Goal: Task Accomplishment & Management: Use online tool/utility

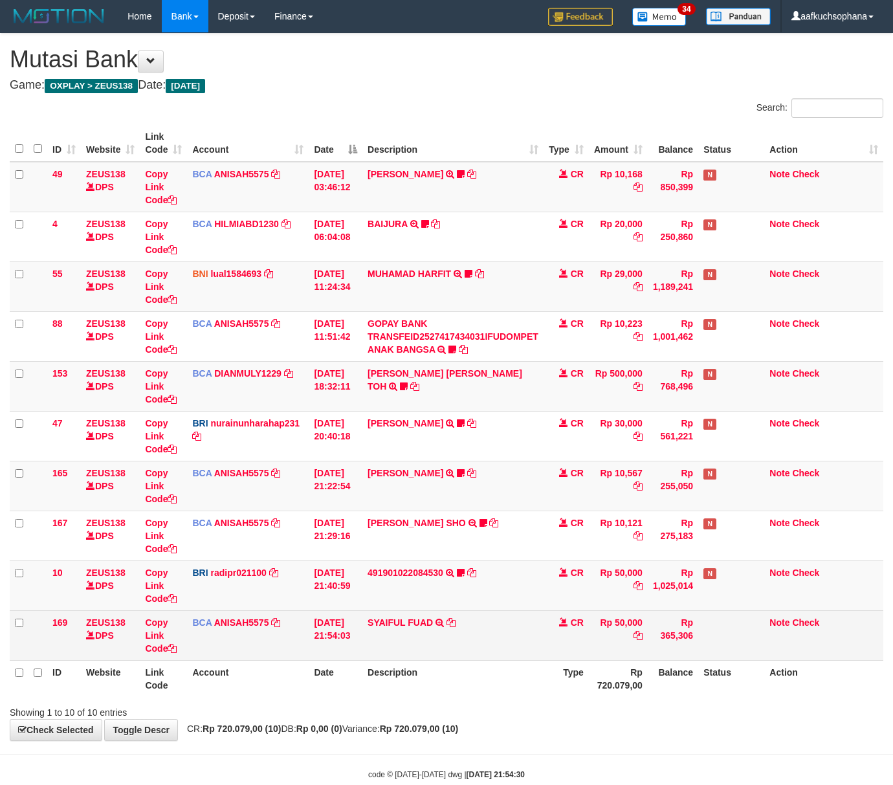
drag, startPoint x: 360, startPoint y: 646, endPoint x: 371, endPoint y: 648, distance: 11.2
click at [359, 647] on td "[DATE] 21:54:03" at bounding box center [336, 635] width 54 height 50
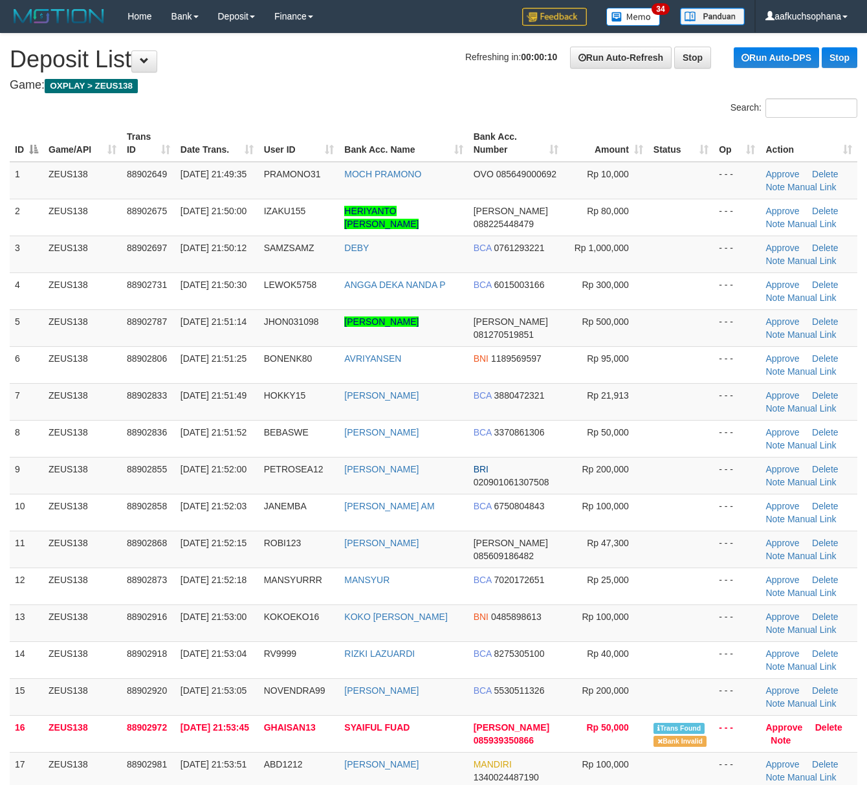
scroll to position [394, 0]
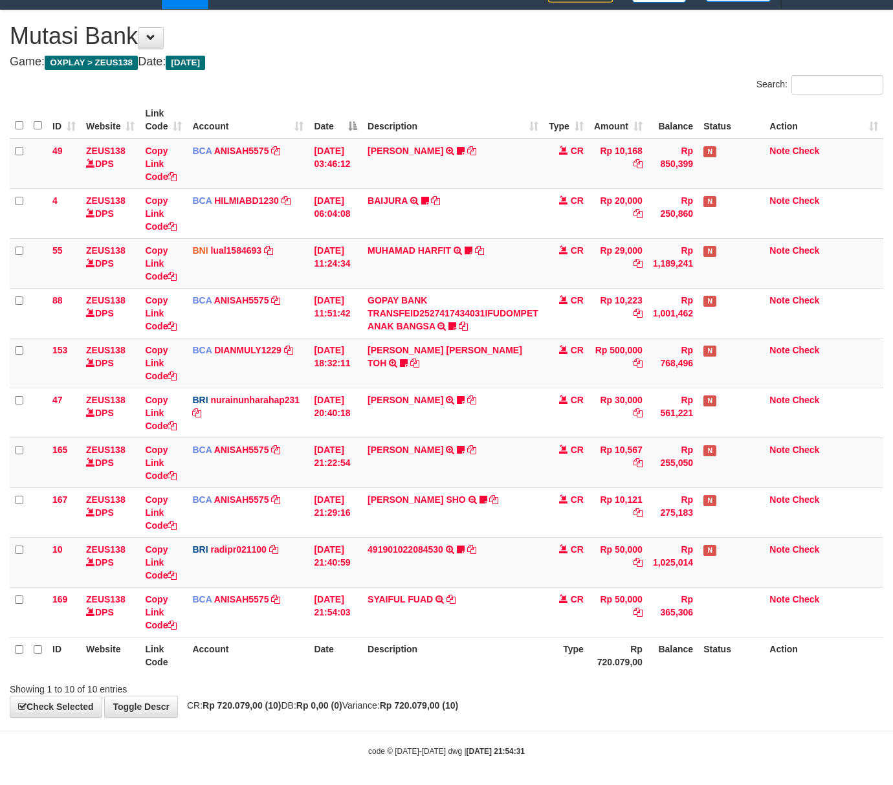
scroll to position [30, 0]
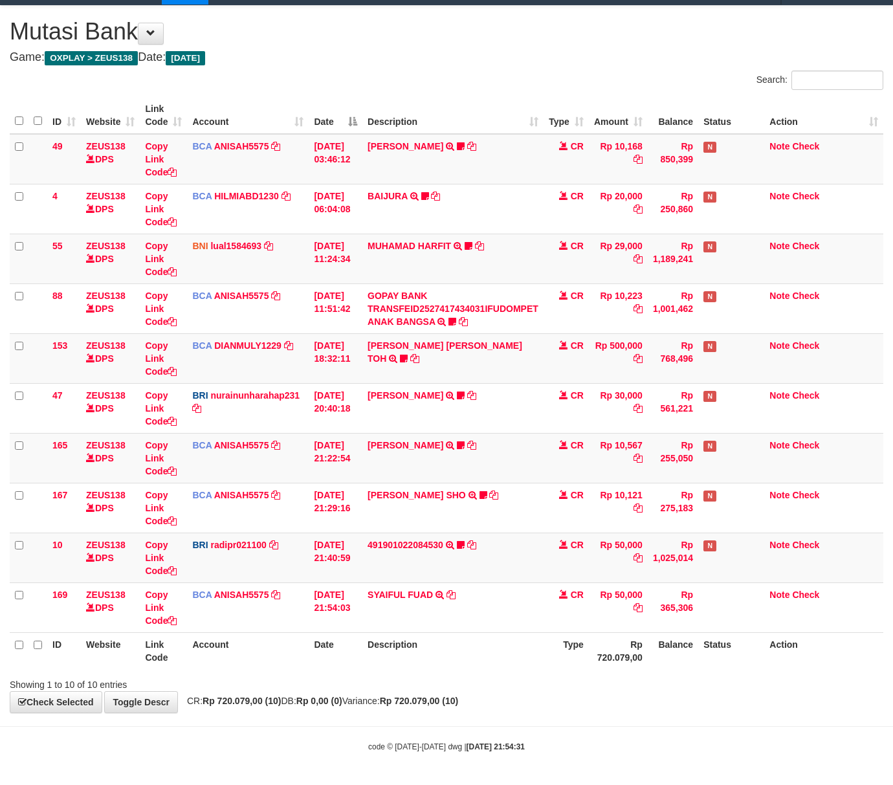
click at [469, 674] on div "Showing 1 to 10 of 10 entries" at bounding box center [446, 682] width 893 height 18
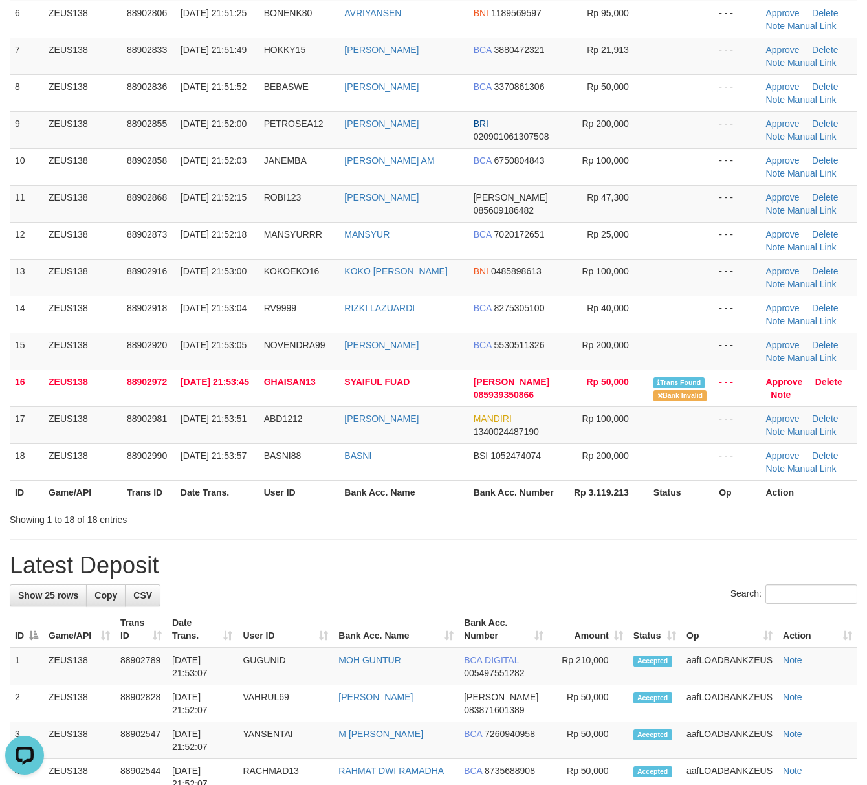
click at [496, 563] on h1 "Latest Deposit" at bounding box center [434, 566] width 848 height 26
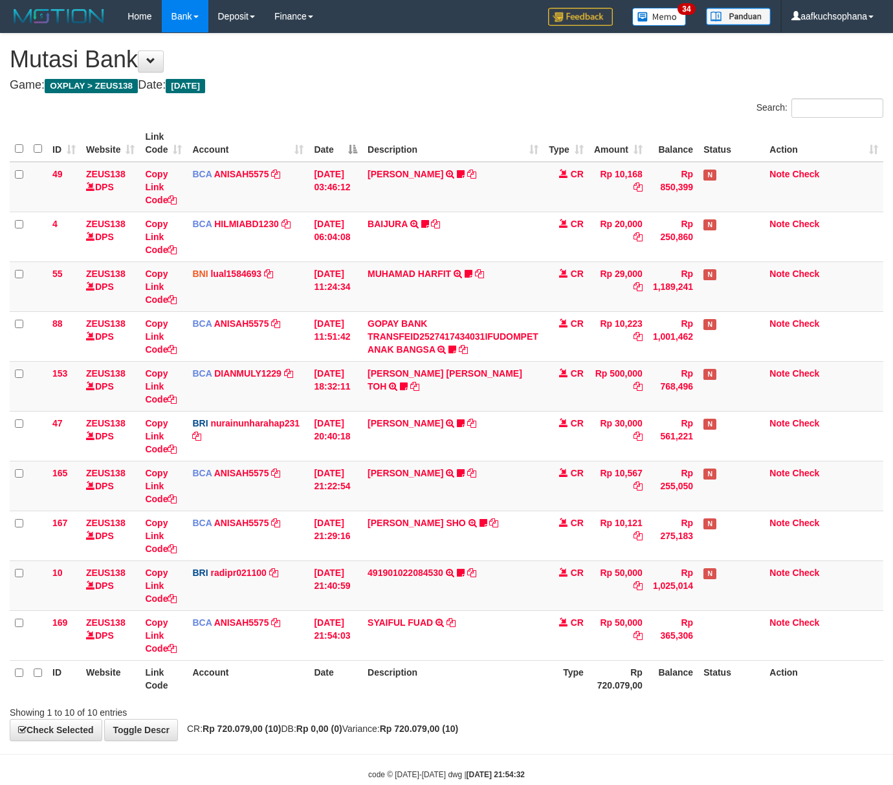
scroll to position [30, 0]
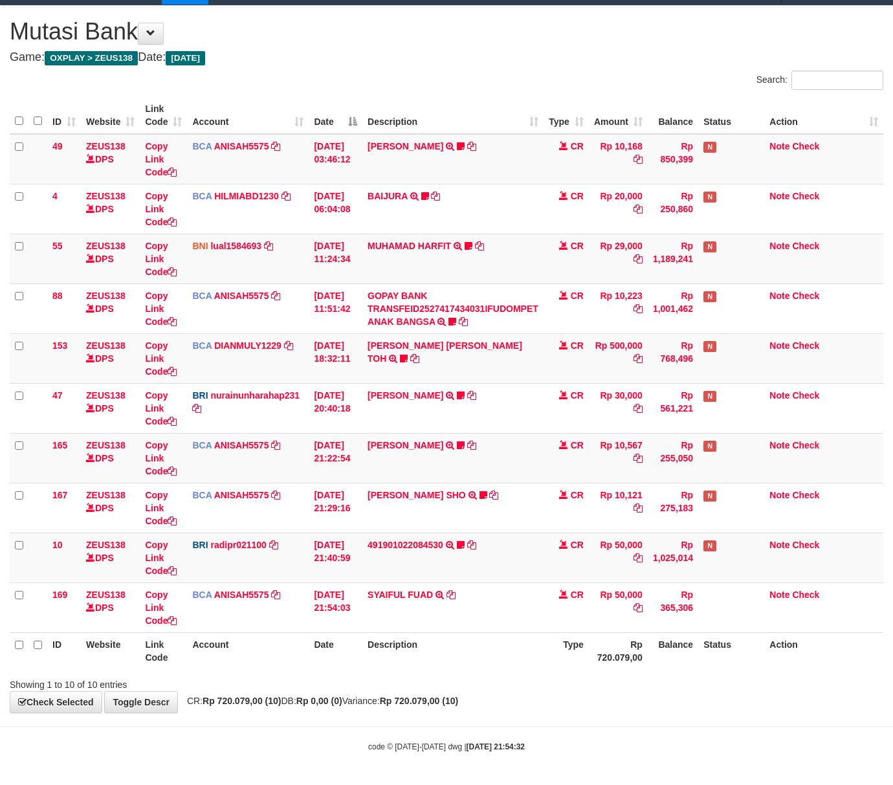
click at [410, 661] on th "Description" at bounding box center [452, 650] width 181 height 37
click at [366, 682] on div "Showing 1 to 10 of 10 entries" at bounding box center [186, 682] width 372 height 18
click at [430, 686] on div "Showing 1 to 10 of 10 entries" at bounding box center [446, 682] width 893 height 18
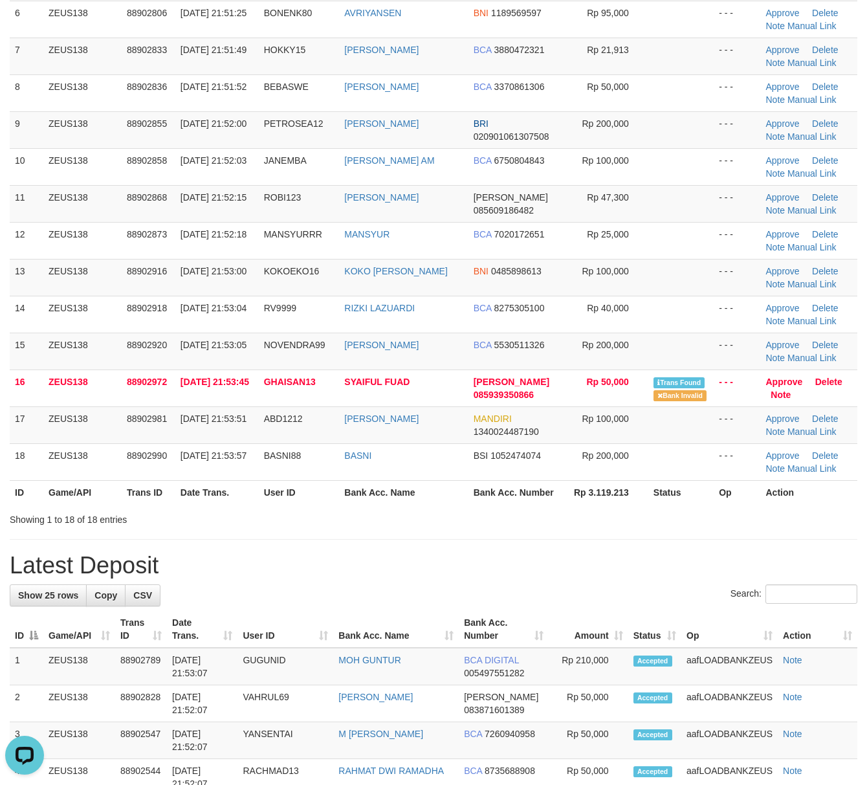
drag, startPoint x: 576, startPoint y: 570, endPoint x: 604, endPoint y: 568, distance: 27.9
click at [586, 568] on h1 "Latest Deposit" at bounding box center [434, 566] width 848 height 26
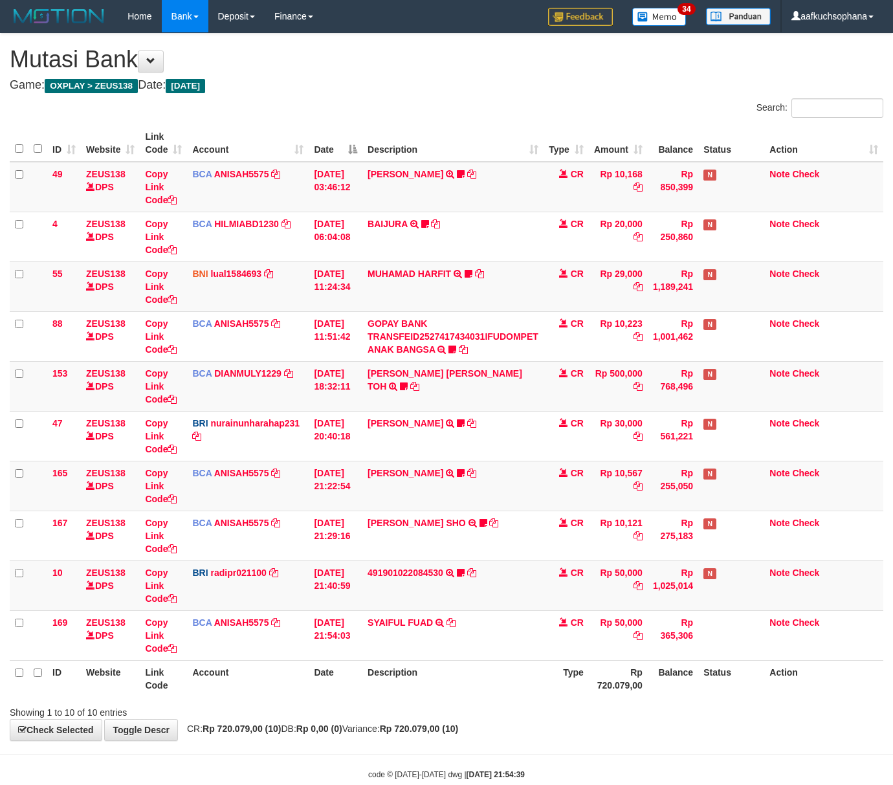
scroll to position [30, 0]
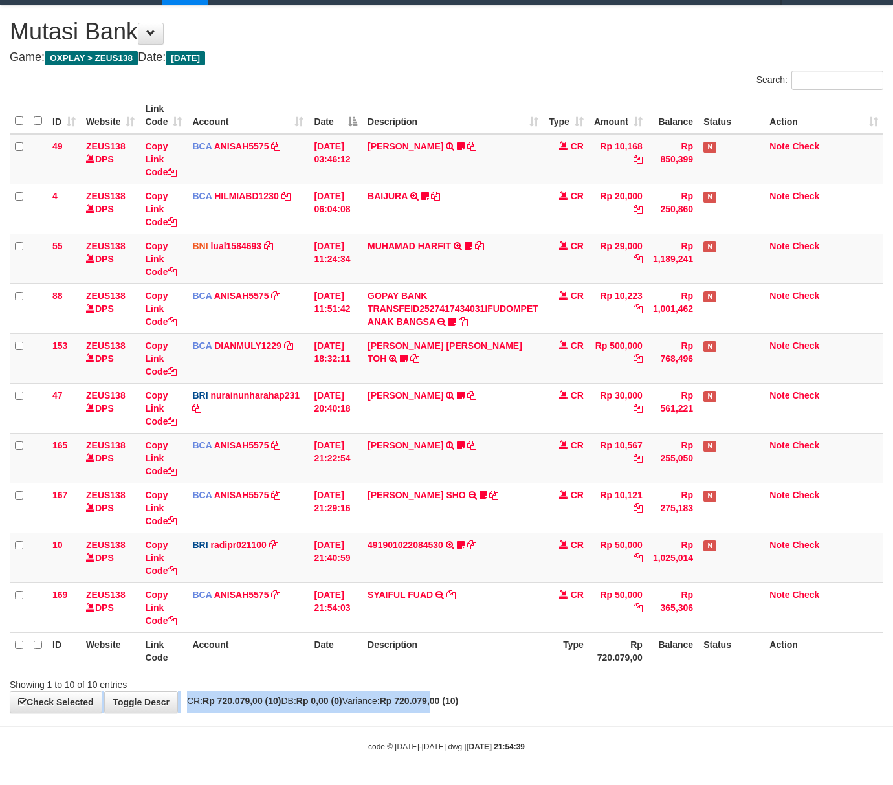
click at [465, 694] on div "**********" at bounding box center [446, 359] width 893 height 707
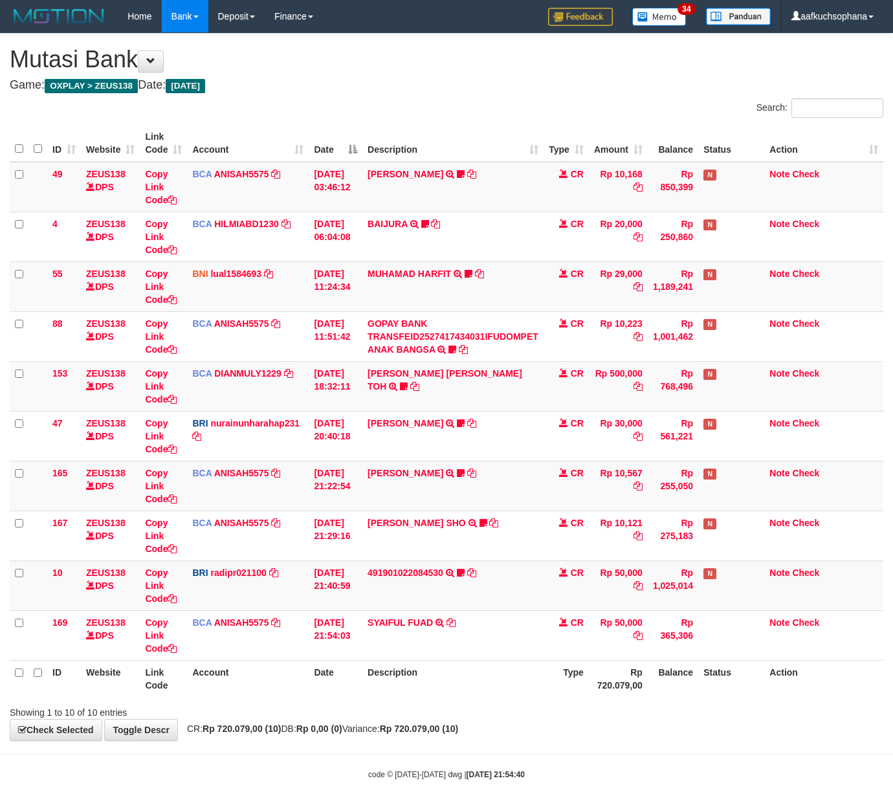
scroll to position [30, 0]
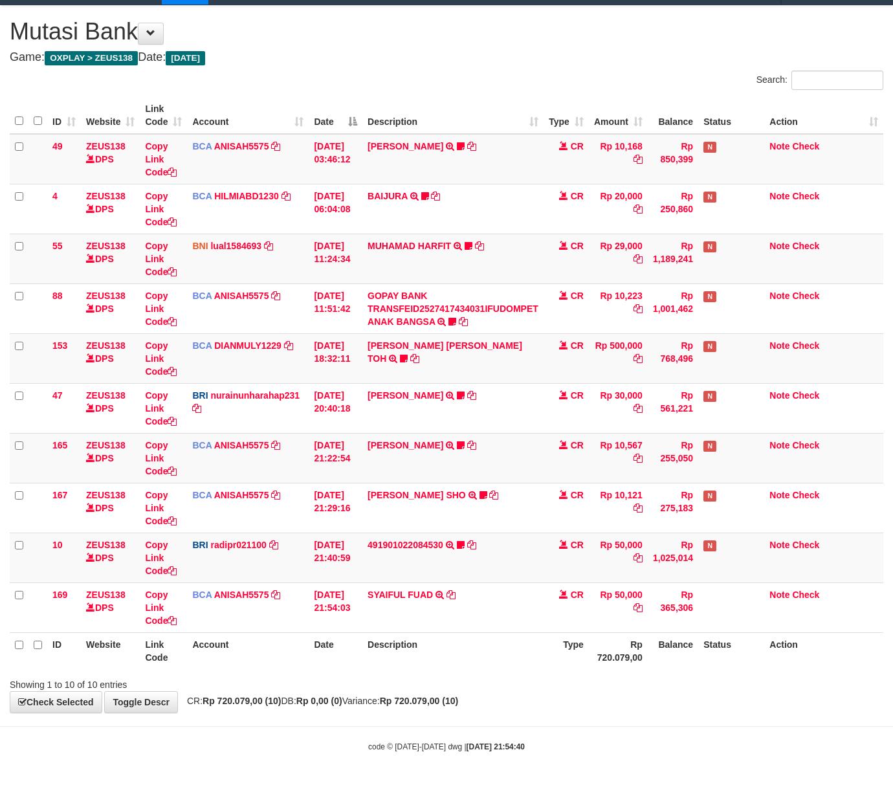
click at [443, 682] on div "Showing 1 to 10 of 10 entries" at bounding box center [446, 682] width 893 height 18
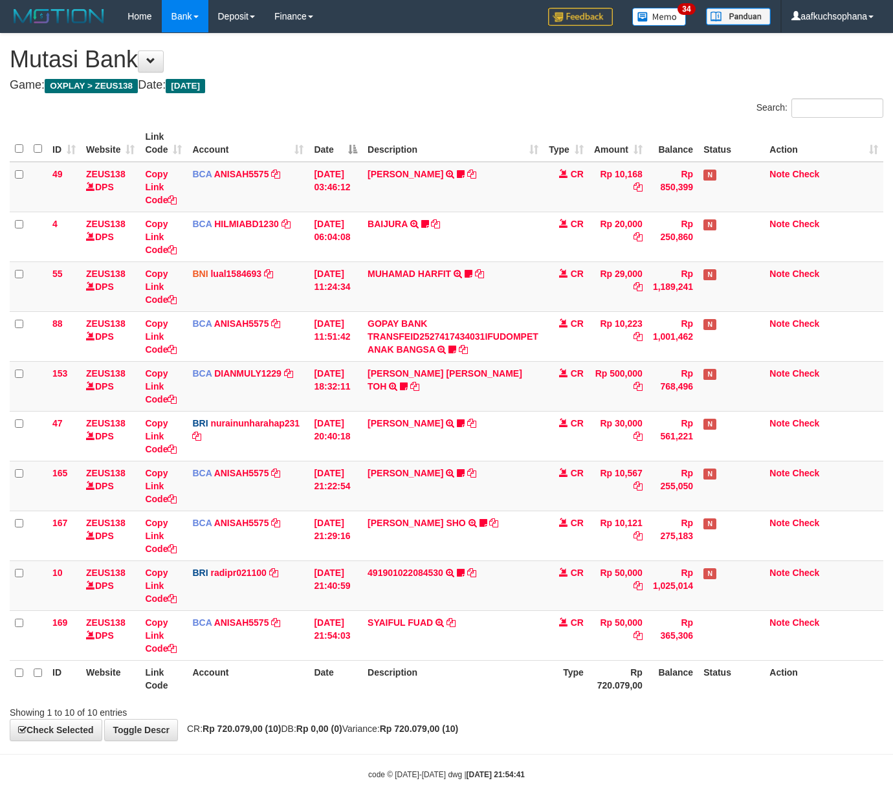
scroll to position [30, 0]
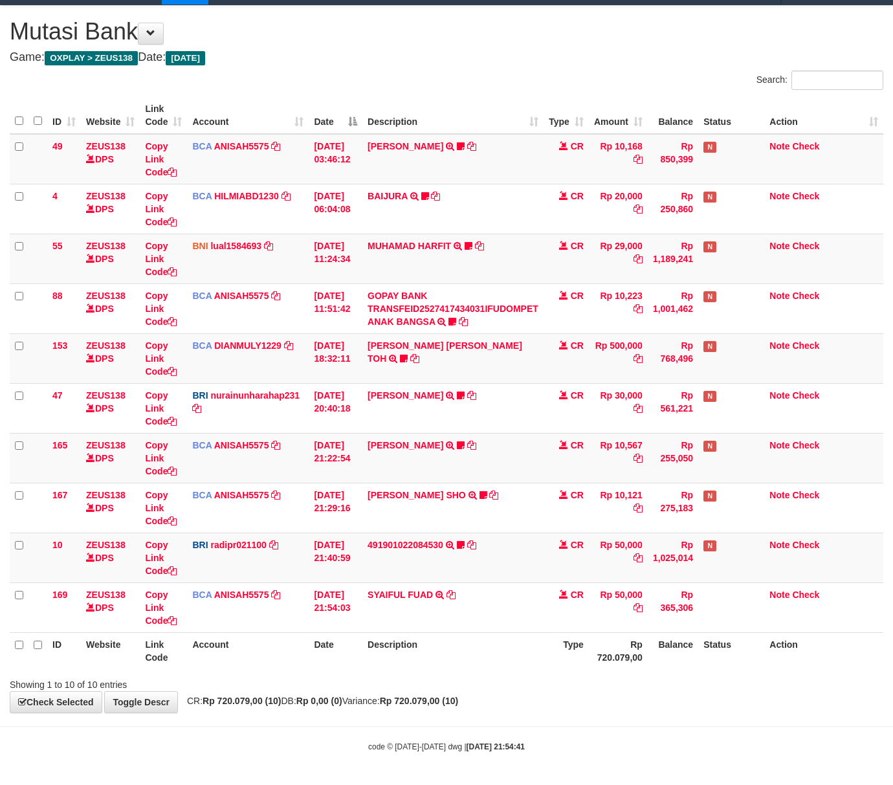
click at [654, 704] on div "**********" at bounding box center [446, 359] width 893 height 707
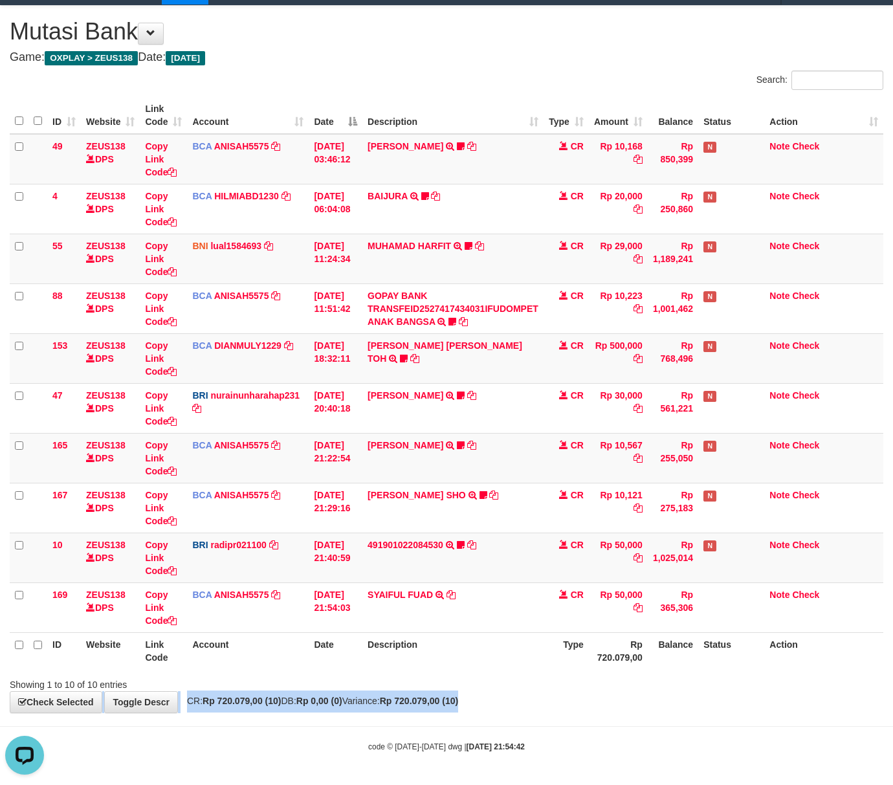
drag, startPoint x: 498, startPoint y: 695, endPoint x: 422, endPoint y: 673, distance: 78.9
click at [495, 693] on div "**********" at bounding box center [446, 359] width 893 height 707
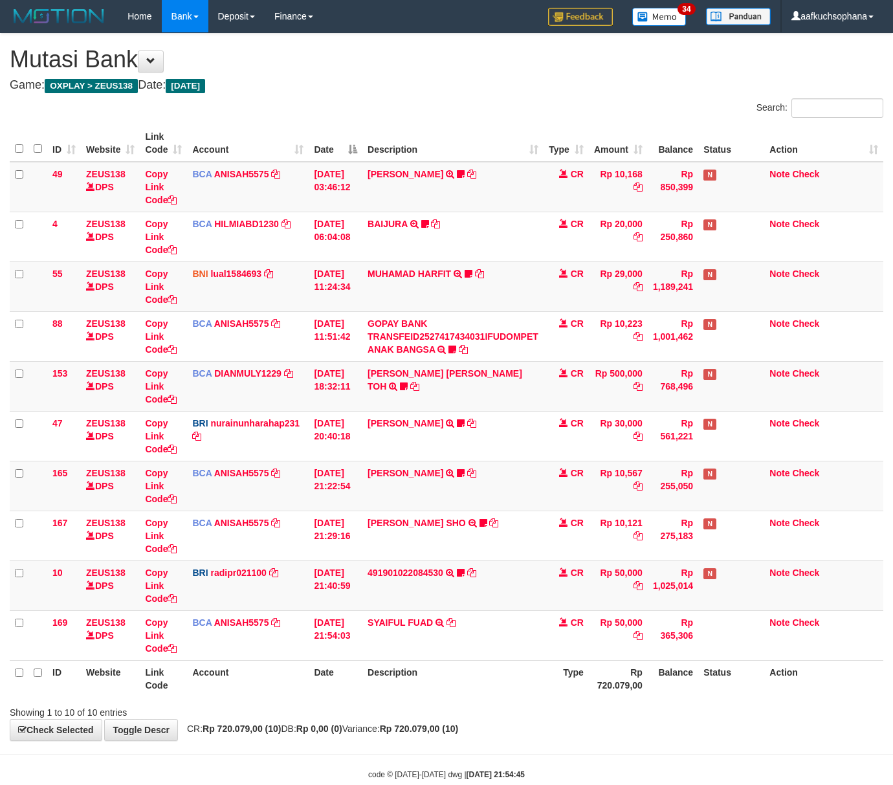
scroll to position [30, 0]
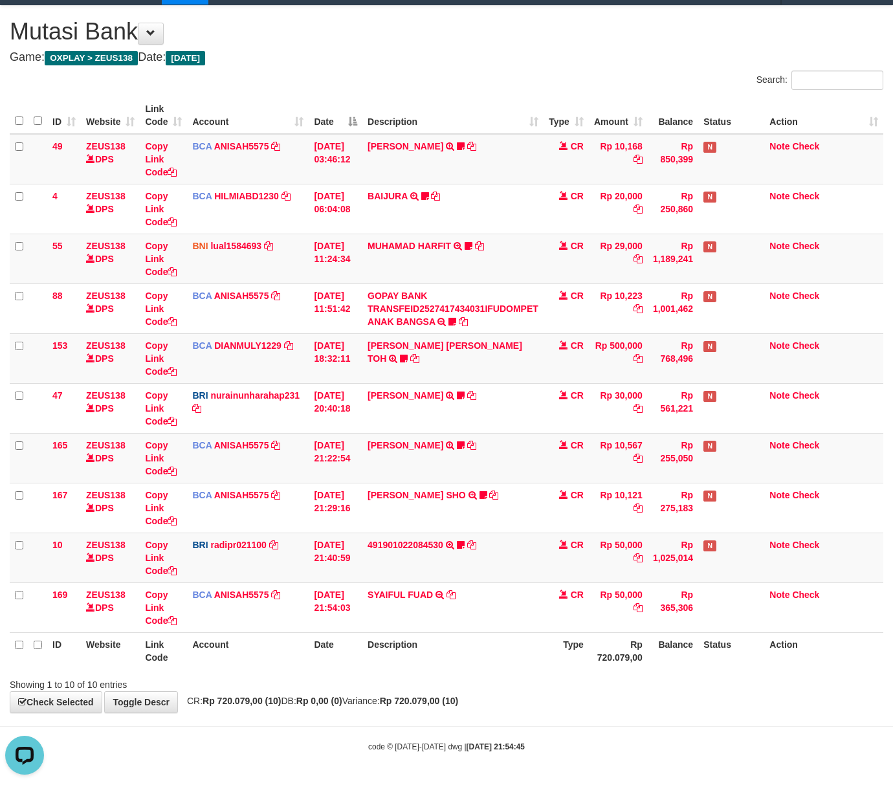
click at [495, 695] on div "**********" at bounding box center [446, 359] width 893 height 707
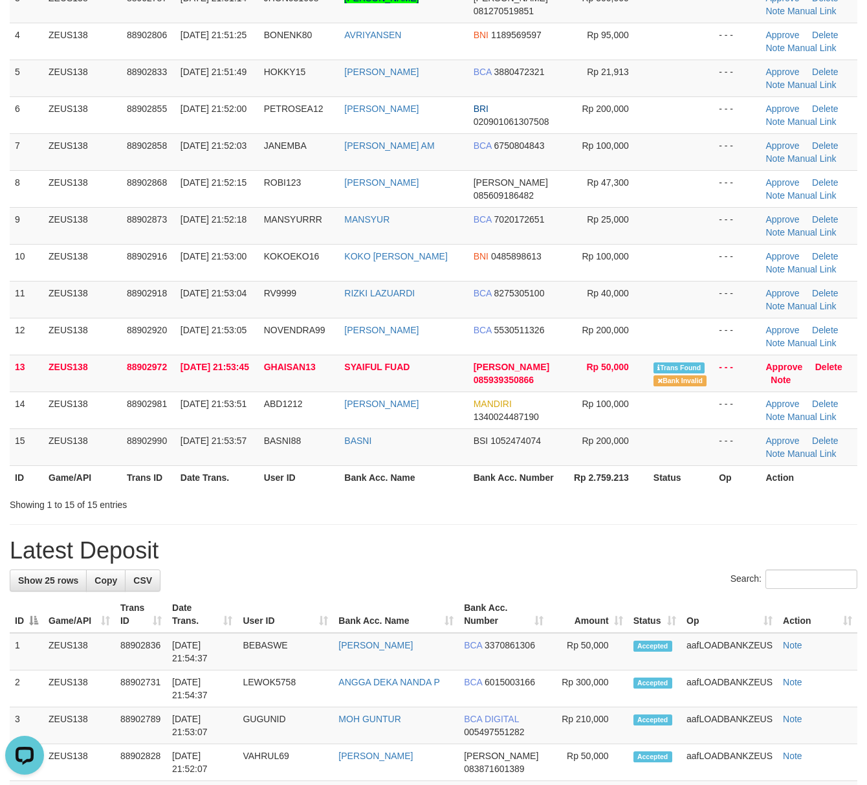
scroll to position [259, 0]
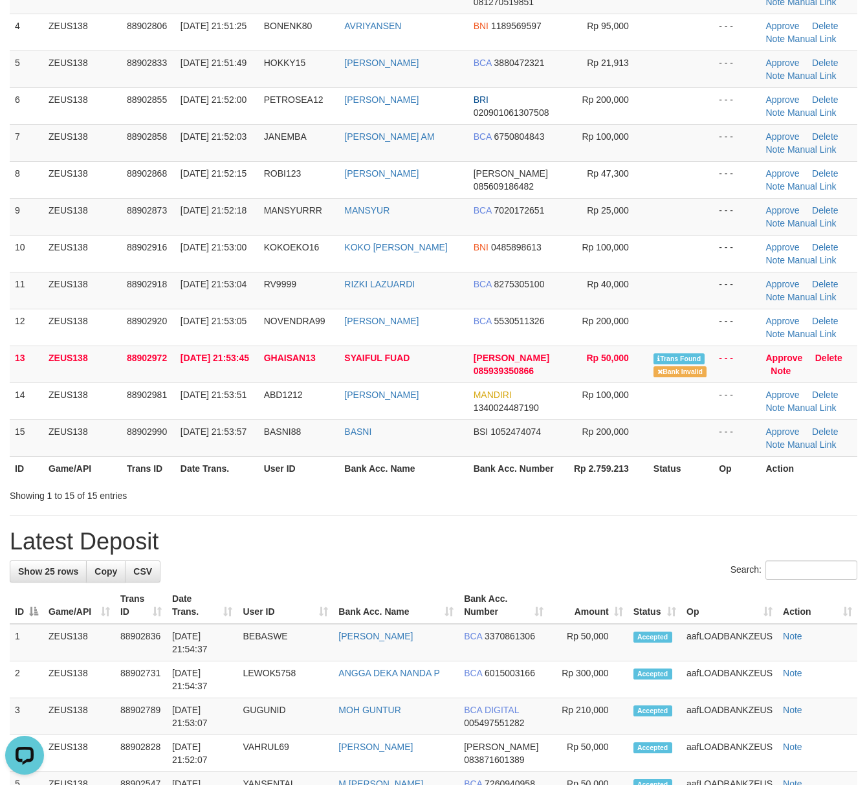
drag, startPoint x: 517, startPoint y: 524, endPoint x: 775, endPoint y: 579, distance: 264.6
click at [524, 526] on div "**********" at bounding box center [433, 704] width 867 height 1858
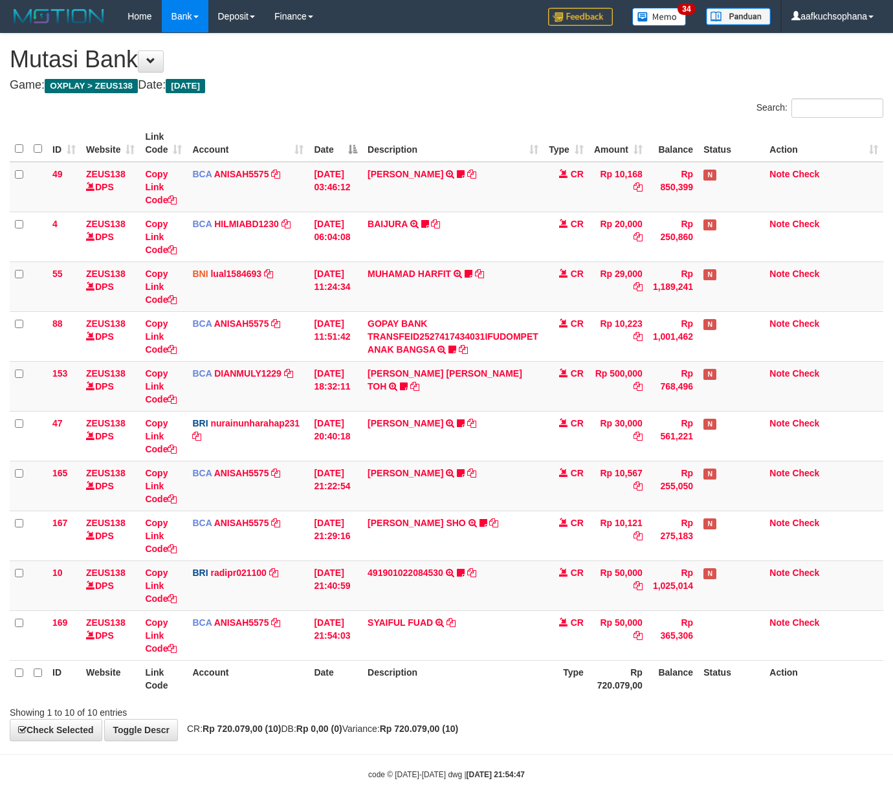
scroll to position [30, 0]
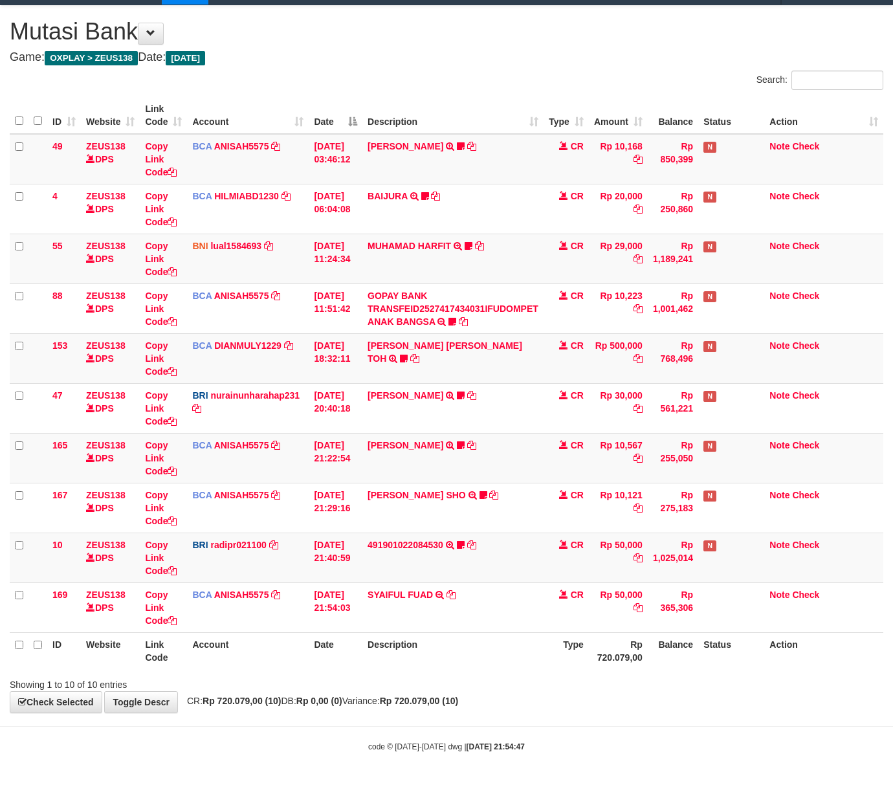
drag, startPoint x: 477, startPoint y: 686, endPoint x: 3, endPoint y: 630, distance: 477.8
click at [467, 684] on div "Showing 1 to 10 of 10 entries" at bounding box center [446, 682] width 893 height 18
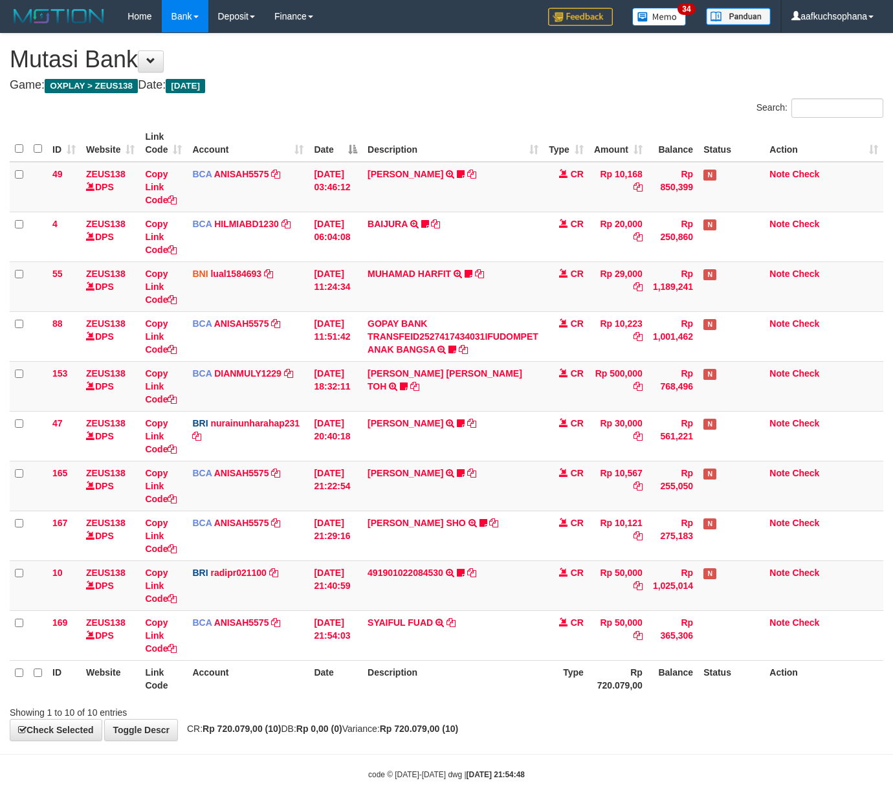
scroll to position [30, 0]
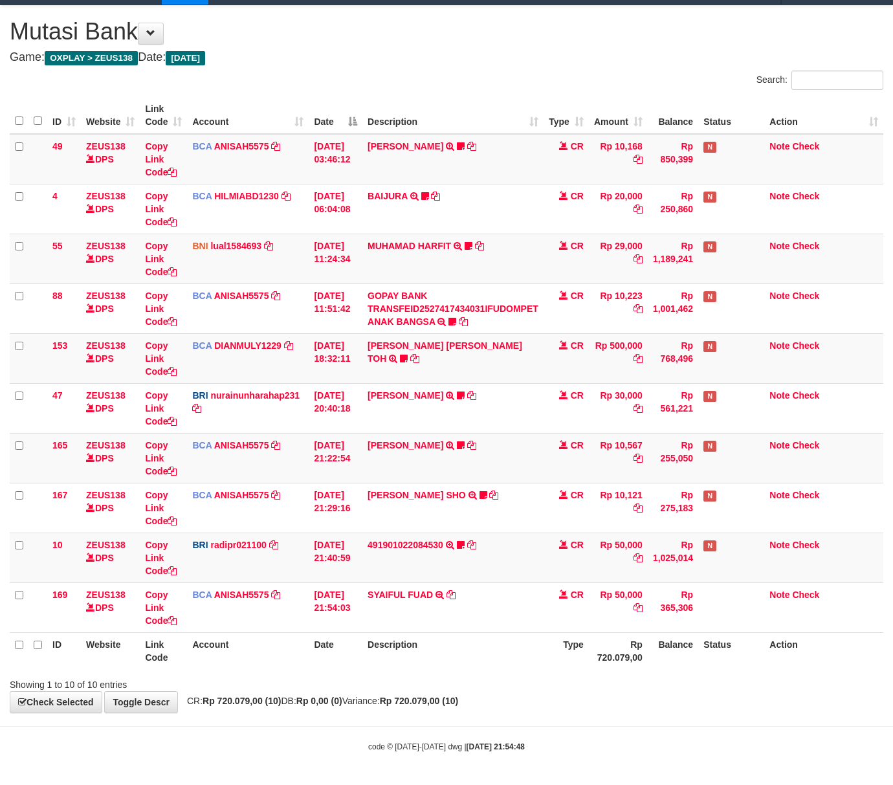
click at [526, 720] on body "Toggle navigation Home Bank Account List Load By Website Group [OXPLAY] ZEUS138…" at bounding box center [446, 378] width 893 height 813
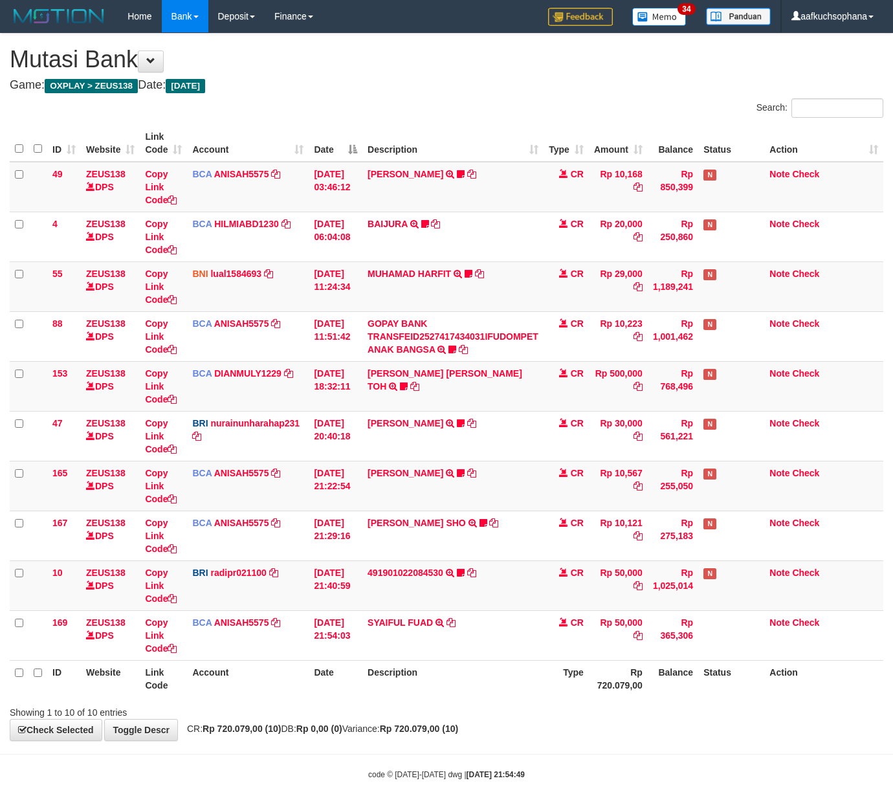
scroll to position [30, 0]
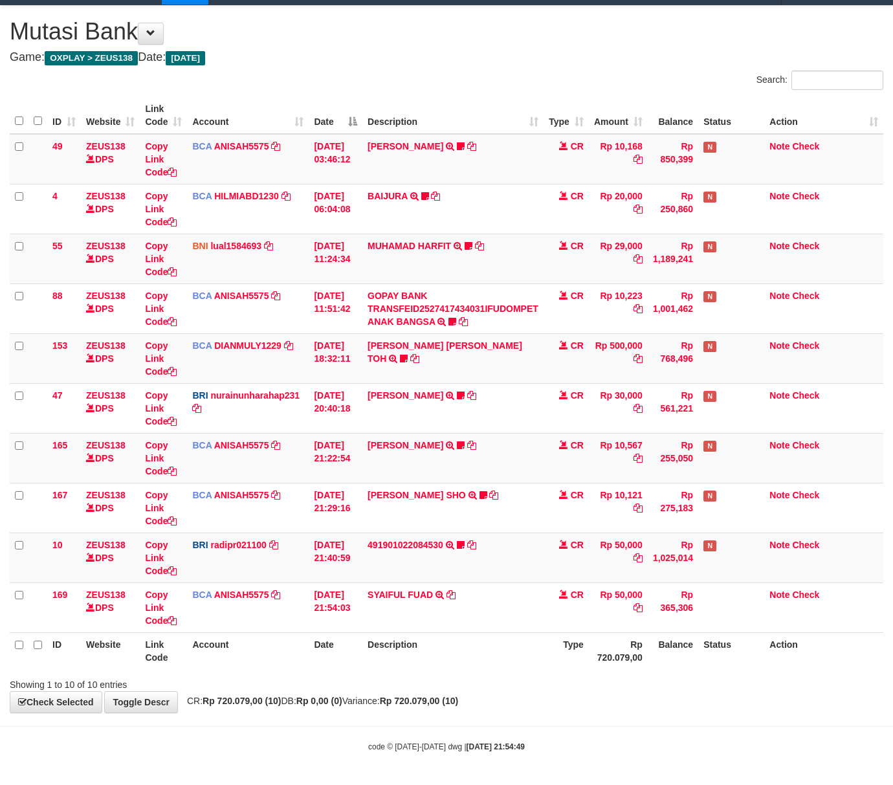
click at [427, 708] on div "**********" at bounding box center [446, 359] width 893 height 707
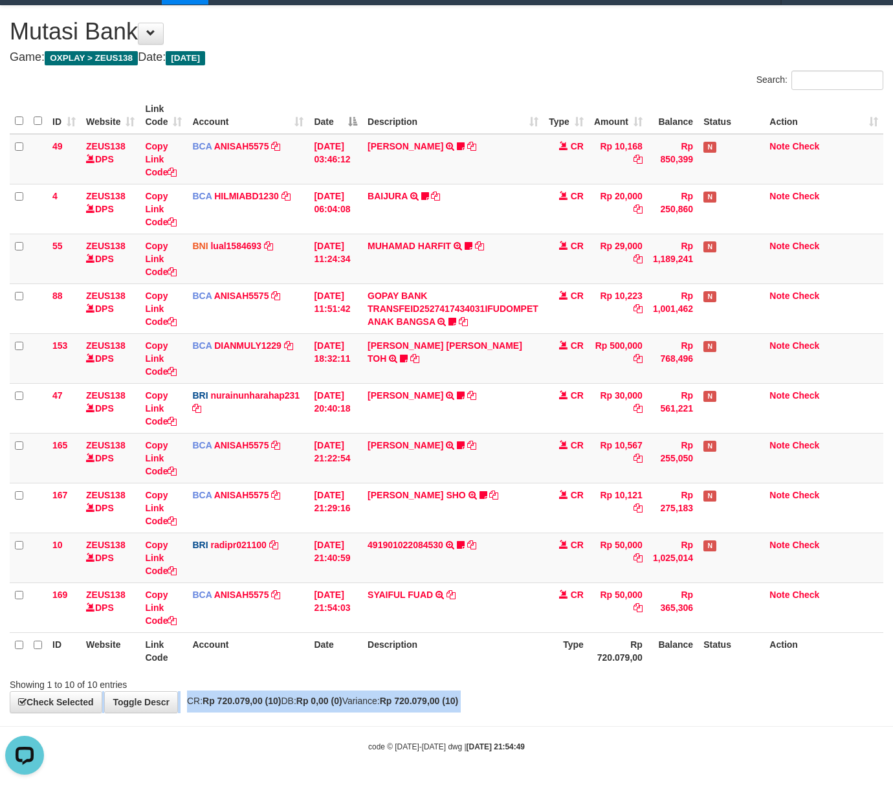
drag, startPoint x: 427, startPoint y: 708, endPoint x: 360, endPoint y: 694, distance: 68.8
click at [426, 708] on div "**********" at bounding box center [446, 359] width 893 height 707
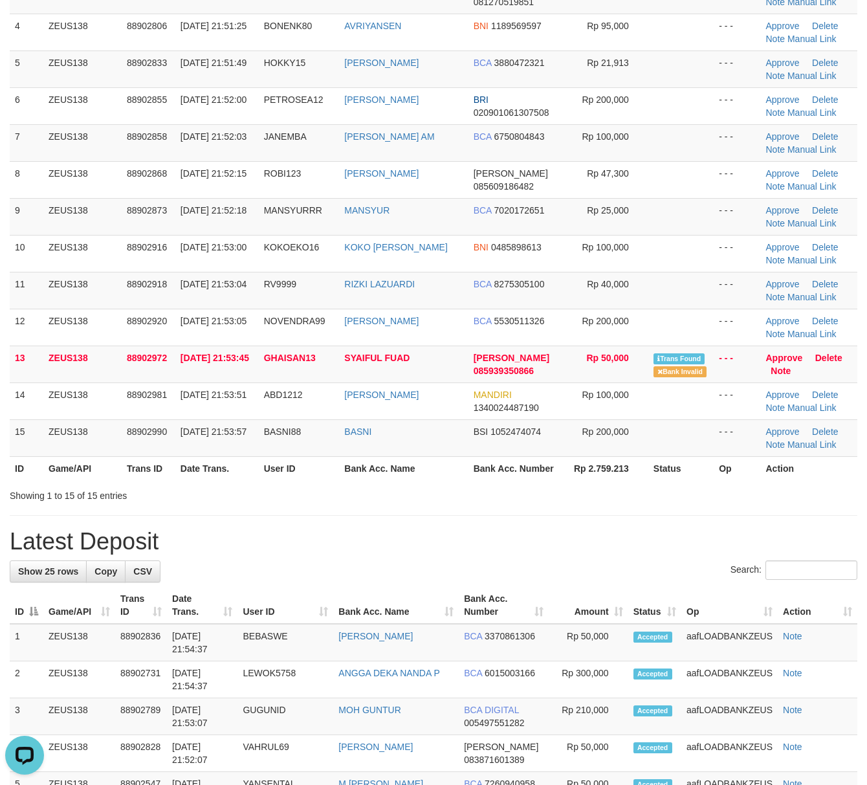
drag, startPoint x: 505, startPoint y: 540, endPoint x: 875, endPoint y: 592, distance: 373.9
click at [519, 537] on h1 "Latest Deposit" at bounding box center [434, 542] width 848 height 26
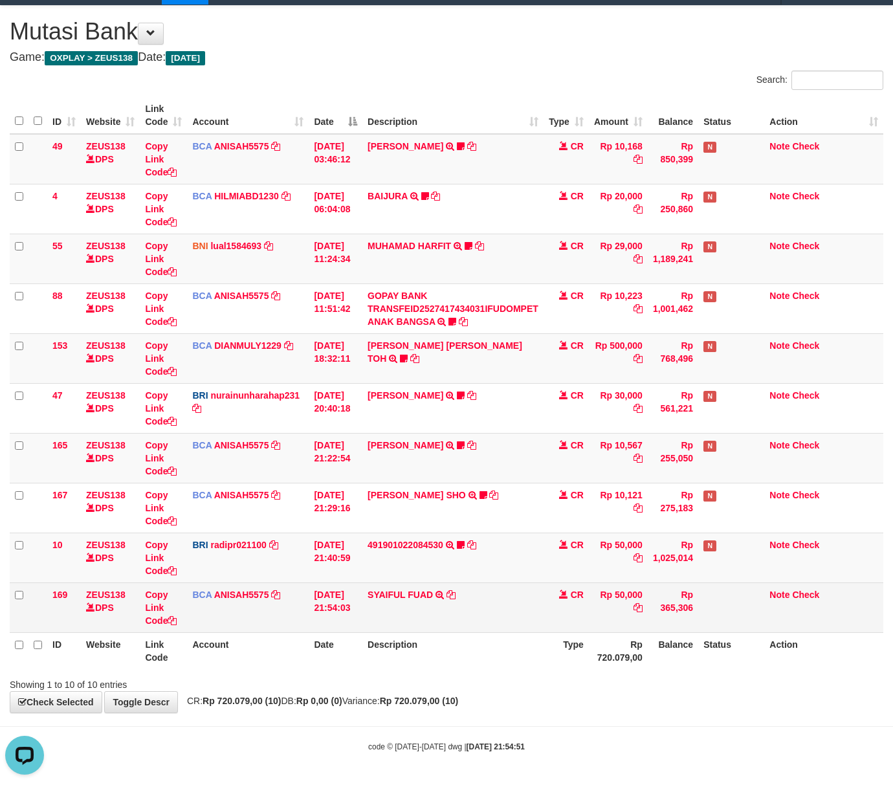
drag, startPoint x: 298, startPoint y: 640, endPoint x: 210, endPoint y: 627, distance: 89.1
click at [294, 638] on th "Account" at bounding box center [248, 650] width 122 height 37
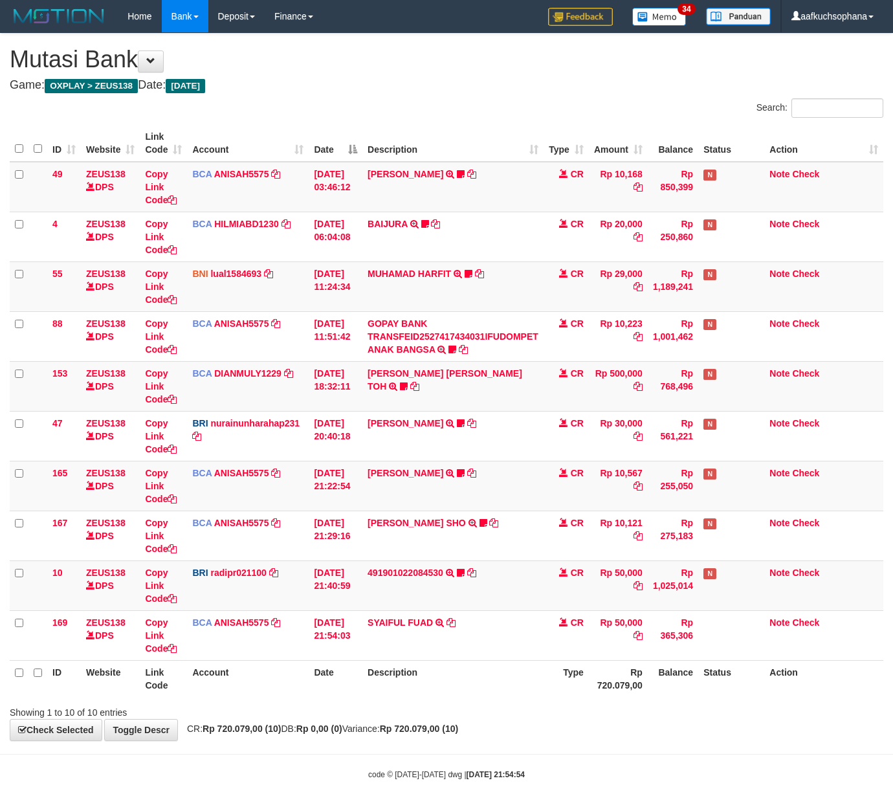
scroll to position [30, 0]
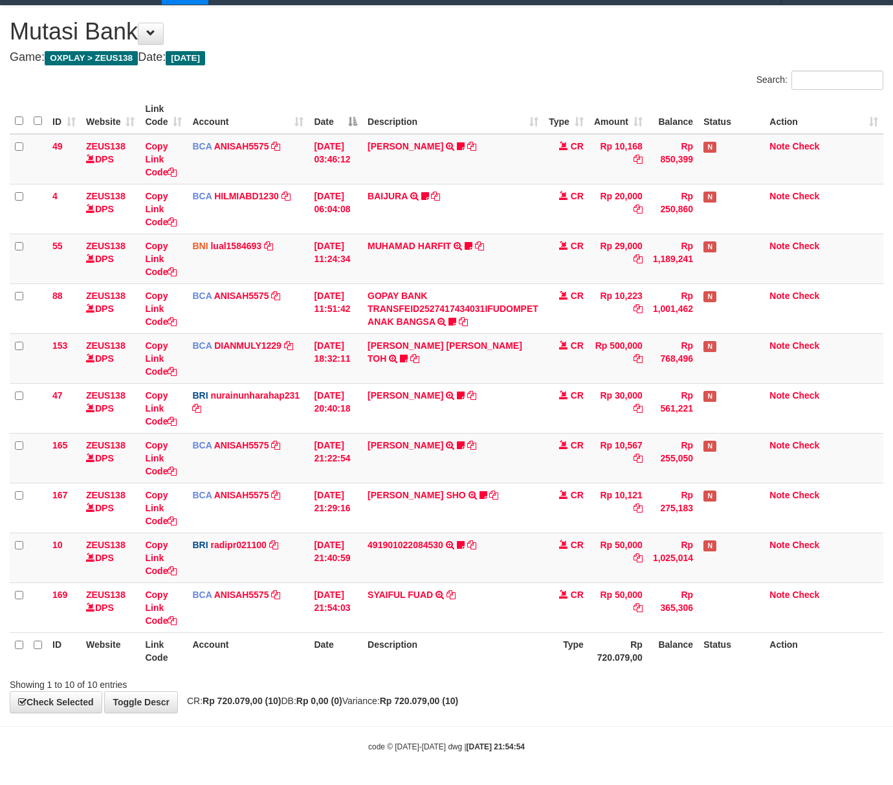
click at [353, 676] on div "Showing 1 to 10 of 10 entries" at bounding box center [186, 682] width 353 height 18
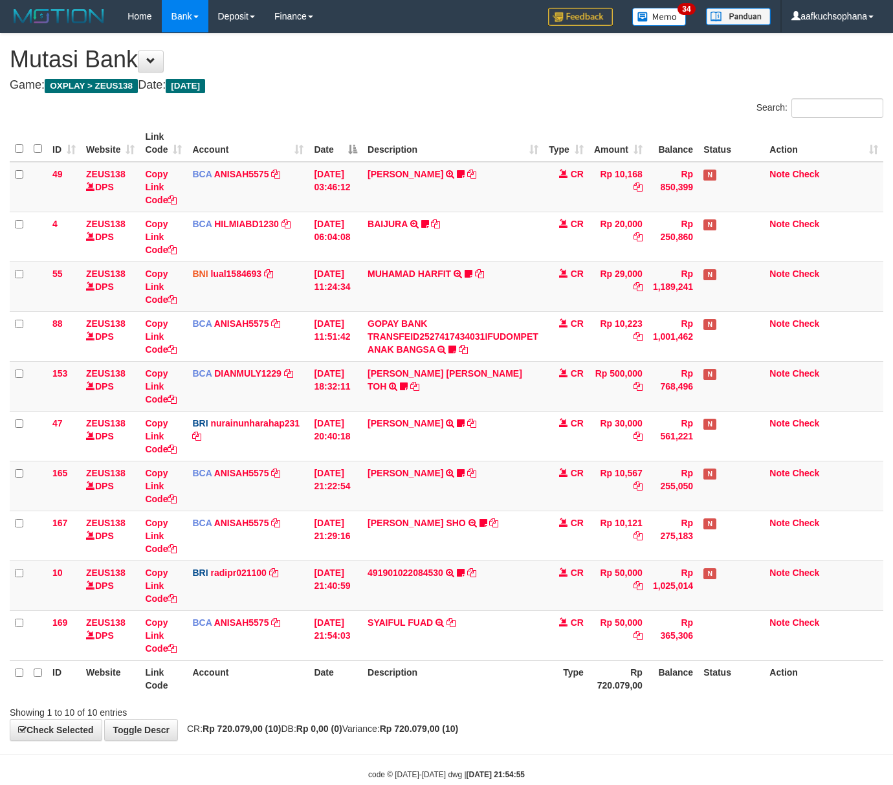
scroll to position [30, 0]
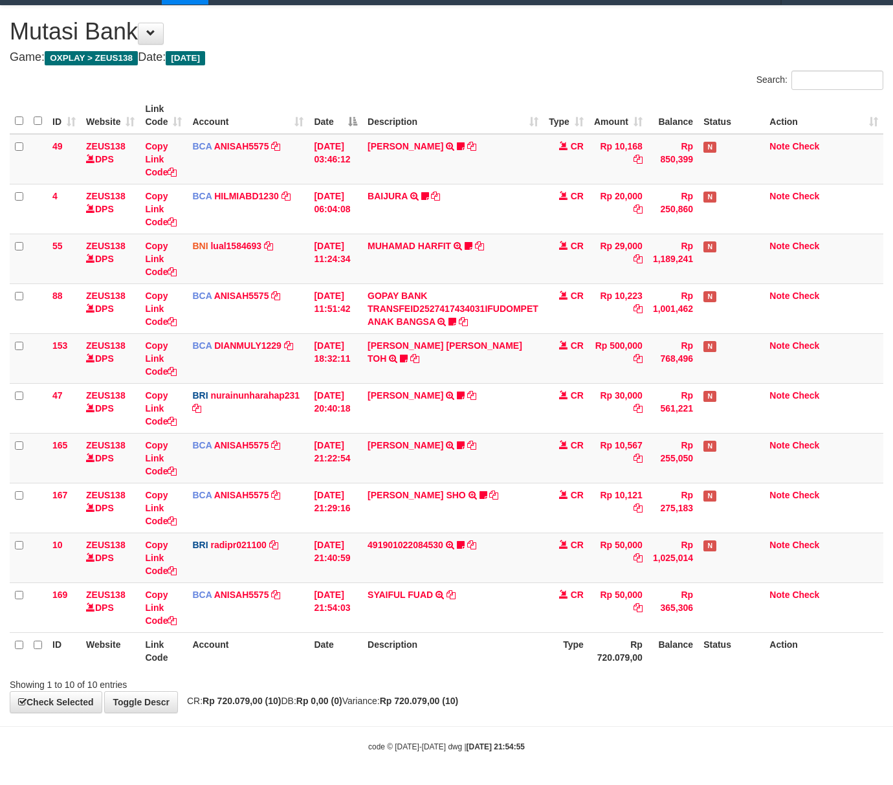
drag, startPoint x: 416, startPoint y: 679, endPoint x: 5, endPoint y: 609, distance: 416.3
click at [406, 676] on div "Showing 1 to 10 of 10 entries" at bounding box center [446, 682] width 893 height 18
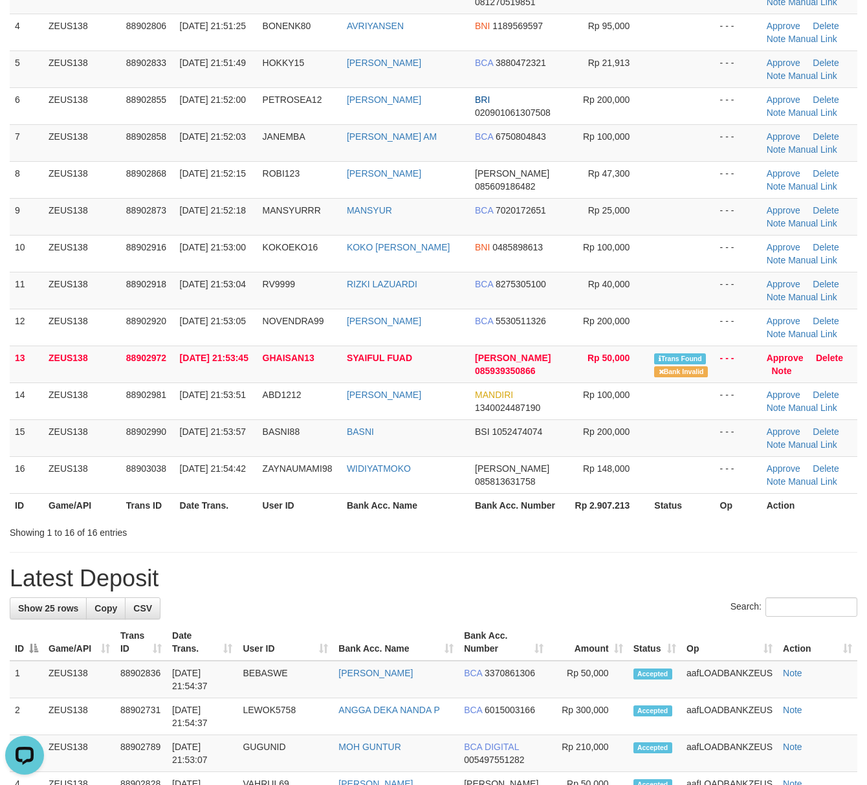
click at [553, 548] on div "**********" at bounding box center [433, 722] width 867 height 1895
click at [545, 544] on div "**********" at bounding box center [433, 722] width 867 height 1895
click at [514, 578] on h1 "Latest Deposit" at bounding box center [434, 579] width 848 height 26
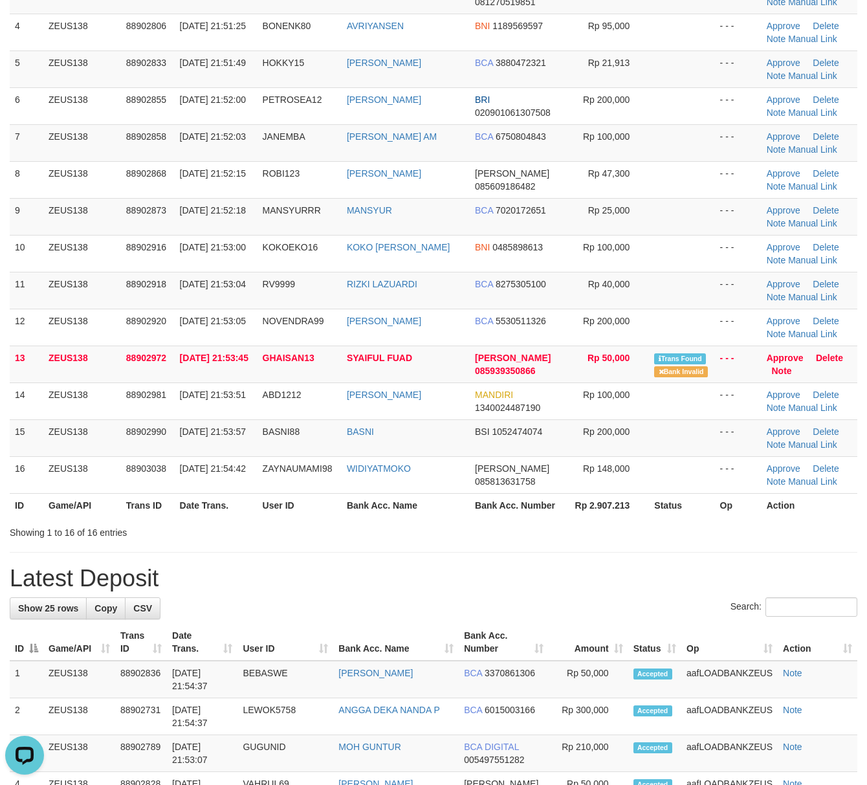
click at [513, 571] on h1 "Latest Deposit" at bounding box center [434, 579] width 848 height 26
drag, startPoint x: 381, startPoint y: 529, endPoint x: 485, endPoint y: 554, distance: 107.9
click at [384, 531] on div "Showing 1 to 16 of 16 entries" at bounding box center [433, 530] width 867 height 18
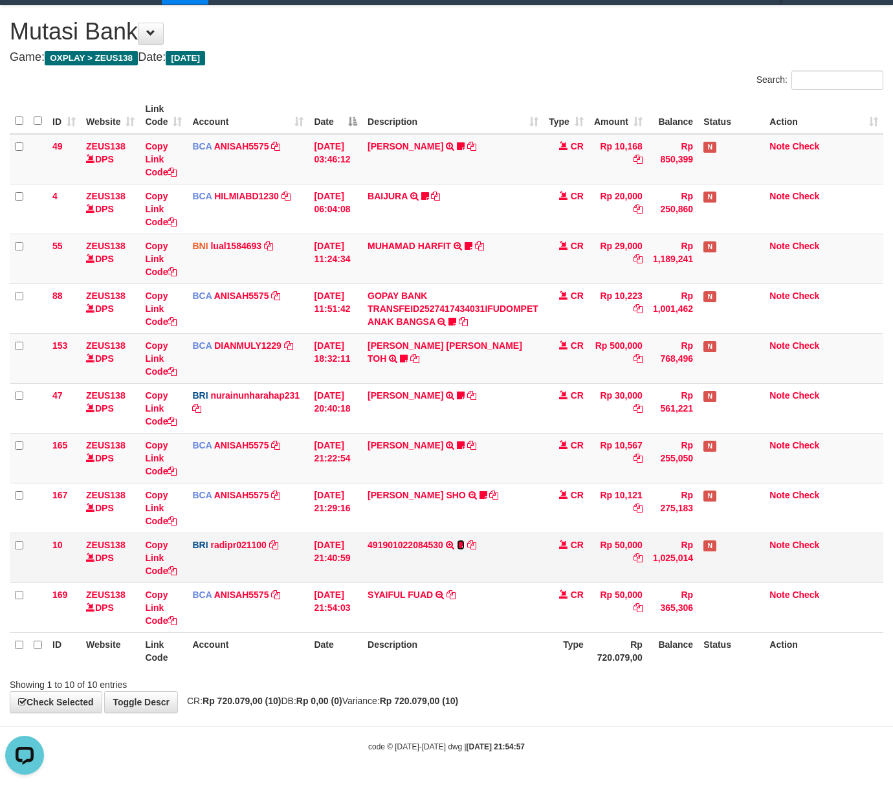
click at [462, 544] on icon at bounding box center [461, 544] width 8 height 9
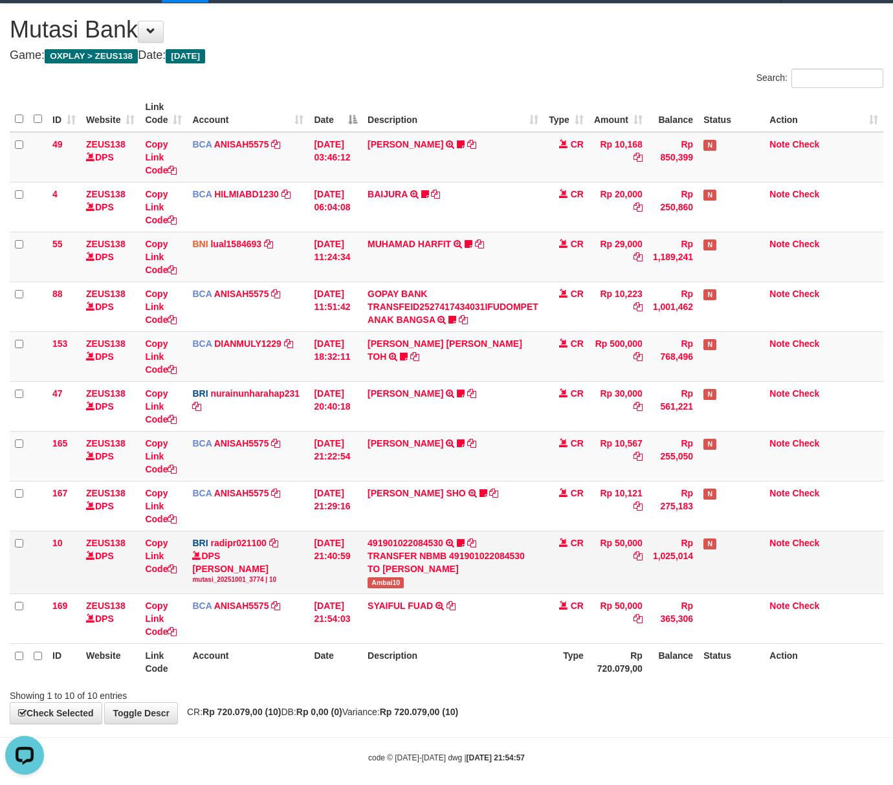
click at [389, 584] on span "Ambai10" at bounding box center [386, 582] width 36 height 11
copy span "Ambai10"
drag, startPoint x: 344, startPoint y: 654, endPoint x: 4, endPoint y: 598, distance: 345.0
click at [348, 652] on th "Date" at bounding box center [336, 661] width 54 height 37
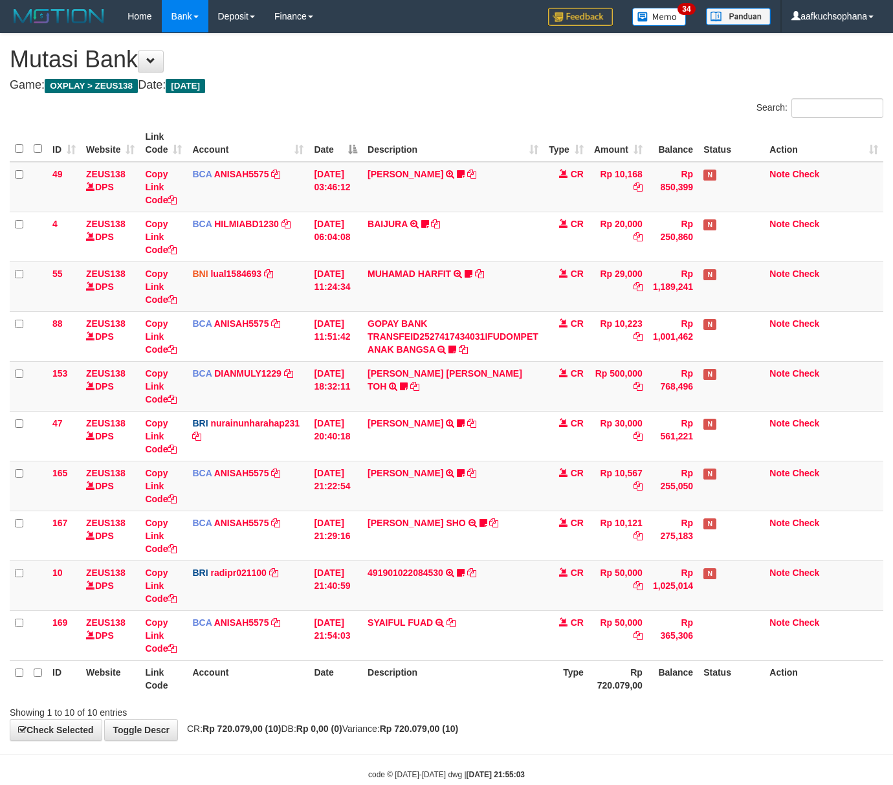
scroll to position [30, 0]
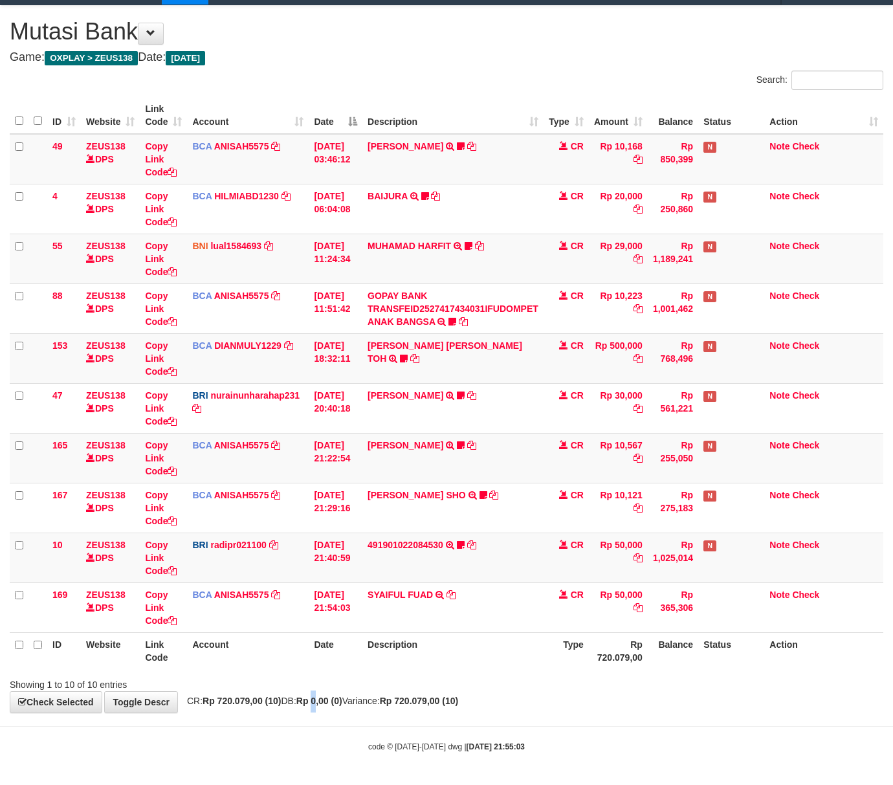
click at [331, 696] on strong "Rp 0,00 (0)" at bounding box center [319, 701] width 46 height 10
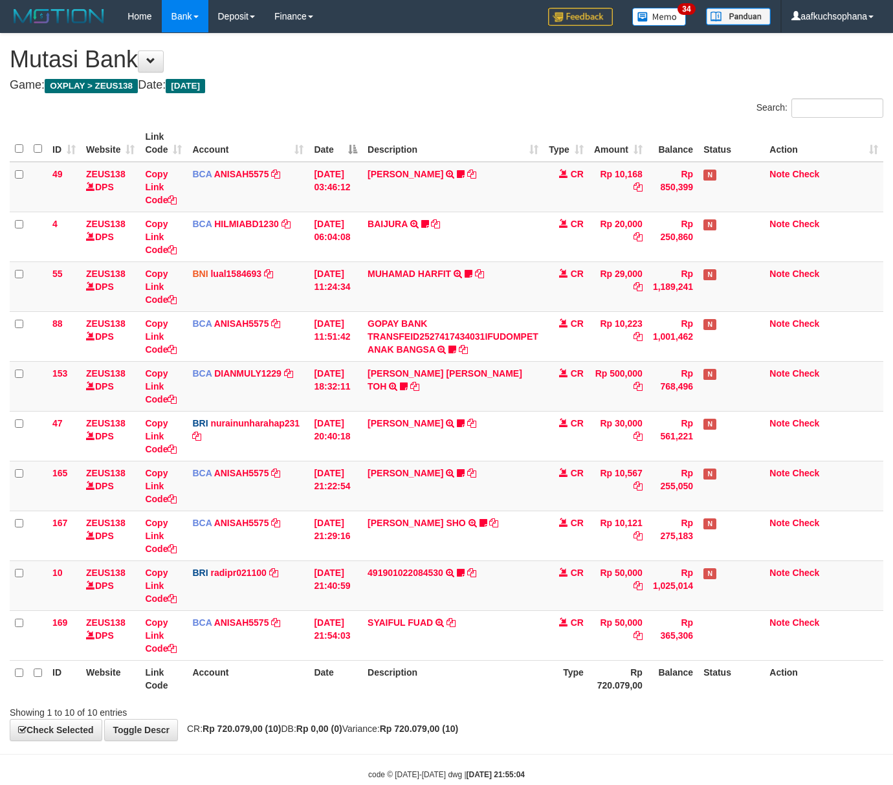
scroll to position [30, 0]
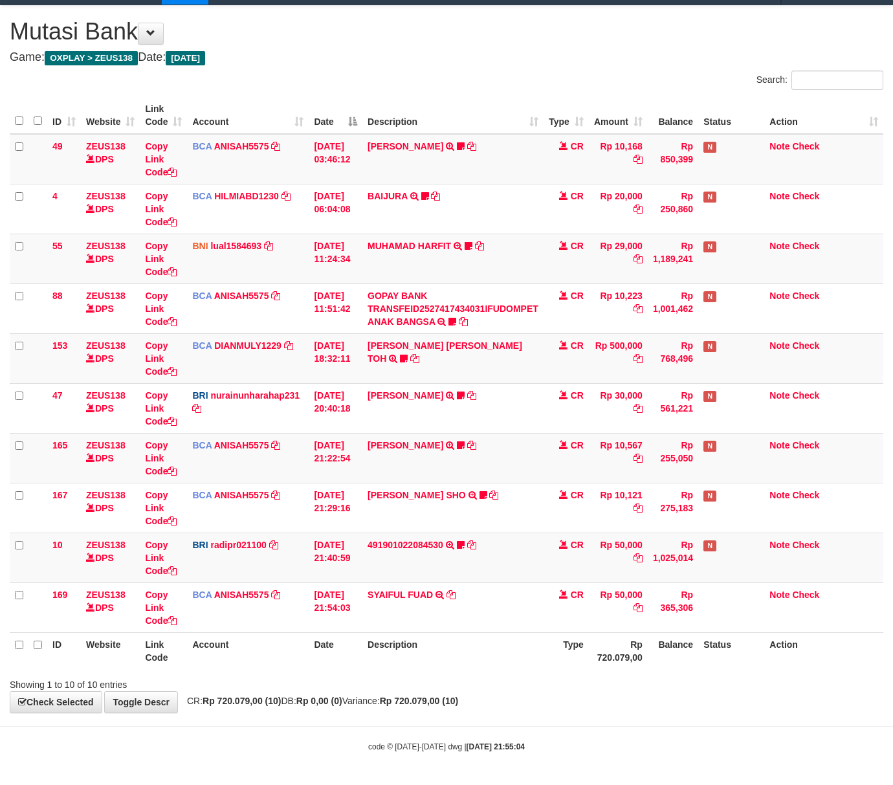
click at [306, 695] on div "**********" at bounding box center [446, 359] width 893 height 707
drag, startPoint x: 506, startPoint y: 676, endPoint x: 267, endPoint y: 669, distance: 239.6
click at [506, 676] on div "Showing 1 to 10 of 10 entries" at bounding box center [446, 682] width 893 height 18
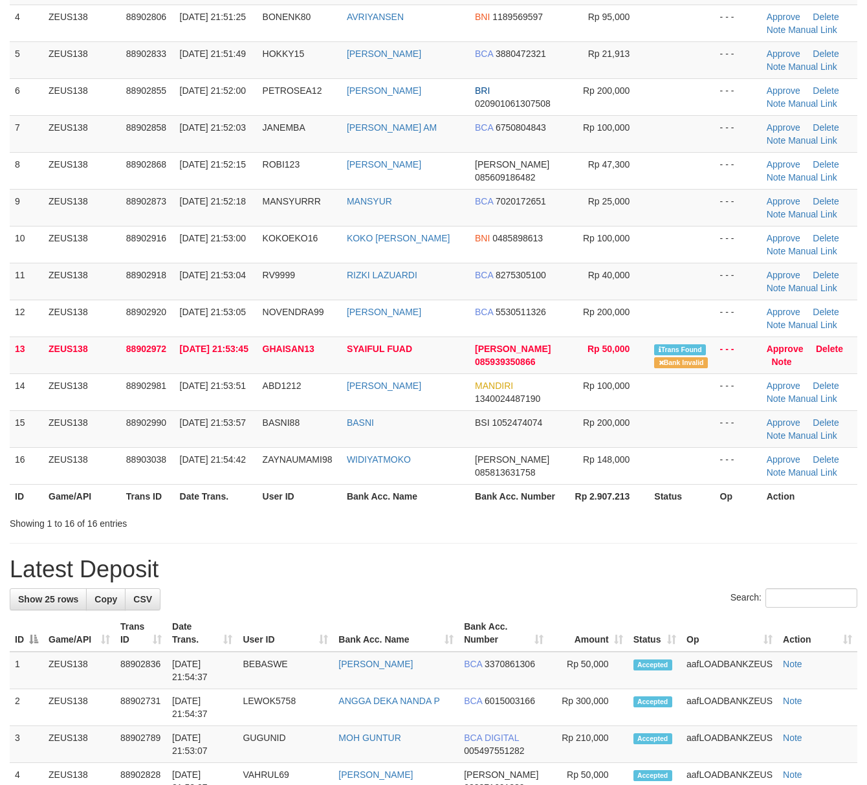
click at [462, 552] on div "**********" at bounding box center [433, 713] width 867 height 1895
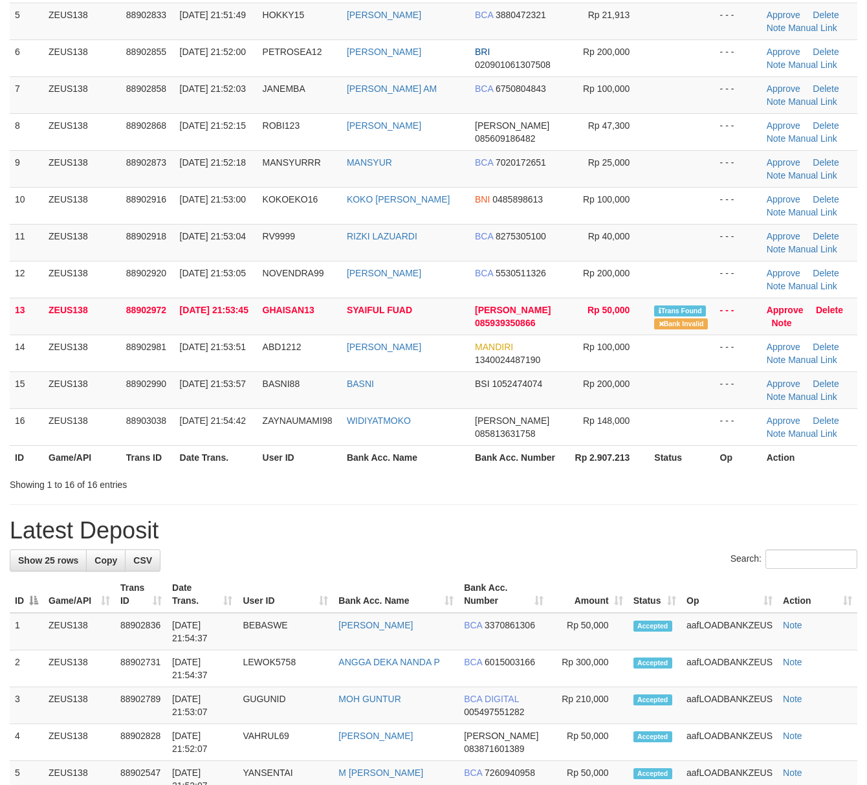
drag, startPoint x: 573, startPoint y: 570, endPoint x: 876, endPoint y: 614, distance: 305.6
click at [572, 568] on div "Search:" at bounding box center [434, 561] width 848 height 23
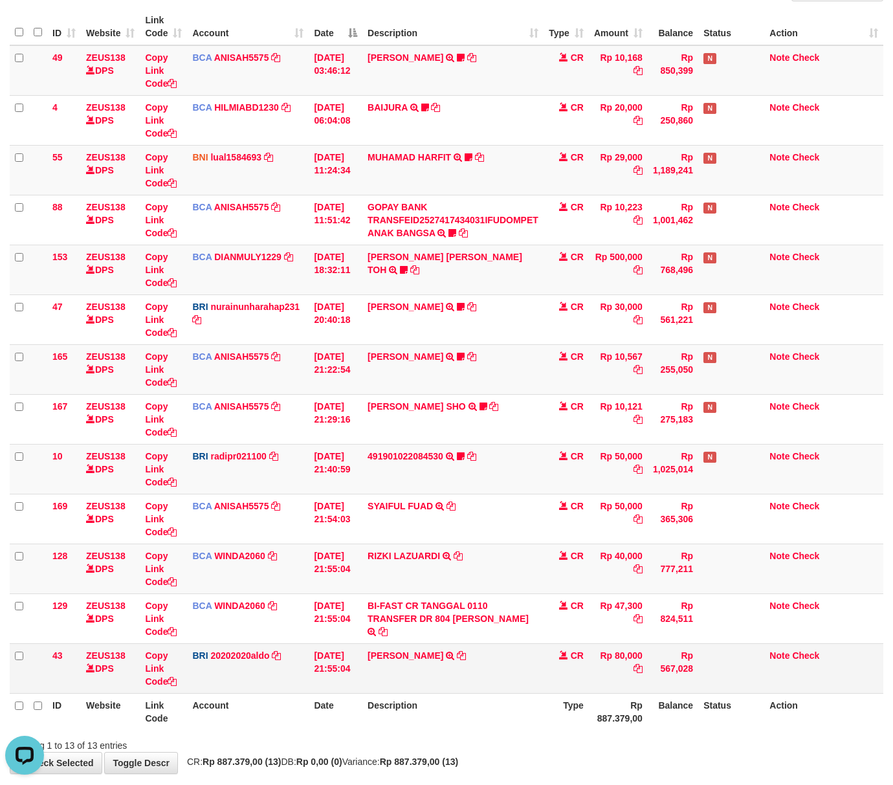
click at [179, 684] on td "Copy Link Code" at bounding box center [163, 668] width 47 height 50
drag, startPoint x: 312, startPoint y: 703, endPoint x: 5, endPoint y: 663, distance: 309.3
click at [301, 704] on th "Account" at bounding box center [248, 711] width 122 height 37
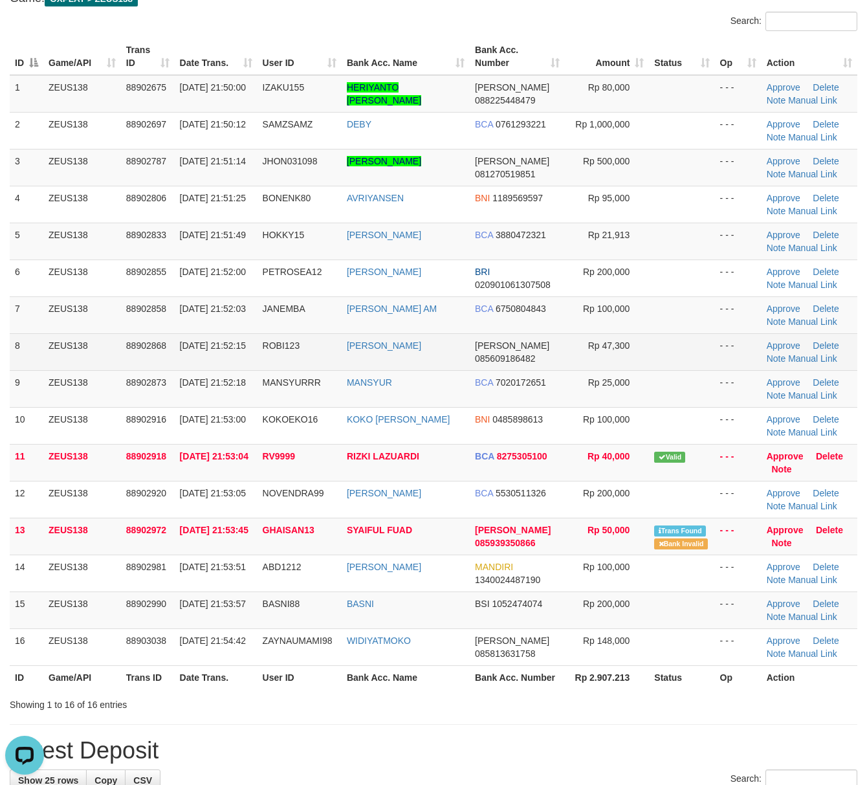
scroll to position [86, 0]
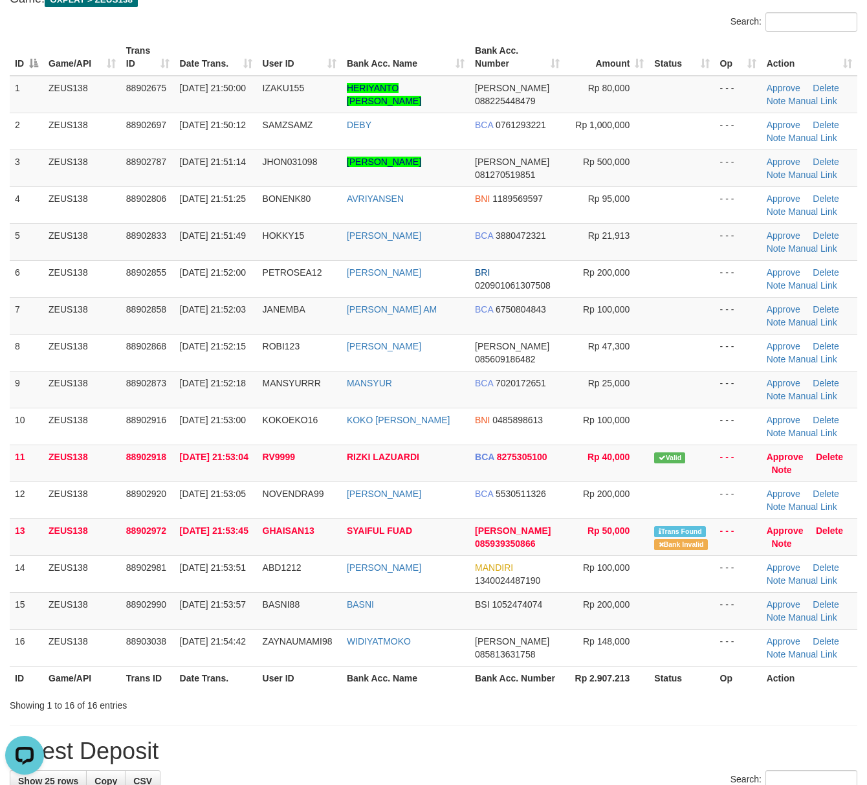
click at [662, 681] on th "Status" at bounding box center [681, 678] width 65 height 24
drag, startPoint x: 593, startPoint y: 656, endPoint x: 638, endPoint y: 627, distance: 53.5
click at [592, 649] on td "Rp 148,000" at bounding box center [607, 647] width 84 height 37
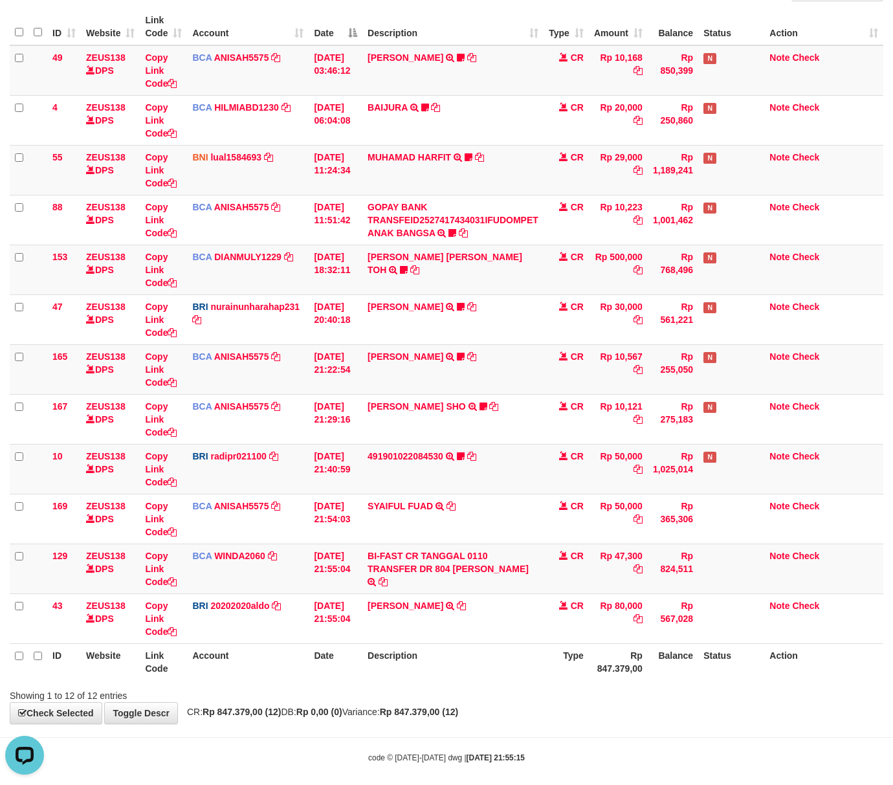
drag, startPoint x: 501, startPoint y: 682, endPoint x: 392, endPoint y: 653, distance: 112.4
click at [498, 678] on th "Description" at bounding box center [452, 661] width 181 height 37
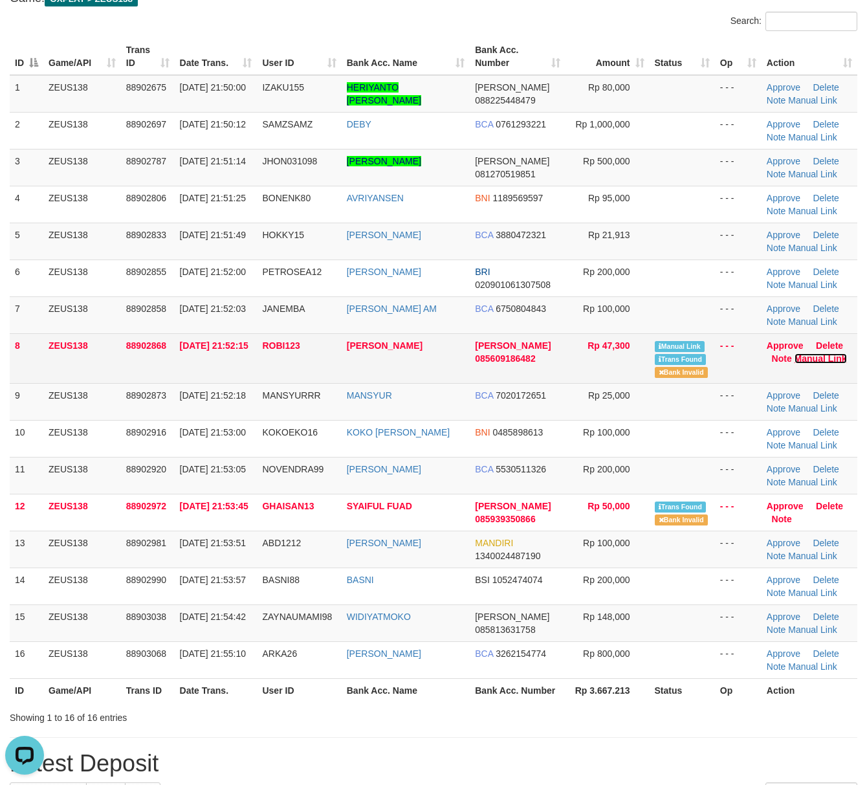
click at [804, 358] on link "Manual Link" at bounding box center [821, 358] width 52 height 10
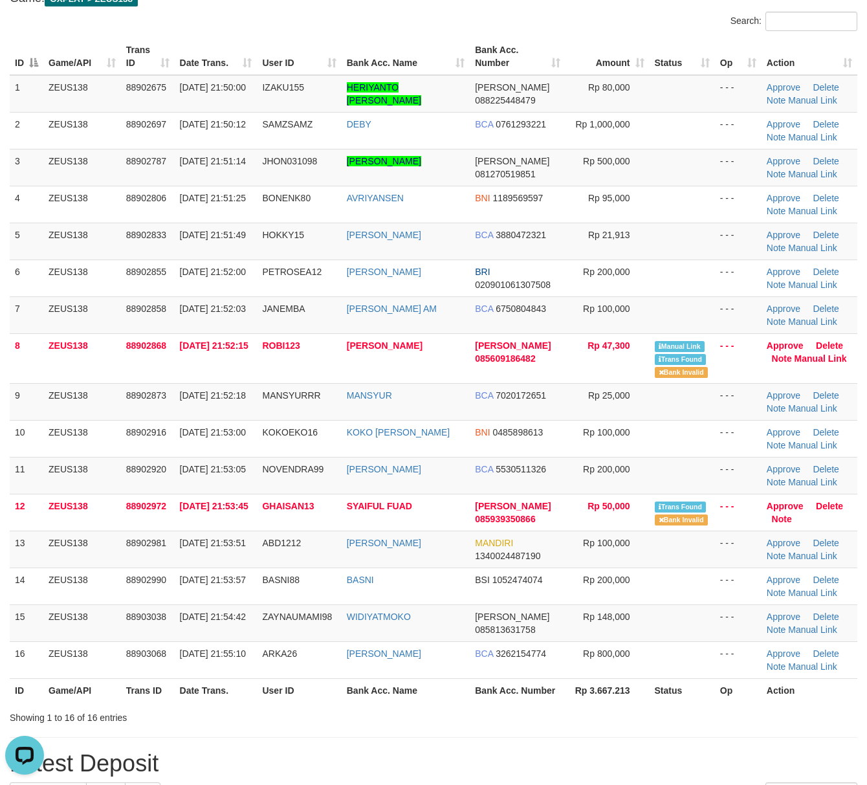
click at [746, 682] on table "ID Game/API Trans ID Date Trans. User ID Bank Acc. Name Bank Acc. Number Amount…" at bounding box center [434, 370] width 848 height 664
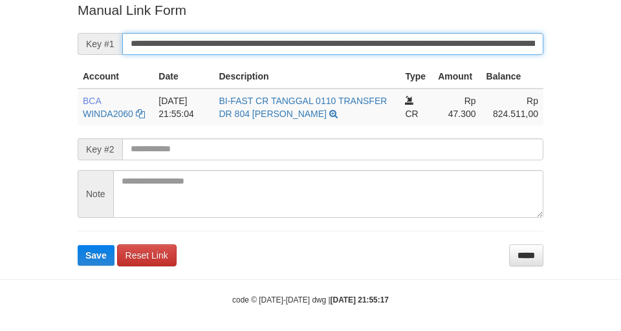
click at [78, 245] on button "Save" at bounding box center [96, 255] width 37 height 21
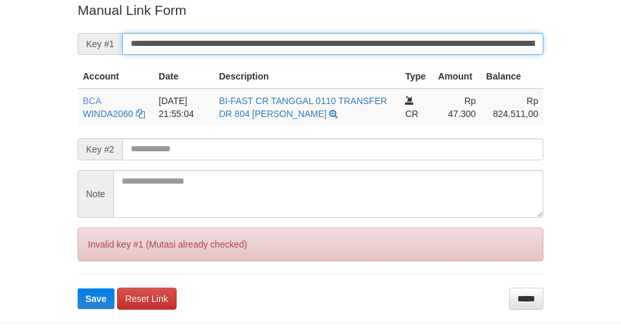
drag, startPoint x: 482, startPoint y: 41, endPoint x: 493, endPoint y: 34, distance: 14.0
click at [480, 39] on input "**********" at bounding box center [332, 44] width 421 height 22
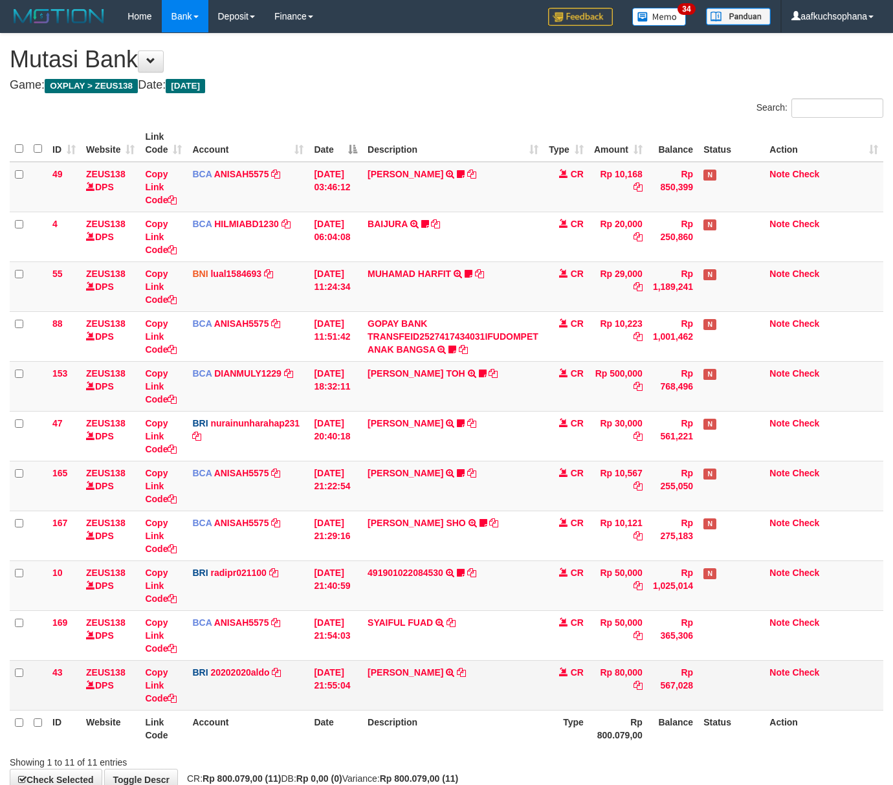
click at [480, 706] on td "DANA HERIYANTOADI TRANSFER NBMB DANA HERIYANTOADI TO REVALDO SAGITA" at bounding box center [452, 685] width 181 height 50
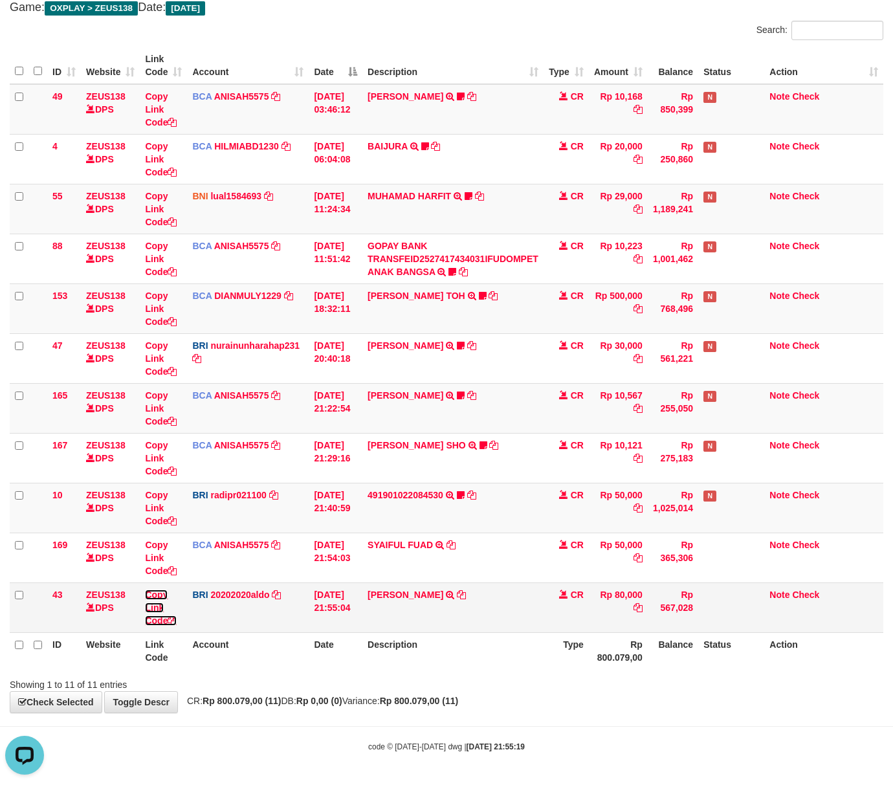
click at [174, 618] on icon at bounding box center [172, 620] width 9 height 9
click at [589, 715] on body "Toggle navigation Home Bank Account List Load By Website Group [OXPLAY] ZEUS138…" at bounding box center [446, 353] width 893 height 863
click at [584, 716] on body "Toggle navigation Home Bank Account List Load By Website Group [OXPLAY] ZEUS138…" at bounding box center [446, 353] width 893 height 863
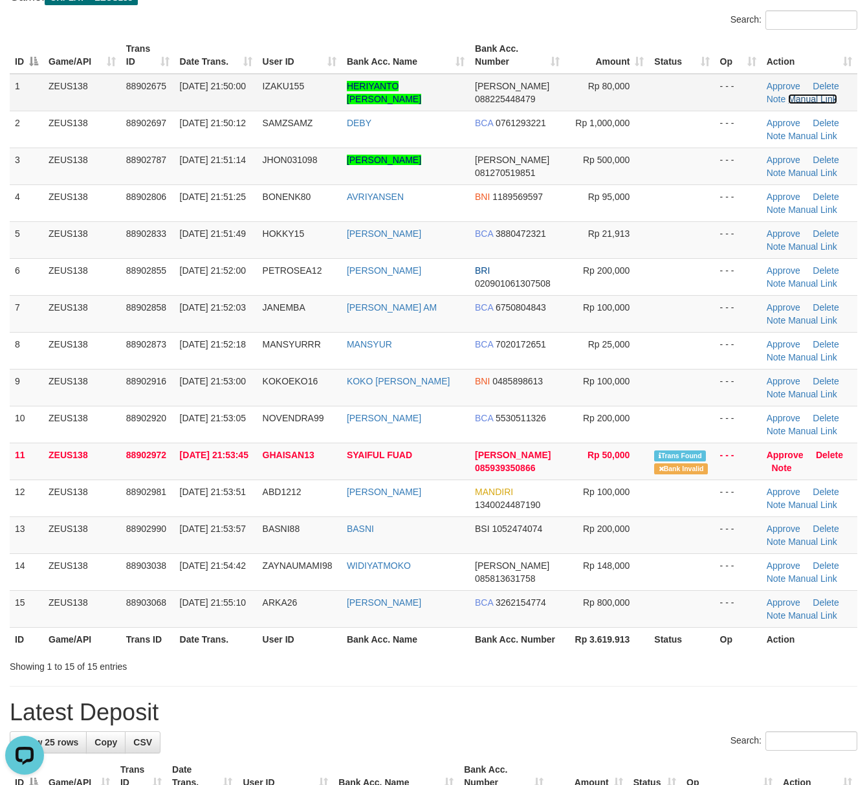
click at [796, 102] on link "Manual Link" at bounding box center [812, 99] width 49 height 10
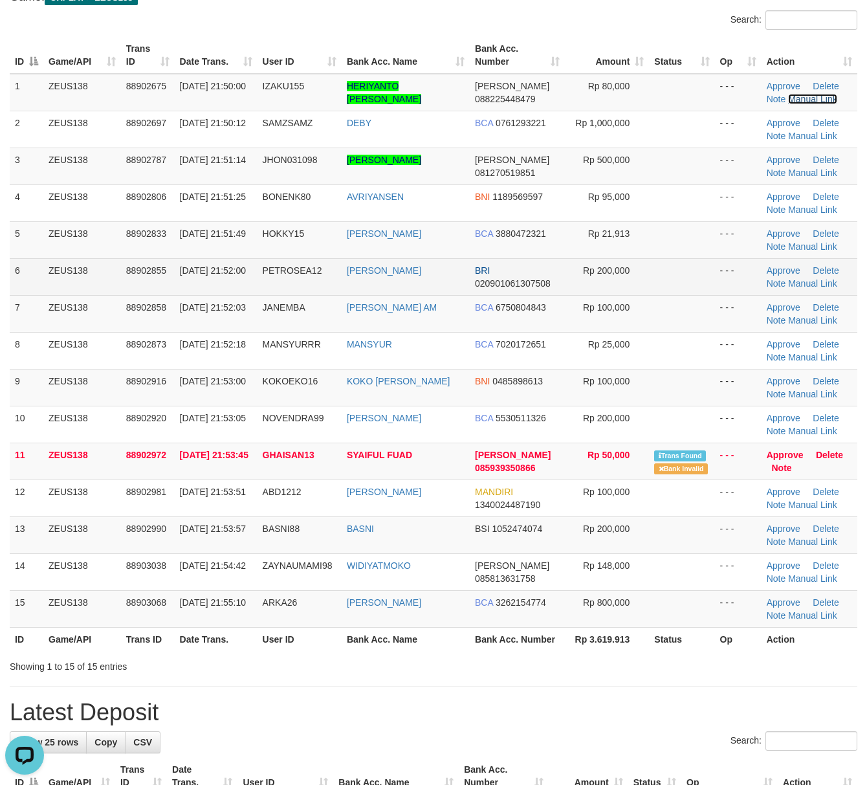
click at [788, 94] on link "Manual Link" at bounding box center [812, 99] width 49 height 10
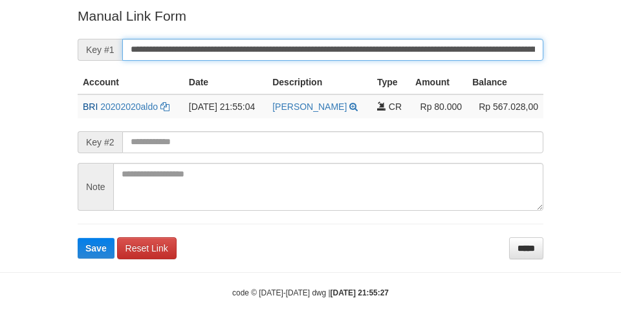
click at [78, 238] on button "Save" at bounding box center [96, 248] width 37 height 21
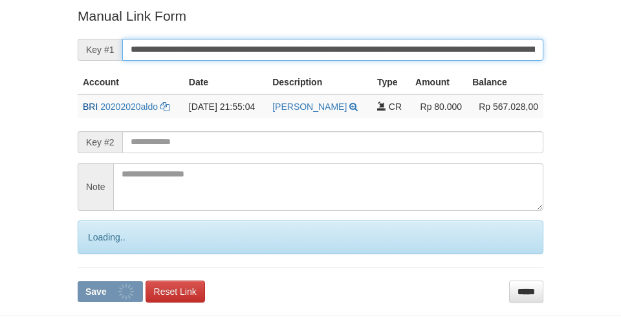
click at [375, 58] on form "**********" at bounding box center [311, 154] width 466 height 296
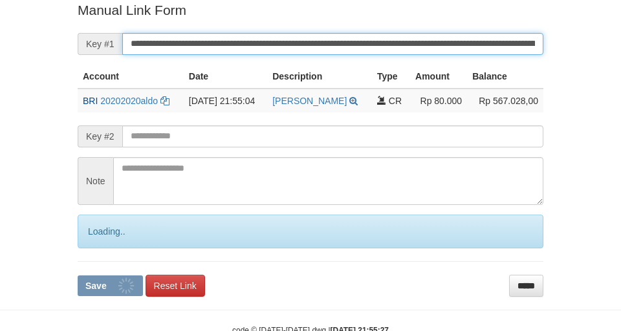
click at [78, 276] on button "Save" at bounding box center [110, 286] width 65 height 21
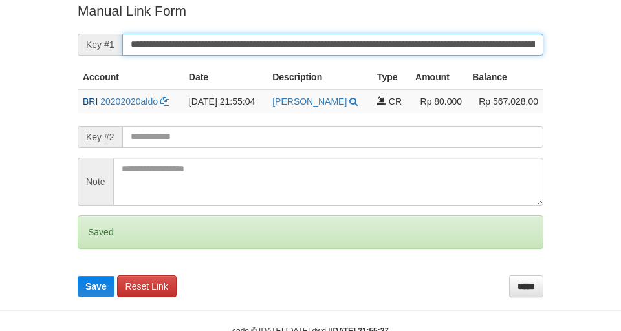
click at [78, 276] on button "Save" at bounding box center [96, 286] width 37 height 21
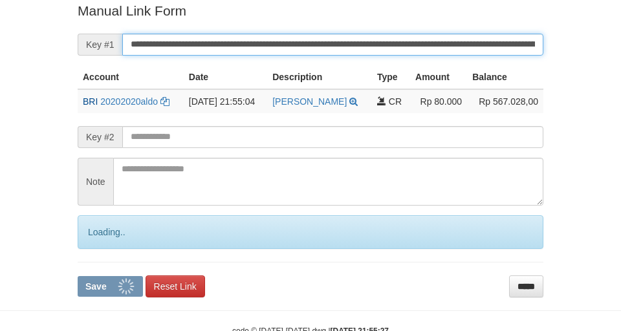
click at [78, 276] on button "Save" at bounding box center [110, 286] width 65 height 21
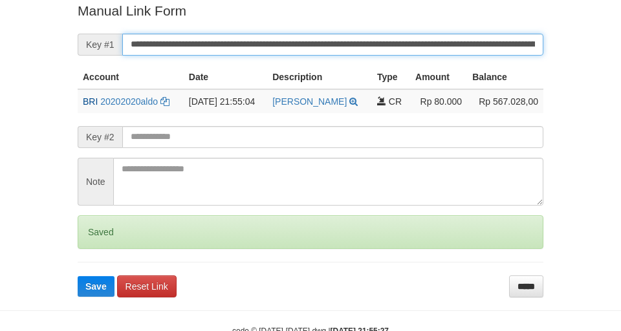
click at [78, 276] on button "Save" at bounding box center [96, 286] width 37 height 21
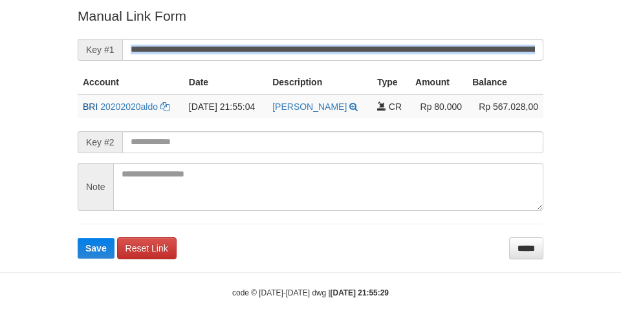
click at [401, 45] on form "**********" at bounding box center [311, 132] width 466 height 252
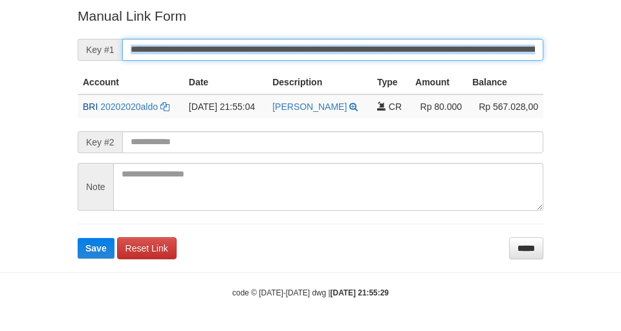
click at [78, 238] on button "Save" at bounding box center [96, 248] width 37 height 21
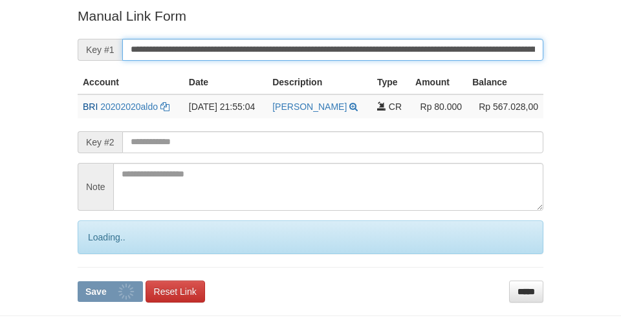
scroll to position [267, 0]
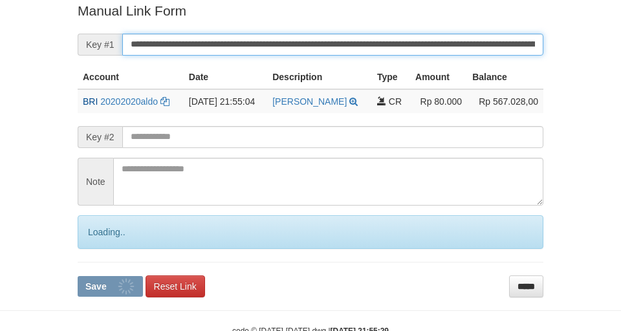
click at [78, 276] on button "Save" at bounding box center [110, 286] width 65 height 21
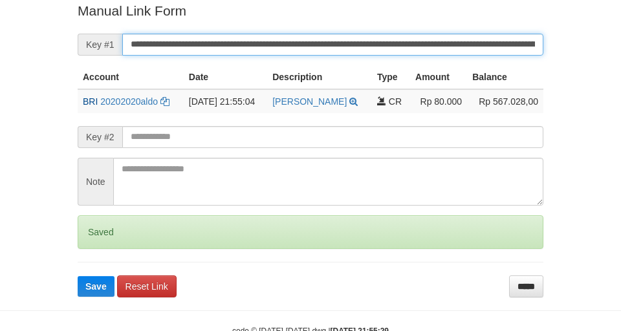
click at [78, 276] on button "Save" at bounding box center [96, 286] width 37 height 21
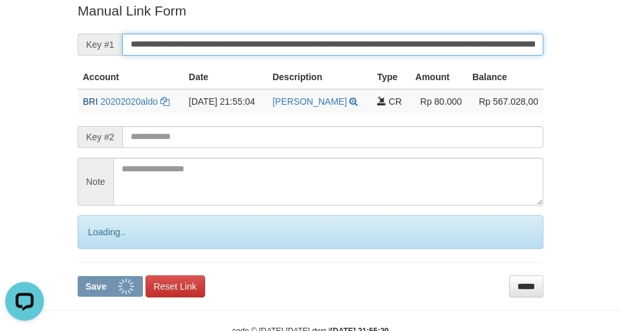
scroll to position [0, 0]
click at [78, 276] on button "Save" at bounding box center [110, 286] width 65 height 21
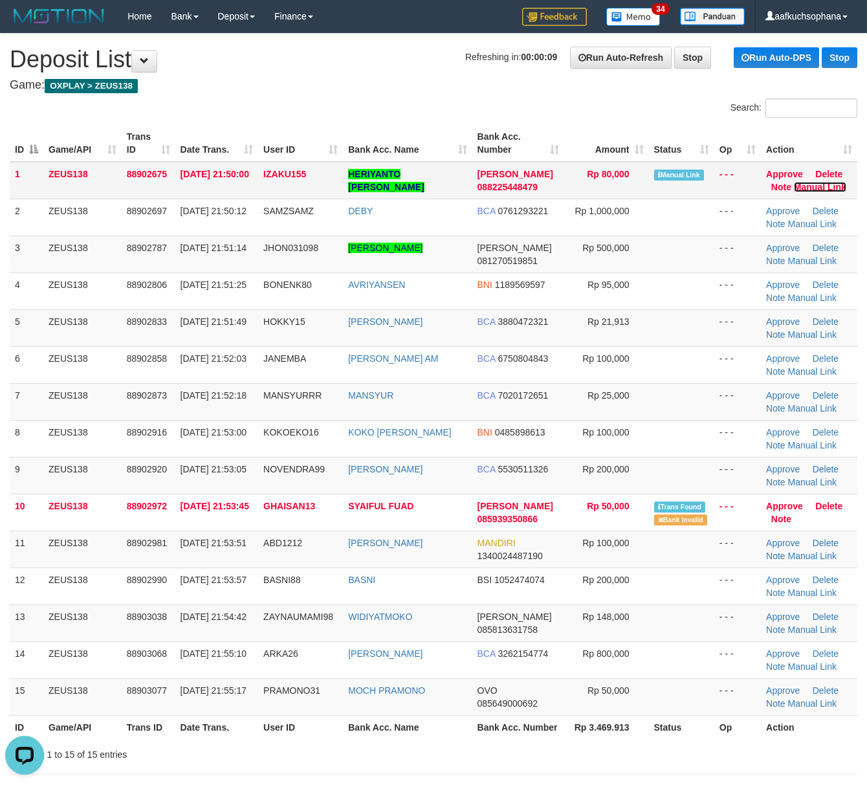
click at [812, 188] on link "Manual Link" at bounding box center [820, 187] width 52 height 10
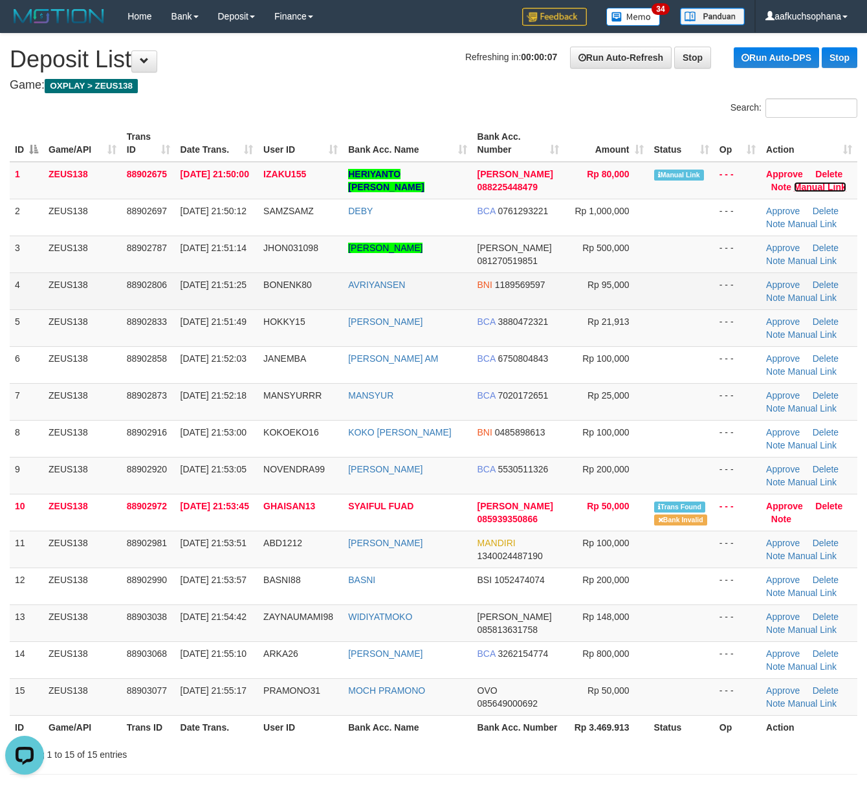
click at [794, 182] on link "Manual Link" at bounding box center [820, 187] width 52 height 10
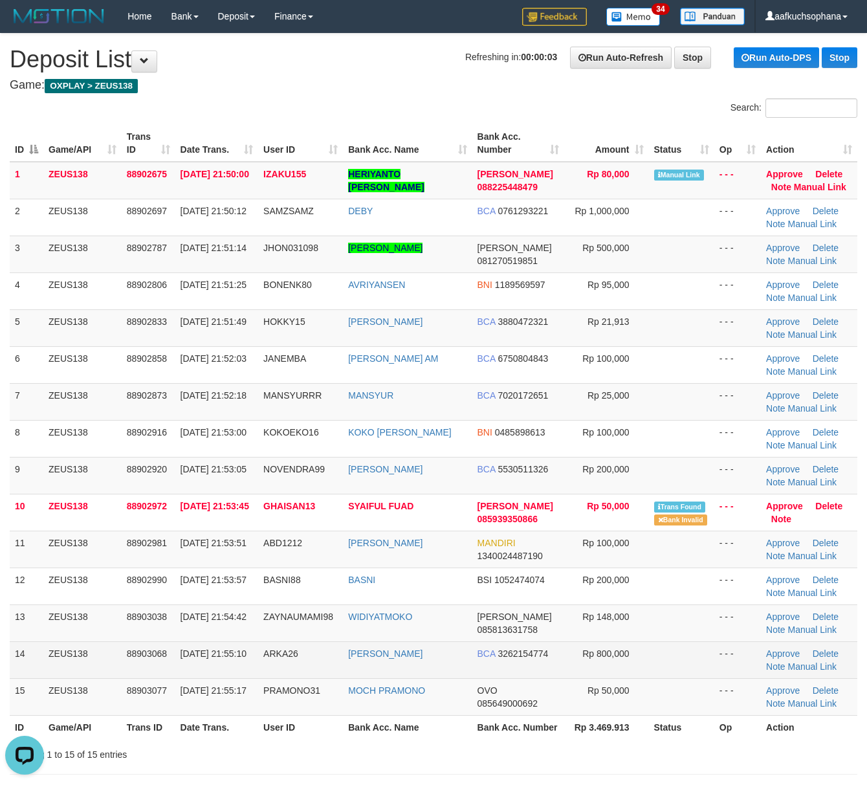
click at [698, 663] on td at bounding box center [681, 659] width 65 height 37
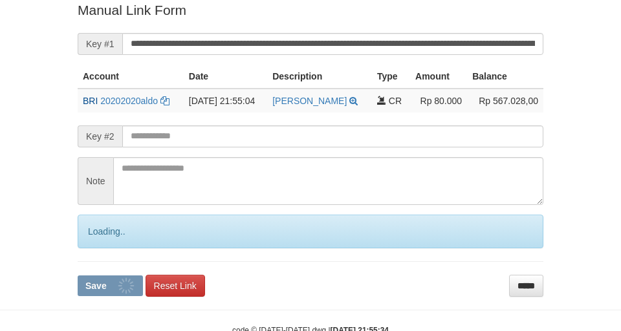
click at [78, 276] on button "Save" at bounding box center [110, 286] width 65 height 21
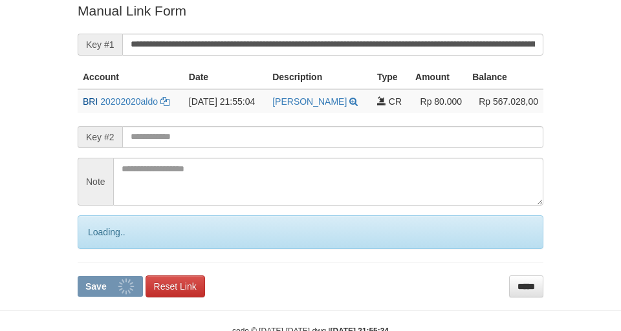
click at [78, 276] on button "Save" at bounding box center [110, 286] width 65 height 21
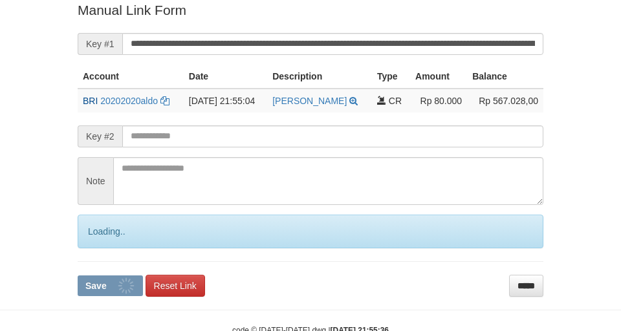
click at [78, 276] on button "Save" at bounding box center [110, 286] width 65 height 21
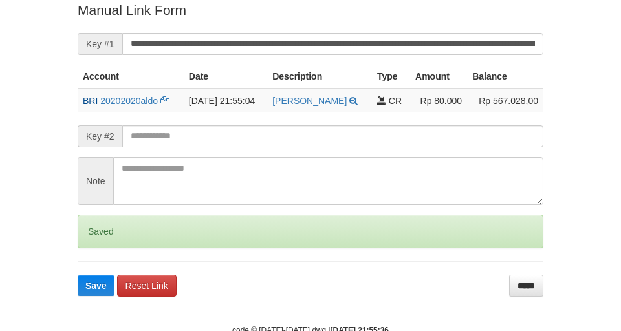
click at [78, 276] on button "Save" at bounding box center [96, 286] width 37 height 21
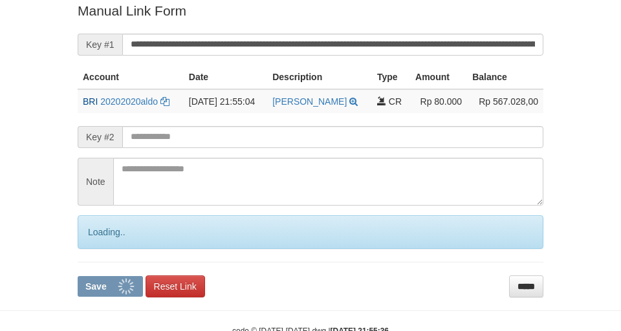
click at [78, 276] on button "Save" at bounding box center [110, 286] width 65 height 21
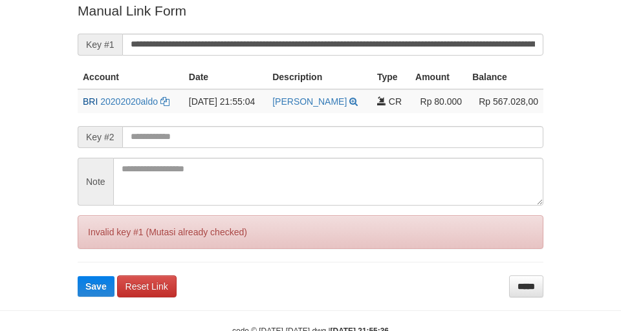
click at [478, 50] on input "**********" at bounding box center [332, 45] width 421 height 22
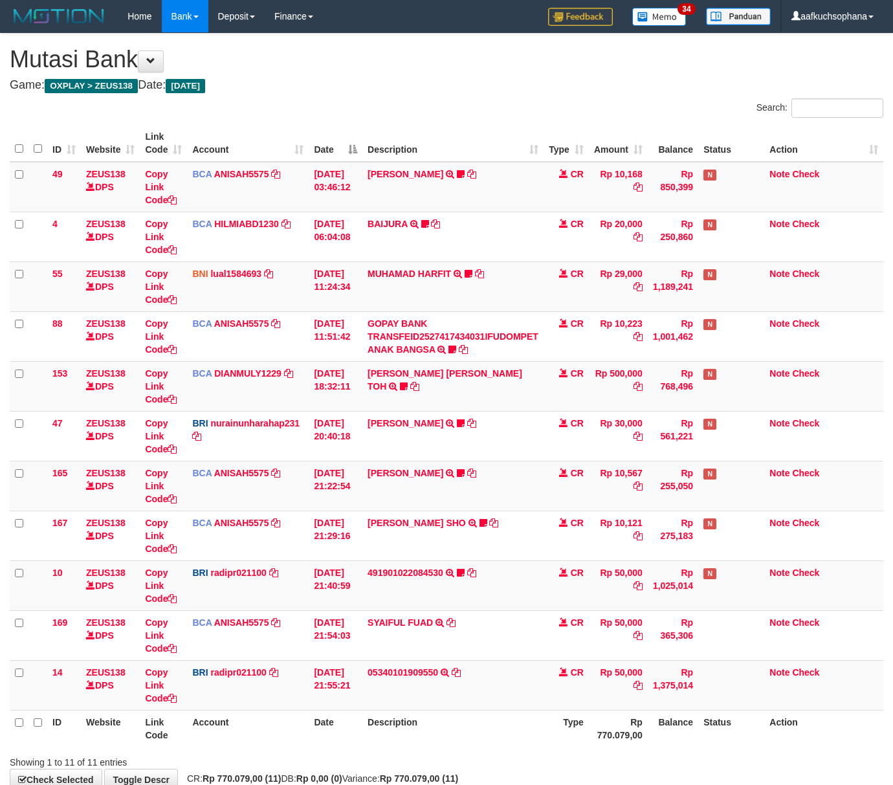
scroll to position [80, 0]
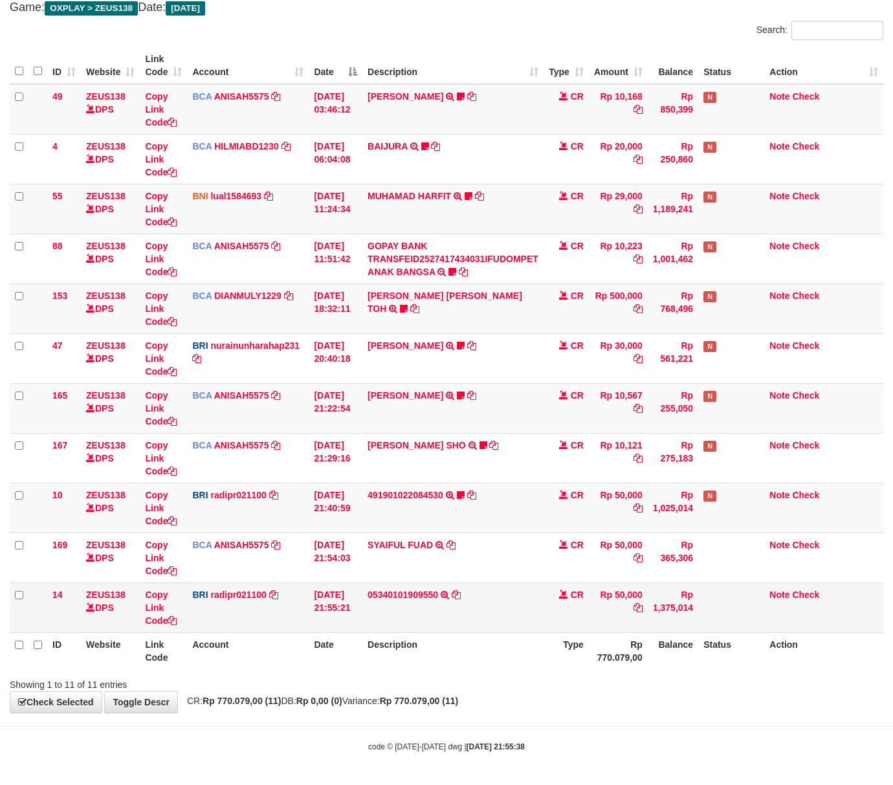
drag, startPoint x: 485, startPoint y: 678, endPoint x: 216, endPoint y: 584, distance: 285.4
click at [483, 677] on div "Showing 1 to 11 of 11 entries" at bounding box center [446, 682] width 893 height 18
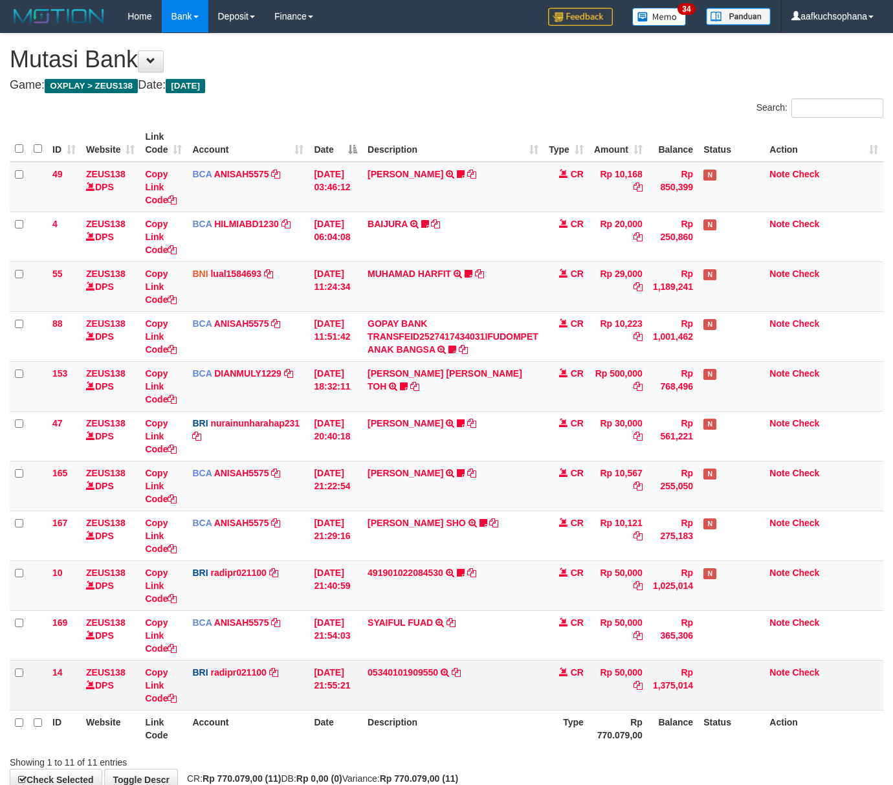
scroll to position [80, 0]
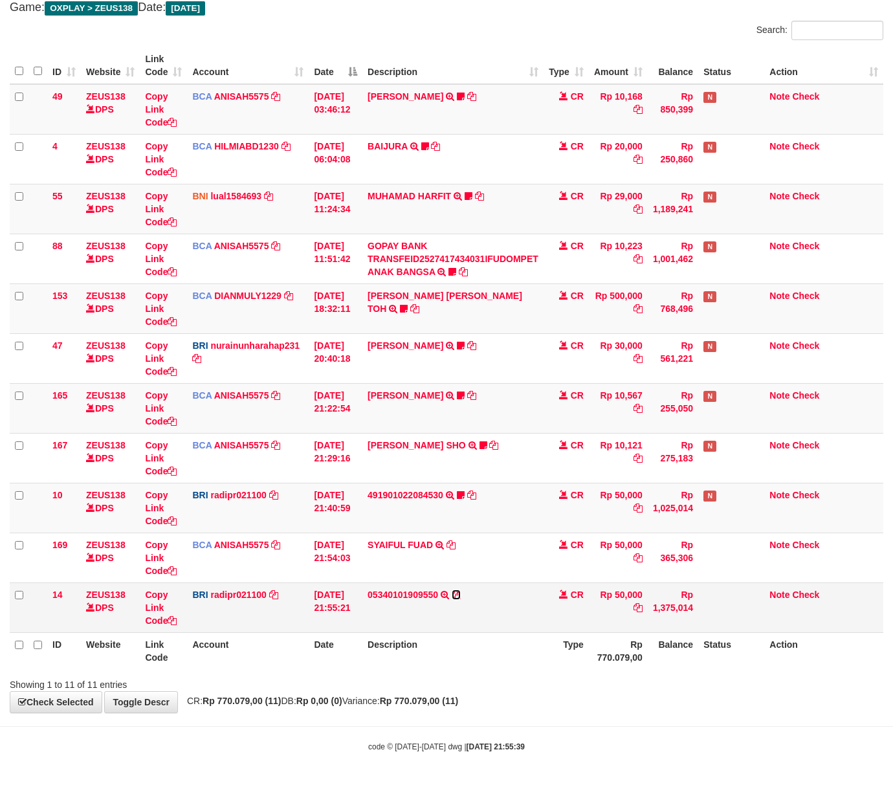
click at [461, 592] on icon at bounding box center [456, 594] width 9 height 9
click at [461, 596] on icon at bounding box center [456, 594] width 9 height 9
drag, startPoint x: 298, startPoint y: 689, endPoint x: 3, endPoint y: 677, distance: 294.8
click at [278, 687] on div "Showing 1 to 11 of 11 entries" at bounding box center [186, 682] width 353 height 18
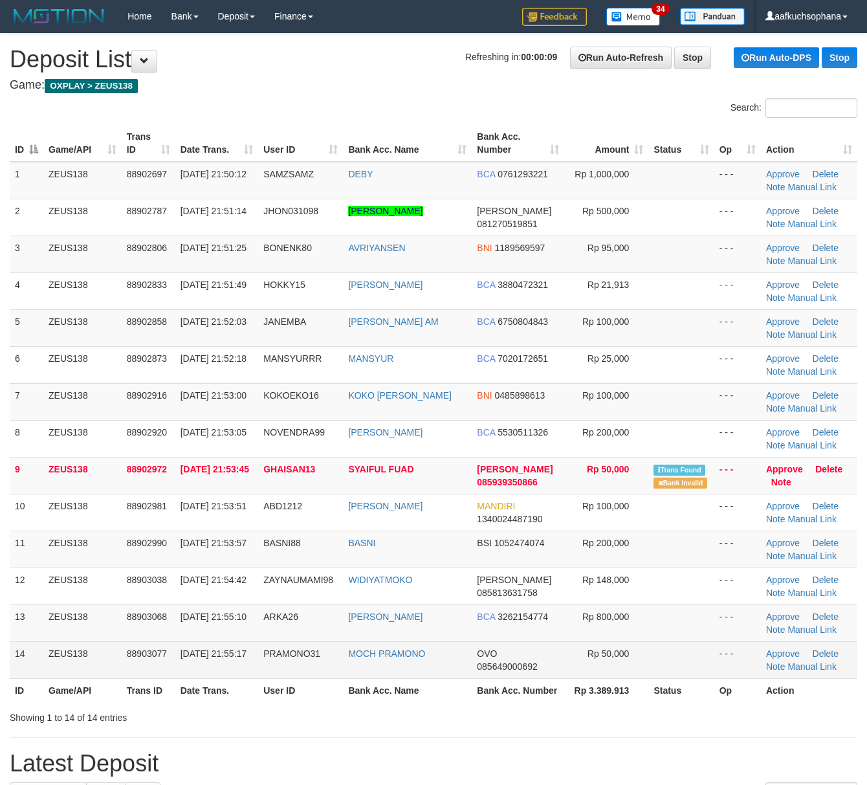
drag, startPoint x: 661, startPoint y: 663, endPoint x: 779, endPoint y: 646, distance: 119.6
click at [682, 661] on td at bounding box center [681, 659] width 65 height 37
click at [596, 665] on td "Rp 50,000" at bounding box center [606, 659] width 84 height 37
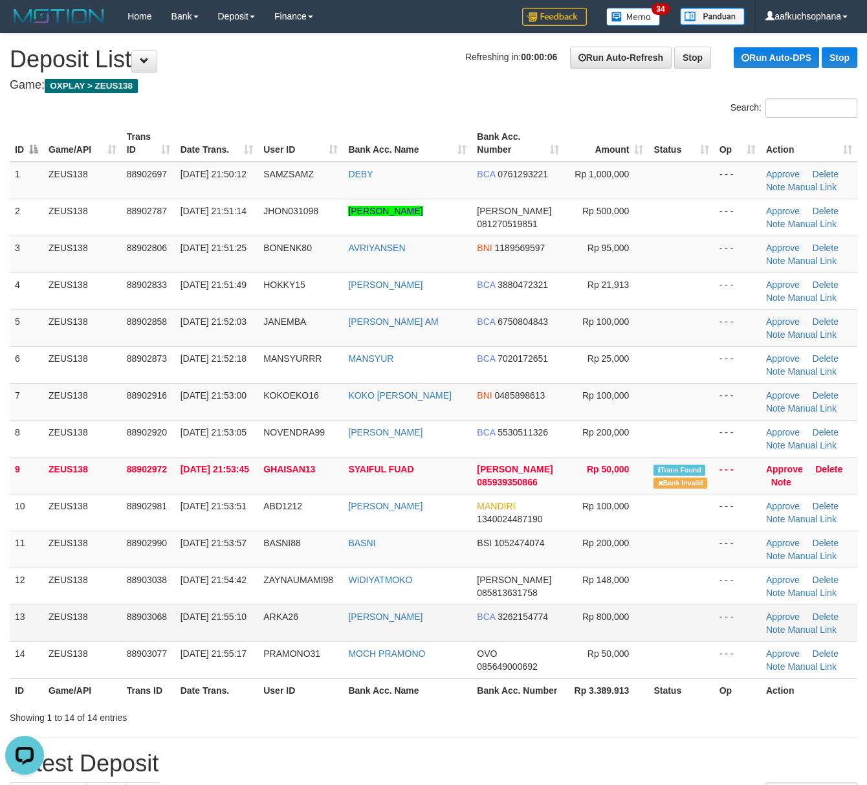
click at [798, 610] on td "Approve Delete Note Manual Link" at bounding box center [809, 623] width 96 height 37
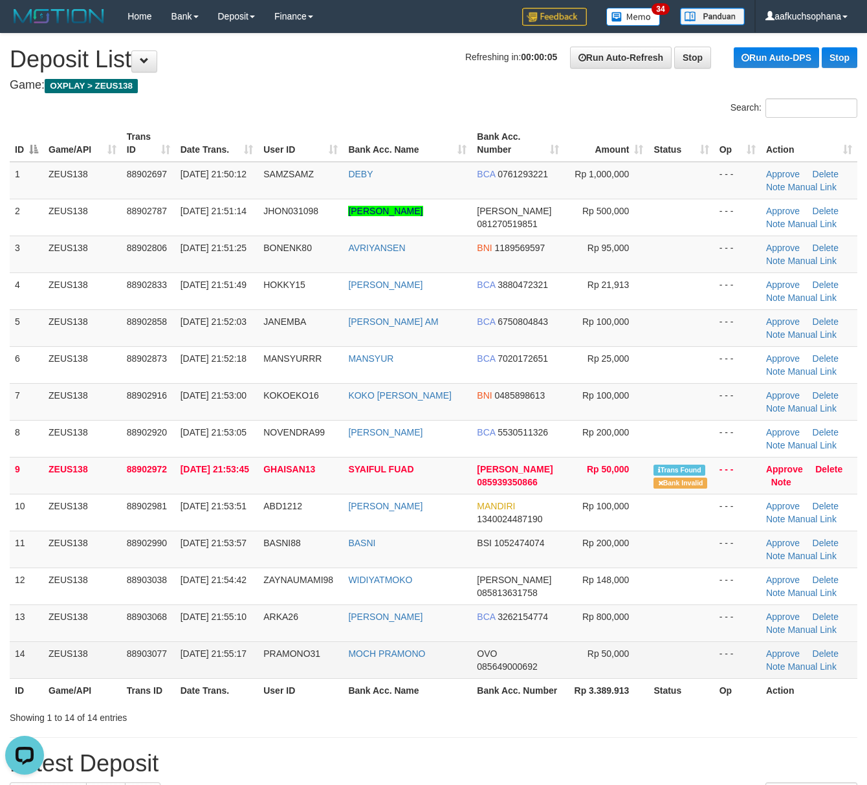
drag, startPoint x: 513, startPoint y: 668, endPoint x: 598, endPoint y: 674, distance: 85.0
click at [526, 668] on span "085649000692" at bounding box center [507, 667] width 60 height 10
drag, startPoint x: 598, startPoint y: 674, endPoint x: 640, endPoint y: 674, distance: 42.1
click at [602, 674] on td "Rp 50,000" at bounding box center [606, 659] width 84 height 37
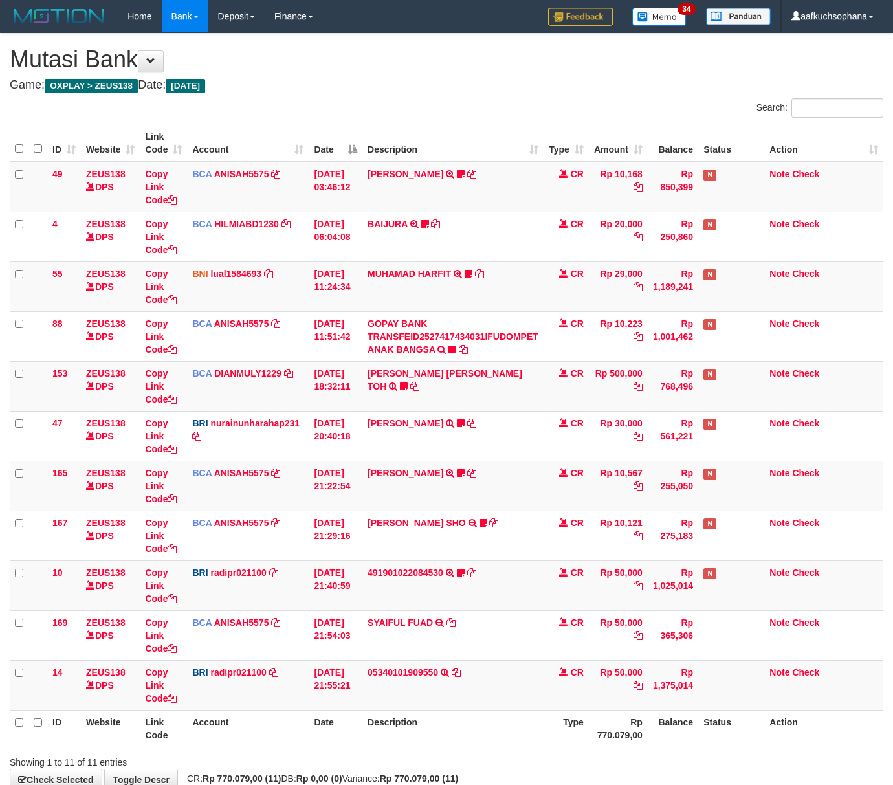
scroll to position [80, 0]
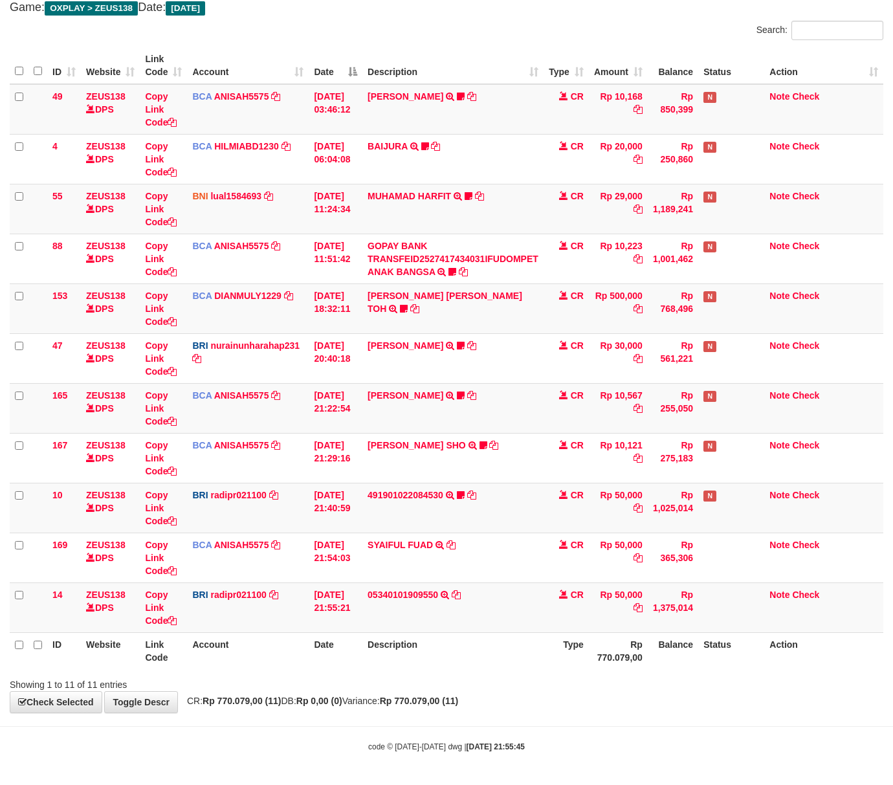
drag, startPoint x: 243, startPoint y: 680, endPoint x: 210, endPoint y: 654, distance: 42.5
click at [245, 681] on div "Showing 1 to 11 of 11 entries" at bounding box center [186, 682] width 353 height 18
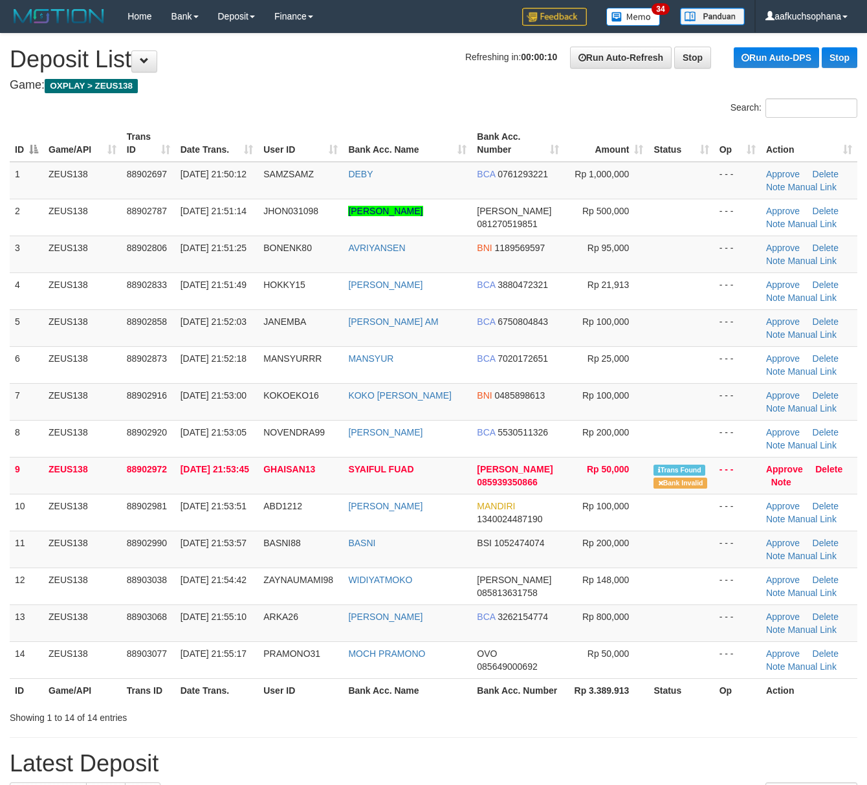
click at [659, 687] on th "Status" at bounding box center [681, 690] width 65 height 24
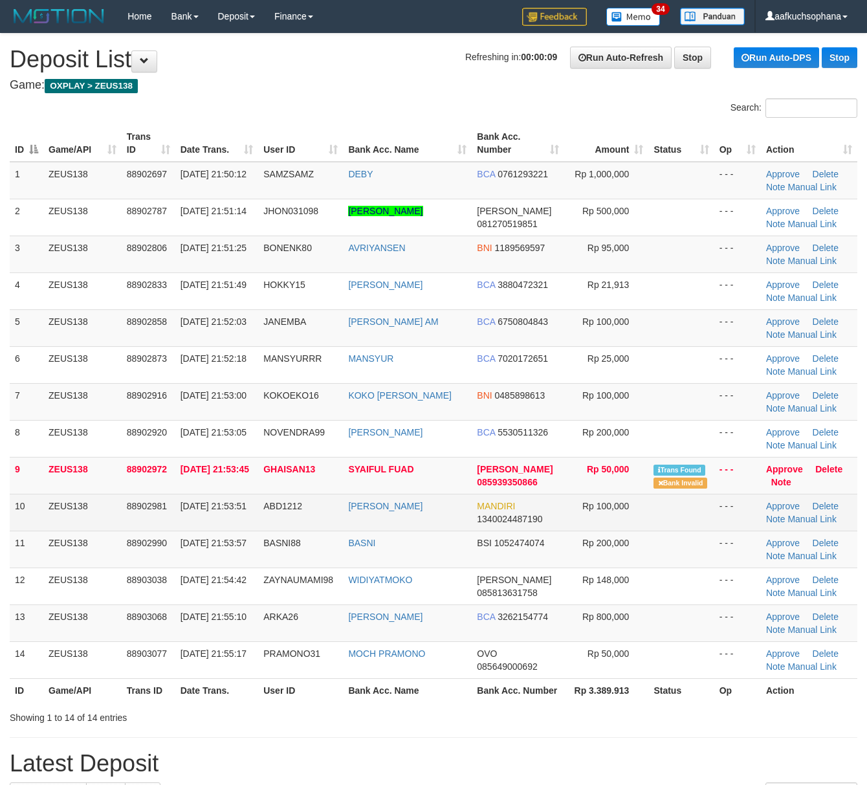
drag, startPoint x: 677, startPoint y: 681, endPoint x: 27, endPoint y: 500, distance: 674.7
click at [671, 681] on th "Status" at bounding box center [681, 690] width 65 height 24
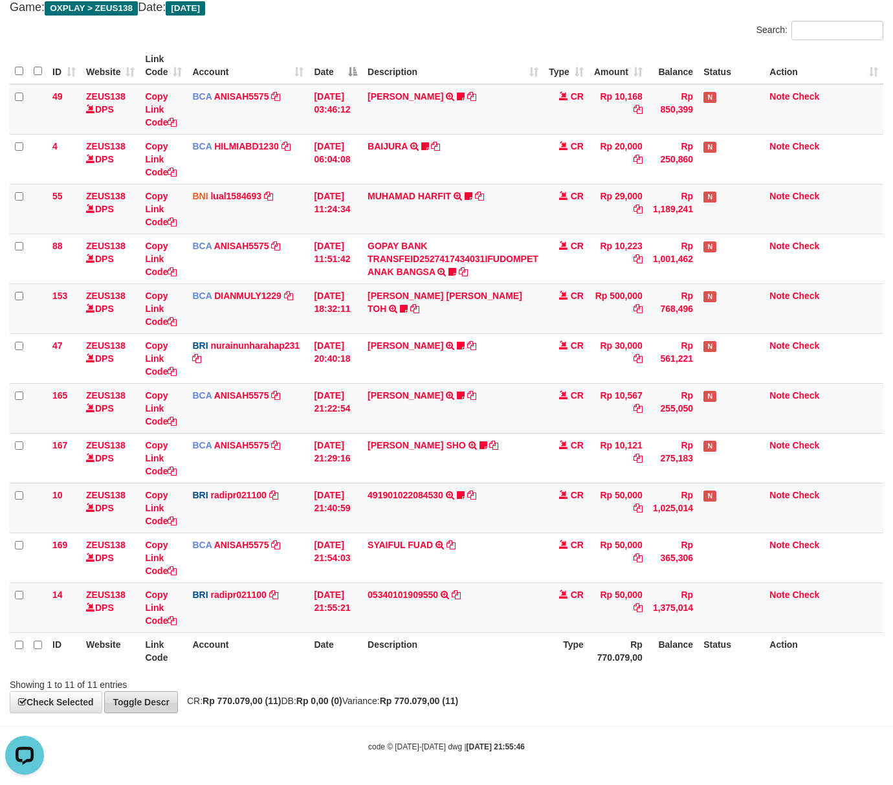
drag, startPoint x: 307, startPoint y: 711, endPoint x: 128, endPoint y: 703, distance: 179.5
click at [304, 710] on div "**********" at bounding box center [446, 334] width 893 height 757
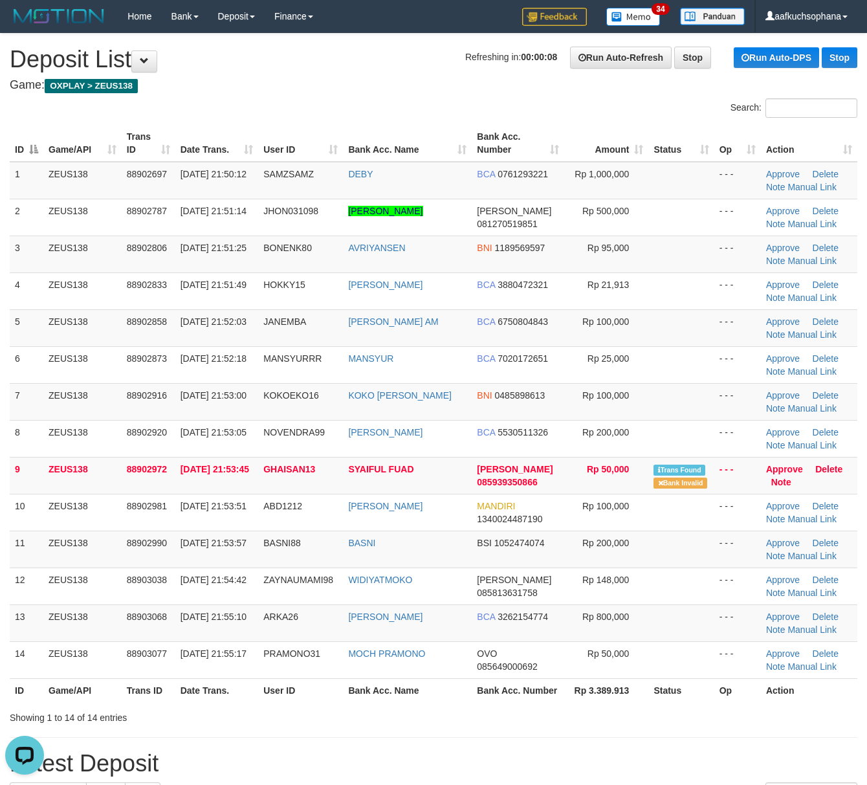
drag, startPoint x: 620, startPoint y: 715, endPoint x: 702, endPoint y: 707, distance: 82.6
click at [624, 702] on th "Rp 3.389.913" at bounding box center [606, 690] width 84 height 24
drag, startPoint x: 702, startPoint y: 707, endPoint x: 874, endPoint y: 696, distance: 171.9
click at [728, 702] on tr "ID Game/API Trans ID Date Trans. User ID Bank Acc. Name Bank Acc. Number Rp 3.3…" at bounding box center [434, 690] width 848 height 24
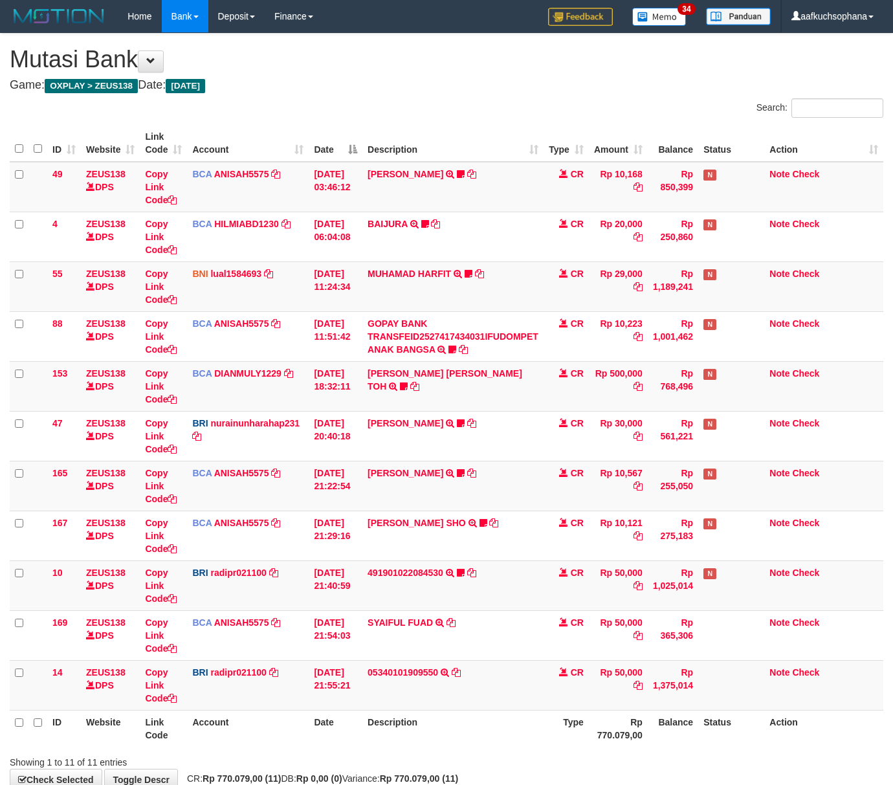
scroll to position [80, 0]
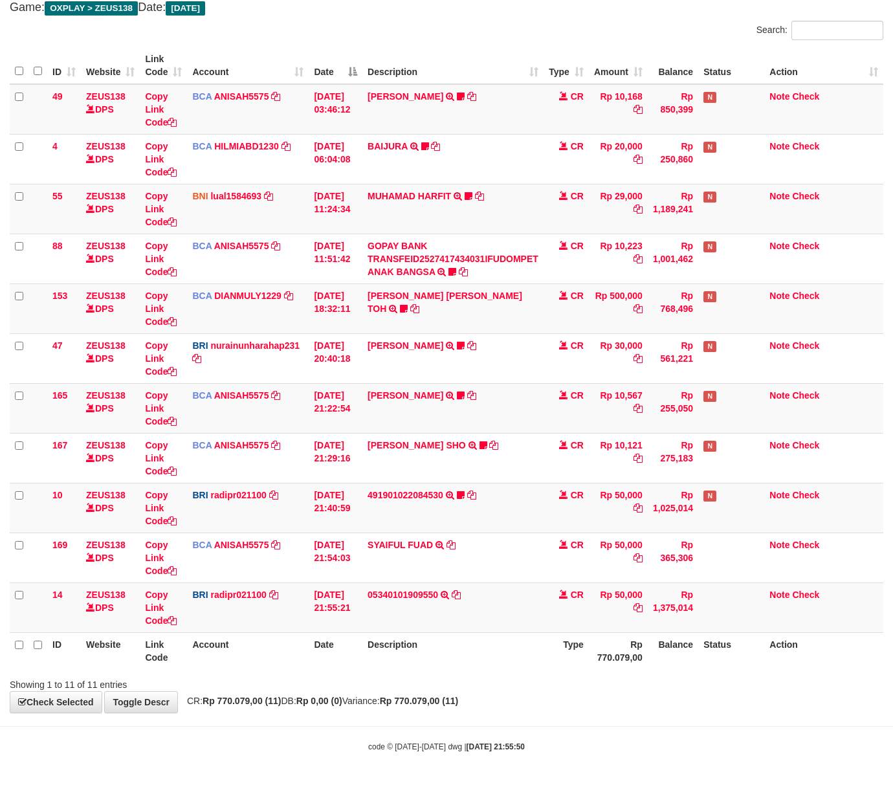
click at [517, 700] on div "**********" at bounding box center [446, 334] width 893 height 757
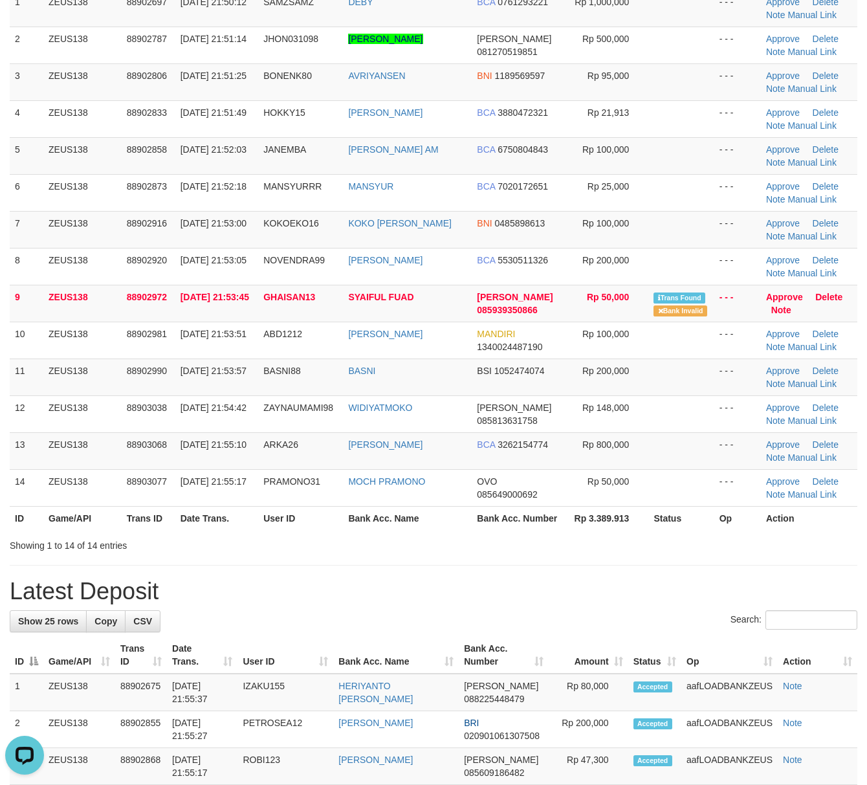
click at [526, 601] on h1 "Latest Deposit" at bounding box center [434, 592] width 848 height 26
click at [540, 566] on hr at bounding box center [434, 565] width 848 height 1
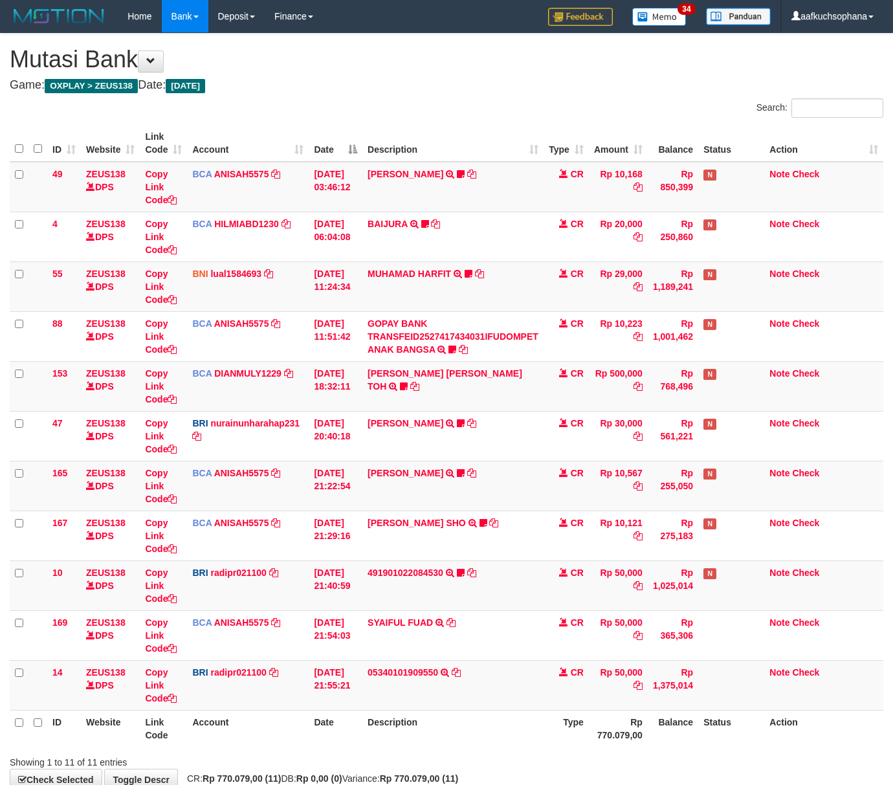
scroll to position [80, 0]
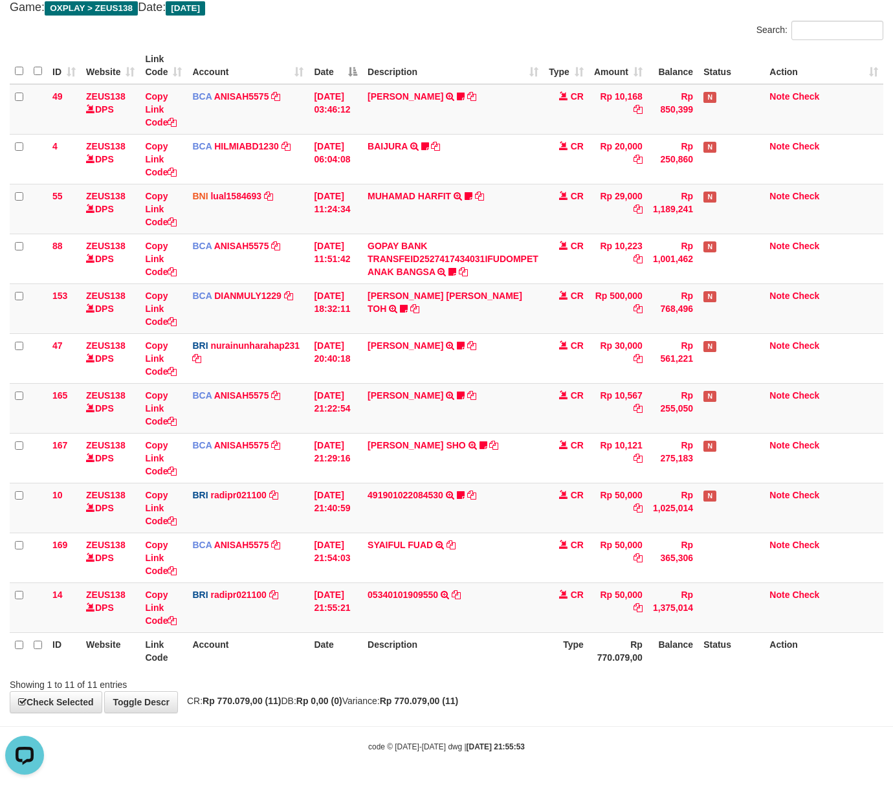
click at [441, 659] on th "Description" at bounding box center [452, 650] width 181 height 37
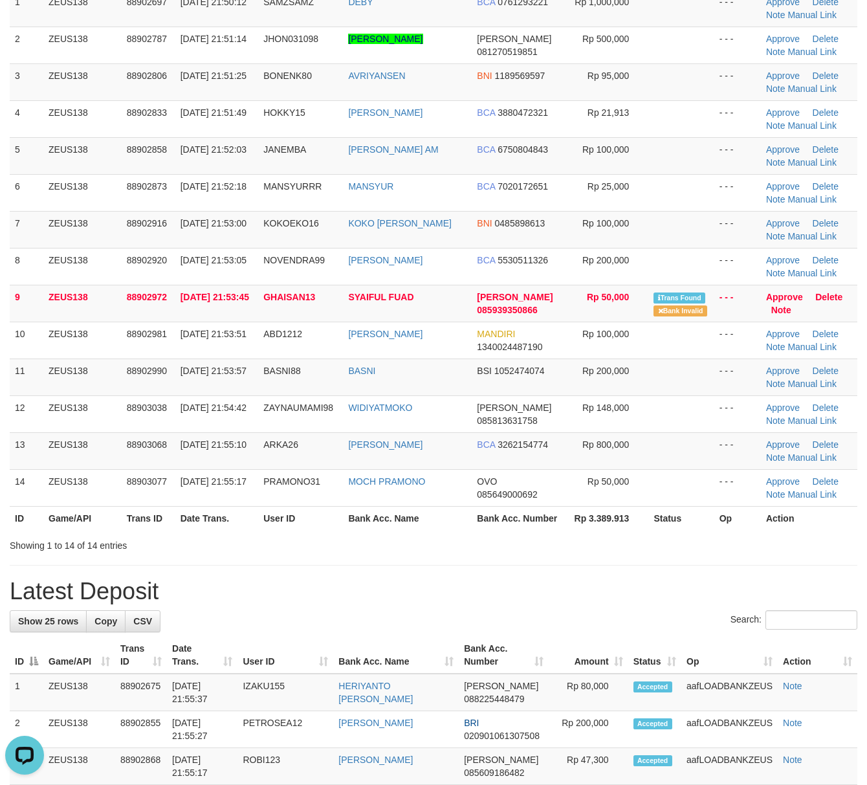
click at [581, 585] on div "**********" at bounding box center [433, 771] width 867 height 1821
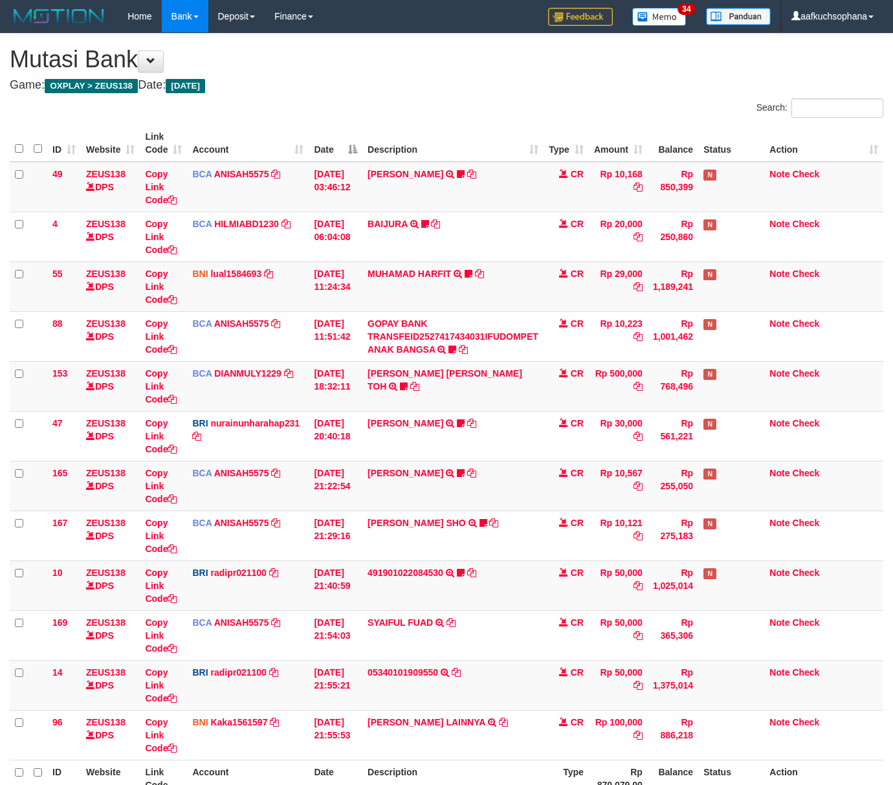
scroll to position [81, 0]
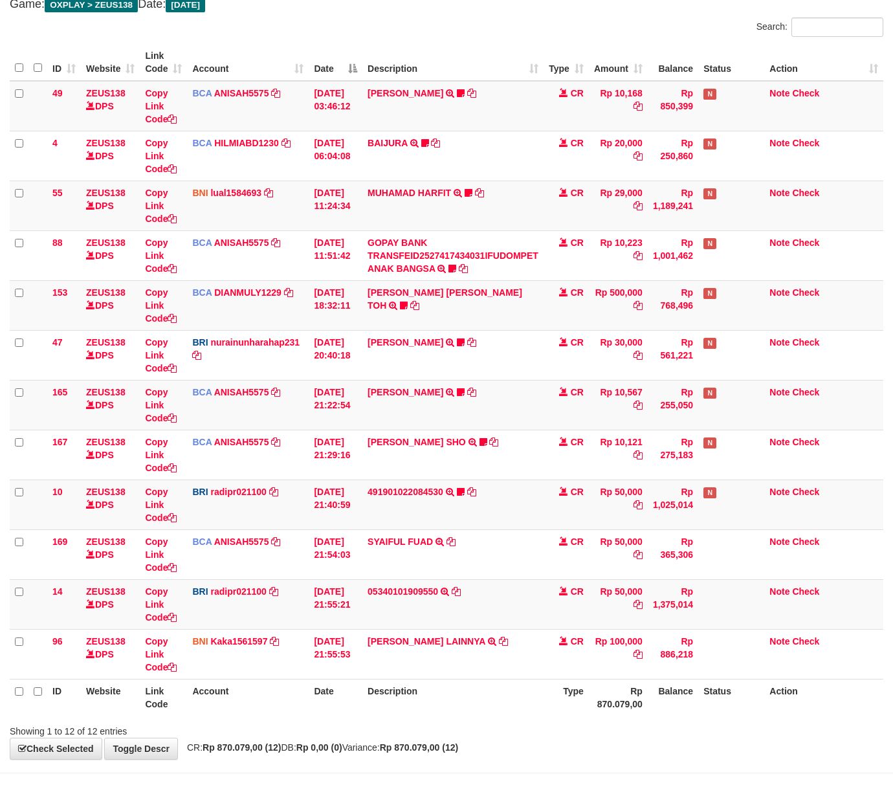
click at [454, 695] on th "Description" at bounding box center [452, 697] width 181 height 37
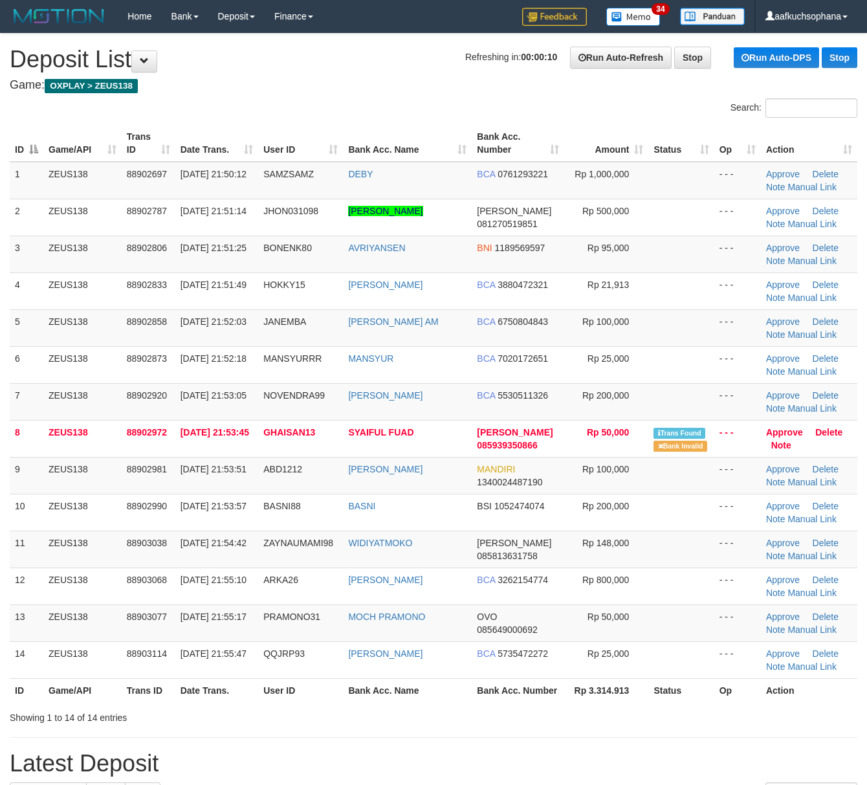
scroll to position [221, 0]
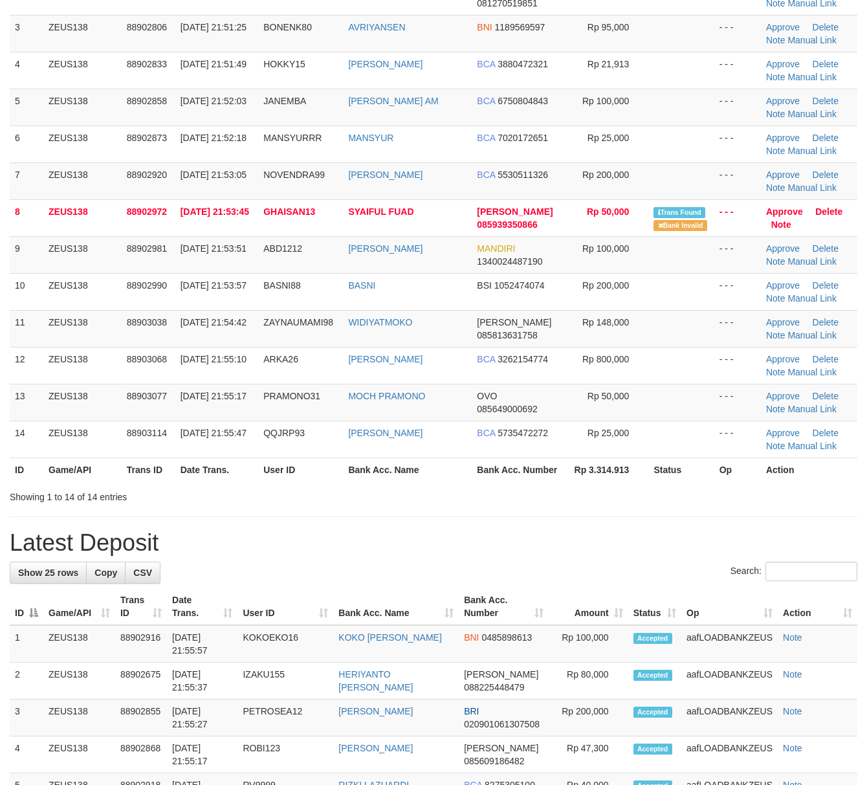
click at [591, 556] on h1 "Latest Deposit" at bounding box center [434, 543] width 848 height 26
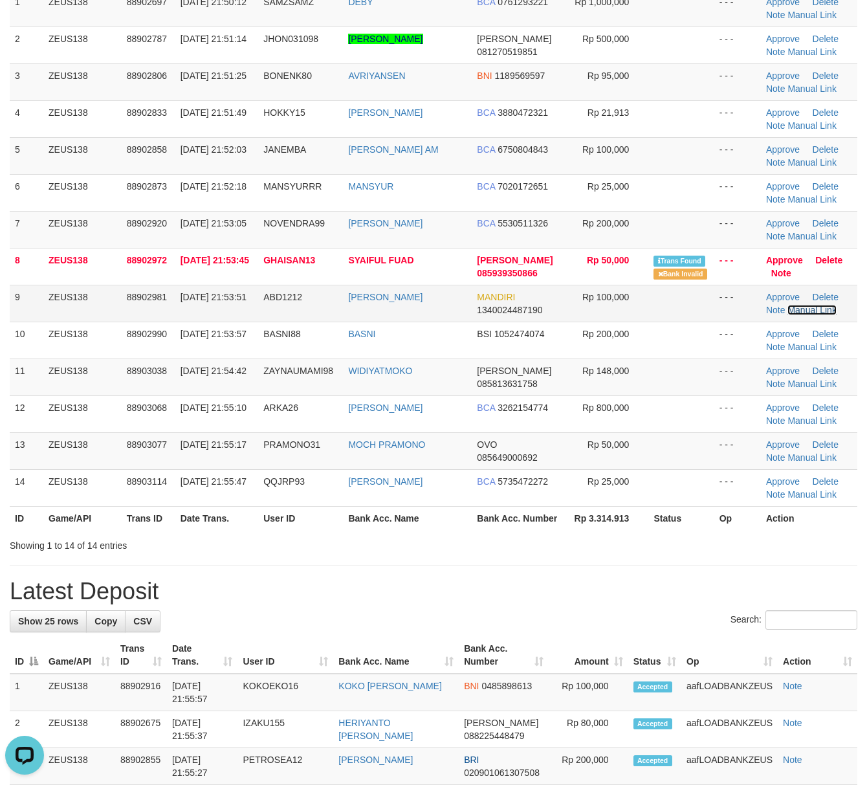
drag, startPoint x: 808, startPoint y: 309, endPoint x: 700, endPoint y: 321, distance: 108.8
click at [808, 309] on link "Manual Link" at bounding box center [812, 310] width 49 height 10
click at [788, 305] on link "Manual Link" at bounding box center [812, 310] width 49 height 10
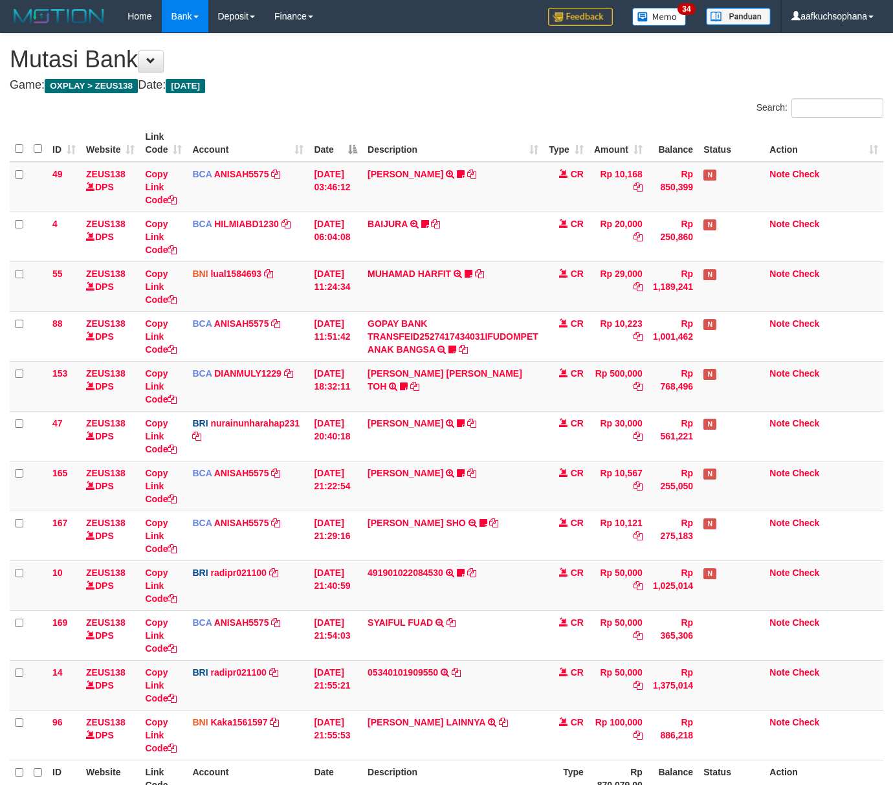
scroll to position [82, 0]
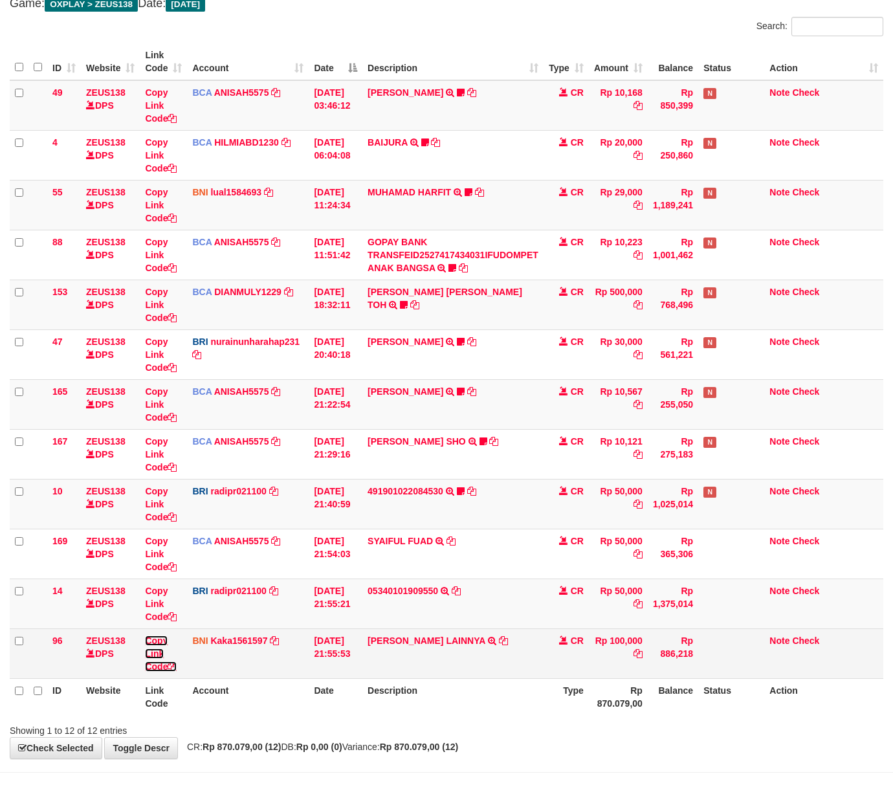
click at [174, 669] on icon at bounding box center [172, 666] width 9 height 9
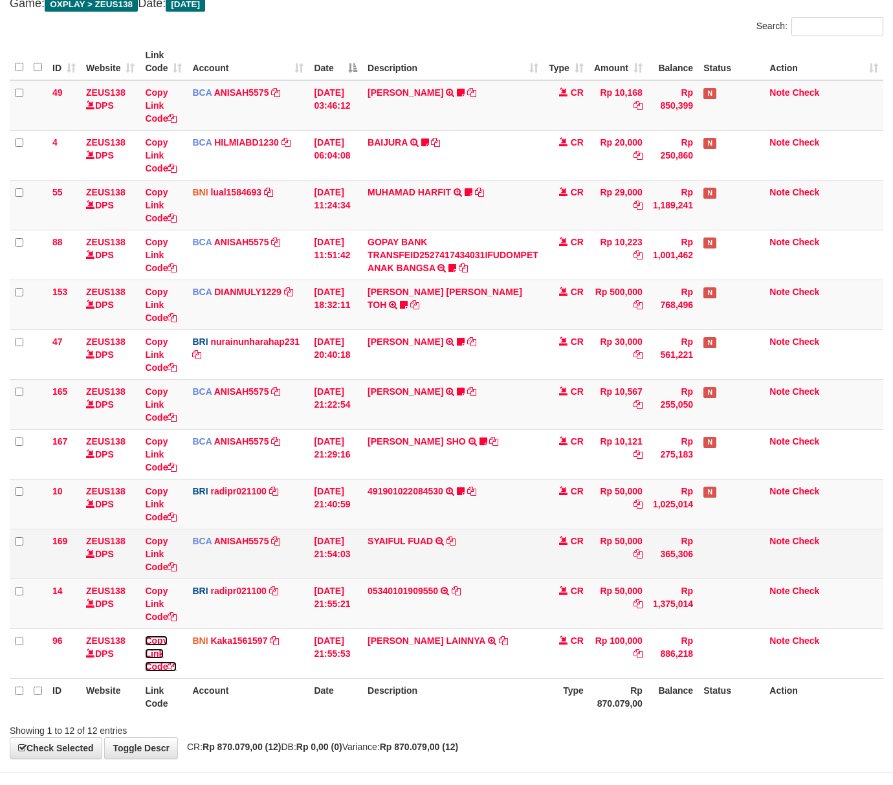
drag, startPoint x: 174, startPoint y: 669, endPoint x: 34, endPoint y: 559, distance: 177.5
click at [176, 668] on icon at bounding box center [172, 666] width 9 height 9
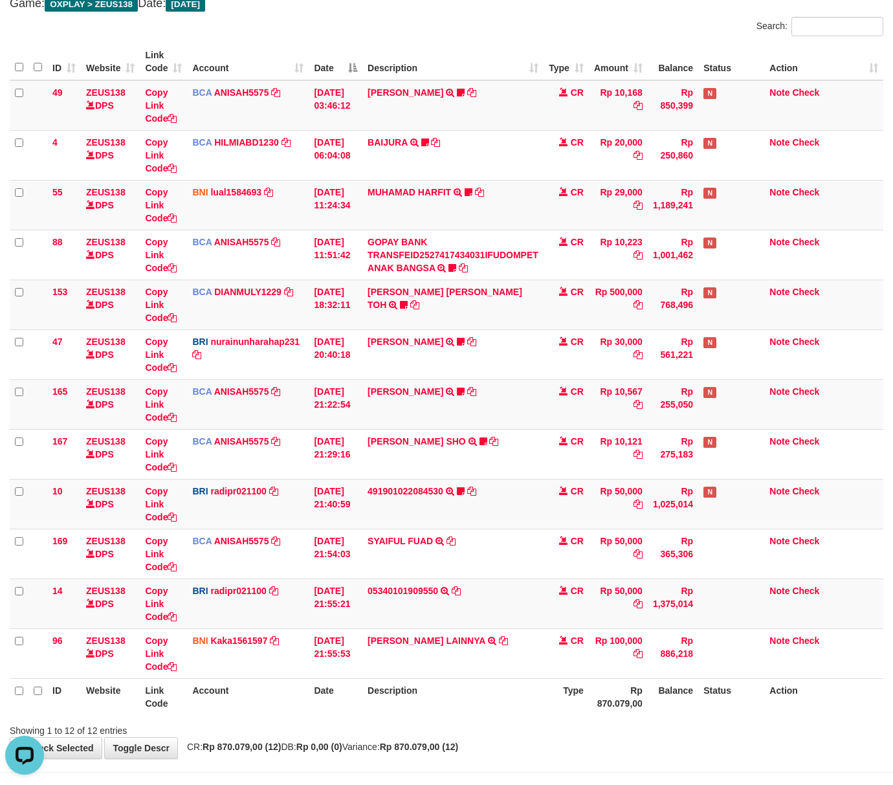
scroll to position [0, 0]
drag, startPoint x: 461, startPoint y: 712, endPoint x: 32, endPoint y: 618, distance: 439.4
click at [460, 712] on th "Description" at bounding box center [452, 696] width 181 height 37
click at [568, 728] on div "Showing 1 to 12 of 12 entries" at bounding box center [446, 728] width 893 height 18
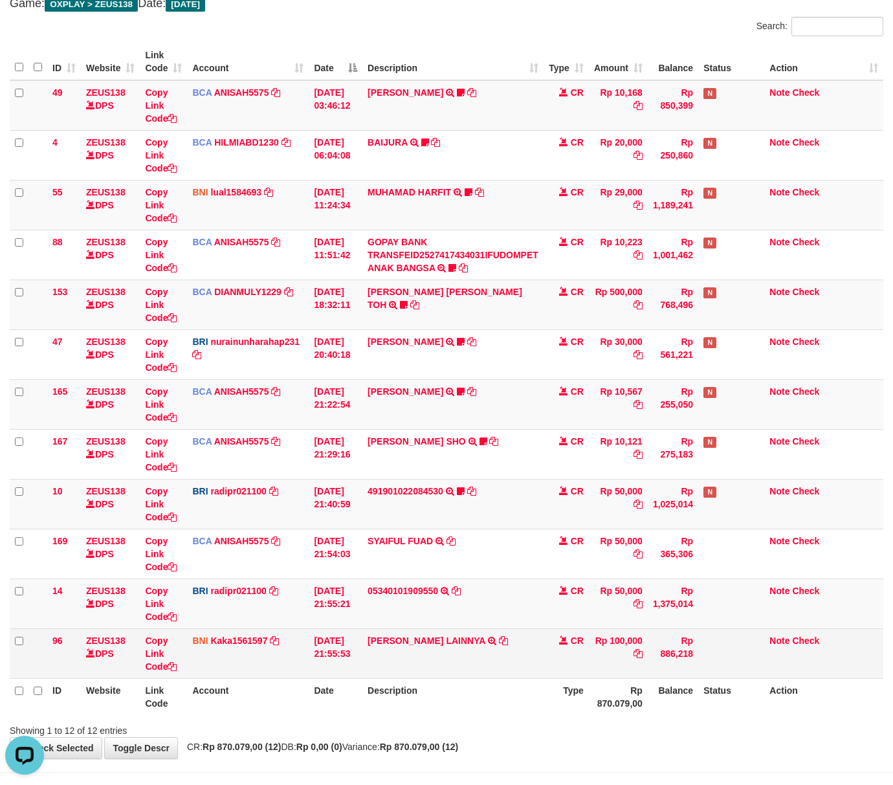
drag, startPoint x: 421, startPoint y: 720, endPoint x: 216, endPoint y: 668, distance: 211.6
click at [420, 718] on div "ID Website Link Code Account Date Description Type Amount Balance Status Action…" at bounding box center [446, 379] width 893 height 680
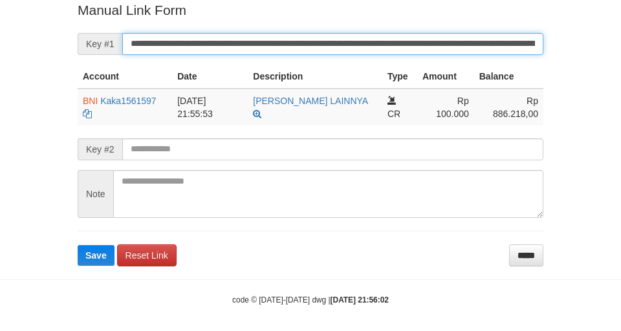
click at [78, 245] on button "Save" at bounding box center [96, 255] width 37 height 21
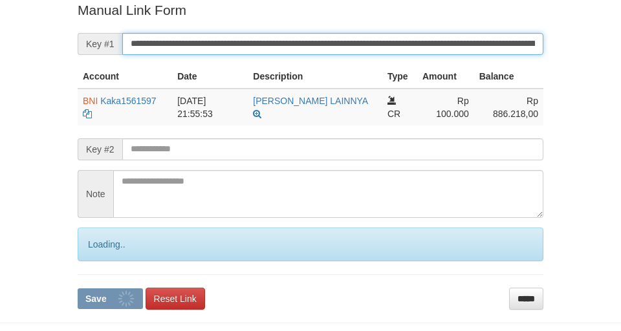
click at [383, 49] on input "**********" at bounding box center [332, 44] width 421 height 22
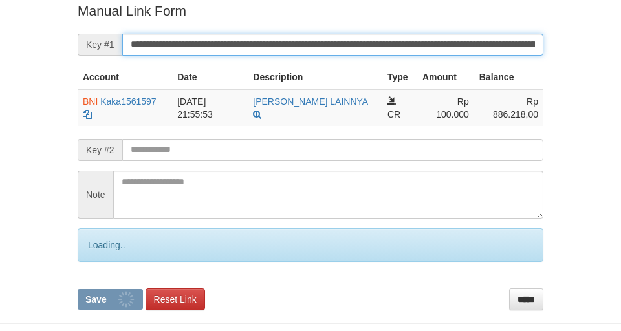
click at [78, 289] on button "Save" at bounding box center [110, 299] width 65 height 21
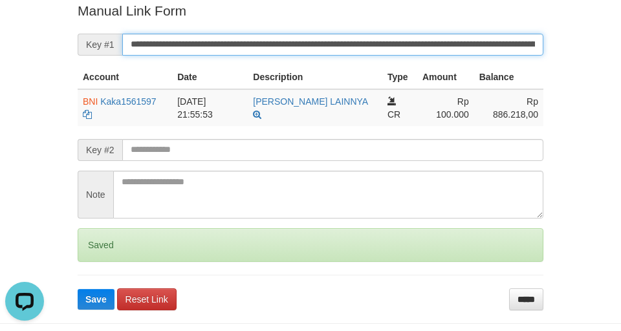
click at [78, 289] on button "Save" at bounding box center [96, 299] width 37 height 21
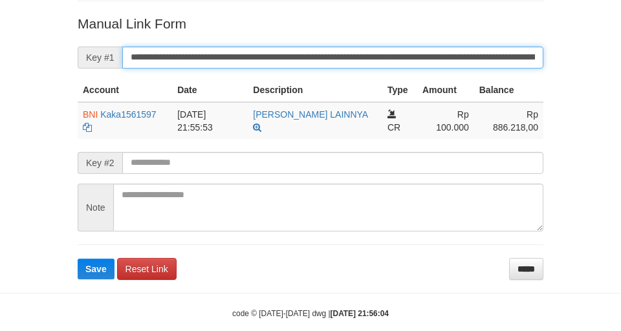
click button "Save"
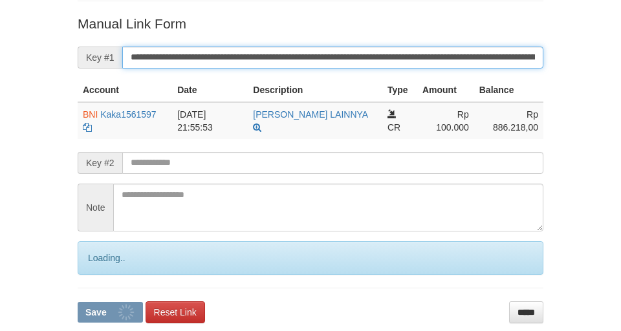
scroll to position [254, 0]
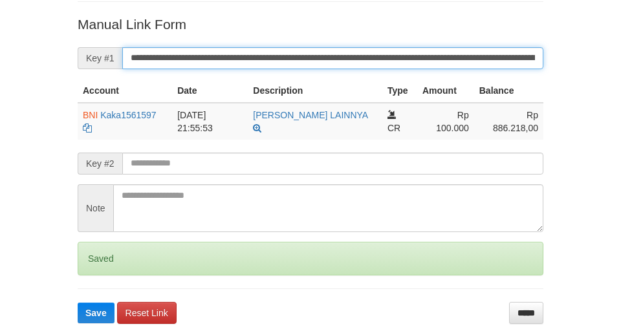
click button "Save"
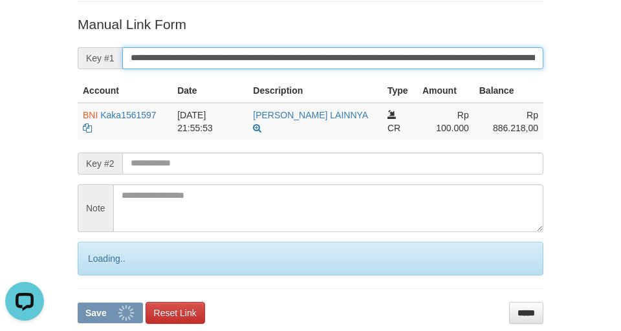
scroll to position [0, 0]
click button "Save"
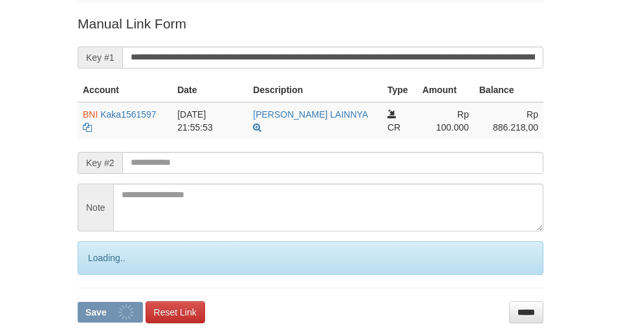
scroll to position [254, 0]
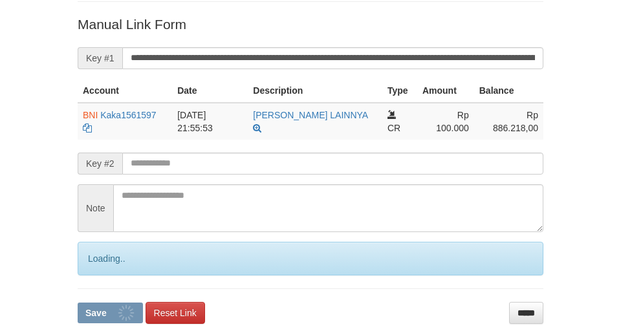
click at [78, 303] on button "Save" at bounding box center [110, 313] width 65 height 21
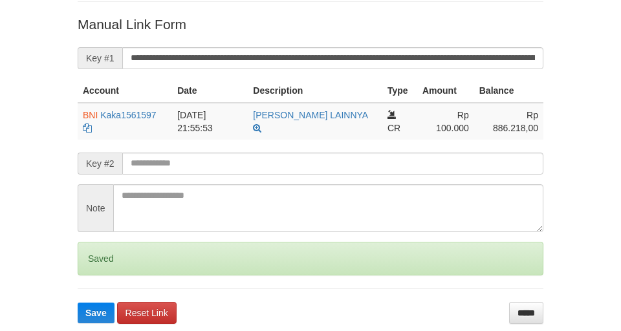
click at [78, 303] on button "Save" at bounding box center [96, 313] width 37 height 21
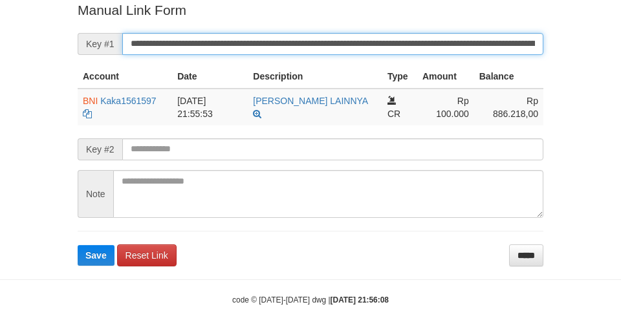
click at [78, 245] on button "Save" at bounding box center [96, 255] width 37 height 21
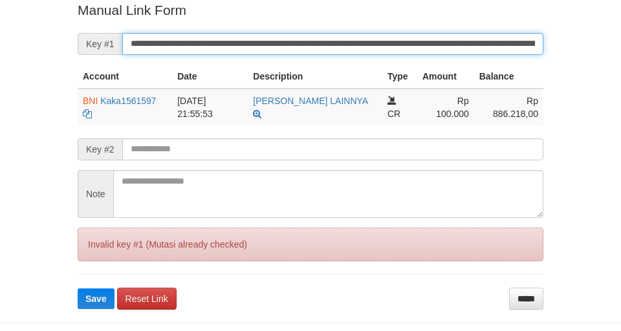
click at [78, 289] on button "Save" at bounding box center [96, 299] width 37 height 21
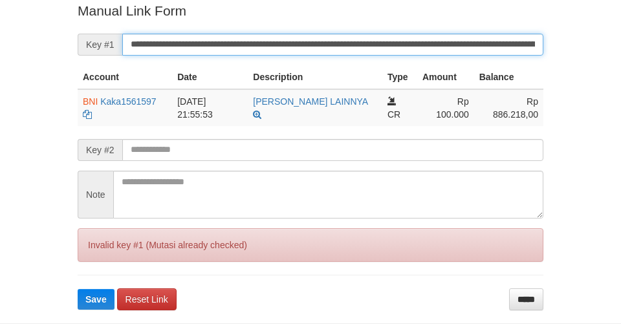
click at [78, 289] on button "Save" at bounding box center [96, 299] width 37 height 21
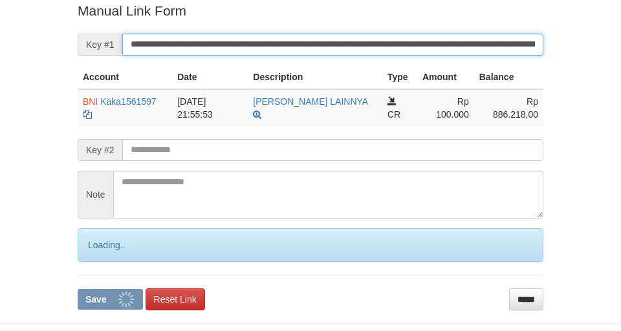
drag, startPoint x: 0, startPoint y: 0, endPoint x: 447, endPoint y: 43, distance: 448.7
click at [447, 43] on input "**********" at bounding box center [332, 45] width 421 height 22
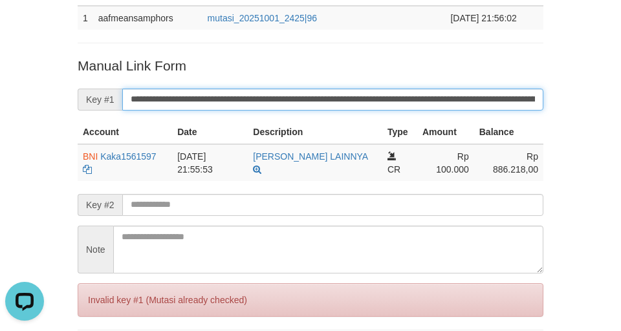
scroll to position [181, 0]
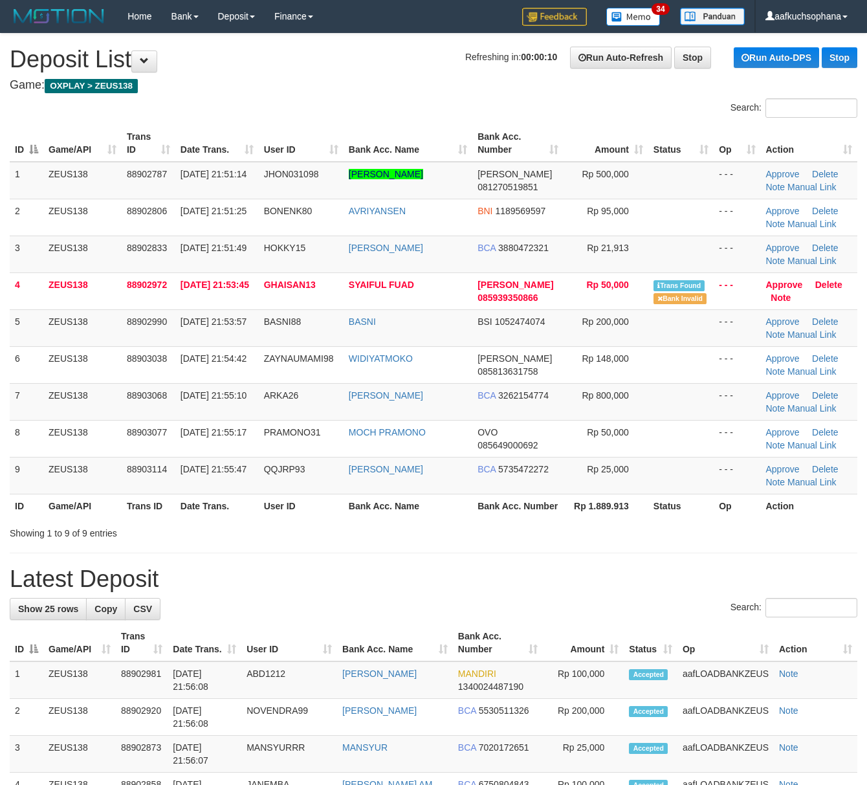
click at [744, 581] on h1 "Latest Deposit" at bounding box center [434, 579] width 848 height 26
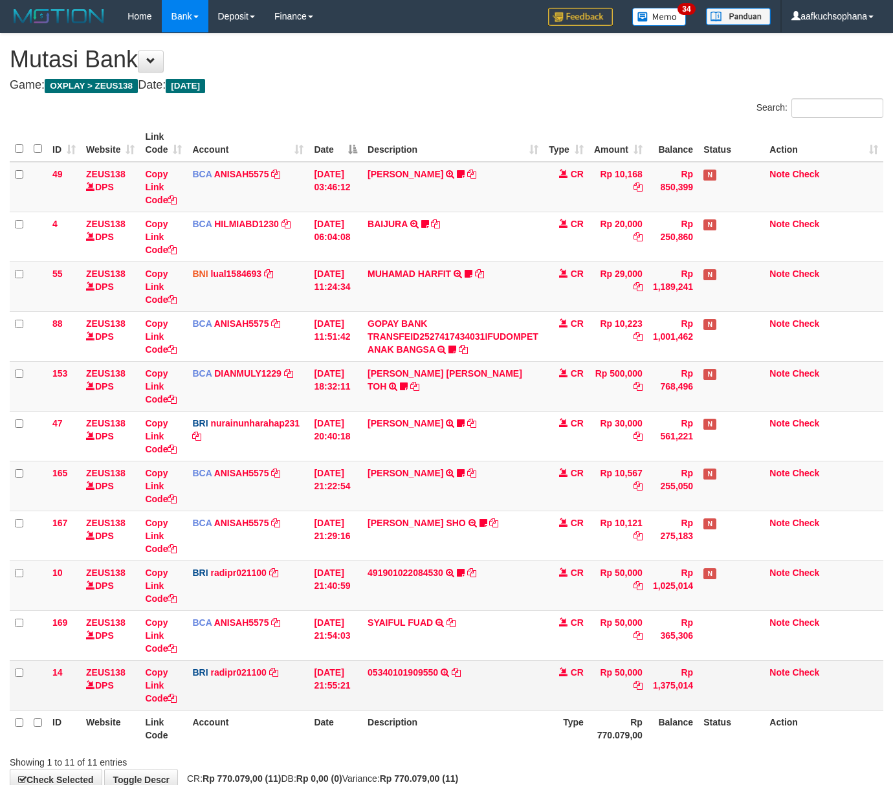
scroll to position [80, 0]
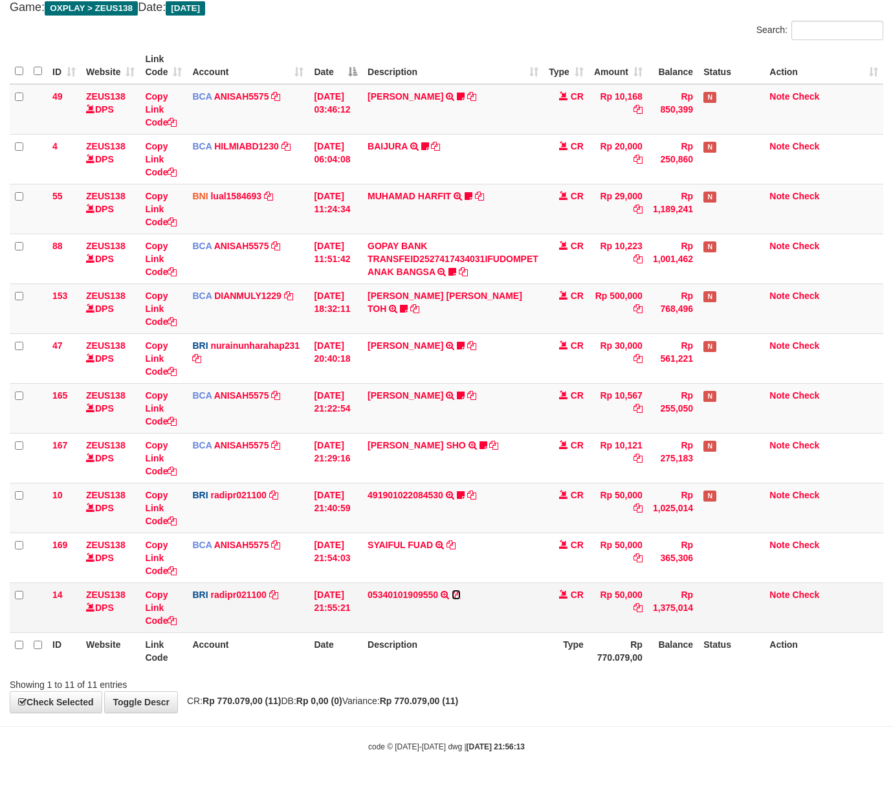
click at [458, 592] on icon at bounding box center [456, 594] width 9 height 9
click at [609, 697] on div "**********" at bounding box center [446, 334] width 893 height 757
click at [609, 695] on div "**********" at bounding box center [446, 334] width 893 height 757
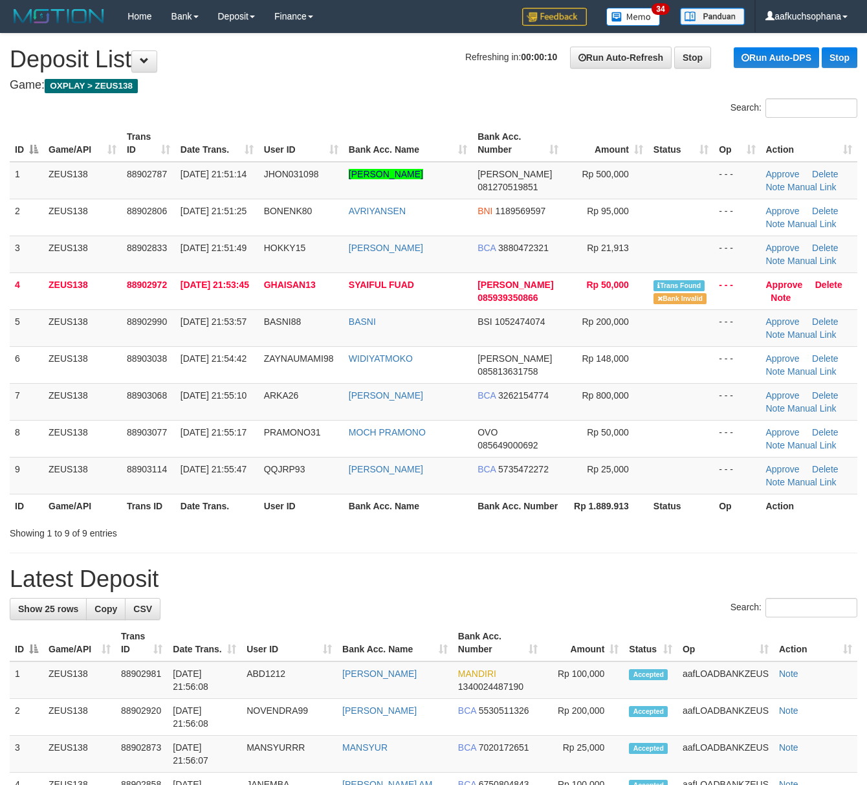
click at [461, 522] on div "ID Game/API Trans ID Date Trans. User ID Bank Acc. Name Bank Acc. Number Amount…" at bounding box center [433, 321] width 867 height 401
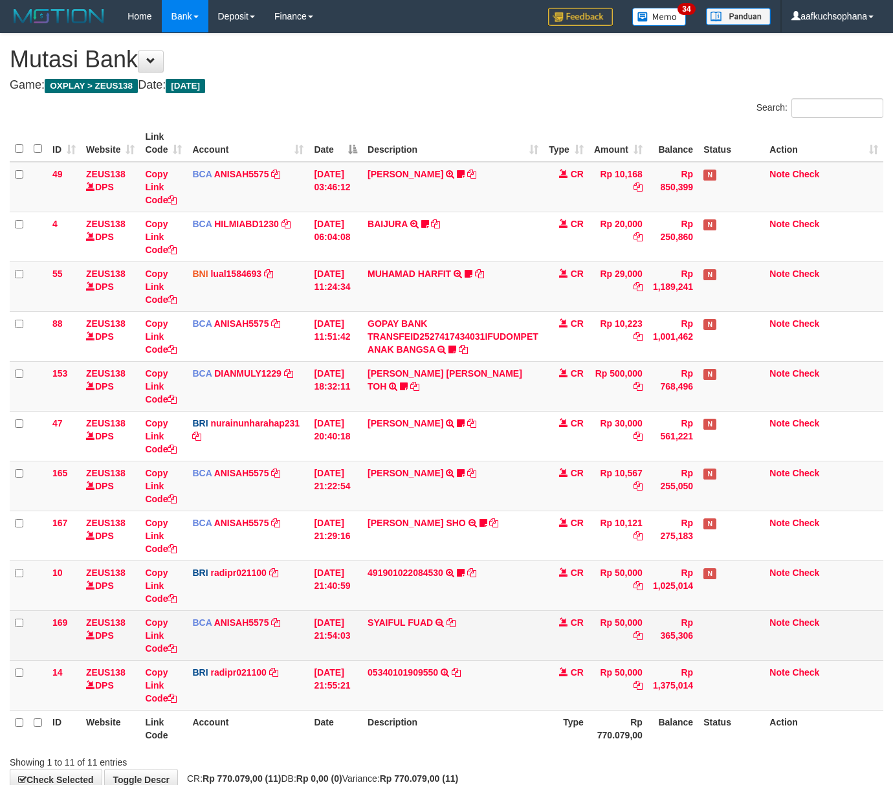
scroll to position [80, 0]
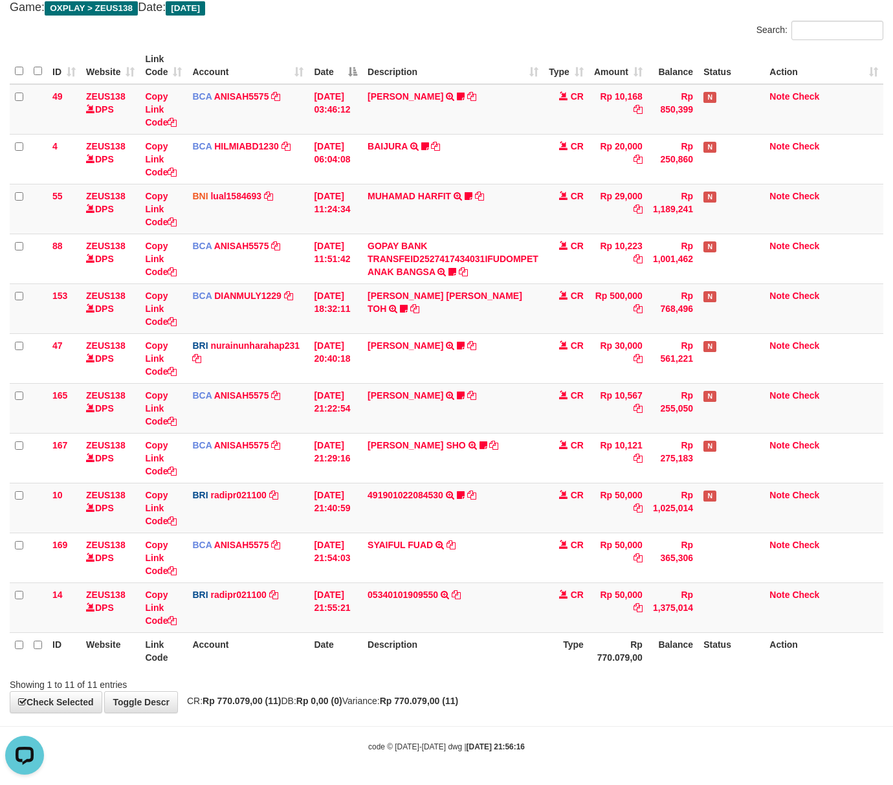
click at [408, 702] on span "CR: Rp 770.079,00 (11) DB: Rp 0,00 (0) Variance: Rp 770.079,00 (11)" at bounding box center [320, 701] width 278 height 10
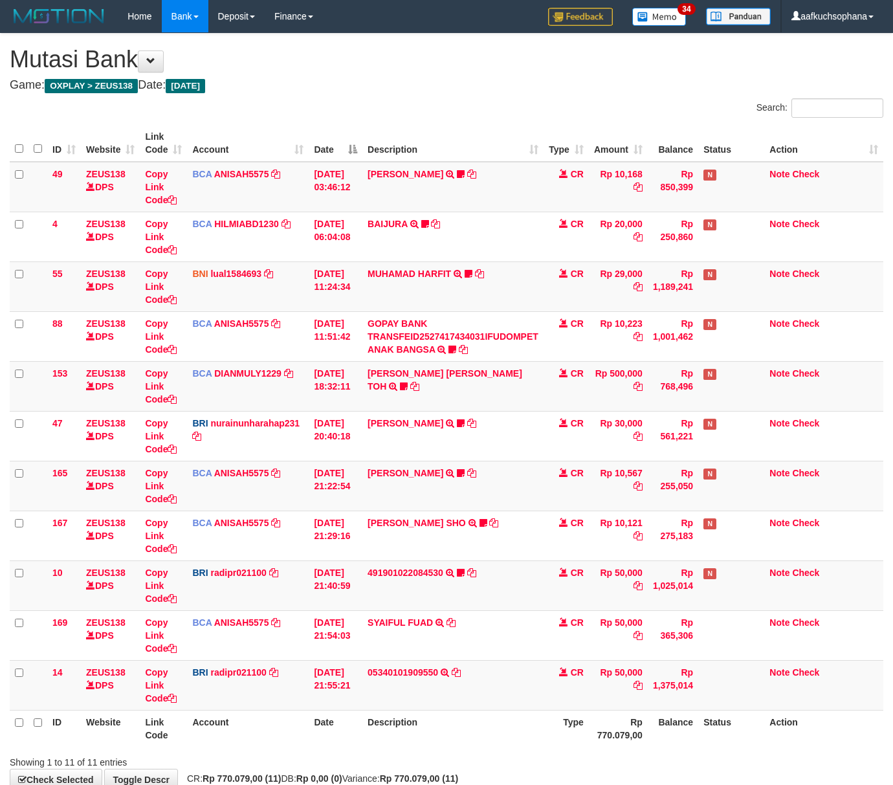
scroll to position [80, 0]
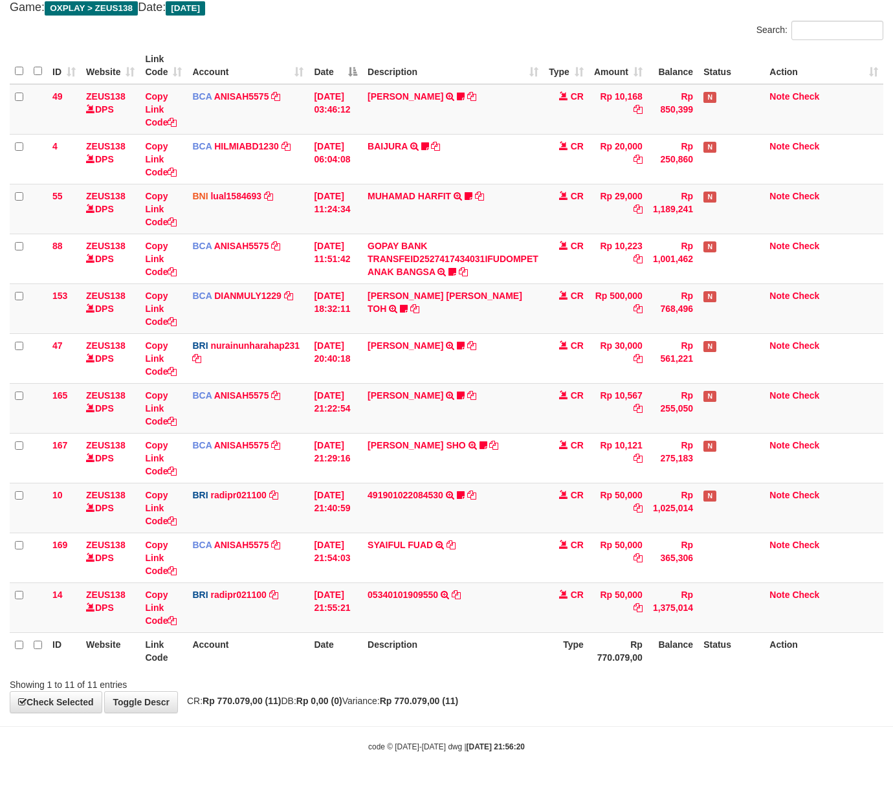
drag, startPoint x: 581, startPoint y: 713, endPoint x: 6, endPoint y: 624, distance: 581.0
click at [573, 712] on div "**********" at bounding box center [446, 334] width 893 height 757
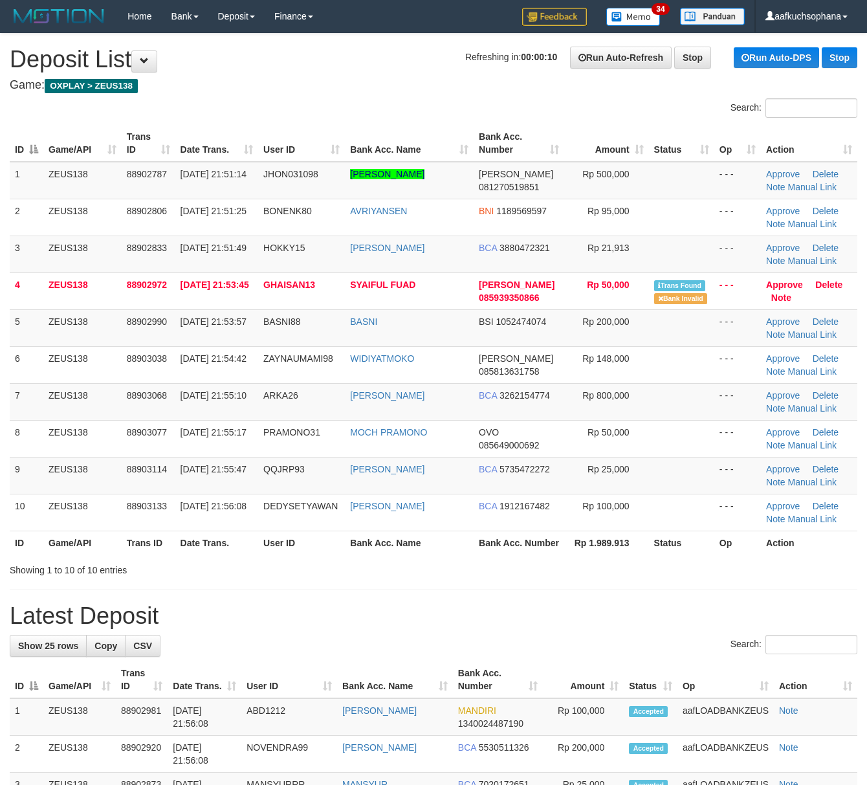
drag, startPoint x: 596, startPoint y: 580, endPoint x: 608, endPoint y: 583, distance: 13.3
click at [596, 577] on div "Showing 1 to 10 of 10 entries" at bounding box center [433, 568] width 867 height 18
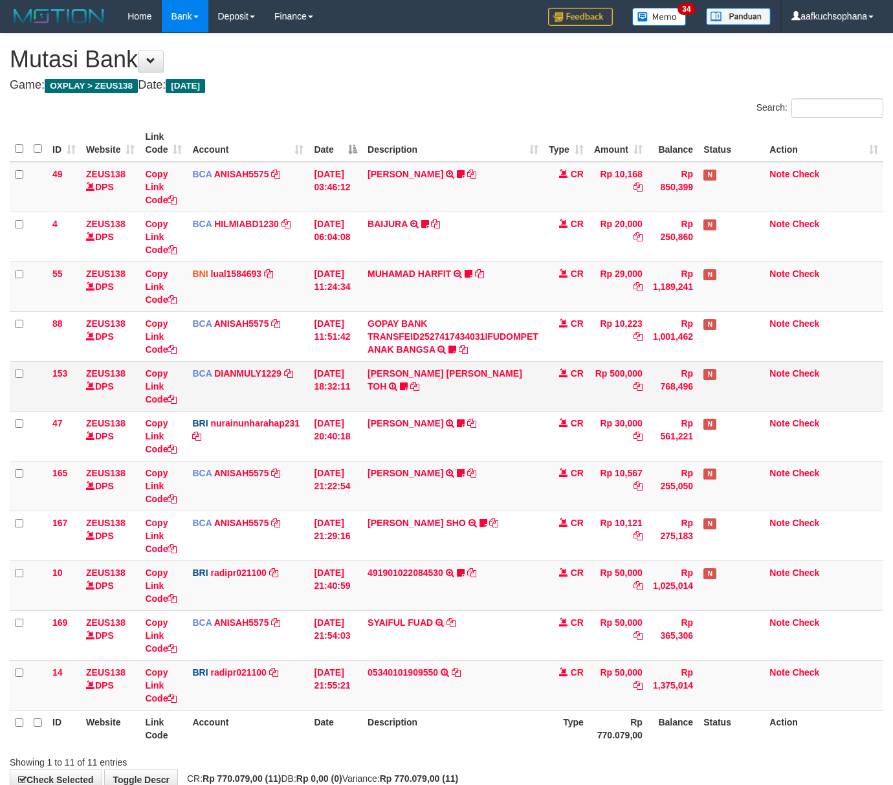
scroll to position [80, 0]
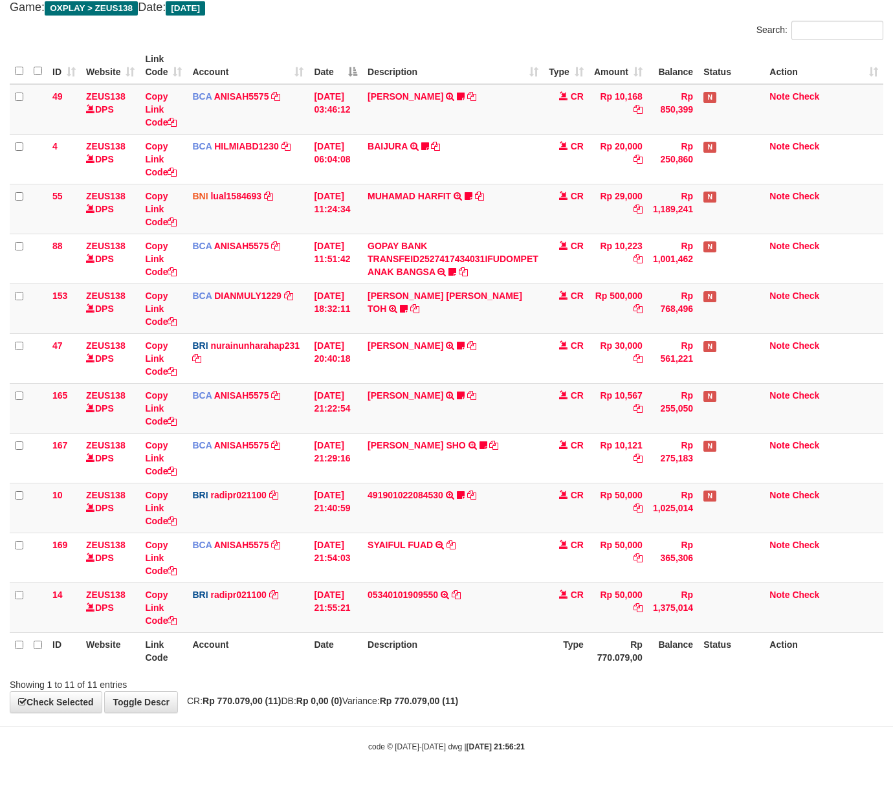
click at [513, 700] on div "**********" at bounding box center [446, 334] width 893 height 757
click at [515, 700] on div "**********" at bounding box center [446, 334] width 893 height 757
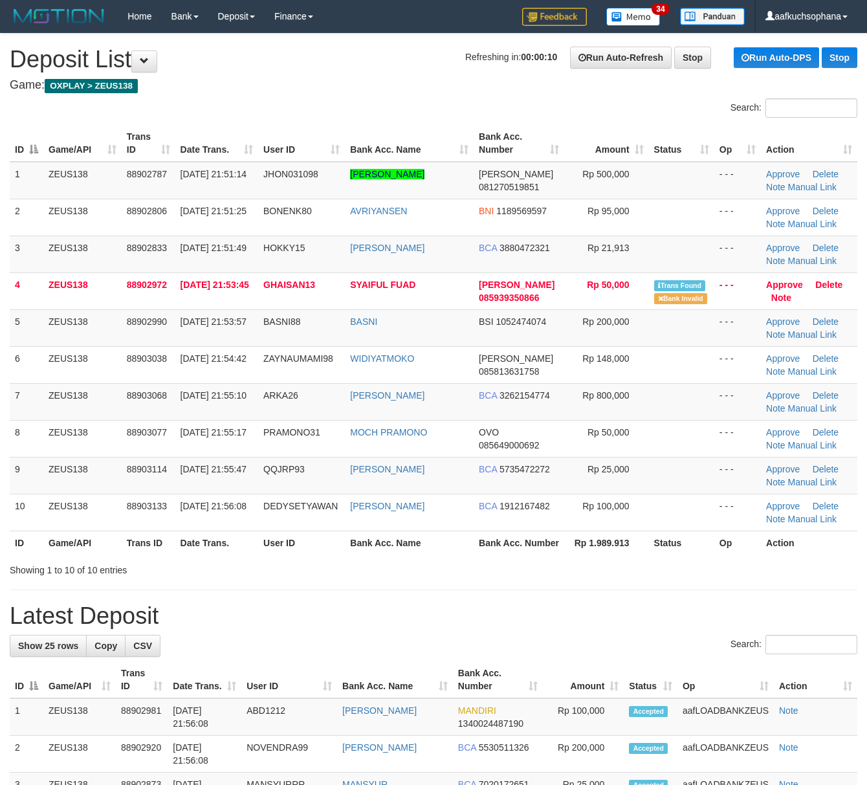
click at [498, 618] on h1 "Latest Deposit" at bounding box center [434, 616] width 848 height 26
click at [568, 590] on hr at bounding box center [434, 590] width 848 height 1
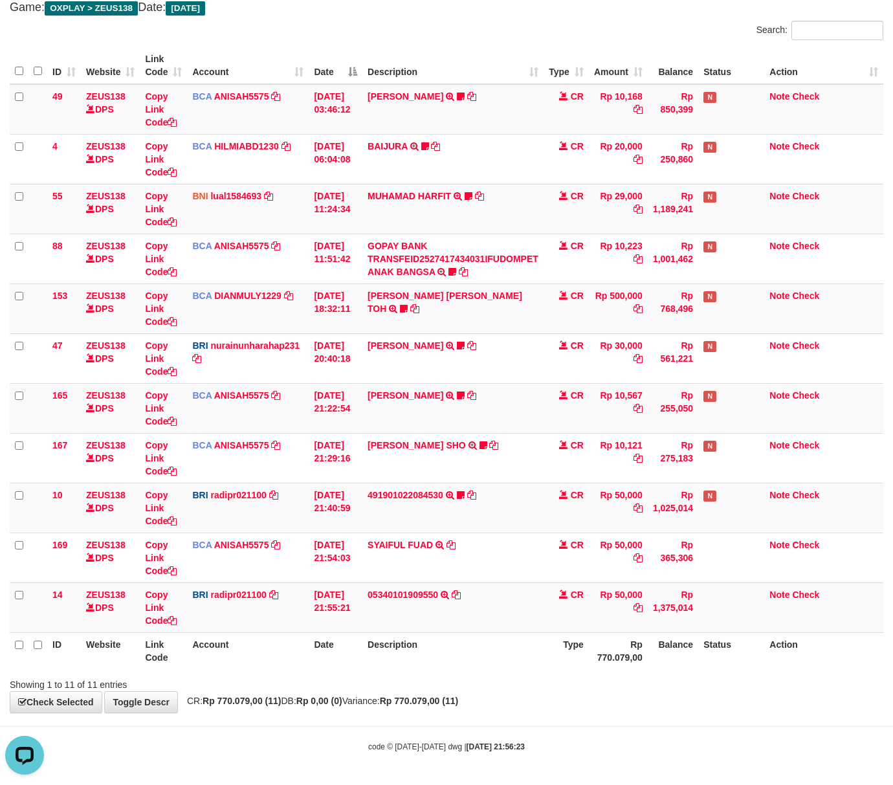
drag, startPoint x: 474, startPoint y: 717, endPoint x: 469, endPoint y: 713, distance: 7.0
click at [475, 716] on body "Toggle navigation Home Bank Account List Load By Website Group [OXPLAY] ZEUS138…" at bounding box center [446, 353] width 893 height 863
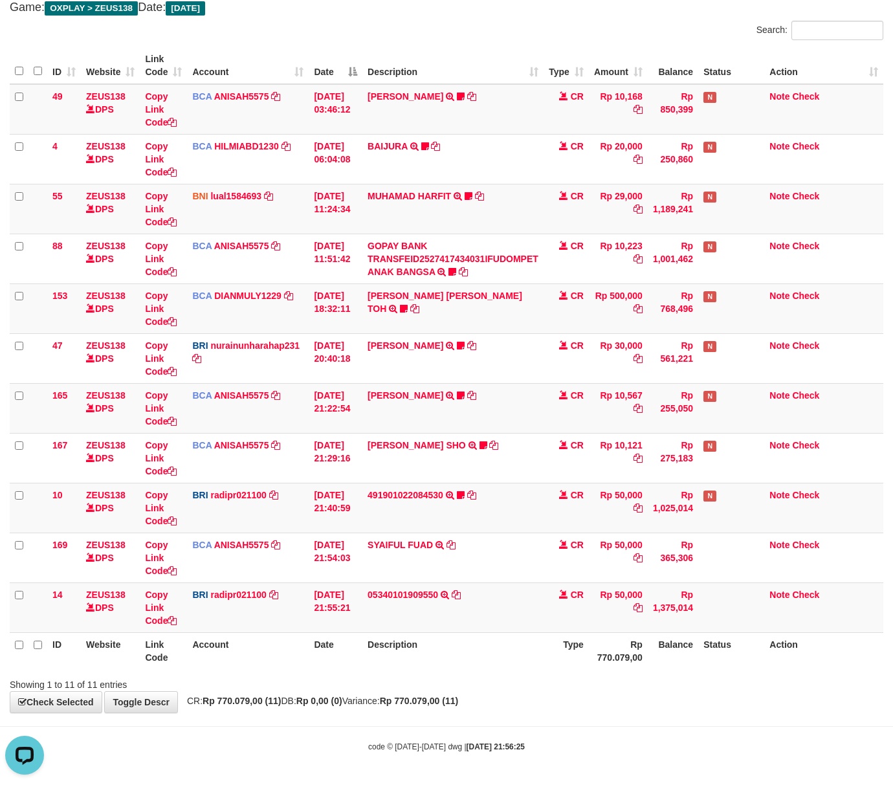
click at [660, 718] on body "Toggle navigation Home Bank Account List Load By Website Group [OXPLAY] ZEUS138…" at bounding box center [446, 353] width 893 height 863
drag, startPoint x: 655, startPoint y: 717, endPoint x: 642, endPoint y: 707, distance: 16.2
click at [654, 715] on body "Toggle navigation Home Bank Account List Load By Website Group [OXPLAY] ZEUS138…" at bounding box center [446, 353] width 893 height 863
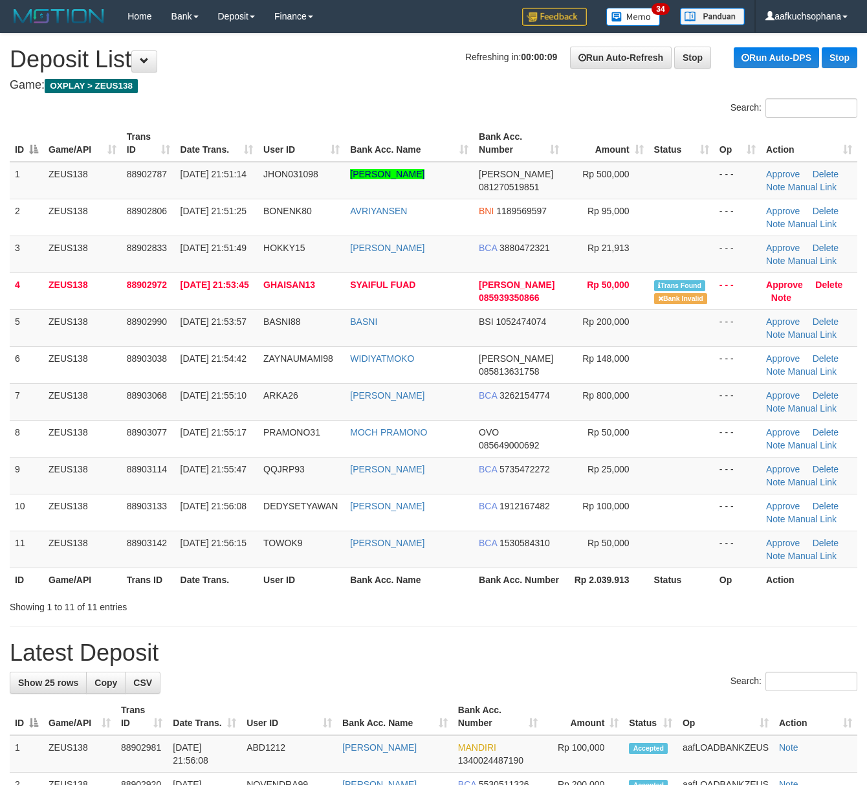
click at [549, 614] on div "Showing 1 to 11 of 11 entries" at bounding box center [433, 605] width 867 height 18
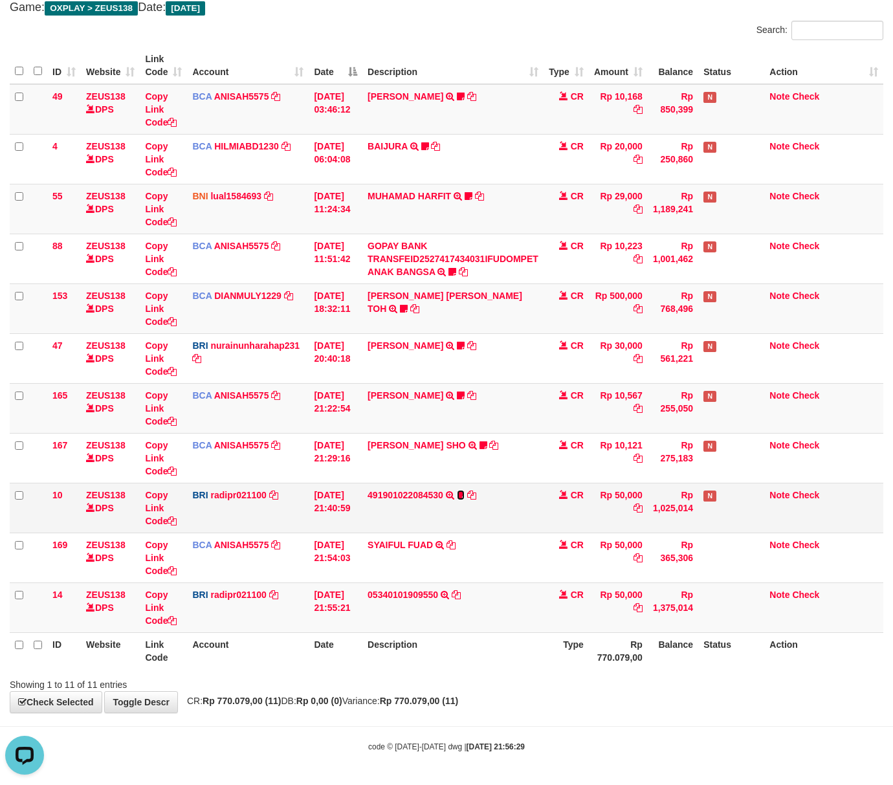
click at [462, 492] on icon at bounding box center [461, 495] width 8 height 9
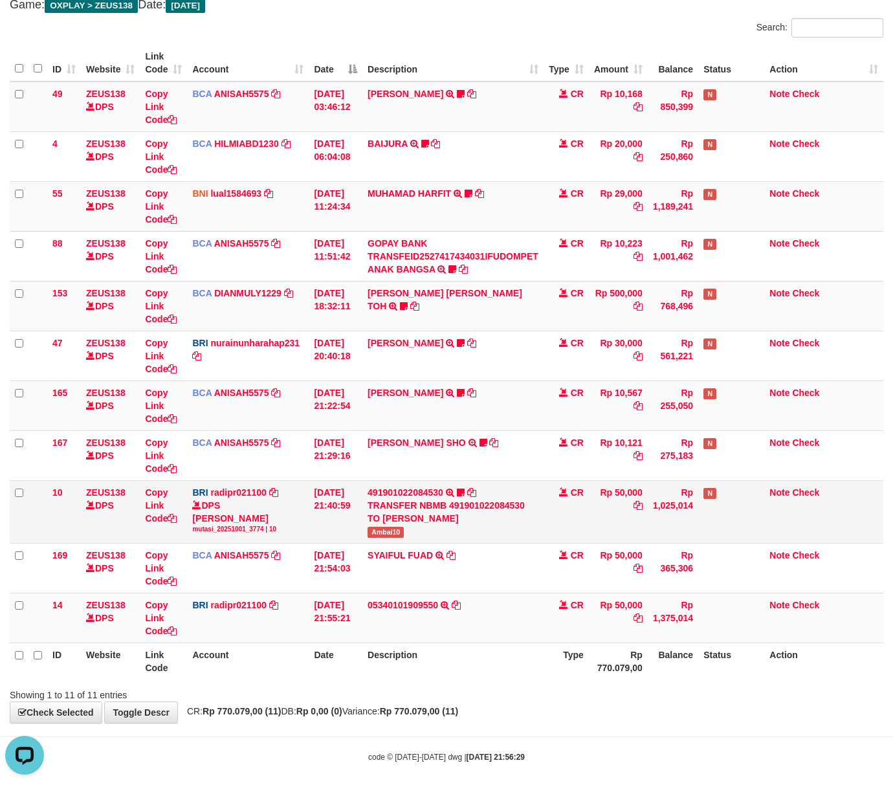
click at [394, 529] on span "Ambai10" at bounding box center [386, 532] width 36 height 11
copy span "Ambai10"
click at [495, 713] on div "**********" at bounding box center [446, 338] width 893 height 770
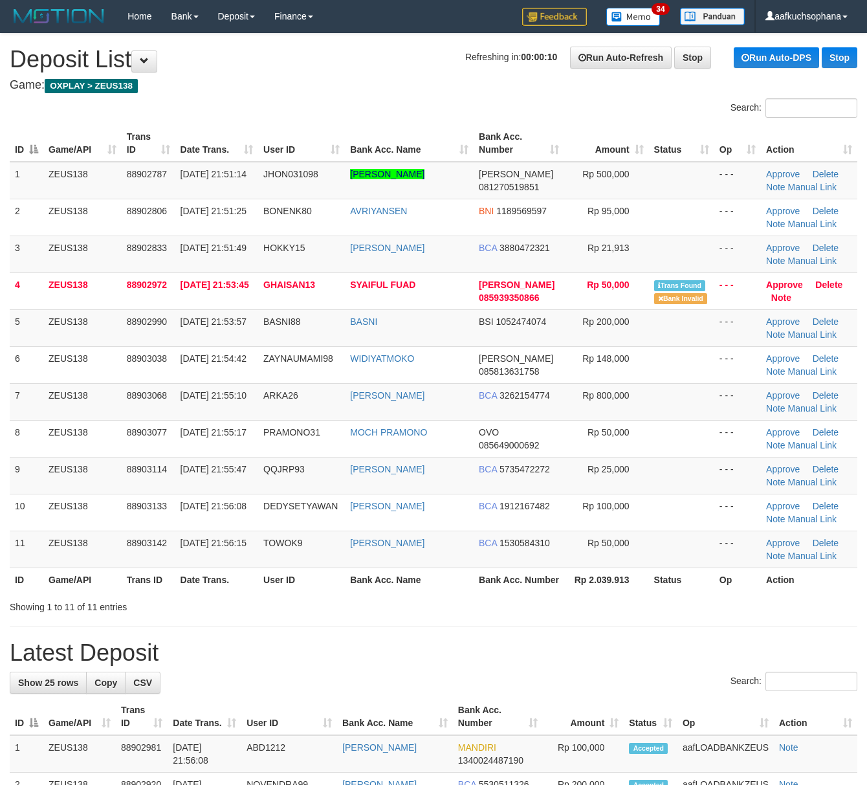
click at [632, 592] on th "Rp 2.039.913" at bounding box center [606, 580] width 84 height 24
click at [605, 592] on th "Rp 2.039.913" at bounding box center [606, 580] width 84 height 24
click at [601, 592] on th "Rp 2.039.913" at bounding box center [606, 580] width 84 height 24
drag, startPoint x: 718, startPoint y: 620, endPoint x: 874, endPoint y: 655, distance: 159.2
click at [723, 614] on div "Showing 1 to 11 of 11 entries" at bounding box center [433, 605] width 867 height 18
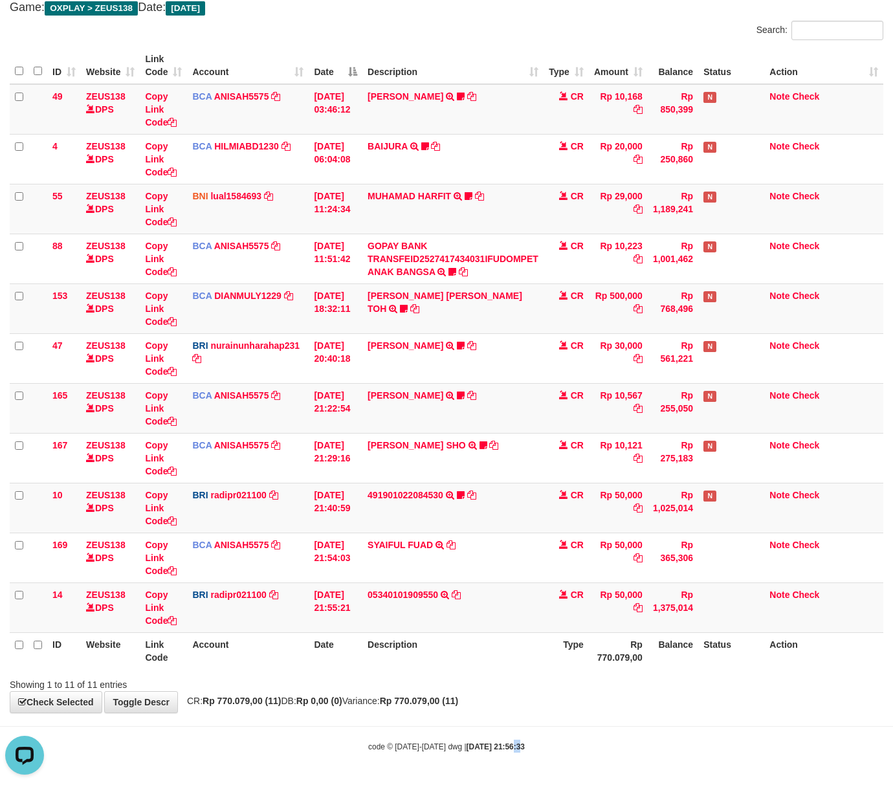
drag, startPoint x: 503, startPoint y: 746, endPoint x: 495, endPoint y: 744, distance: 7.9
click at [498, 746] on strong "2025/10/01 21:56:33" at bounding box center [496, 746] width 58 height 9
click at [460, 720] on body "Toggle navigation Home Bank Account List Load By Website Group [OXPLAY] ZEUS138…" at bounding box center [446, 353] width 893 height 863
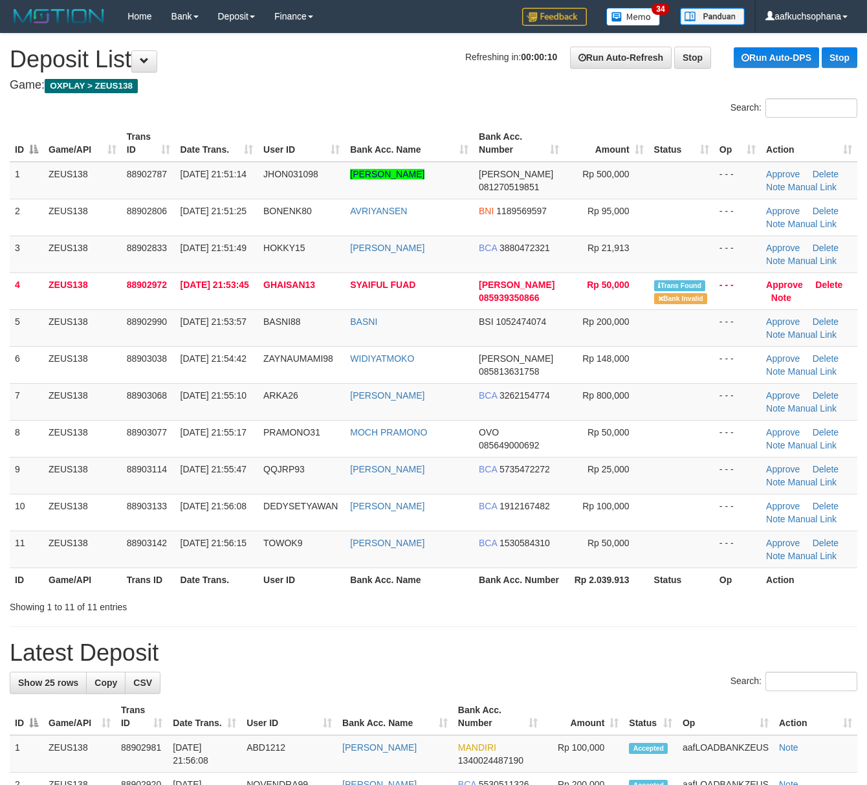
drag, startPoint x: 410, startPoint y: 589, endPoint x: 550, endPoint y: 610, distance: 140.7
click at [423, 592] on th "Bank Acc. Name" at bounding box center [409, 580] width 129 height 24
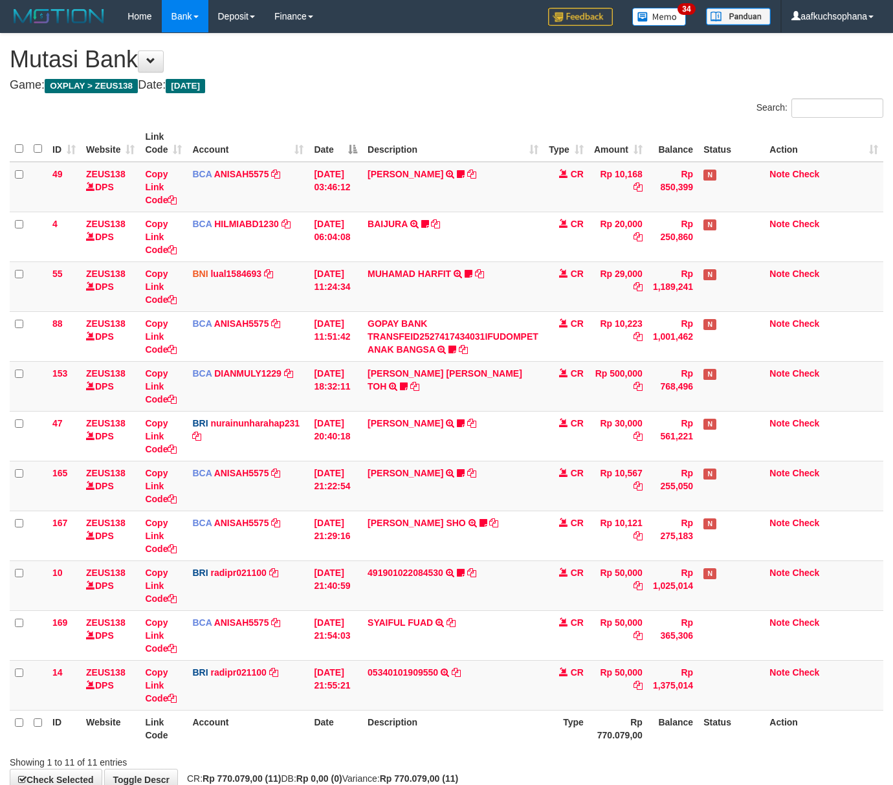
scroll to position [80, 0]
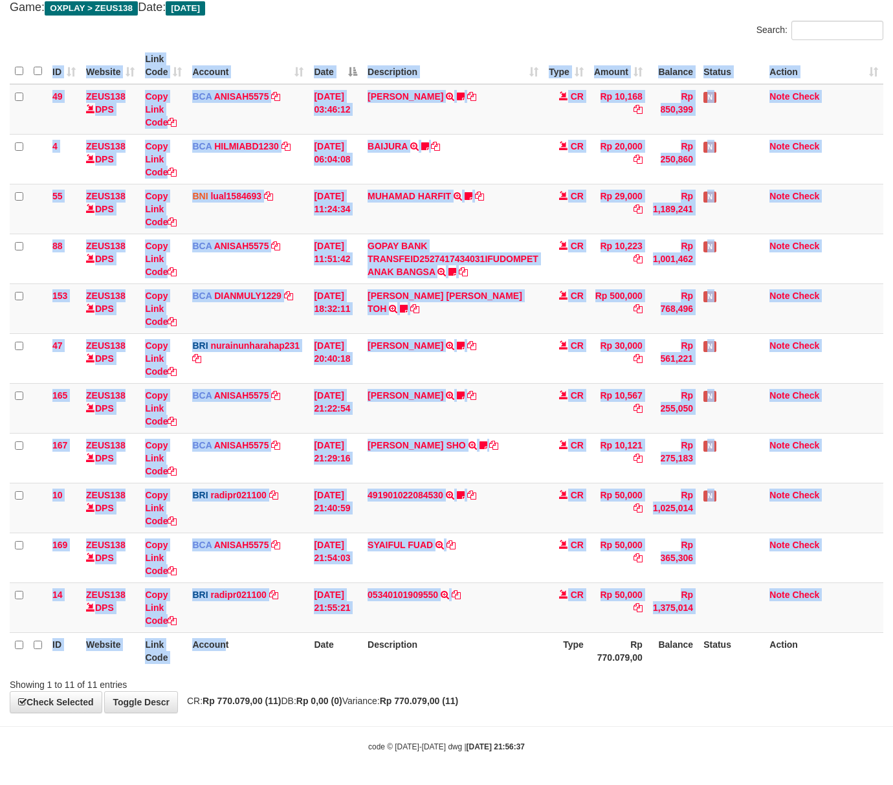
click at [223, 669] on div "ID Website Link Code Account Date Description Type Amount Balance Status Action…" at bounding box center [446, 358] width 893 height 630
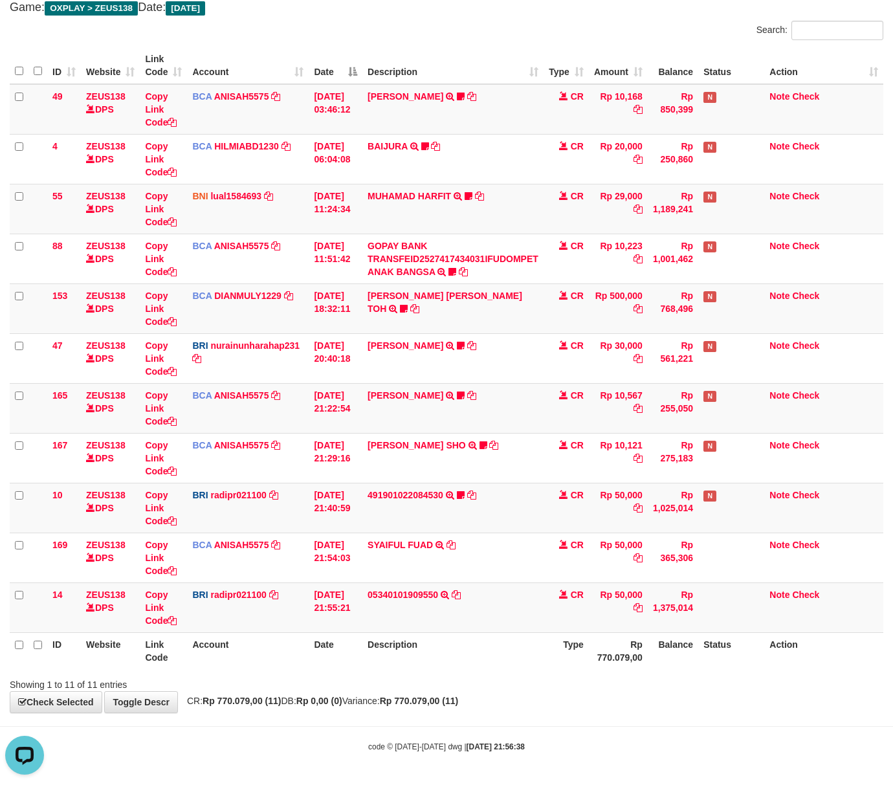
click at [353, 684] on div "Showing 1 to 11 of 11 entries" at bounding box center [186, 682] width 353 height 18
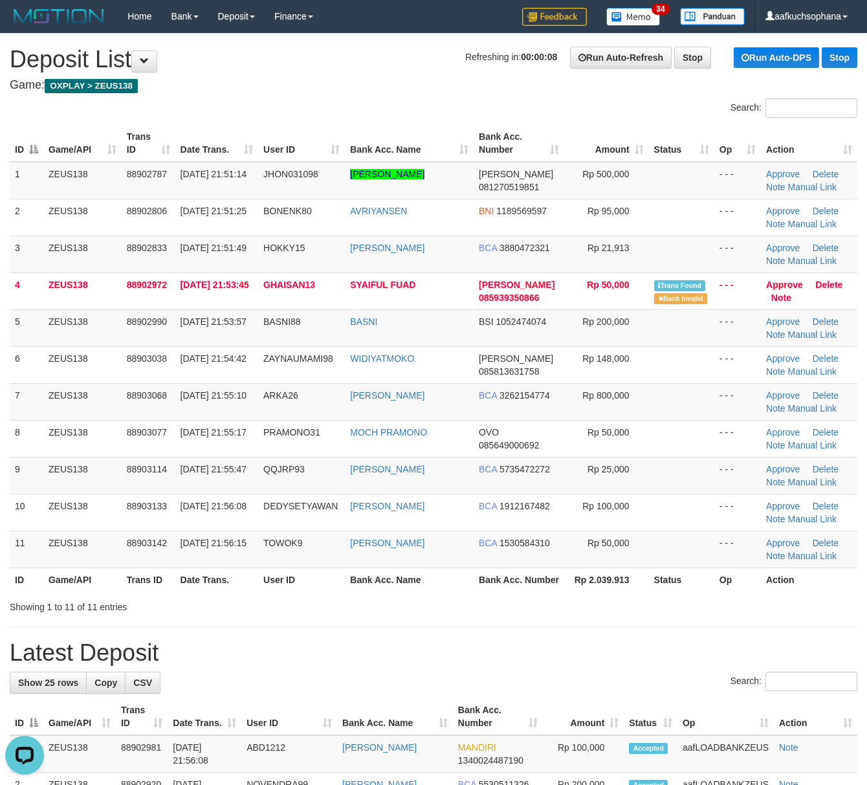
drag, startPoint x: 602, startPoint y: 590, endPoint x: 659, endPoint y: 592, distance: 57.0
click at [605, 590] on th "Rp 2.039.913" at bounding box center [606, 580] width 84 height 24
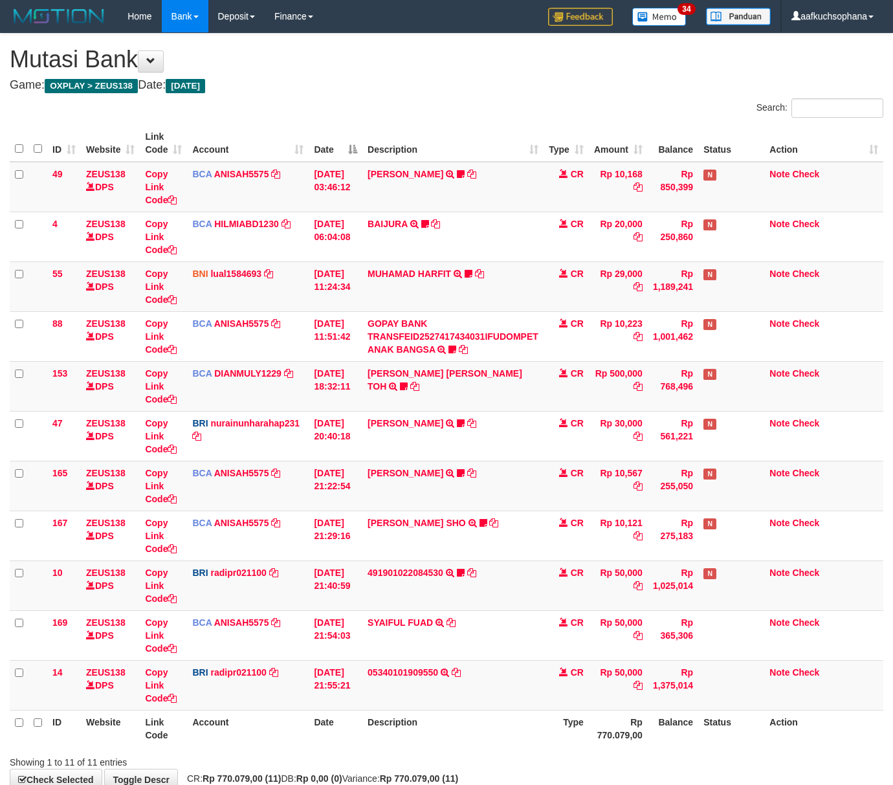
scroll to position [80, 0]
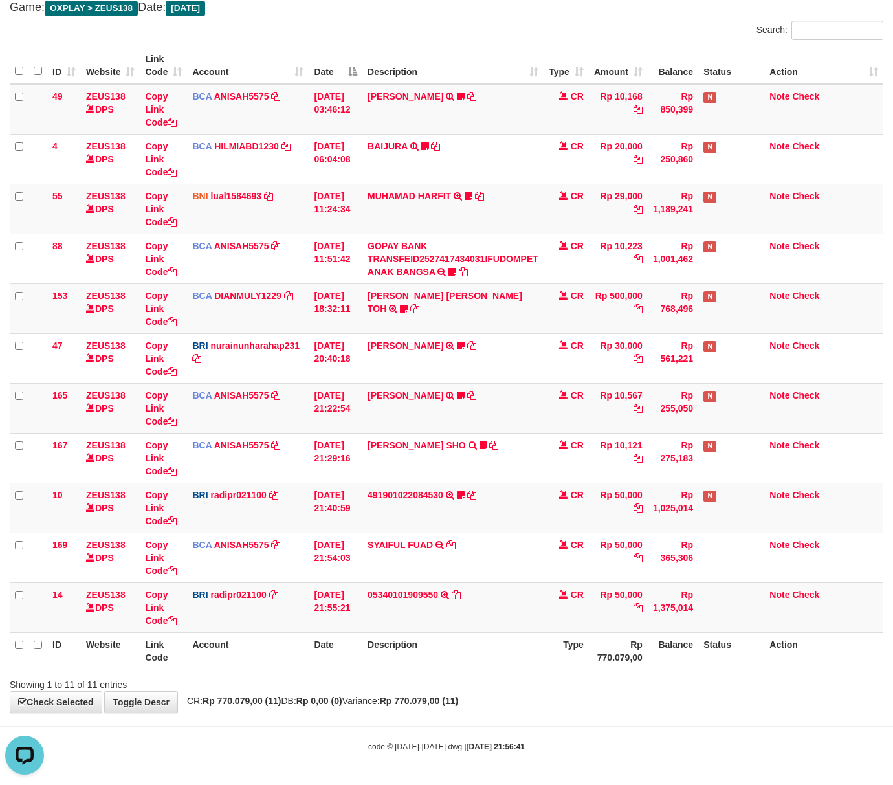
drag, startPoint x: 395, startPoint y: 669, endPoint x: 369, endPoint y: 664, distance: 26.4
click at [379, 667] on div "ID Website Link Code Account Date Description Type Amount Balance Status Action…" at bounding box center [446, 358] width 893 height 630
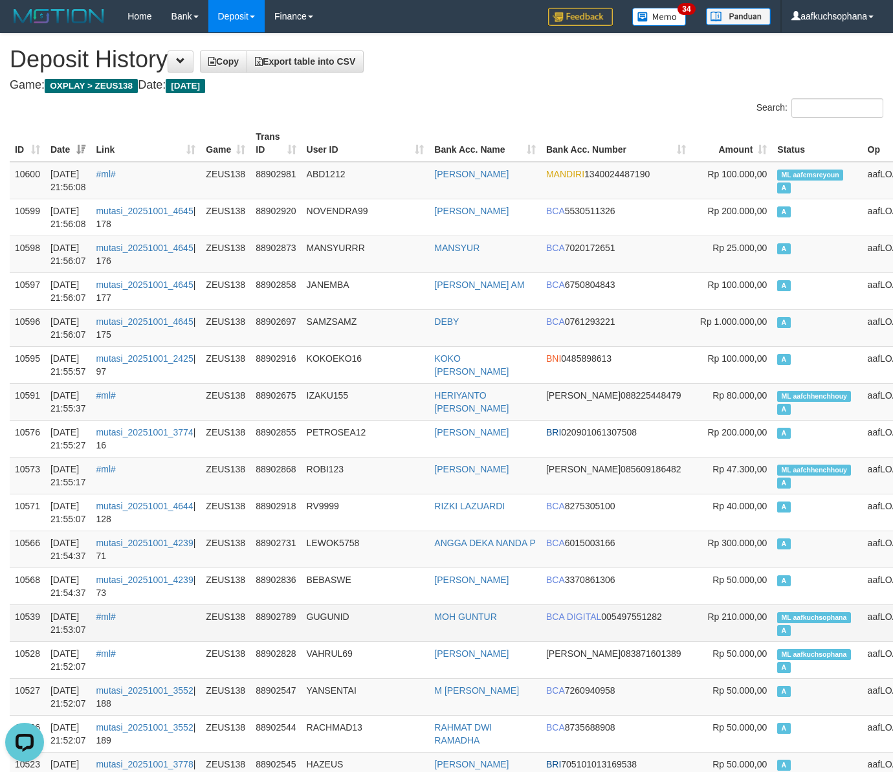
click at [772, 632] on td "ML aafkuchsophana A" at bounding box center [817, 623] width 90 height 37
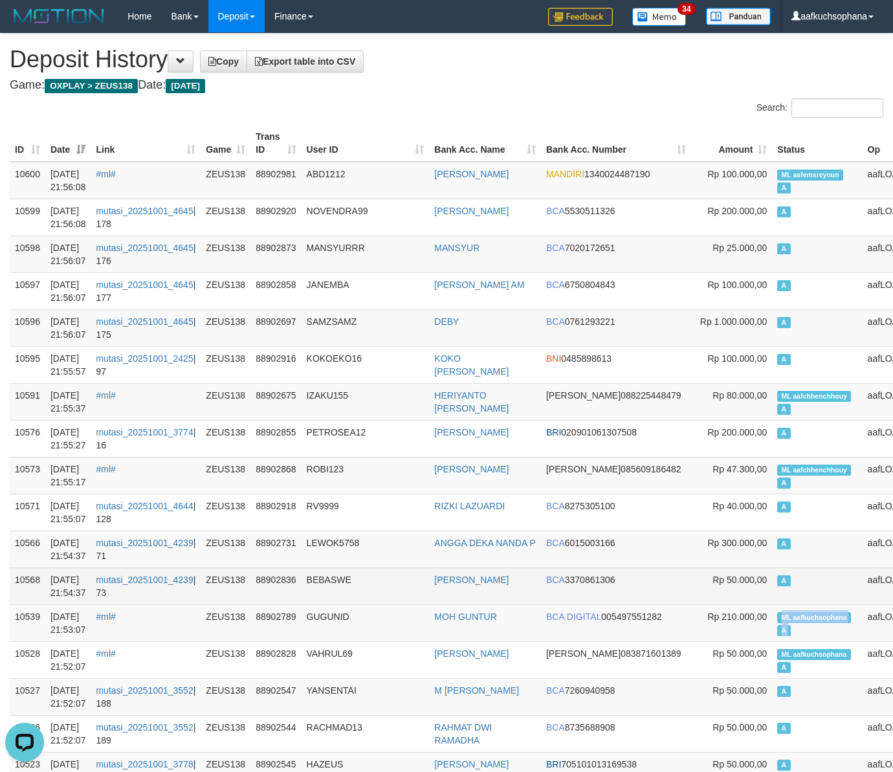
copy td "ML aafkuchsophana A"
click at [772, 580] on td "A" at bounding box center [817, 586] width 90 height 37
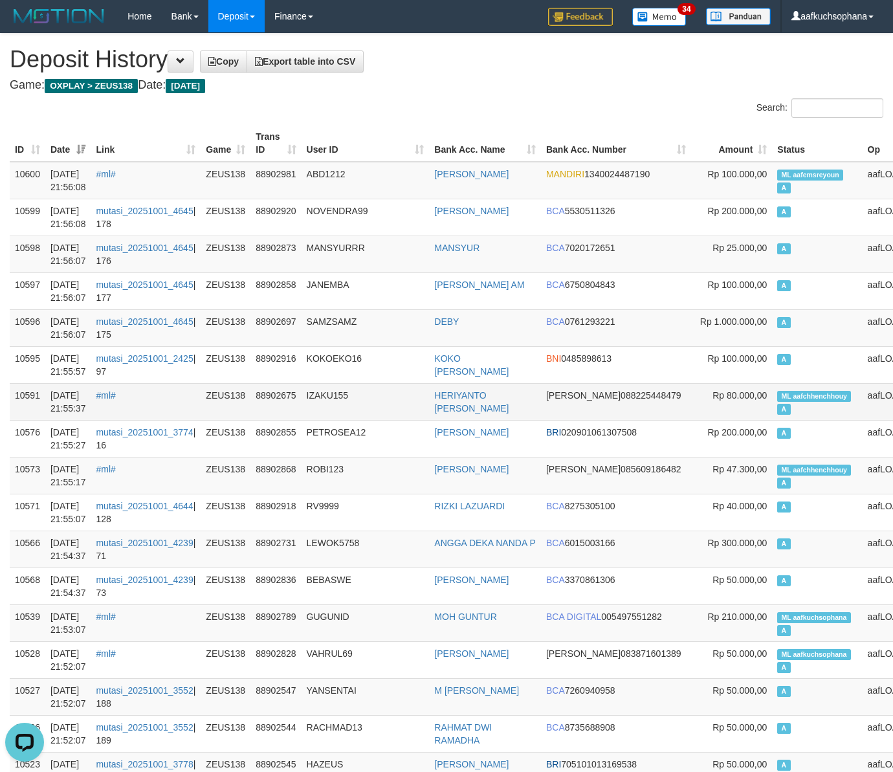
click at [777, 400] on span "ML aafchhenchhouy" at bounding box center [814, 396] width 74 height 11
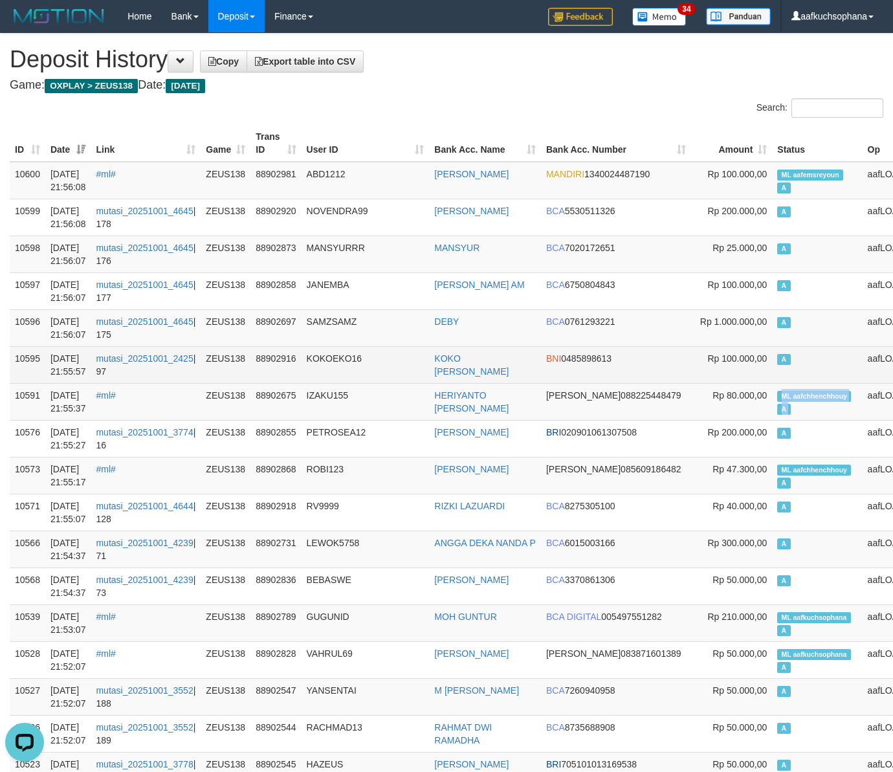
copy td "ML aafchhenchhouy A"
click at [772, 370] on td "A" at bounding box center [817, 364] width 90 height 37
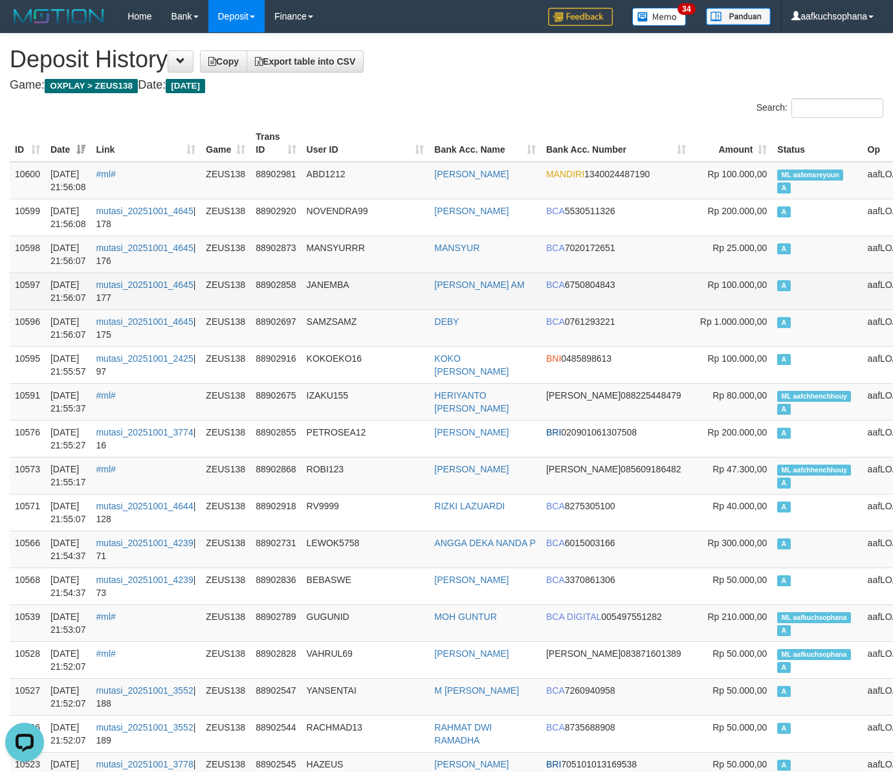
click at [772, 299] on td "A" at bounding box center [817, 291] width 90 height 37
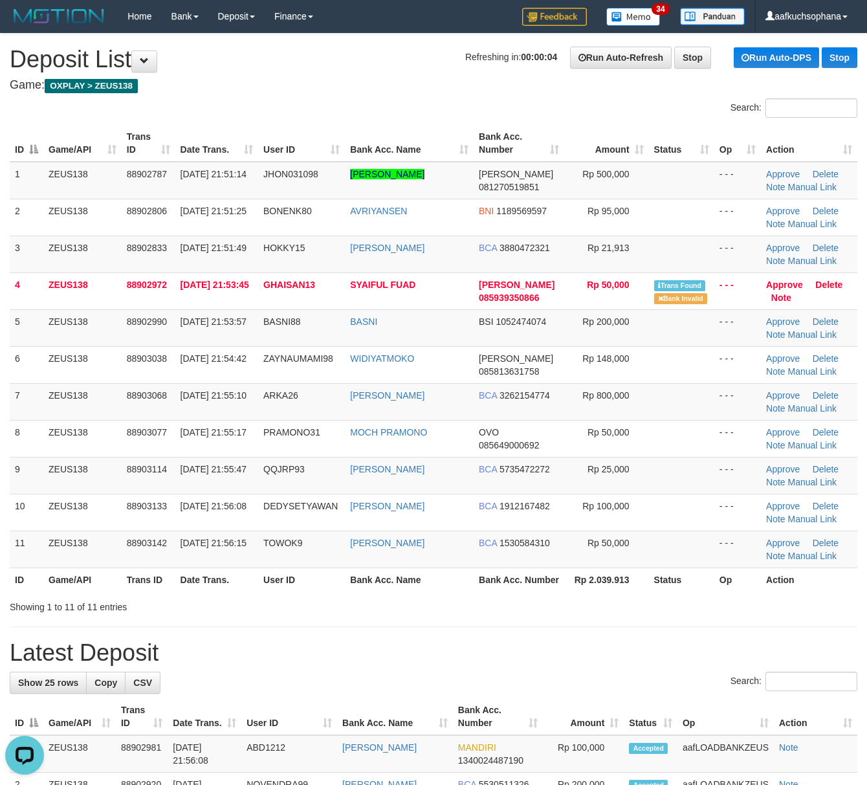
drag, startPoint x: 581, startPoint y: 630, endPoint x: 878, endPoint y: 654, distance: 298.1
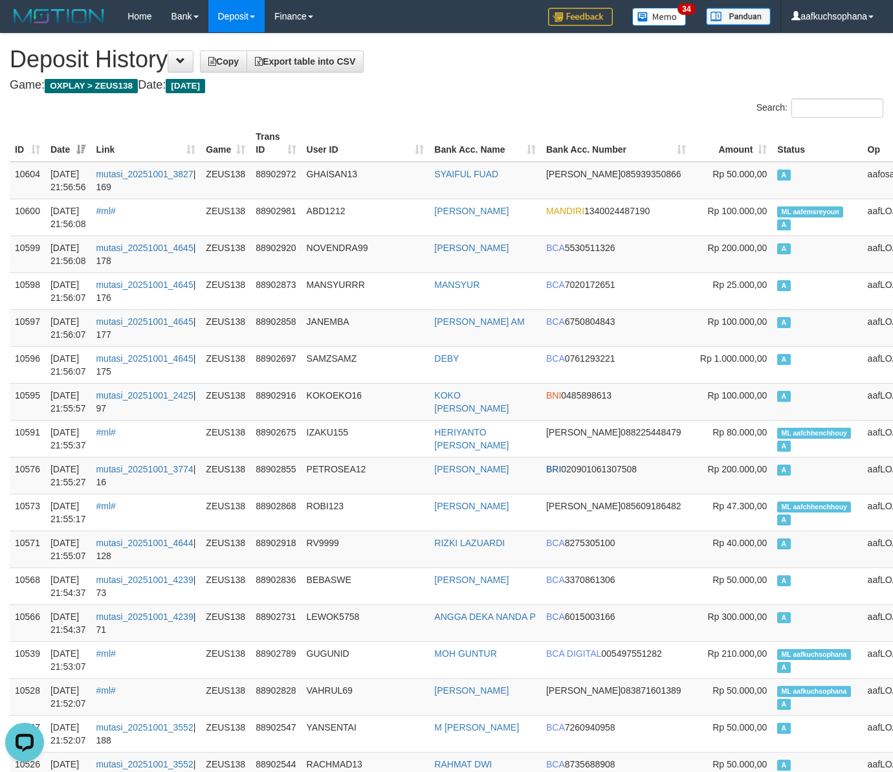
drag, startPoint x: 459, startPoint y: 87, endPoint x: 3, endPoint y: 141, distance: 458.9
click at [416, 88] on h4 "Game: OXPLAY > ZEUS138 Date: Today" at bounding box center [447, 85] width 874 height 13
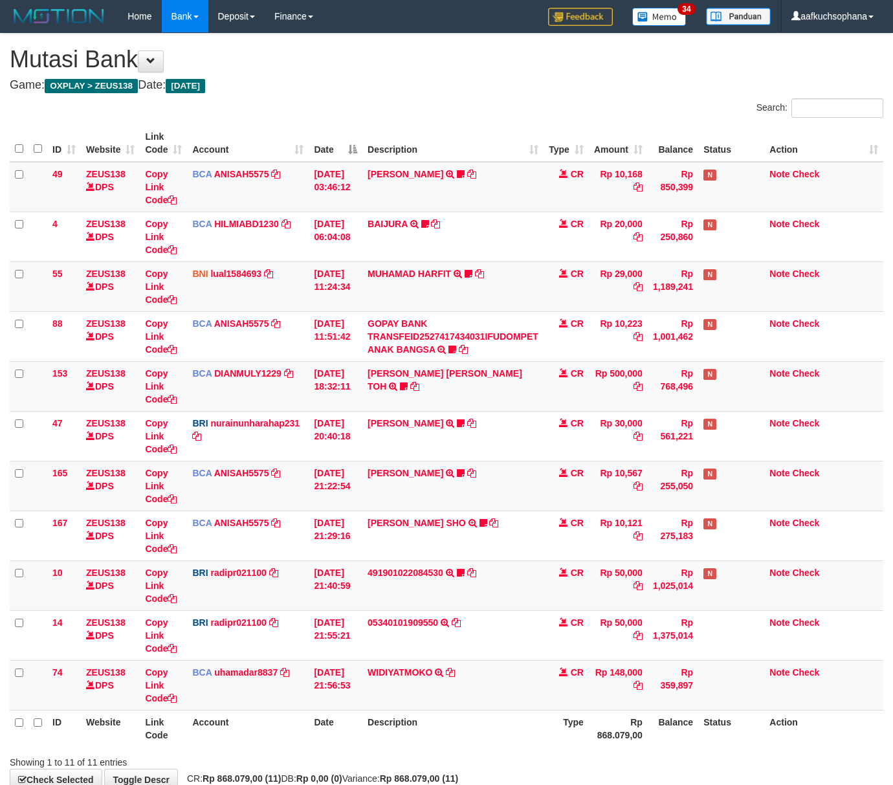
scroll to position [80, 0]
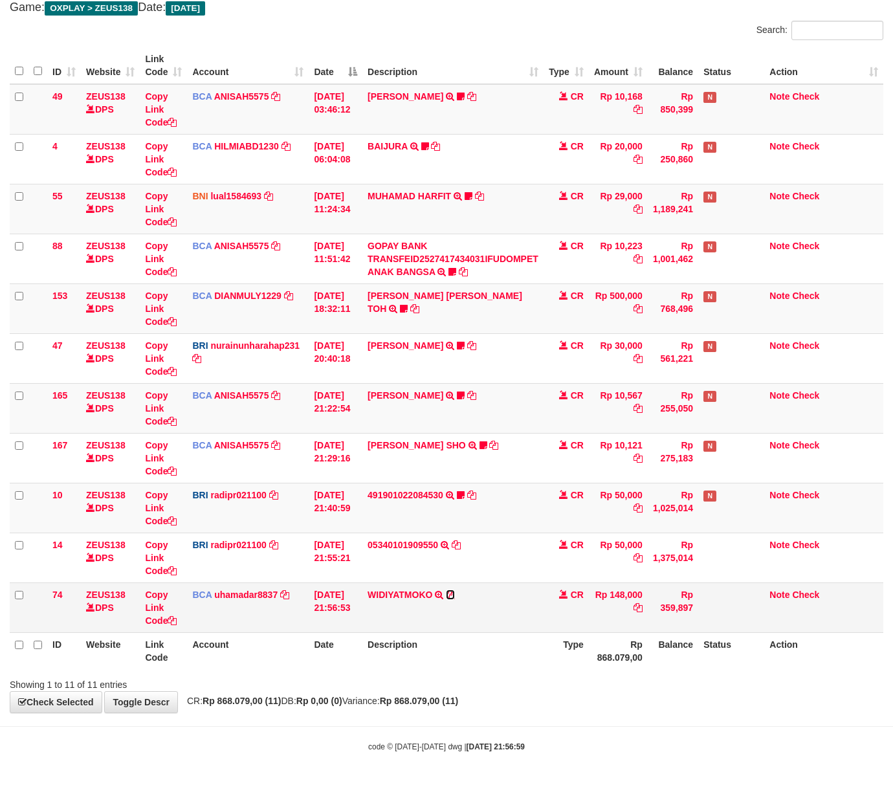
click at [451, 593] on icon at bounding box center [450, 594] width 9 height 9
drag, startPoint x: 309, startPoint y: 668, endPoint x: 298, endPoint y: 666, distance: 10.5
click at [306, 668] on th "Account" at bounding box center [248, 650] width 122 height 37
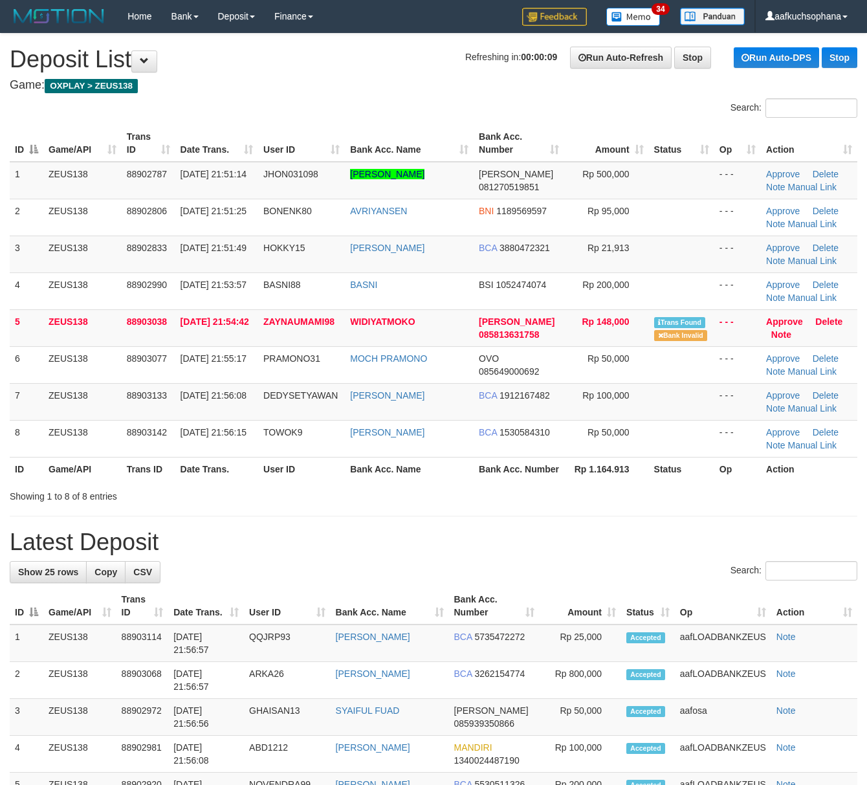
click at [493, 584] on div "Search:" at bounding box center [434, 572] width 848 height 23
click at [489, 545] on h1 "Latest Deposit" at bounding box center [434, 542] width 848 height 26
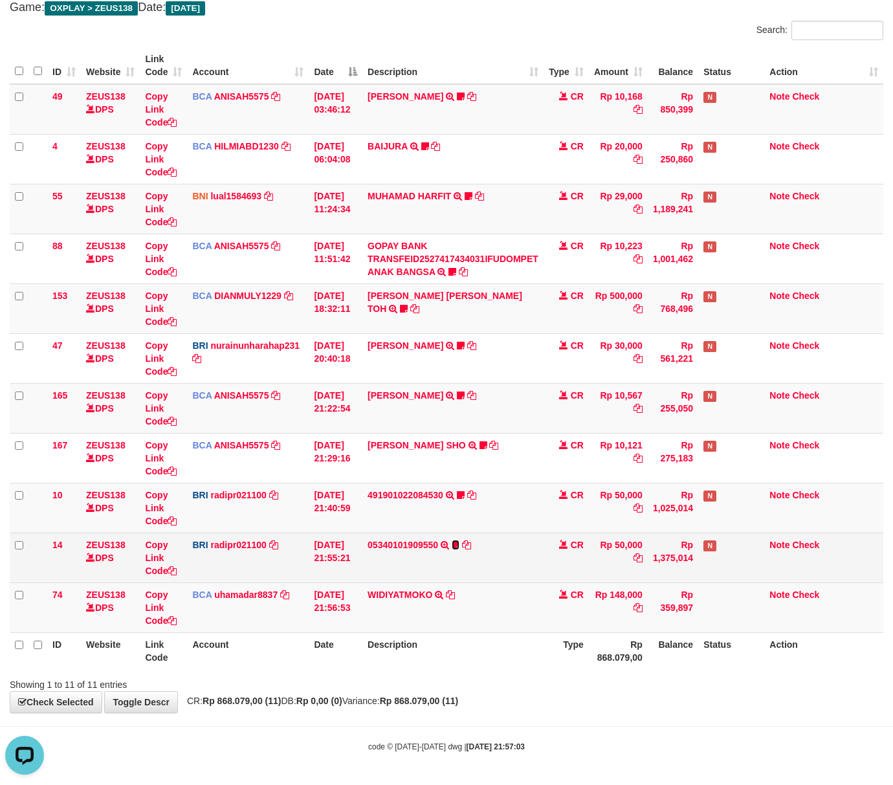
drag, startPoint x: 456, startPoint y: 542, endPoint x: 457, endPoint y: 561, distance: 18.8
click at [456, 542] on icon at bounding box center [456, 544] width 8 height 9
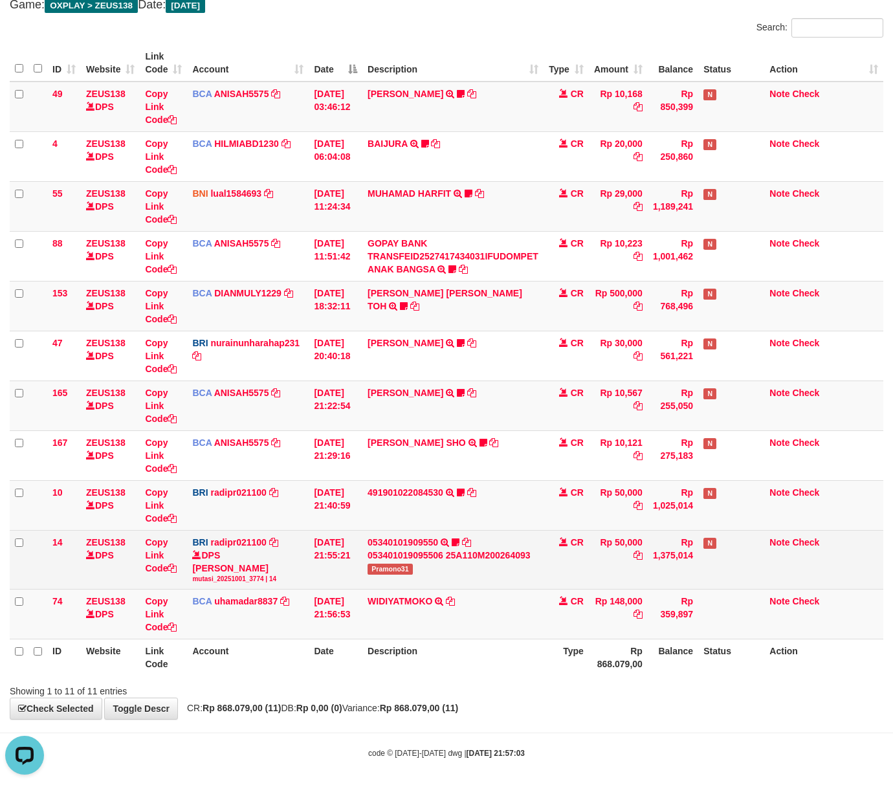
click at [392, 568] on span "Pramono31" at bounding box center [390, 569] width 45 height 11
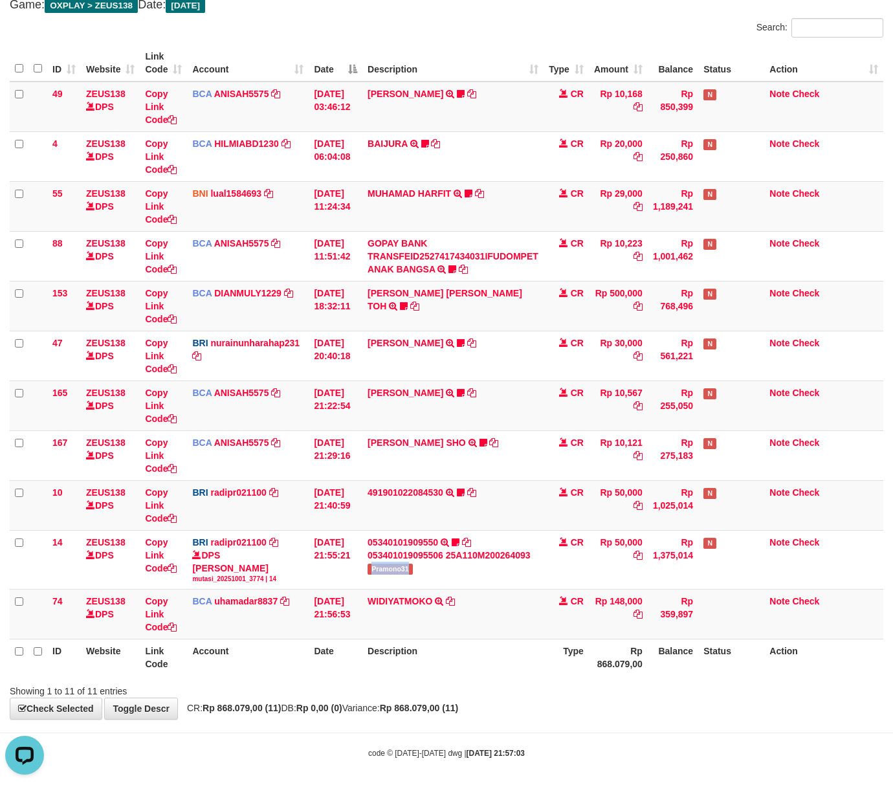
copy span "Pramono31"
drag, startPoint x: 254, startPoint y: 664, endPoint x: 188, endPoint y: 602, distance: 90.7
click at [251, 663] on th "Account" at bounding box center [248, 658] width 122 height 37
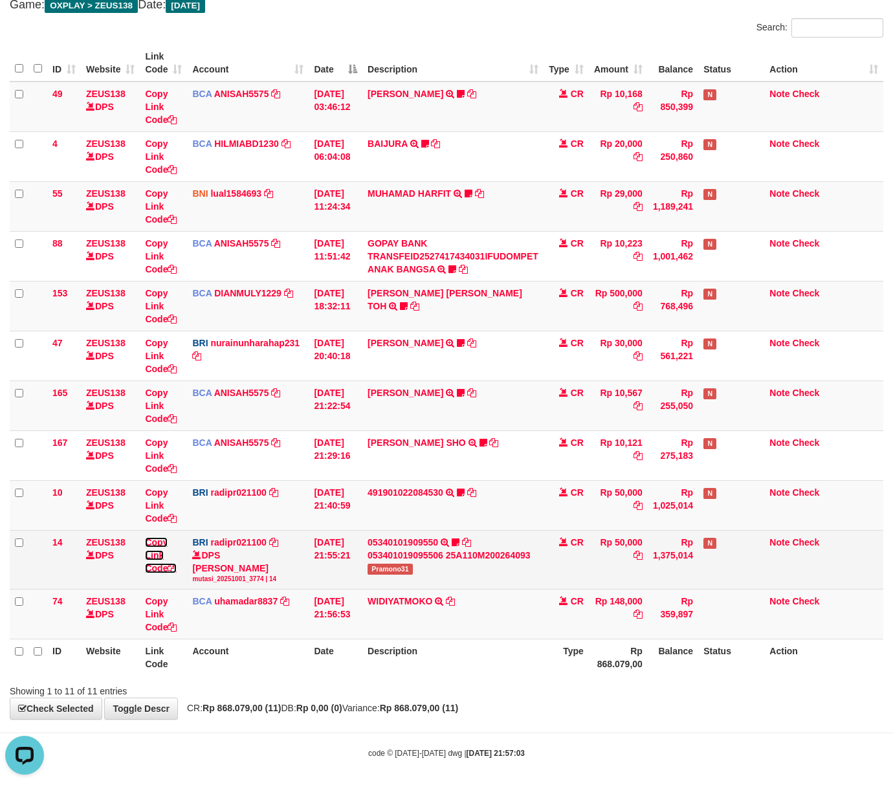
click at [173, 566] on icon at bounding box center [172, 568] width 9 height 9
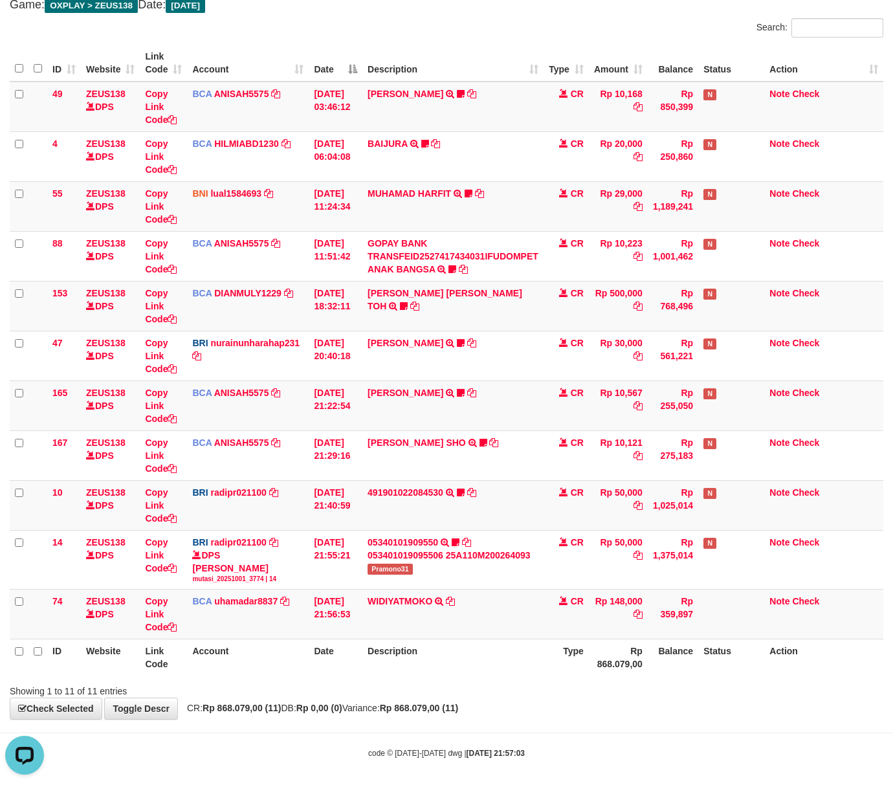
scroll to position [163, 0]
drag, startPoint x: 518, startPoint y: 604, endPoint x: 467, endPoint y: 601, distance: 51.2
click at [511, 616] on td "WIDIYATMOKO TRSF E-BANKING CR 0110/FTSCY/WS95051 148000.002025100182112006 TRFD…" at bounding box center [452, 615] width 181 height 50
drag, startPoint x: 434, startPoint y: 671, endPoint x: 426, endPoint y: 663, distance: 11.0
click at [428, 665] on th "Description" at bounding box center [452, 658] width 181 height 37
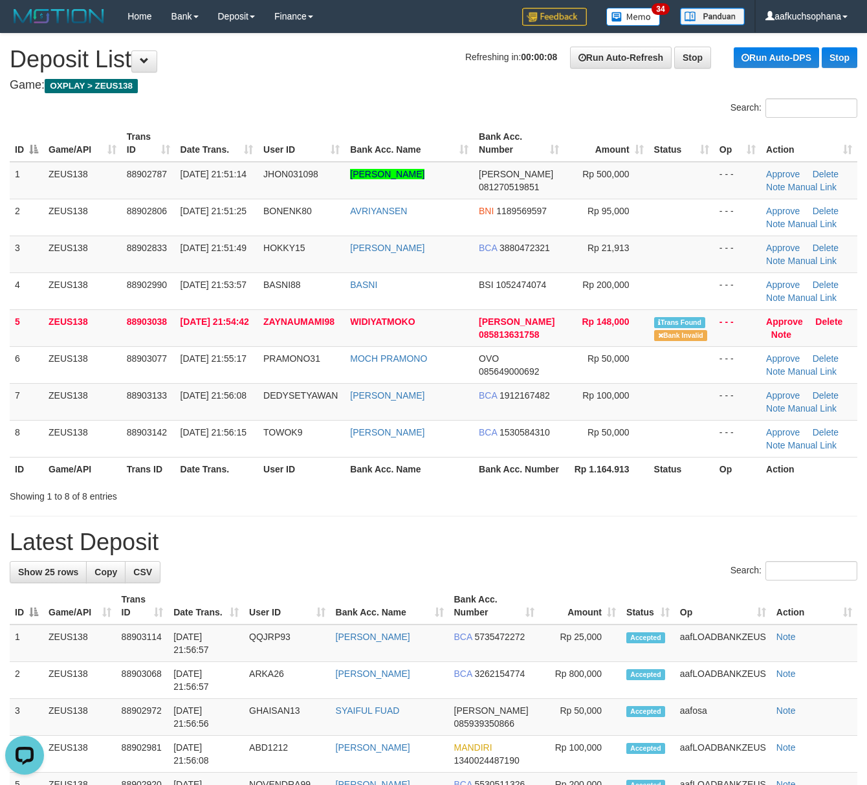
drag, startPoint x: 474, startPoint y: 557, endPoint x: 609, endPoint y: 548, distance: 135.6
click at [474, 555] on h1 "Latest Deposit" at bounding box center [434, 542] width 848 height 26
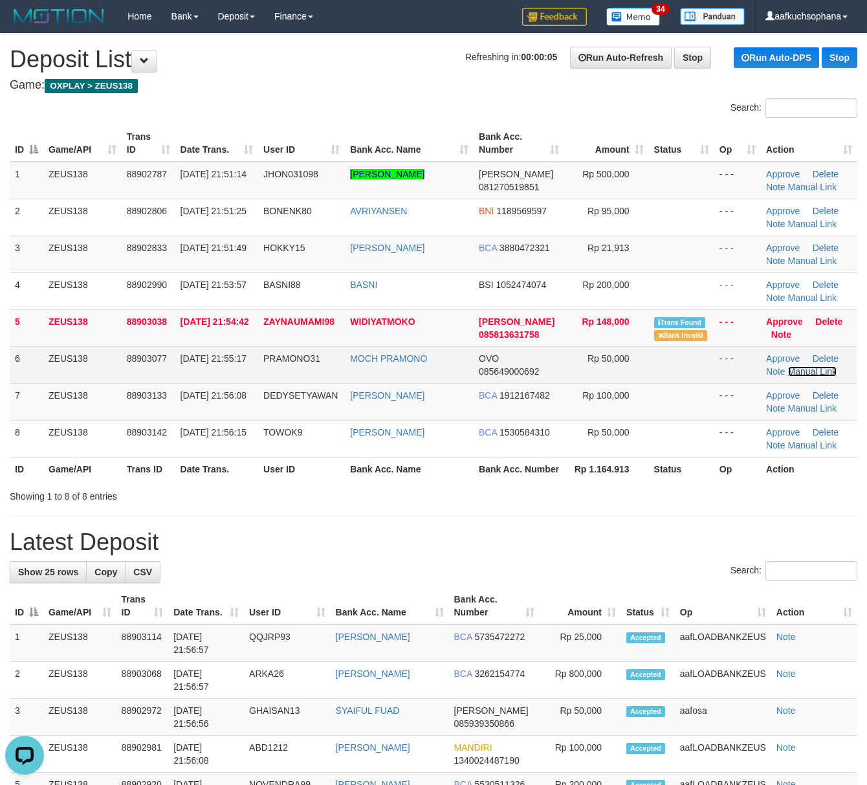
drag, startPoint x: 805, startPoint y: 371, endPoint x: 681, endPoint y: 366, distance: 124.4
click at [805, 371] on link "Manual Link" at bounding box center [812, 371] width 49 height 10
click at [788, 366] on link "Manual Link" at bounding box center [812, 371] width 49 height 10
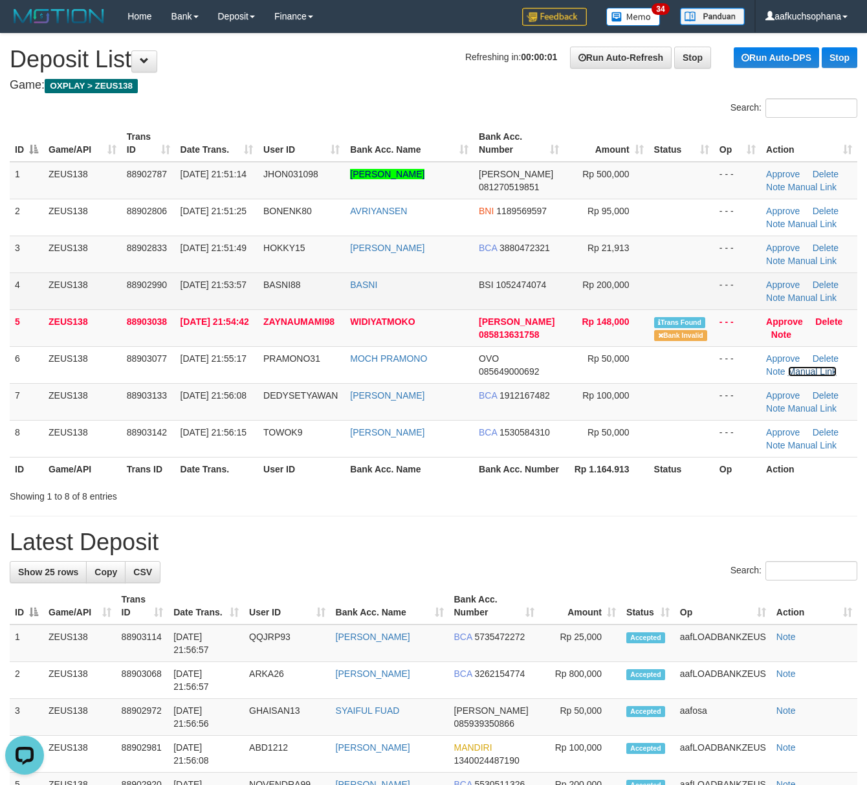
click at [788, 366] on link "Manual Link" at bounding box center [812, 371] width 49 height 10
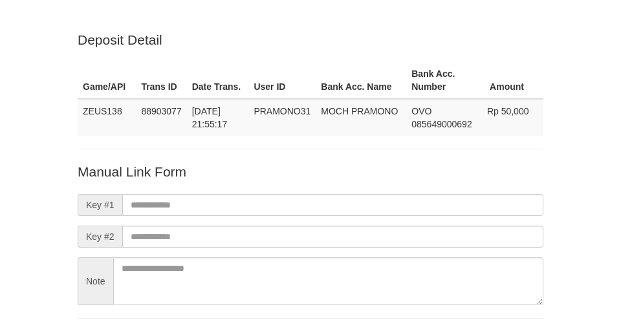
scroll to position [96, 0]
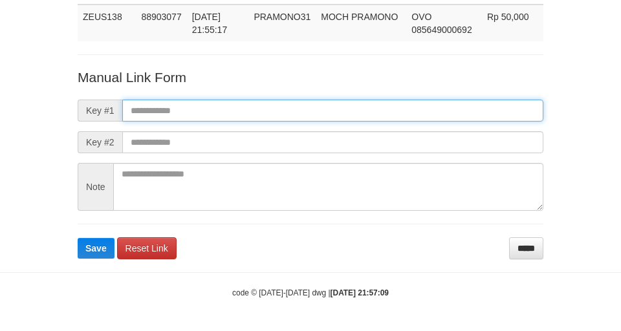
click at [386, 102] on input "text" at bounding box center [332, 111] width 421 height 22
paste input "**********"
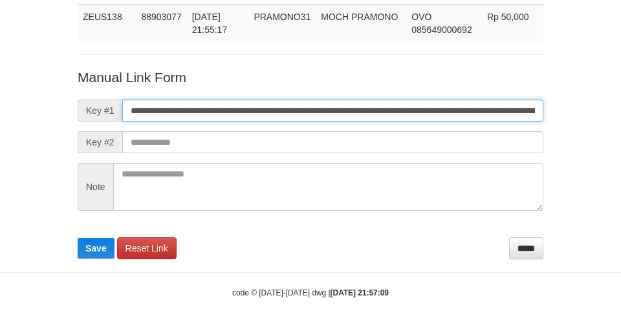
scroll to position [0, 726]
type input "**********"
click at [78, 238] on button "Save" at bounding box center [96, 248] width 37 height 21
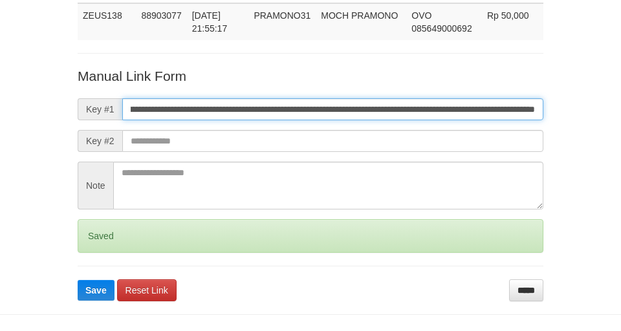
scroll to position [95, 0]
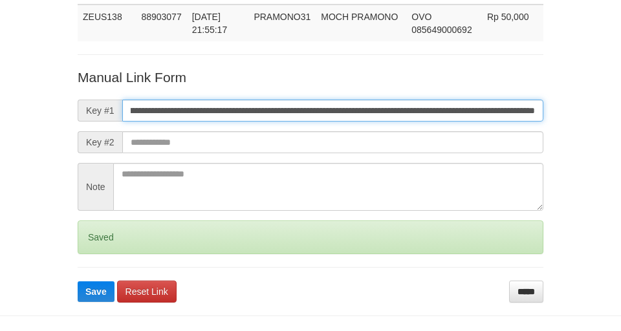
click at [78, 282] on button "Save" at bounding box center [96, 292] width 37 height 21
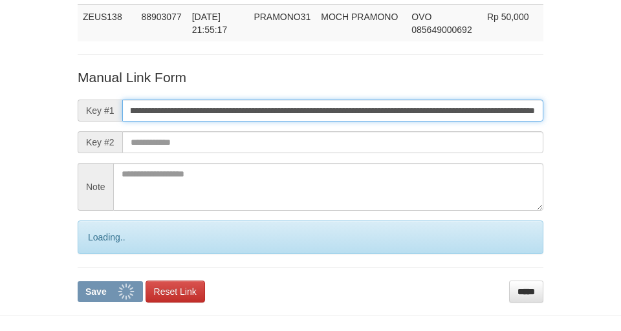
click at [78, 282] on button "Save" at bounding box center [110, 292] width 65 height 21
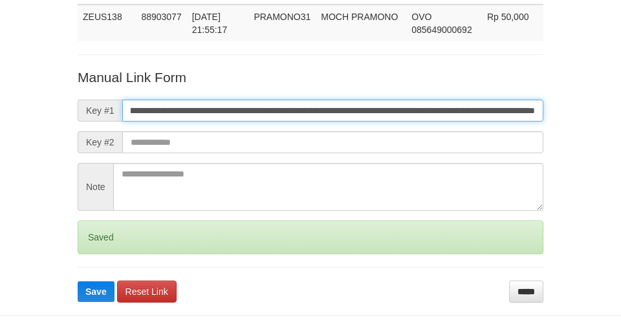
click at [78, 282] on button "Save" at bounding box center [96, 292] width 37 height 21
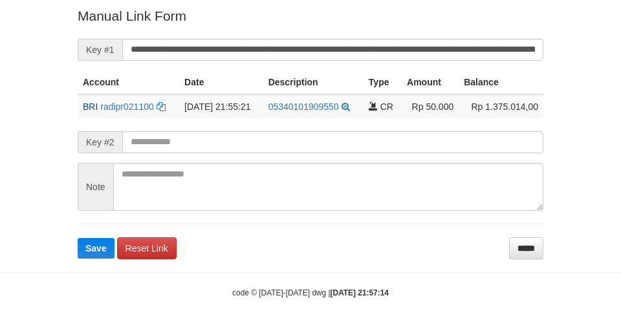
click at [78, 238] on button "Save" at bounding box center [96, 248] width 37 height 21
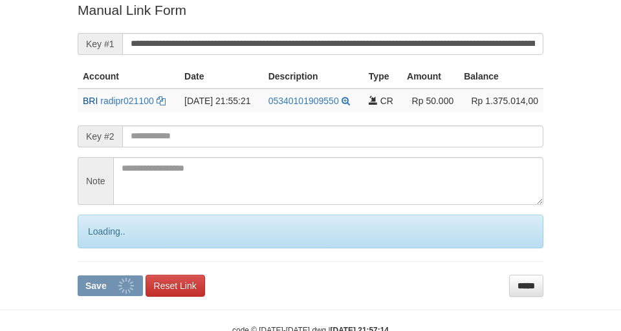
scroll to position [267, 0]
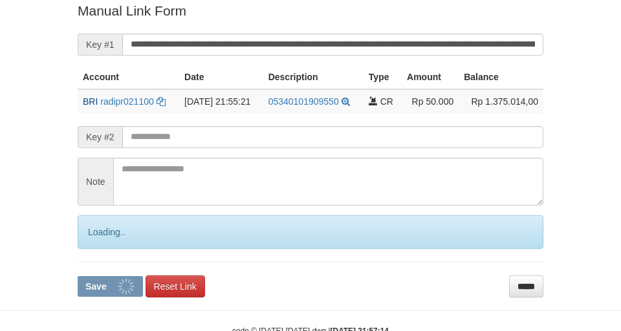
click at [78, 276] on button "Save" at bounding box center [110, 286] width 65 height 21
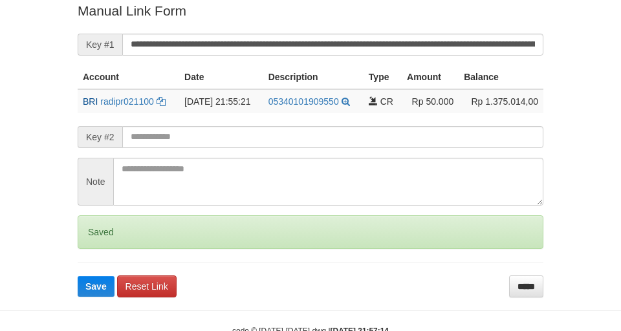
click at [410, 43] on input "**********" at bounding box center [332, 45] width 421 height 22
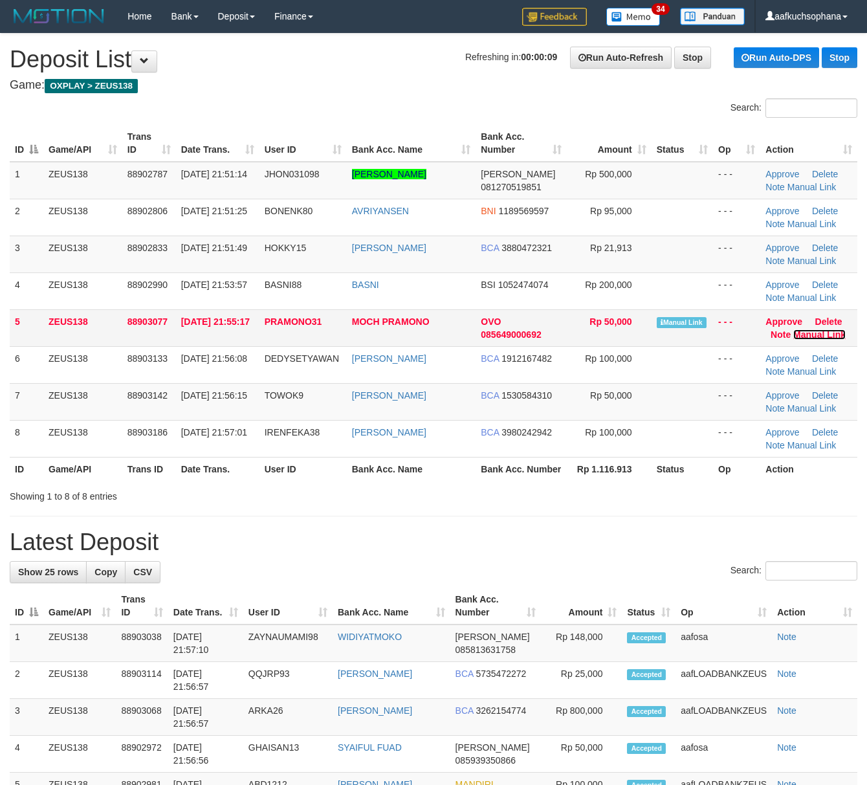
click at [814, 335] on link "Manual Link" at bounding box center [820, 334] width 52 height 10
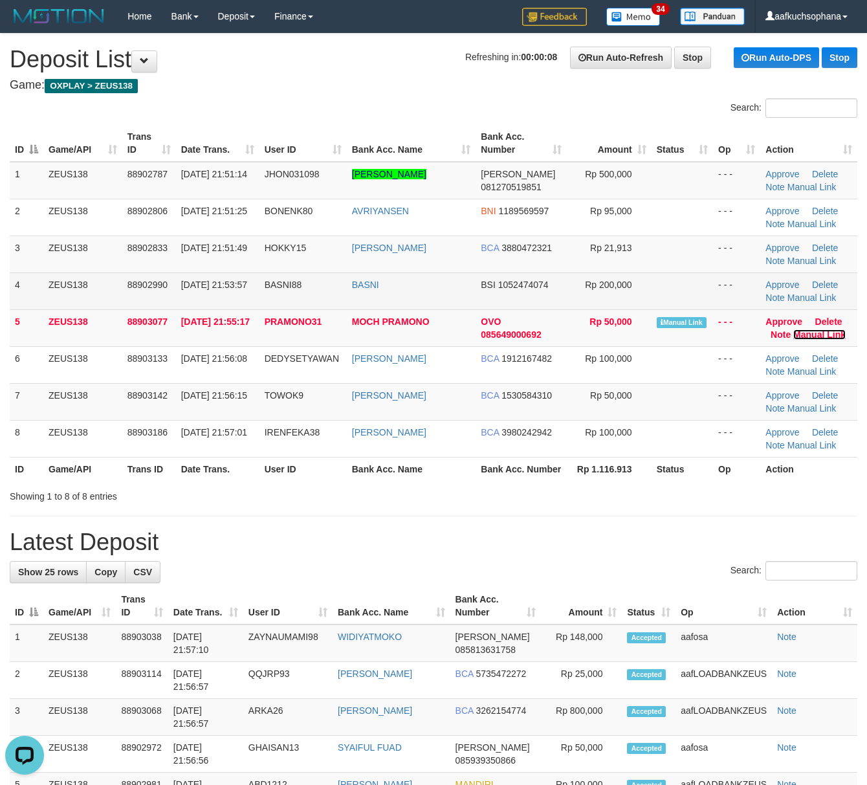
click at [794, 329] on link "Manual Link" at bounding box center [820, 334] width 52 height 10
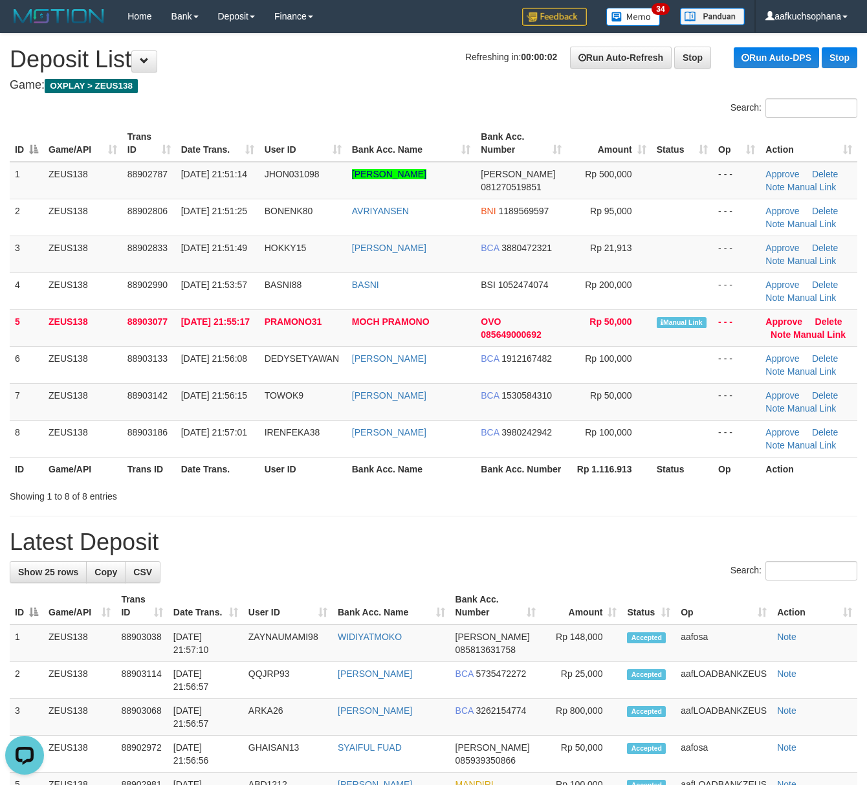
drag, startPoint x: 550, startPoint y: 523, endPoint x: 858, endPoint y: 576, distance: 313.3
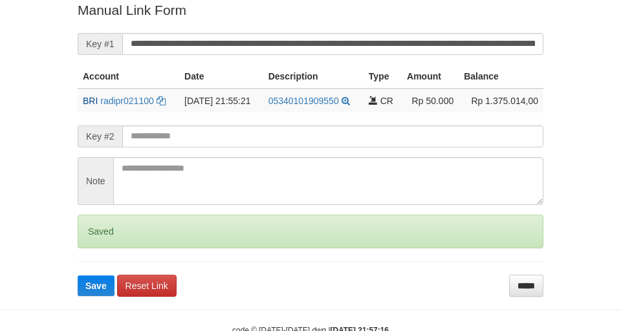
click at [78, 276] on button "Save" at bounding box center [96, 286] width 37 height 21
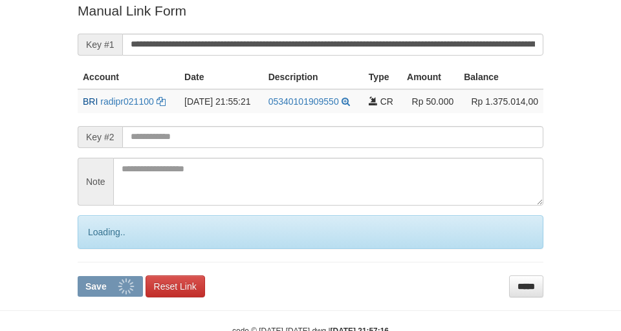
click at [78, 276] on button "Save" at bounding box center [110, 286] width 65 height 21
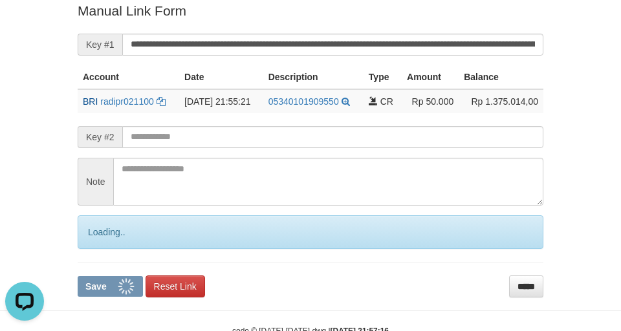
click at [78, 276] on button "Save" at bounding box center [110, 286] width 65 height 21
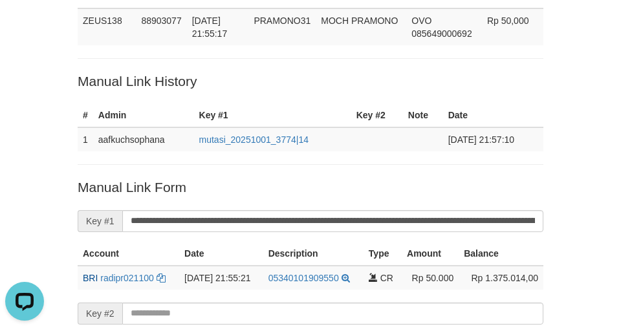
scroll to position [89, 0]
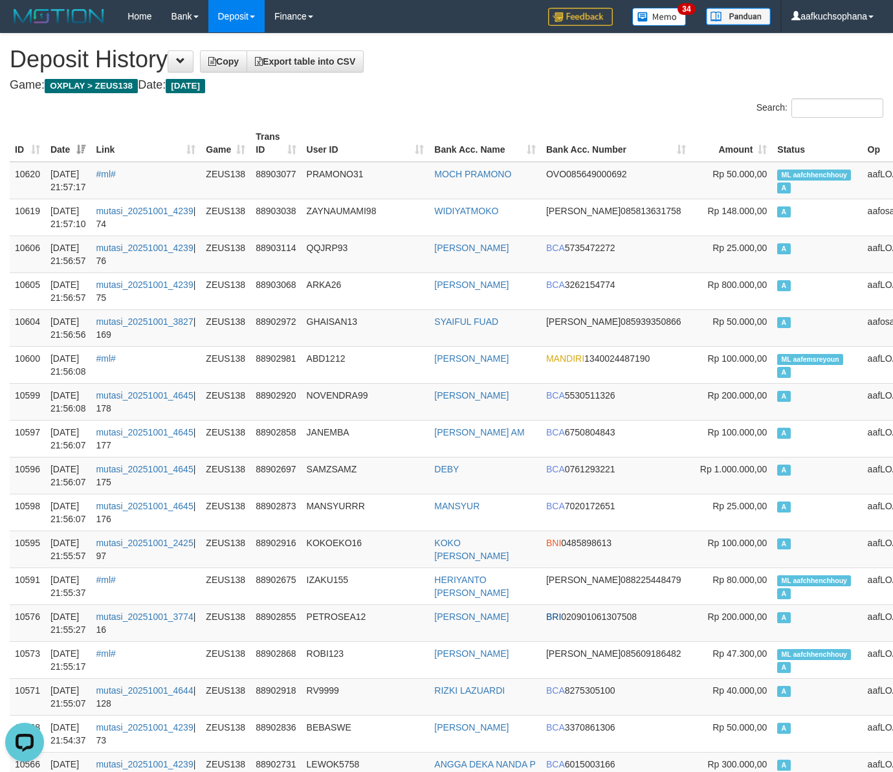
drag, startPoint x: 461, startPoint y: 114, endPoint x: 321, endPoint y: 47, distance: 155.2
click at [458, 114] on div "Search:" at bounding box center [669, 109] width 427 height 23
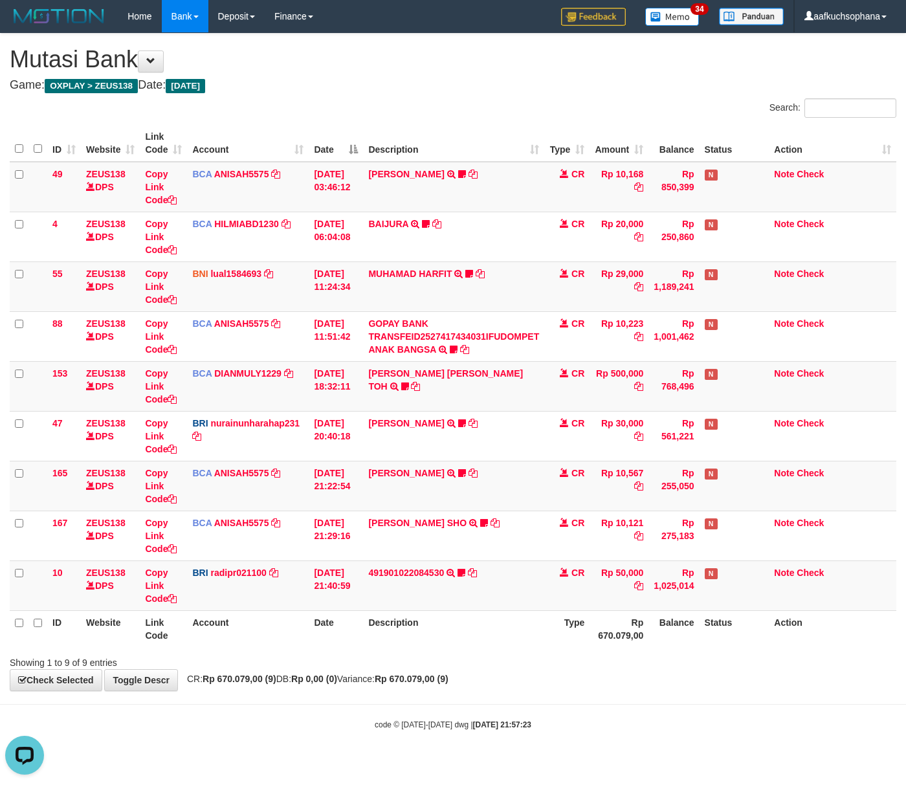
drag, startPoint x: 425, startPoint y: 636, endPoint x: 5, endPoint y: 550, distance: 428.7
click at [401, 623] on th "Description" at bounding box center [453, 628] width 181 height 37
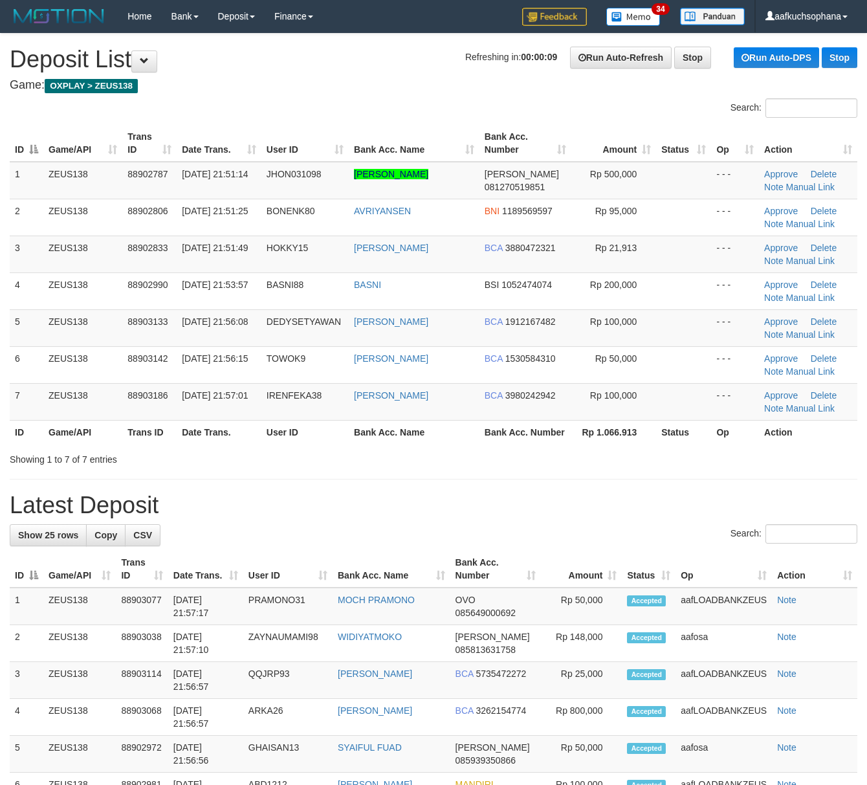
click at [554, 466] on div "Showing 1 to 7 of 7 entries" at bounding box center [433, 457] width 867 height 18
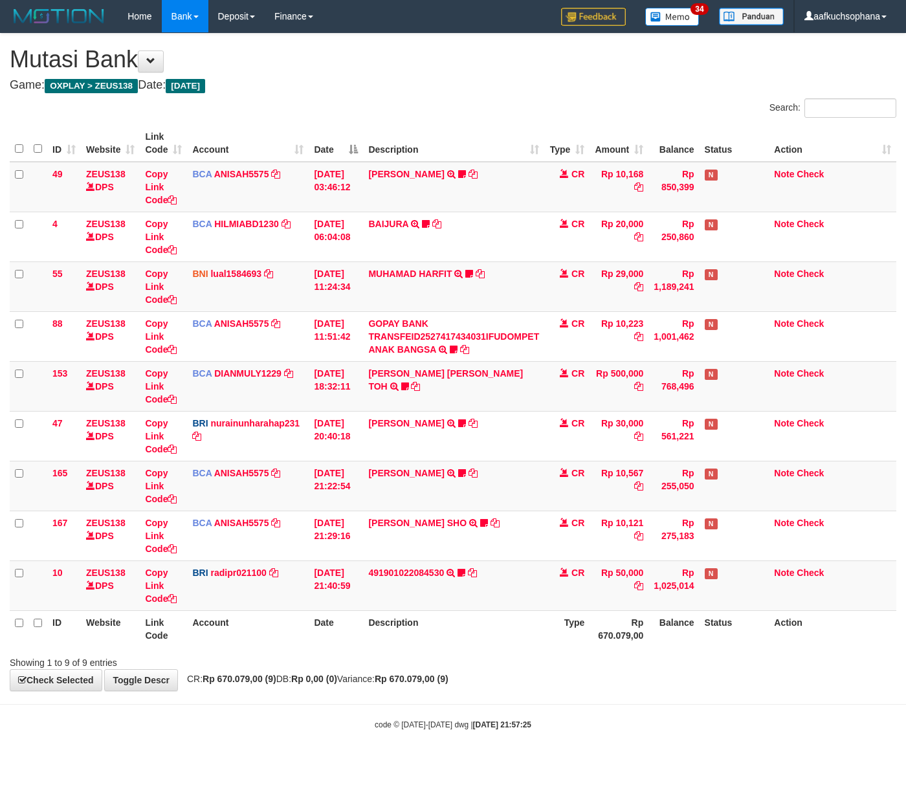
click at [423, 650] on div "ID Website Link Code Account Date Description Type Amount Balance Status Action…" at bounding box center [453, 386] width 906 height 530
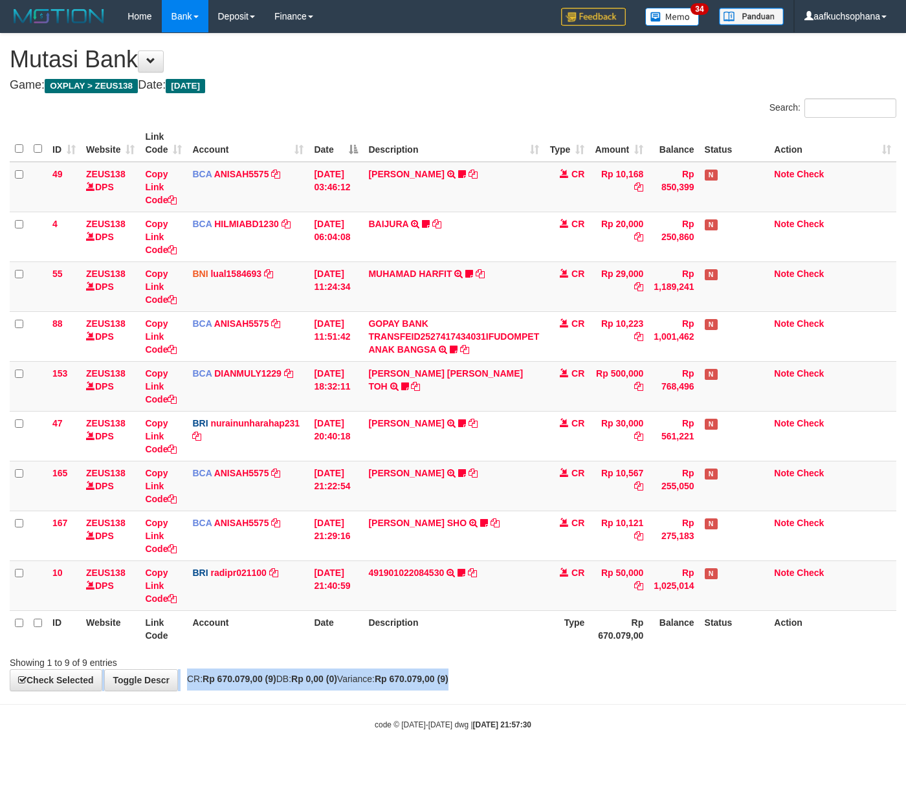
click at [523, 674] on div "**********" at bounding box center [453, 362] width 906 height 657
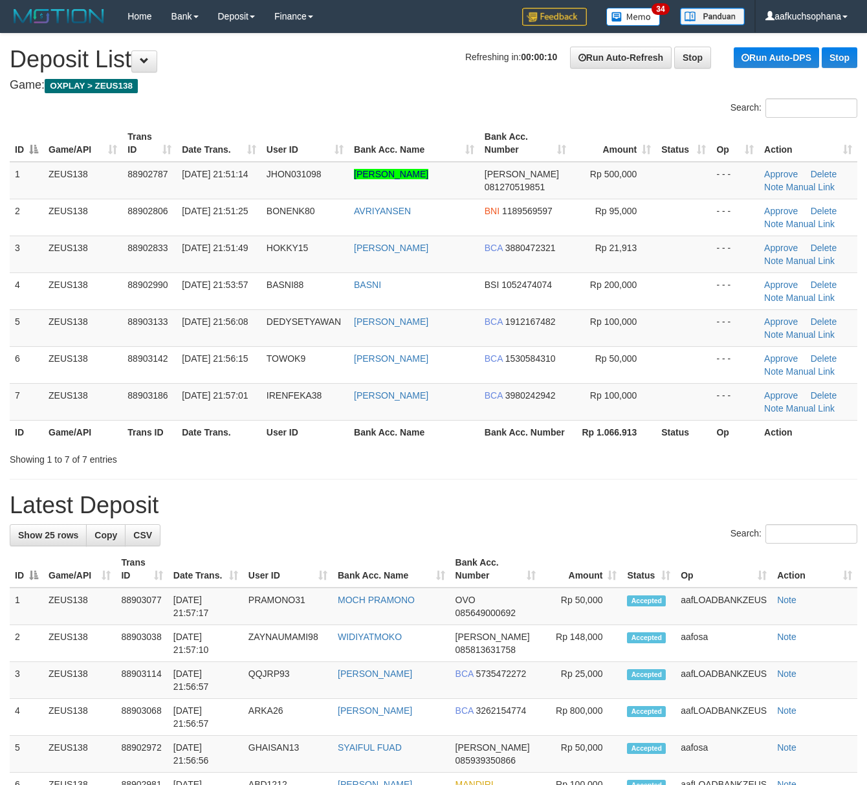
drag, startPoint x: 539, startPoint y: 513, endPoint x: 873, endPoint y: 529, distance: 334.4
click at [542, 513] on h1 "Latest Deposit" at bounding box center [434, 506] width 848 height 26
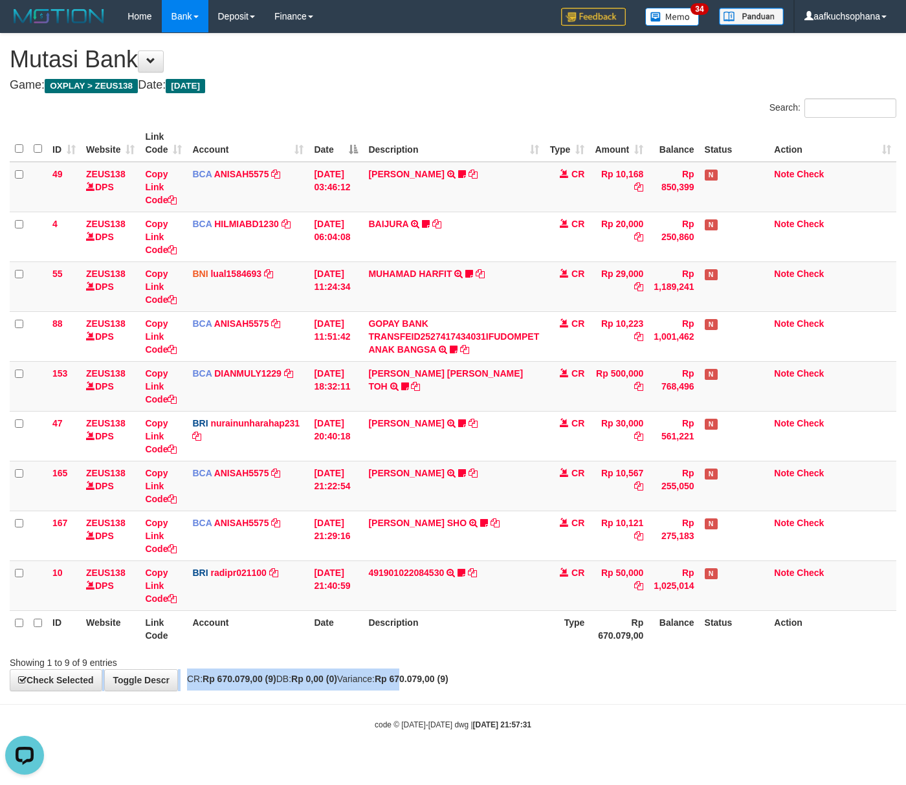
click at [436, 680] on div "**********" at bounding box center [453, 362] width 906 height 657
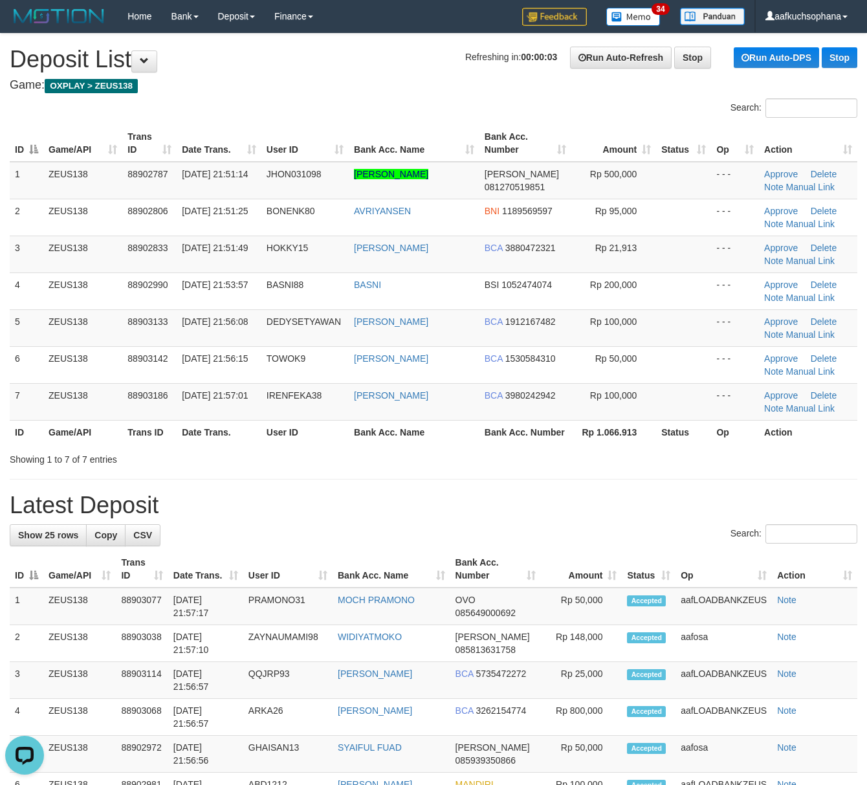
drag, startPoint x: 476, startPoint y: 522, endPoint x: 871, endPoint y: 554, distance: 396.2
click at [487, 513] on h1 "Latest Deposit" at bounding box center [434, 506] width 848 height 26
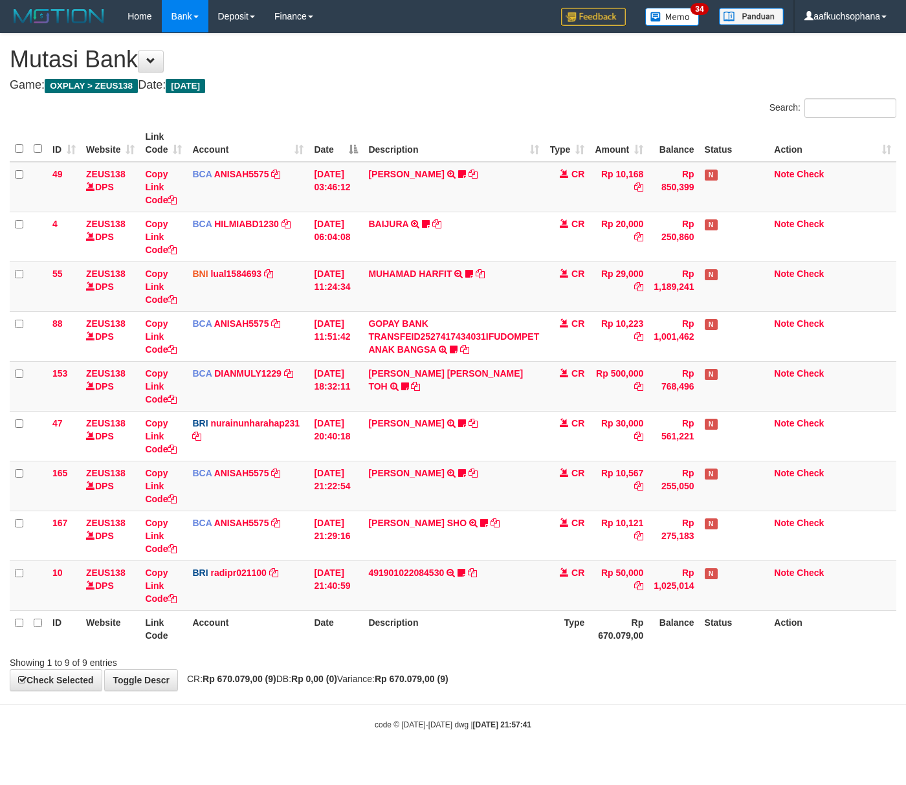
click at [554, 664] on div "**********" at bounding box center [453, 362] width 906 height 657
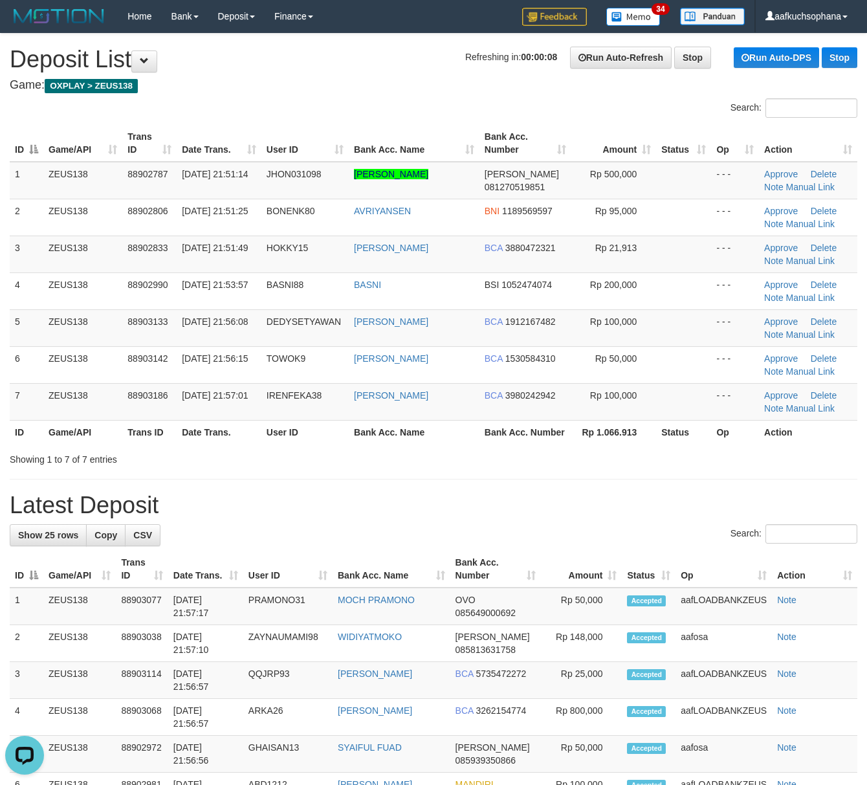
drag, startPoint x: 625, startPoint y: 480, endPoint x: 760, endPoint y: 518, distance: 139.9
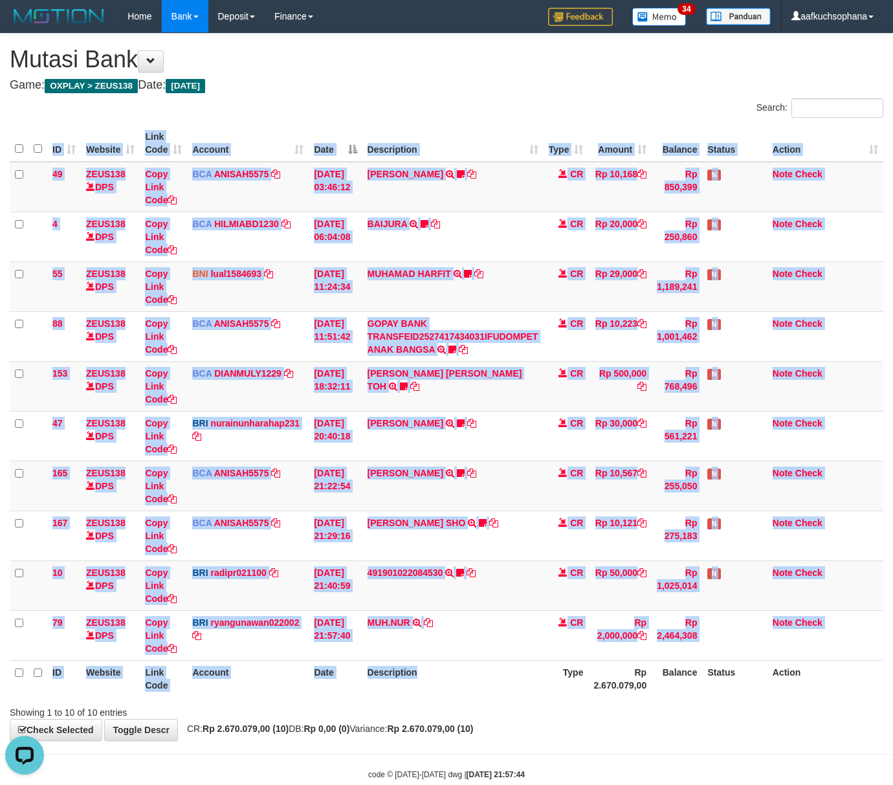
click at [508, 700] on div "ID Website Link Code Account Date Description Type Amount Balance Status Action…" at bounding box center [446, 411] width 893 height 580
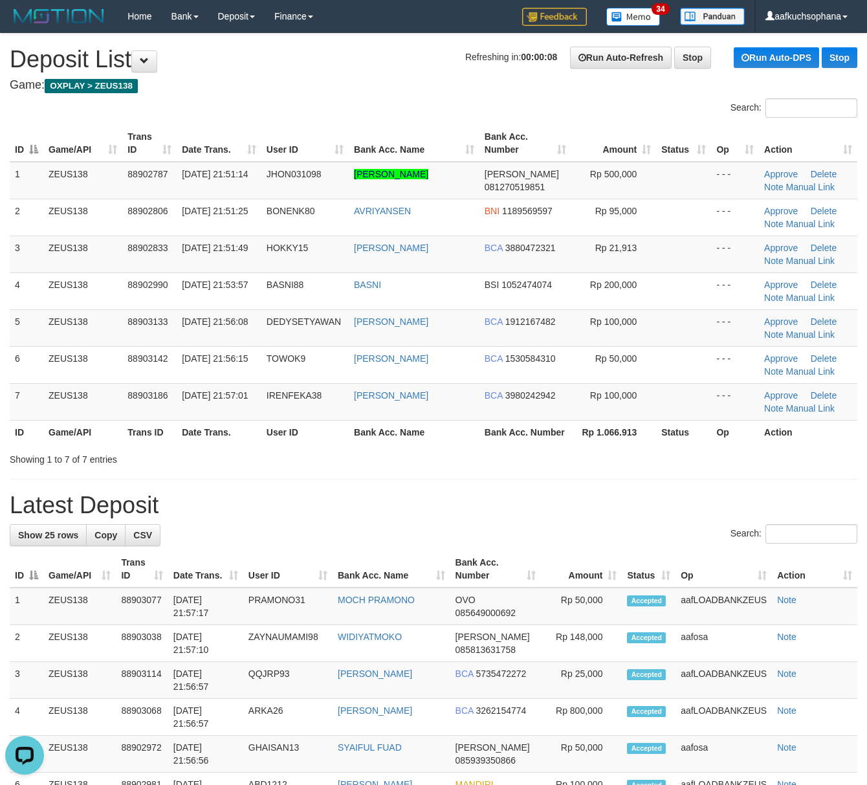
drag, startPoint x: 518, startPoint y: 518, endPoint x: 573, endPoint y: 516, distance: 55.7
click at [517, 518] on h1 "Latest Deposit" at bounding box center [434, 506] width 848 height 26
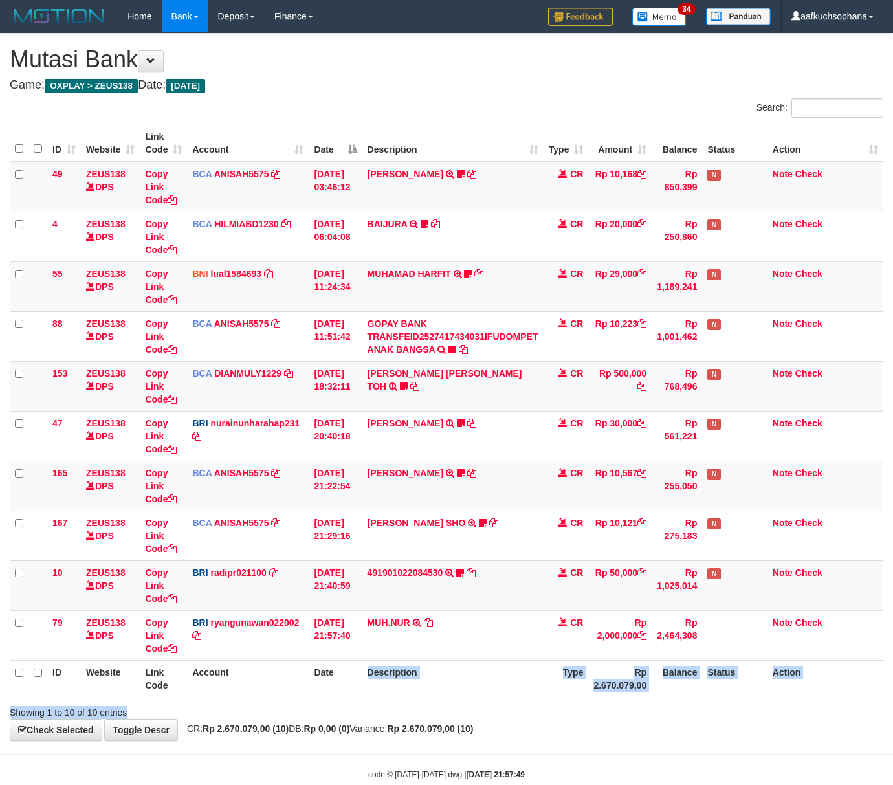
drag, startPoint x: 368, startPoint y: 718, endPoint x: 115, endPoint y: 612, distance: 274.2
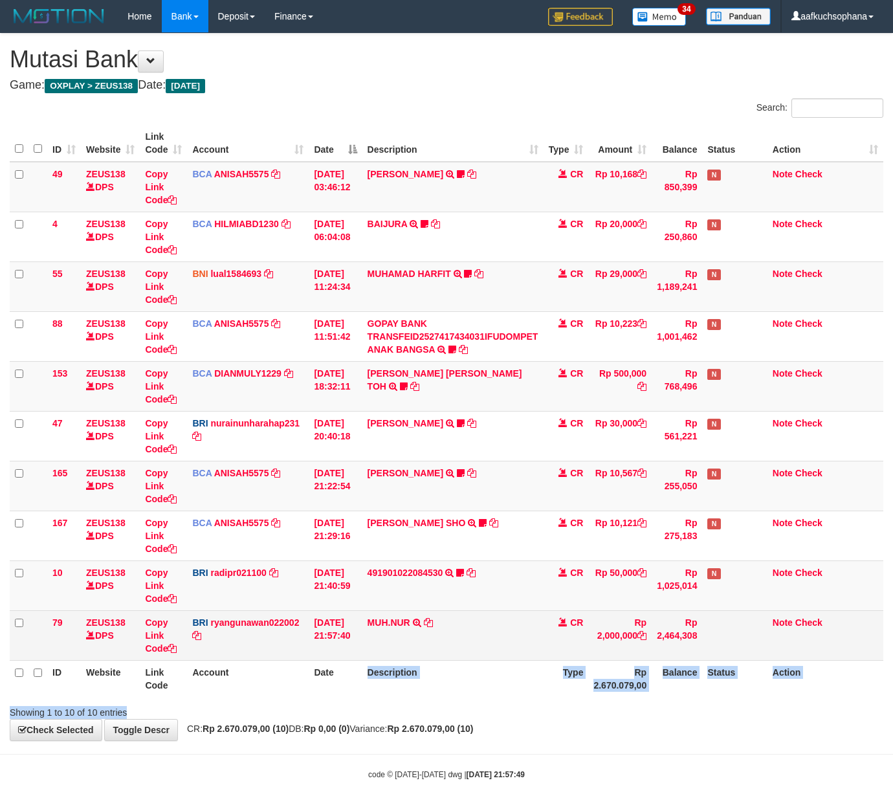
click at [359, 710] on div "Search: ID Website Link Code Account Date Description Type Amount Balance Statu…" at bounding box center [447, 408] width 874 height 621
click at [645, 638] on icon at bounding box center [642, 635] width 9 height 9
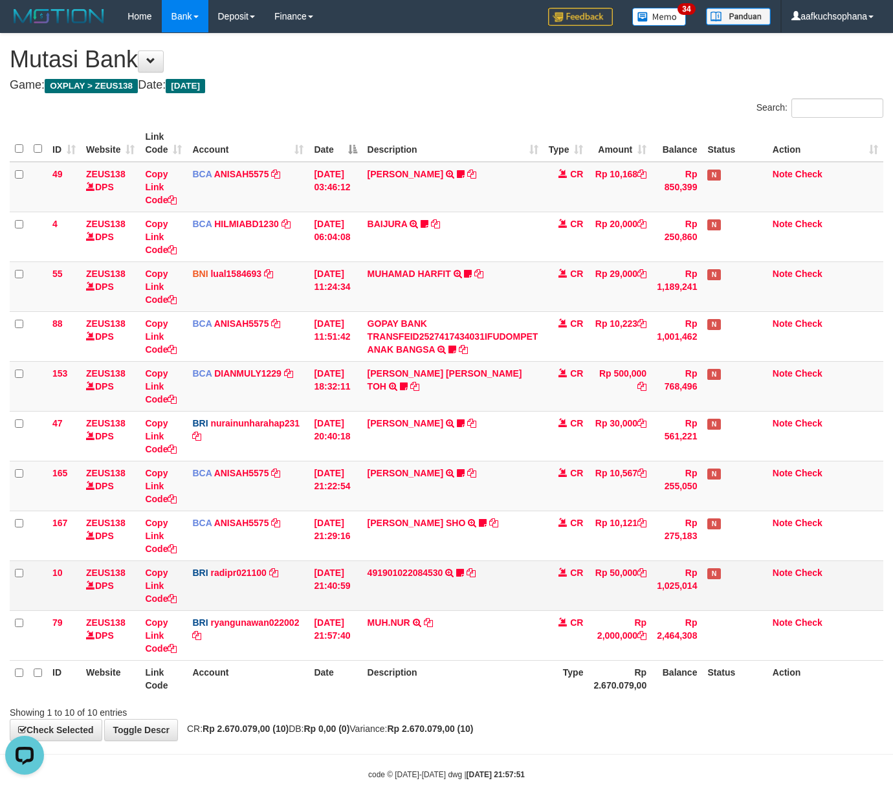
drag, startPoint x: 285, startPoint y: 678, endPoint x: 78, endPoint y: 597, distance: 222.6
click at [270, 659] on table "ID Website Link Code Account Date Description Type Amount Balance Status Action…" at bounding box center [447, 411] width 874 height 572
click at [412, 665] on th "Description" at bounding box center [452, 678] width 181 height 37
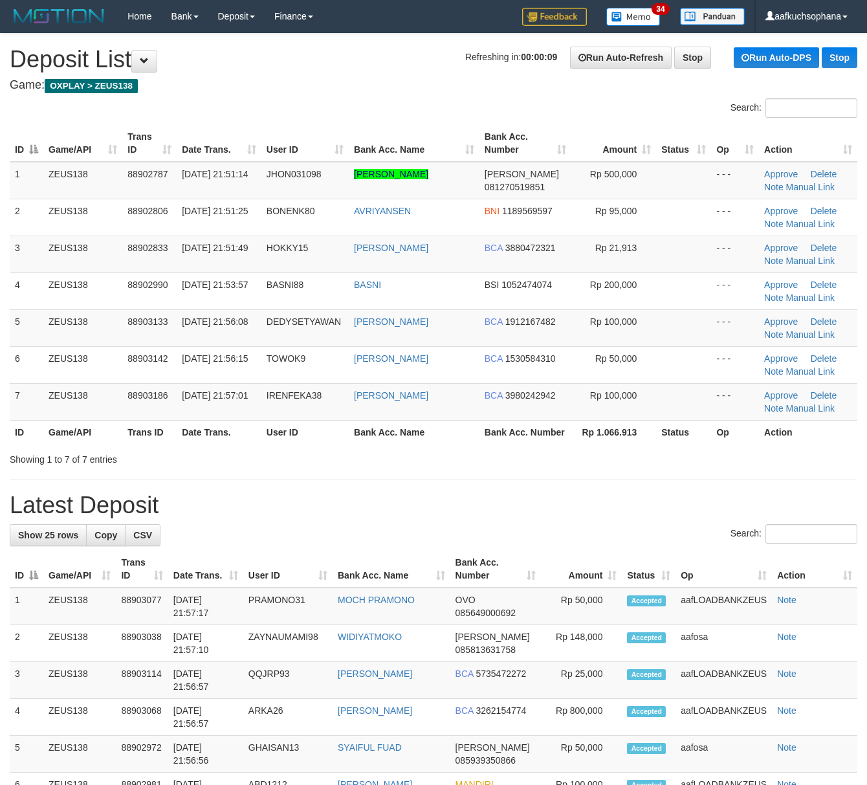
drag, startPoint x: 573, startPoint y: 487, endPoint x: 599, endPoint y: 483, distance: 26.2
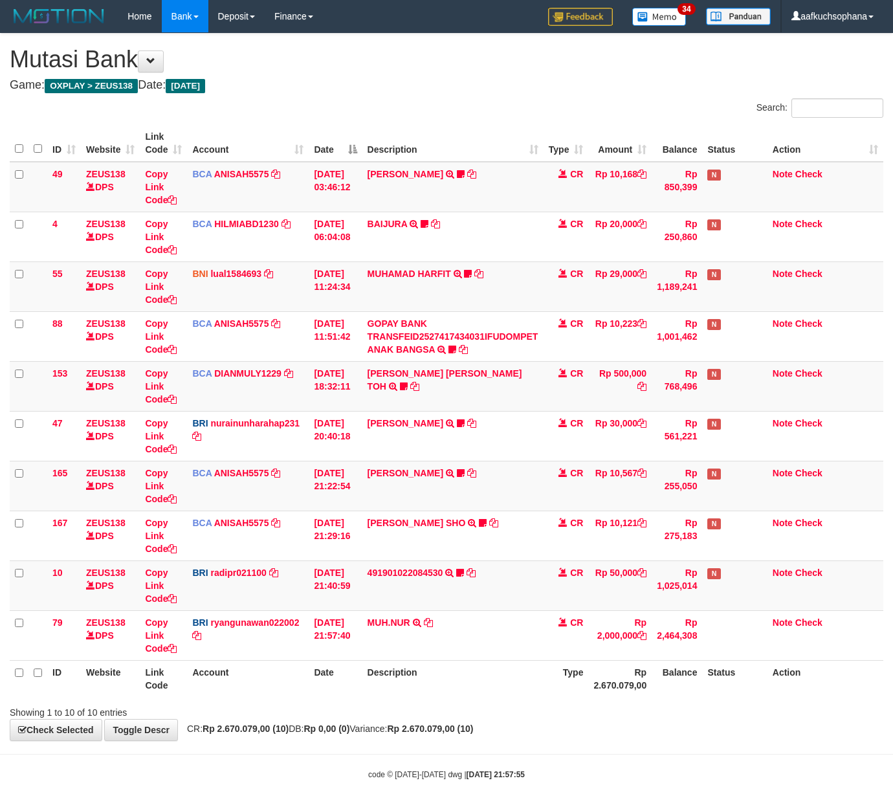
click at [302, 682] on th "Account" at bounding box center [248, 678] width 122 height 37
drag, startPoint x: 302, startPoint y: 682, endPoint x: 1, endPoint y: 605, distance: 310.9
click at [298, 682] on th "Account" at bounding box center [248, 678] width 122 height 37
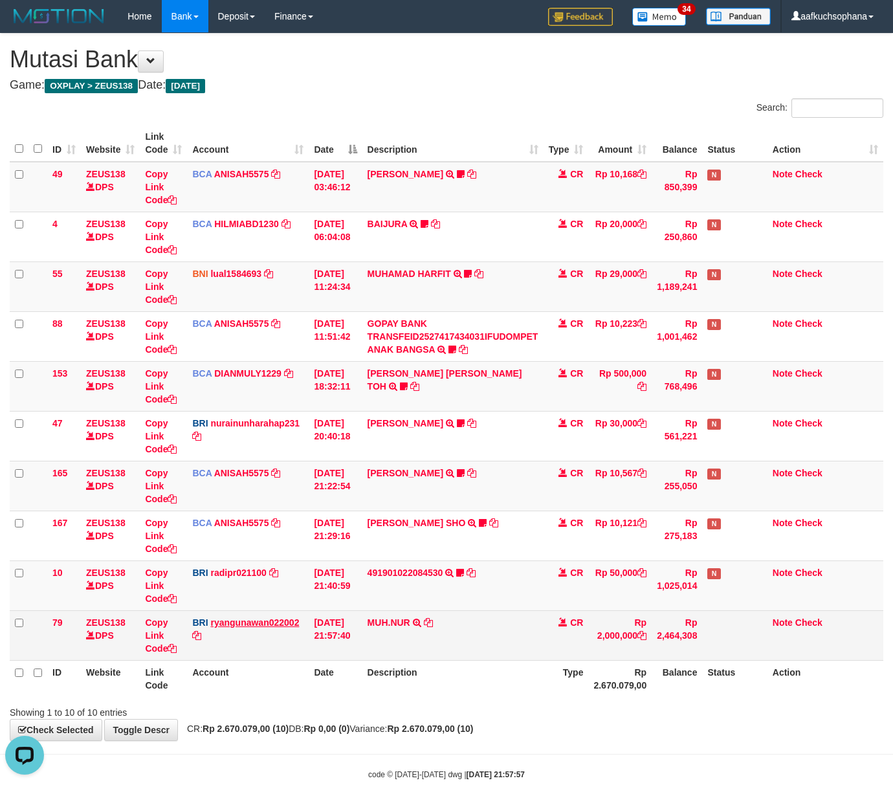
drag, startPoint x: 353, startPoint y: 678, endPoint x: 226, endPoint y: 625, distance: 137.5
click at [347, 669] on th "Date" at bounding box center [335, 678] width 53 height 37
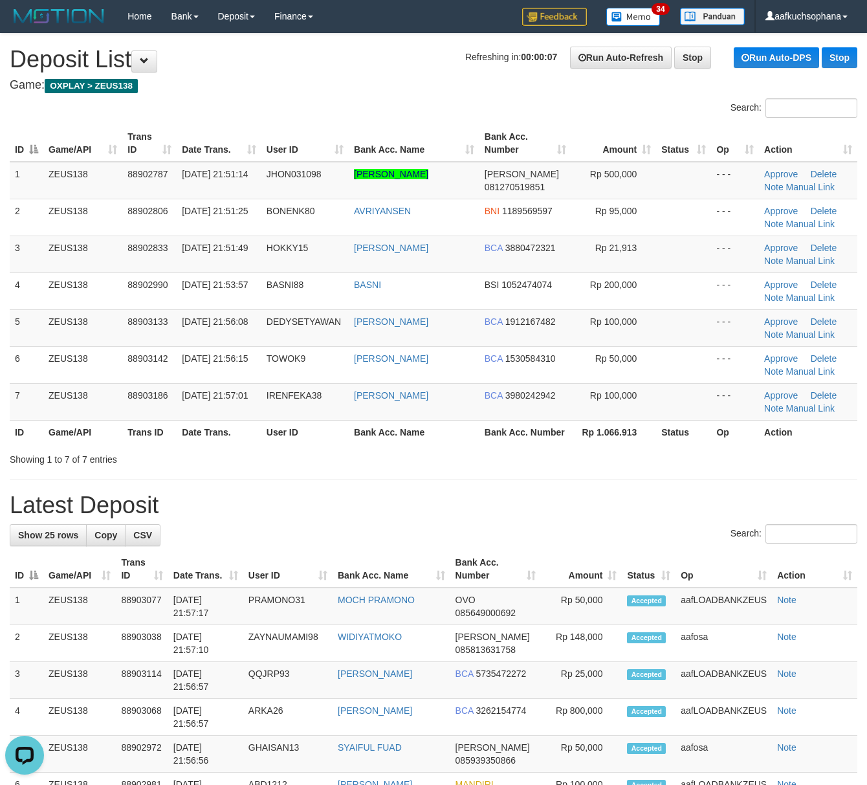
drag, startPoint x: 541, startPoint y: 524, endPoint x: 874, endPoint y: 573, distance: 336.2
click at [545, 518] on h1 "Latest Deposit" at bounding box center [434, 506] width 848 height 26
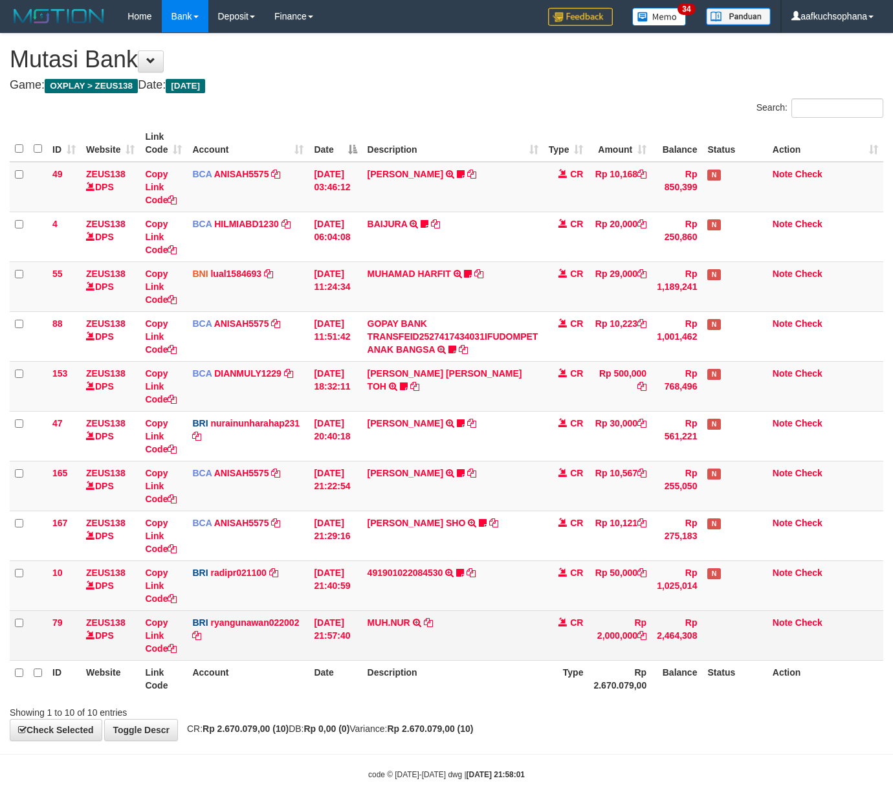
click at [372, 649] on tr "79 ZEUS138 DPS Copy Link Code BRI ryangunawan022002 DPS RYAN GUNAWAN mutasi_202…" at bounding box center [447, 635] width 874 height 50
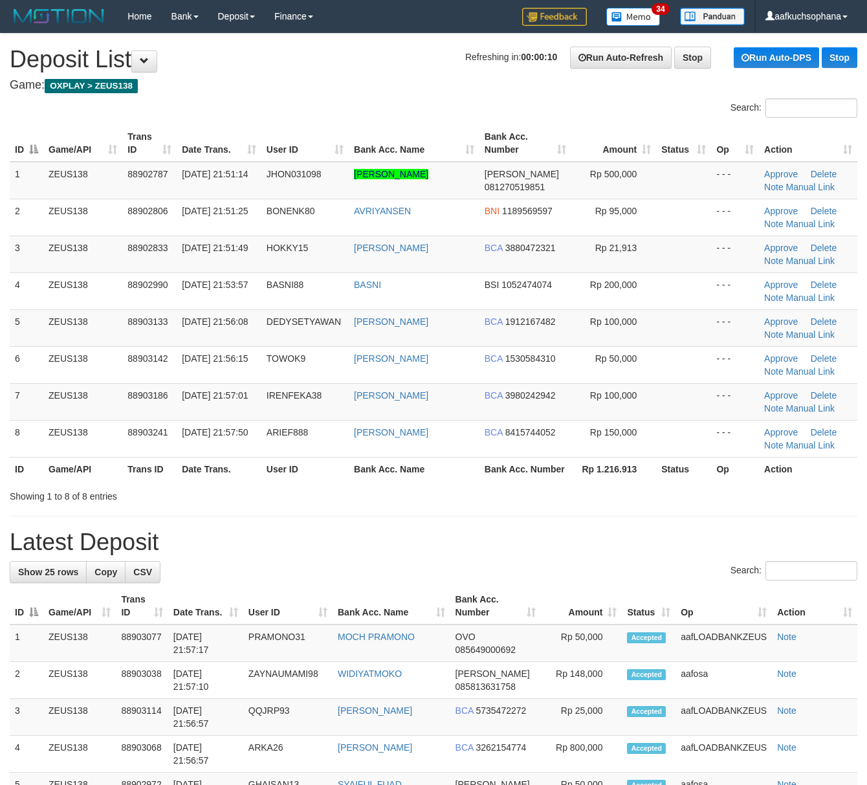
click at [567, 478] on th "Bank Acc. Number" at bounding box center [526, 469] width 92 height 24
click at [552, 546] on h1 "Latest Deposit" at bounding box center [434, 542] width 848 height 26
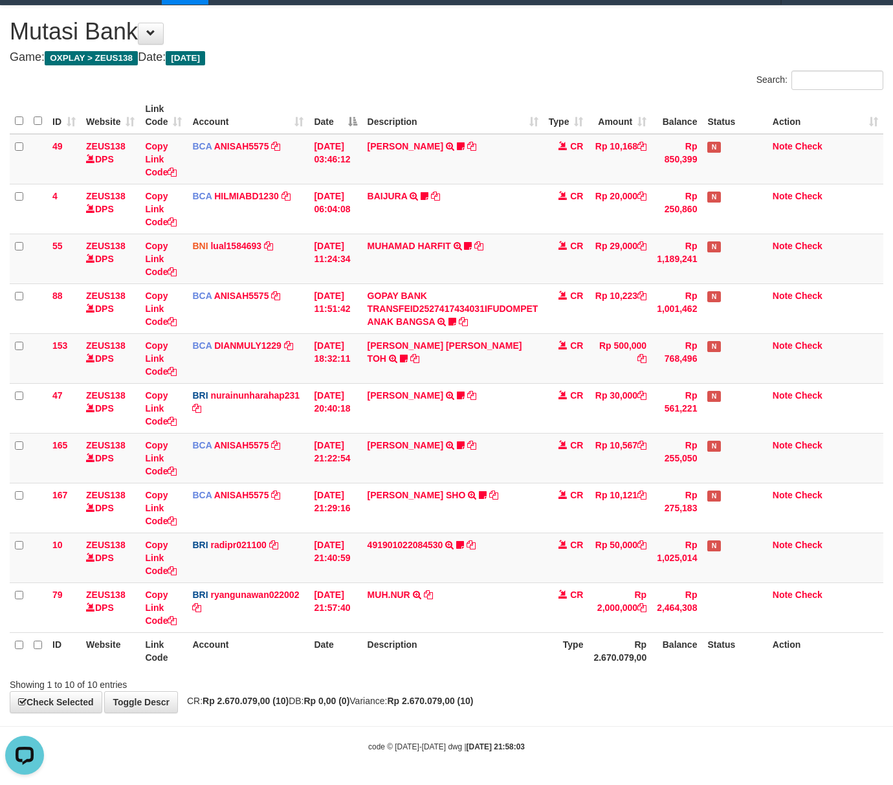
click at [493, 687] on div "Showing 1 to 10 of 10 entries" at bounding box center [446, 682] width 893 height 18
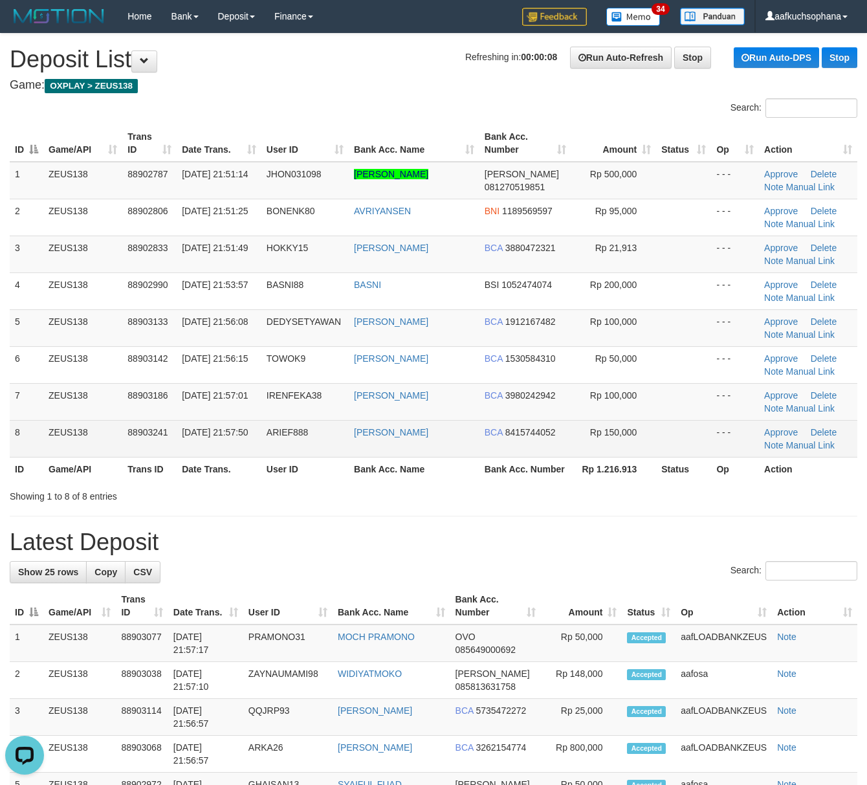
click at [534, 446] on td "BCA 8415744052" at bounding box center [526, 438] width 92 height 37
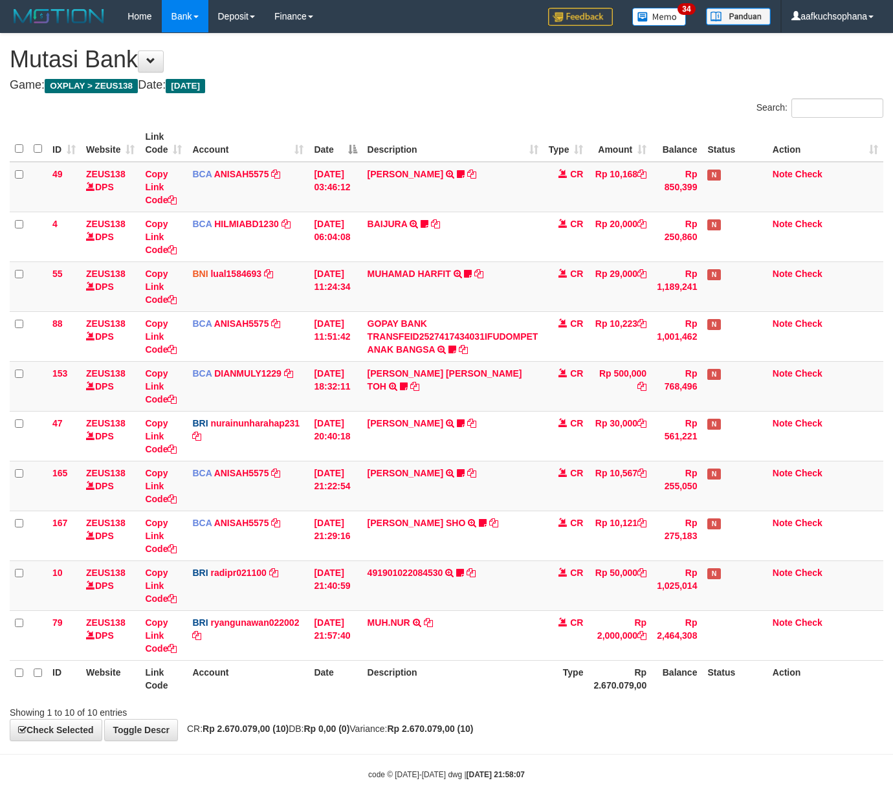
scroll to position [30, 0]
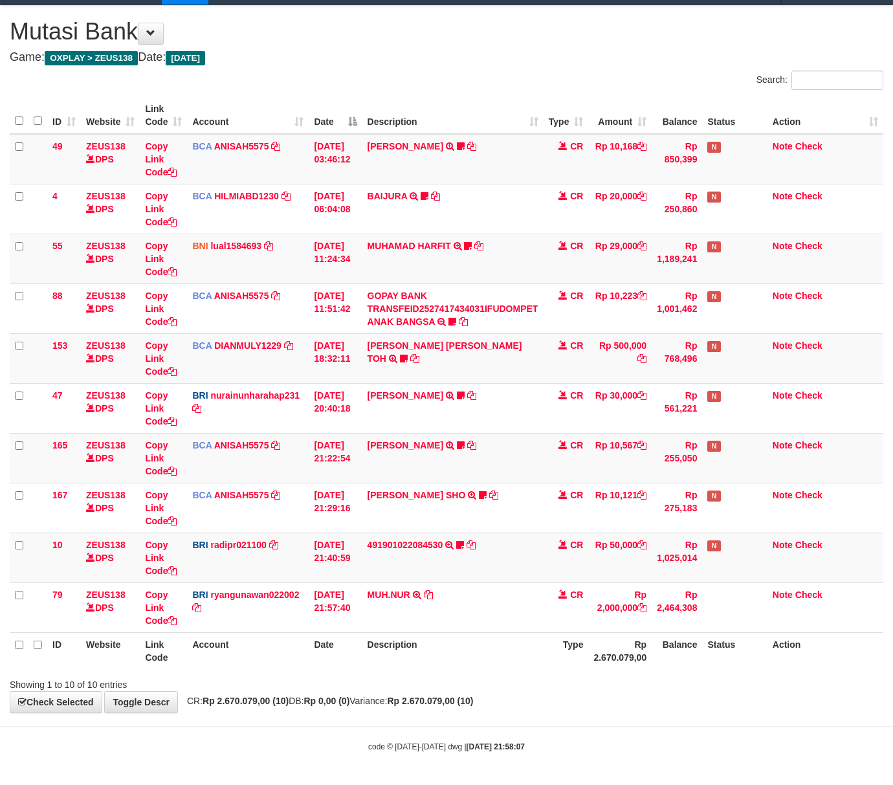
drag, startPoint x: 418, startPoint y: 695, endPoint x: 410, endPoint y: 691, distance: 8.7
click at [413, 693] on div "**********" at bounding box center [446, 359] width 893 height 707
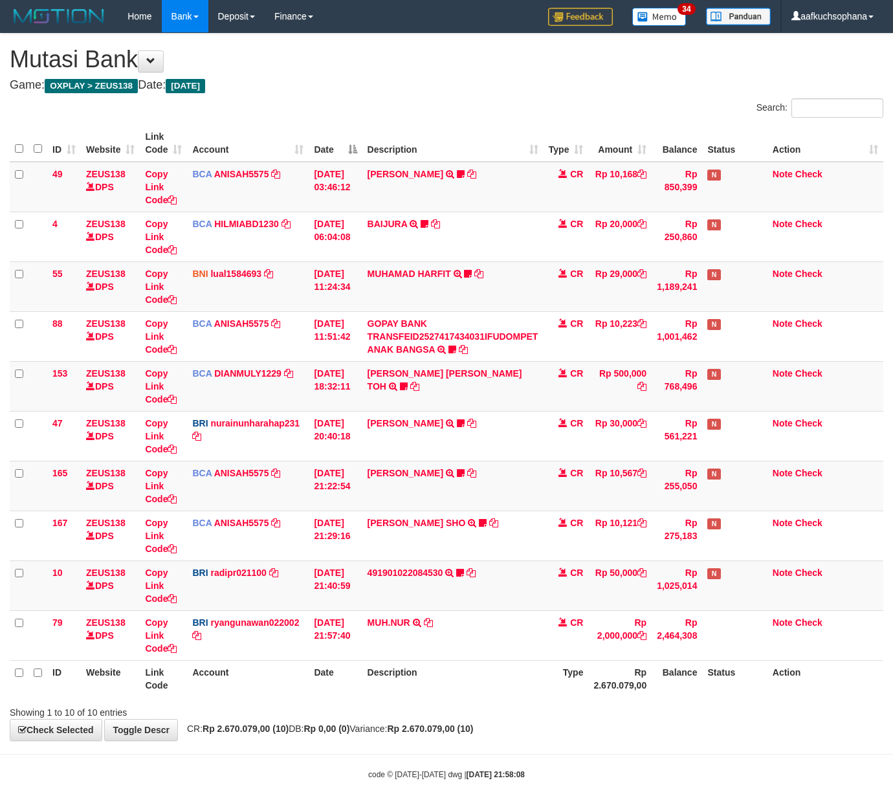
scroll to position [30, 0]
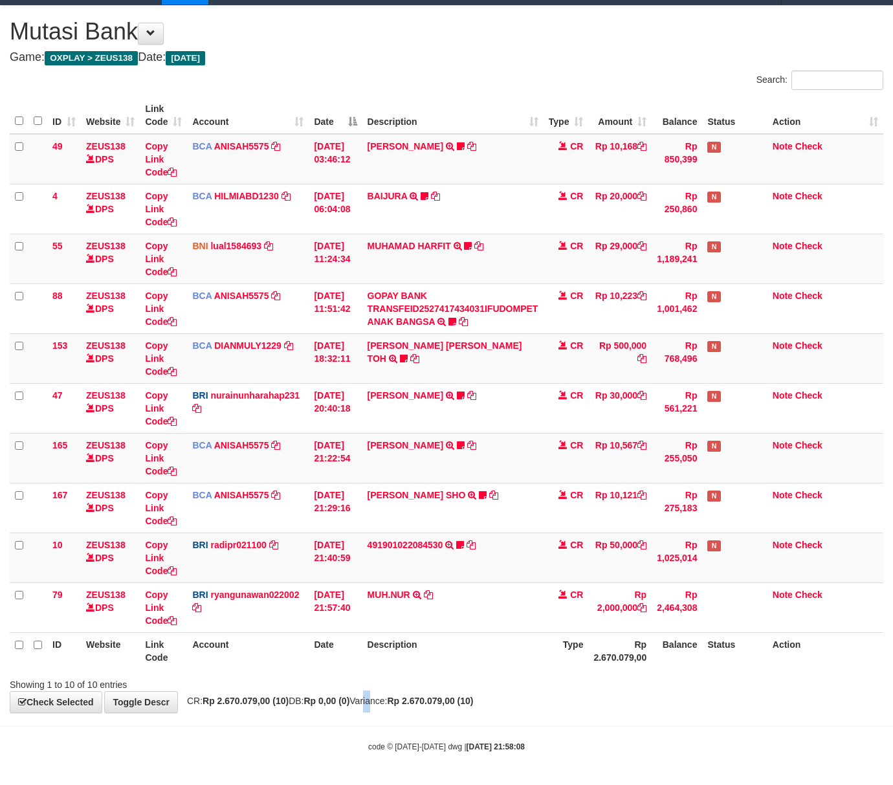
click at [384, 706] on div "**********" at bounding box center [446, 359] width 893 height 707
drag, startPoint x: 384, startPoint y: 706, endPoint x: 270, endPoint y: 676, distance: 117.7
click at [383, 706] on div "**********" at bounding box center [446, 359] width 893 height 707
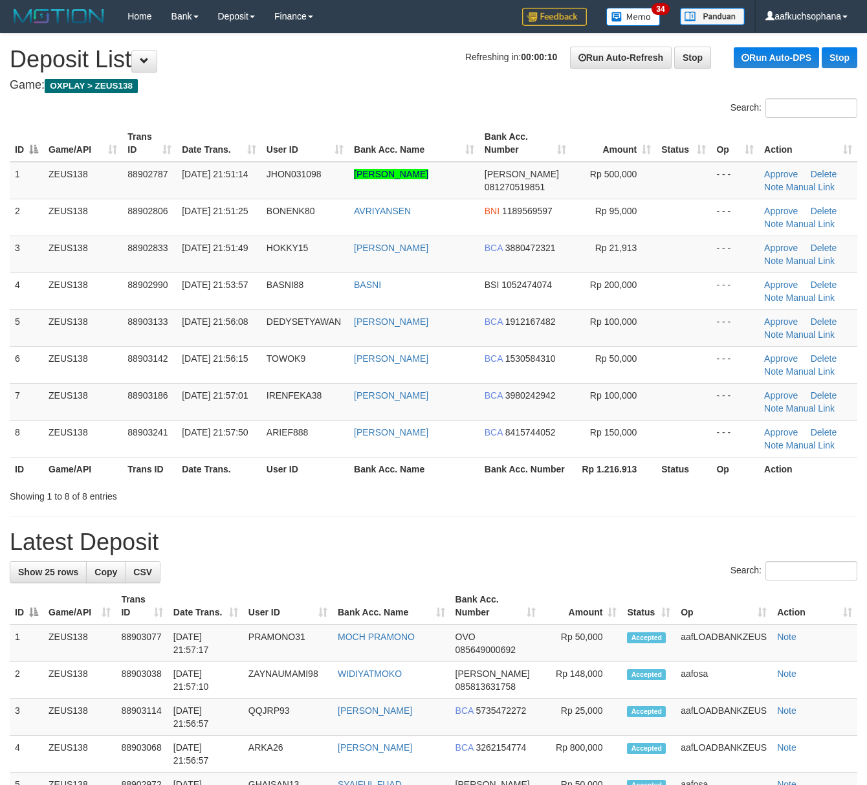
drag, startPoint x: 571, startPoint y: 526, endPoint x: 612, endPoint y: 531, distance: 41.2
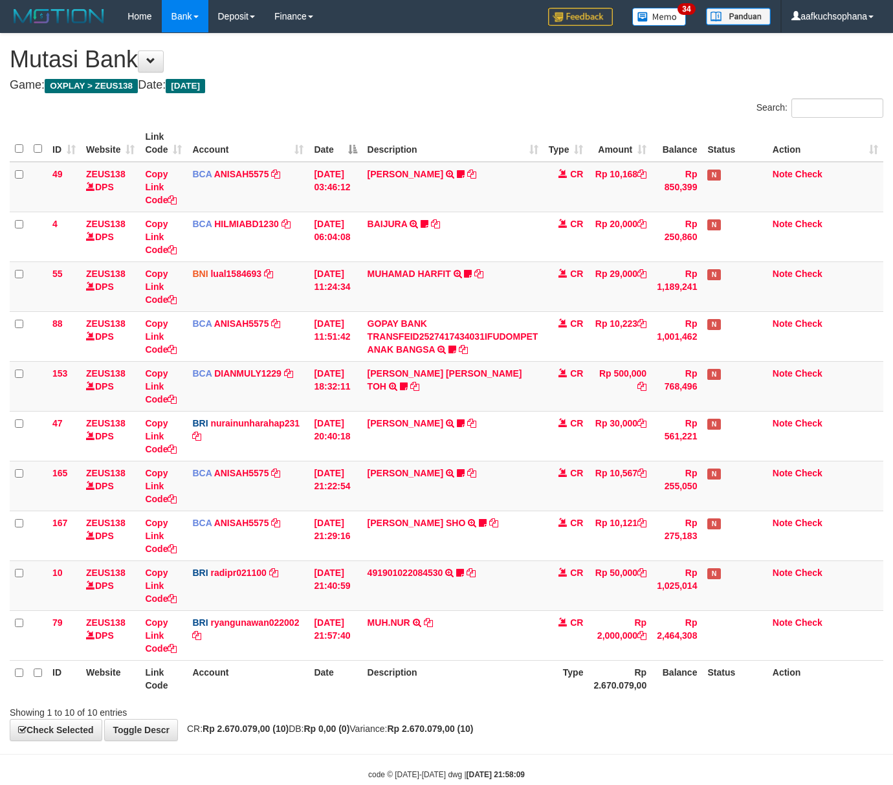
scroll to position [30, 0]
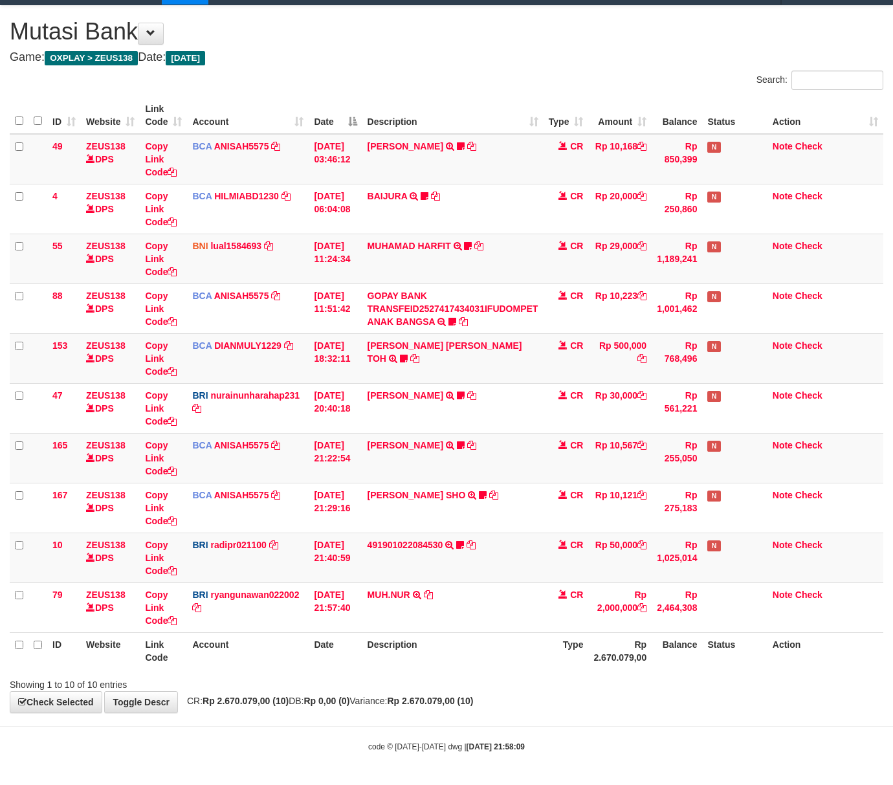
click at [366, 666] on div "ID Website Link Code Account Date Description Type Amount Balance Status Action…" at bounding box center [446, 383] width 893 height 580
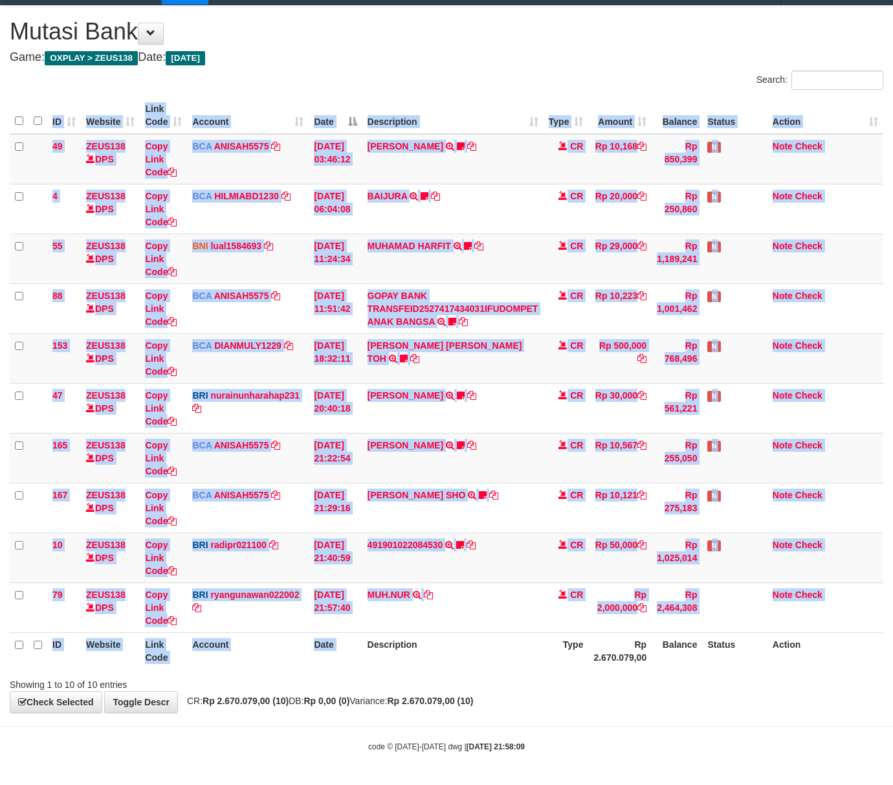
click at [365, 665] on th "Description" at bounding box center [452, 650] width 181 height 37
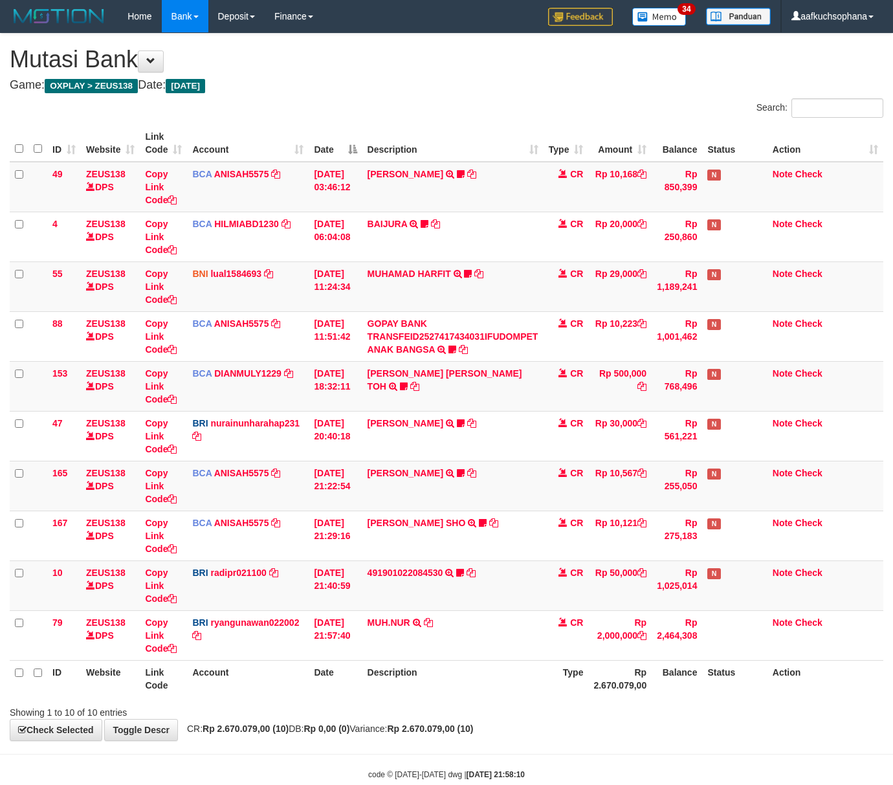
scroll to position [30, 0]
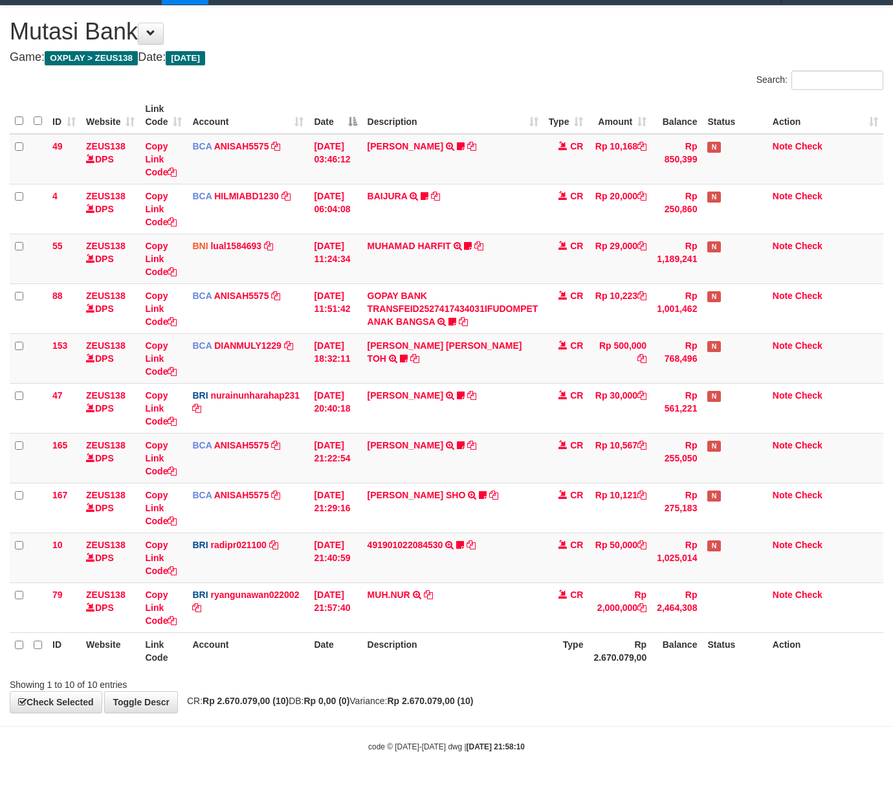
click at [324, 673] on div "Showing 1 to 10 of 10 entries" at bounding box center [186, 682] width 353 height 18
click at [326, 671] on div "Search: ID Website Link Code Account Date Description Type Amount Balance Statu…" at bounding box center [447, 381] width 874 height 621
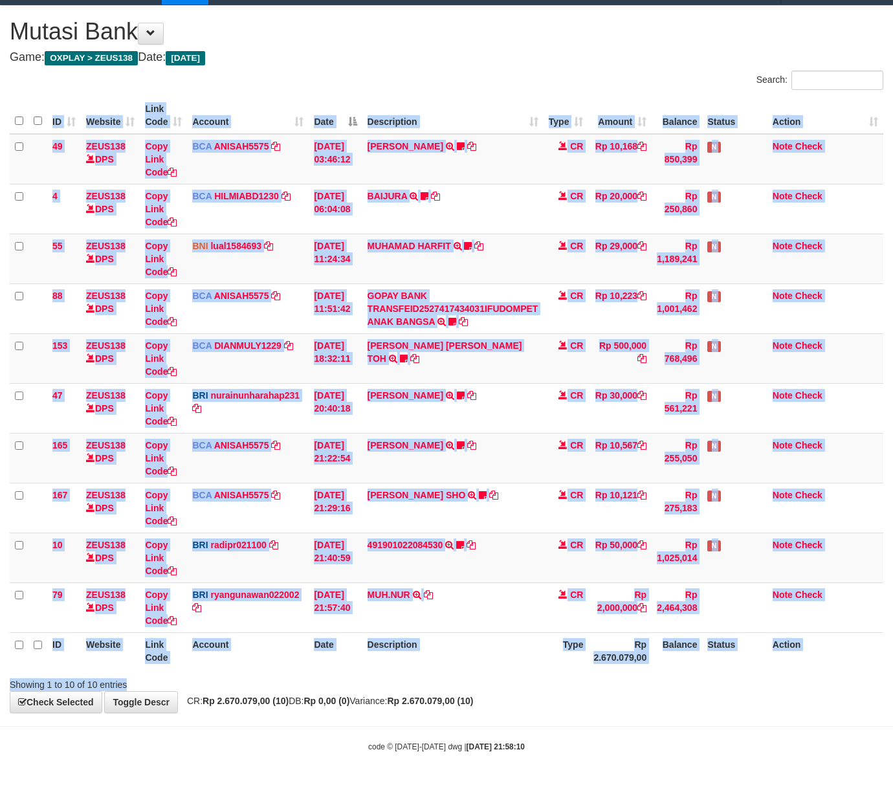
click at [326, 671] on div "ID Website Link Code Account Date Description Type Amount Balance Status Action…" at bounding box center [446, 383] width 893 height 580
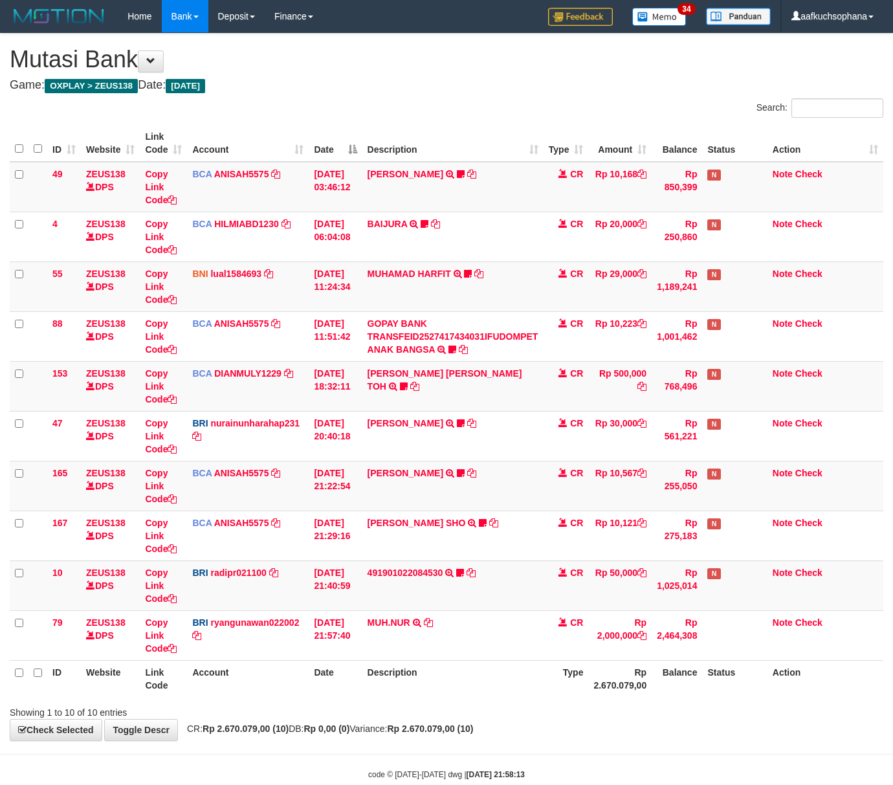
scroll to position [30, 0]
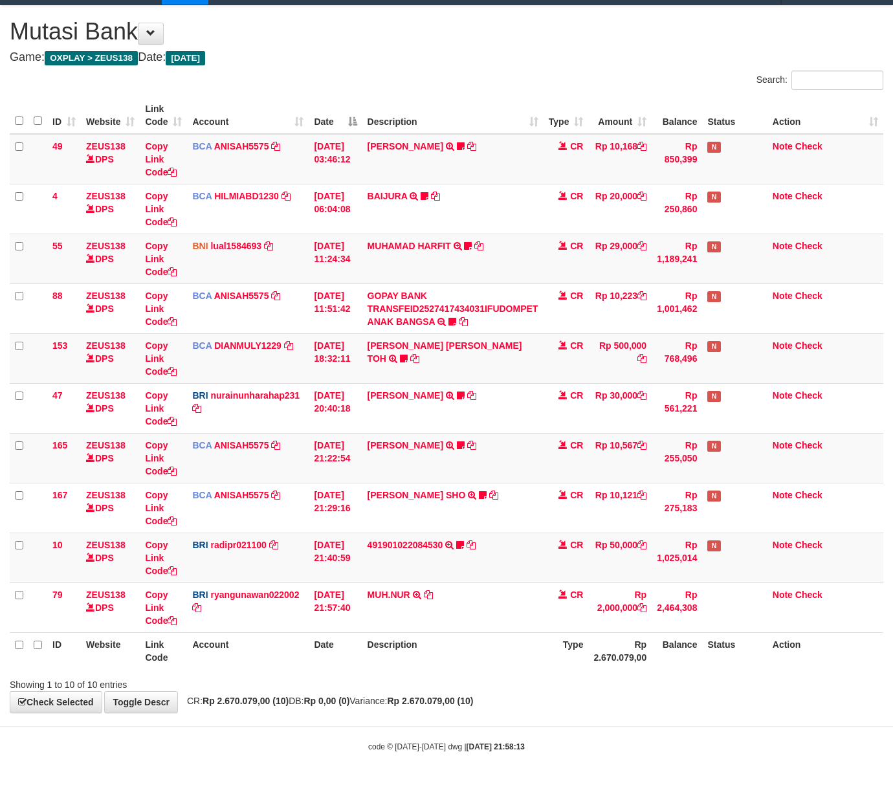
click at [309, 686] on div "Showing 1 to 10 of 10 entries" at bounding box center [186, 682] width 353 height 18
drag, startPoint x: 298, startPoint y: 684, endPoint x: 289, endPoint y: 678, distance: 11.0
click at [291, 679] on div "Showing 1 to 10 of 10 entries" at bounding box center [186, 682] width 353 height 18
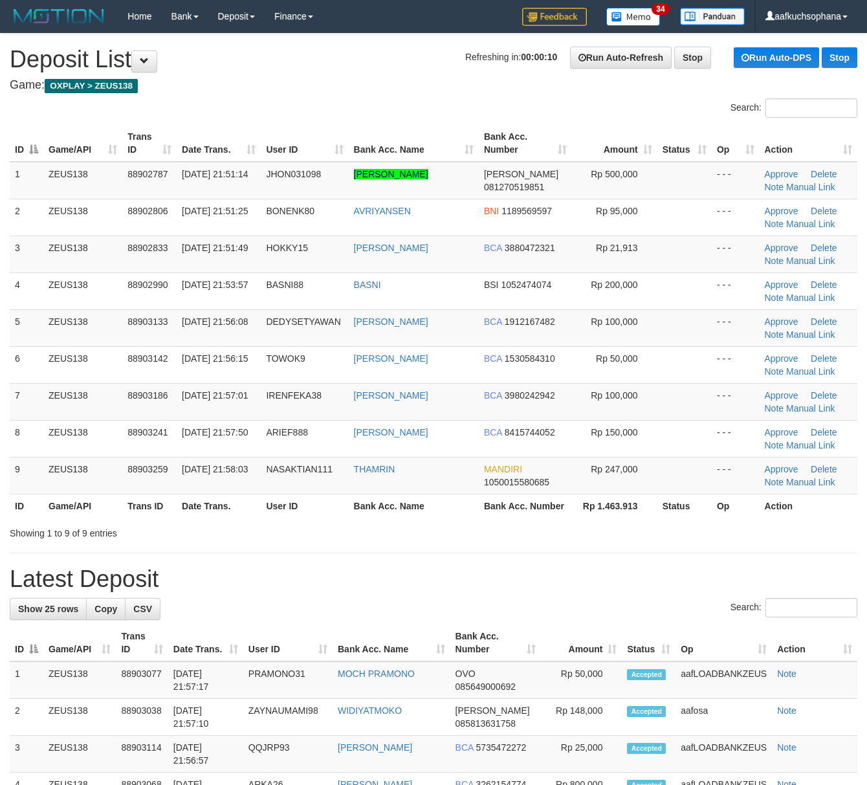
drag, startPoint x: 546, startPoint y: 562, endPoint x: 876, endPoint y: 599, distance: 331.5
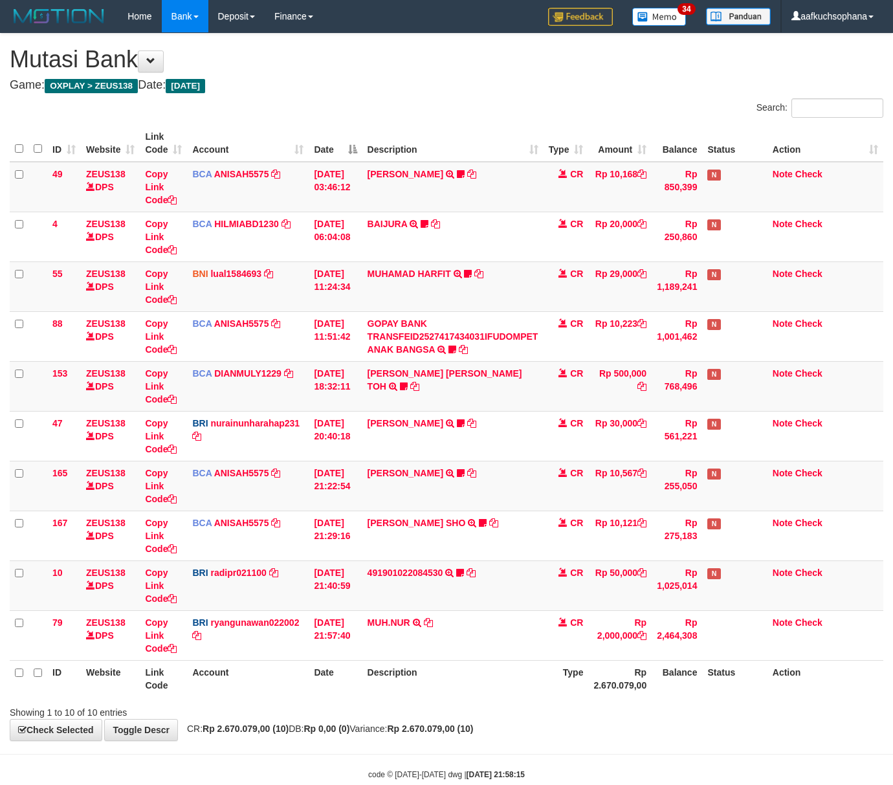
scroll to position [30, 0]
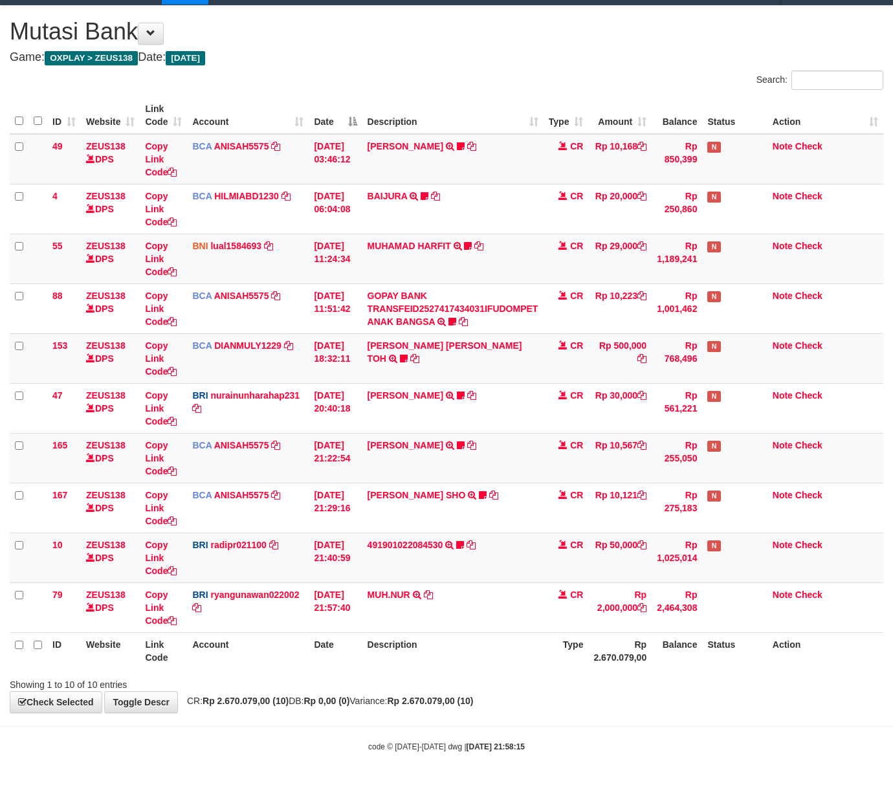
drag, startPoint x: 312, startPoint y: 658, endPoint x: 306, endPoint y: 654, distance: 7.5
click at [306, 654] on tr "ID Website Link Code Account Date Description Type Rp 2.670.079,00 Balance Stat…" at bounding box center [447, 650] width 874 height 37
click at [306, 654] on th "Account" at bounding box center [248, 650] width 122 height 37
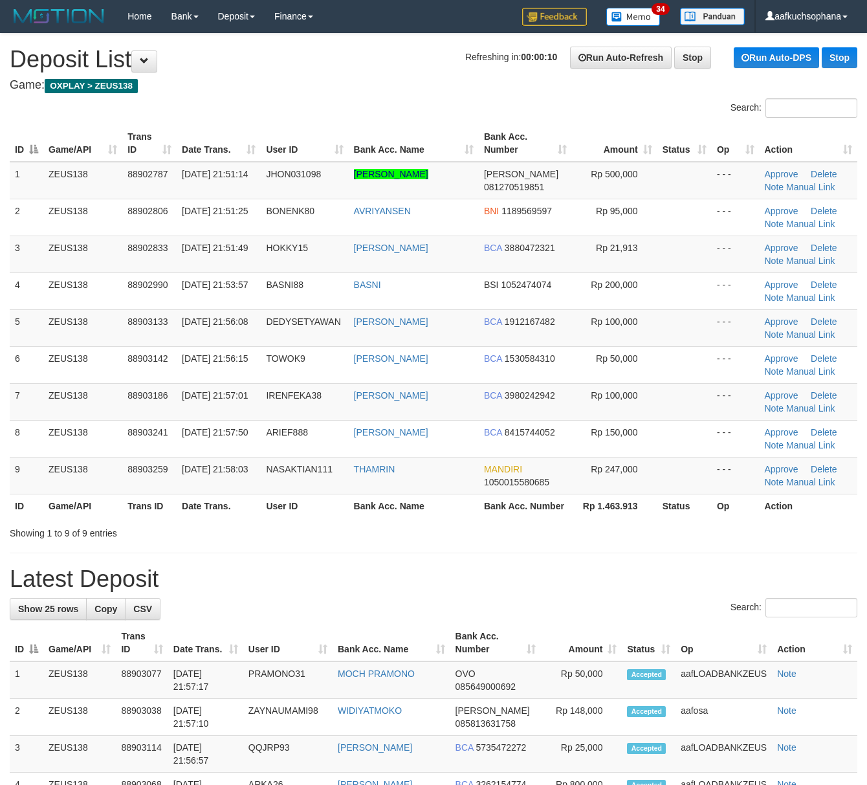
drag, startPoint x: 623, startPoint y: 588, endPoint x: 878, endPoint y: 601, distance: 255.4
click at [625, 588] on h1 "Latest Deposit" at bounding box center [434, 579] width 848 height 26
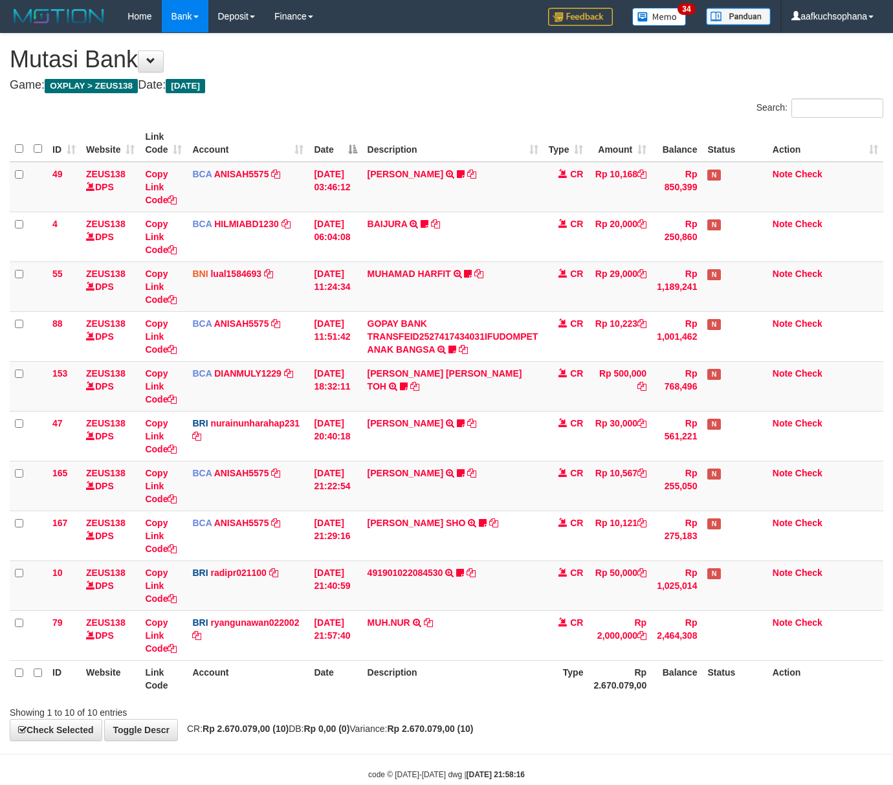
scroll to position [30, 0]
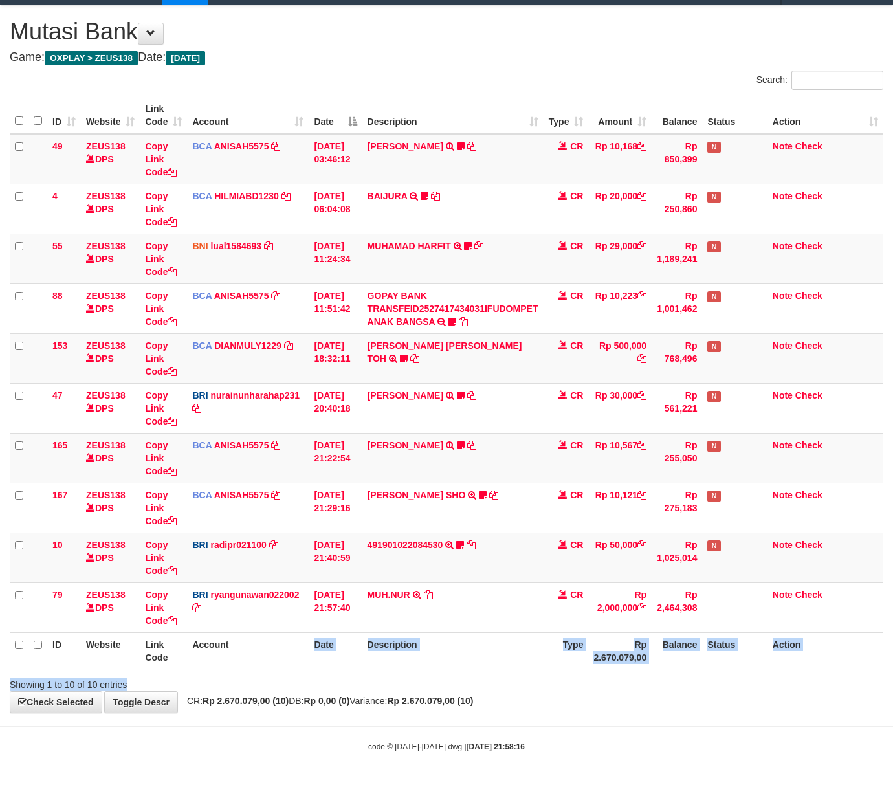
click at [293, 673] on div "Search: ID Website Link Code Account Date Description Type Amount Balance Statu…" at bounding box center [447, 381] width 874 height 621
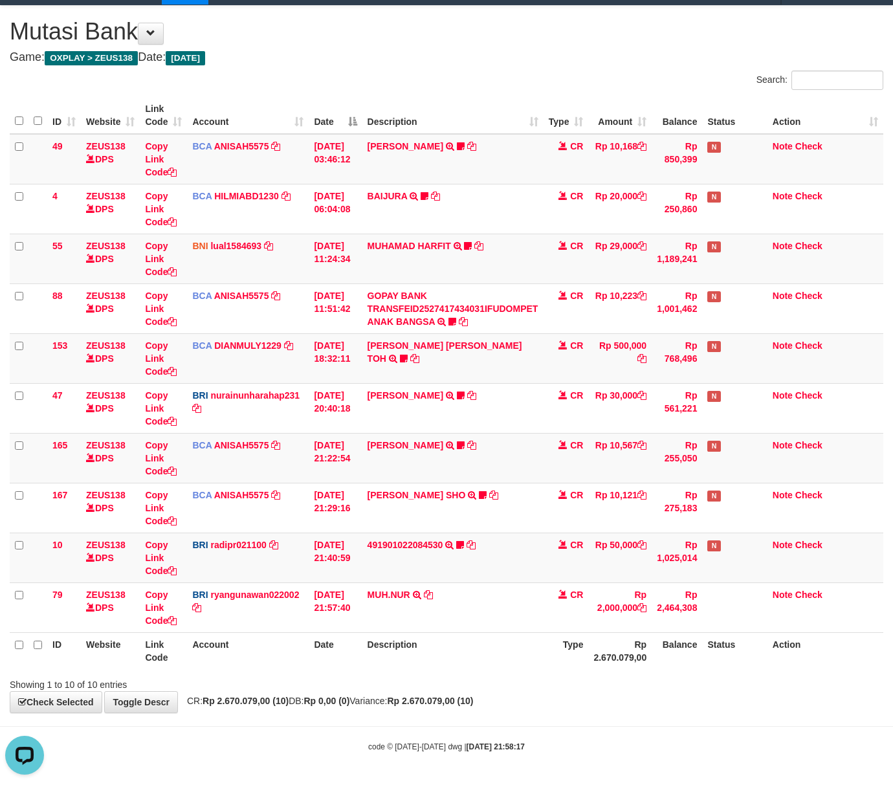
click at [278, 680] on div "Showing 1 to 10 of 10 entries" at bounding box center [186, 682] width 353 height 18
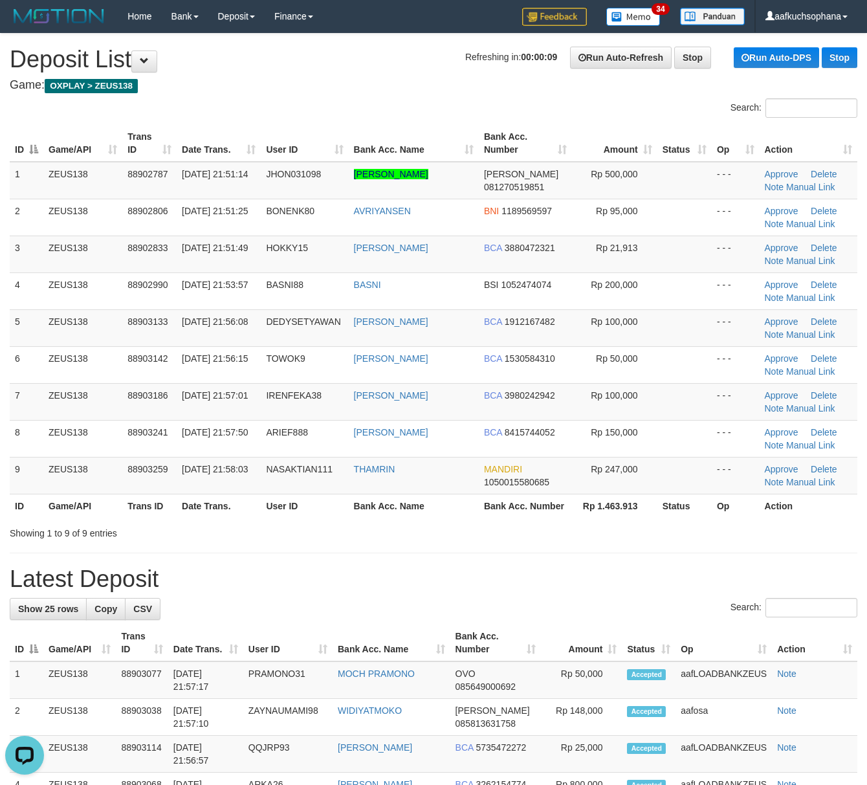
drag, startPoint x: 554, startPoint y: 557, endPoint x: 637, endPoint y: 560, distance: 82.9
click at [491, 591] on h1 "Latest Deposit" at bounding box center [434, 579] width 848 height 26
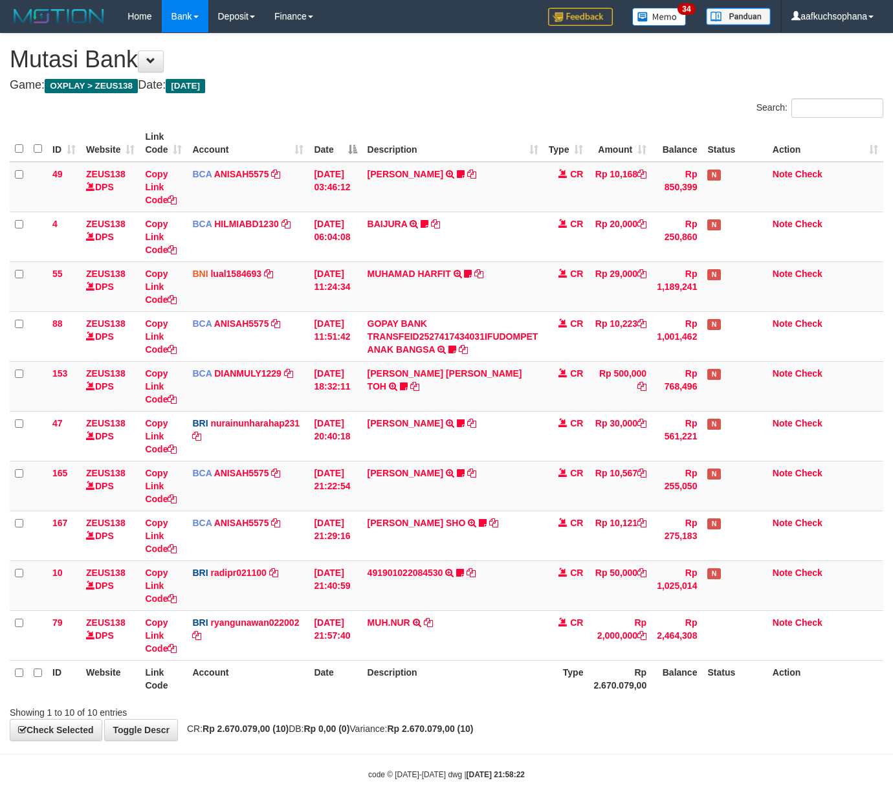
scroll to position [30, 0]
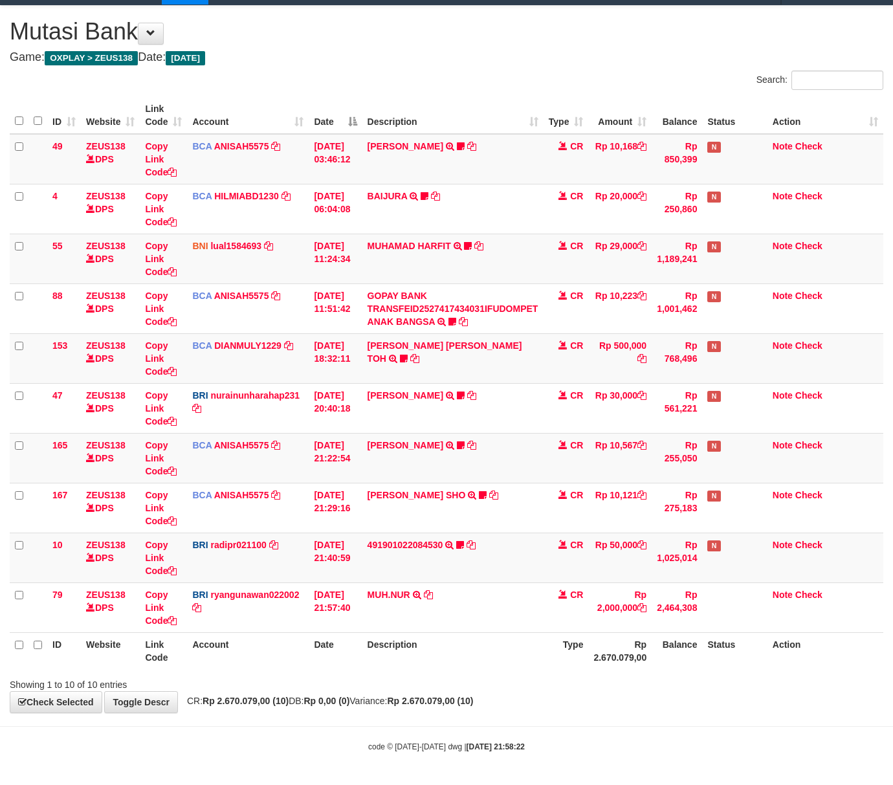
drag, startPoint x: 260, startPoint y: 686, endPoint x: 1, endPoint y: 634, distance: 264.0
click at [257, 684] on div "Showing 1 to 10 of 10 entries" at bounding box center [186, 682] width 353 height 18
click at [234, 679] on div "Showing 1 to 10 of 10 entries" at bounding box center [186, 682] width 353 height 18
drag, startPoint x: 234, startPoint y: 679, endPoint x: 3, endPoint y: 647, distance: 233.2
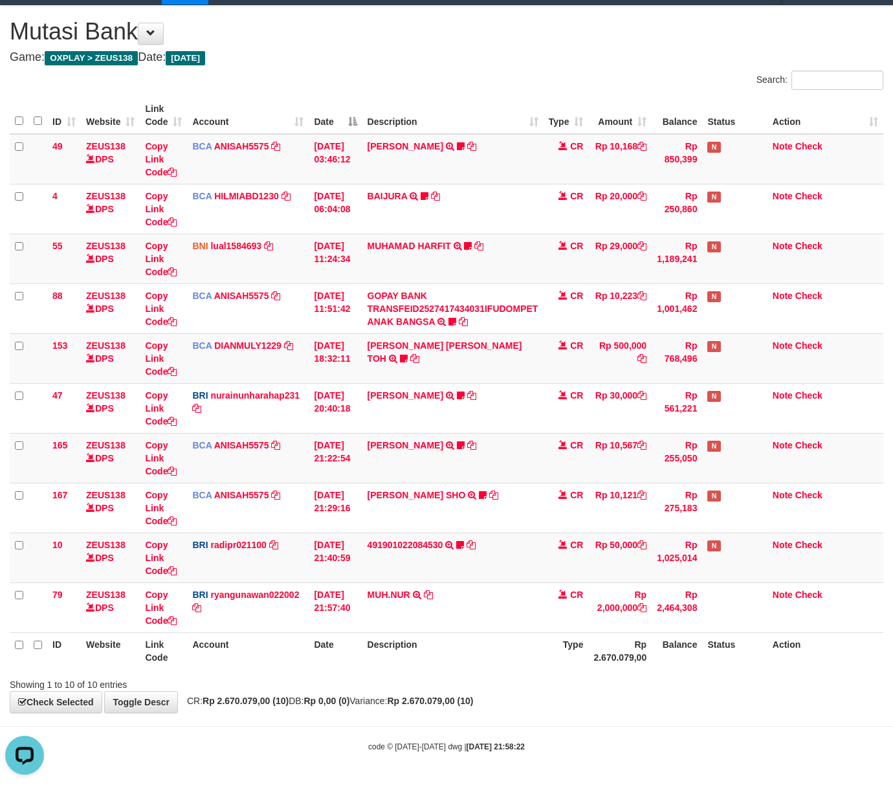
click at [225, 677] on div "Showing 1 to 10 of 10 entries" at bounding box center [186, 682] width 353 height 18
click at [286, 680] on div "Showing 1 to 10 of 10 entries" at bounding box center [186, 682] width 353 height 18
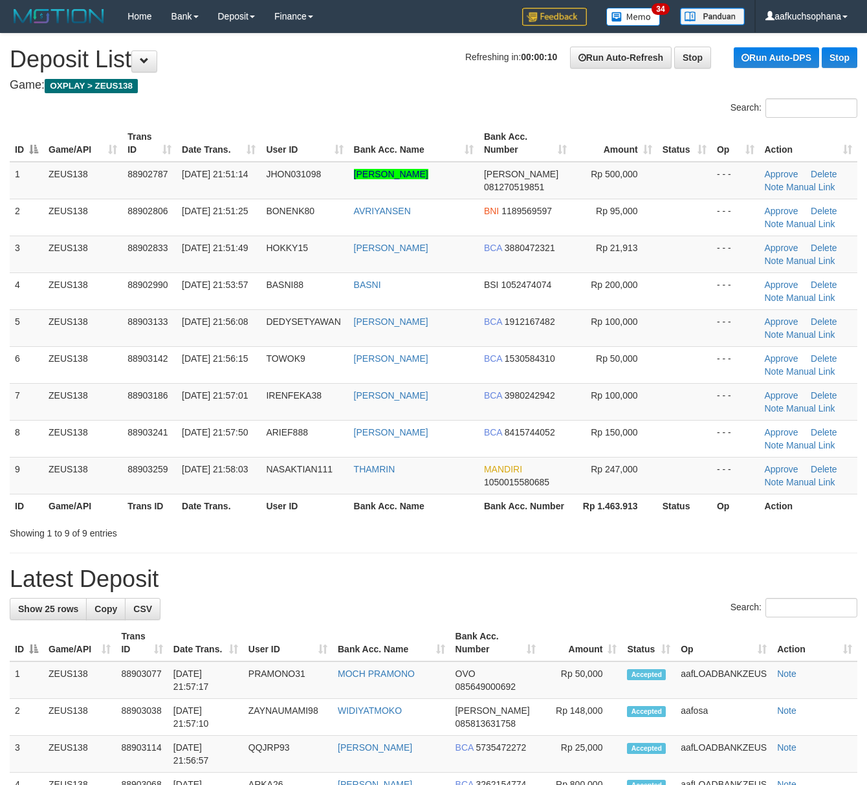
click at [591, 579] on h1 "Latest Deposit" at bounding box center [434, 579] width 848 height 26
click at [590, 576] on h1 "Latest Deposit" at bounding box center [434, 579] width 848 height 26
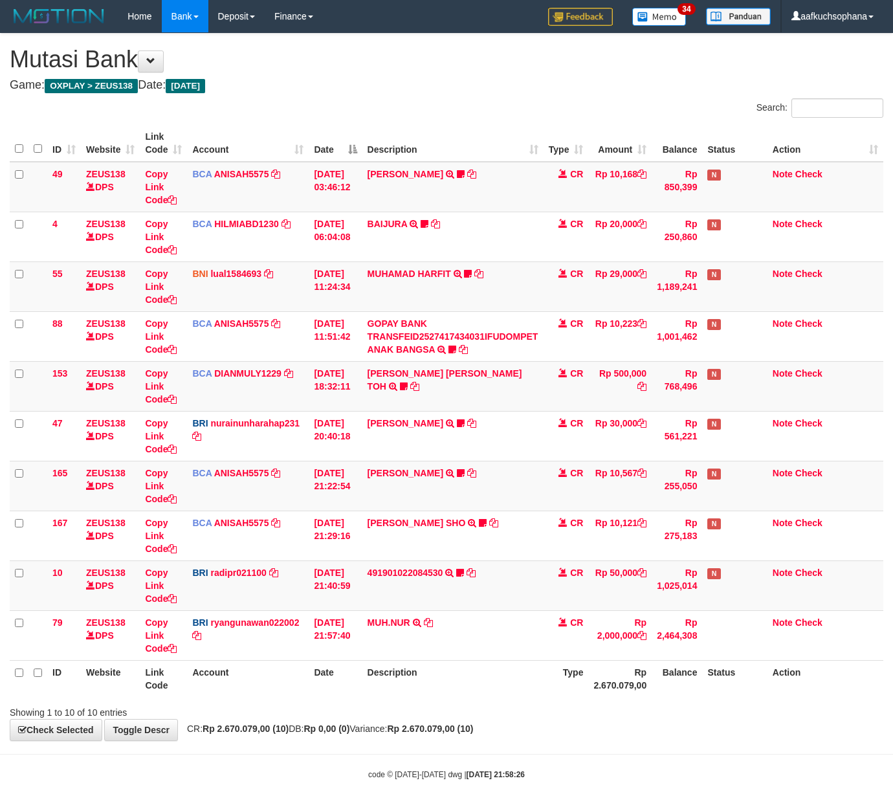
scroll to position [30, 0]
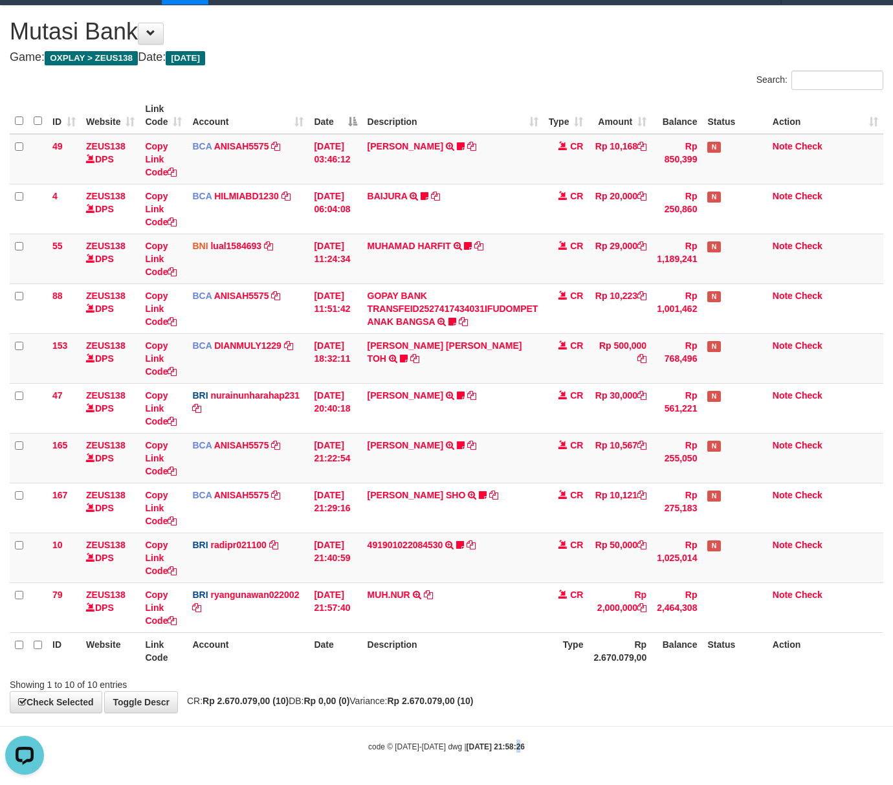
click at [505, 769] on body "Toggle navigation Home Bank Account List Load By Website Group [OXPLAY] ZEUS138…" at bounding box center [446, 378] width 893 height 813
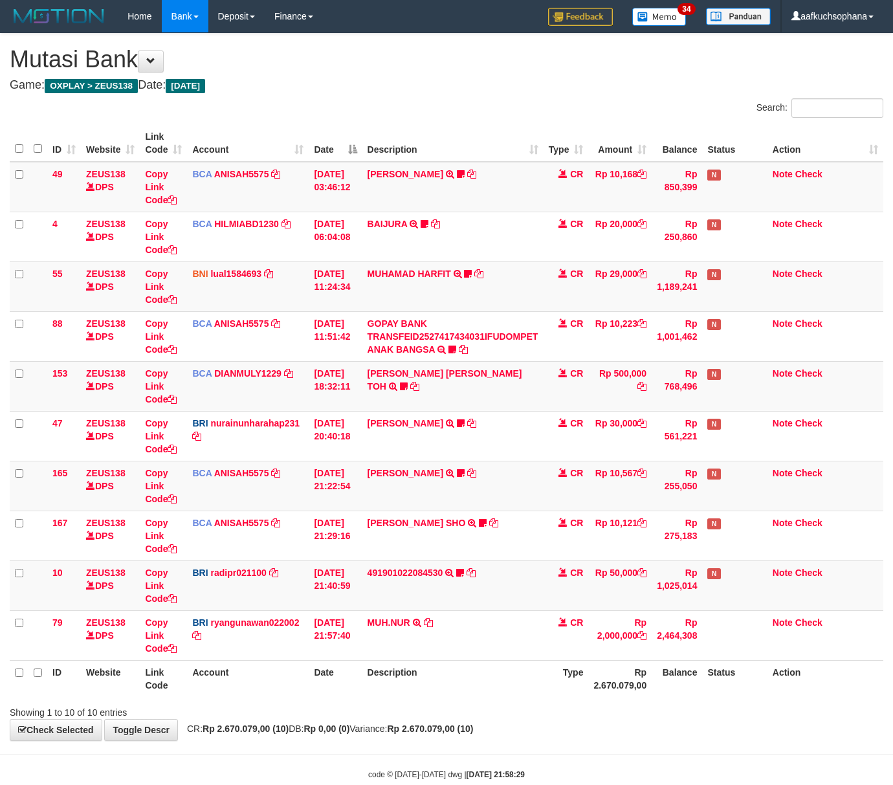
scroll to position [30, 0]
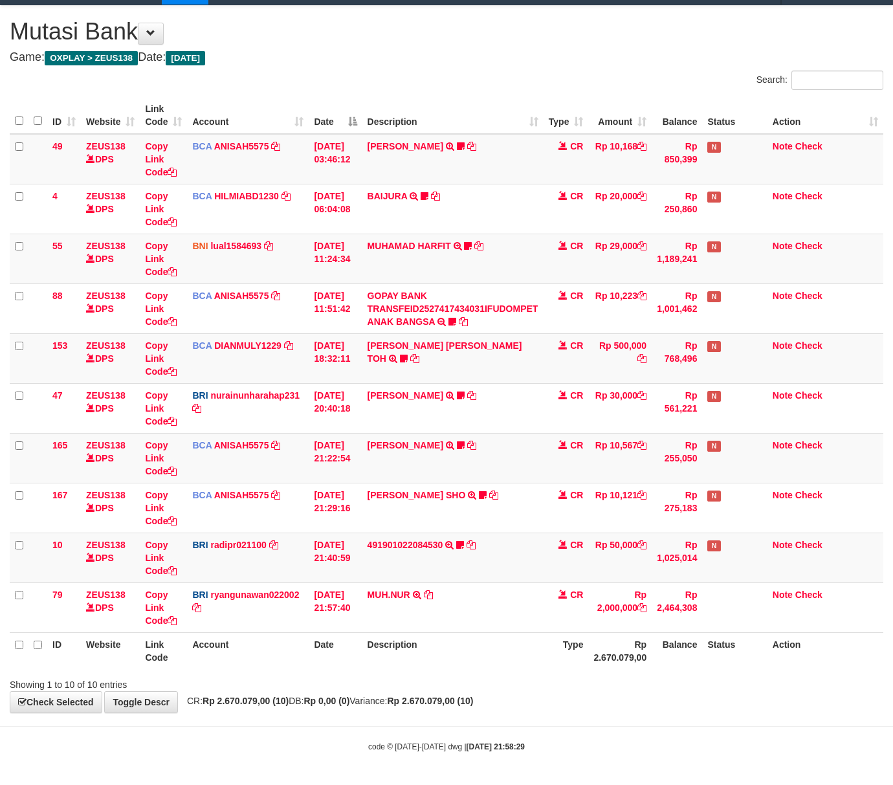
click at [307, 703] on span "CR: Rp 2.670.079,00 (10) DB: Rp 0,00 (0) Variance: Rp 2.670.079,00 (10)" at bounding box center [327, 701] width 293 height 10
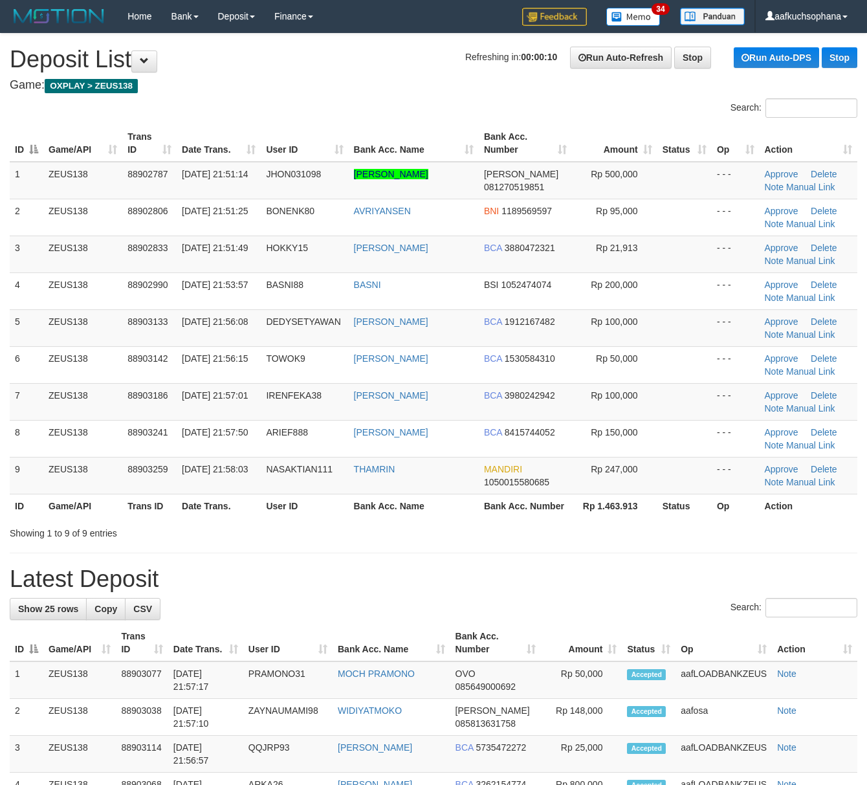
click at [557, 571] on h1 "Latest Deposit" at bounding box center [434, 579] width 848 height 26
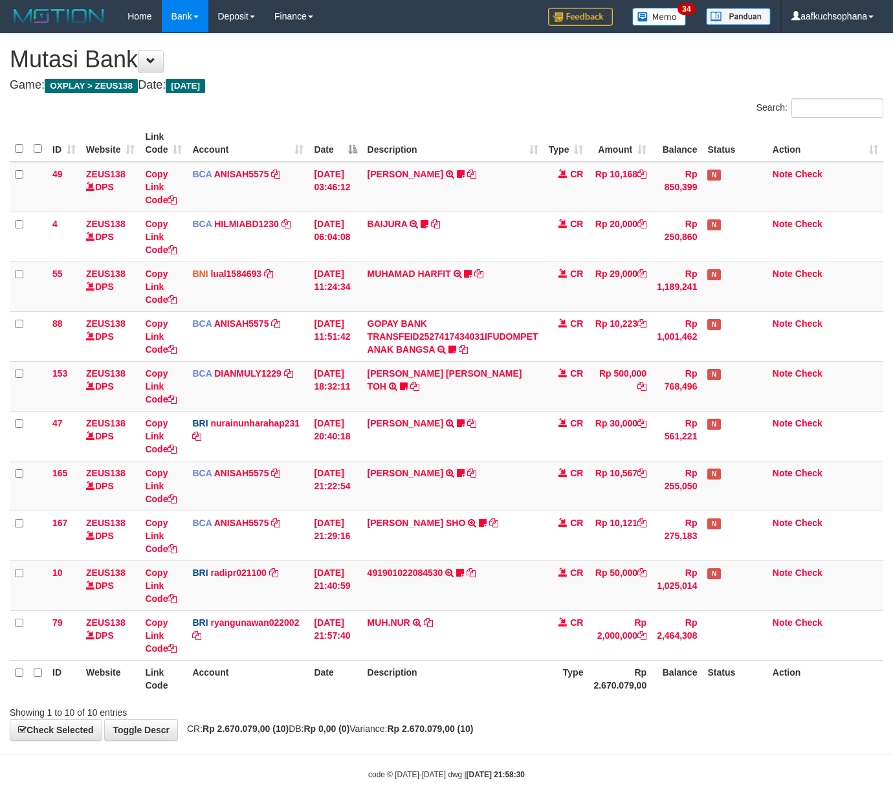
scroll to position [30, 0]
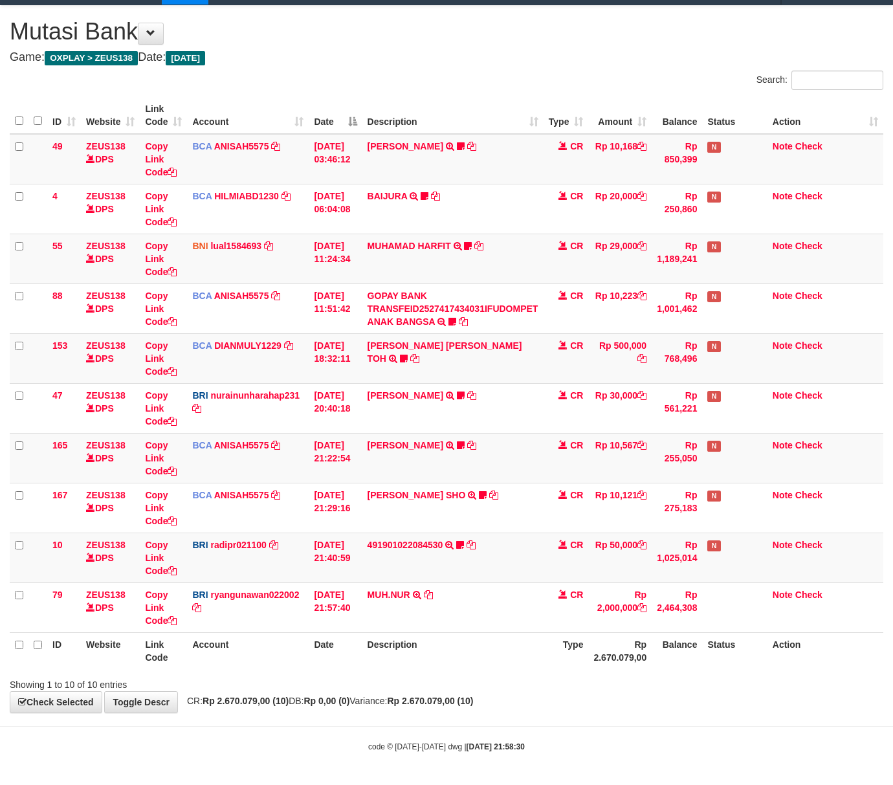
click at [334, 656] on th "Date" at bounding box center [335, 650] width 53 height 37
click at [334, 658] on th "Date" at bounding box center [335, 650] width 53 height 37
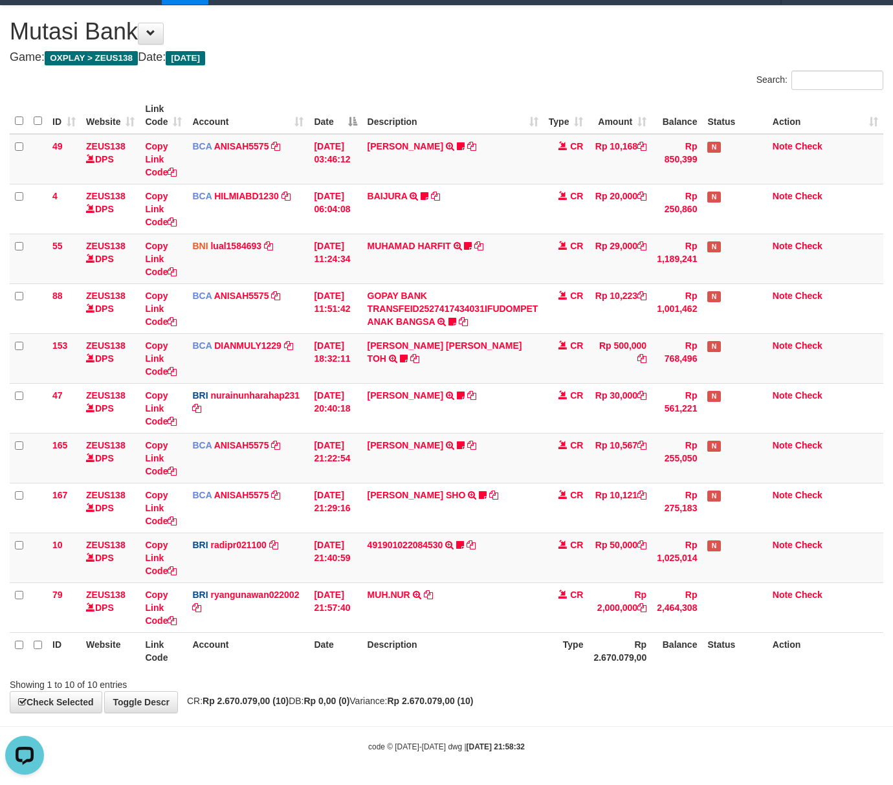
click at [317, 664] on th "Date" at bounding box center [335, 650] width 53 height 37
click at [333, 663] on th "Date" at bounding box center [335, 650] width 53 height 37
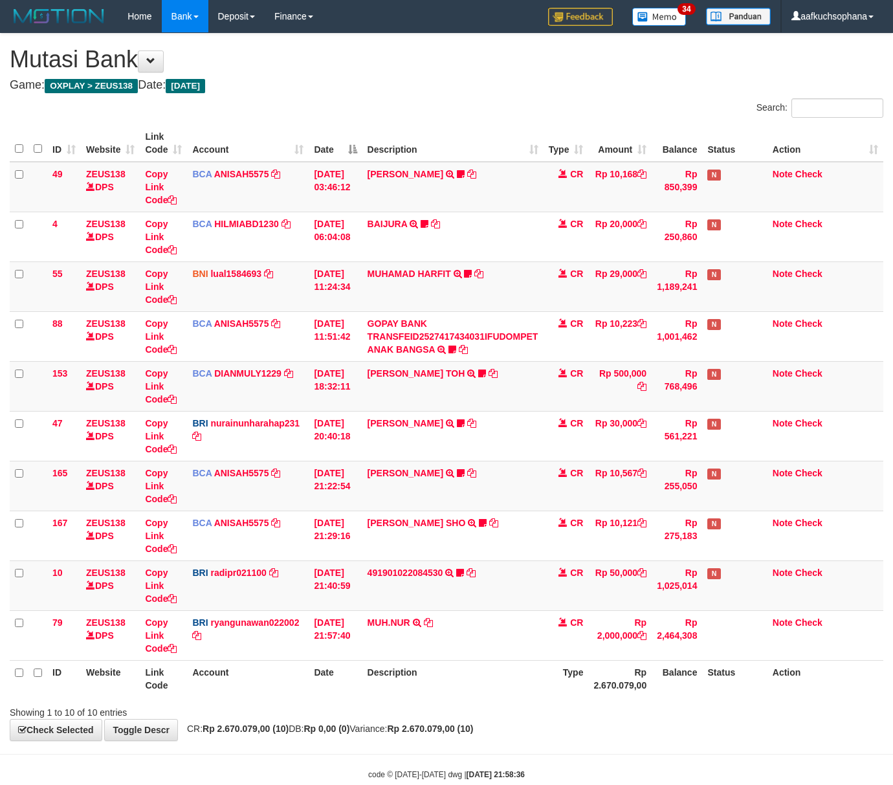
scroll to position [30, 0]
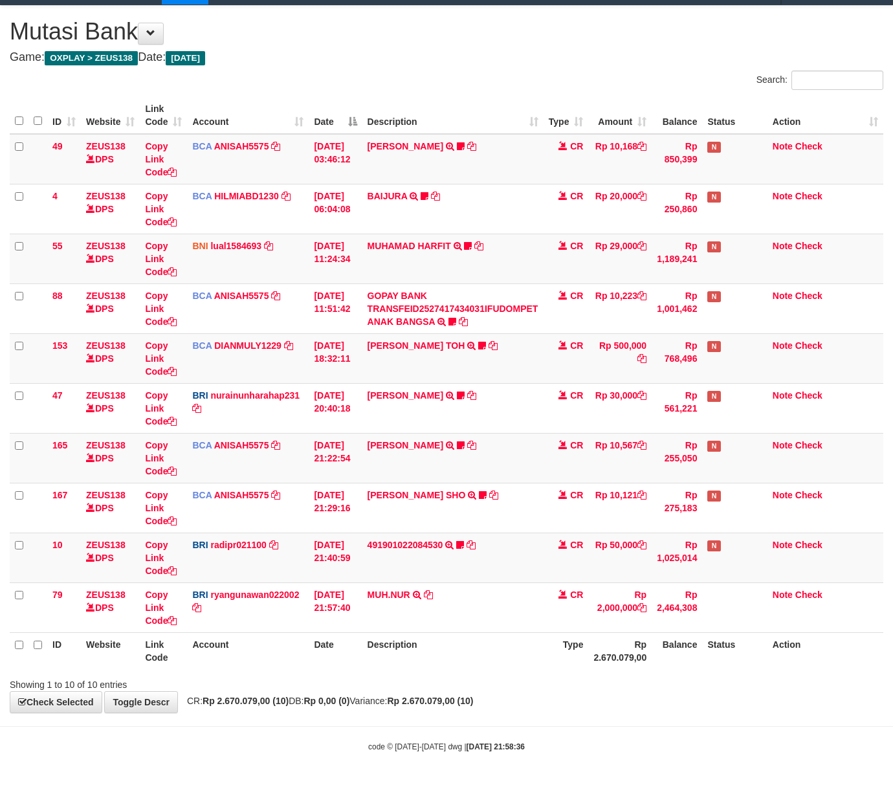
click at [410, 658] on th "Description" at bounding box center [452, 650] width 181 height 37
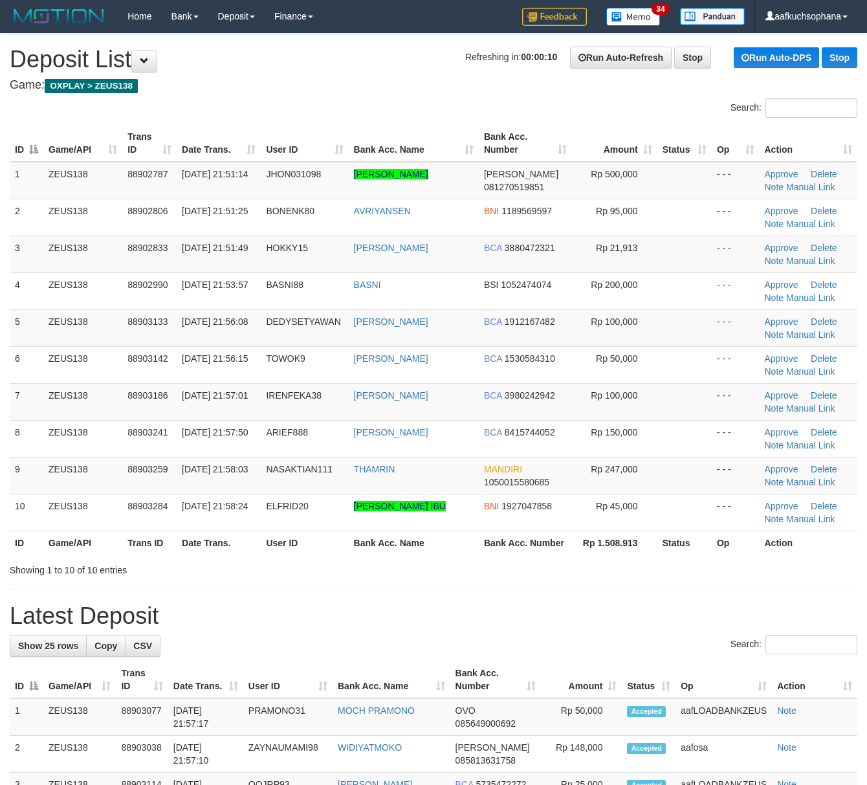
click at [553, 564] on div "Showing 1 to 10 of 10 entries" at bounding box center [433, 568] width 867 height 18
click at [529, 590] on hr at bounding box center [434, 590] width 848 height 1
drag, startPoint x: 547, startPoint y: 610, endPoint x: 677, endPoint y: 608, distance: 130.1
click at [550, 609] on h1 "Latest Deposit" at bounding box center [434, 616] width 848 height 26
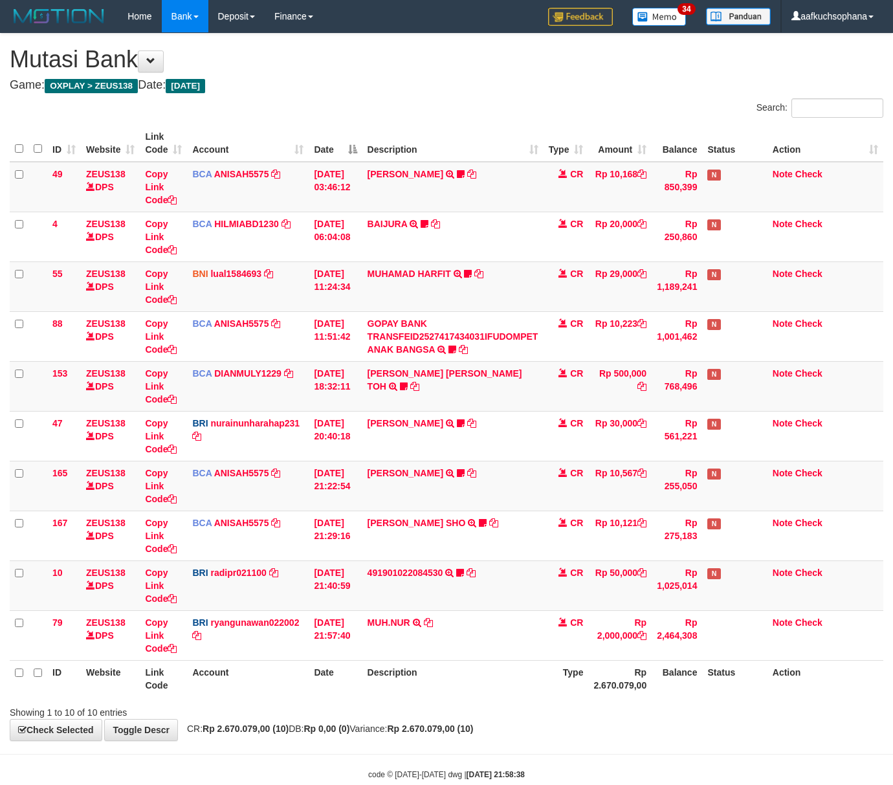
scroll to position [30, 0]
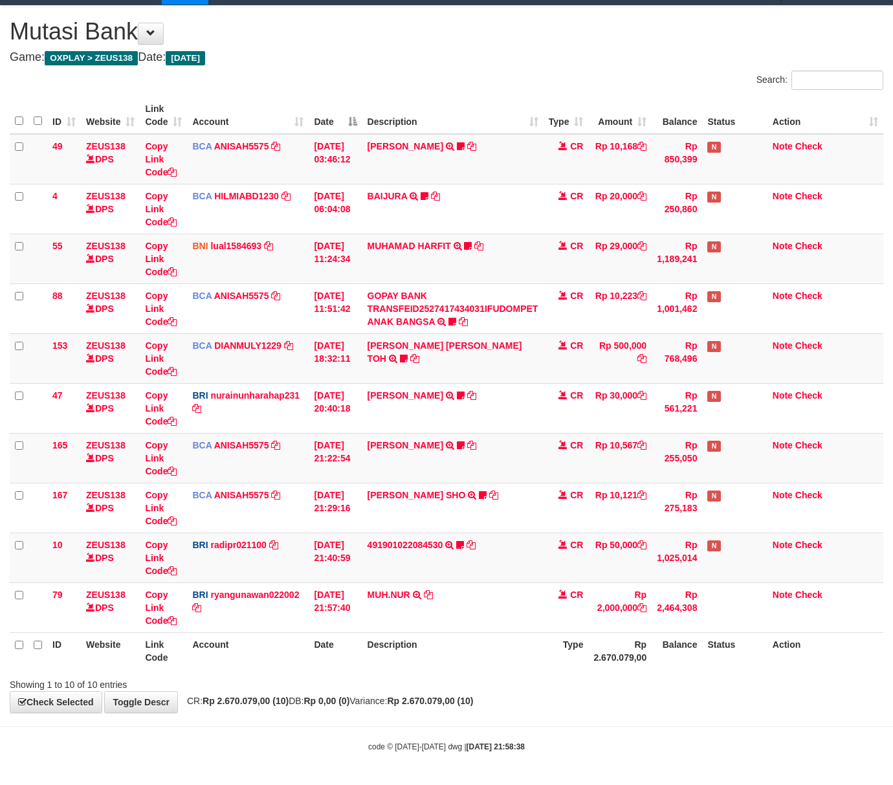
click at [306, 679] on div "Showing 1 to 10 of 10 entries" at bounding box center [186, 682] width 353 height 18
click at [260, 671] on div "ID Website Link Code Account Date Description Type Amount Balance Status Action…" at bounding box center [446, 383] width 893 height 580
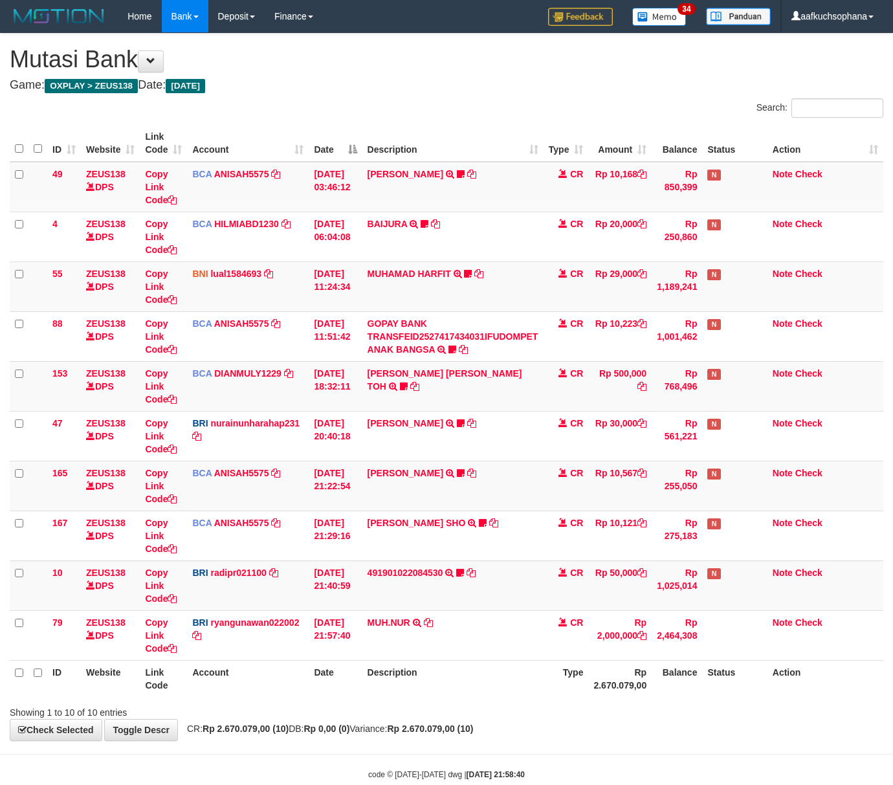
scroll to position [30, 0]
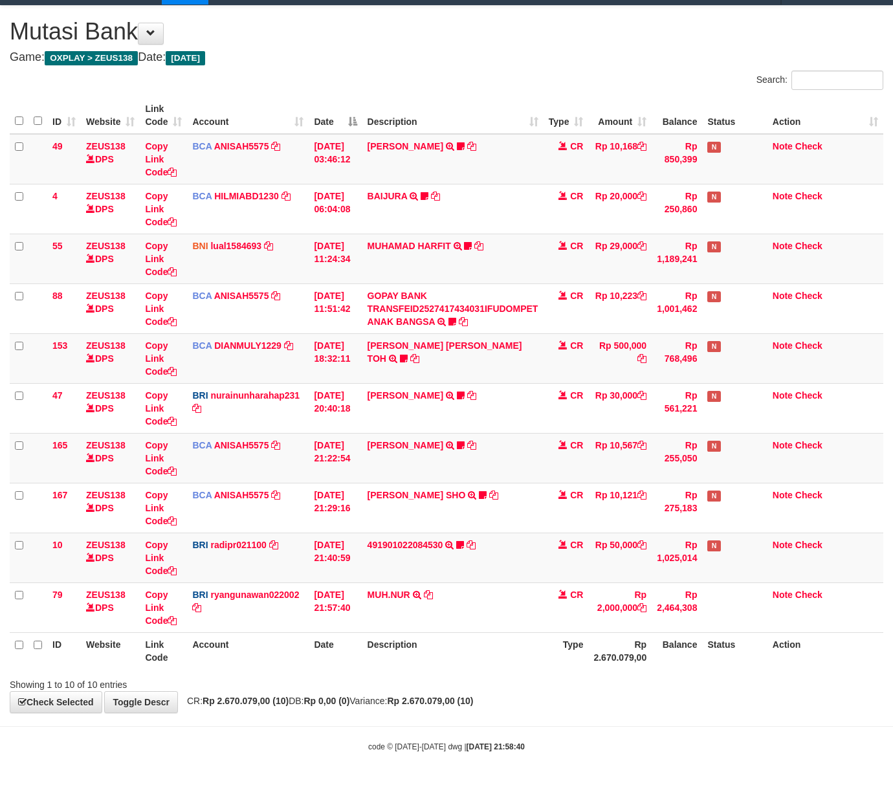
click at [303, 665] on th "Account" at bounding box center [248, 650] width 122 height 37
click at [302, 665] on th "Account" at bounding box center [248, 650] width 122 height 37
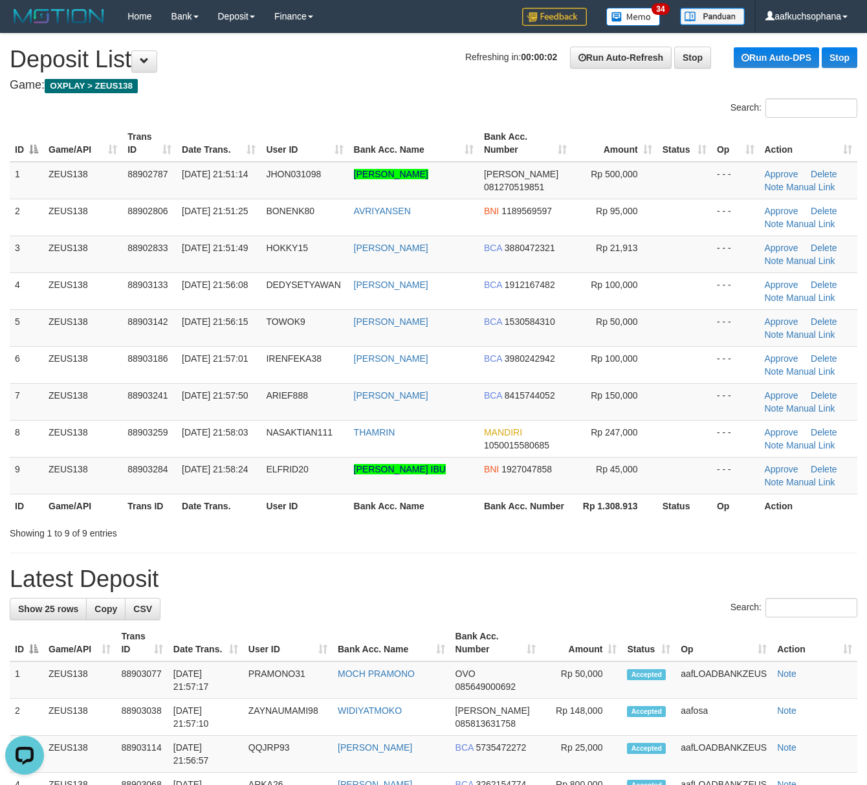
click at [480, 534] on div "Showing 1 to 9 of 9 entries" at bounding box center [433, 531] width 867 height 18
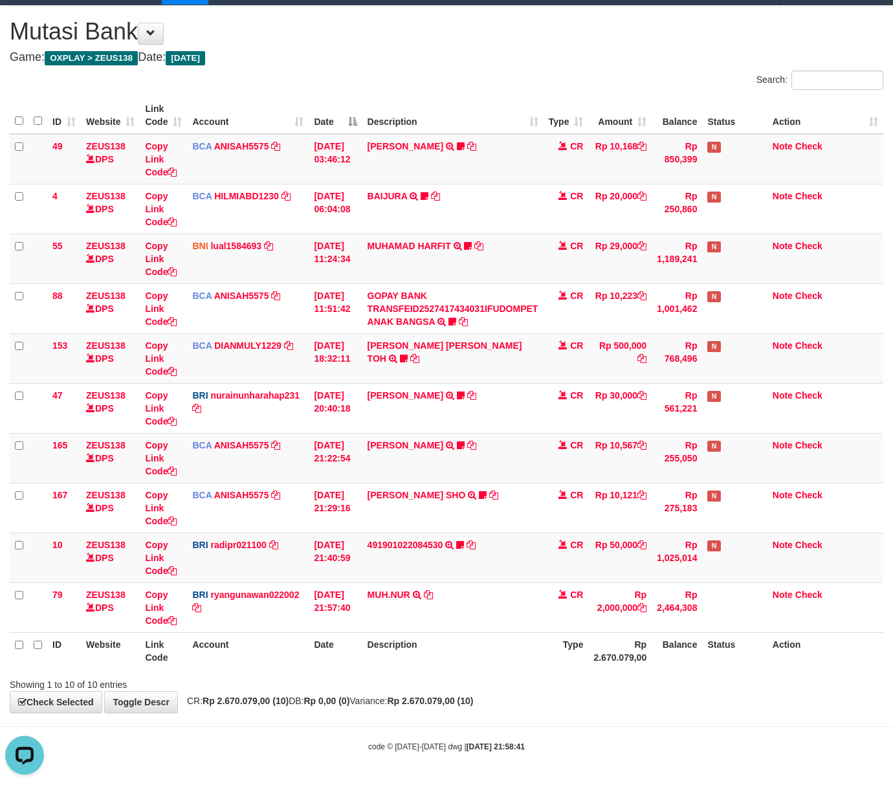
drag, startPoint x: 388, startPoint y: 661, endPoint x: 3, endPoint y: 603, distance: 390.1
click at [386, 661] on th "Description" at bounding box center [452, 650] width 181 height 37
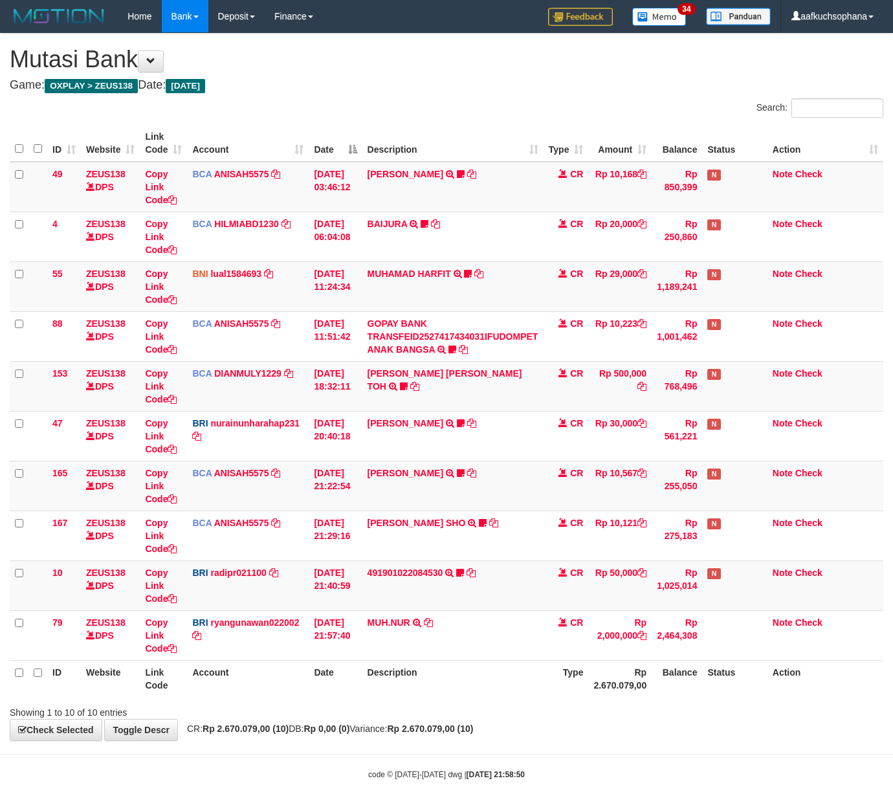
click at [376, 660] on th "Description" at bounding box center [452, 678] width 181 height 37
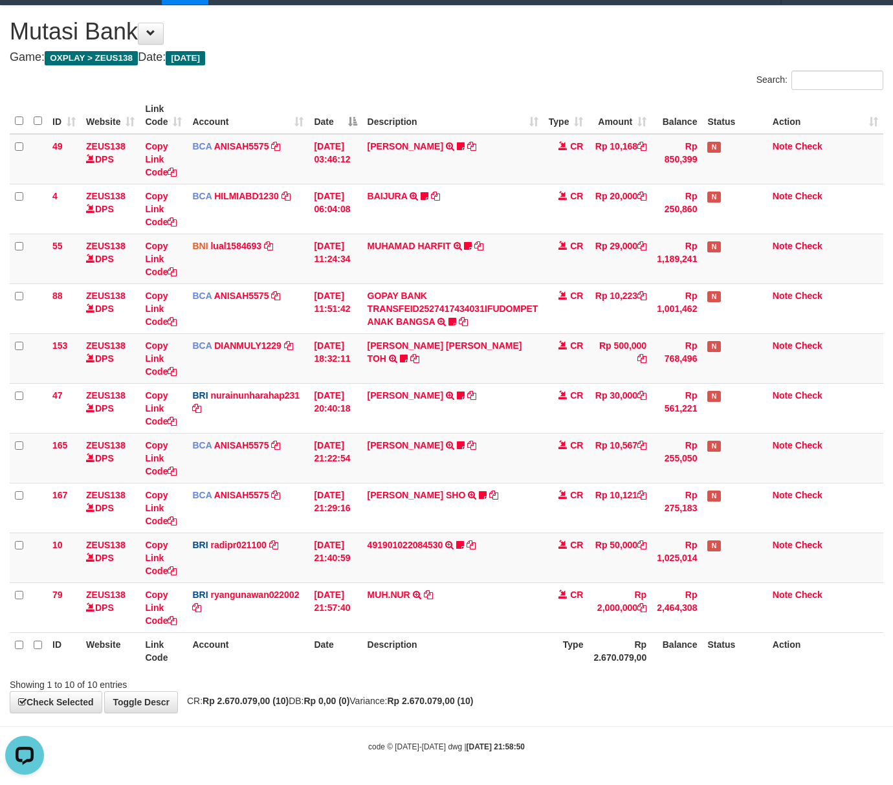
click at [239, 658] on th "Account" at bounding box center [248, 650] width 122 height 37
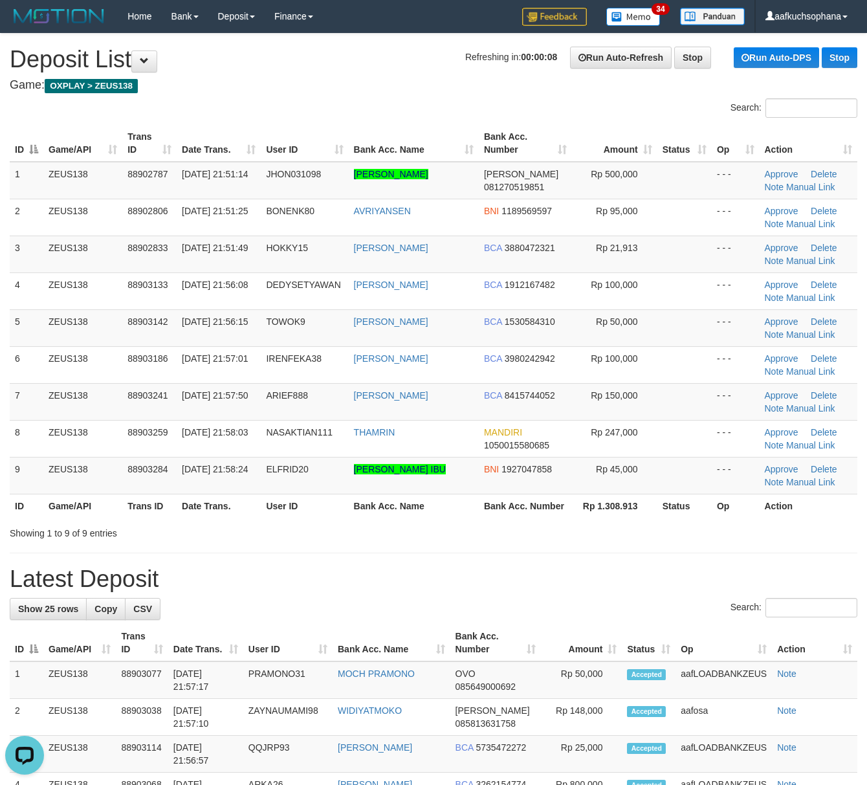
drag, startPoint x: 576, startPoint y: 564, endPoint x: 875, endPoint y: 262, distance: 425.7
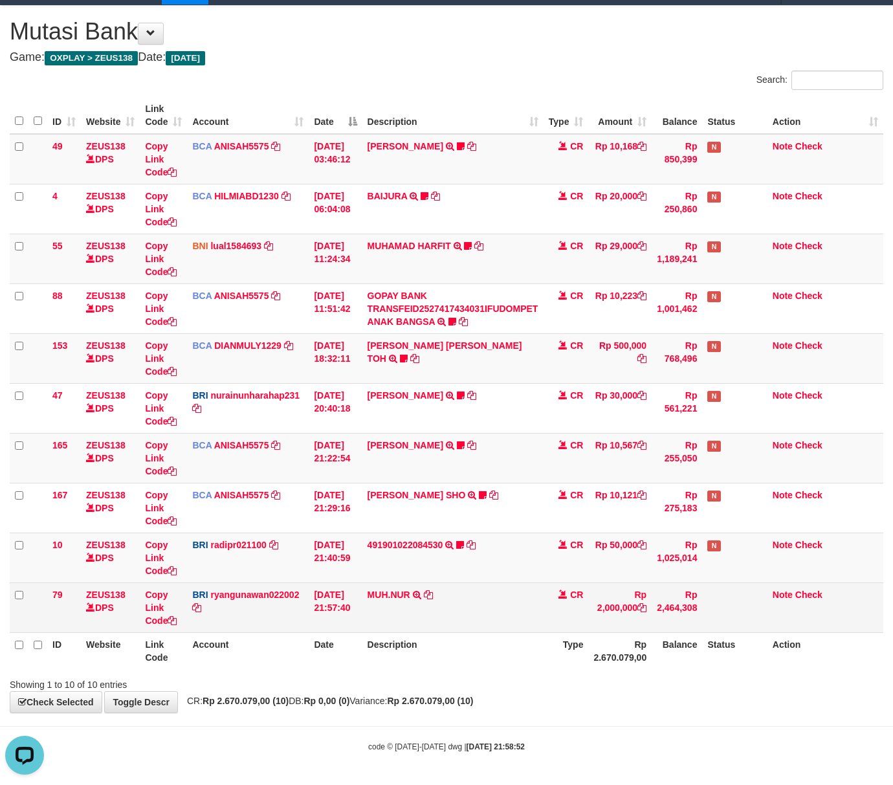
drag, startPoint x: 319, startPoint y: 624, endPoint x: 307, endPoint y: 618, distance: 13.9
click at [311, 619] on td "[DATE] 21:57:40" at bounding box center [335, 608] width 53 height 50
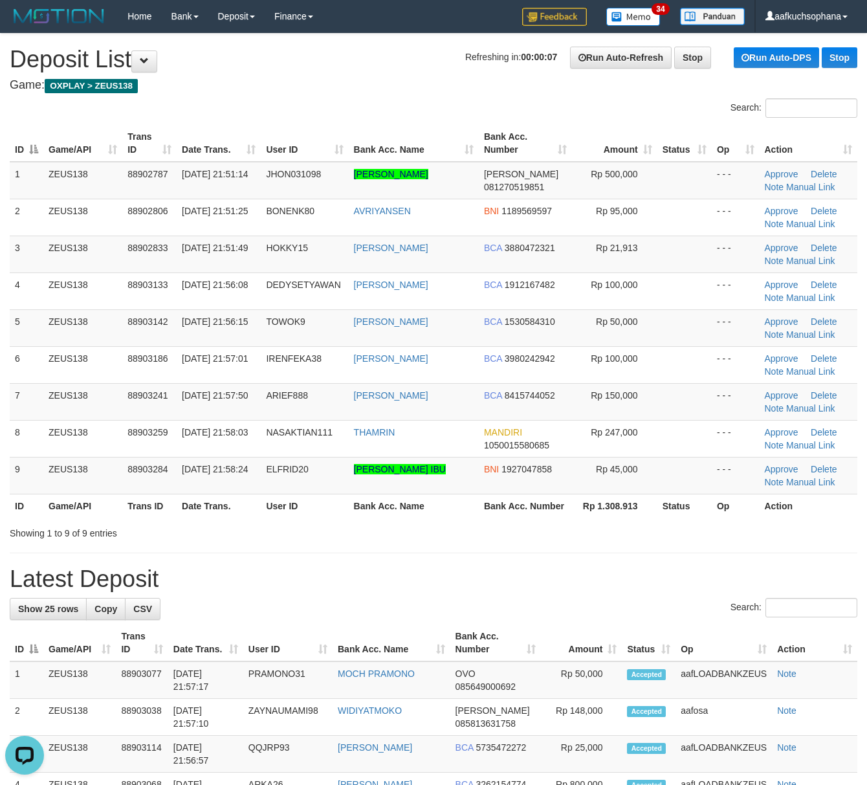
drag, startPoint x: 741, startPoint y: 576, endPoint x: 876, endPoint y: 599, distance: 136.6
click at [739, 578] on h1 "Latest Deposit" at bounding box center [434, 579] width 848 height 26
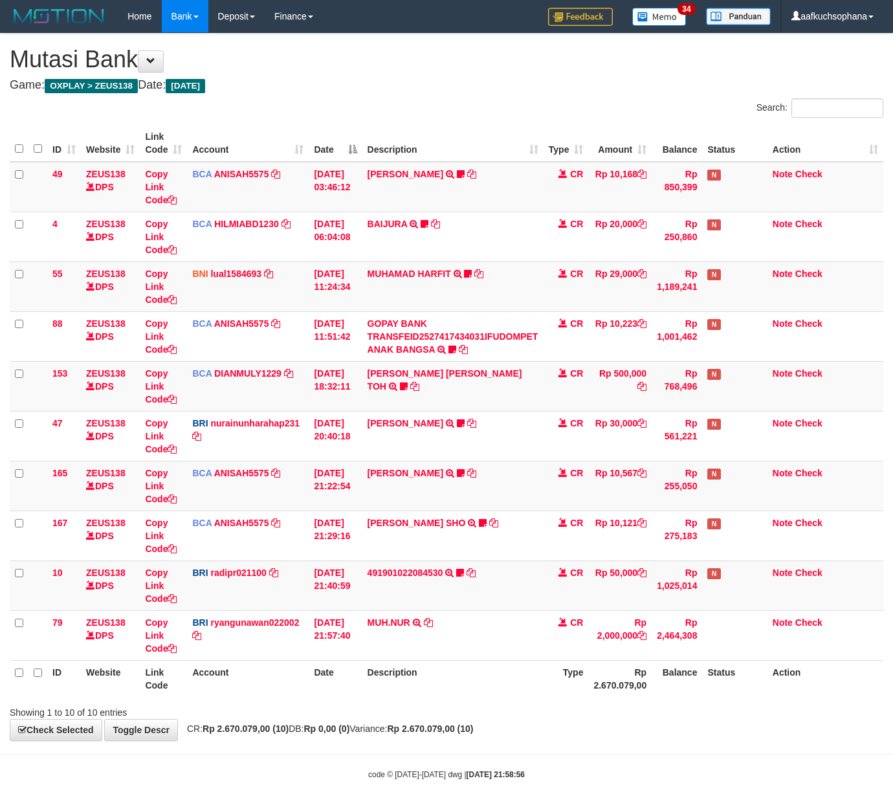
scroll to position [30, 0]
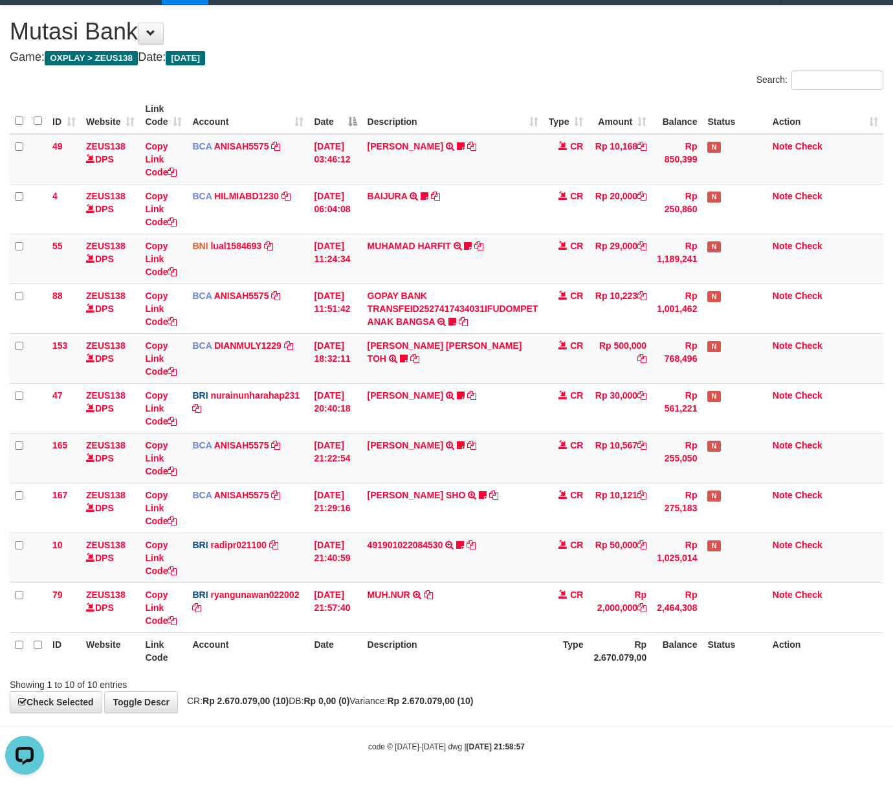
click at [249, 695] on div "**********" at bounding box center [446, 359] width 893 height 707
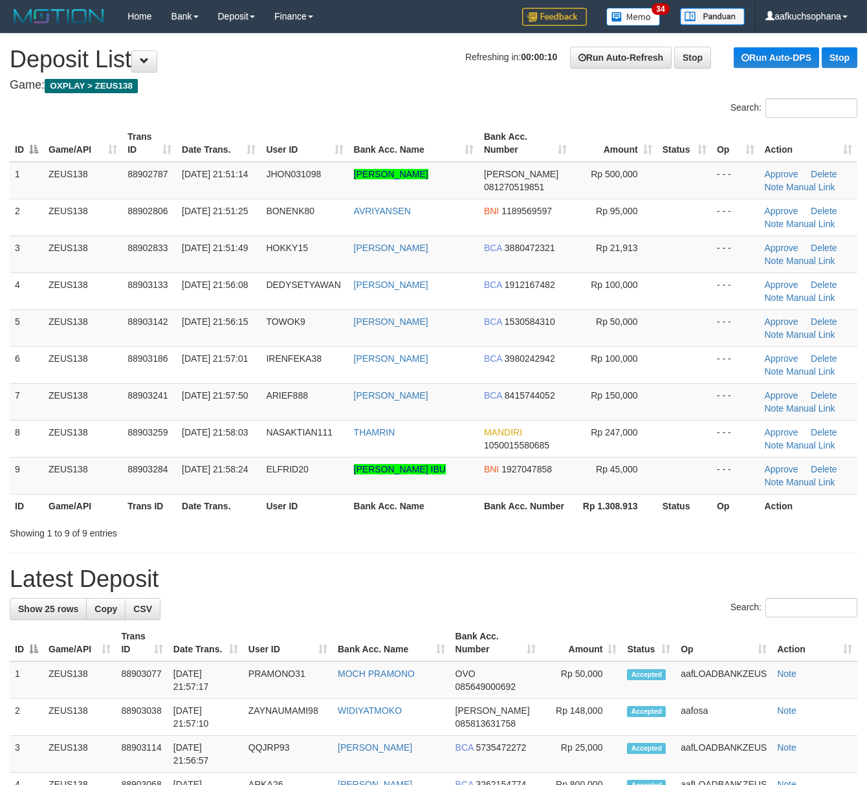
drag, startPoint x: 599, startPoint y: 562, endPoint x: 529, endPoint y: 549, distance: 70.5
drag, startPoint x: 698, startPoint y: 568, endPoint x: 826, endPoint y: 583, distance: 129.0
click at [712, 568] on h1 "Latest Deposit" at bounding box center [434, 579] width 848 height 26
click at [498, 535] on div "Showing 1 to 9 of 9 entries" at bounding box center [433, 531] width 867 height 18
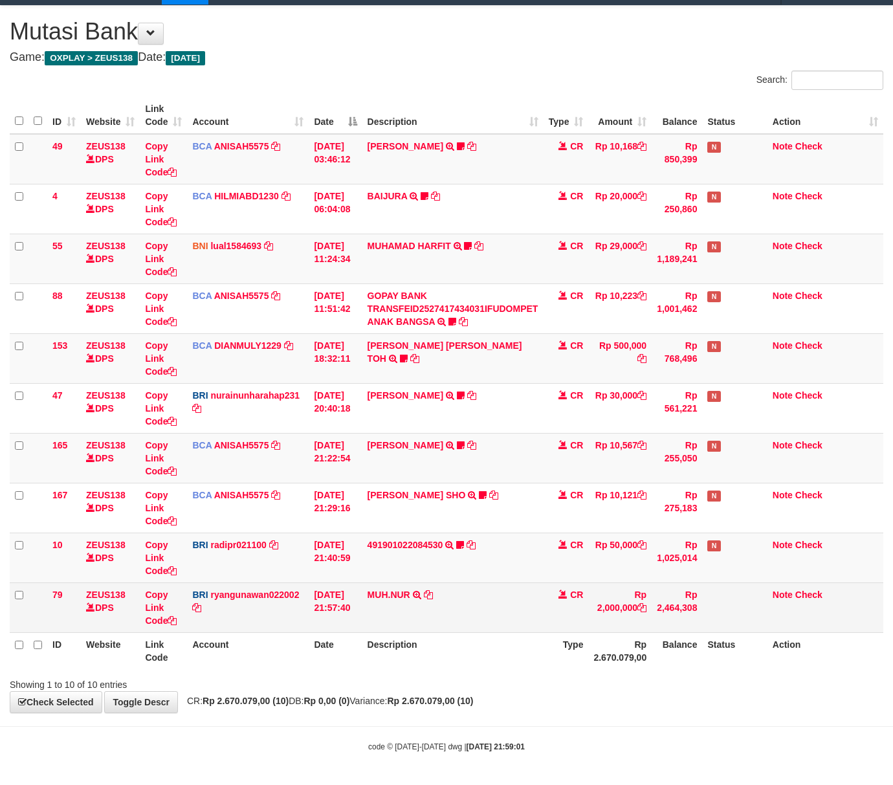
scroll to position [30, 0]
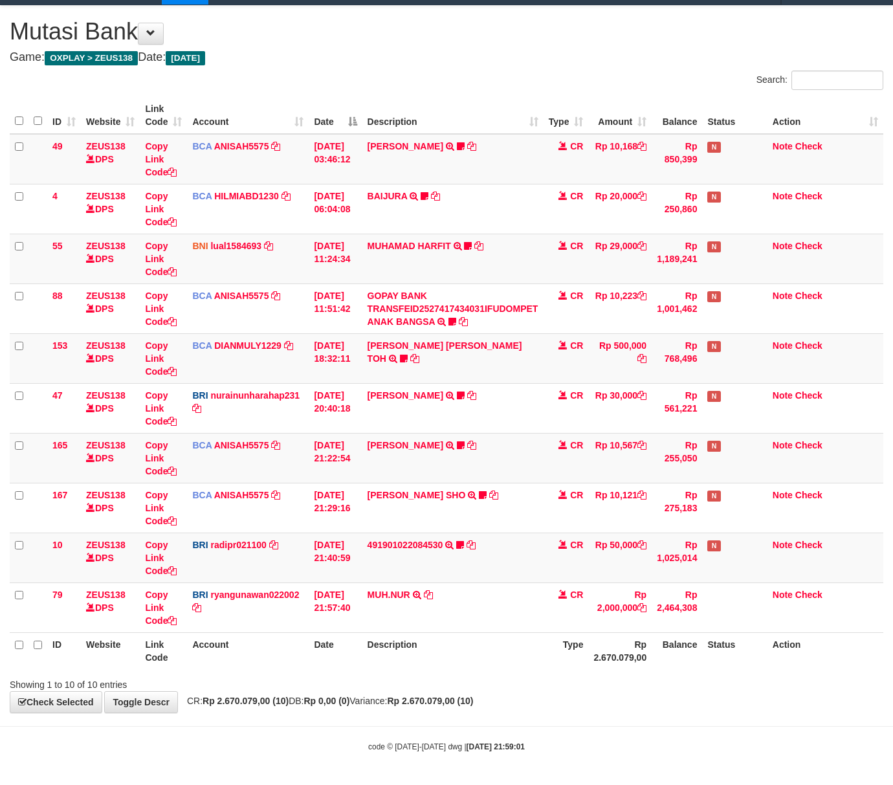
click at [463, 707] on div "**********" at bounding box center [446, 359] width 893 height 707
click at [473, 702] on strong "Rp 2.670.079,00 (10)" at bounding box center [430, 701] width 86 height 10
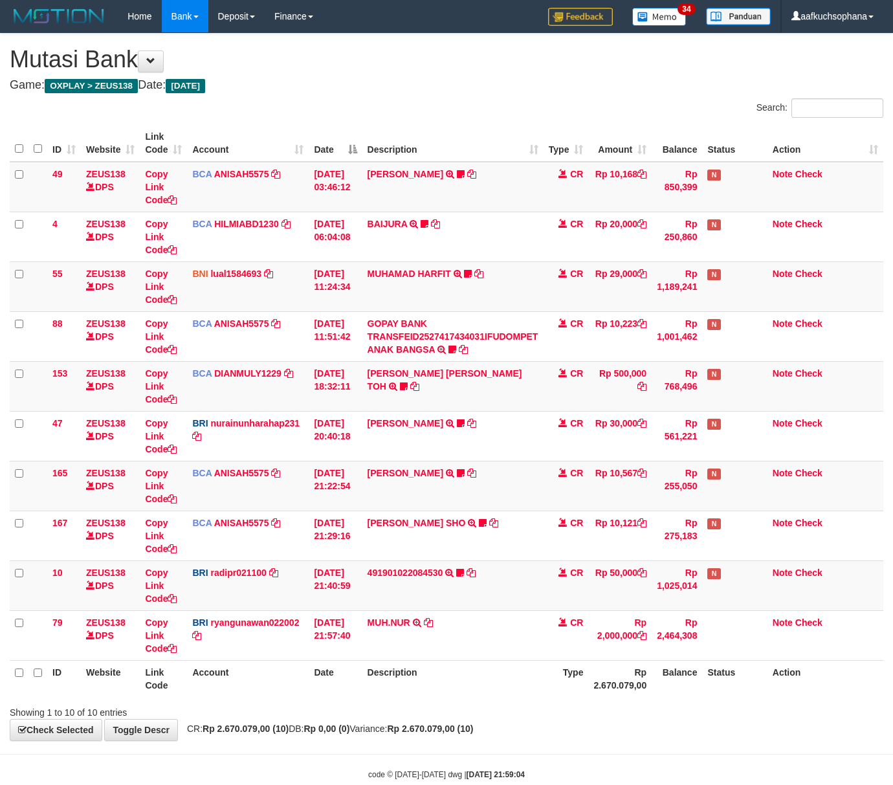
scroll to position [30, 0]
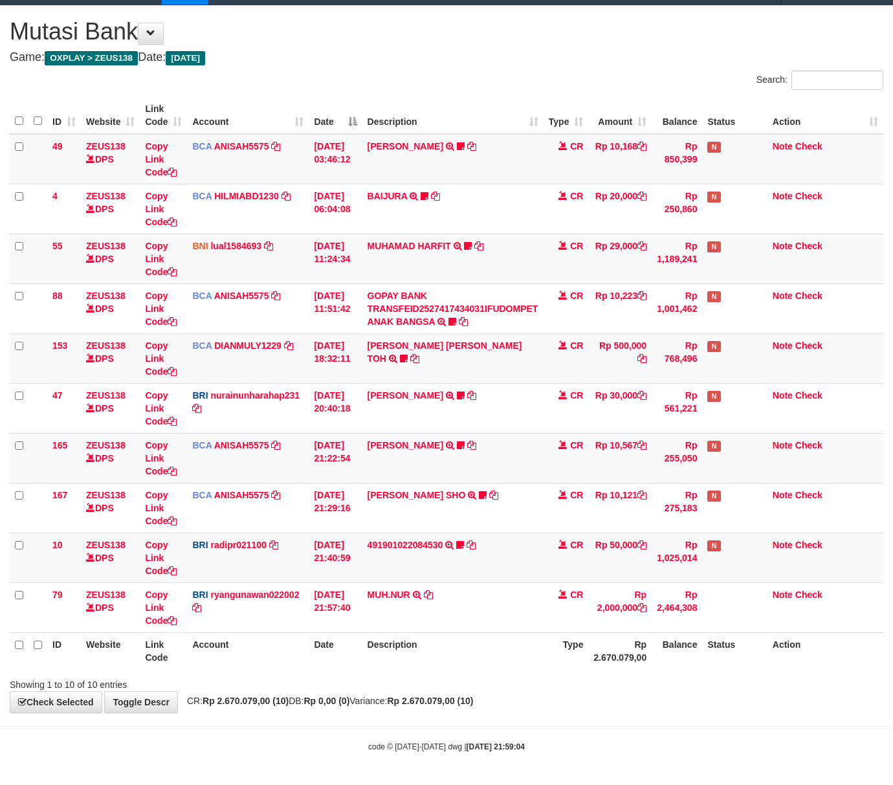
click at [285, 731] on body "Toggle navigation Home Bank Account List Load By Website Group [OXPLAY] ZEUS138…" at bounding box center [446, 378] width 893 height 813
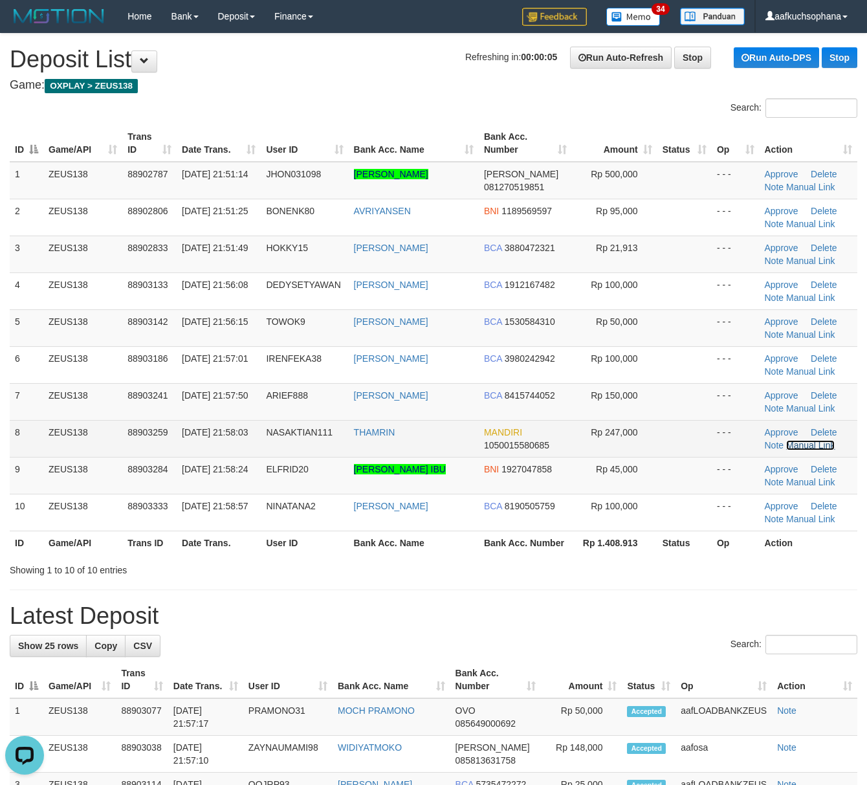
drag, startPoint x: 812, startPoint y: 449, endPoint x: 796, endPoint y: 443, distance: 16.4
click at [811, 448] on link "Manual Link" at bounding box center [810, 445] width 49 height 10
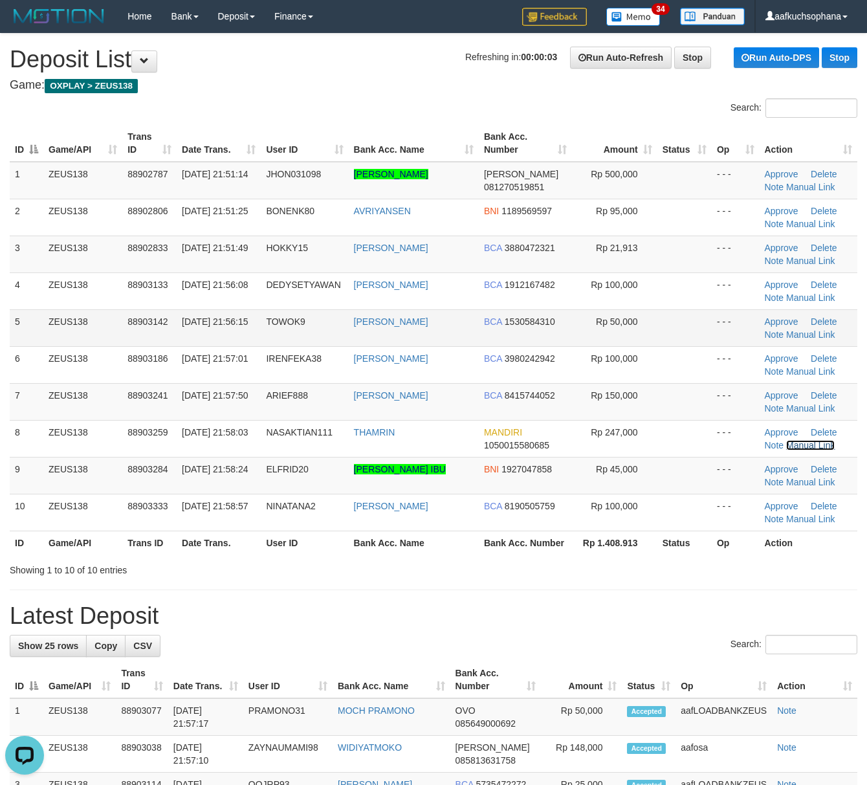
click at [786, 440] on link "Manual Link" at bounding box center [810, 445] width 49 height 10
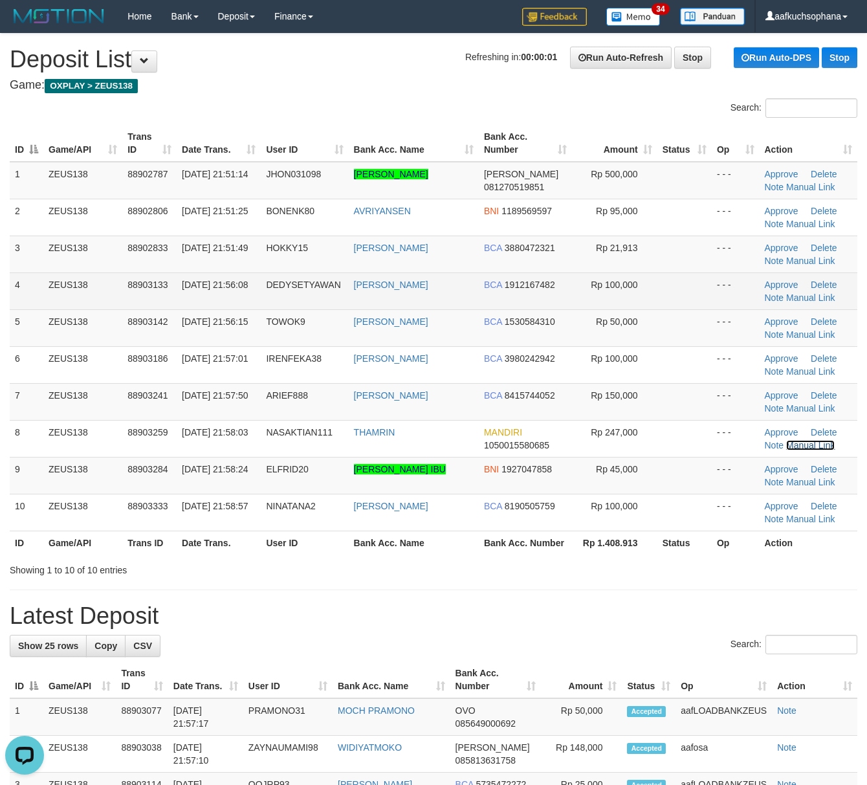
click at [786, 440] on link "Manual Link" at bounding box center [810, 445] width 49 height 10
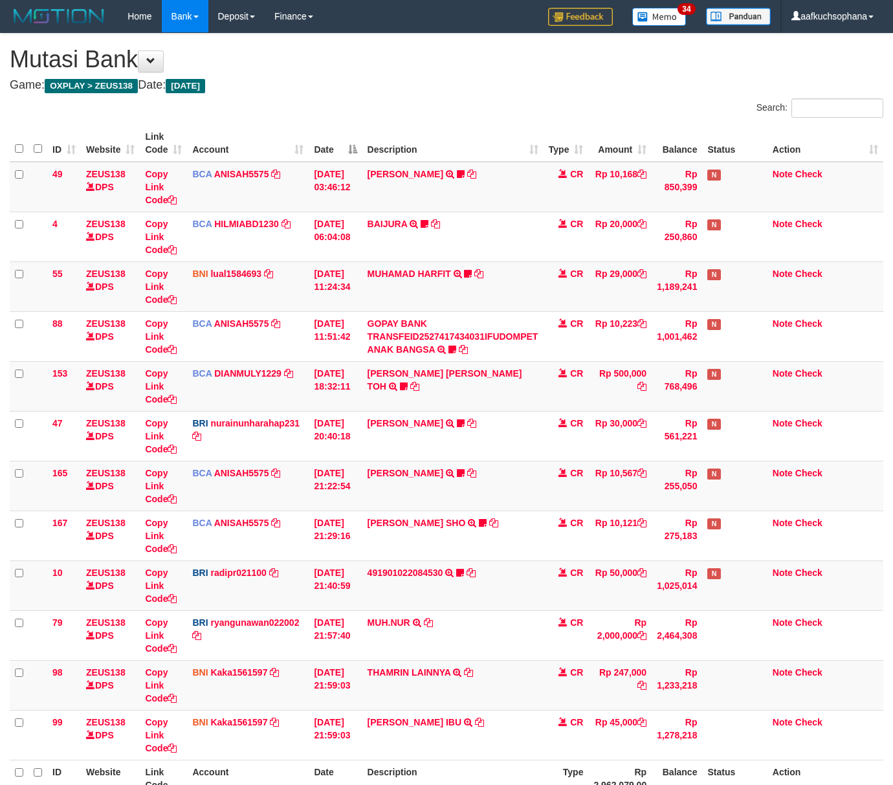
scroll to position [30, 0]
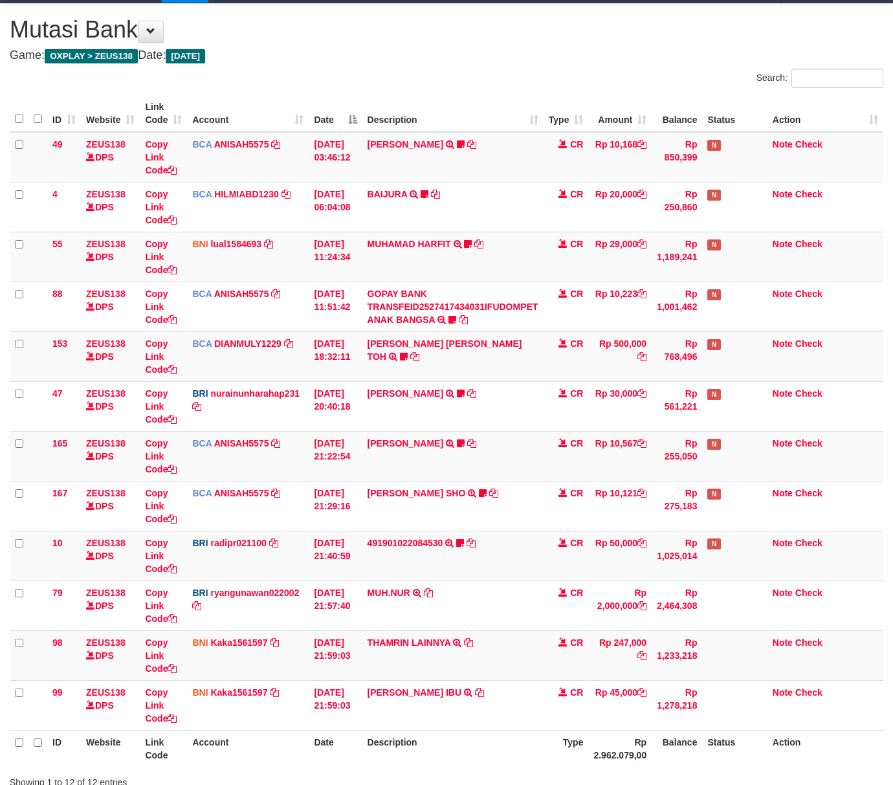
click at [285, 730] on td "BNI Kaka1561597 DPS KARMILA mutasi_20251001_2425 | 99 mutasi_20251001_2425 | 99" at bounding box center [248, 705] width 122 height 50
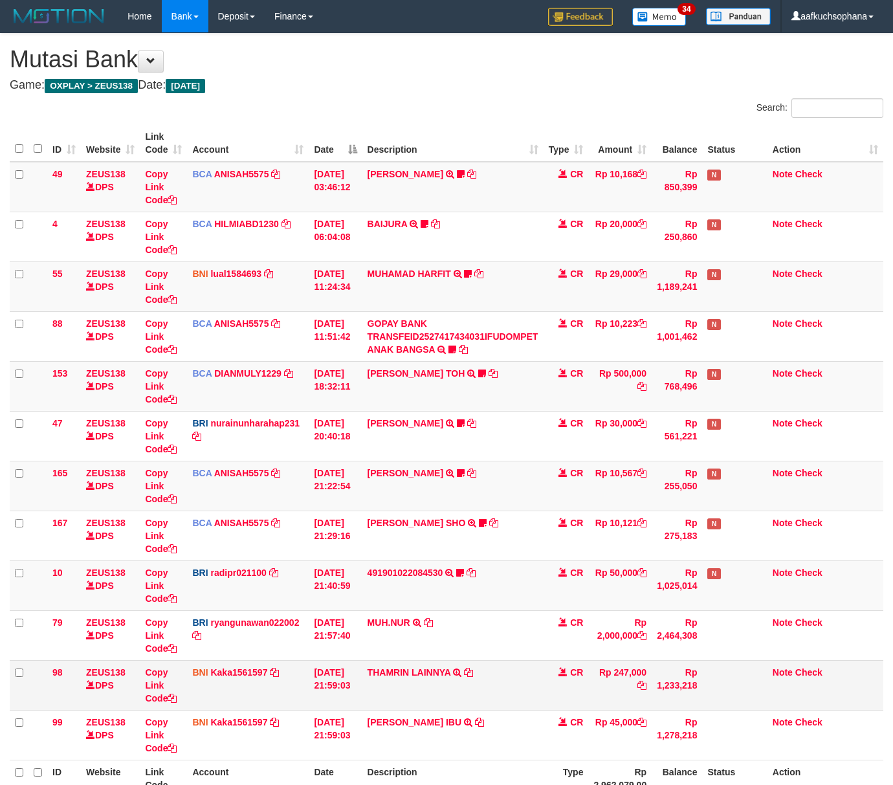
scroll to position [30, 0]
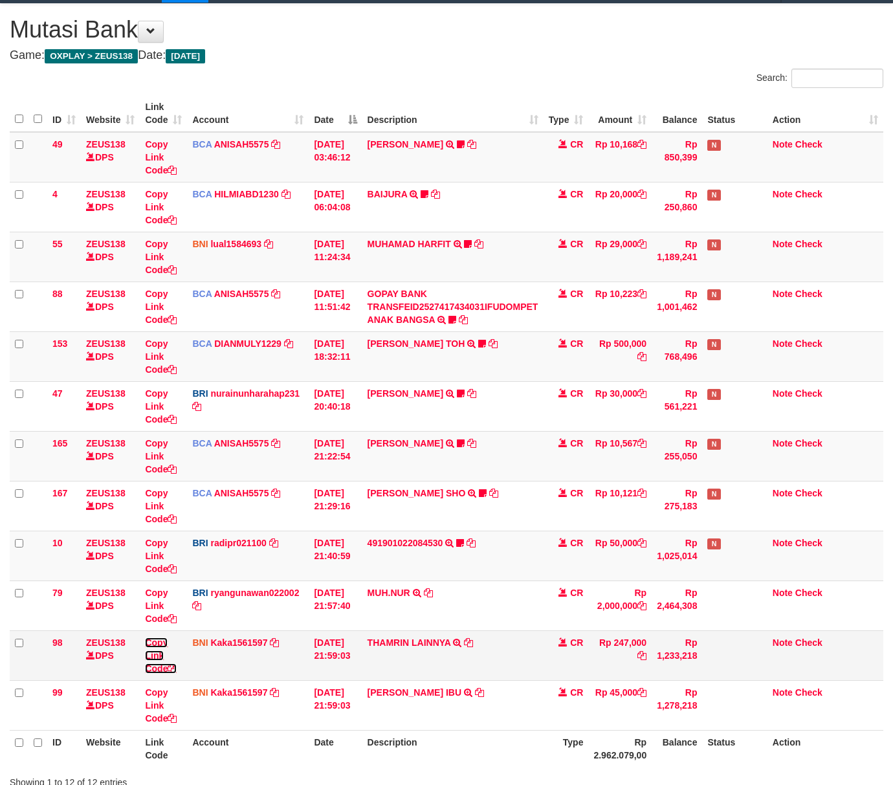
click at [174, 667] on icon at bounding box center [172, 668] width 9 height 9
click at [177, 669] on icon at bounding box center [172, 668] width 9 height 9
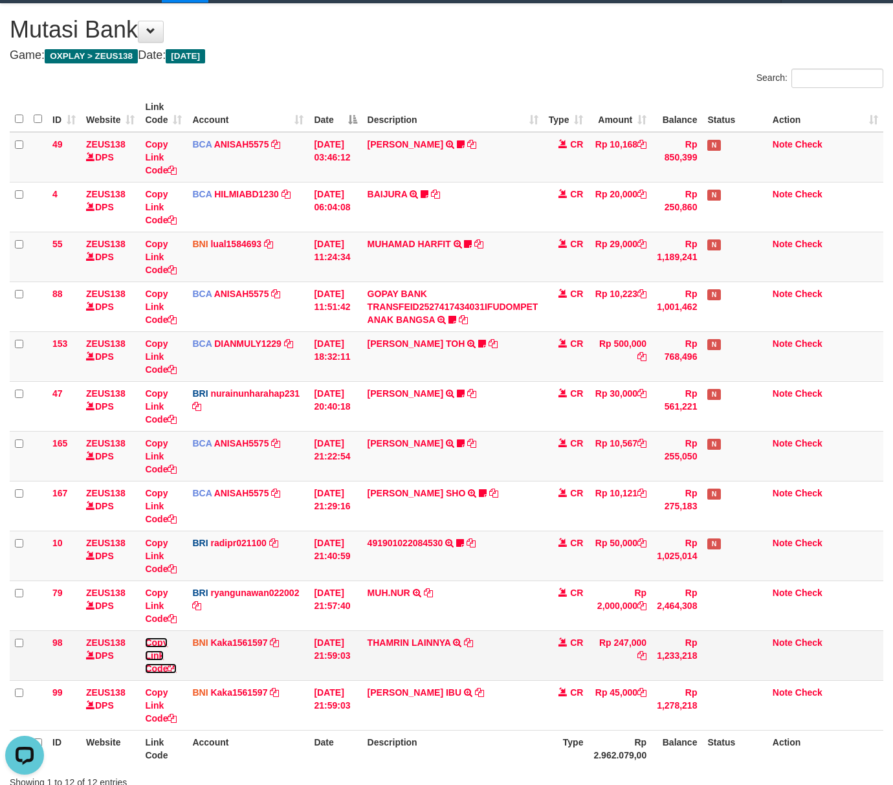
click at [177, 669] on icon at bounding box center [172, 668] width 9 height 9
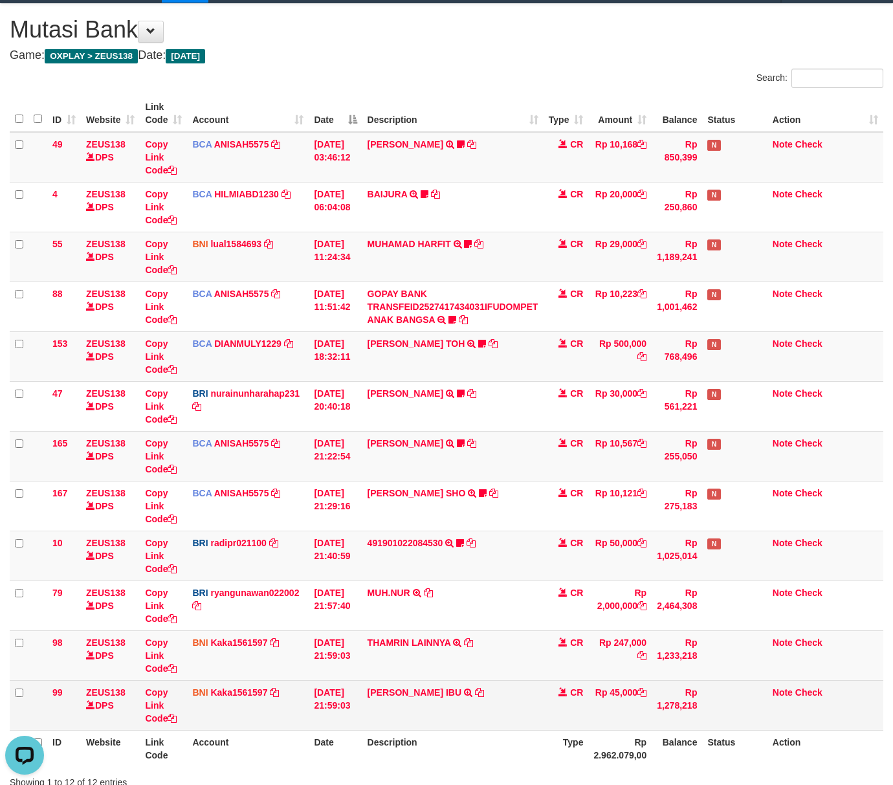
click at [513, 715] on td "PHILIPUS ELFRIDUS IBU TRANSFER DARI IBU PHILIPUS ELFRIDUS IBU" at bounding box center [452, 705] width 181 height 50
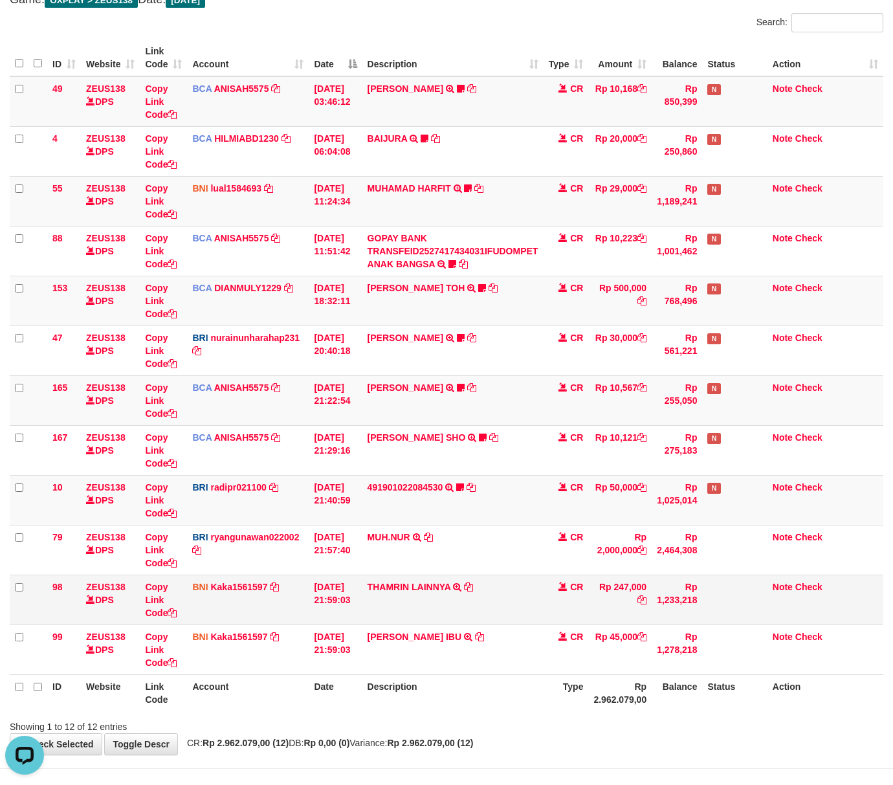
scroll to position [117, 0]
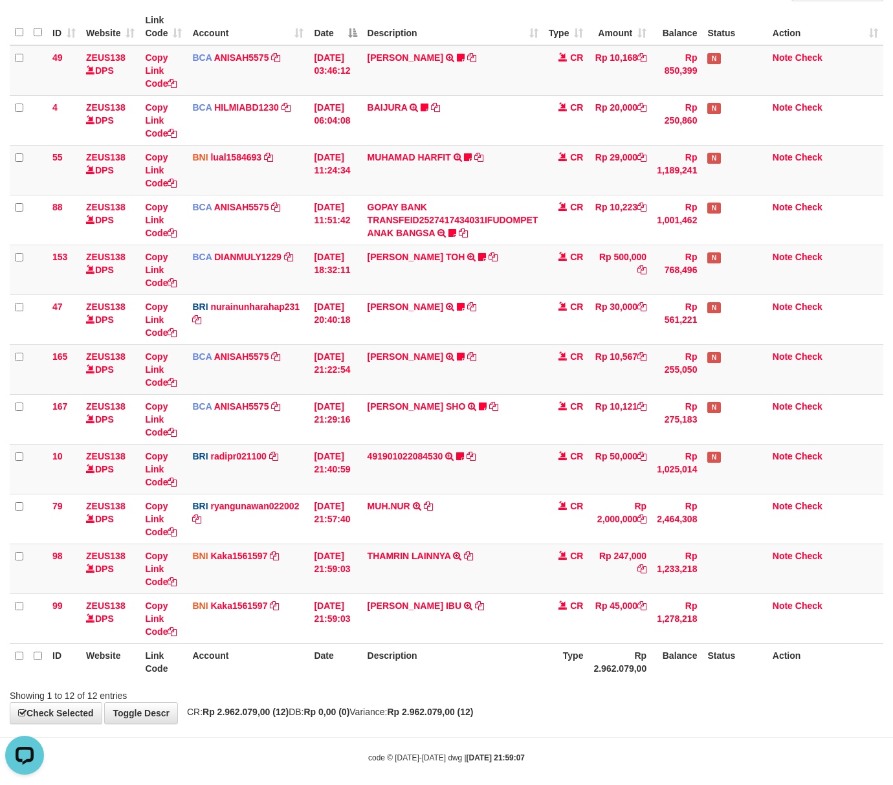
drag, startPoint x: 578, startPoint y: 694, endPoint x: 3, endPoint y: 611, distance: 580.7
click at [577, 694] on div "Showing 1 to 12 of 12 entries" at bounding box center [446, 693] width 893 height 18
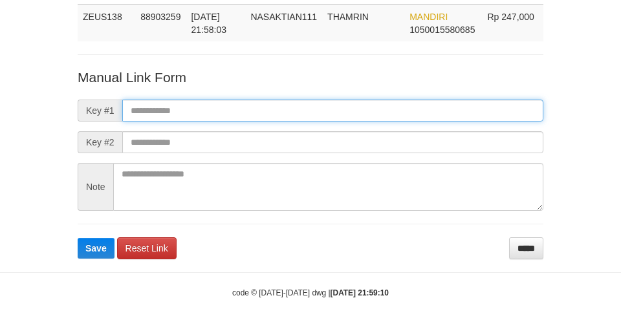
drag, startPoint x: 467, startPoint y: 97, endPoint x: 466, endPoint y: 109, distance: 11.7
click at [467, 100] on input "text" at bounding box center [332, 111] width 421 height 22
click at [466, 109] on input "text" at bounding box center [332, 111] width 421 height 22
paste input "**********"
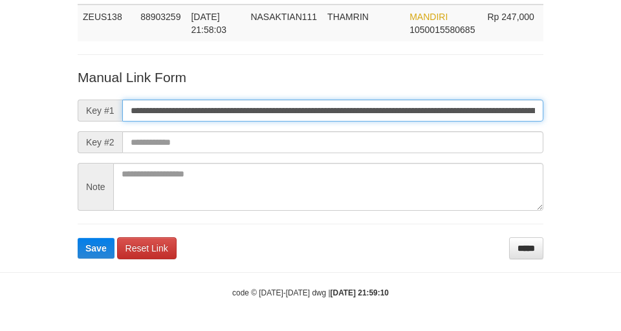
scroll to position [0, 725]
type input "**********"
click at [78, 238] on button "Save" at bounding box center [96, 248] width 37 height 21
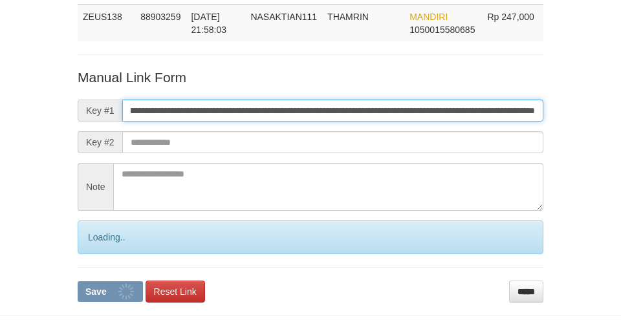
click at [78, 282] on button "Save" at bounding box center [110, 292] width 65 height 21
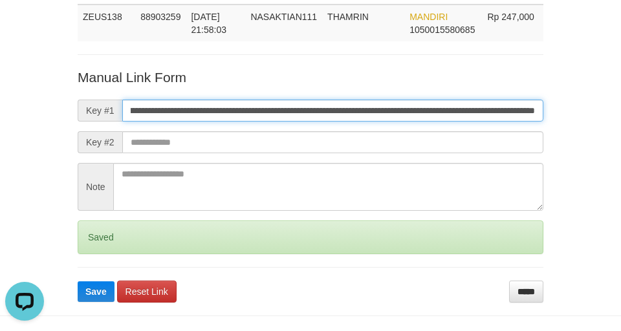
click at [78, 282] on button "Save" at bounding box center [96, 292] width 37 height 21
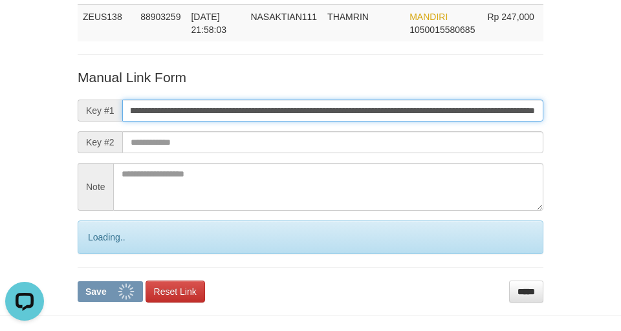
click at [78, 282] on button "Save" at bounding box center [110, 292] width 65 height 21
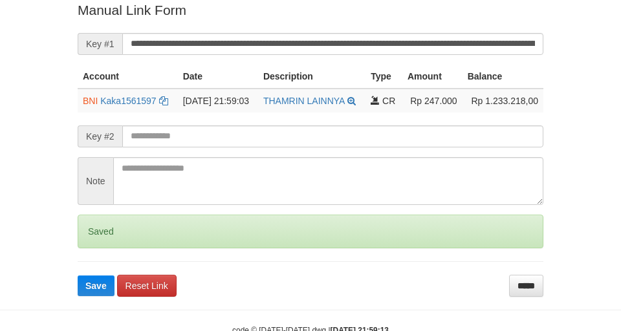
click at [78, 276] on button "Save" at bounding box center [96, 286] width 37 height 21
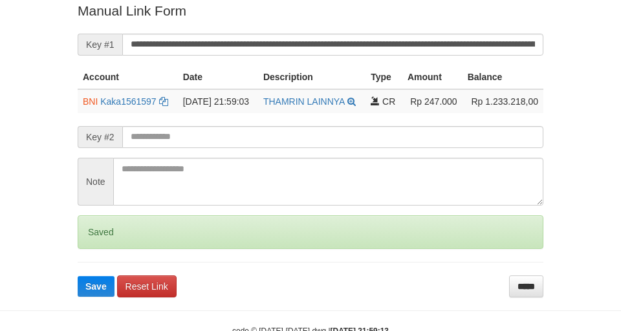
click at [78, 276] on button "Save" at bounding box center [96, 286] width 37 height 21
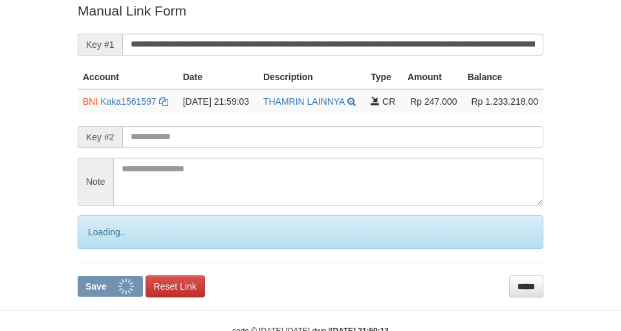
click at [78, 276] on button "Save" at bounding box center [110, 286] width 65 height 21
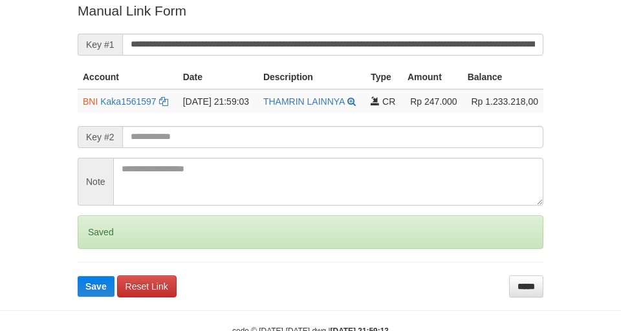
click at [78, 276] on button "Save" at bounding box center [96, 286] width 37 height 21
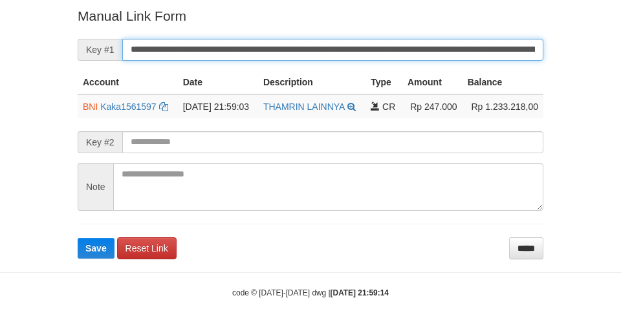
click at [78, 238] on button "Save" at bounding box center [96, 248] width 37 height 21
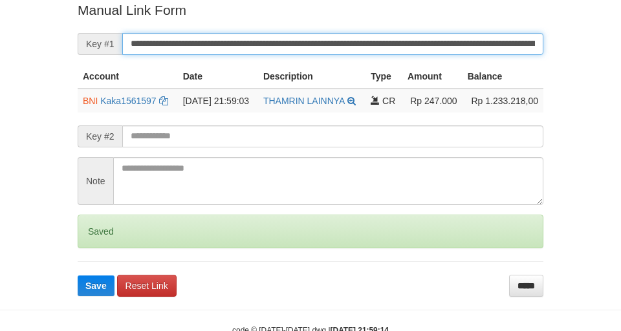
scroll to position [267, 0]
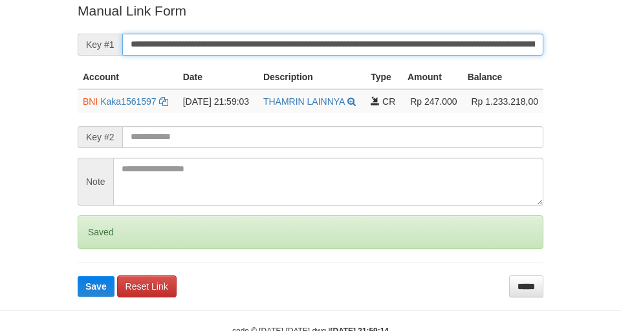
click at [78, 276] on button "Save" at bounding box center [96, 286] width 37 height 21
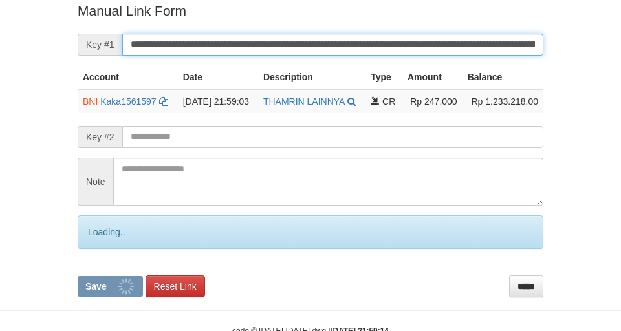
click at [78, 276] on button "Save" at bounding box center [110, 286] width 65 height 21
drag, startPoint x: 0, startPoint y: 0, endPoint x: 629, endPoint y: 68, distance: 632.8
click at [430, 47] on input "**********" at bounding box center [332, 45] width 421 height 22
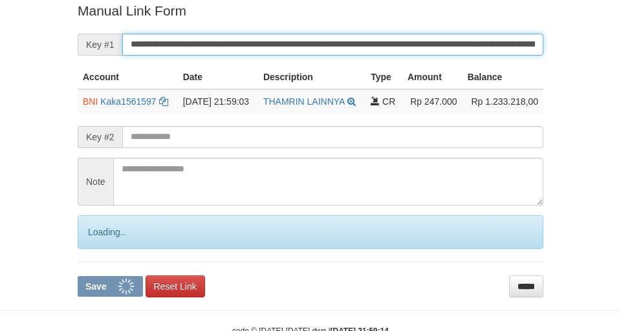
click at [78, 276] on button "Save" at bounding box center [110, 286] width 65 height 21
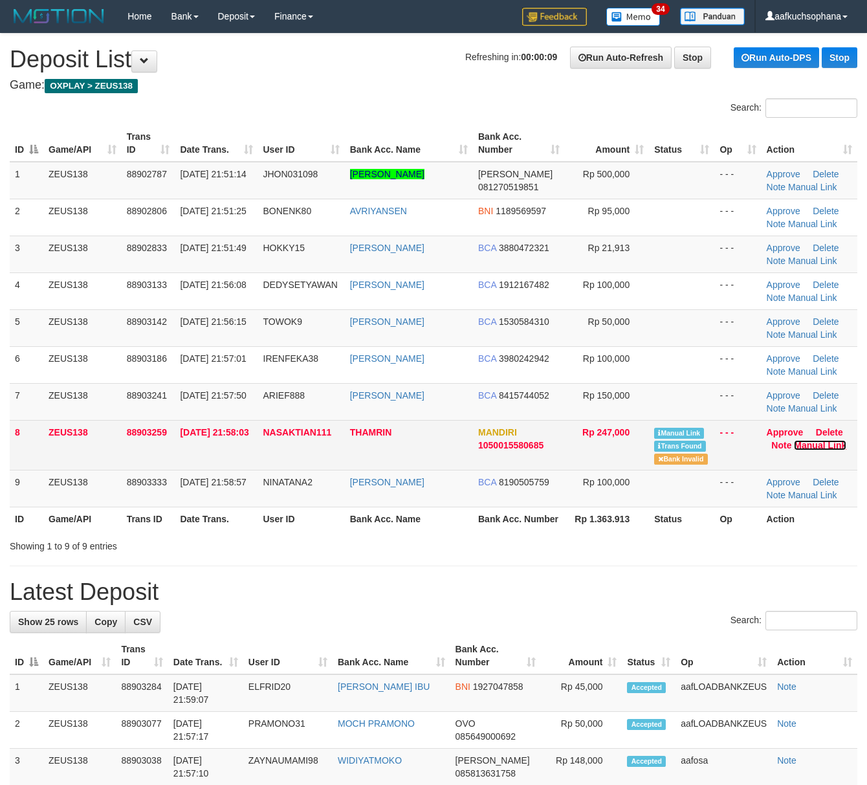
click at [818, 447] on link "Manual Link" at bounding box center [820, 445] width 52 height 10
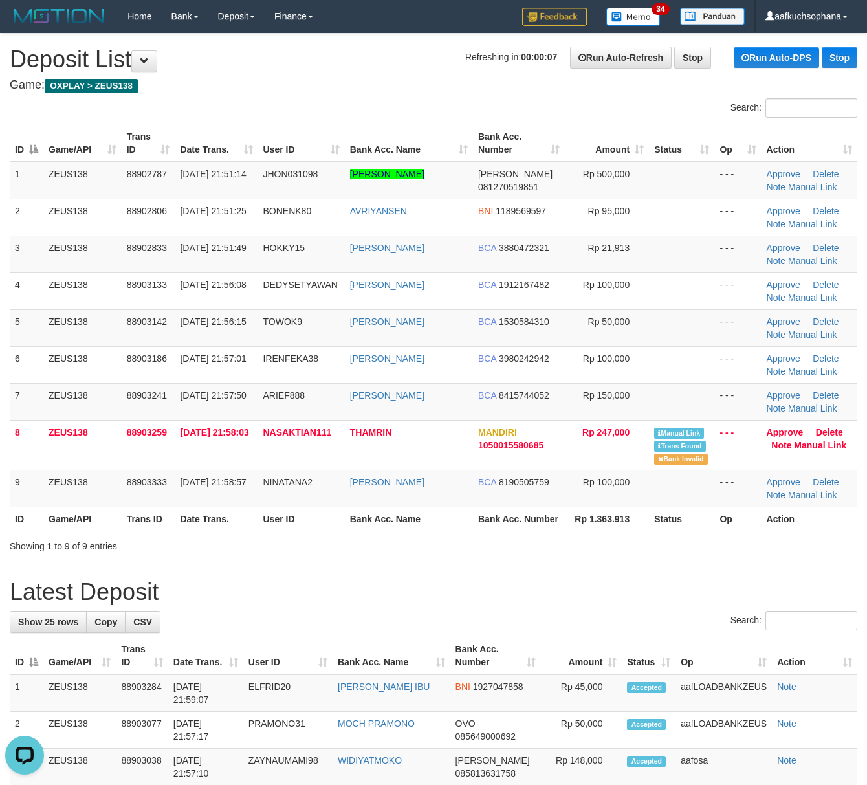
drag, startPoint x: 601, startPoint y: 554, endPoint x: 619, endPoint y: 552, distance: 18.9
click at [606, 553] on div "Showing 1 to 9 of 9 entries" at bounding box center [433, 544] width 867 height 18
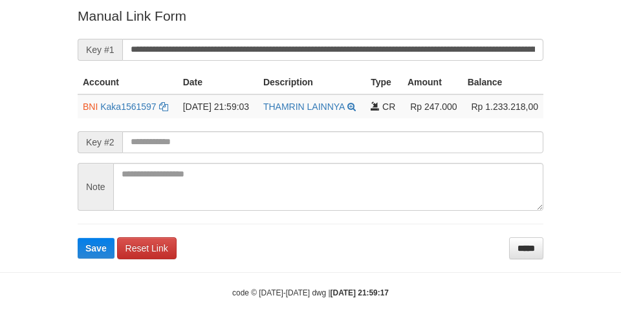
click at [78, 238] on button "Save" at bounding box center [96, 248] width 37 height 21
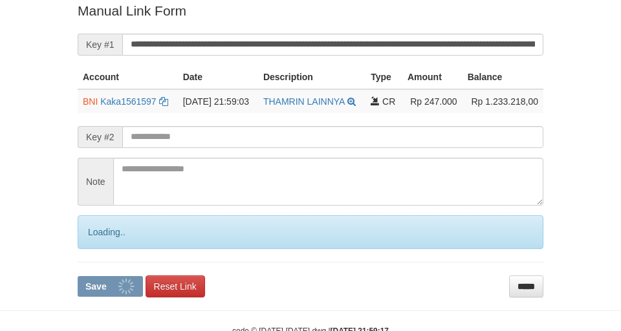
click at [493, 52] on input "**********" at bounding box center [332, 45] width 421 height 22
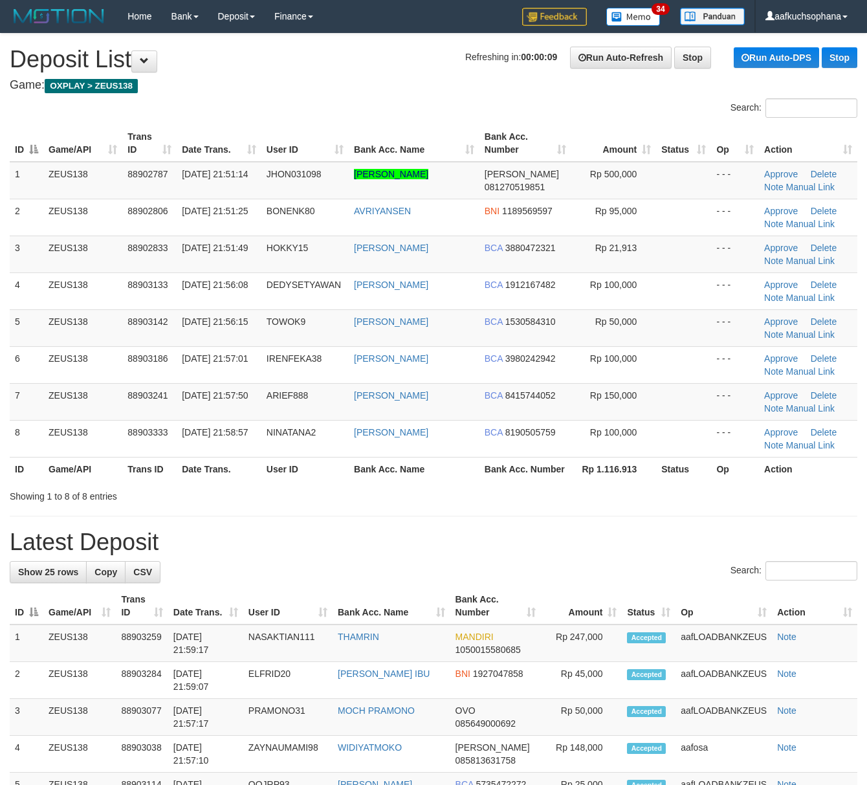
drag, startPoint x: 570, startPoint y: 539, endPoint x: 664, endPoint y: 537, distance: 93.9
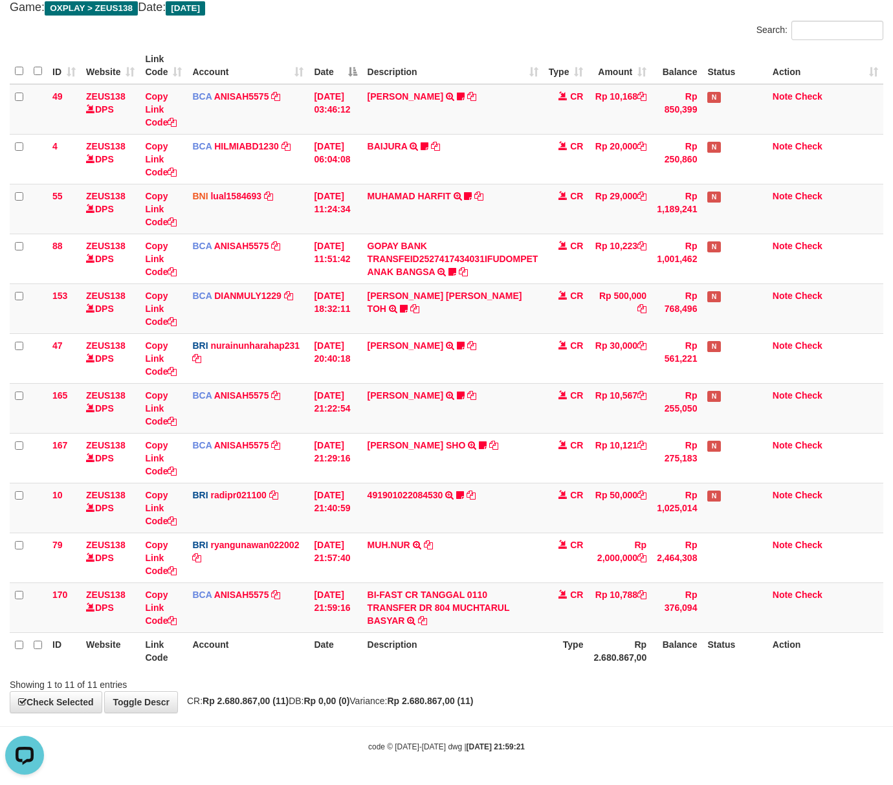
click at [443, 726] on body "Toggle navigation Home Bank Account List Load By Website Group [OXPLAY] ZEUS138…" at bounding box center [446, 353] width 893 height 863
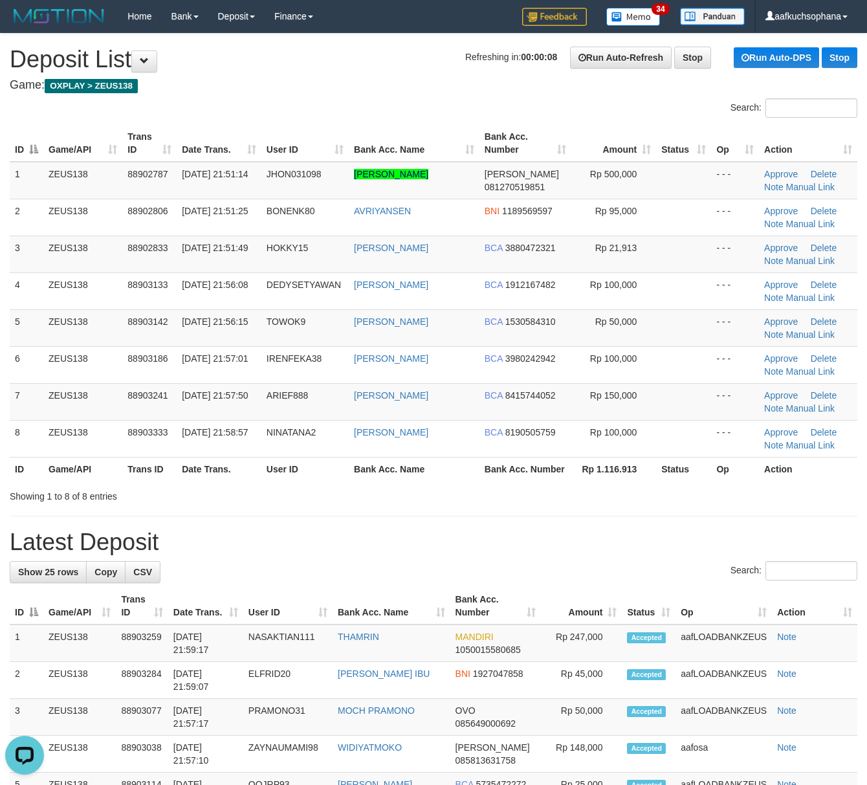
click at [573, 546] on h1 "Latest Deposit" at bounding box center [434, 542] width 848 height 26
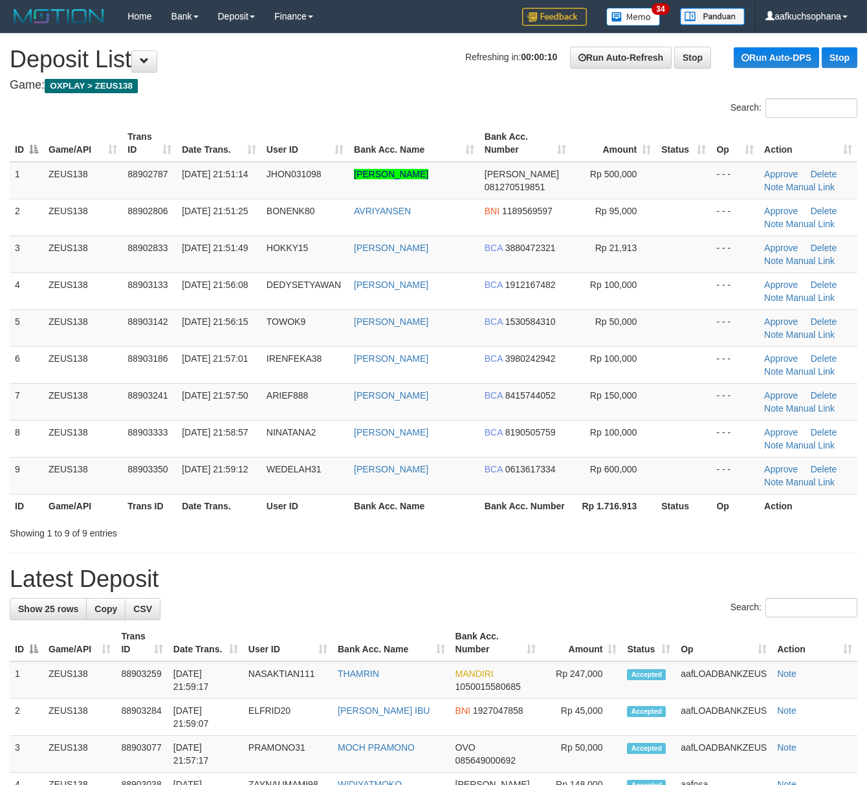
drag, startPoint x: 622, startPoint y: 542, endPoint x: 879, endPoint y: 571, distance: 258.6
click at [623, 540] on div "Showing 1 to 9 of 9 entries" at bounding box center [433, 531] width 867 height 18
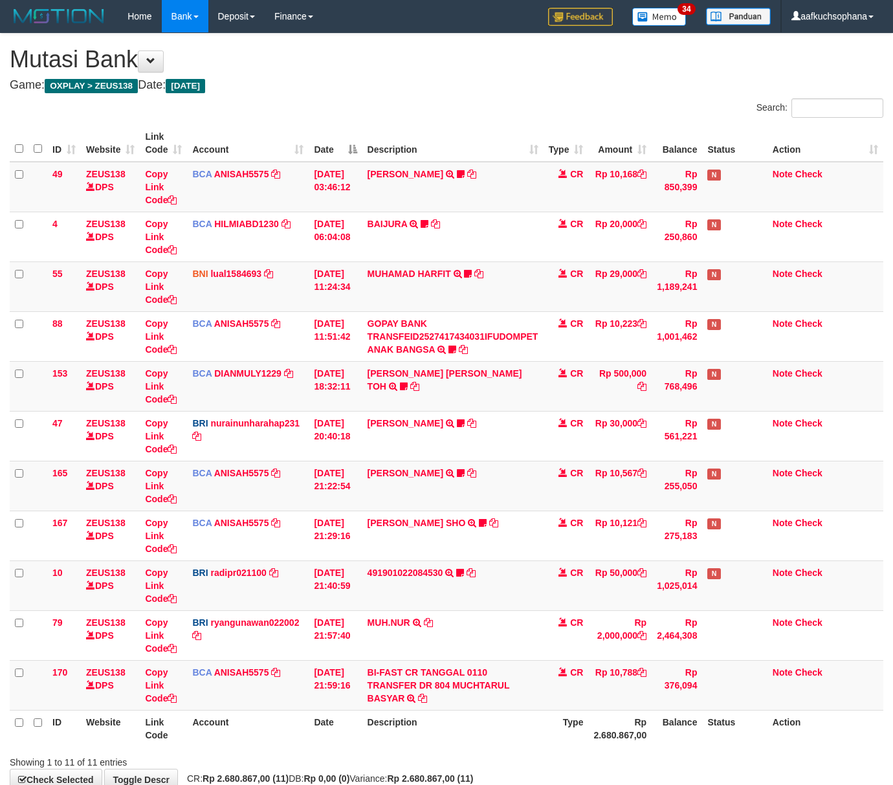
scroll to position [80, 0]
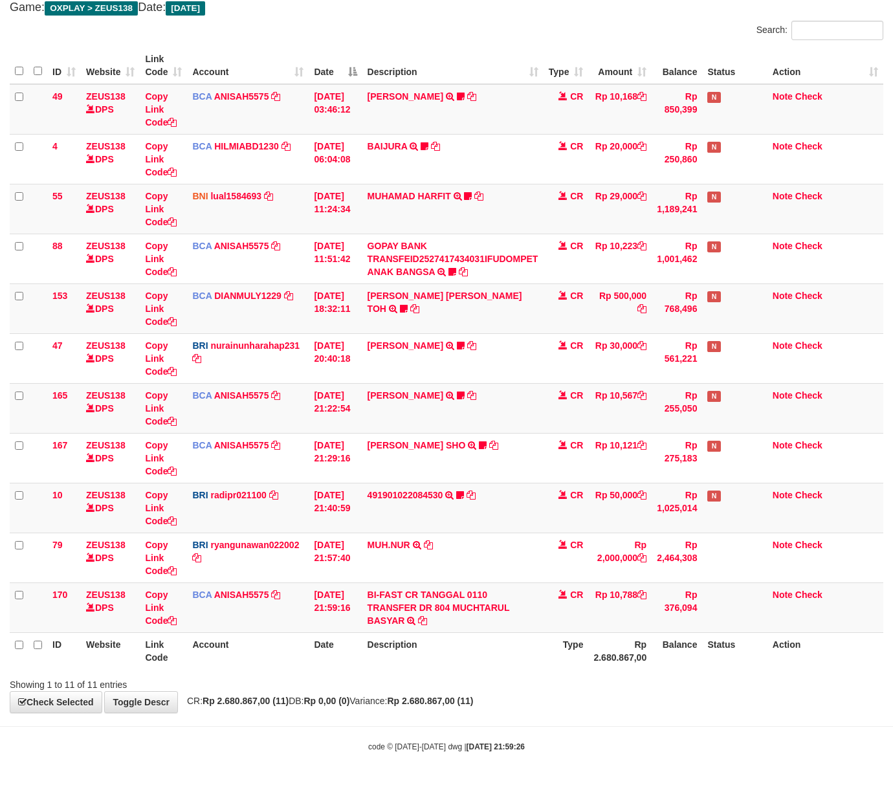
drag, startPoint x: 537, startPoint y: 695, endPoint x: 508, endPoint y: 689, distance: 29.7
click at [522, 695] on div "**********" at bounding box center [446, 334] width 893 height 757
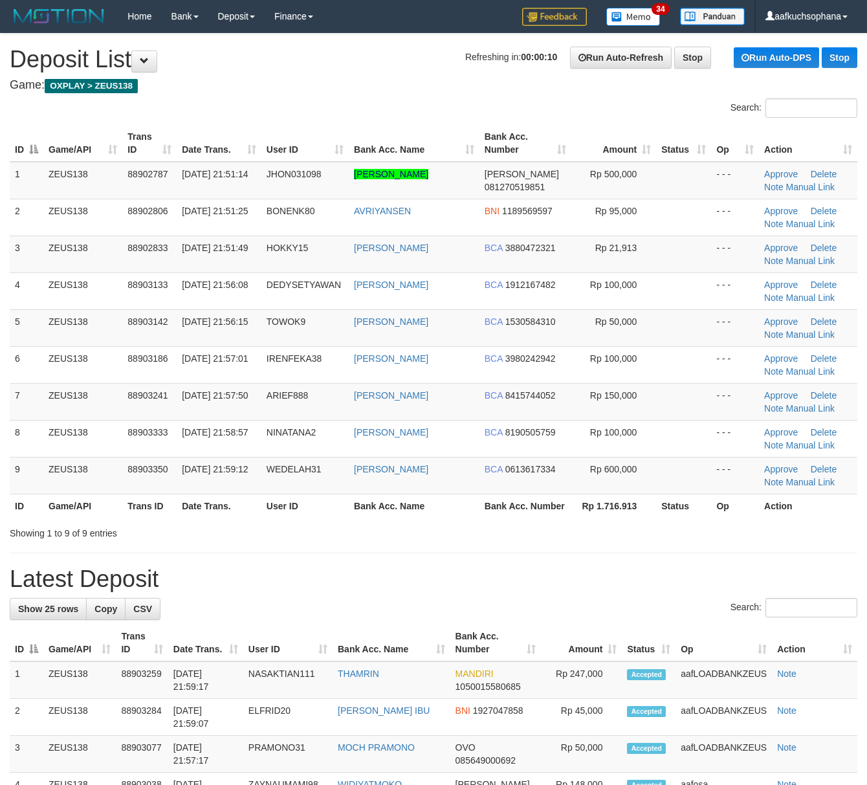
drag, startPoint x: 588, startPoint y: 558, endPoint x: 870, endPoint y: 617, distance: 288.3
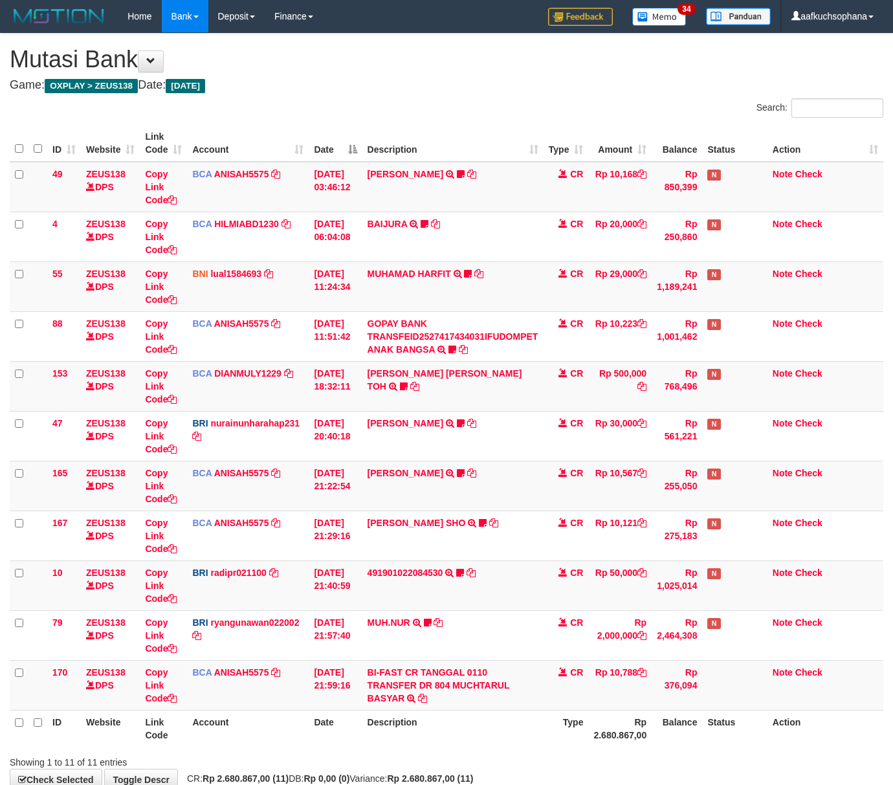
scroll to position [80, 0]
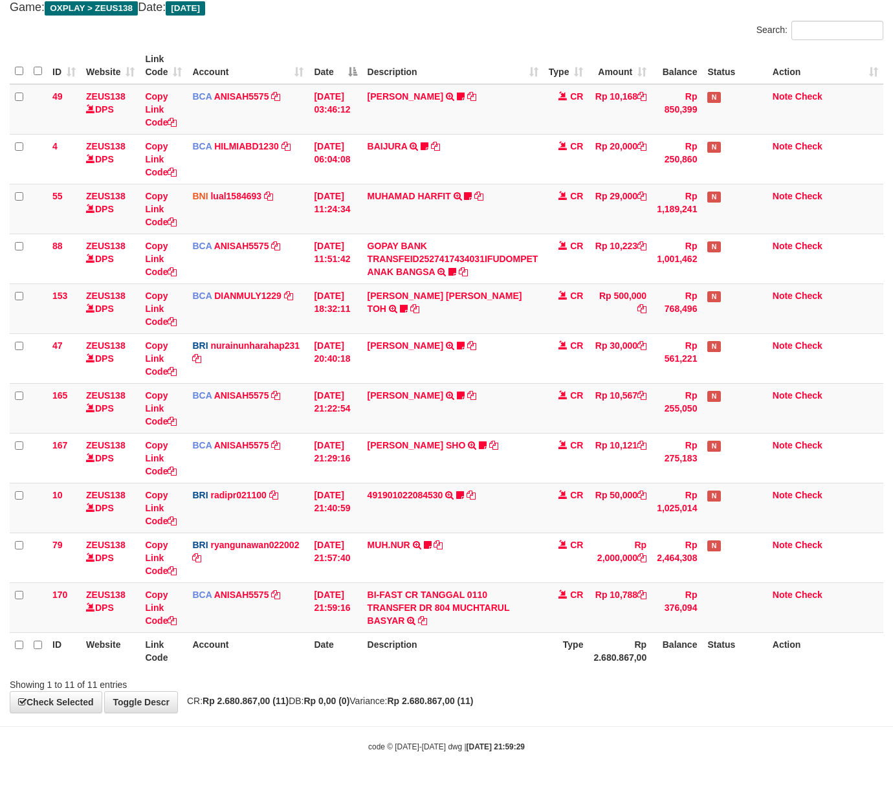
click at [384, 671] on div "ID Website Link Code Account Date Description Type Amount Balance Status Action…" at bounding box center [446, 358] width 893 height 630
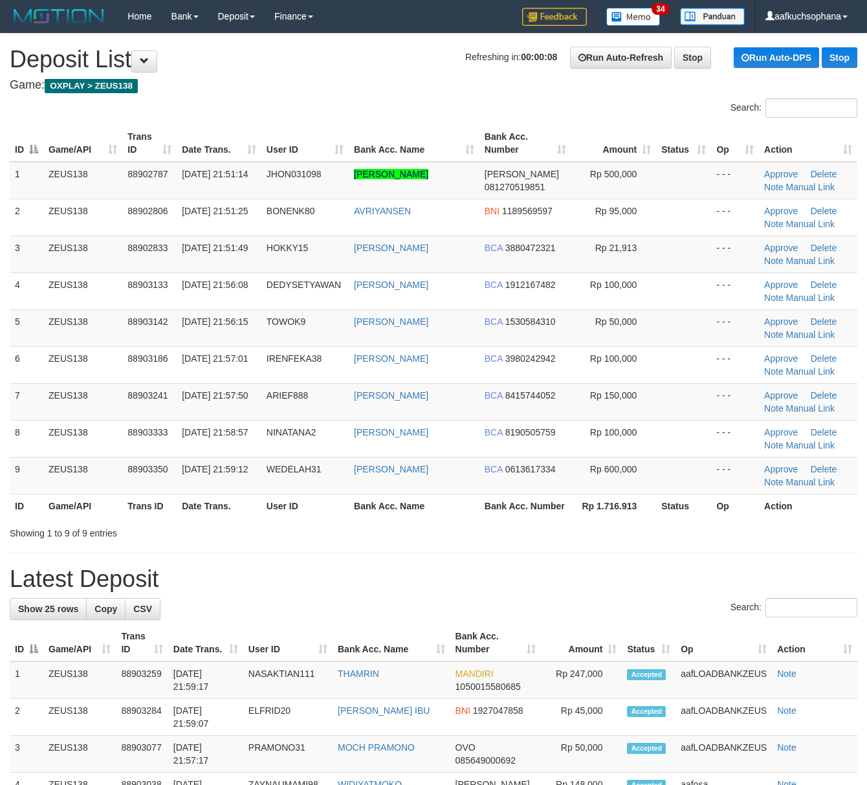
drag, startPoint x: 628, startPoint y: 542, endPoint x: 878, endPoint y: 586, distance: 254.3
click at [629, 540] on div "Showing 1 to 9 of 9 entries" at bounding box center [433, 531] width 867 height 18
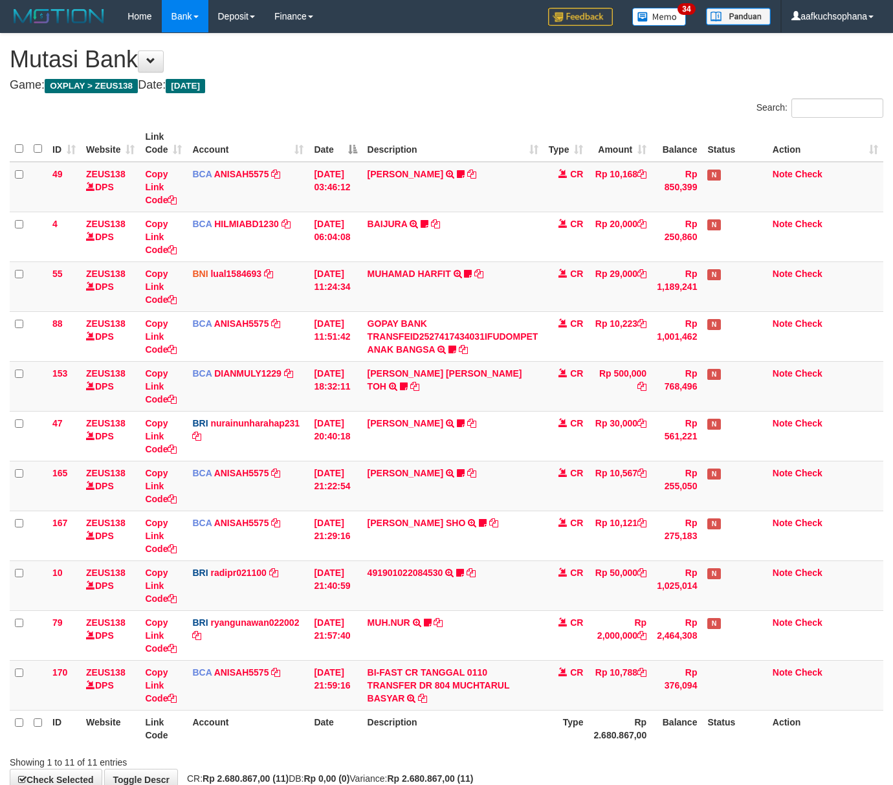
scroll to position [80, 0]
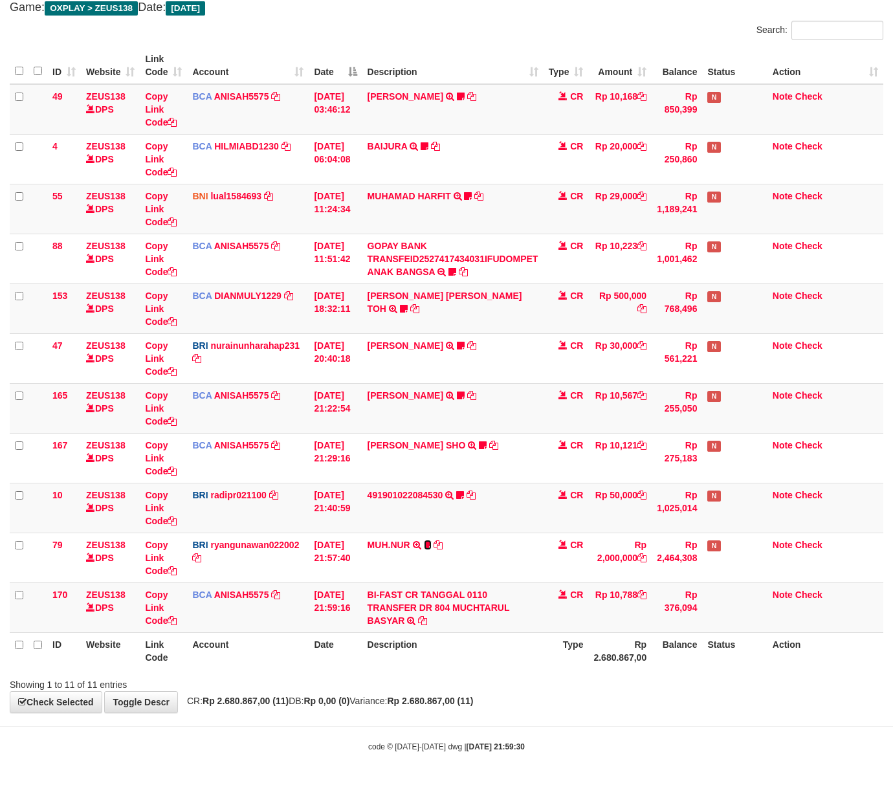
click at [430, 542] on icon at bounding box center [428, 544] width 8 height 9
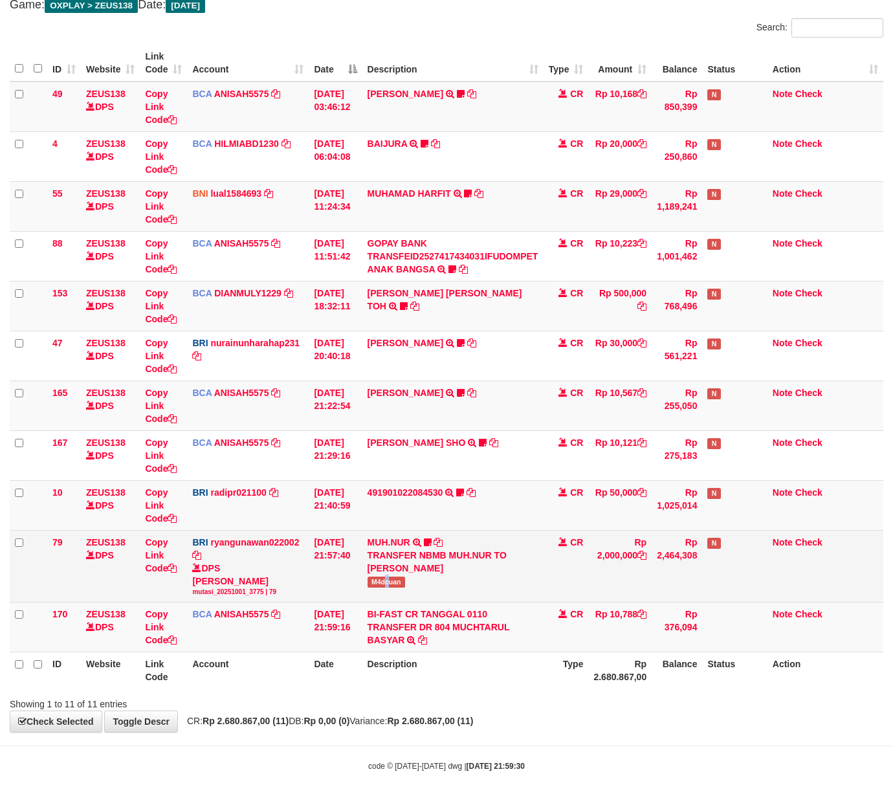
click at [390, 583] on span "M4dcuan" at bounding box center [387, 582] width 38 height 11
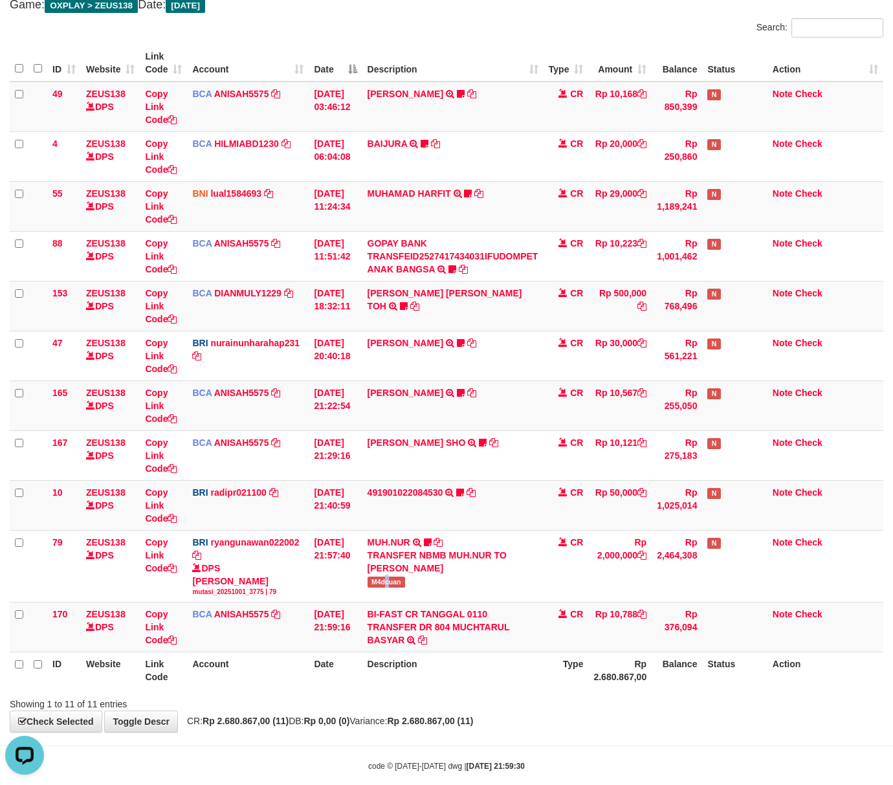
scroll to position [0, 0]
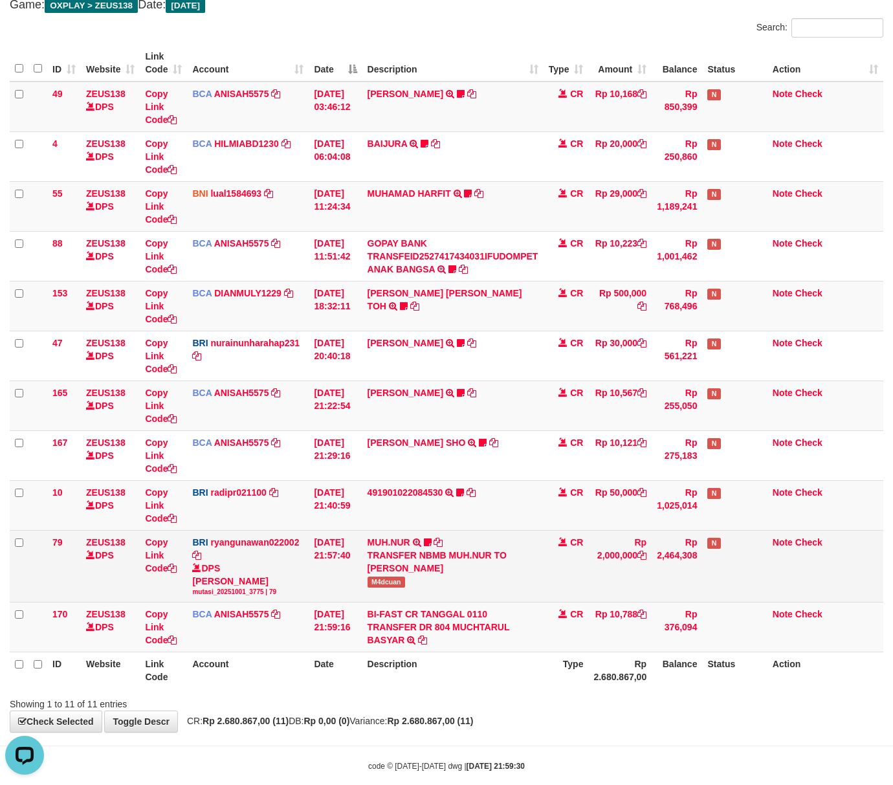
drag, startPoint x: 379, startPoint y: 666, endPoint x: 32, endPoint y: 601, distance: 352.9
click at [366, 664] on th "Description" at bounding box center [452, 670] width 181 height 37
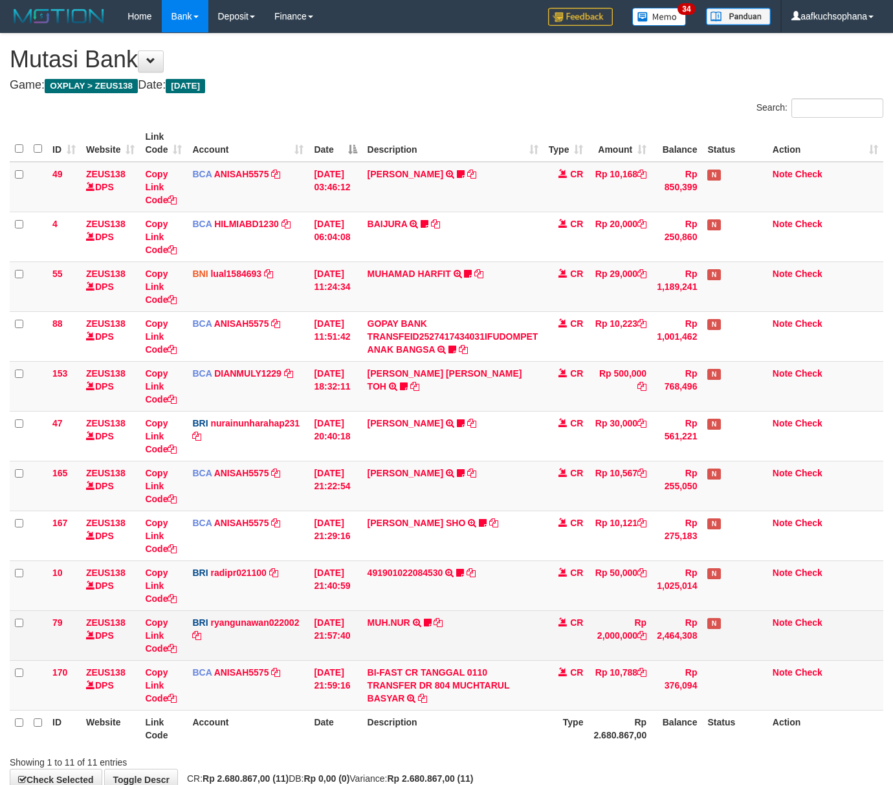
scroll to position [80, 0]
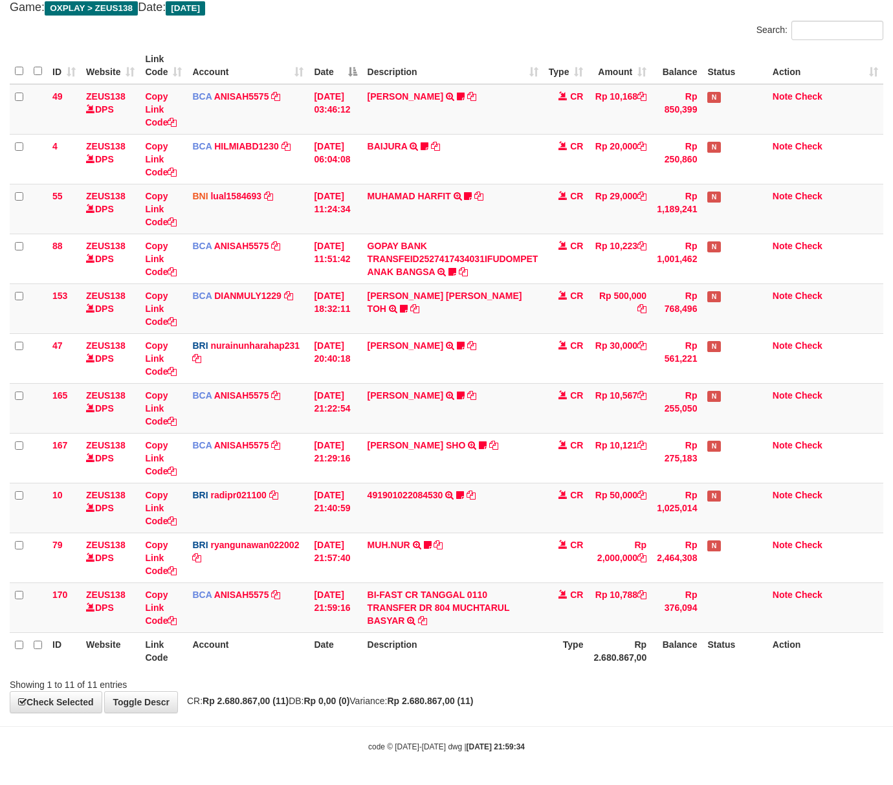
drag, startPoint x: 534, startPoint y: 681, endPoint x: 526, endPoint y: 677, distance: 8.7
click at [533, 681] on div "Showing 1 to 11 of 11 entries" at bounding box center [446, 682] width 893 height 18
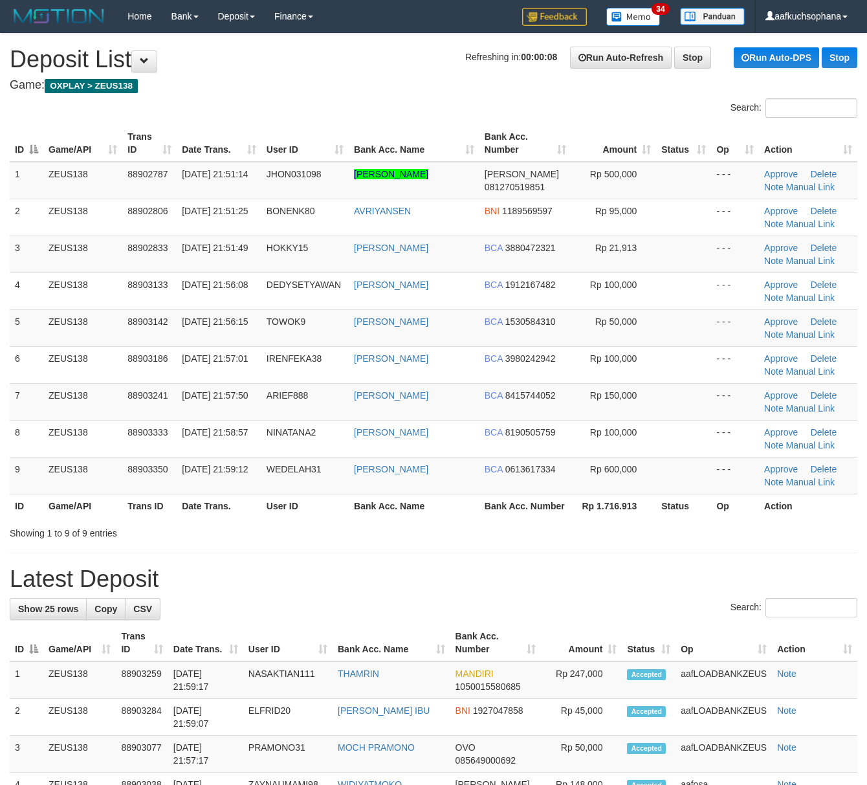
click at [529, 540] on div "Showing 1 to 9 of 9 entries" at bounding box center [433, 531] width 867 height 18
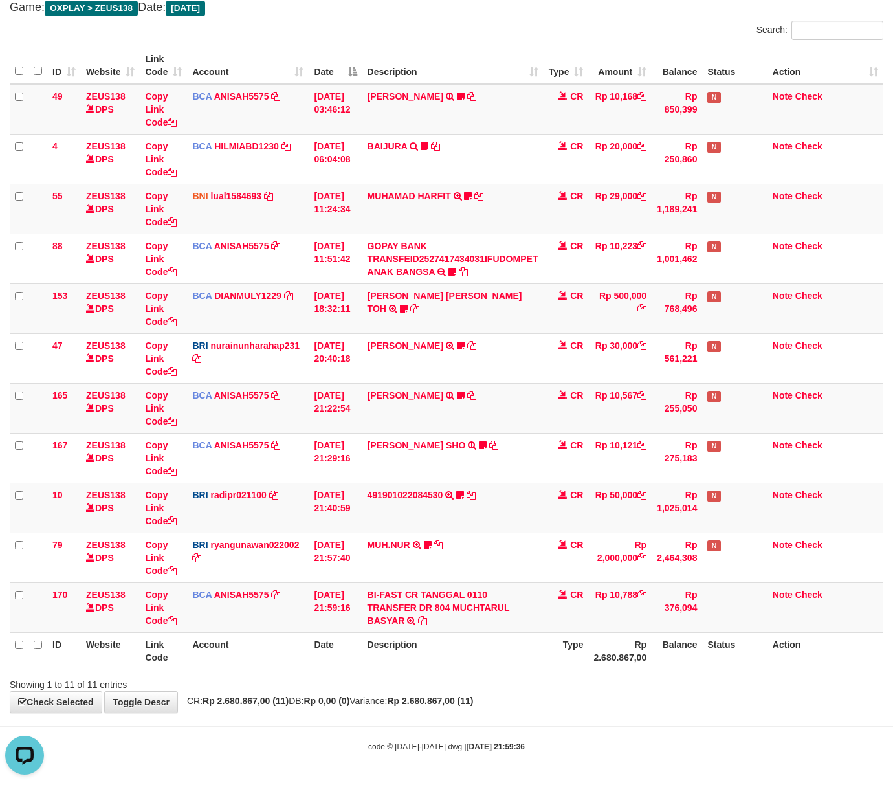
drag, startPoint x: 238, startPoint y: 669, endPoint x: 291, endPoint y: 643, distance: 58.5
click at [239, 669] on div "ID Website Link Code Account Date Description Type Amount Balance Status Action…" at bounding box center [446, 358] width 893 height 630
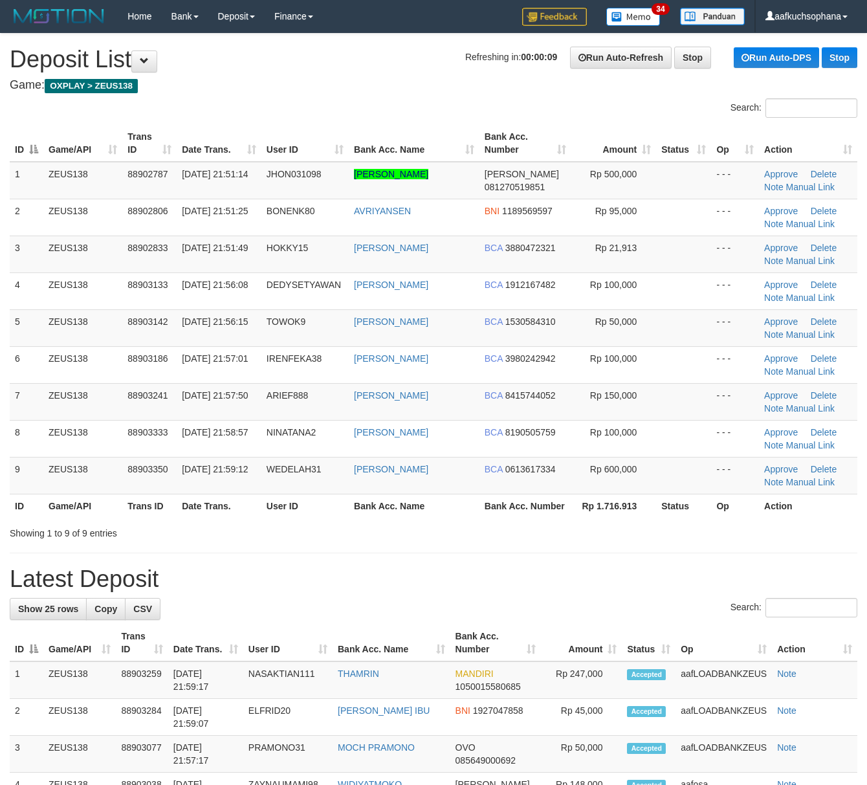
drag, startPoint x: 643, startPoint y: 576, endPoint x: 664, endPoint y: 581, distance: 21.4
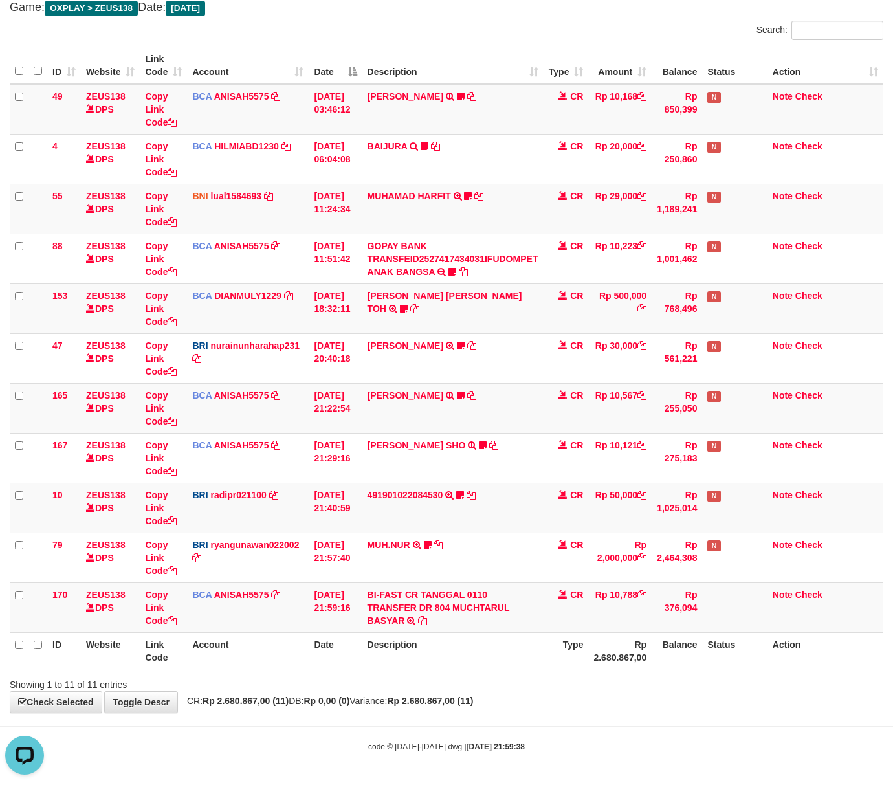
click at [379, 684] on div "Showing 1 to 11 of 11 entries" at bounding box center [446, 682] width 893 height 18
click at [377, 684] on div "Showing 1 to 11 of 11 entries" at bounding box center [446, 682] width 893 height 18
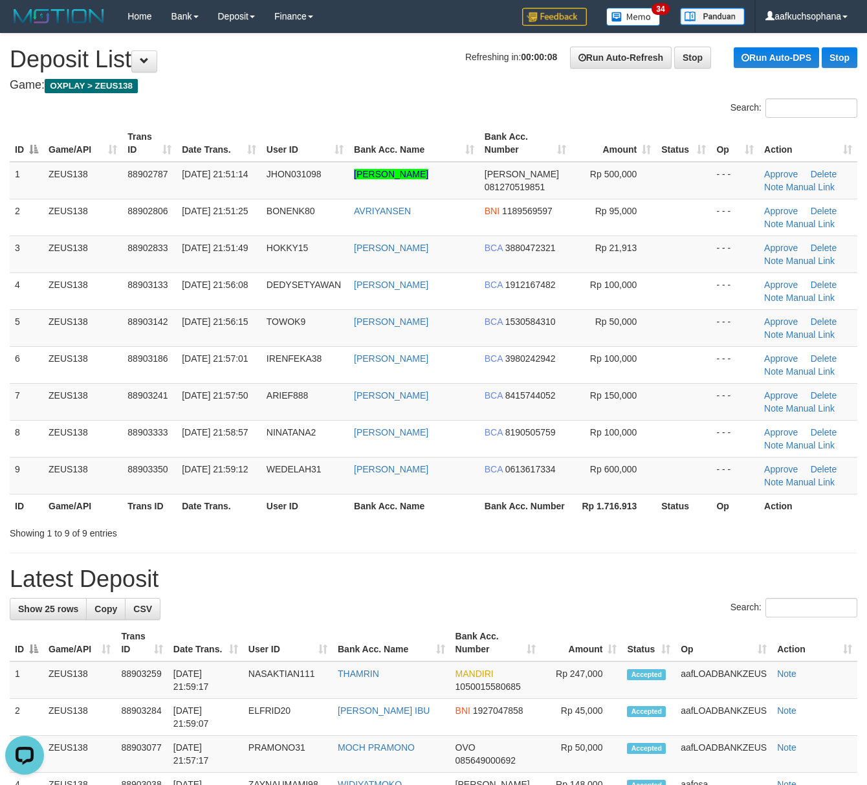
drag, startPoint x: 585, startPoint y: 551, endPoint x: 593, endPoint y: 551, distance: 7.8
click at [590, 540] on div "Showing 1 to 9 of 9 entries" at bounding box center [433, 531] width 867 height 18
drag, startPoint x: 489, startPoint y: 559, endPoint x: 508, endPoint y: 559, distance: 18.8
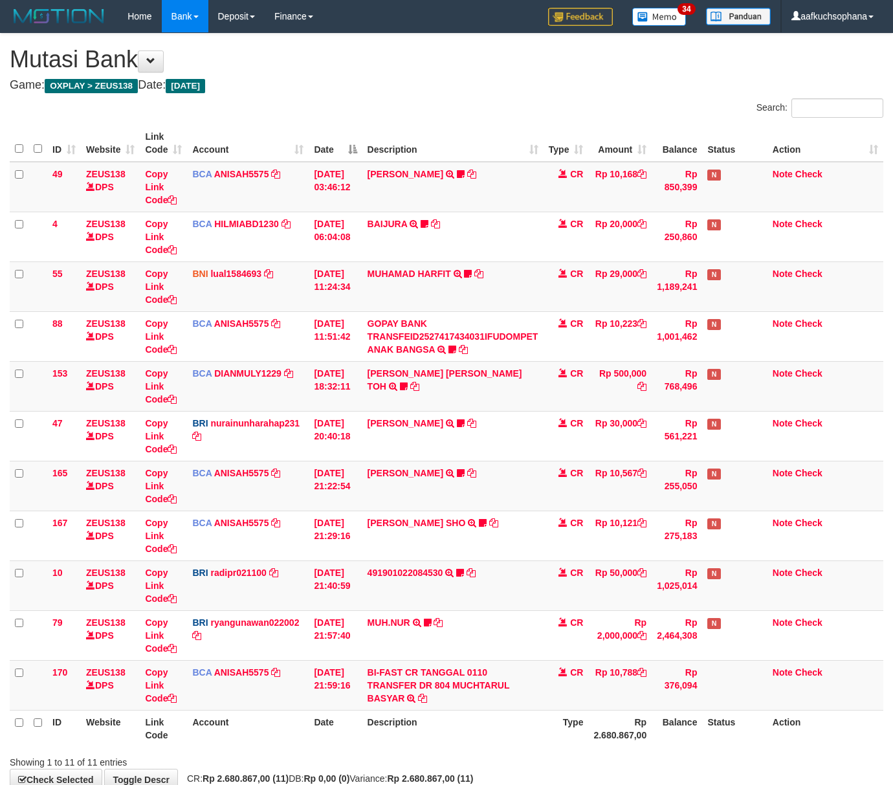
scroll to position [80, 0]
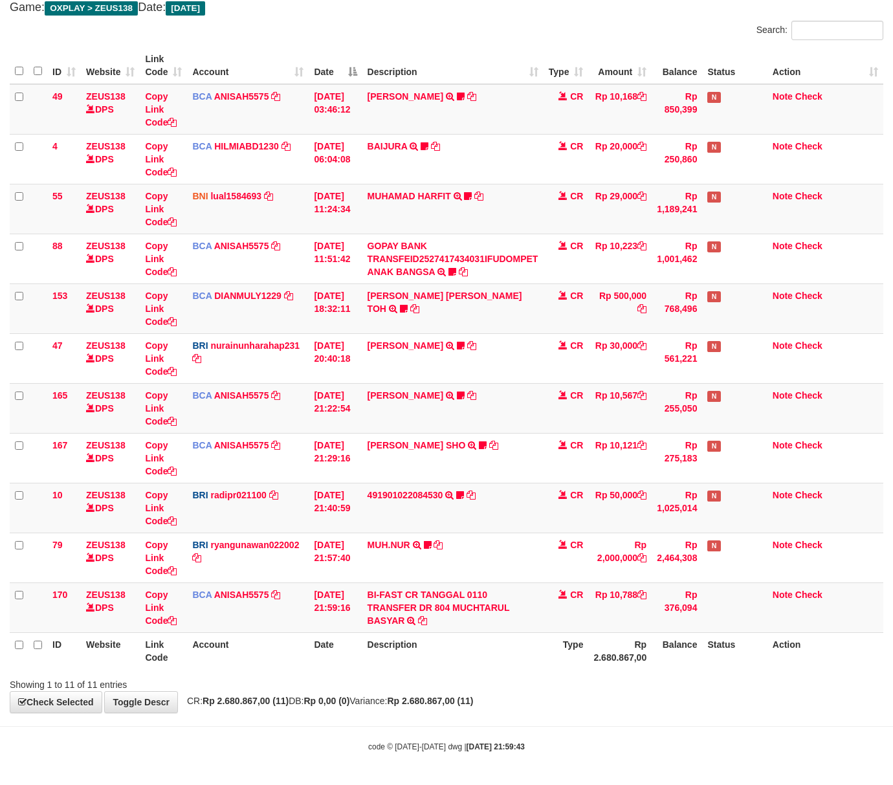
click at [439, 713] on body "Toggle navigation Home Bank Account List Load By Website Group [OXPLAY] ZEUS138…" at bounding box center [446, 353] width 893 height 863
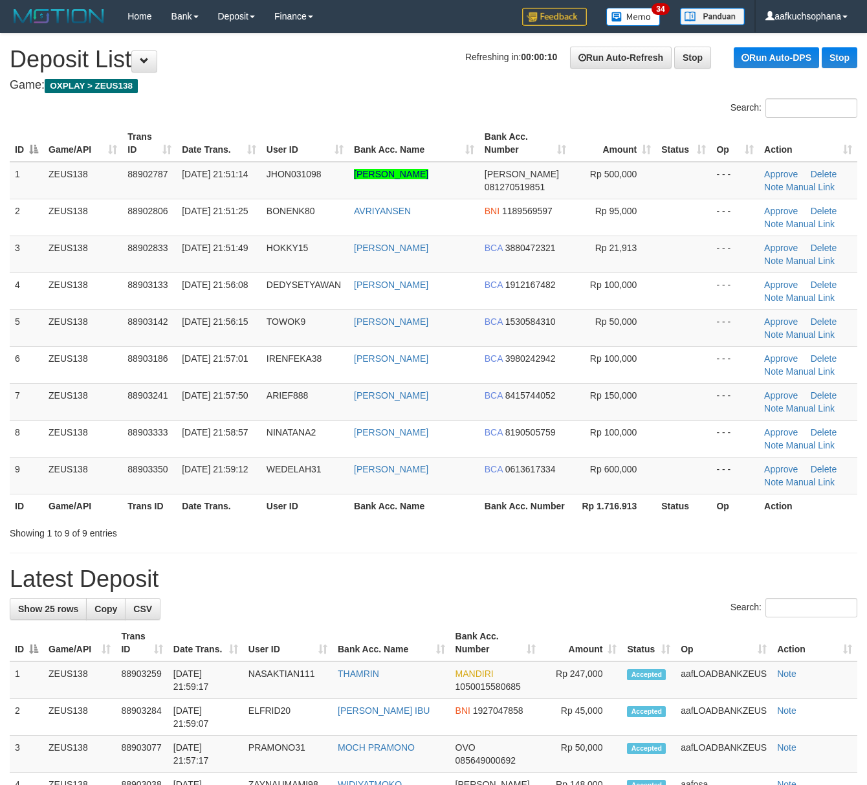
drag, startPoint x: 0, startPoint y: 0, endPoint x: 769, endPoint y: 607, distance: 979.8
drag, startPoint x: 0, startPoint y: 0, endPoint x: 539, endPoint y: 568, distance: 783.0
drag, startPoint x: 537, startPoint y: 568, endPoint x: 467, endPoint y: 536, distance: 76.8
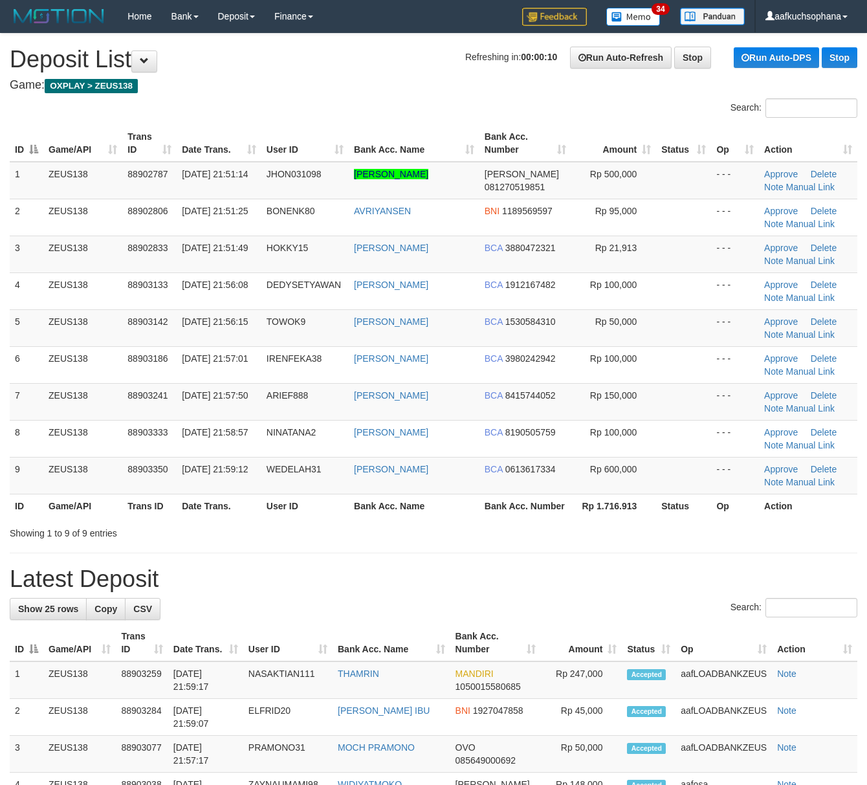
click at [536, 553] on hr at bounding box center [434, 553] width 848 height 1
drag, startPoint x: 500, startPoint y: 536, endPoint x: 777, endPoint y: 597, distance: 283.0
click at [509, 539] on div "Showing 1 to 9 of 9 entries" at bounding box center [433, 531] width 867 height 18
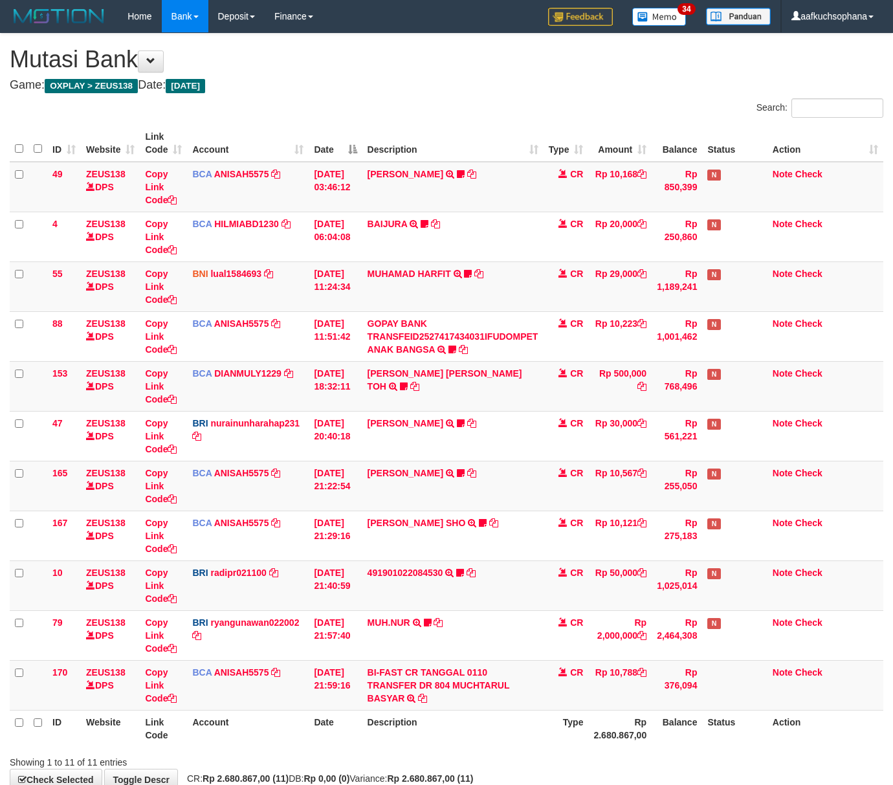
scroll to position [80, 0]
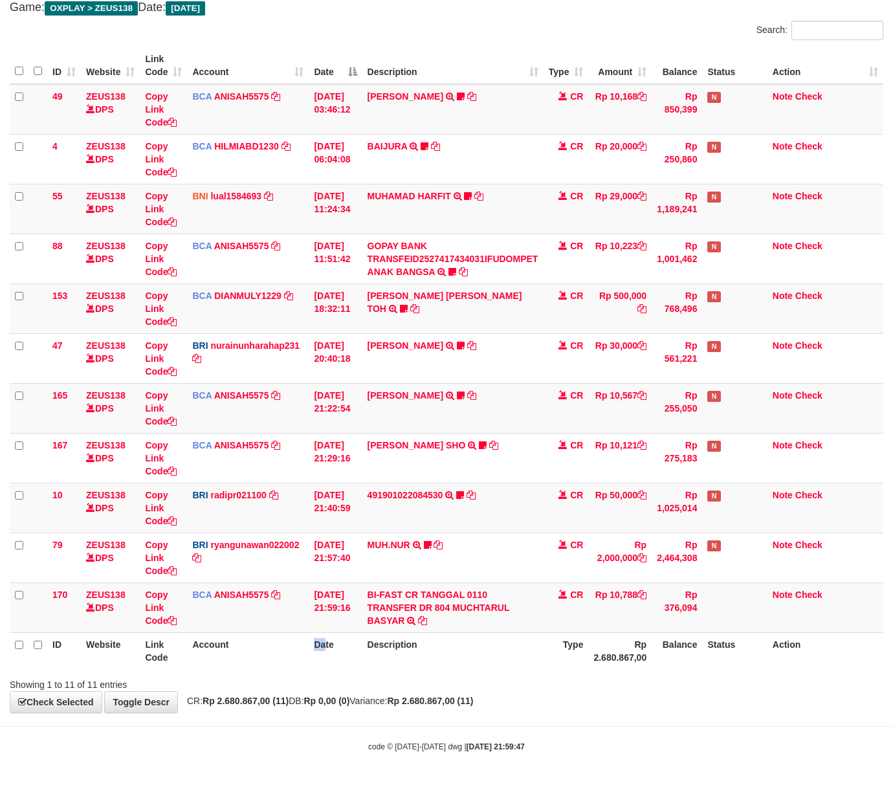
click at [324, 661] on th "Date" at bounding box center [335, 650] width 53 height 37
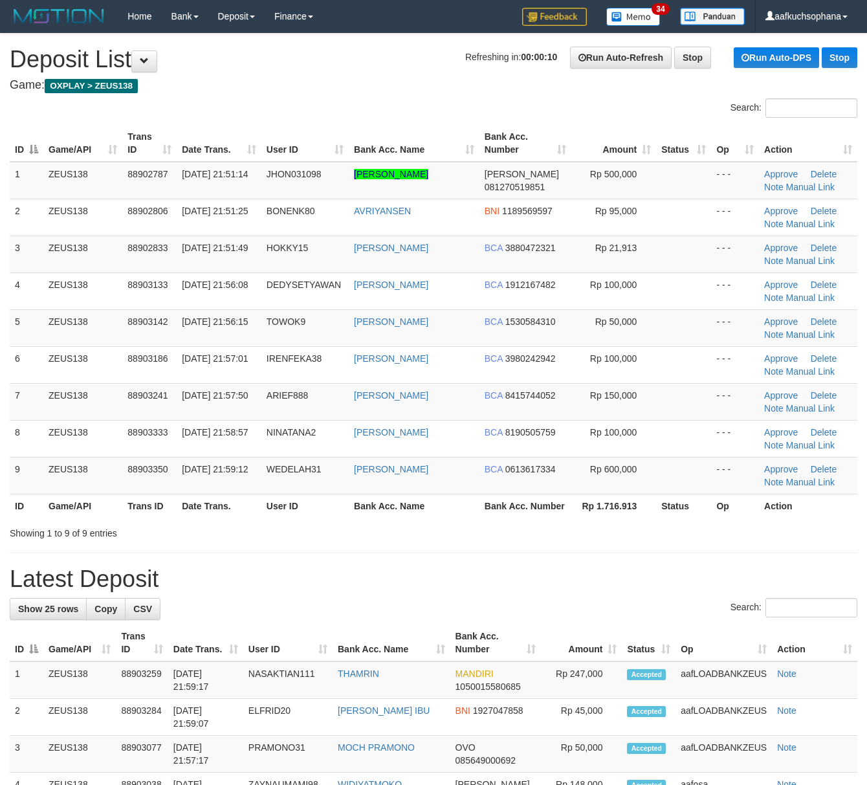
drag, startPoint x: 511, startPoint y: 539, endPoint x: 592, endPoint y: 555, distance: 81.9
click at [522, 540] on div "Showing 1 to 9 of 9 entries" at bounding box center [433, 531] width 867 height 18
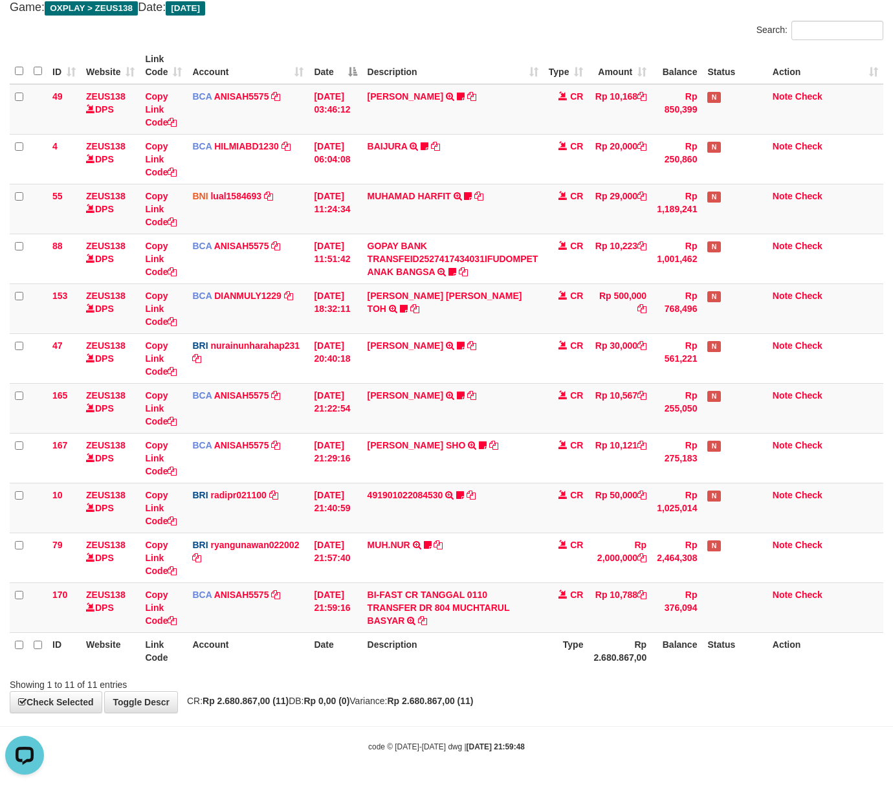
drag, startPoint x: 397, startPoint y: 665, endPoint x: 3, endPoint y: 623, distance: 397.2
click at [390, 665] on th "Description" at bounding box center [452, 650] width 181 height 37
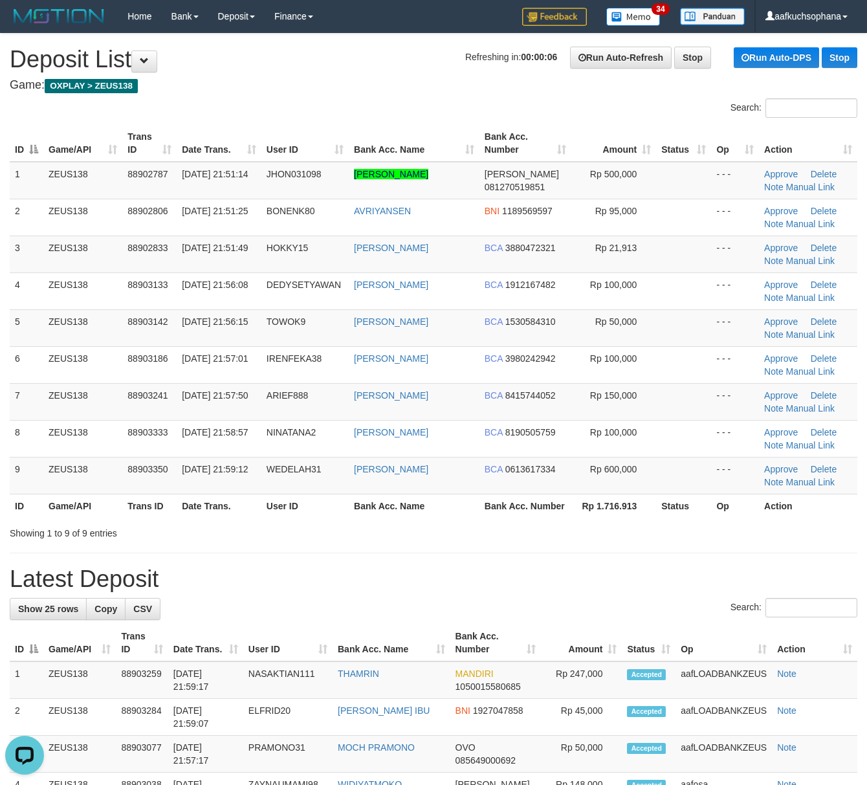
drag, startPoint x: 531, startPoint y: 561, endPoint x: 878, endPoint y: 643, distance: 356.7
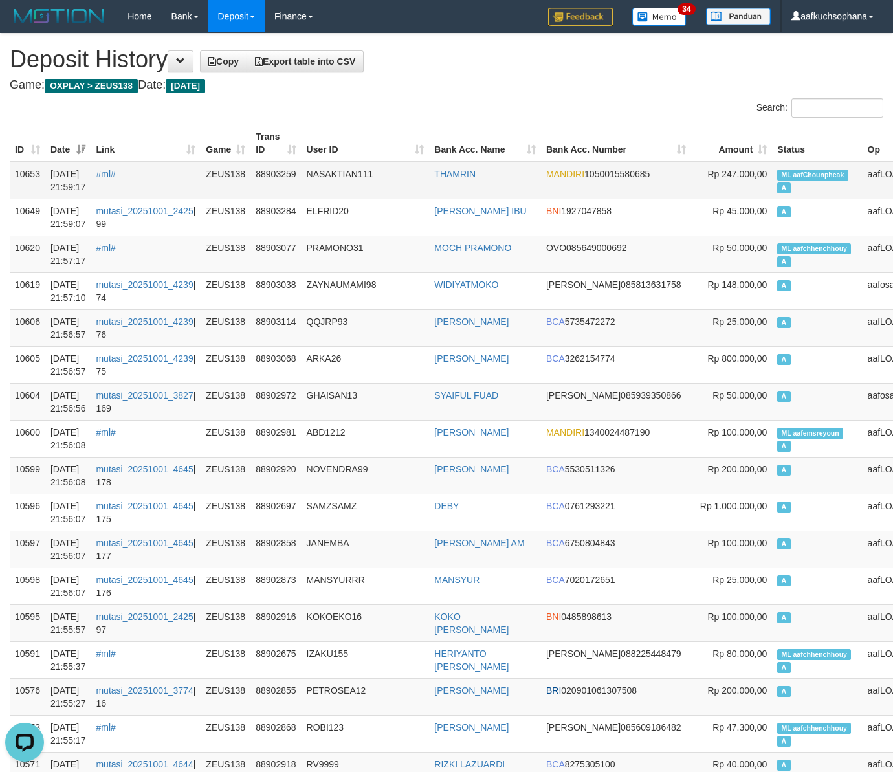
click at [777, 173] on span "ML aafChounpheak" at bounding box center [812, 175] width 71 height 11
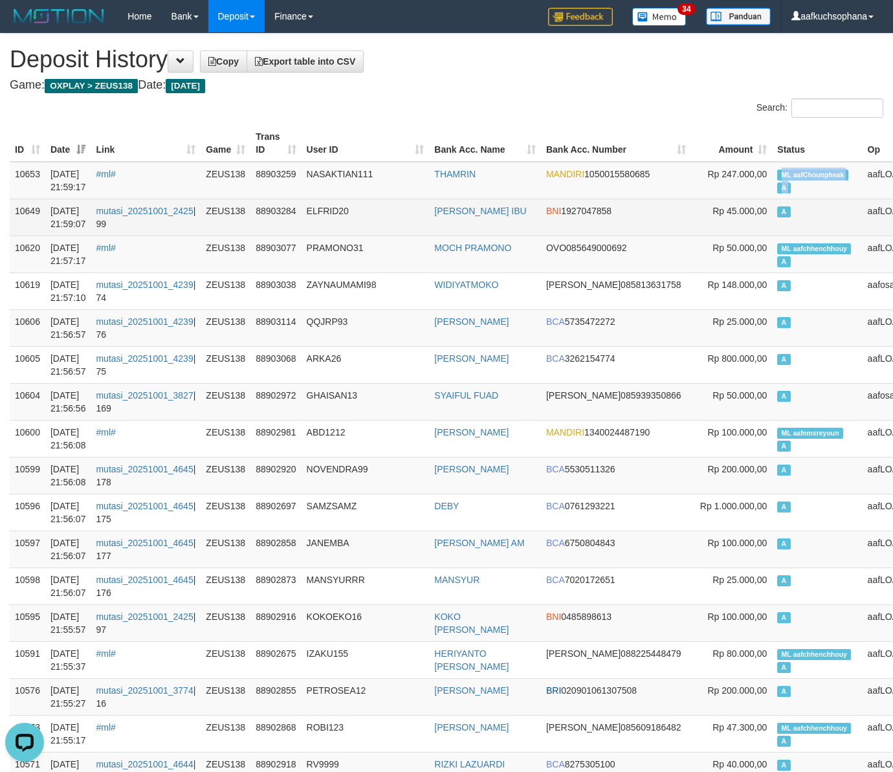
copy td "ML aafChounpheak A"
click at [772, 208] on td "A" at bounding box center [817, 217] width 90 height 37
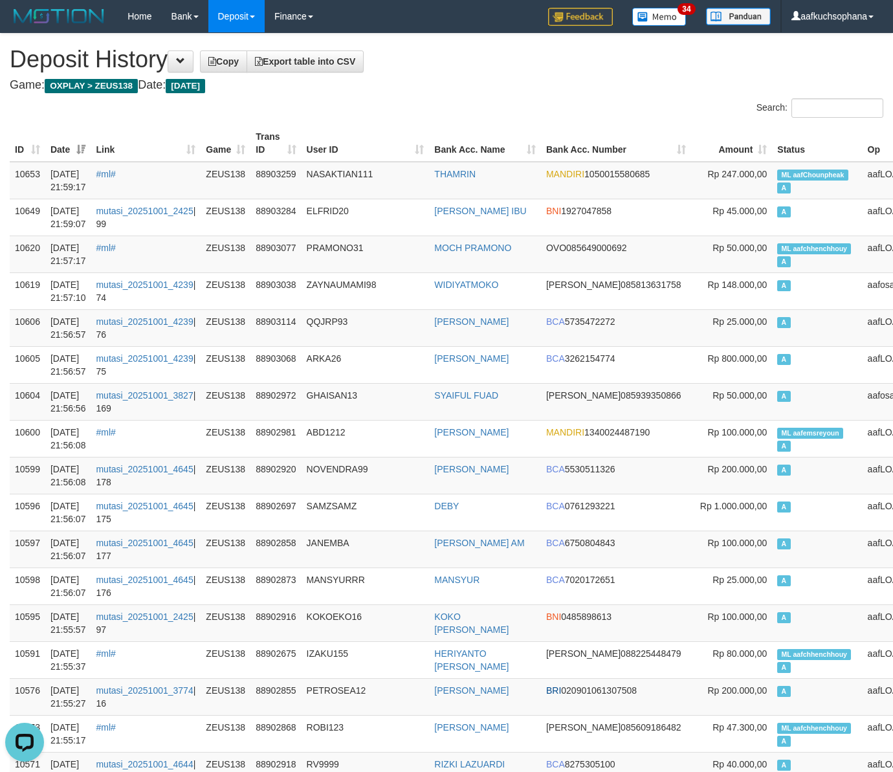
scroll to position [5968, 0]
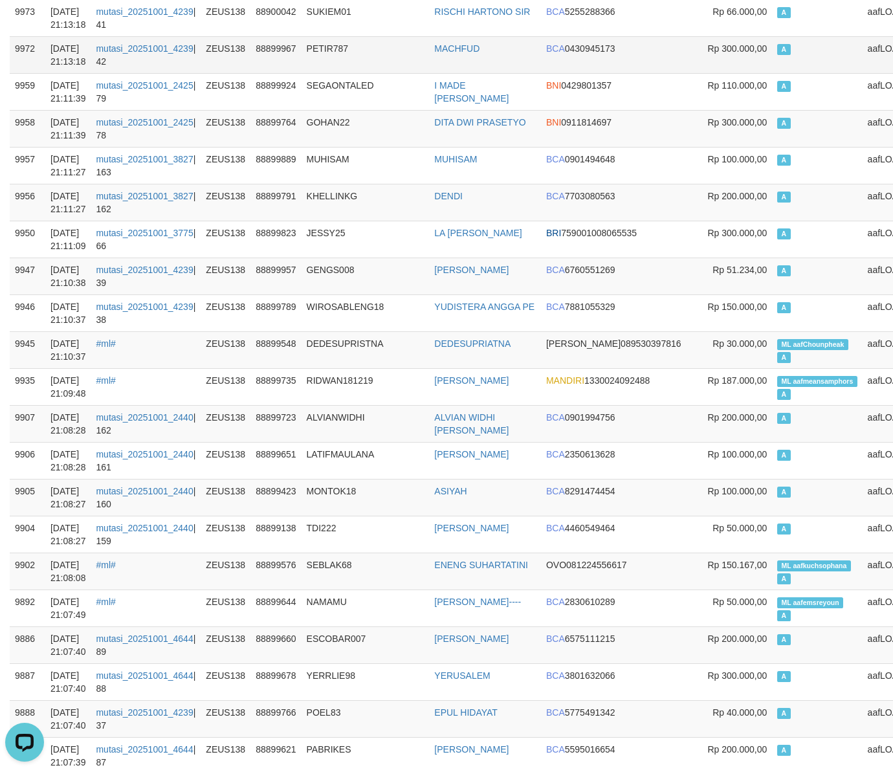
click at [496, 73] on td "MACHFUD" at bounding box center [485, 54] width 112 height 37
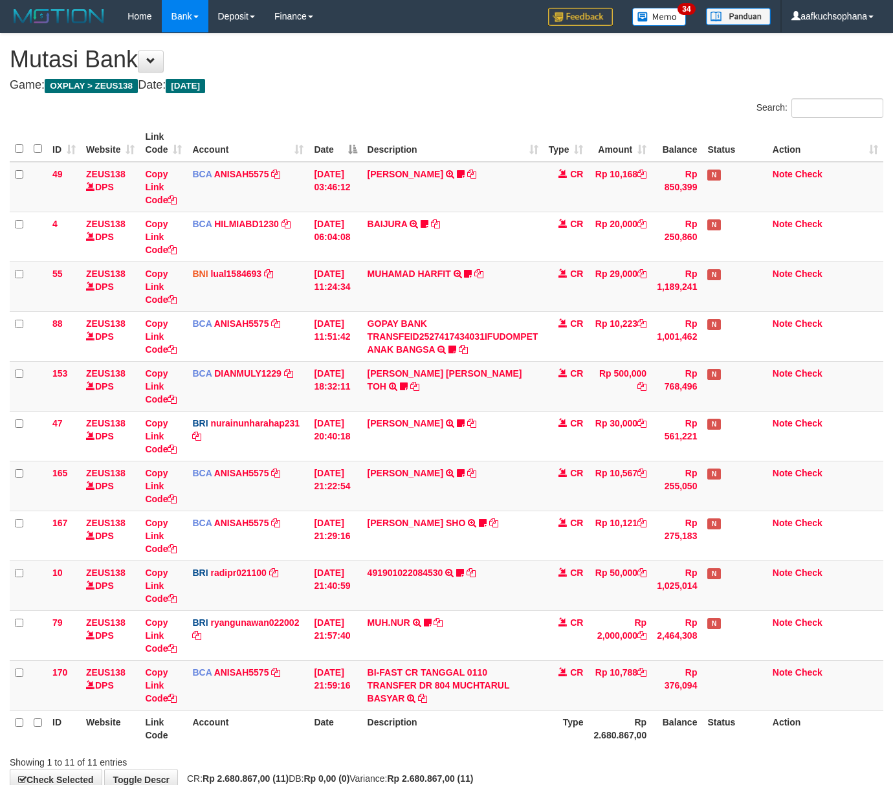
scroll to position [80, 0]
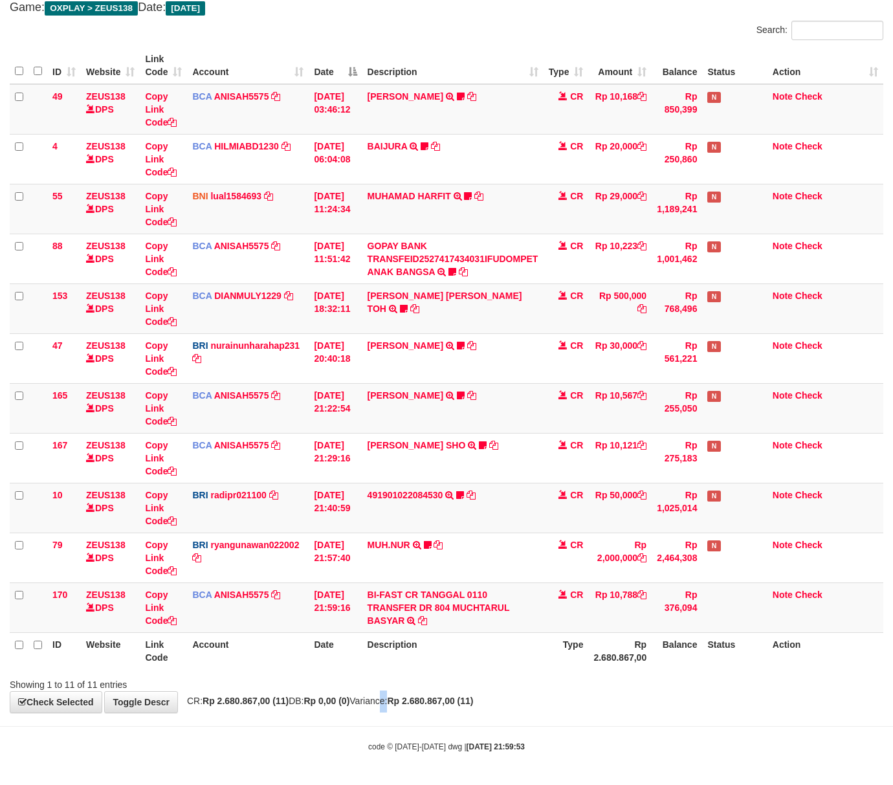
click at [392, 711] on div "**********" at bounding box center [446, 334] width 893 height 757
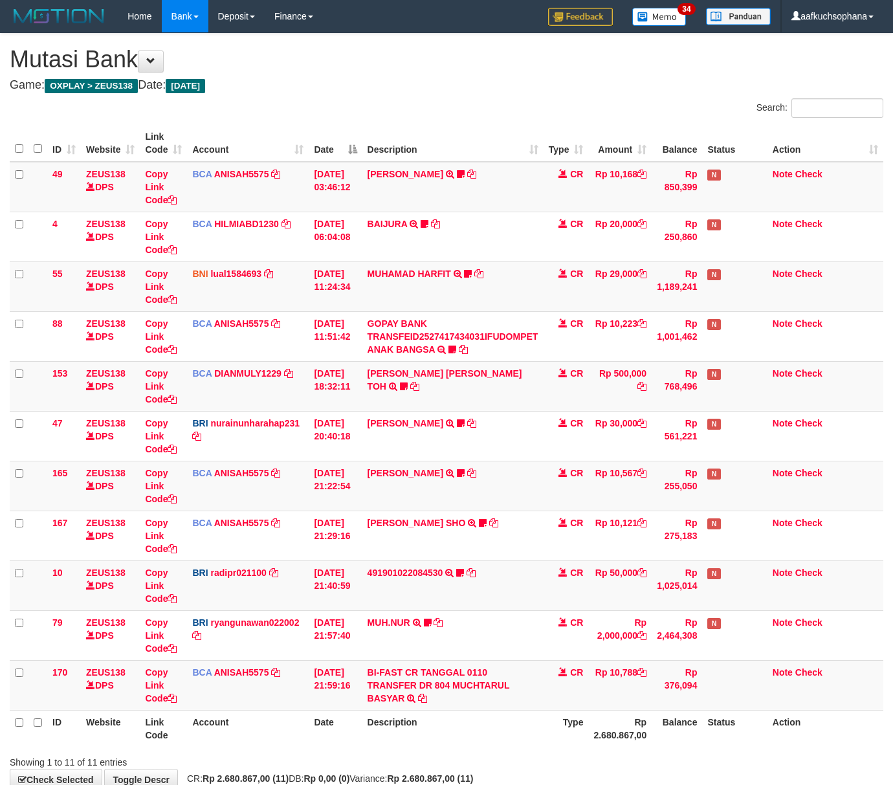
scroll to position [80, 0]
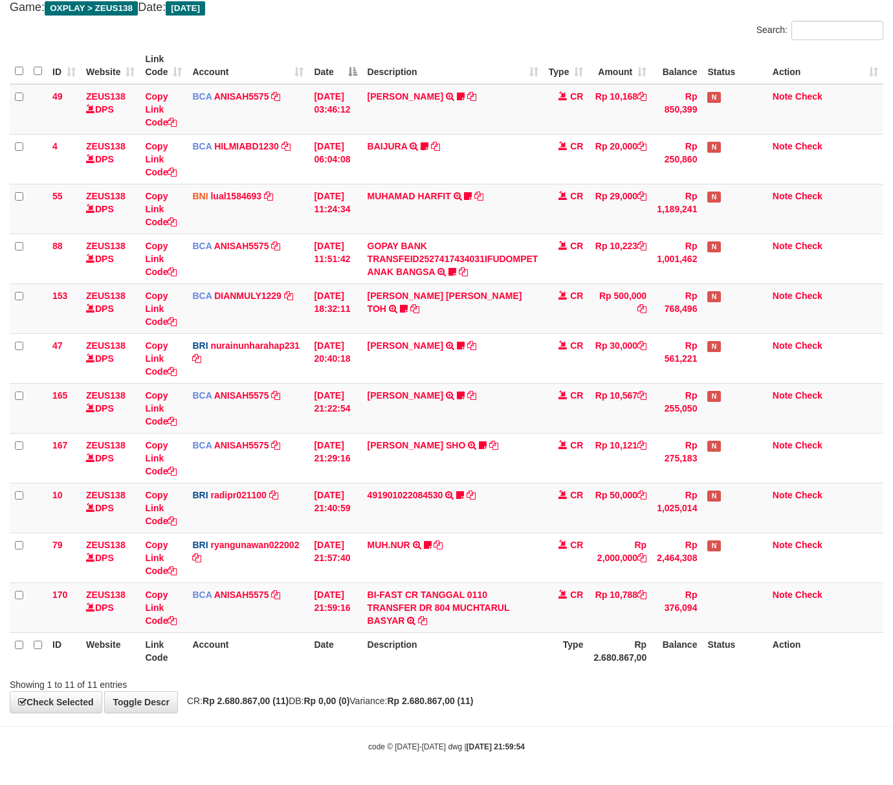
click at [281, 707] on div "**********" at bounding box center [446, 334] width 893 height 757
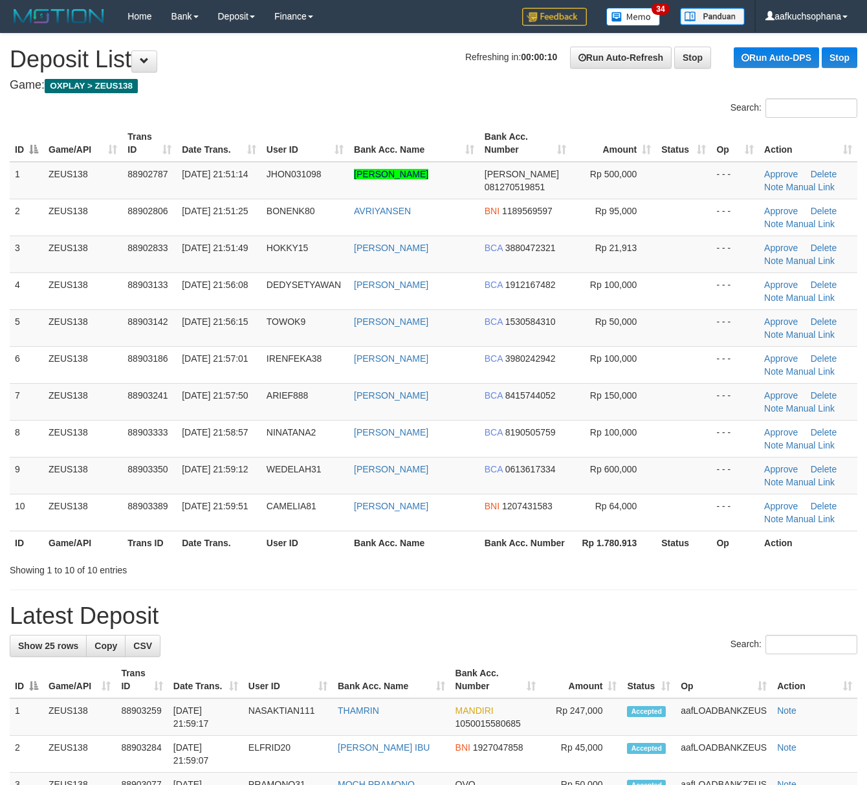
drag, startPoint x: 482, startPoint y: 558, endPoint x: 656, endPoint y: 601, distance: 179.9
click at [484, 555] on th "Bank Acc. Number" at bounding box center [526, 543] width 92 height 24
drag, startPoint x: 467, startPoint y: 567, endPoint x: 878, endPoint y: 629, distance: 415.7
click at [487, 573] on div "Search: ID Game/API Trans ID Date Trans. User ID Bank Acc. Name Bank Acc. Numbe…" at bounding box center [434, 337] width 848 height 478
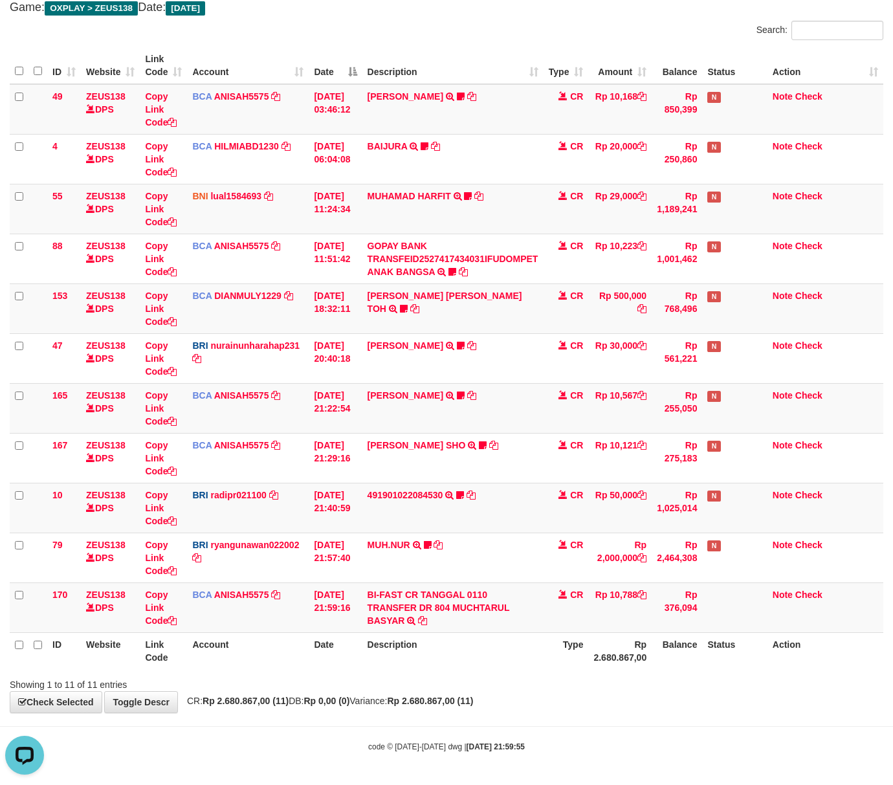
click at [465, 647] on th "Description" at bounding box center [452, 650] width 181 height 37
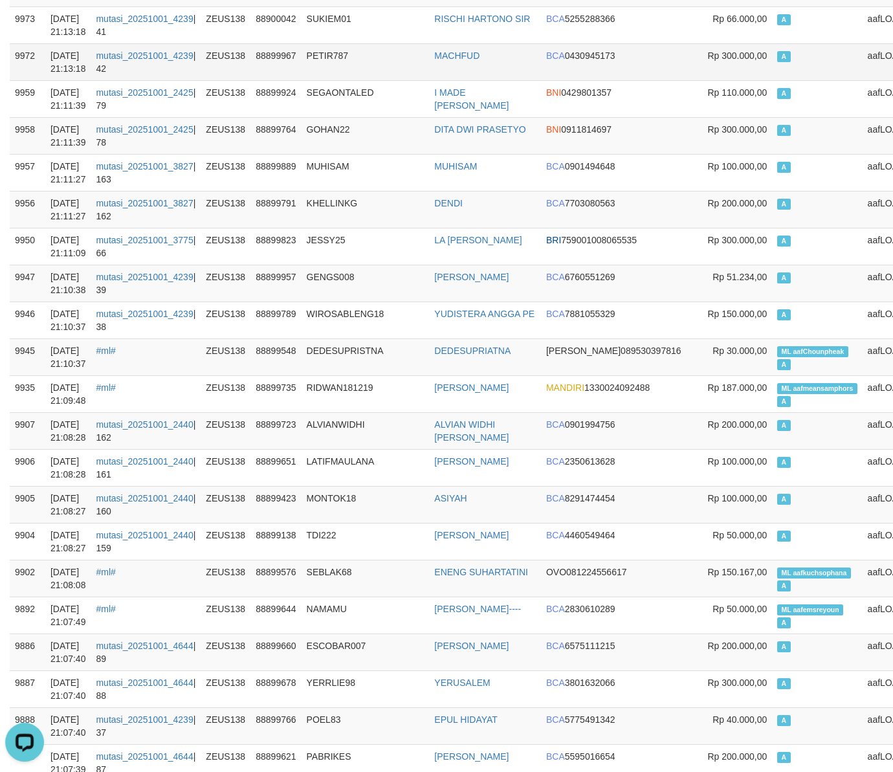
scroll to position [5961, 0]
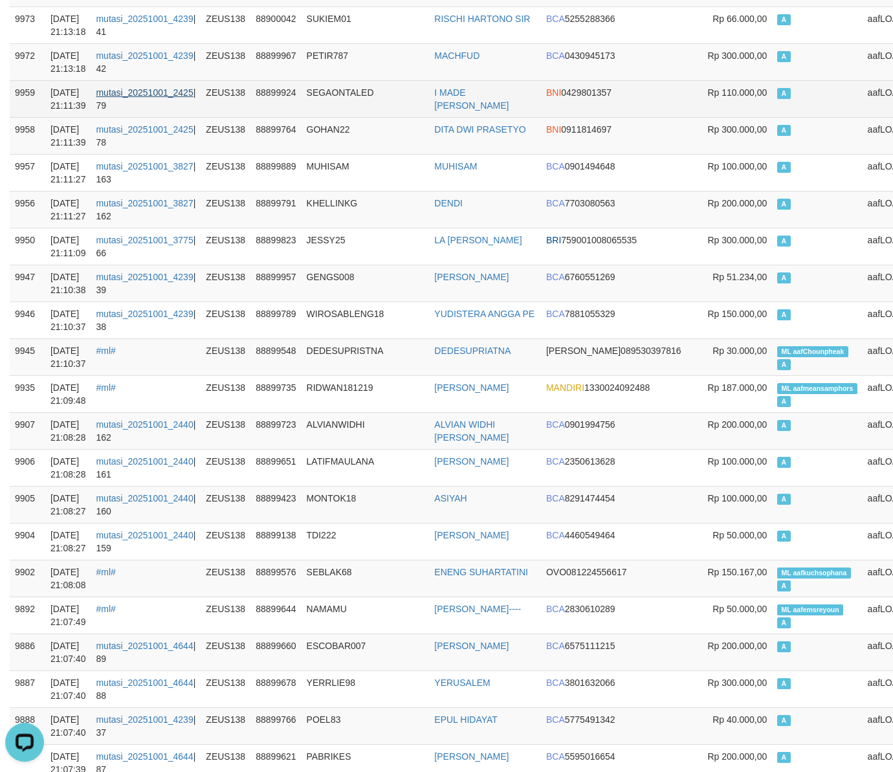
drag, startPoint x: 421, startPoint y: 81, endPoint x: 115, endPoint y: 126, distance: 308.8
click at [419, 80] on td "PETIR787" at bounding box center [366, 61] width 128 height 37
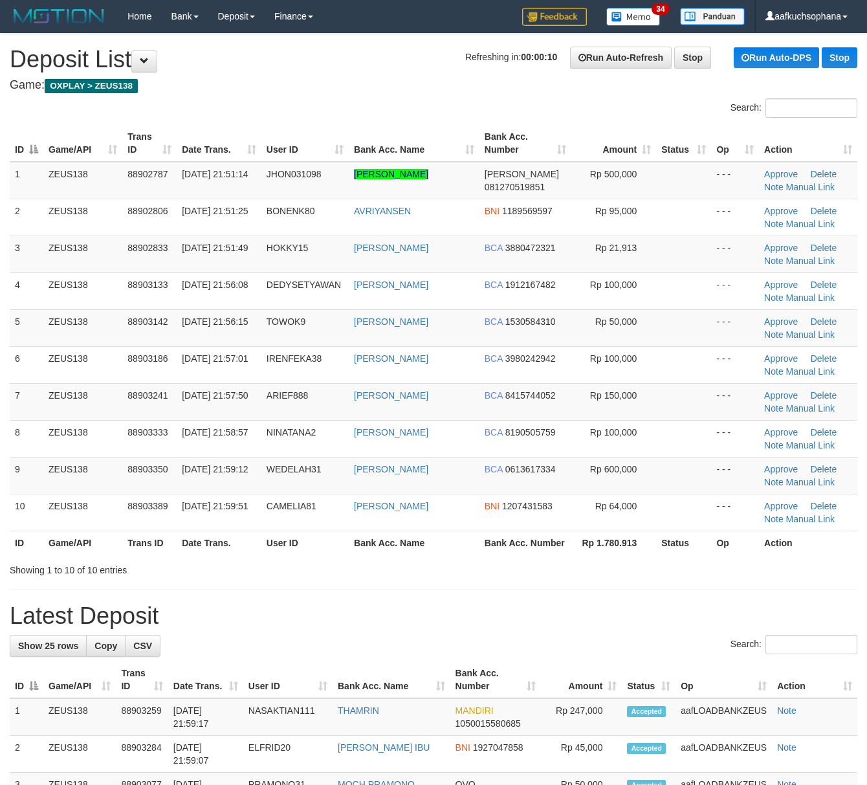
drag, startPoint x: 541, startPoint y: 603, endPoint x: 596, endPoint y: 603, distance: 54.4
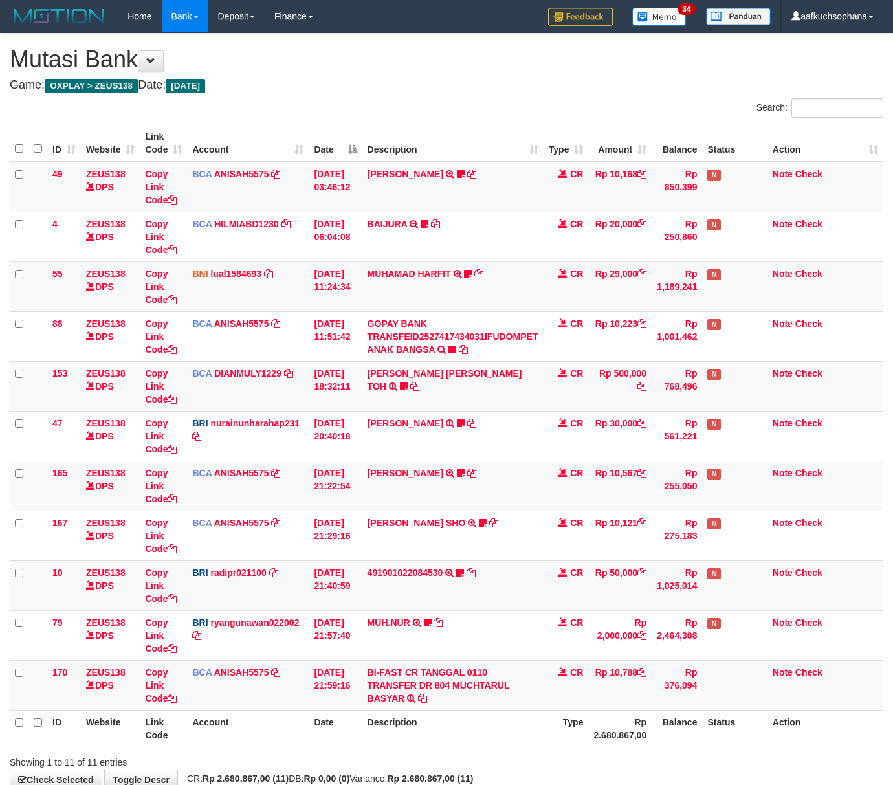
scroll to position [80, 0]
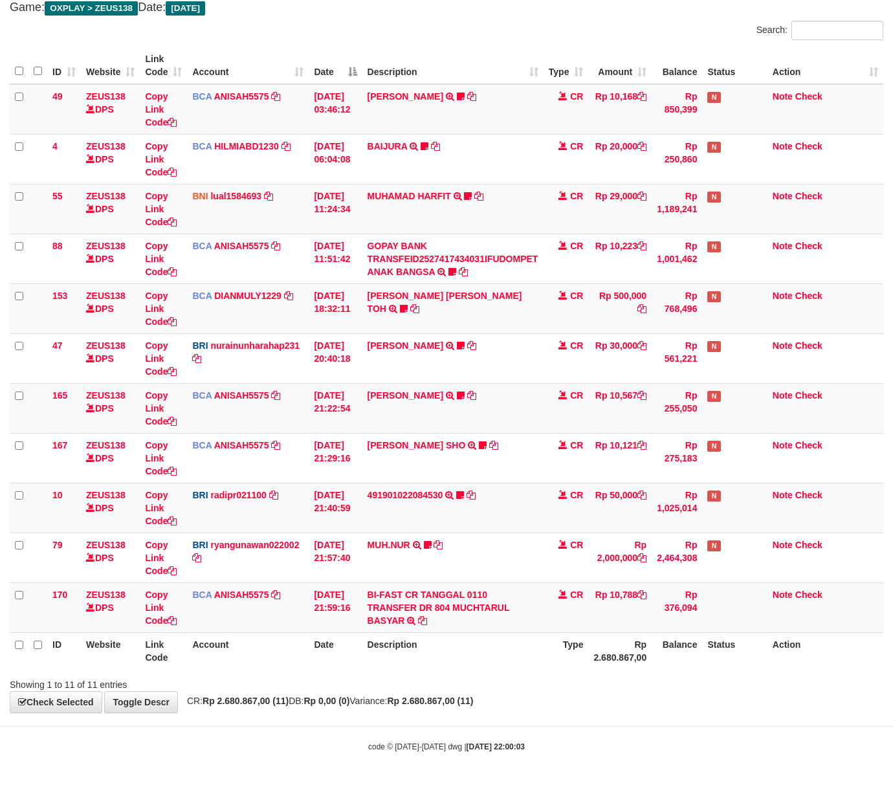
click at [342, 721] on body "Toggle navigation Home Bank Account List Load By Website Group [OXPLAY] ZEUS138…" at bounding box center [446, 353] width 893 height 863
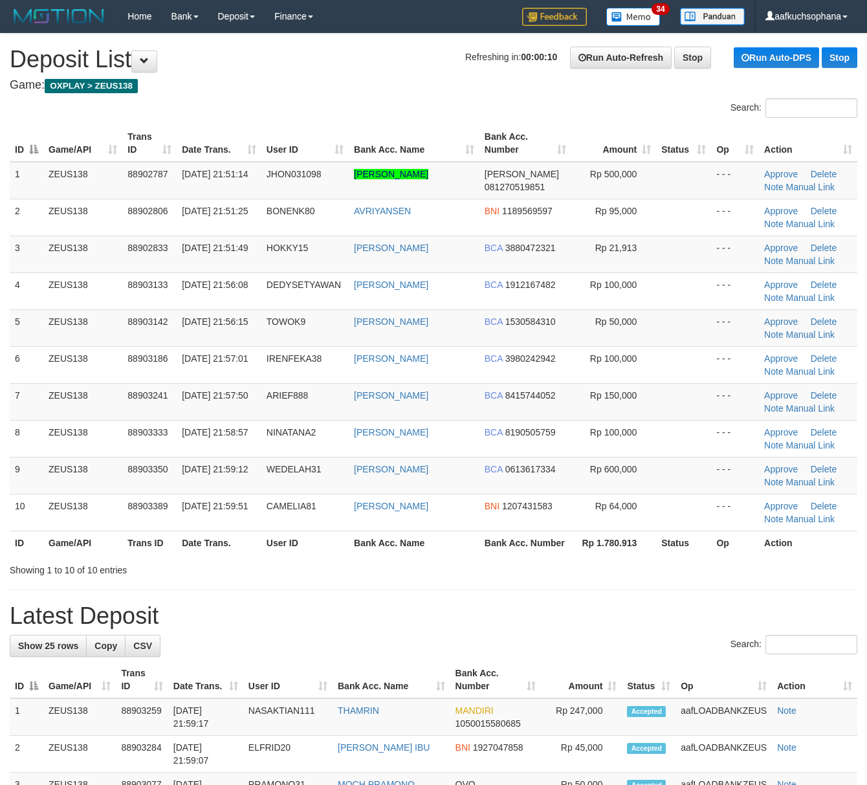
click at [625, 621] on h1 "Latest Deposit" at bounding box center [434, 616] width 848 height 26
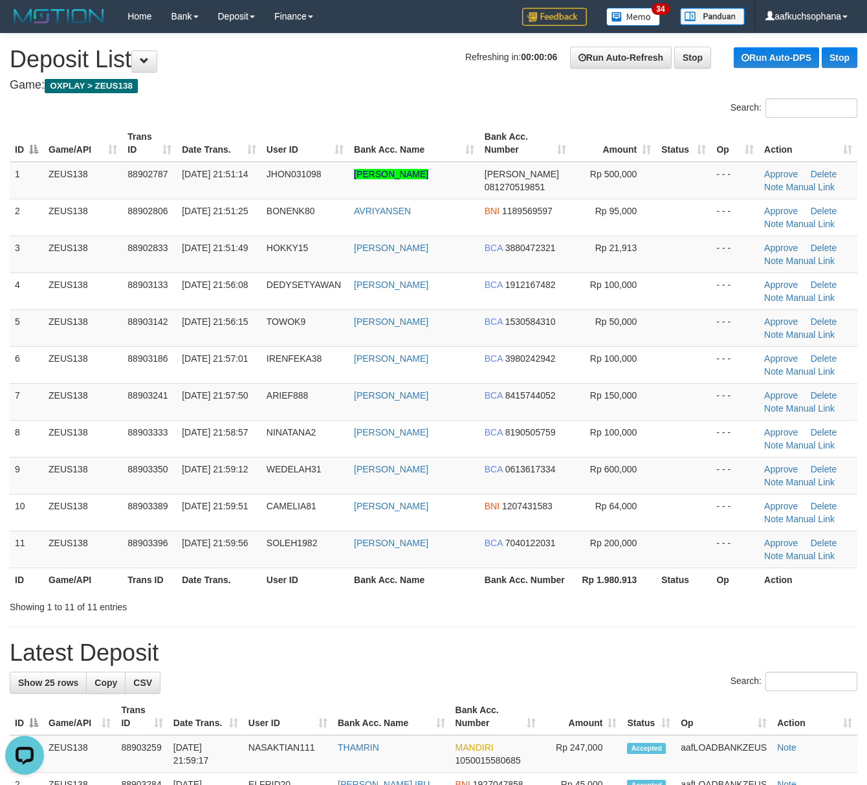
drag, startPoint x: 504, startPoint y: 624, endPoint x: 515, endPoint y: 625, distance: 11.7
click at [514, 614] on div "Showing 1 to 11 of 11 entries" at bounding box center [433, 605] width 867 height 18
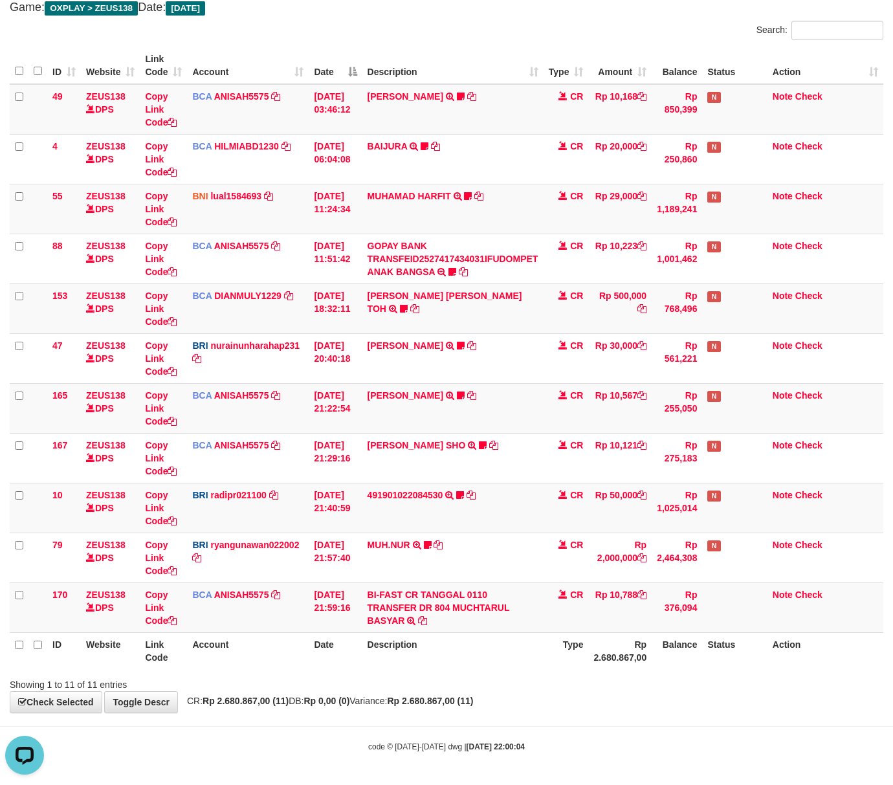
drag, startPoint x: 267, startPoint y: 734, endPoint x: 231, endPoint y: 718, distance: 39.7
click at [267, 734] on body "Toggle navigation Home Bank Account List Load By Website Group [OXPLAY] ZEUS138…" at bounding box center [446, 353] width 893 height 863
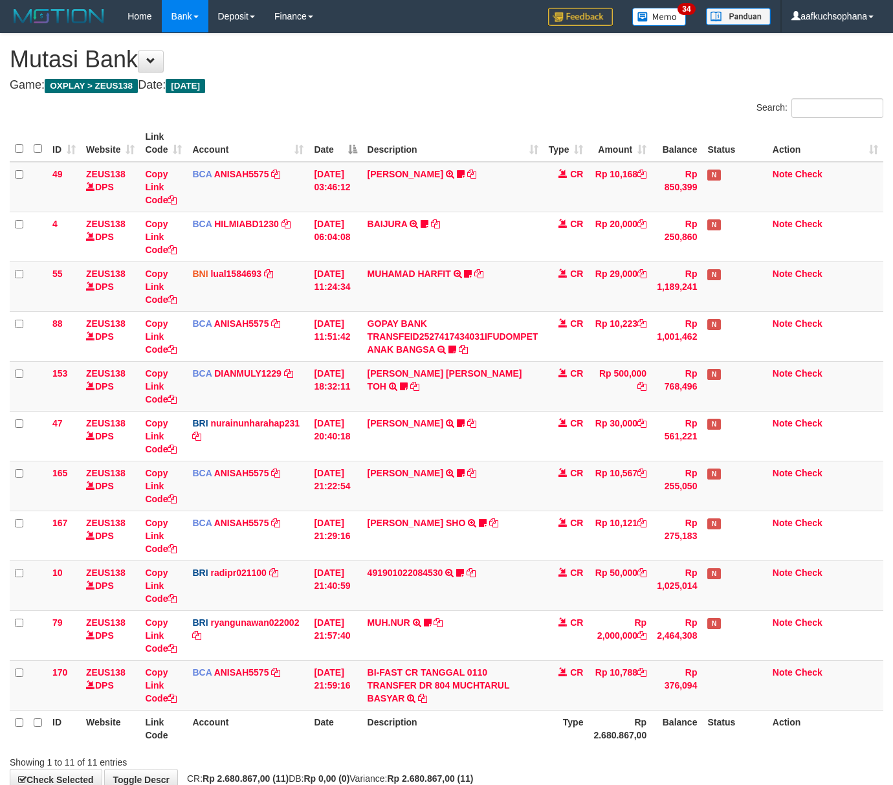
scroll to position [80, 0]
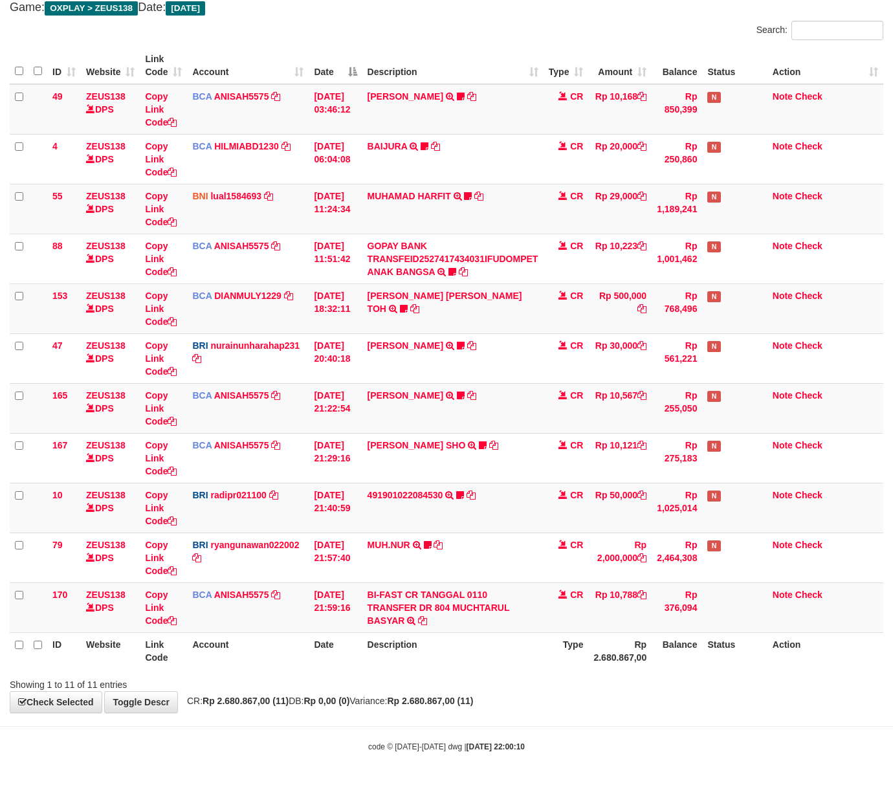
click at [545, 731] on body "Toggle navigation Home Bank Account List Load By Website Group [OXPLAY] ZEUS138…" at bounding box center [446, 353] width 893 height 863
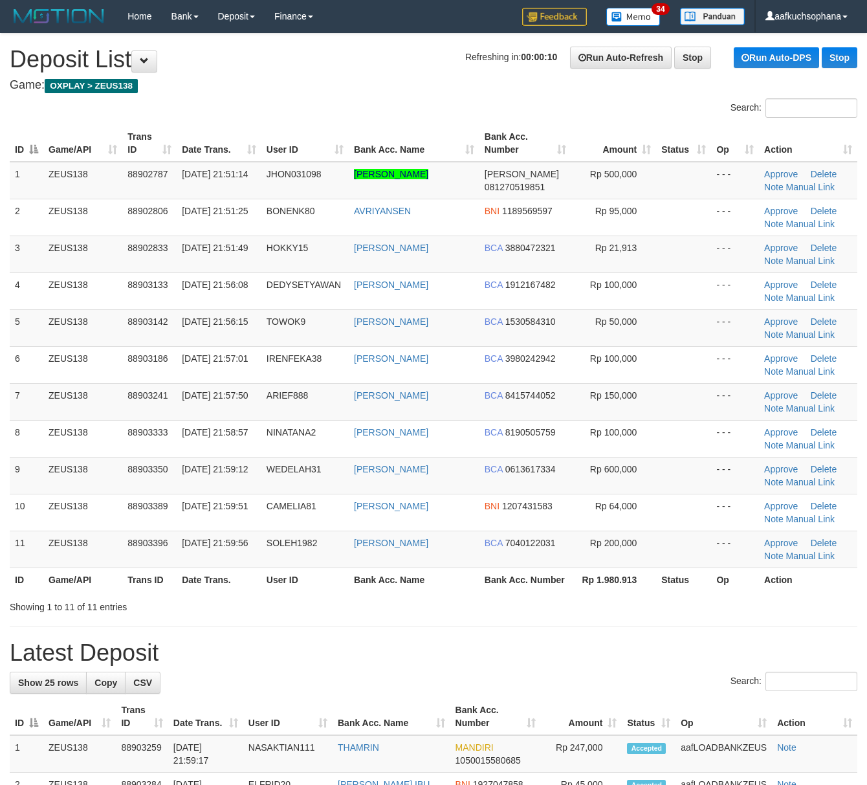
drag, startPoint x: 647, startPoint y: 606, endPoint x: 876, endPoint y: 663, distance: 235.5
click at [680, 614] on div "Search: ID Game/API Trans ID Date Trans. User ID Bank Acc. Name Bank Acc. Numbe…" at bounding box center [434, 355] width 848 height 515
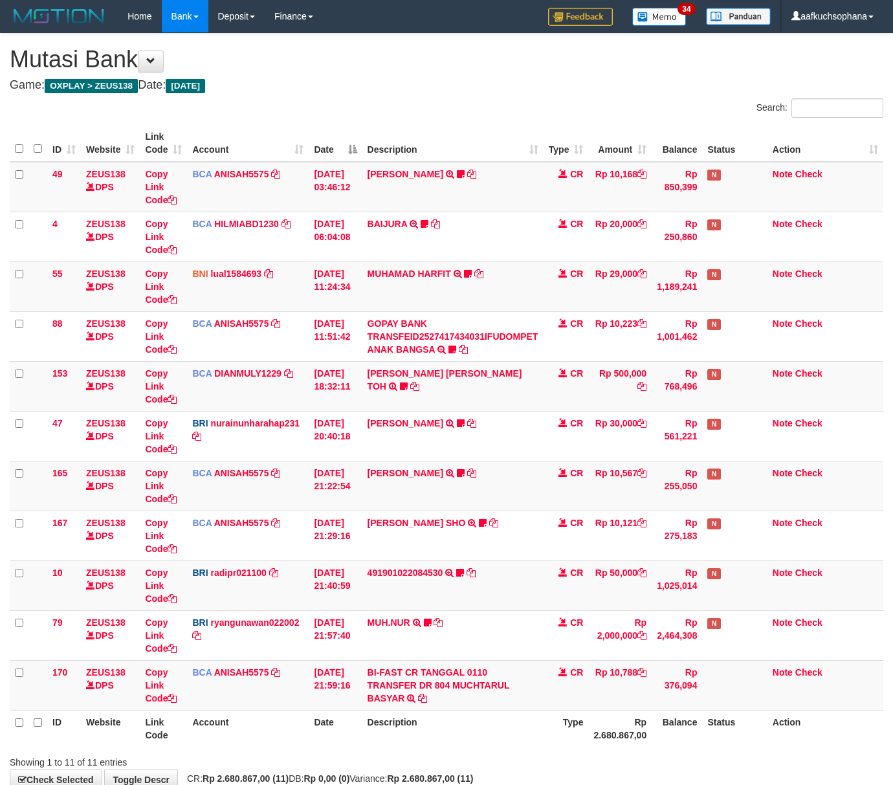
scroll to position [80, 0]
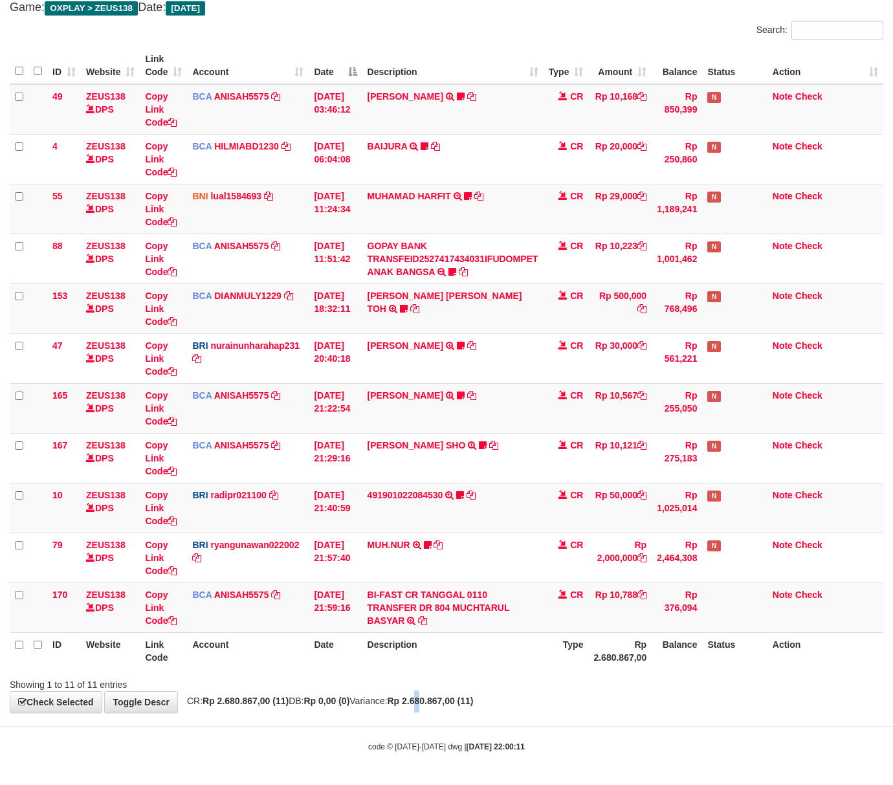
click at [457, 697] on div "**********" at bounding box center [446, 334] width 893 height 757
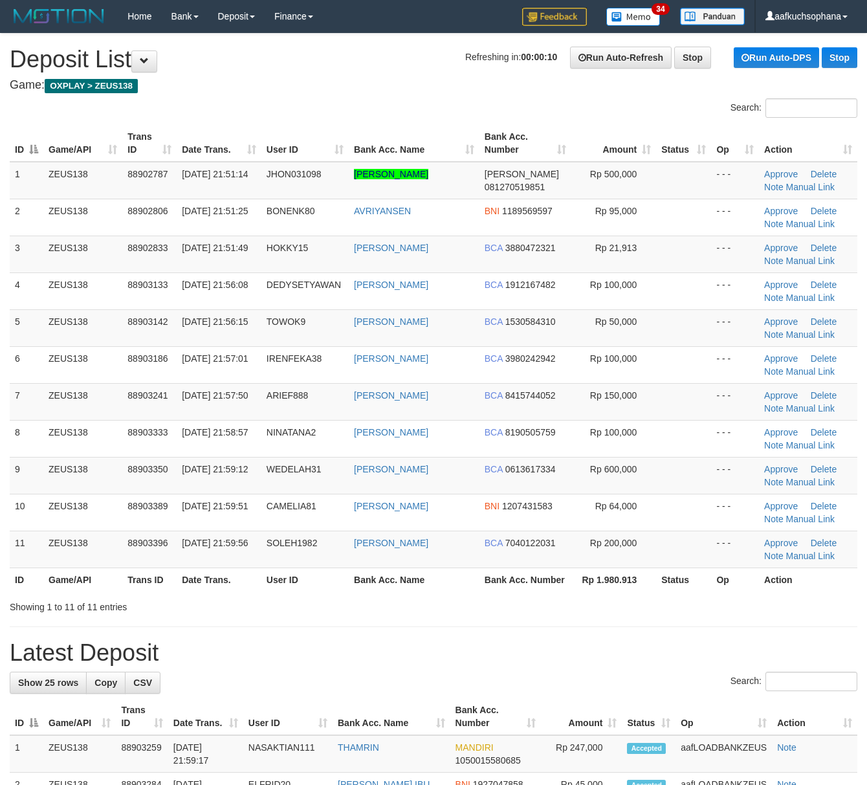
click at [592, 592] on th "Rp 1.980.913" at bounding box center [614, 580] width 85 height 24
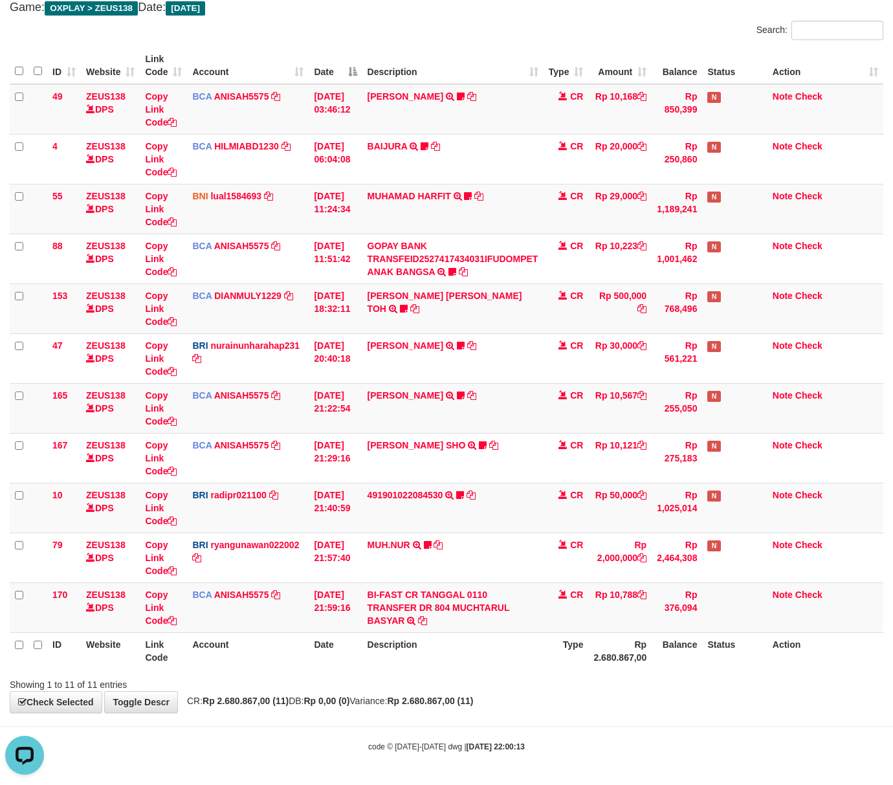
click at [350, 702] on strong "Rp 0,00 (0)" at bounding box center [327, 701] width 46 height 10
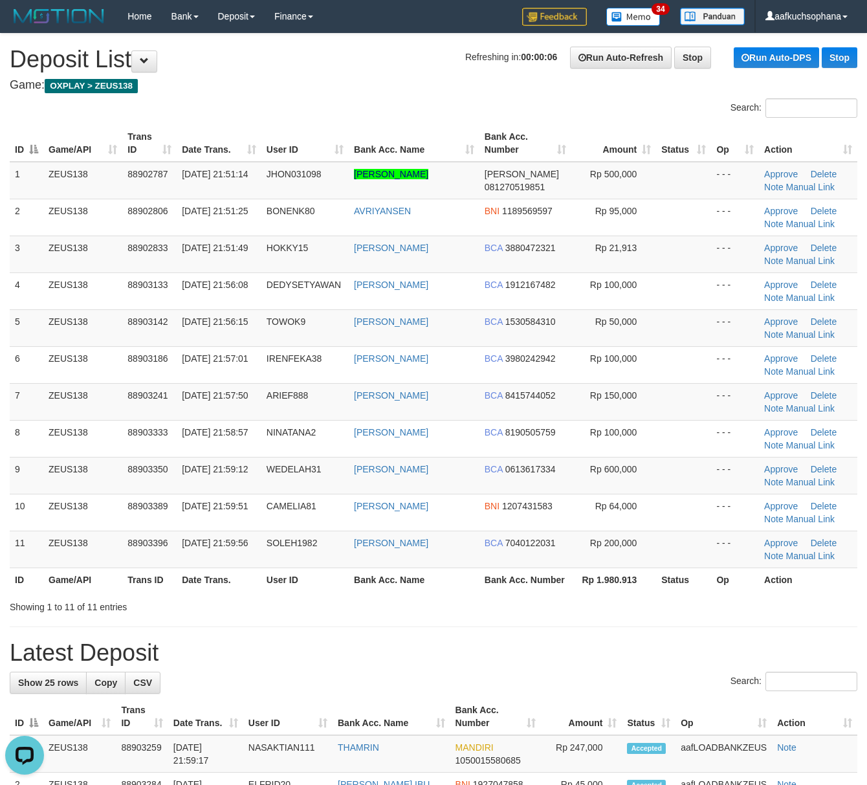
drag, startPoint x: 618, startPoint y: 603, endPoint x: 876, endPoint y: 643, distance: 261.9
click at [619, 592] on th "Rp 1.980.913" at bounding box center [614, 580] width 85 height 24
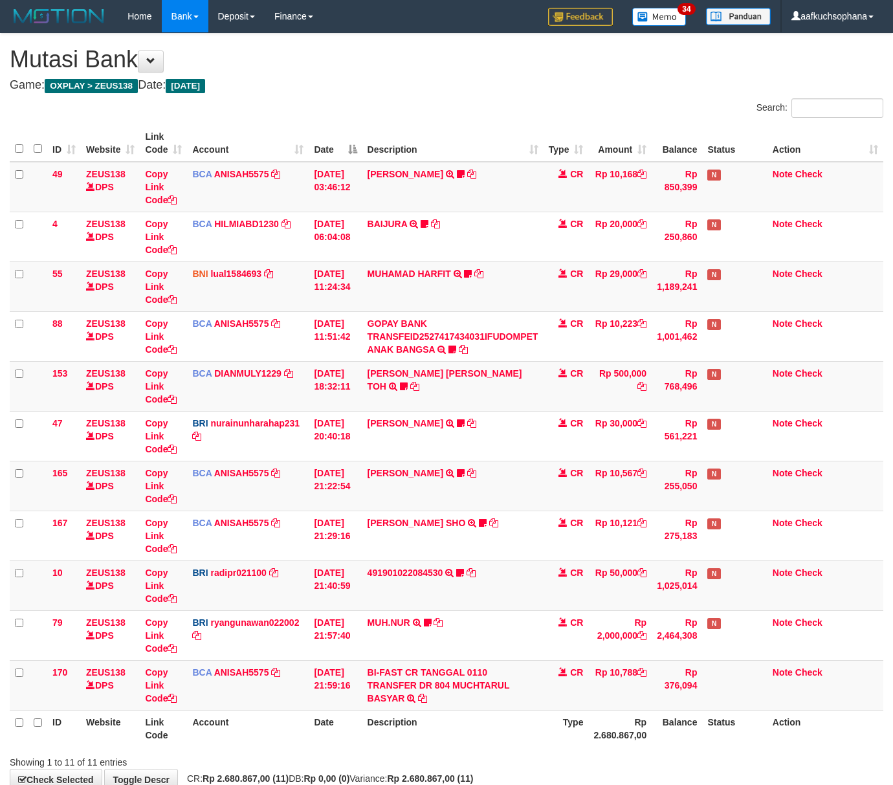
scroll to position [80, 0]
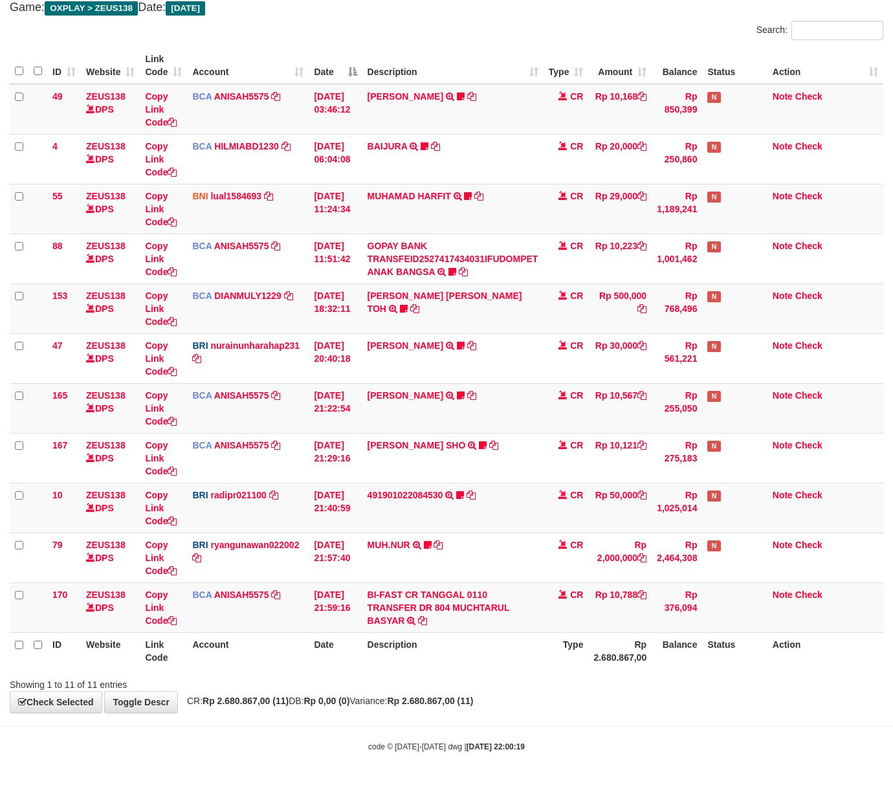
drag, startPoint x: 469, startPoint y: 723, endPoint x: 453, endPoint y: 711, distance: 19.8
click at [469, 723] on body "Toggle navigation Home Bank Account List Load By Website Group [OXPLAY] ZEUS138…" at bounding box center [446, 353] width 893 height 863
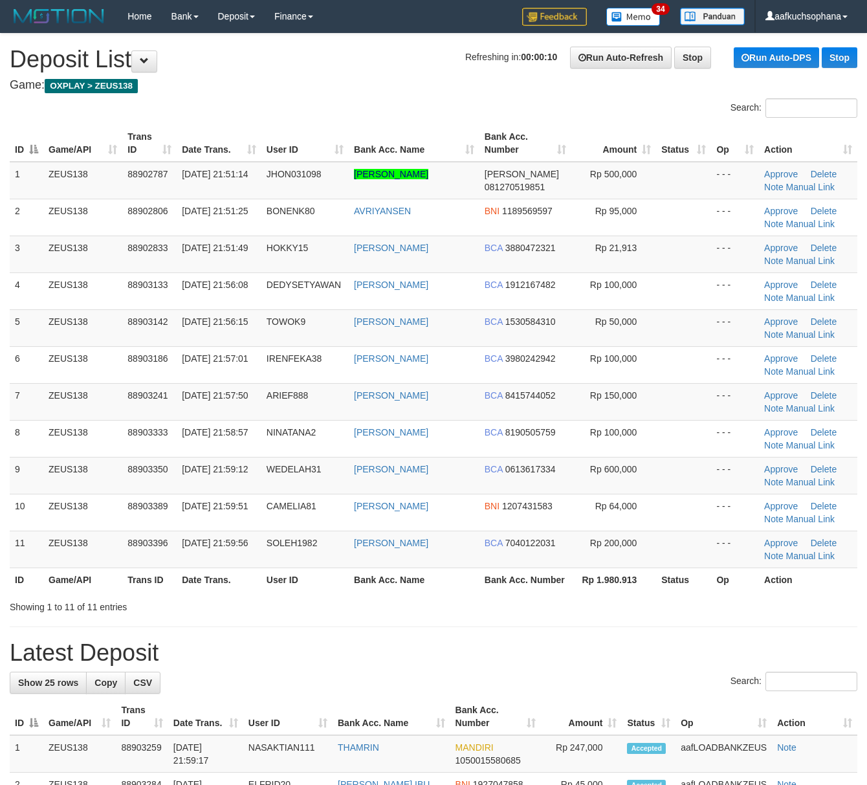
drag, startPoint x: 586, startPoint y: 638, endPoint x: 876, endPoint y: 679, distance: 293.6
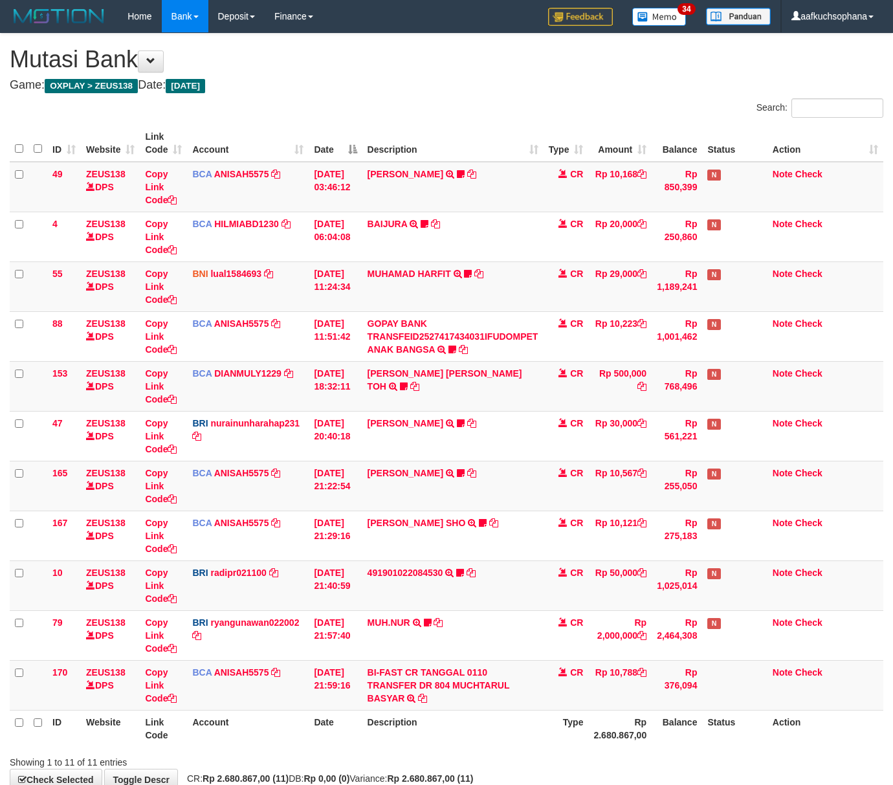
scroll to position [80, 0]
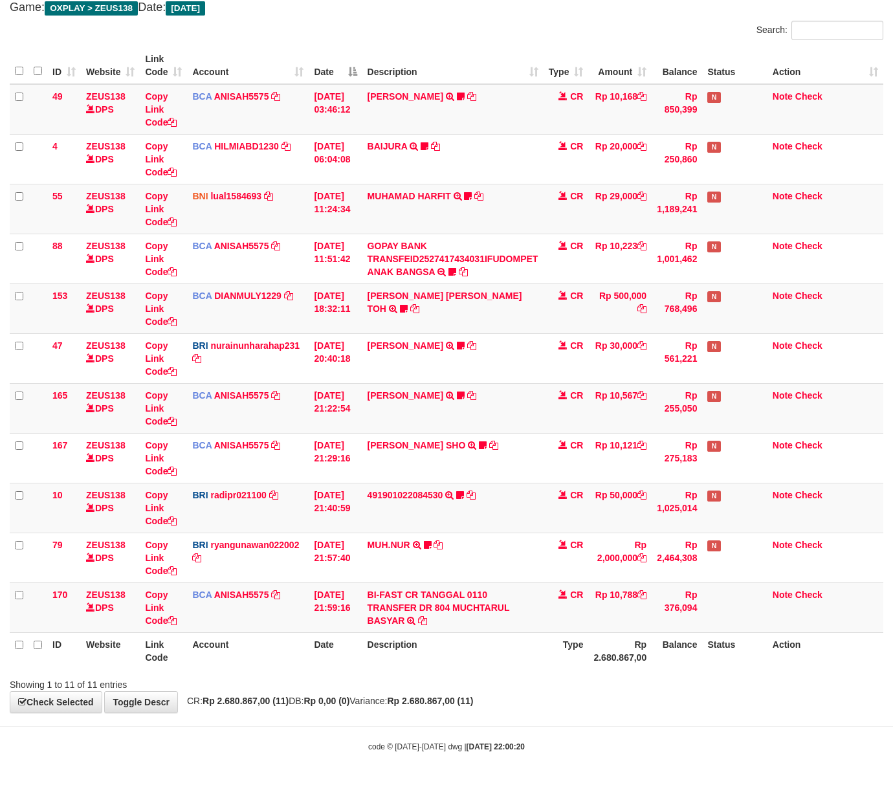
click at [557, 718] on body "Toggle navigation Home Bank Account List Load By Website Group [OXPLAY] ZEUS138…" at bounding box center [446, 353] width 893 height 863
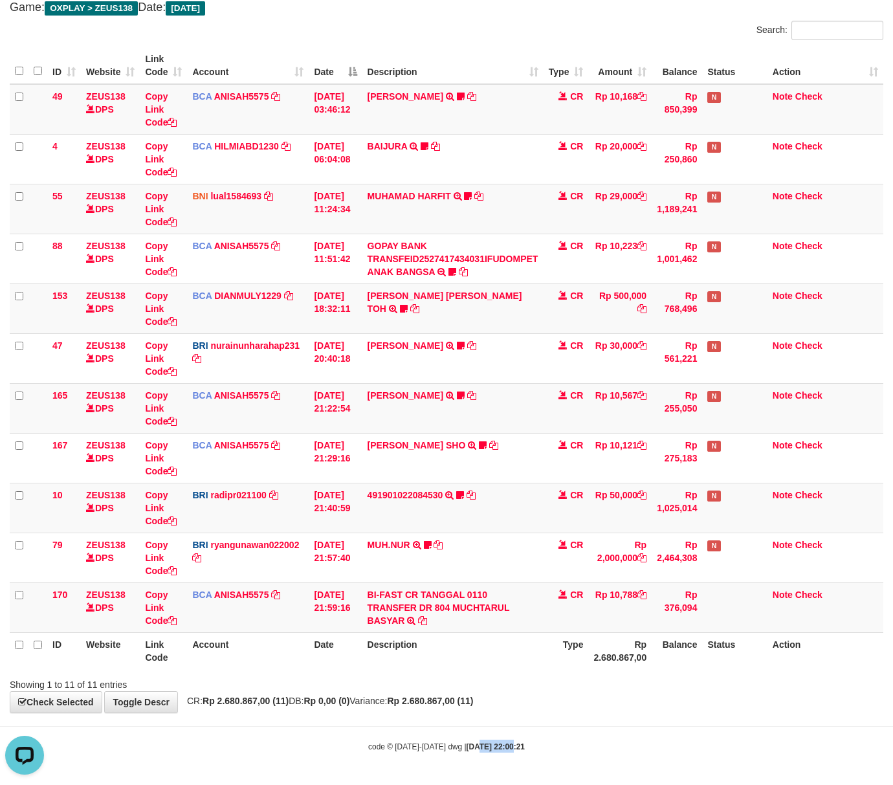
click at [500, 772] on body "Toggle navigation Home Bank Account List Load By Website Group [OXPLAY] ZEUS138…" at bounding box center [446, 353] width 893 height 863
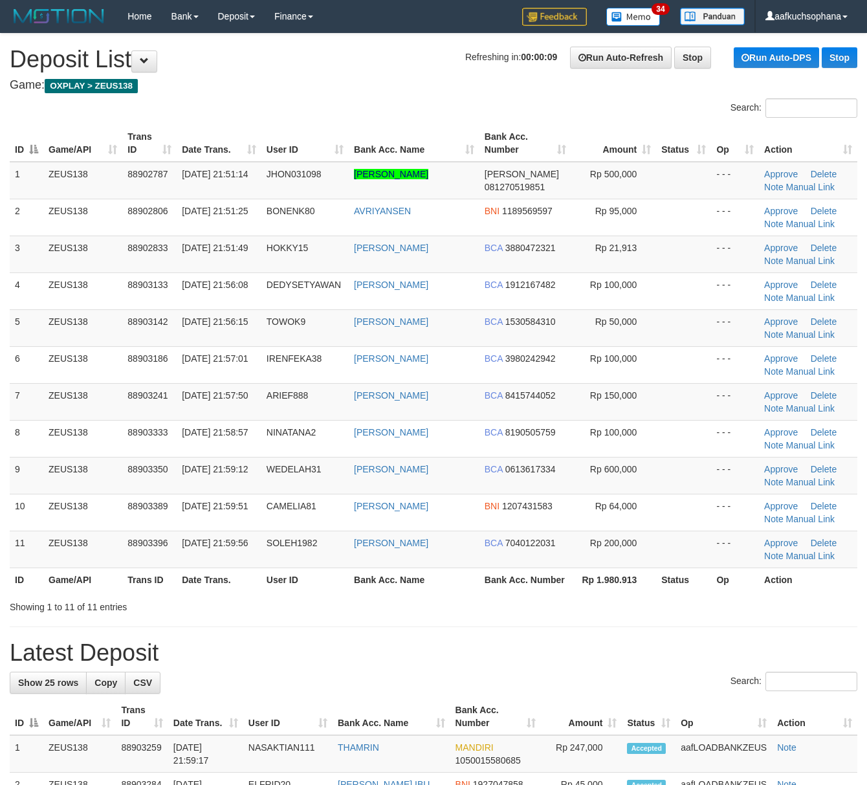
click at [536, 614] on div "Showing 1 to 11 of 11 entries" at bounding box center [433, 605] width 867 height 18
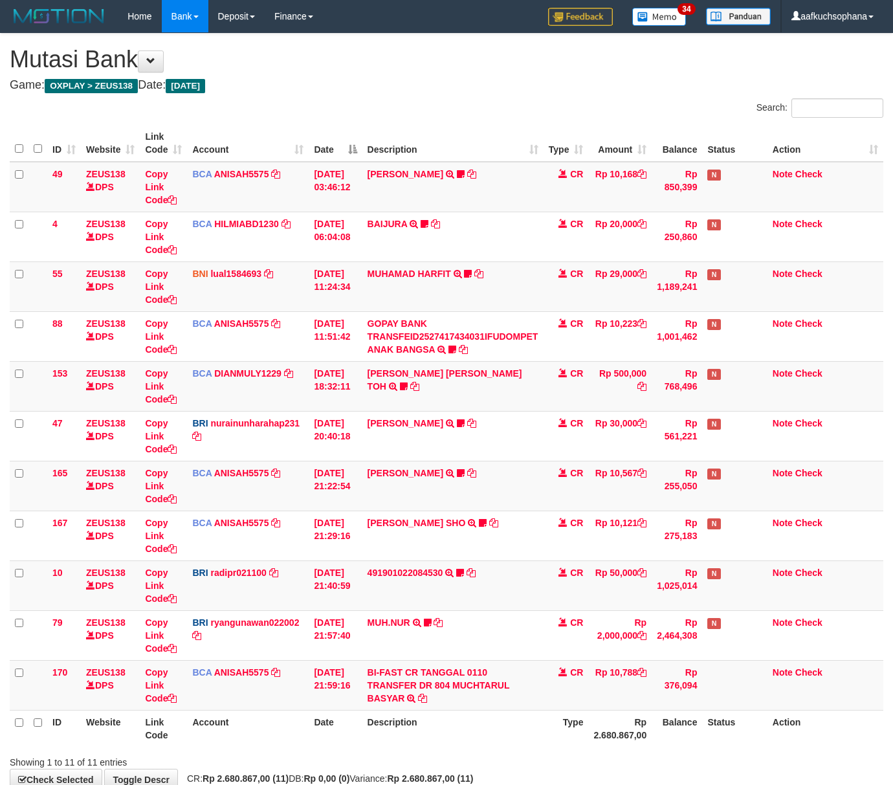
scroll to position [80, 0]
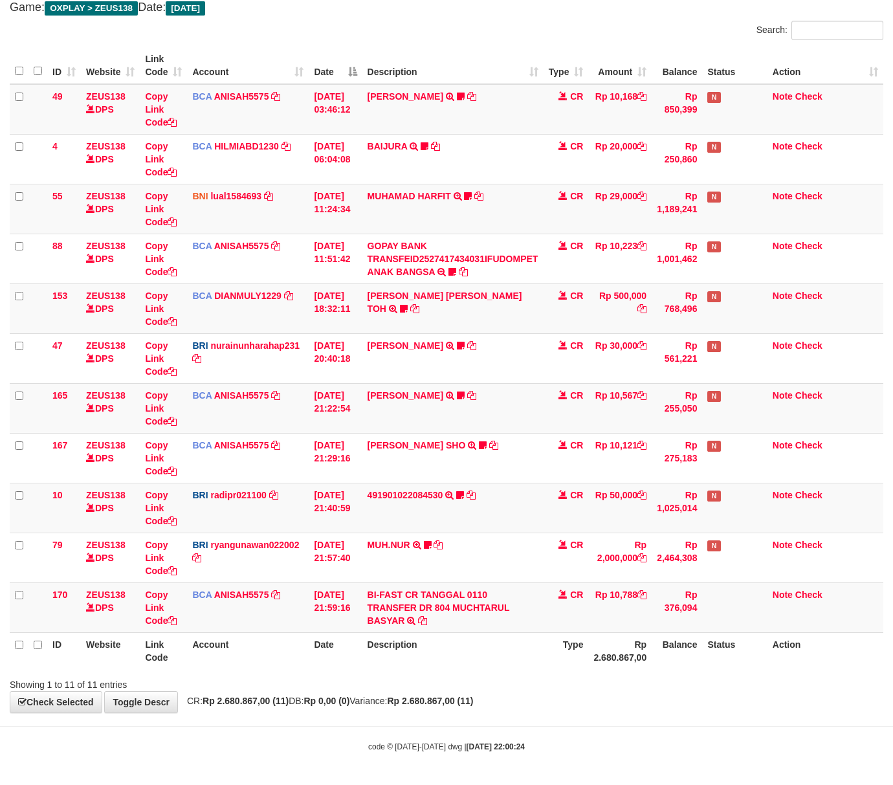
click at [531, 746] on div "code © [DATE]-[DATE] dwg | [DATE] 22:00:24" at bounding box center [446, 746] width 893 height 13
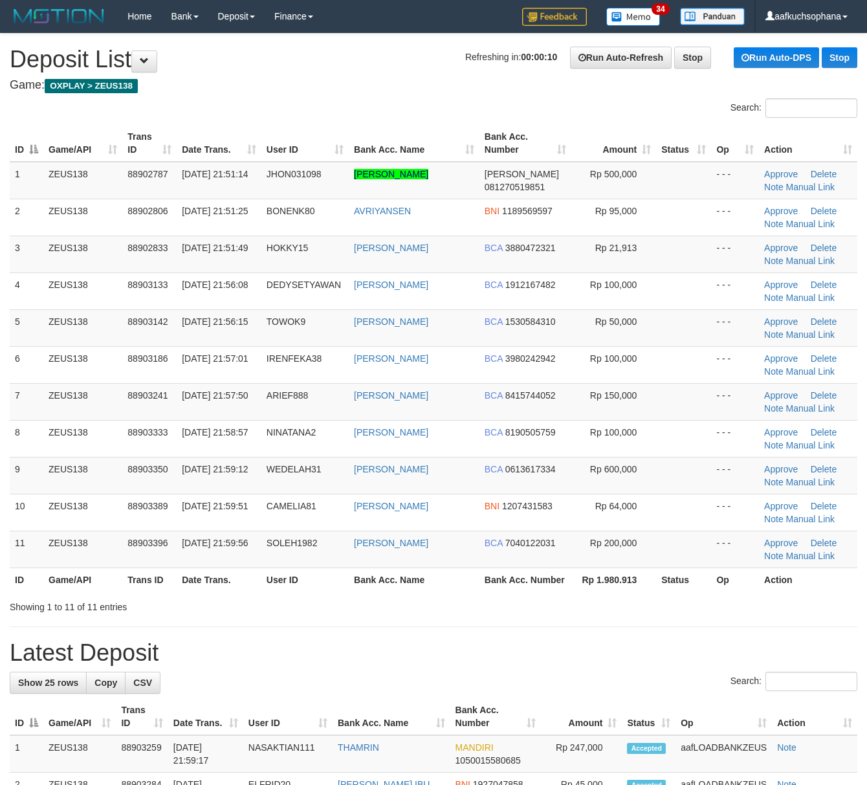
drag, startPoint x: 473, startPoint y: 619, endPoint x: 875, endPoint y: 691, distance: 409.1
click at [475, 614] on div "Showing 1 to 11 of 11 entries" at bounding box center [433, 605] width 867 height 18
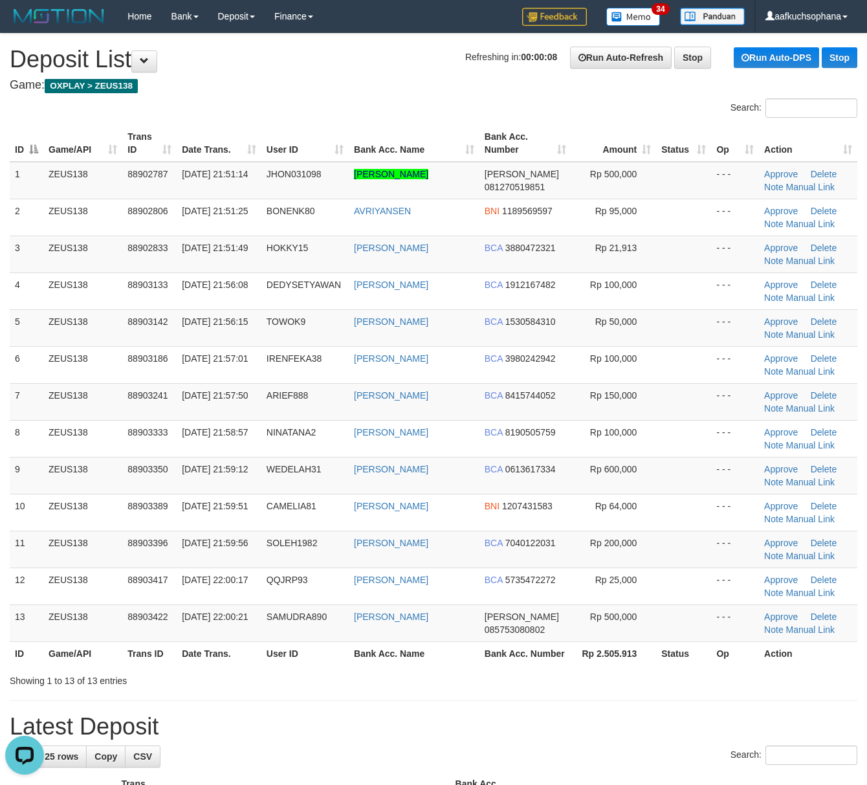
drag, startPoint x: 634, startPoint y: 687, endPoint x: 875, endPoint y: 691, distance: 240.8
click at [648, 687] on div "Showing 1 to 13 of 13 entries" at bounding box center [433, 678] width 867 height 18
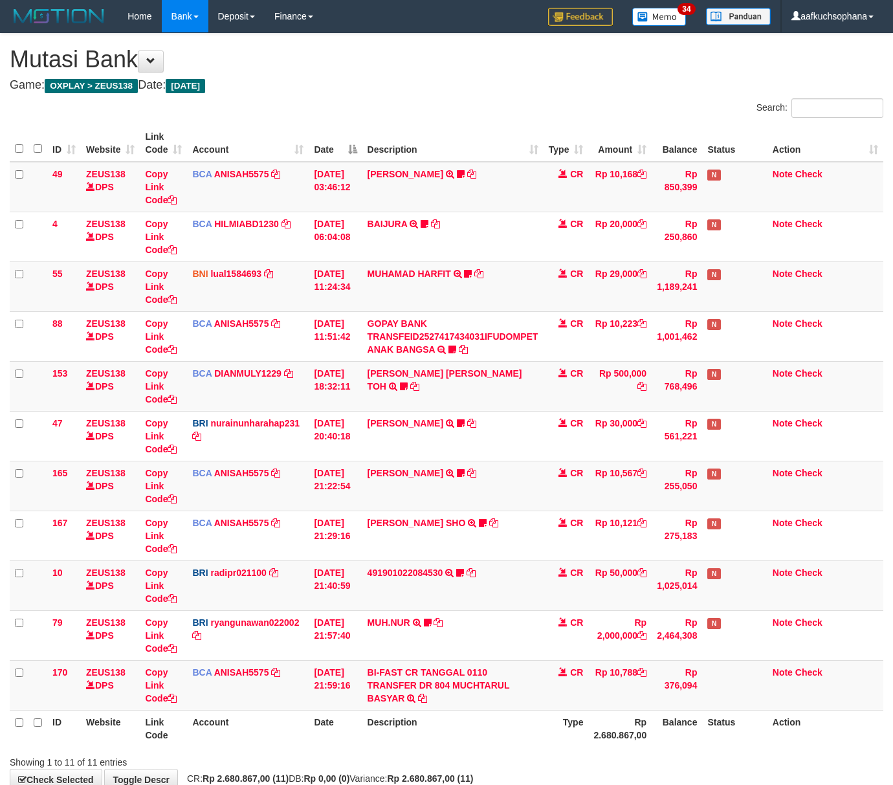
scroll to position [80, 0]
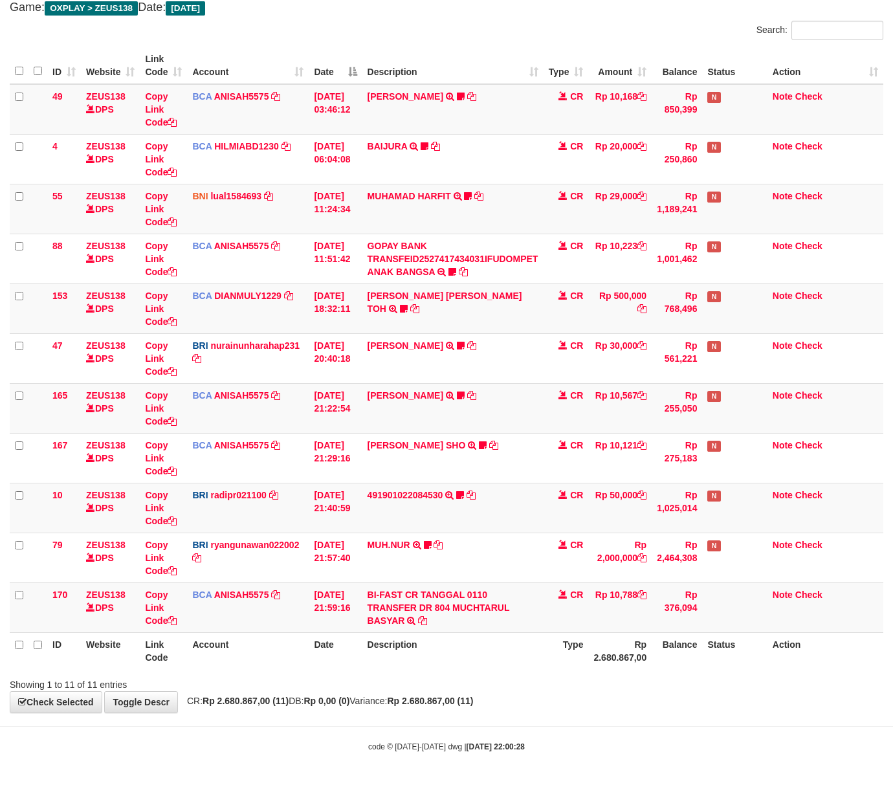
click at [369, 718] on body "Toggle navigation Home Bank Account List Load By Website Group [OXPLAY] ZEUS138…" at bounding box center [446, 353] width 893 height 863
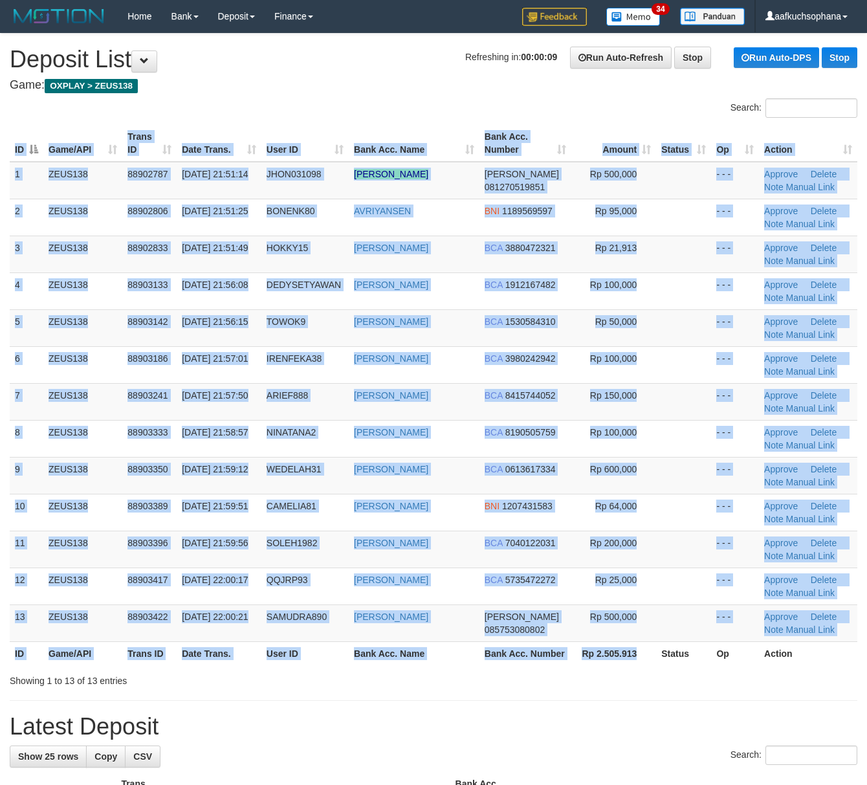
drag, startPoint x: 653, startPoint y: 681, endPoint x: 876, endPoint y: 687, distance: 223.4
click at [654, 669] on div "ID Game/API Trans ID Date Trans. User ID Bank Acc. Name Bank Acc. Number Amount…" at bounding box center [433, 395] width 867 height 548
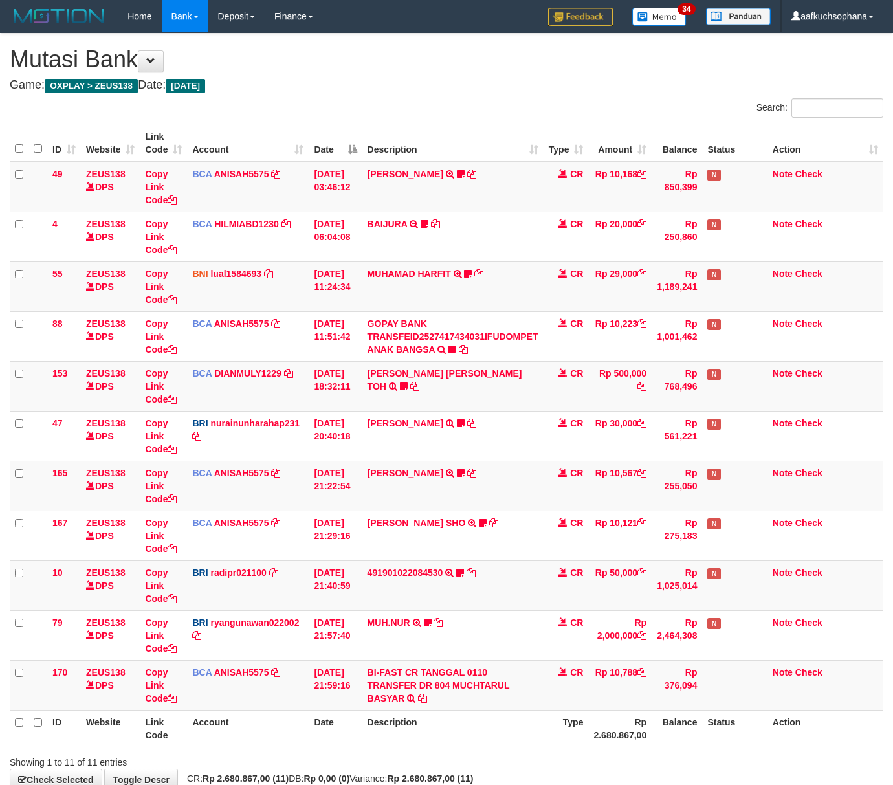
scroll to position [80, 0]
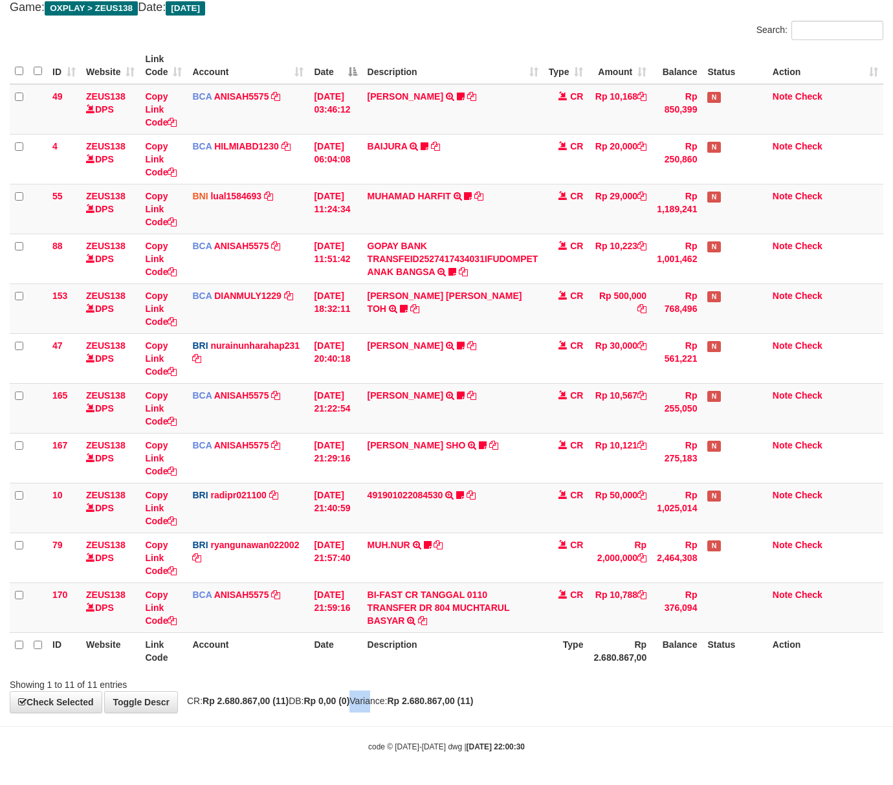
click at [383, 694] on div "**********" at bounding box center [446, 334] width 893 height 757
click at [480, 296] on td "CARINA OCTAVIA TOH TRSF E-BANKING CR 0110/FTSCY/WS95031 500000.00CARINA OCTAVIA…" at bounding box center [452, 309] width 181 height 50
click at [408, 304] on icon at bounding box center [404, 308] width 8 height 9
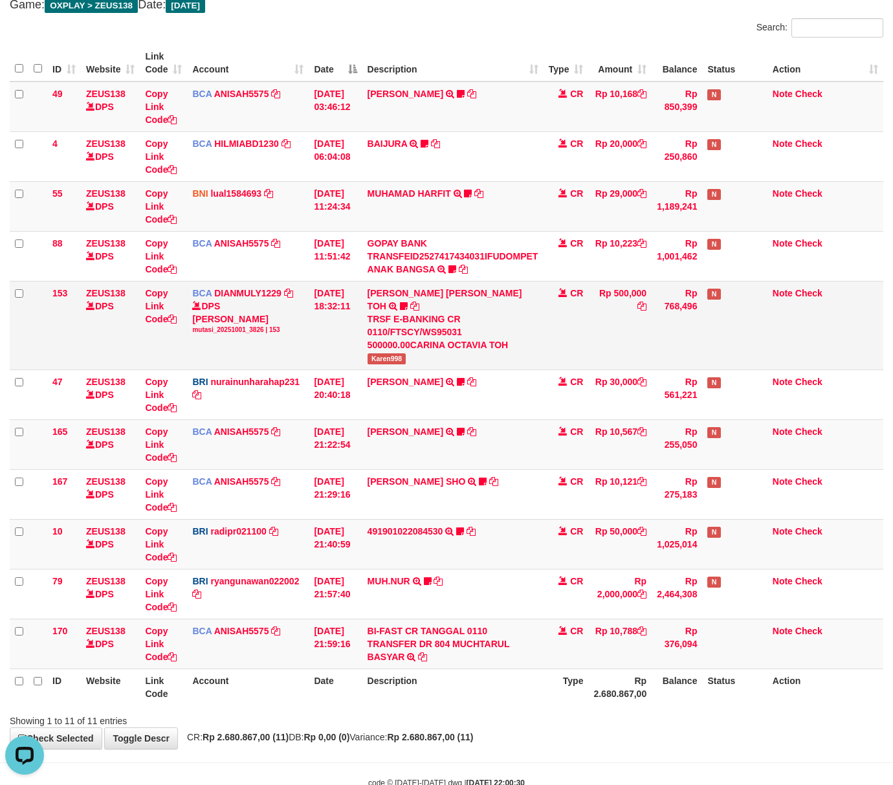
click at [399, 353] on span "Karen998" at bounding box center [387, 358] width 39 height 11
copy span "Karen998"
drag, startPoint x: 483, startPoint y: 739, endPoint x: 418, endPoint y: 731, distance: 65.3
click at [475, 738] on body "Toggle navigation Home Bank Account List Load By Website Group [OXPLAY] ZEUS138…" at bounding box center [446, 371] width 893 height 902
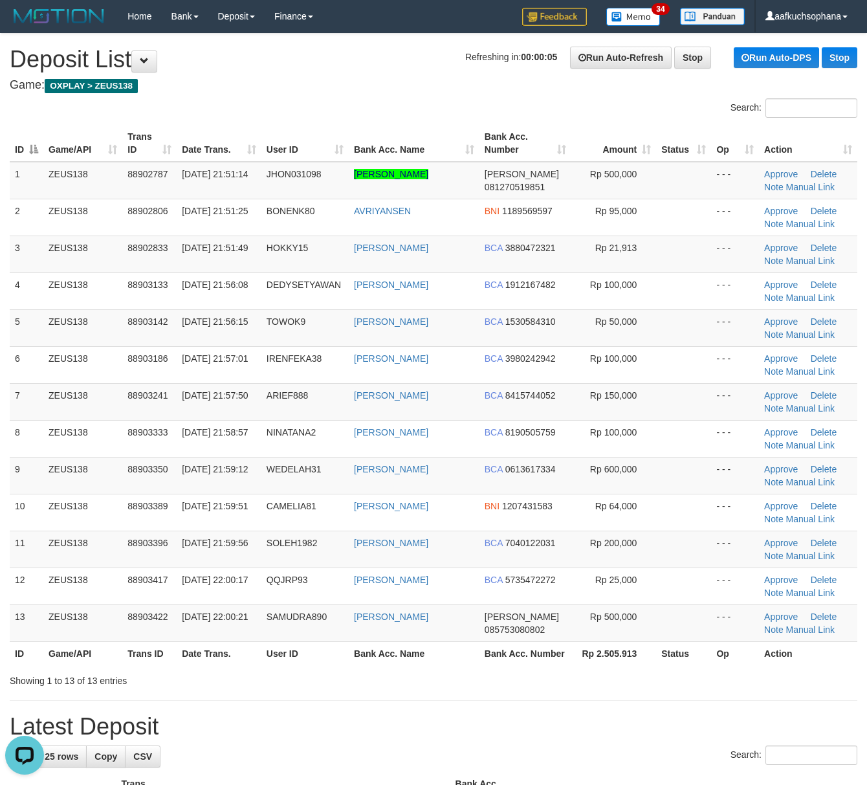
drag, startPoint x: 471, startPoint y: 717, endPoint x: 467, endPoint y: 706, distance: 12.3
drag, startPoint x: 467, startPoint y: 706, endPoint x: 466, endPoint y: 693, distance: 13.0
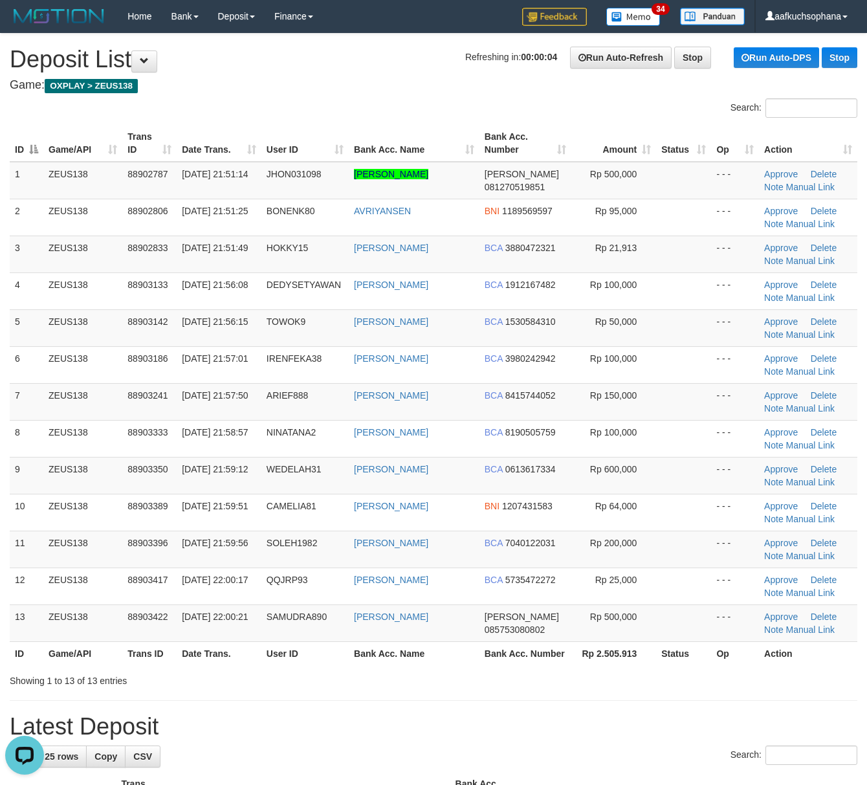
drag, startPoint x: 614, startPoint y: 699, endPoint x: 768, endPoint y: 705, distance: 153.5
click at [614, 687] on div "Showing 1 to 13 of 13 entries" at bounding box center [433, 678] width 867 height 18
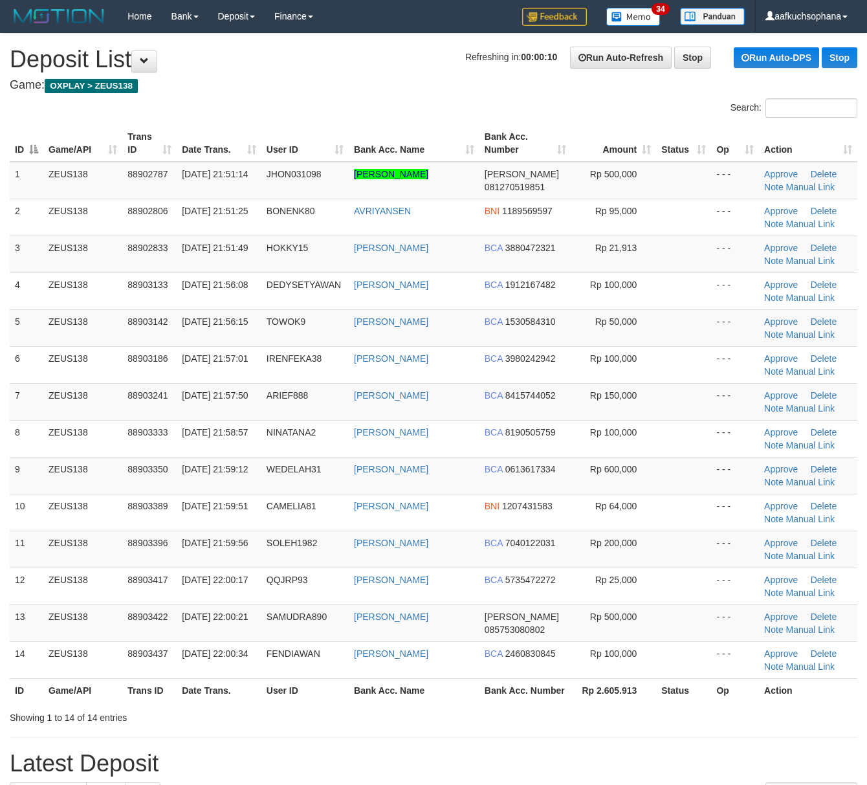
click at [665, 702] on th "Status" at bounding box center [683, 690] width 55 height 24
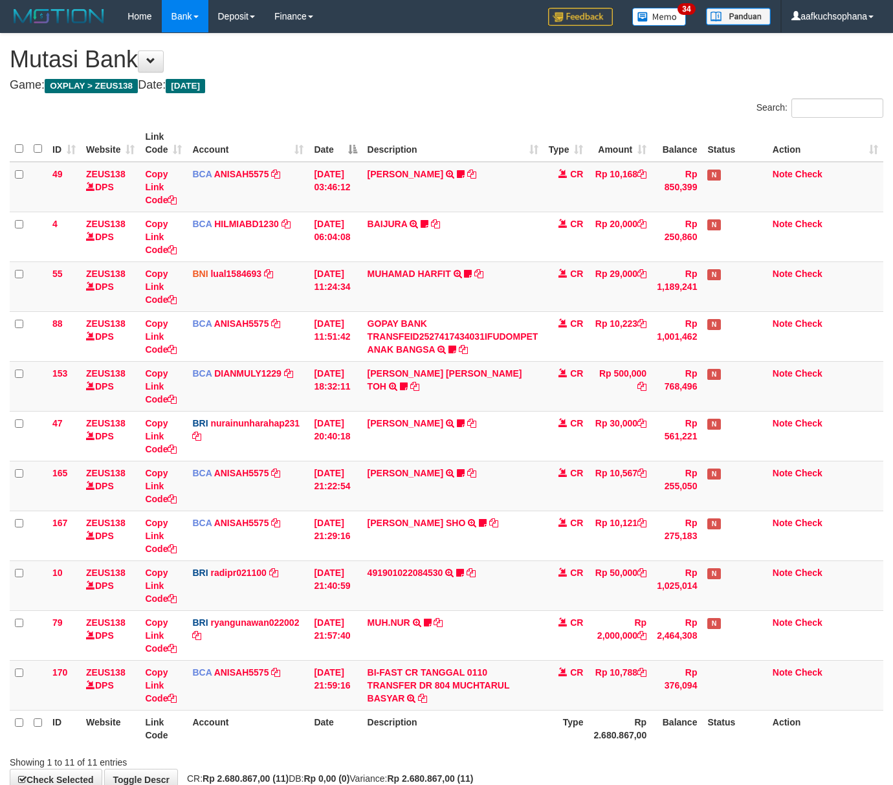
scroll to position [80, 0]
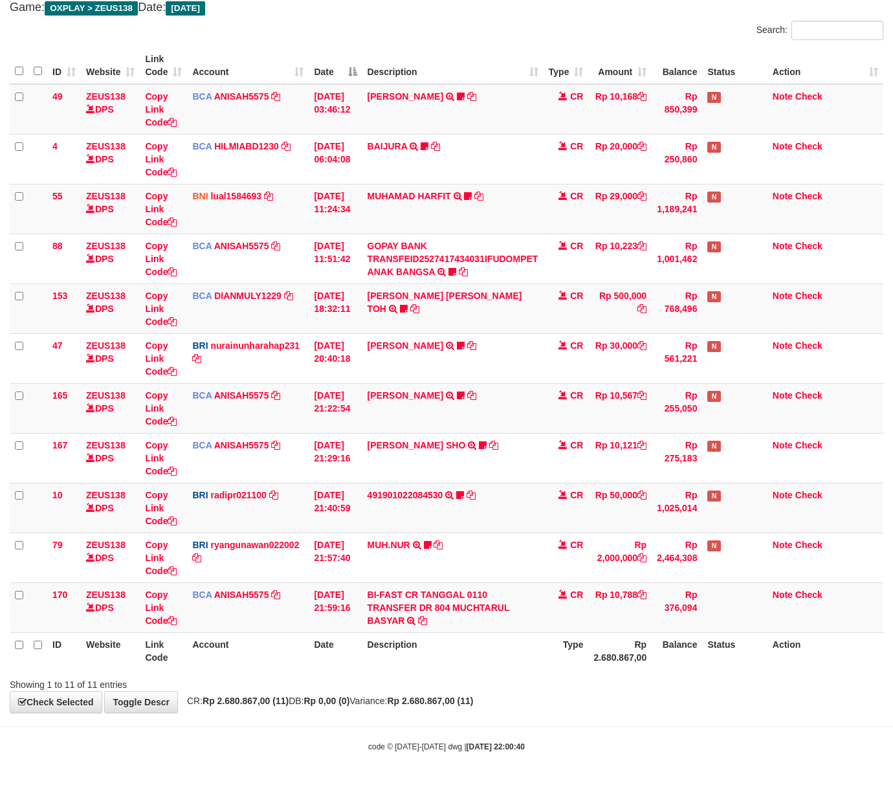
click at [519, 671] on div "ID Website Link Code Account Date Description Type Amount Balance Status Action…" at bounding box center [446, 358] width 893 height 630
drag, startPoint x: 519, startPoint y: 671, endPoint x: 502, endPoint y: 668, distance: 17.0
click at [521, 671] on div "ID Website Link Code Account Date Description Type Amount Balance Status Action…" at bounding box center [446, 358] width 893 height 630
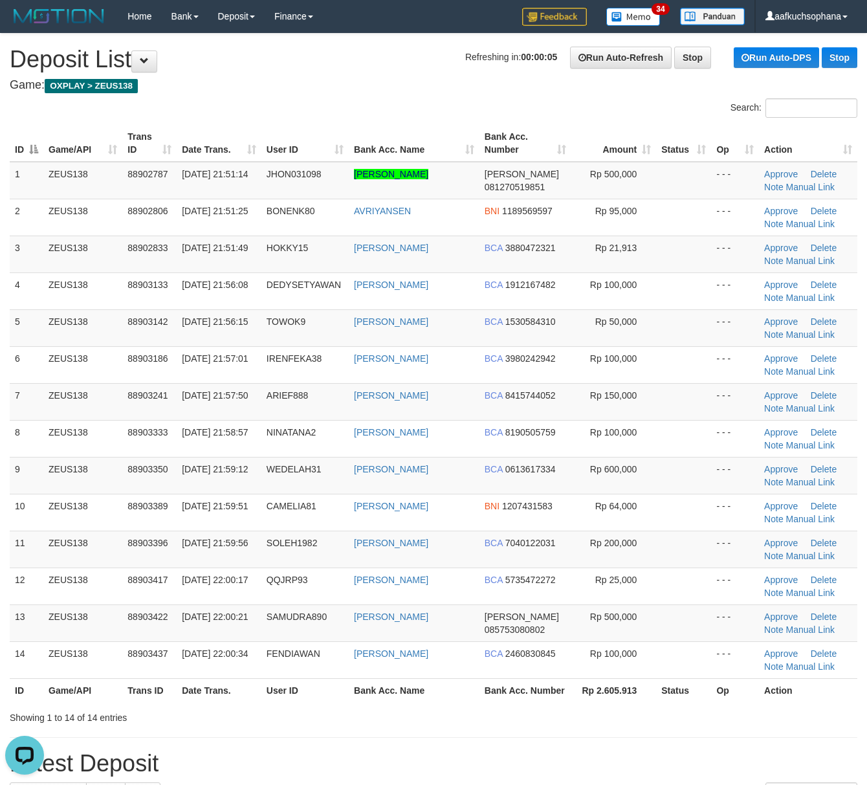
drag, startPoint x: 546, startPoint y: 709, endPoint x: 878, endPoint y: 716, distance: 331.5
click at [561, 702] on th "Bank Acc. Number" at bounding box center [526, 690] width 92 height 24
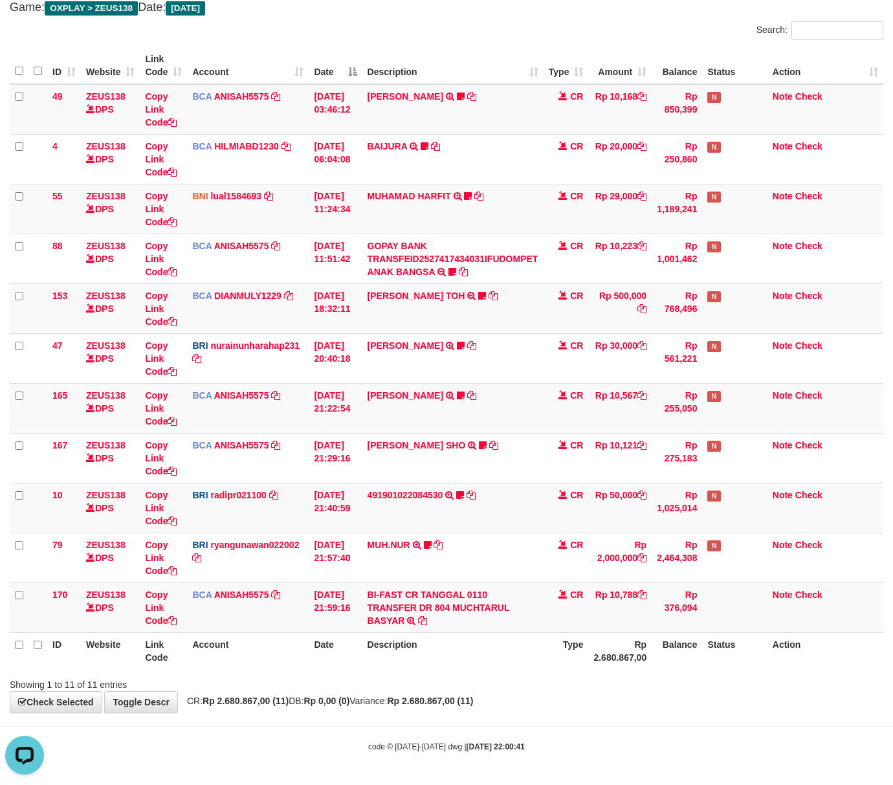
click at [319, 692] on div "**********" at bounding box center [446, 334] width 893 height 757
drag, startPoint x: 319, startPoint y: 692, endPoint x: 329, endPoint y: 691, distance: 10.4
click at [320, 692] on div "**********" at bounding box center [446, 334] width 893 height 757
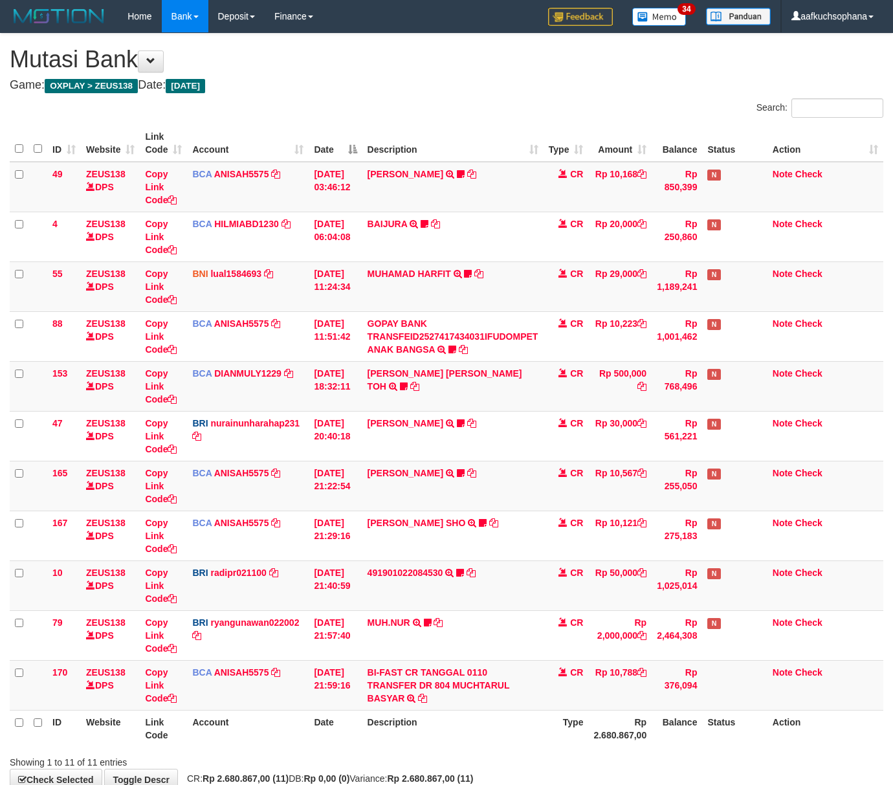
scroll to position [80, 0]
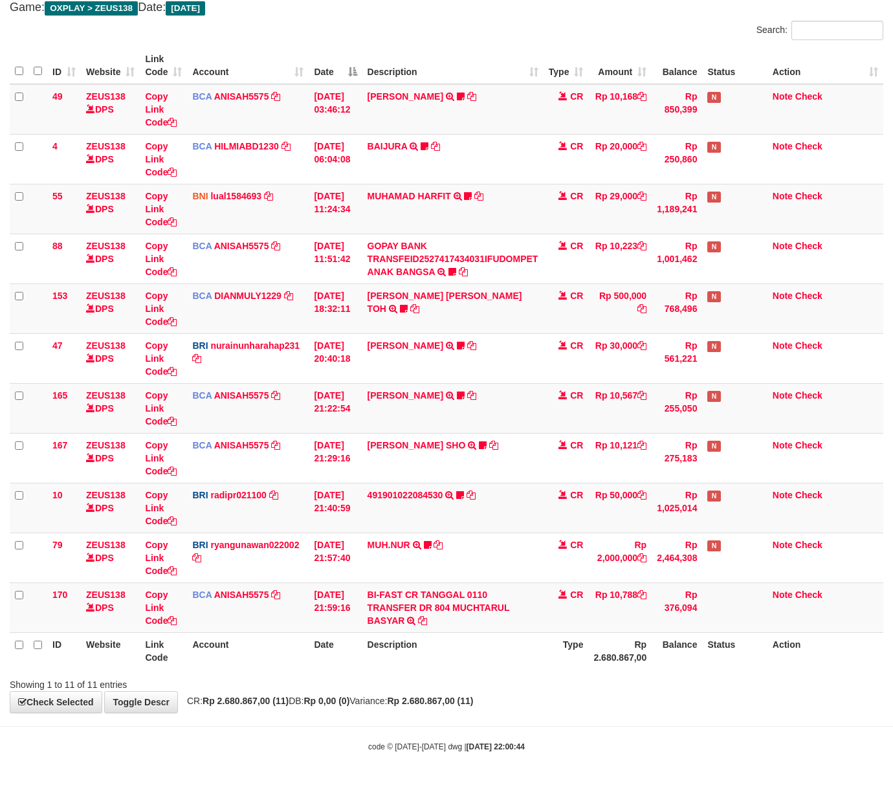
click at [357, 721] on body "Toggle navigation Home Bank Account List Load By Website Group [OXPLAY] ZEUS138…" at bounding box center [446, 353] width 893 height 863
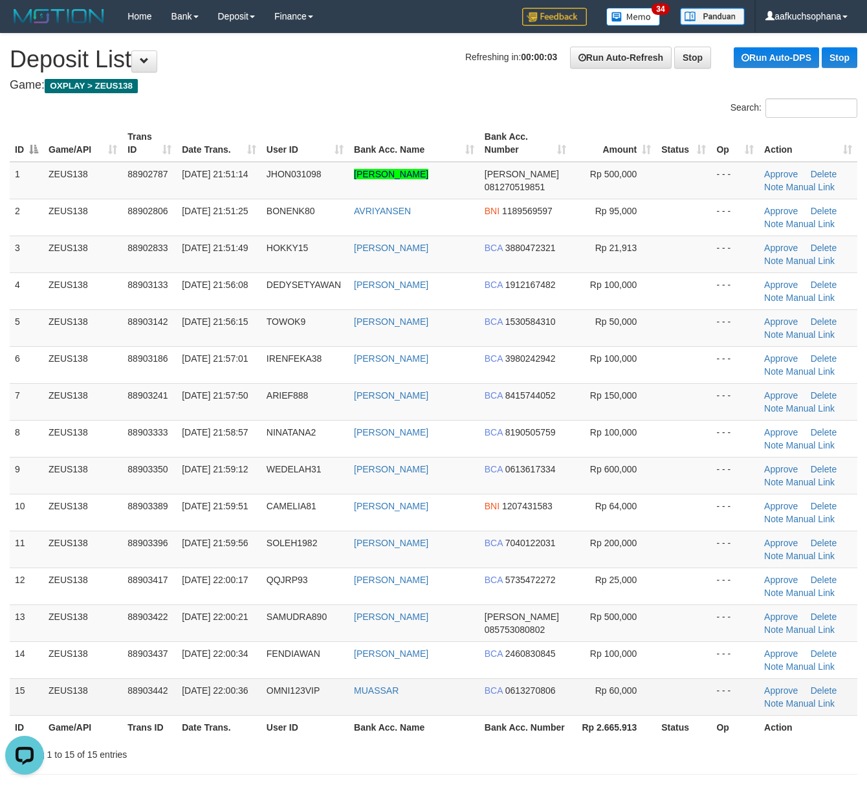
click at [682, 689] on td at bounding box center [683, 696] width 55 height 37
drag, startPoint x: 682, startPoint y: 686, endPoint x: 878, endPoint y: 662, distance: 197.7
click at [684, 681] on td at bounding box center [683, 696] width 55 height 37
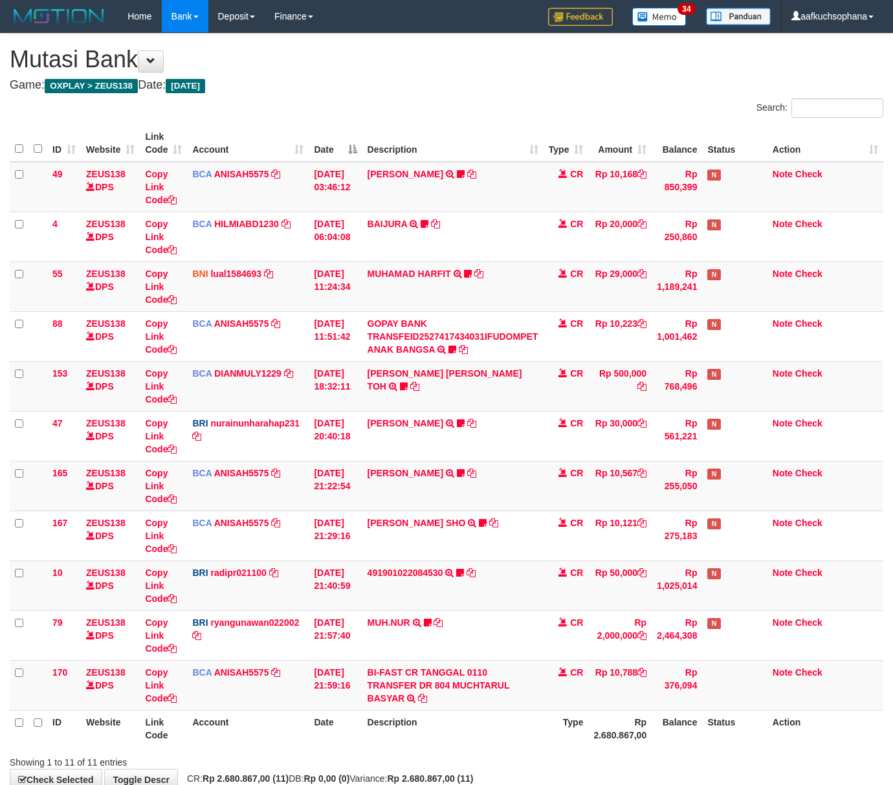
scroll to position [80, 0]
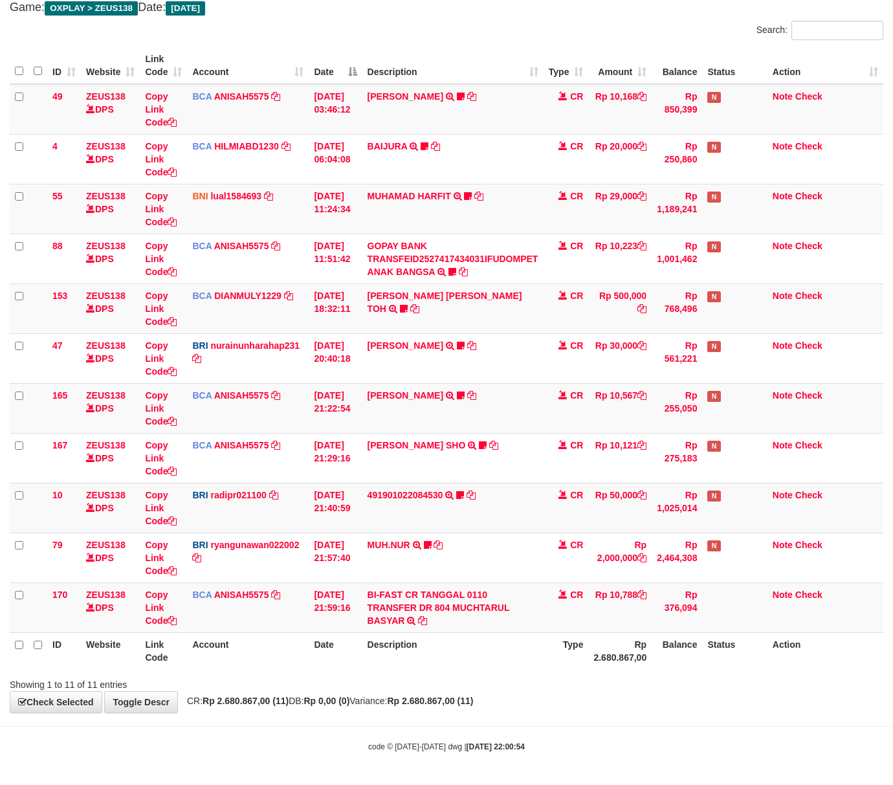
click at [547, 710] on div "**********" at bounding box center [446, 334] width 893 height 757
drag, startPoint x: 547, startPoint y: 708, endPoint x: 179, endPoint y: 655, distance: 372.1
click at [531, 695] on div "**********" at bounding box center [446, 334] width 893 height 757
click at [448, 685] on div "Showing 1 to 11 of 11 entries" at bounding box center [446, 682] width 893 height 18
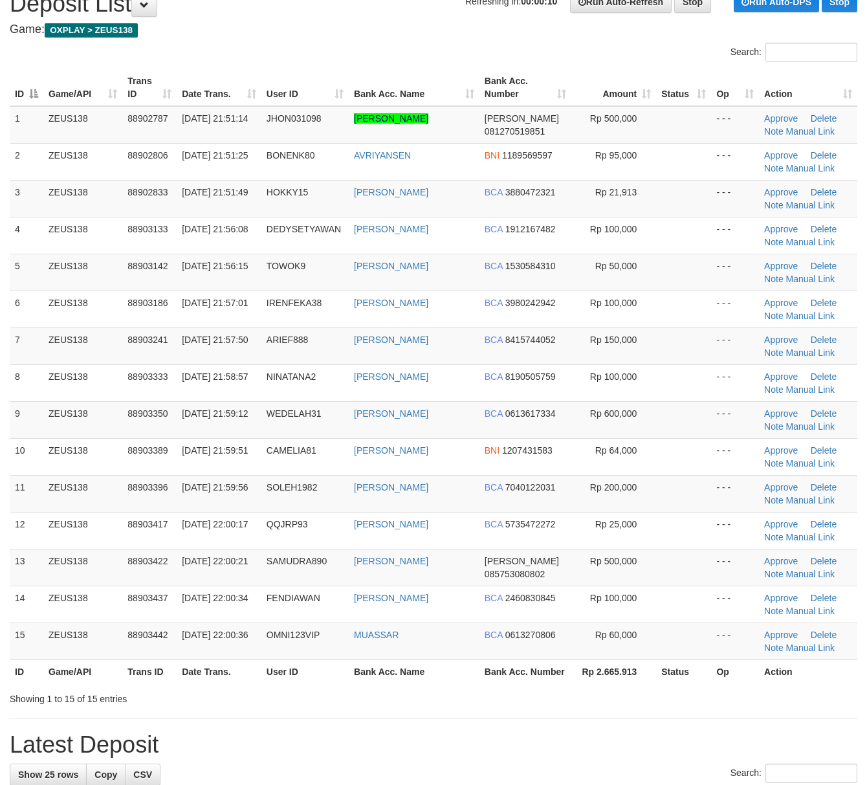
scroll to position [86, 0]
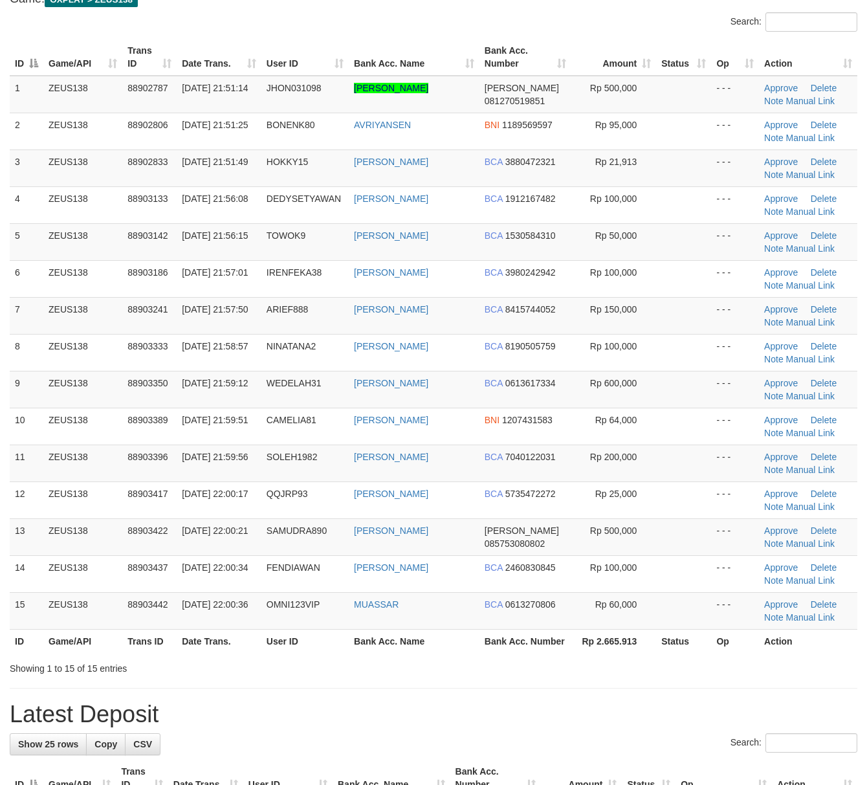
click at [643, 653] on th "Rp 2.665.913" at bounding box center [614, 641] width 85 height 24
drag, startPoint x: 577, startPoint y: 700, endPoint x: 676, endPoint y: 667, distance: 104.4
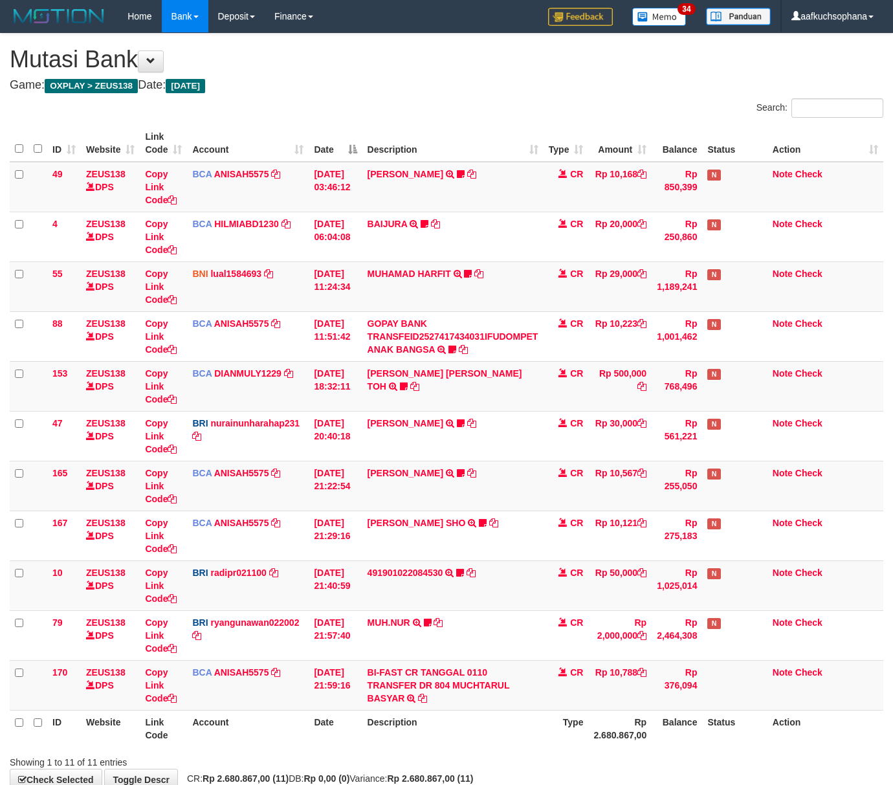
click at [402, 706] on div "**********" at bounding box center [446, 412] width 893 height 757
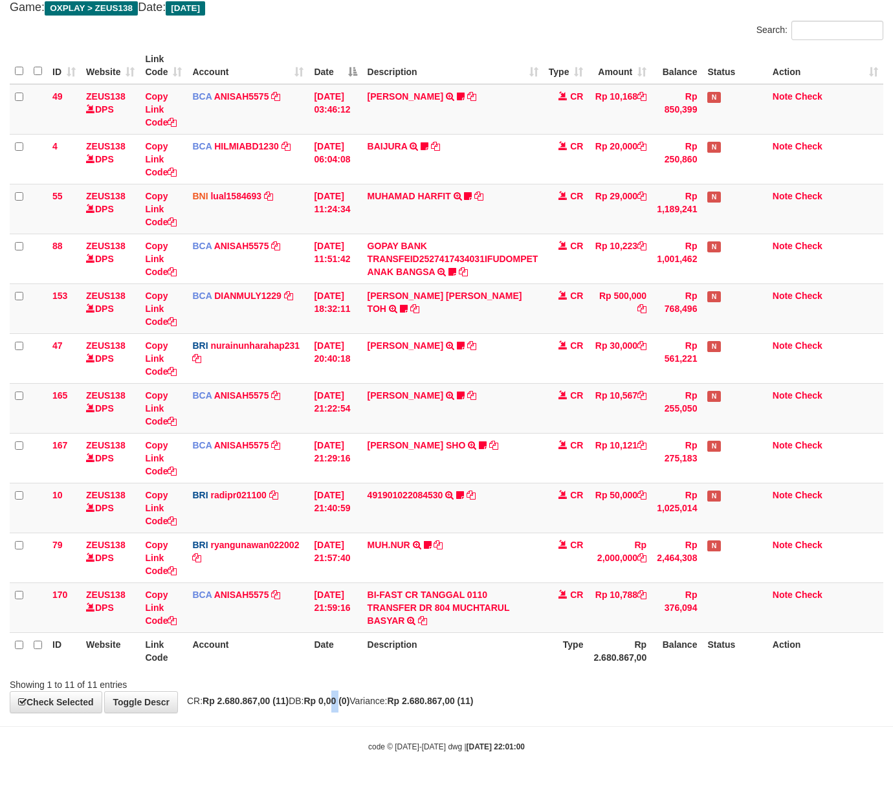
click at [350, 706] on div "**********" at bounding box center [446, 334] width 893 height 757
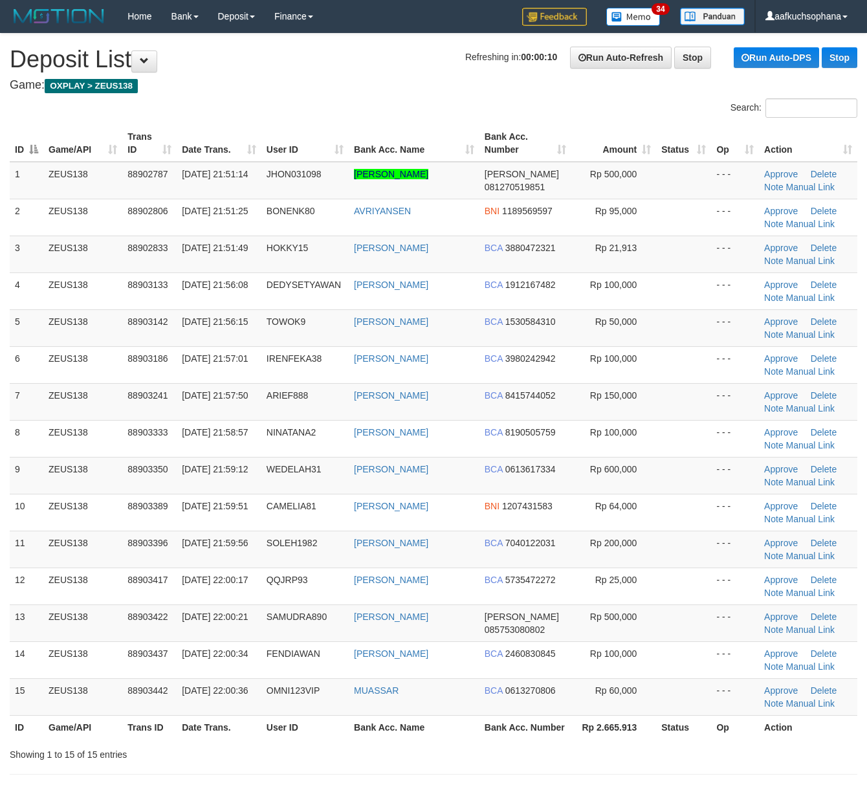
scroll to position [87, 0]
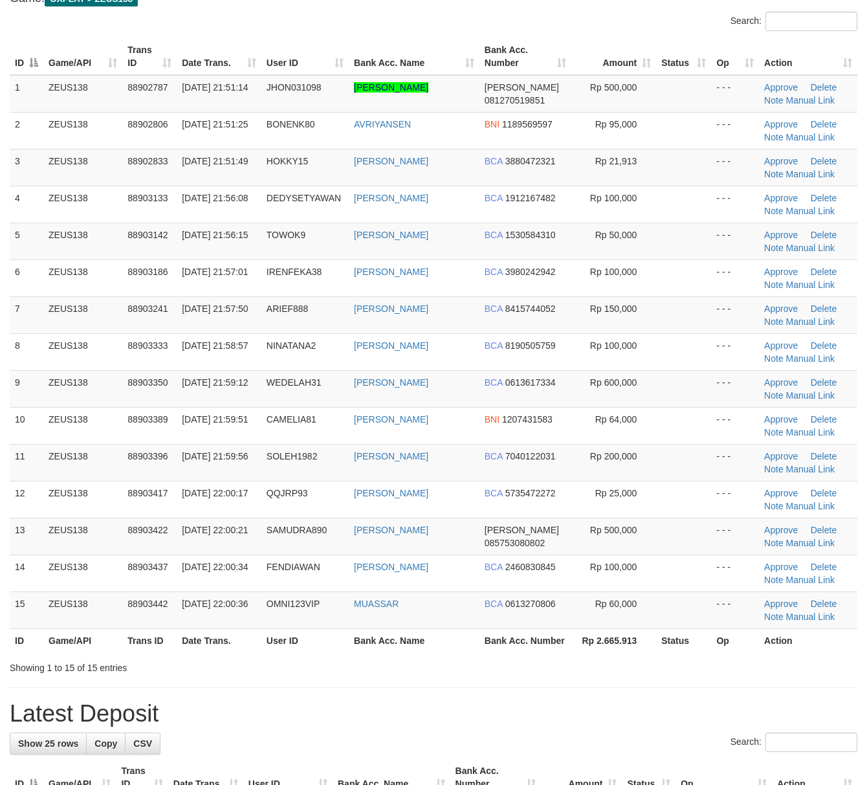
drag, startPoint x: 630, startPoint y: 671, endPoint x: 653, endPoint y: 665, distance: 23.2
click at [636, 656] on div "ID Game/API Trans ID Date Trans. User ID Bank Acc. Name Bank Acc. Number Amount…" at bounding box center [433, 345] width 867 height 622
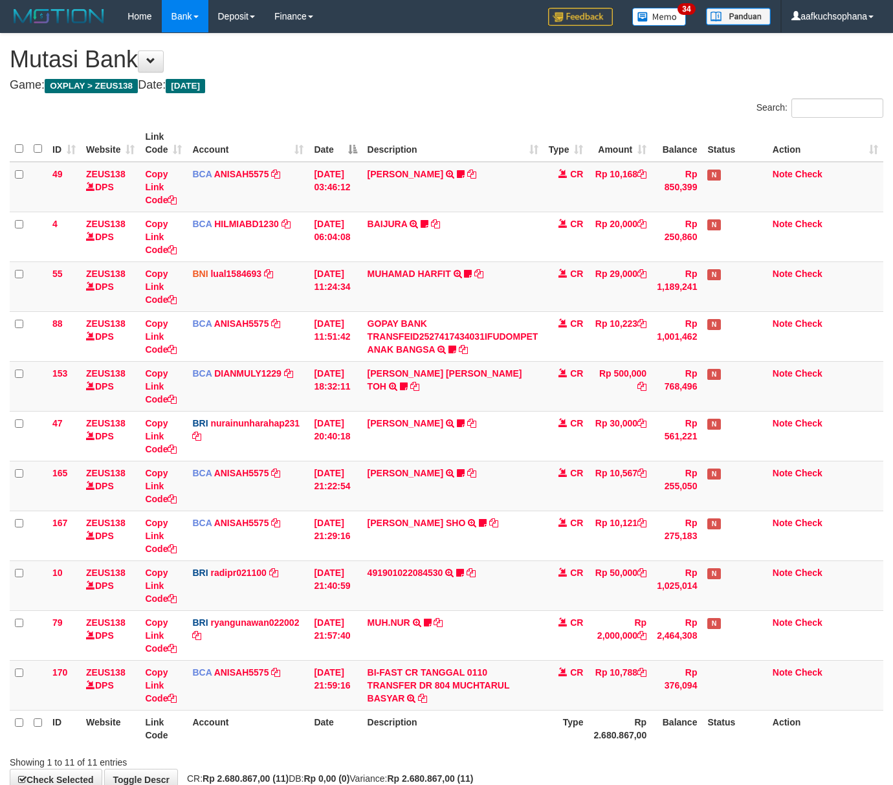
scroll to position [80, 0]
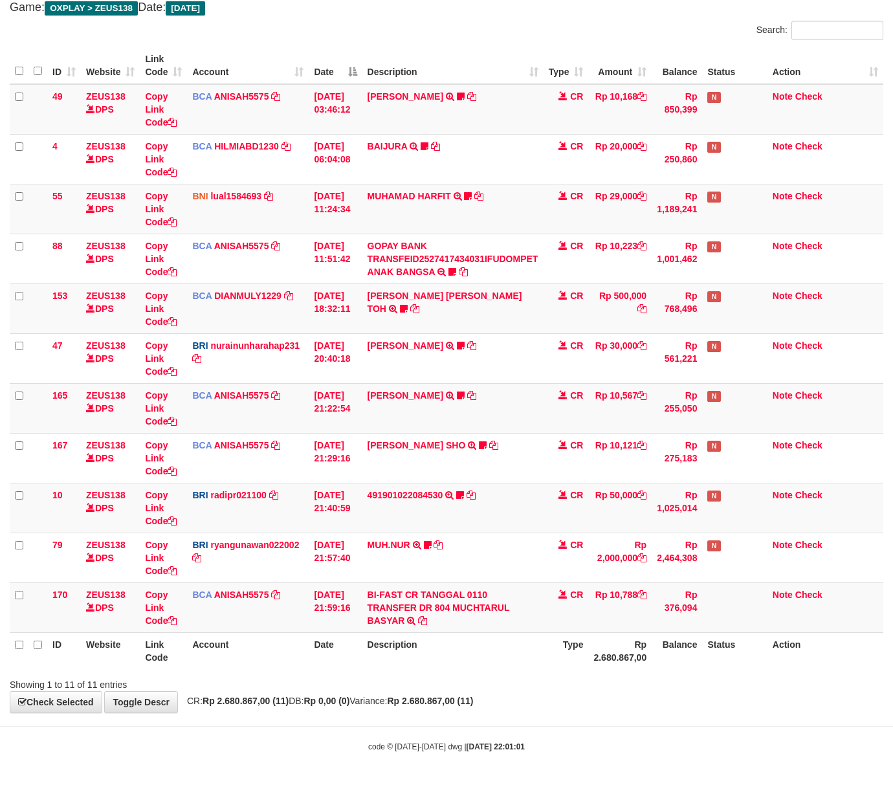
click at [278, 720] on body "Toggle navigation Home Bank Account List Load By Website Group [OXPLAY] ZEUS138…" at bounding box center [446, 353] width 893 height 863
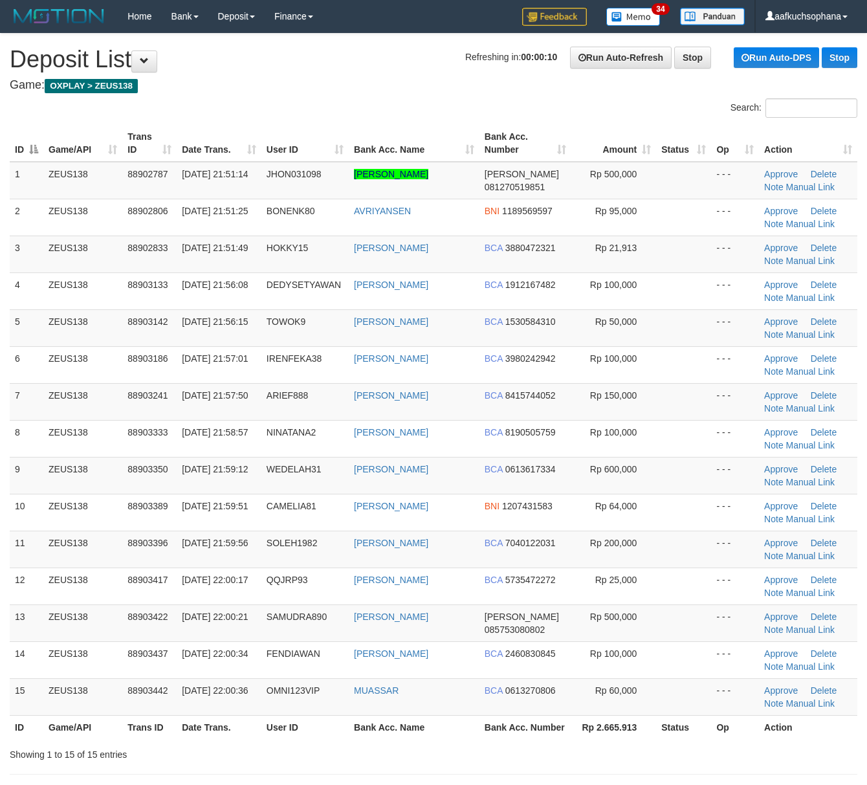
scroll to position [87, 0]
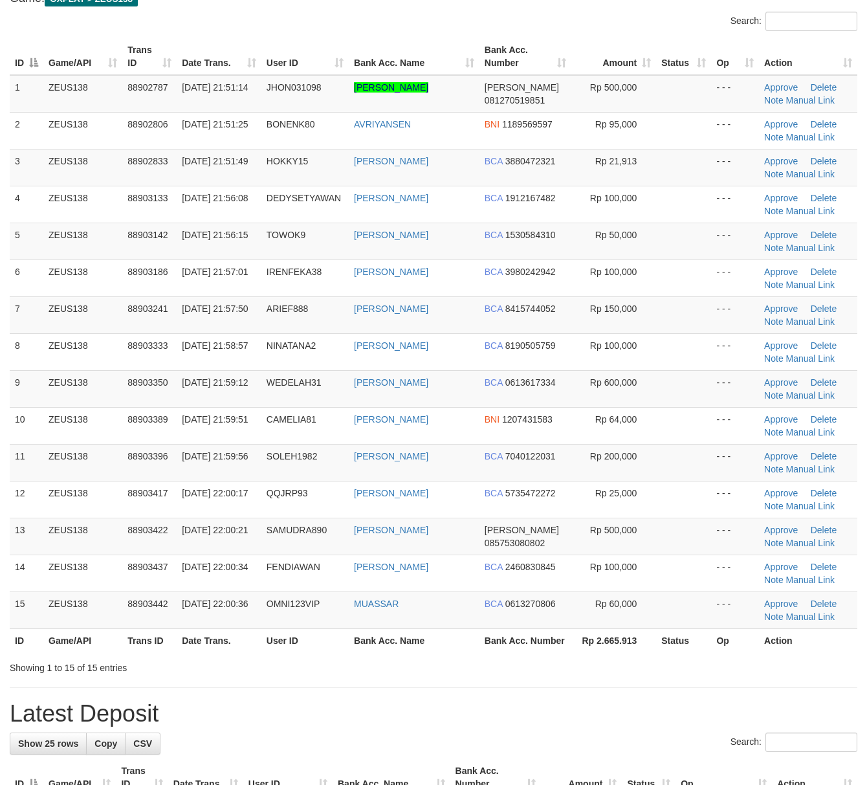
click at [567, 674] on div "Showing 1 to 15 of 15 entries" at bounding box center [433, 665] width 867 height 18
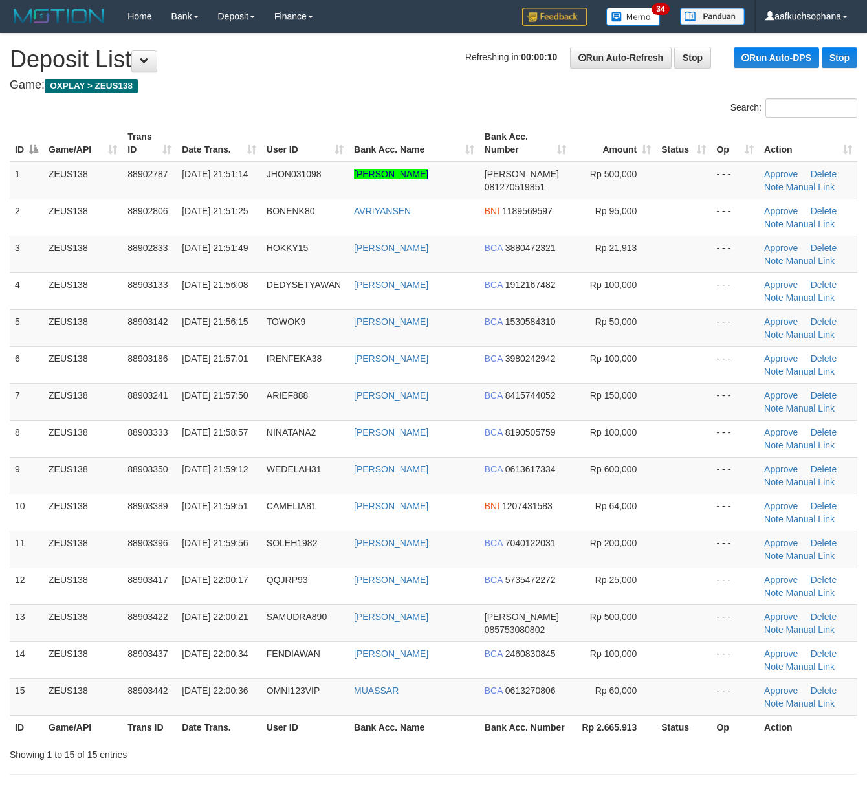
scroll to position [88, 0]
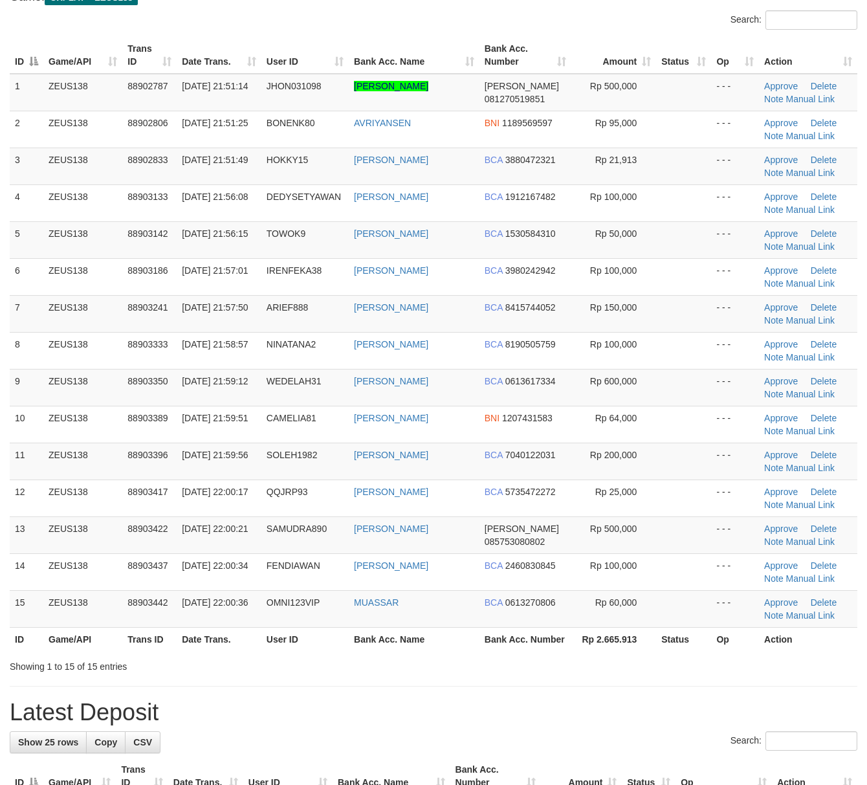
click at [634, 673] on div "Showing 1 to 15 of 15 entries" at bounding box center [433, 664] width 867 height 18
drag, startPoint x: 617, startPoint y: 673, endPoint x: 878, endPoint y: 679, distance: 261.6
click at [630, 668] on div "Search: ID Game/API Trans ID Date Trans. User ID Bank Acc. Name Bank Acc. Numbe…" at bounding box center [434, 341] width 848 height 663
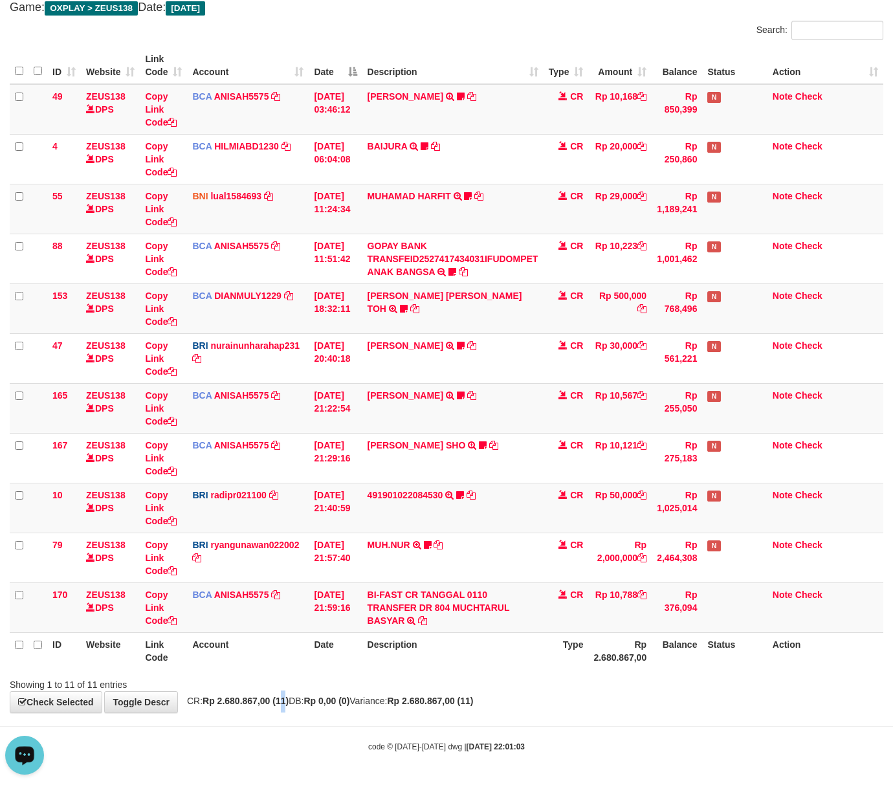
click at [291, 712] on div "**********" at bounding box center [446, 334] width 893 height 757
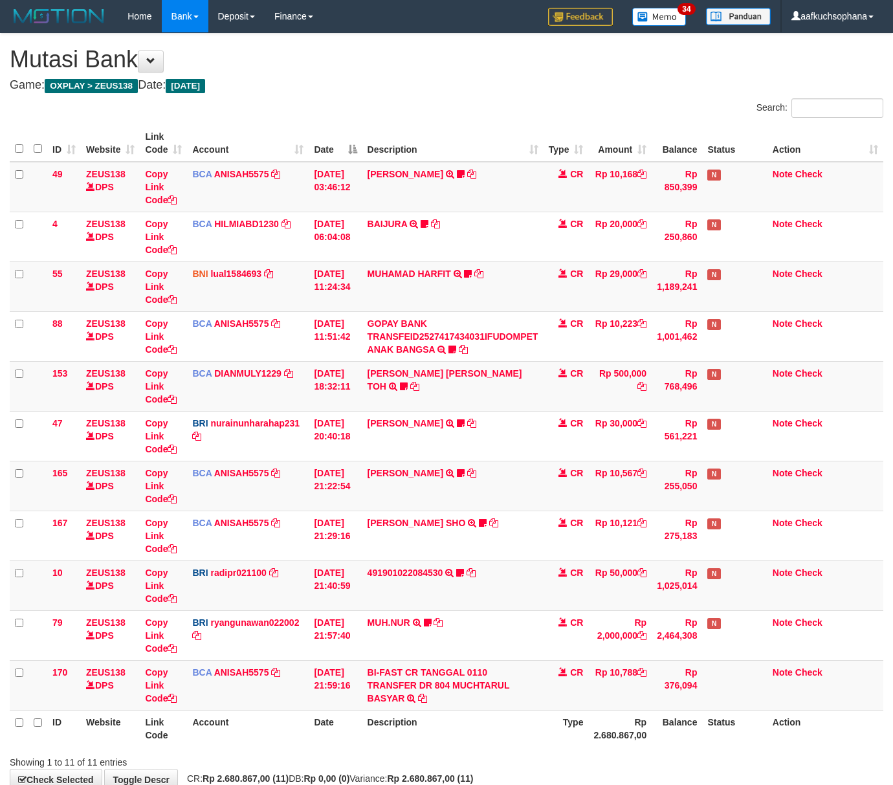
scroll to position [80, 0]
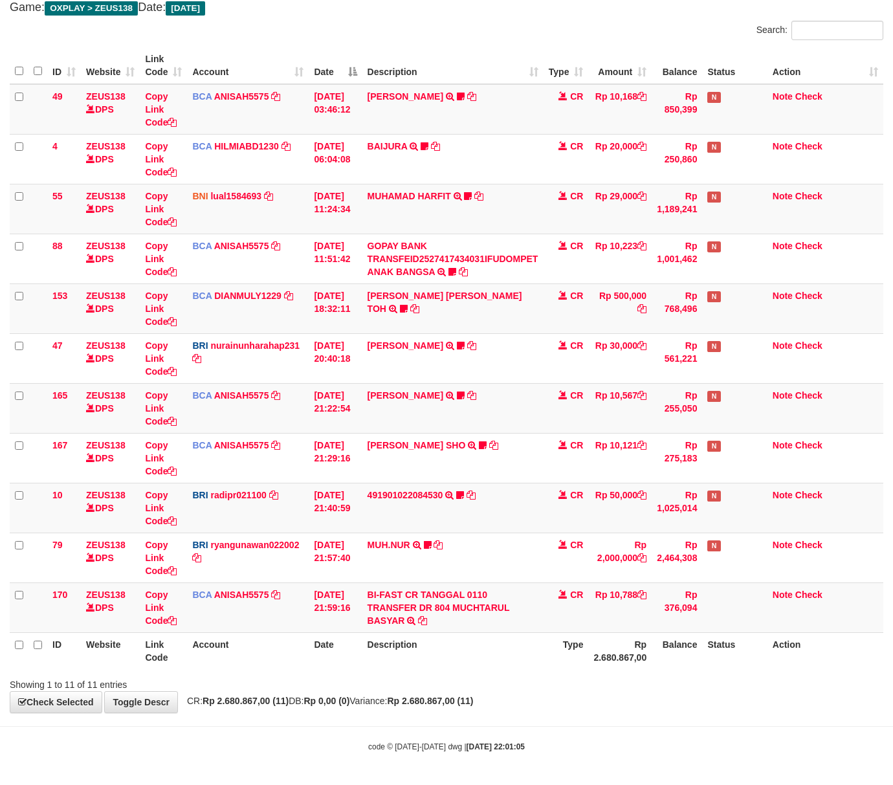
click at [432, 702] on strong "Rp 2.680.867,00 (11)" at bounding box center [430, 701] width 86 height 10
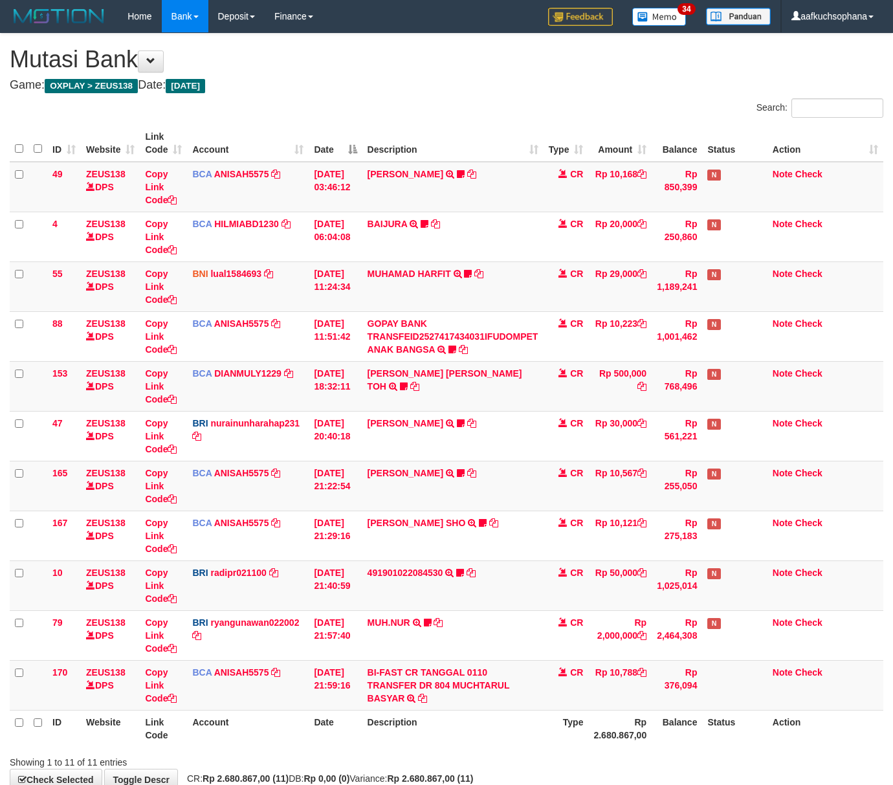
scroll to position [80, 0]
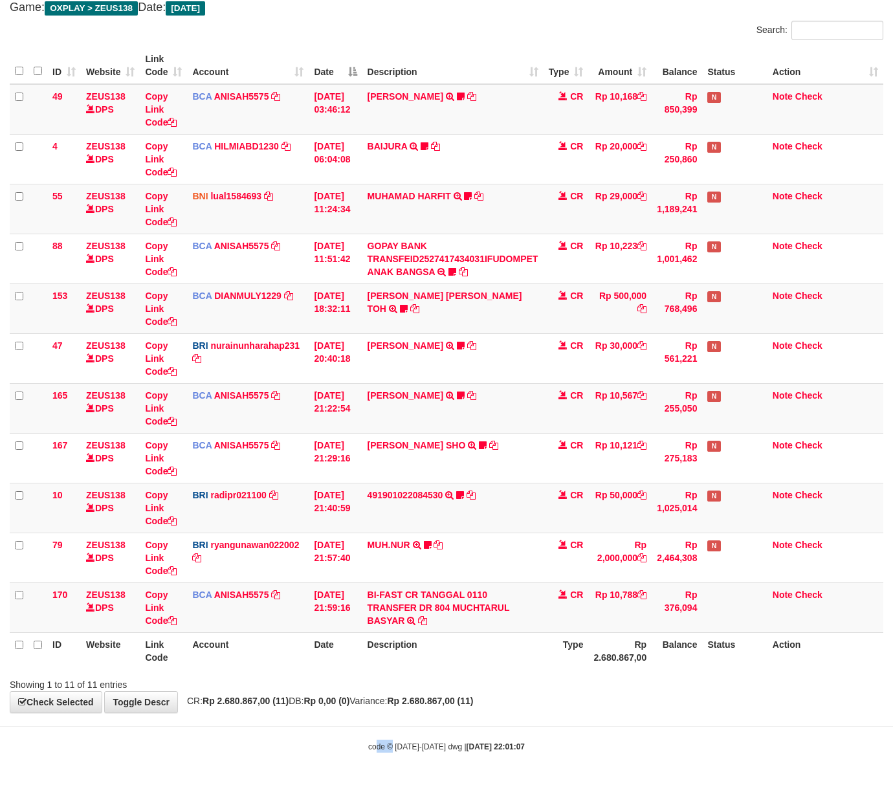
click at [392, 735] on body "Toggle navigation Home Bank Account List Load By Website Group [OXPLAY] ZEUS138…" at bounding box center [446, 353] width 893 height 863
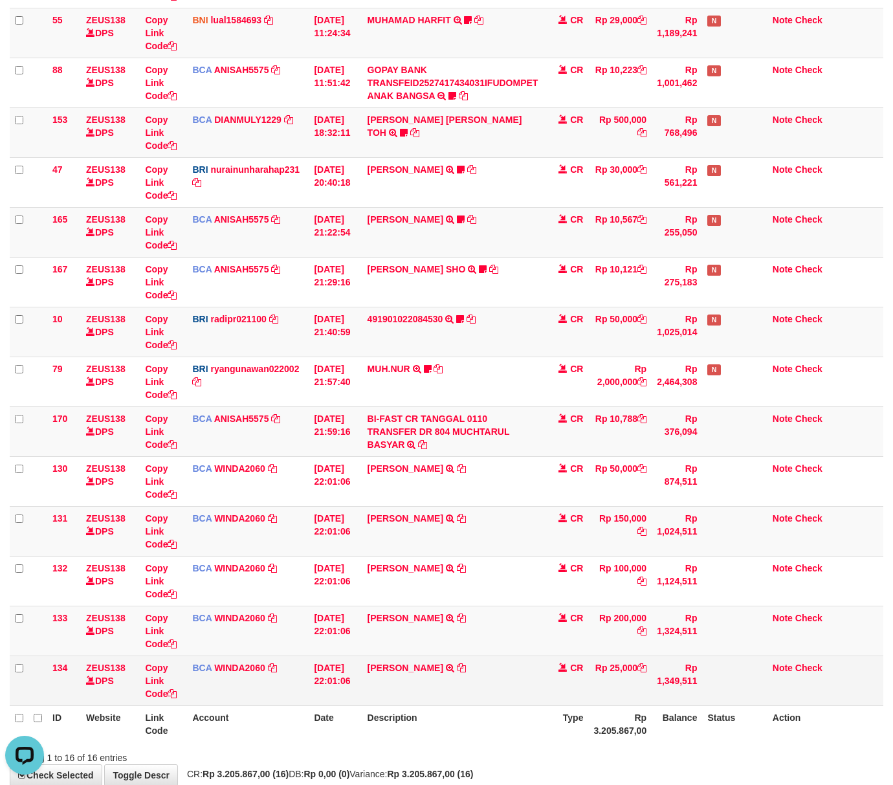
drag, startPoint x: 544, startPoint y: 725, endPoint x: 456, endPoint y: 689, distance: 94.6
click at [524, 707] on table "ID Website Link Code Account Date Description Type Amount Balance Status Action…" at bounding box center [447, 306] width 874 height 871
click at [410, 695] on td "JOHAN ROBERT POLNA TRSF E-BANKING CR 0110/FTSCY/WS95031 25000.00JOHAN ROBERT PO…" at bounding box center [452, 681] width 181 height 50
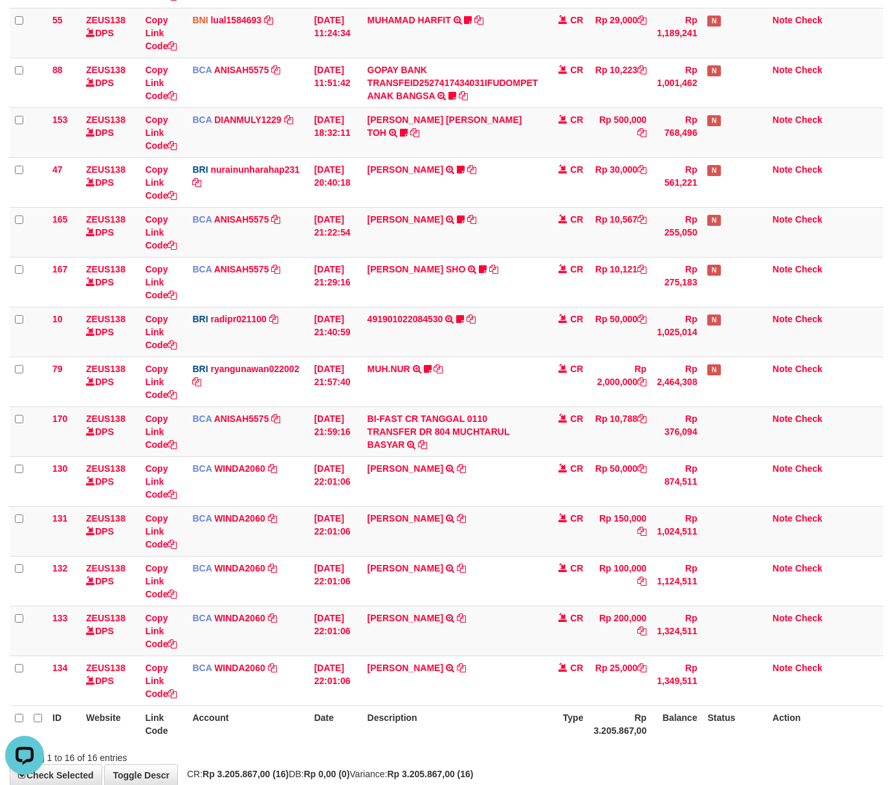
click at [526, 716] on th "Description" at bounding box center [452, 724] width 181 height 37
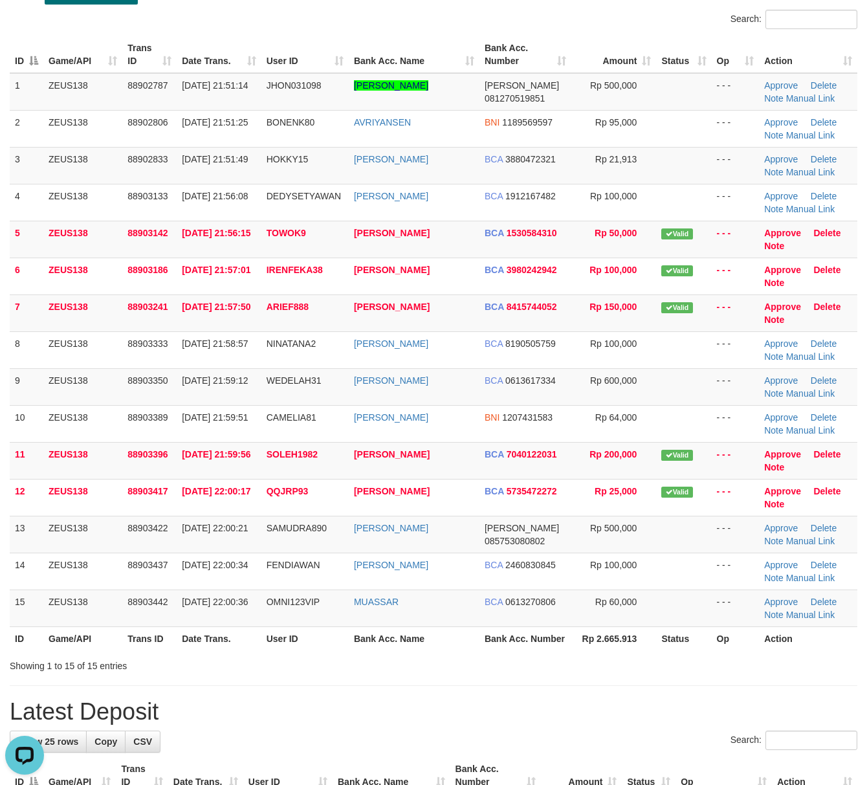
drag, startPoint x: 677, startPoint y: 653, endPoint x: 720, endPoint y: 659, distance: 43.8
click at [678, 651] on th "Status" at bounding box center [683, 639] width 55 height 24
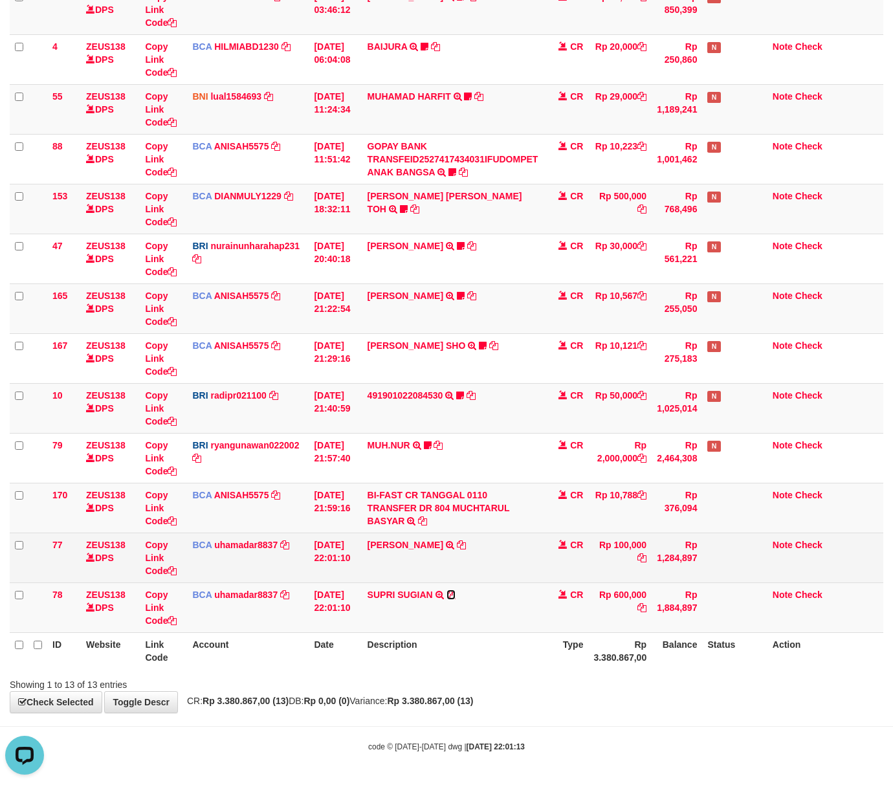
drag, startPoint x: 454, startPoint y: 590, endPoint x: 324, endPoint y: 555, distance: 134.7
click at [454, 590] on icon at bounding box center [451, 594] width 9 height 9
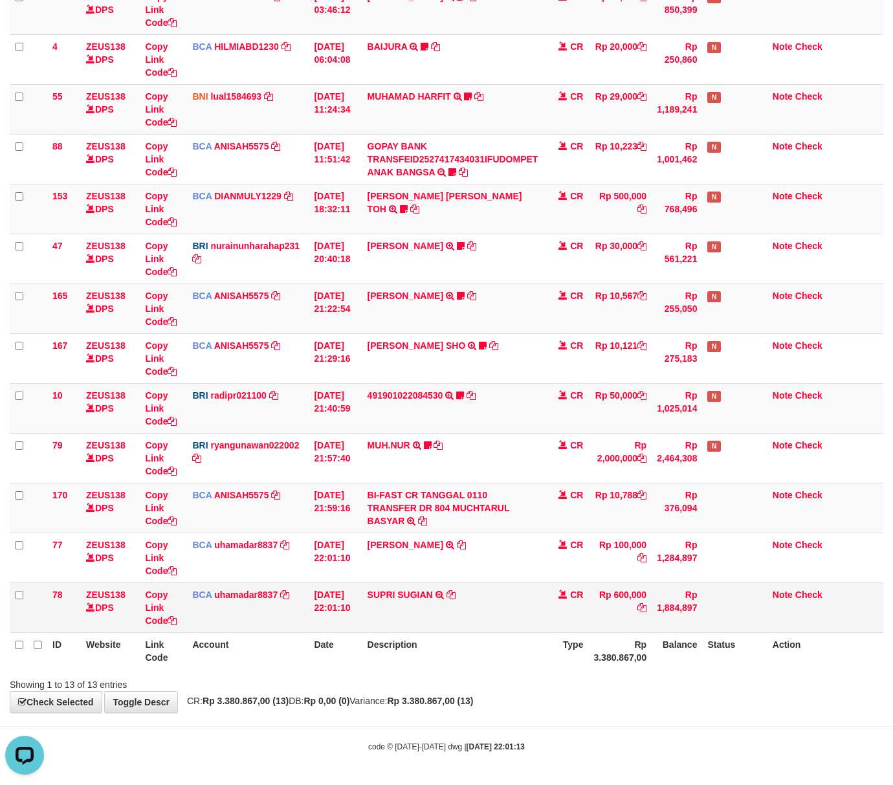
drag, startPoint x: 298, startPoint y: 619, endPoint x: 207, endPoint y: 599, distance: 92.8
click at [295, 619] on td "BCA uhamadar8837 DPS MUHAMAD ARYA MAFIUDIN mutasi_20251001_4239 | 78 mutasi_202…" at bounding box center [248, 608] width 122 height 50
click at [175, 619] on icon at bounding box center [172, 620] width 9 height 9
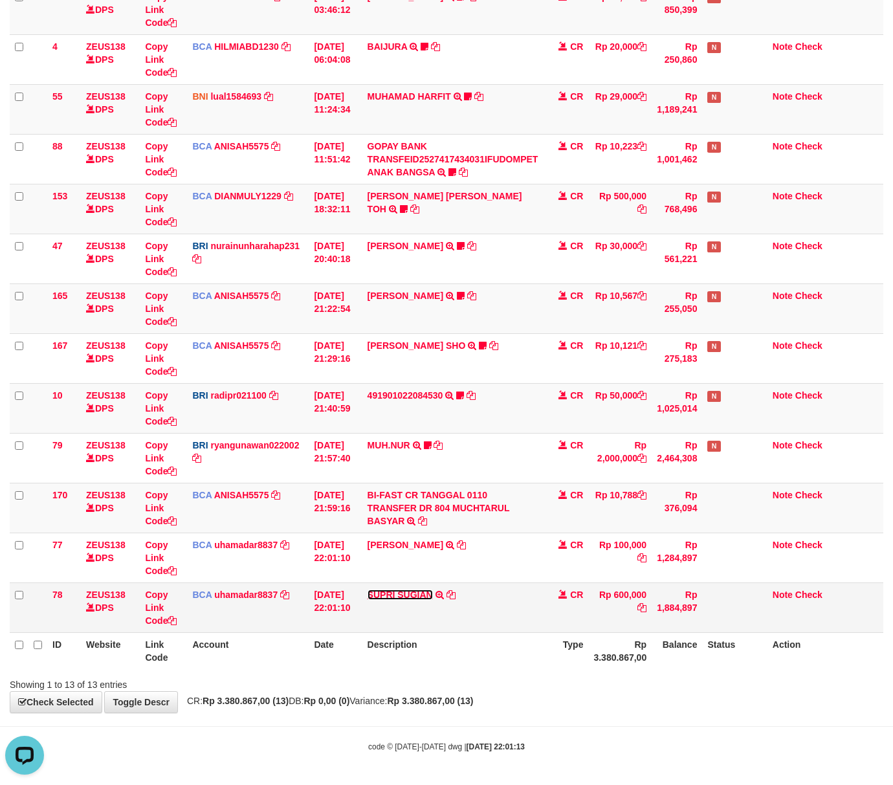
click at [399, 596] on link "SUPRI SUGIAN" at bounding box center [400, 595] width 65 height 10
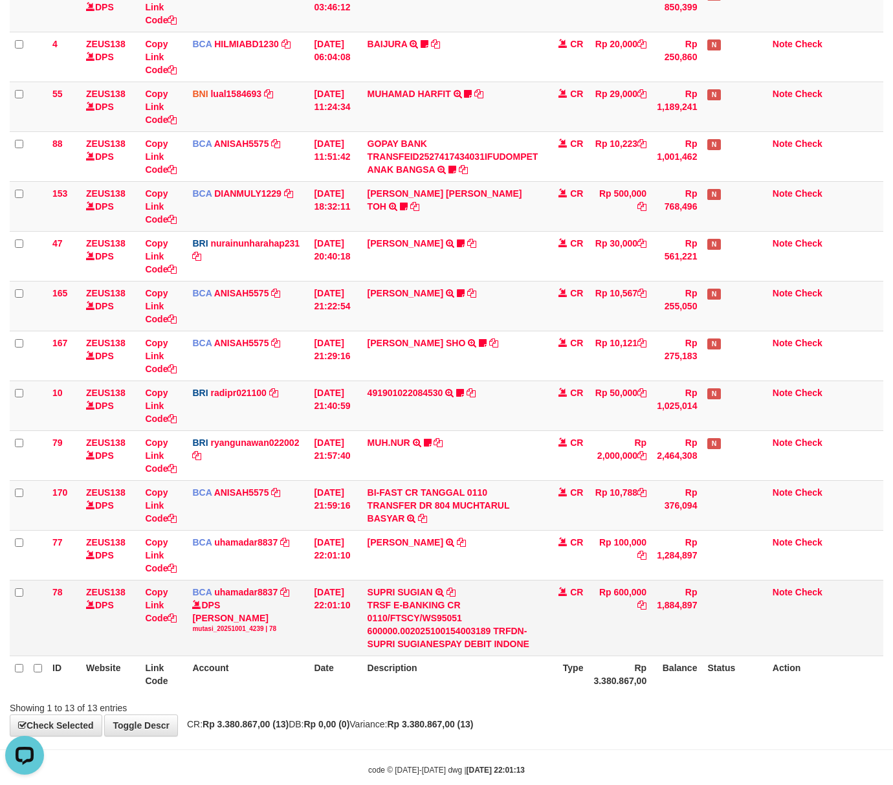
drag, startPoint x: 337, startPoint y: 658, endPoint x: 381, endPoint y: 656, distance: 43.4
click at [346, 659] on table "ID Website Link Code Account Date Description Type Amount Balance Status Action…" at bounding box center [447, 319] width 874 height 748
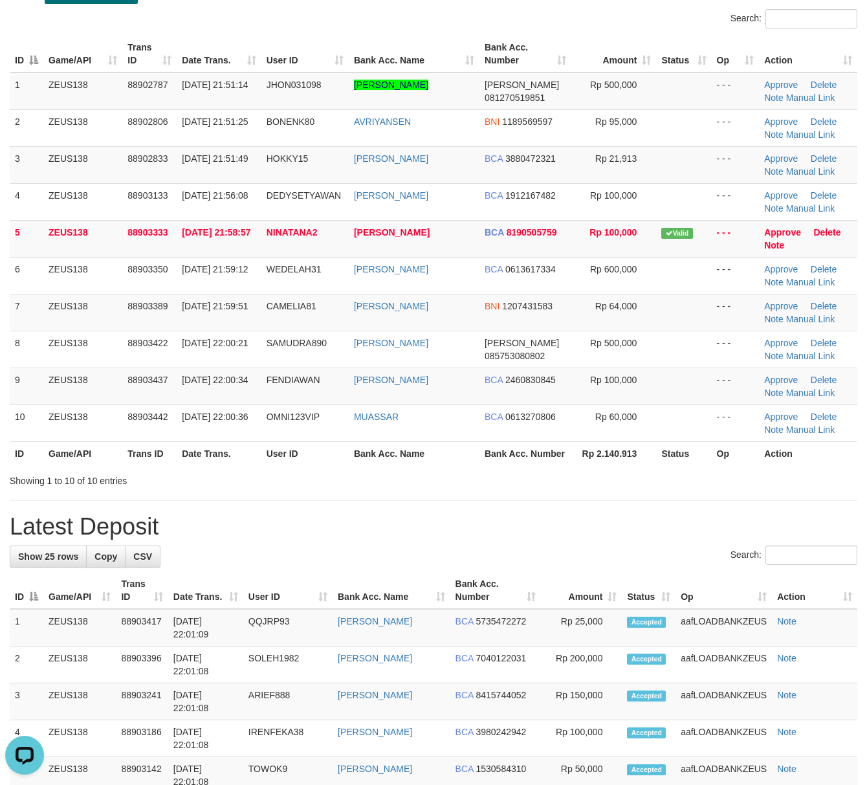
click at [573, 524] on div "**********" at bounding box center [433, 781] width 867 height 1674
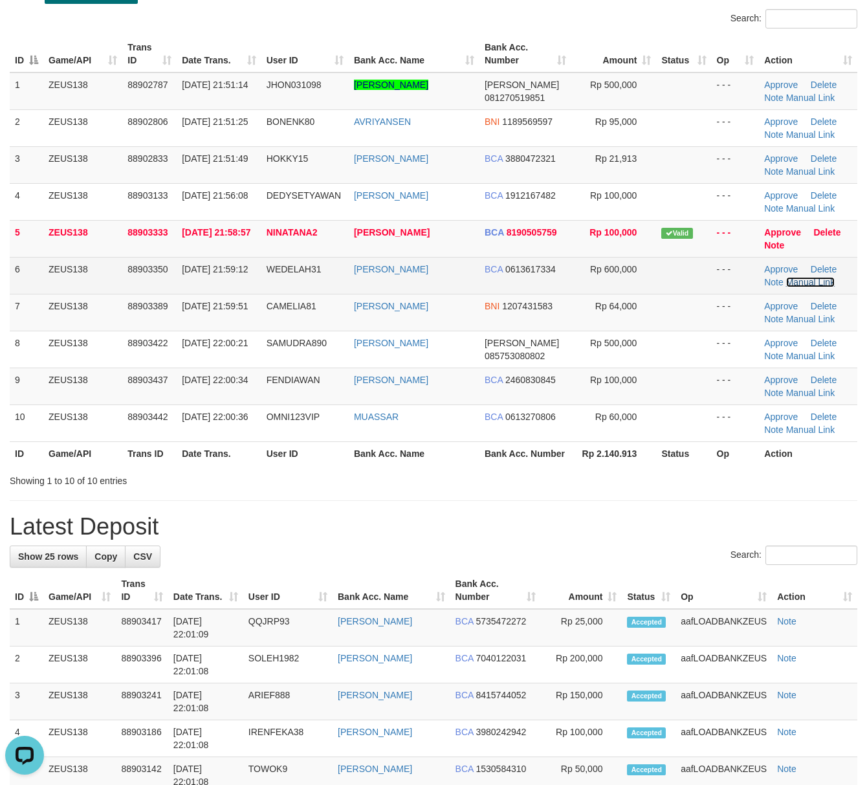
click at [794, 281] on link "Manual Link" at bounding box center [810, 282] width 49 height 10
click at [786, 277] on link "Manual Link" at bounding box center [810, 282] width 49 height 10
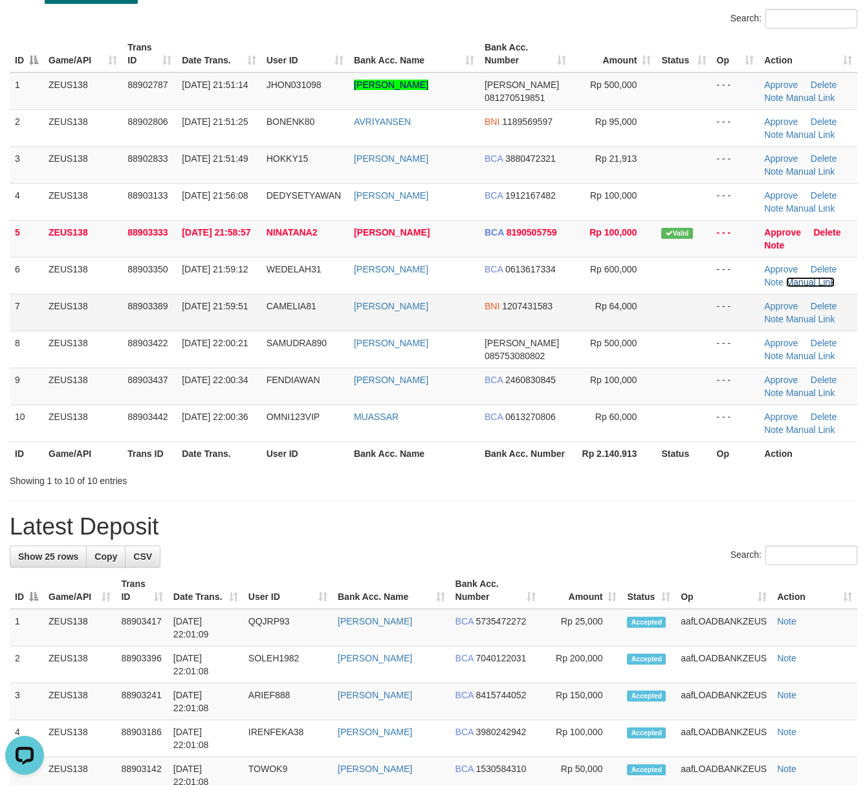
click at [786, 277] on link "Manual Link" at bounding box center [810, 282] width 49 height 10
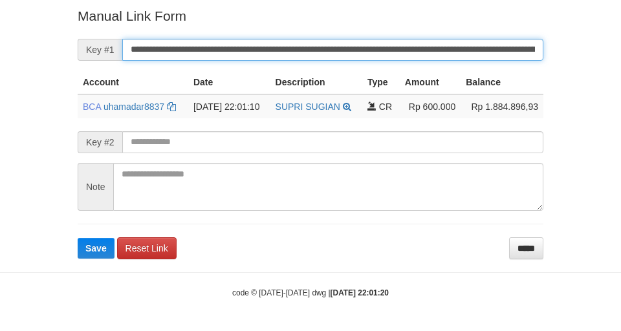
click at [78, 238] on button "Save" at bounding box center [96, 248] width 37 height 21
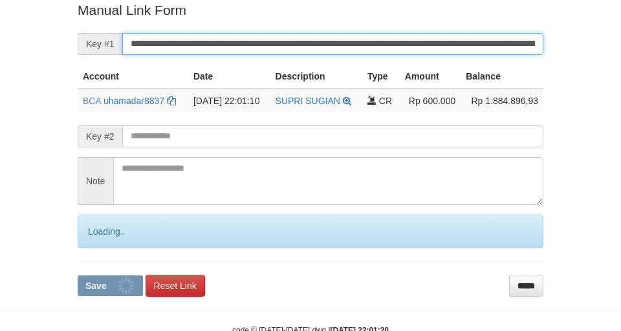
scroll to position [267, 0]
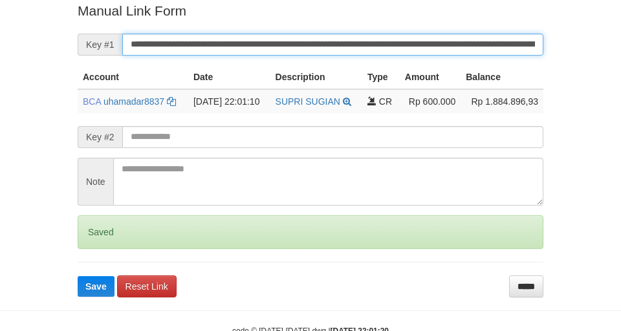
click at [78, 276] on button "Save" at bounding box center [96, 286] width 37 height 21
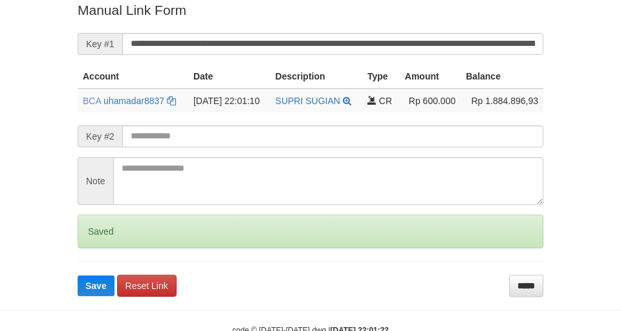
scroll to position [267, 0]
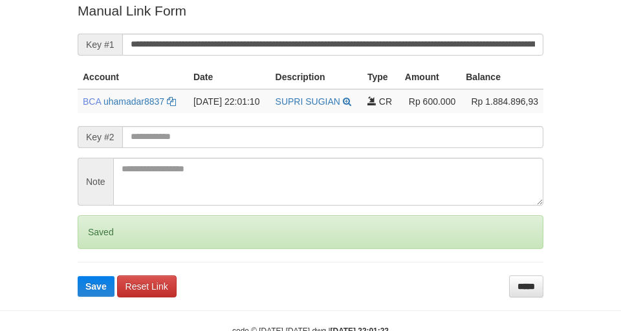
click at [78, 276] on button "Save" at bounding box center [96, 286] width 37 height 21
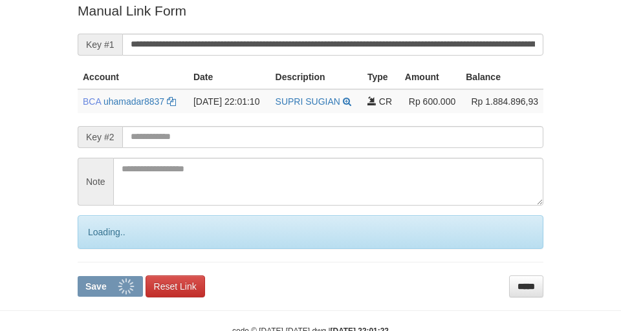
click at [78, 276] on button "Save" at bounding box center [110, 286] width 65 height 21
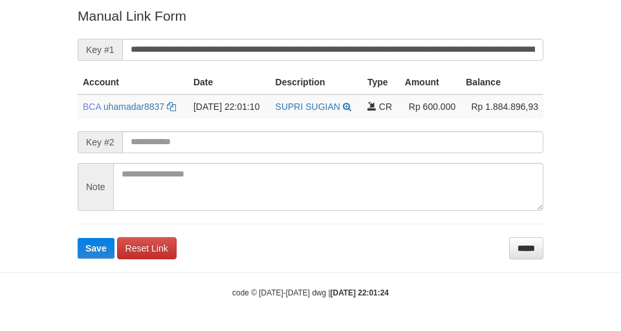
scroll to position [262, 0]
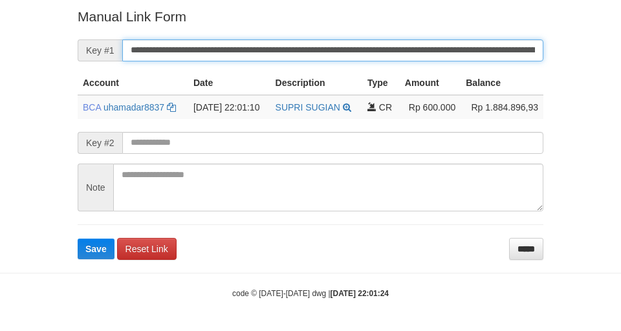
click at [78, 239] on button "Save" at bounding box center [96, 249] width 37 height 21
click at [202, 60] on input "**********" at bounding box center [332, 50] width 421 height 22
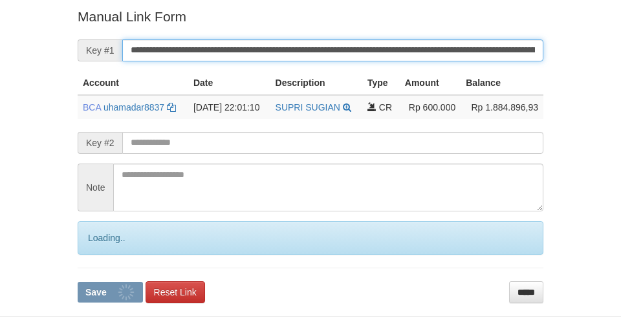
click at [78, 282] on button "Save" at bounding box center [110, 292] width 65 height 21
drag, startPoint x: 195, startPoint y: 50, endPoint x: 625, endPoint y: 70, distance: 430.2
click at [216, 50] on input "**********" at bounding box center [332, 50] width 421 height 22
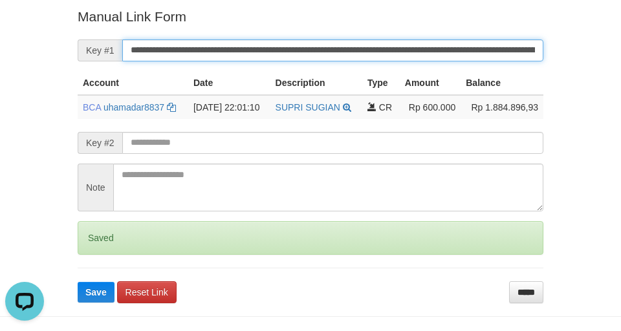
click at [78, 282] on button "Save" at bounding box center [96, 292] width 37 height 21
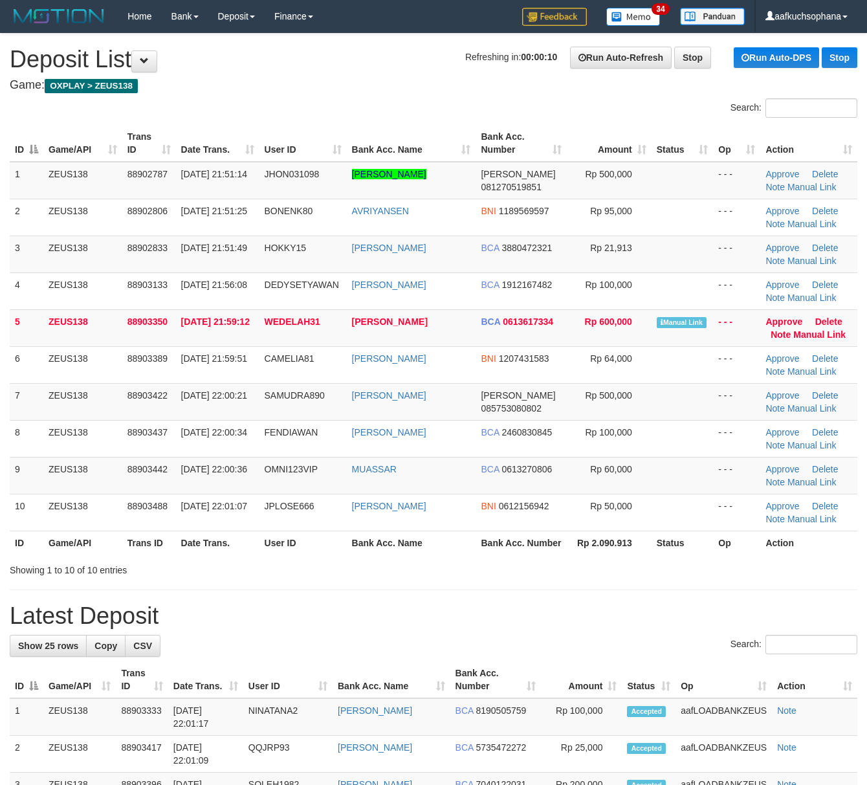
click at [179, 298] on tr "4 ZEUS138 88903133 01/10/2025 21:56:08 DEDYSETYAWAN DEDY SETYAWAN BCA 191216748…" at bounding box center [434, 291] width 848 height 37
click at [808, 337] on link "Manual Link" at bounding box center [820, 334] width 52 height 10
drag, startPoint x: 630, startPoint y: 588, endPoint x: 654, endPoint y: 588, distance: 23.3
click at [638, 577] on div "Showing 1 to 10 of 10 entries" at bounding box center [433, 568] width 867 height 18
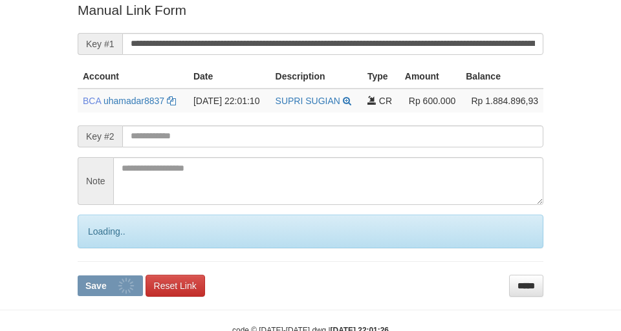
click at [483, 52] on input "**********" at bounding box center [332, 44] width 421 height 22
click at [78, 276] on button "Save" at bounding box center [110, 286] width 65 height 21
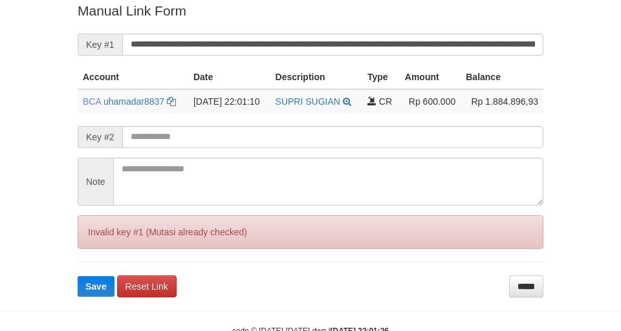
click at [483, 52] on input "**********" at bounding box center [332, 45] width 421 height 22
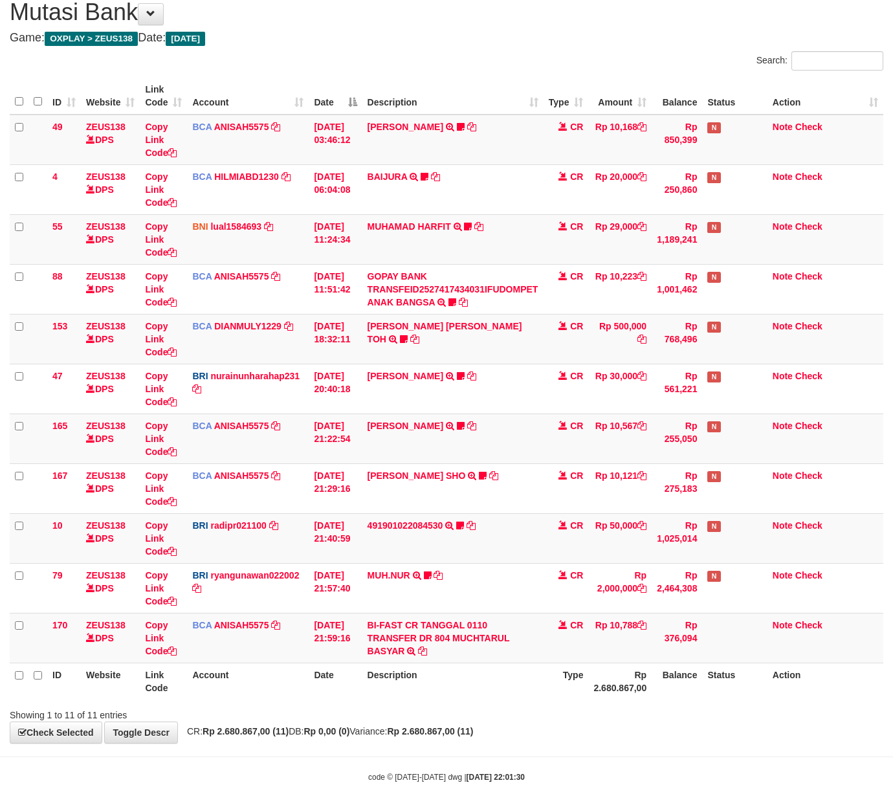
scroll to position [80, 0]
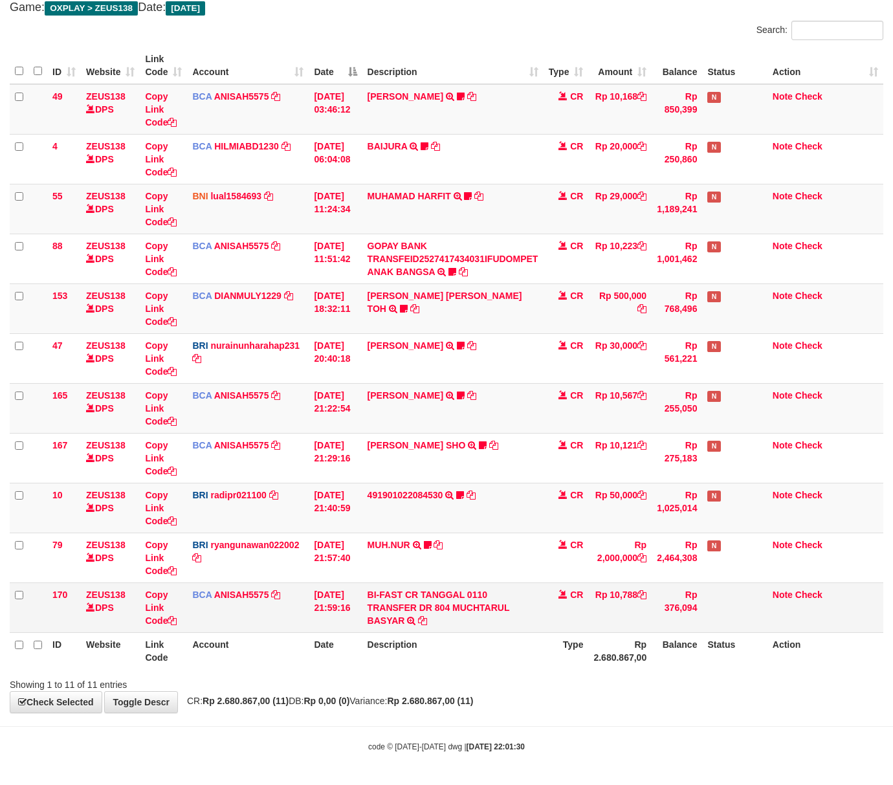
drag, startPoint x: 413, startPoint y: 710, endPoint x: 146, endPoint y: 629, distance: 278.7
click at [410, 705] on div "**********" at bounding box center [446, 334] width 893 height 757
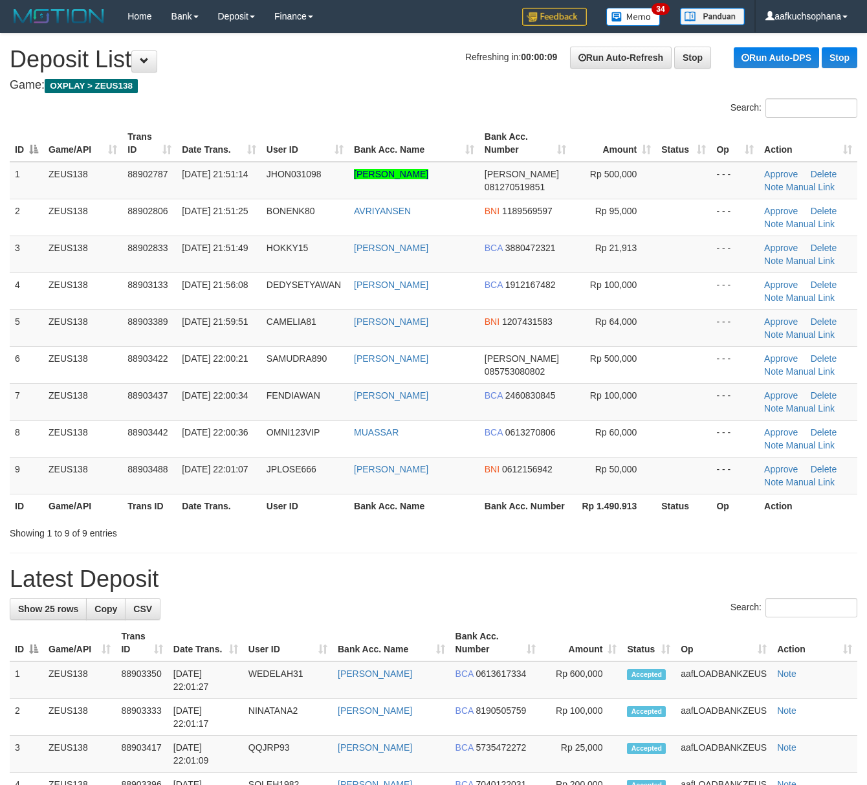
drag, startPoint x: 604, startPoint y: 573, endPoint x: 873, endPoint y: 616, distance: 272.7
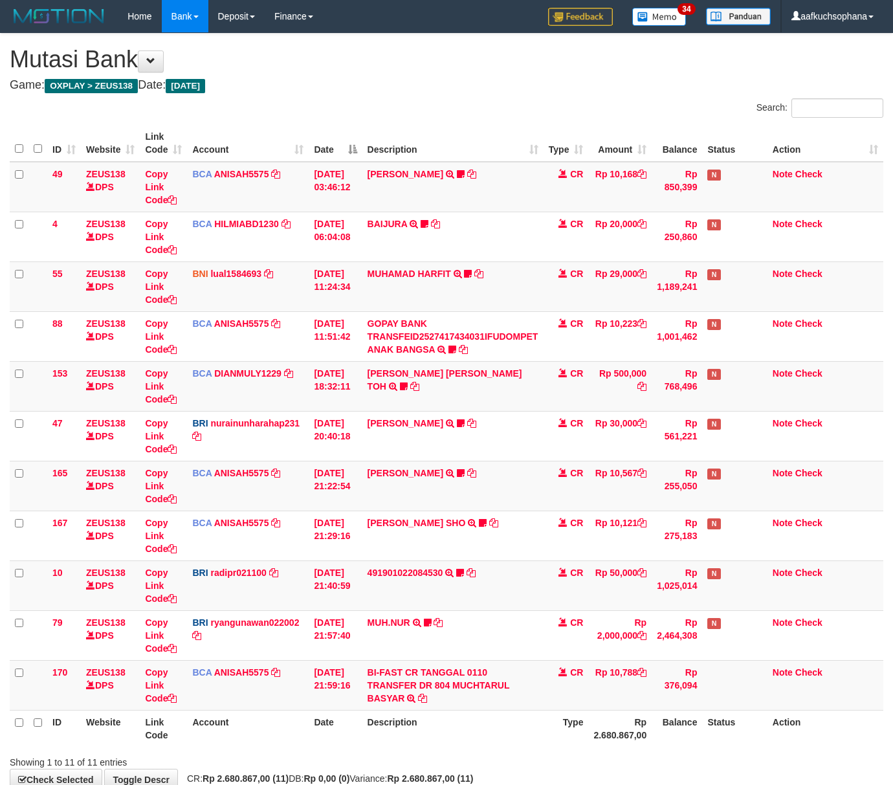
scroll to position [80, 0]
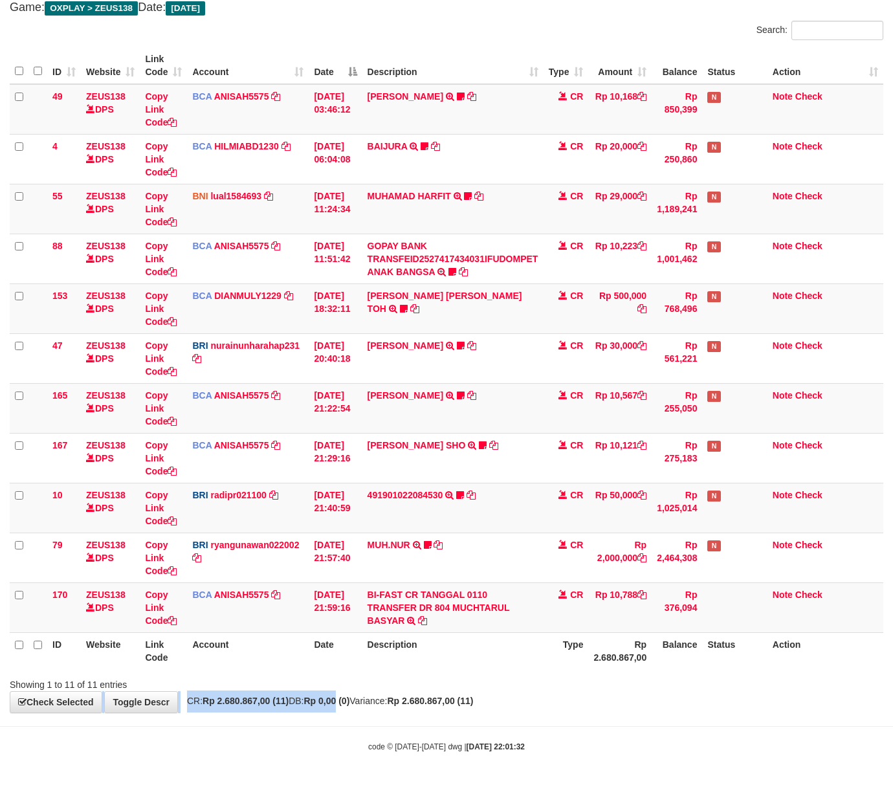
click at [355, 691] on div "**********" at bounding box center [446, 334] width 893 height 757
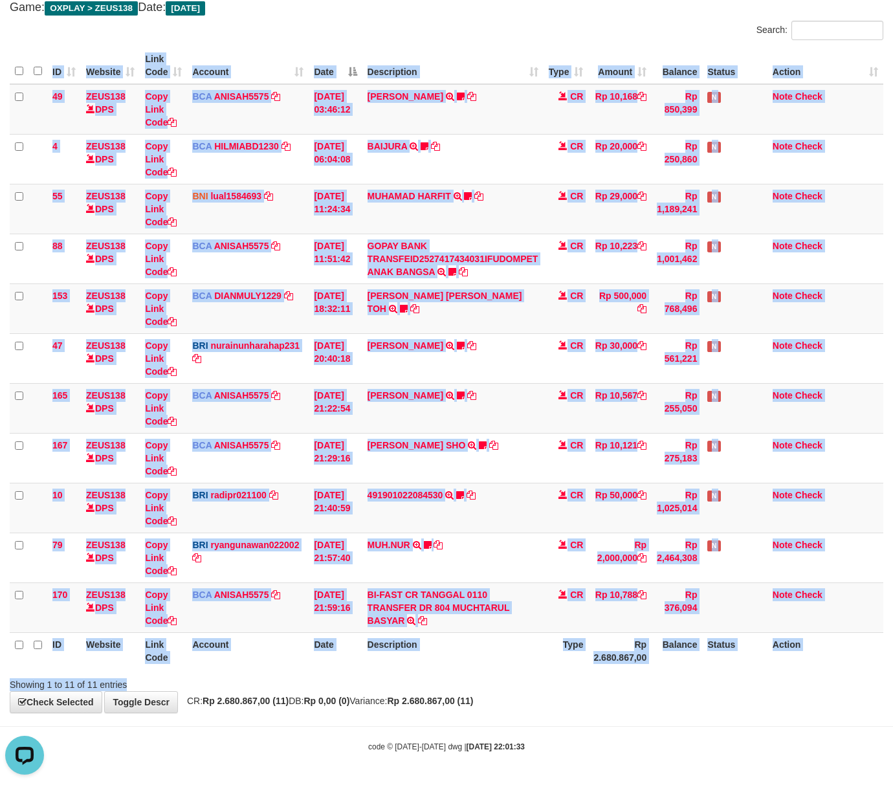
click at [500, 672] on div "Search: ID Website Link Code Account Date Description Type Amount Balance Statu…" at bounding box center [447, 356] width 874 height 671
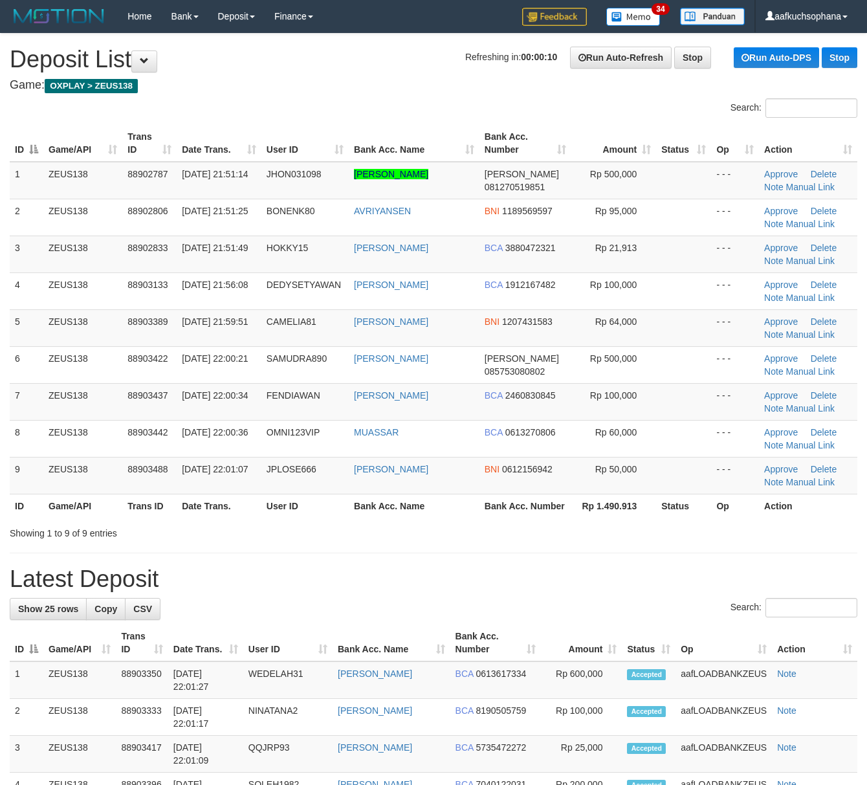
click at [436, 518] on th "Bank Acc. Name" at bounding box center [414, 506] width 131 height 24
drag, startPoint x: 559, startPoint y: 577, endPoint x: 879, endPoint y: 601, distance: 320.6
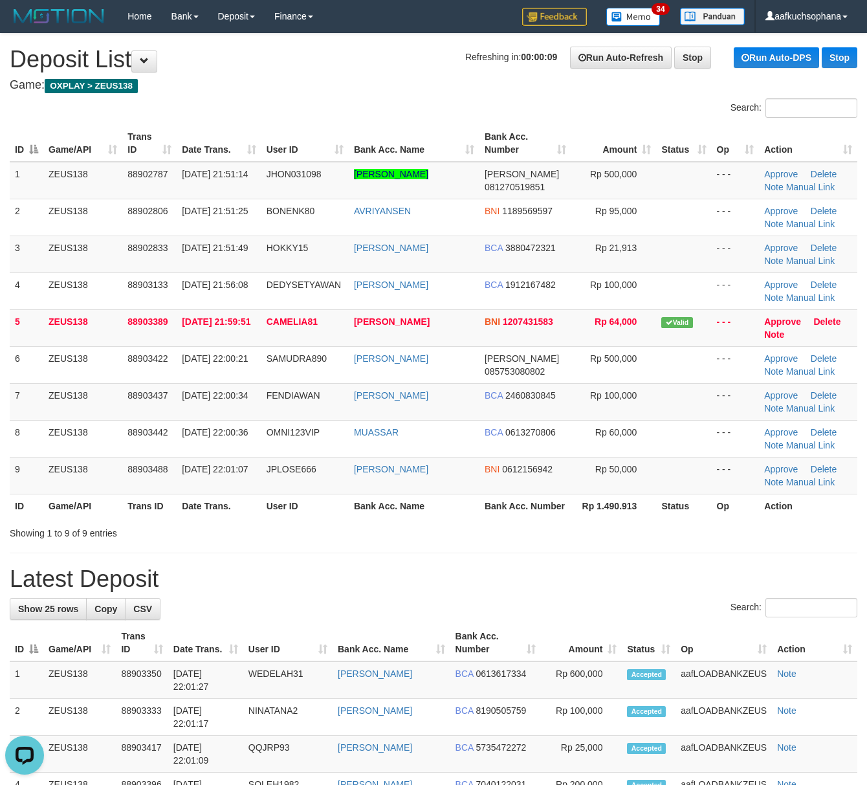
drag, startPoint x: 564, startPoint y: 551, endPoint x: 661, endPoint y: 570, distance: 98.3
click at [570, 540] on div "Showing 1 to 9 of 9 entries" at bounding box center [433, 531] width 867 height 18
drag, startPoint x: 583, startPoint y: 637, endPoint x: 609, endPoint y: 604, distance: 42.4
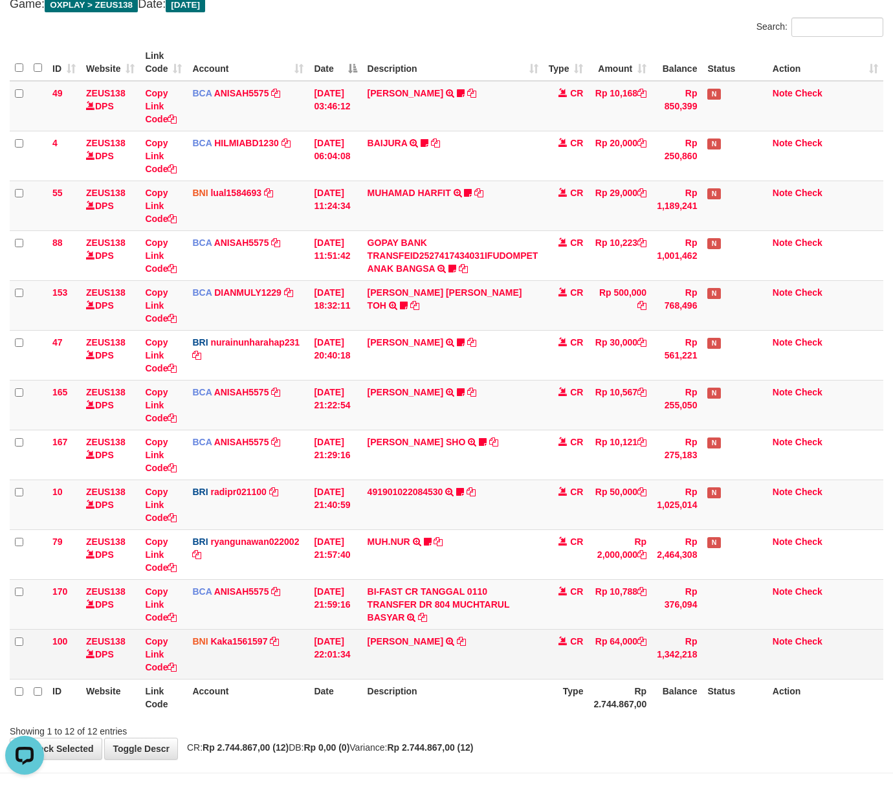
click at [443, 679] on td "[PERSON_NAME] TRANSFER DARI [PERSON_NAME]" at bounding box center [452, 654] width 181 height 50
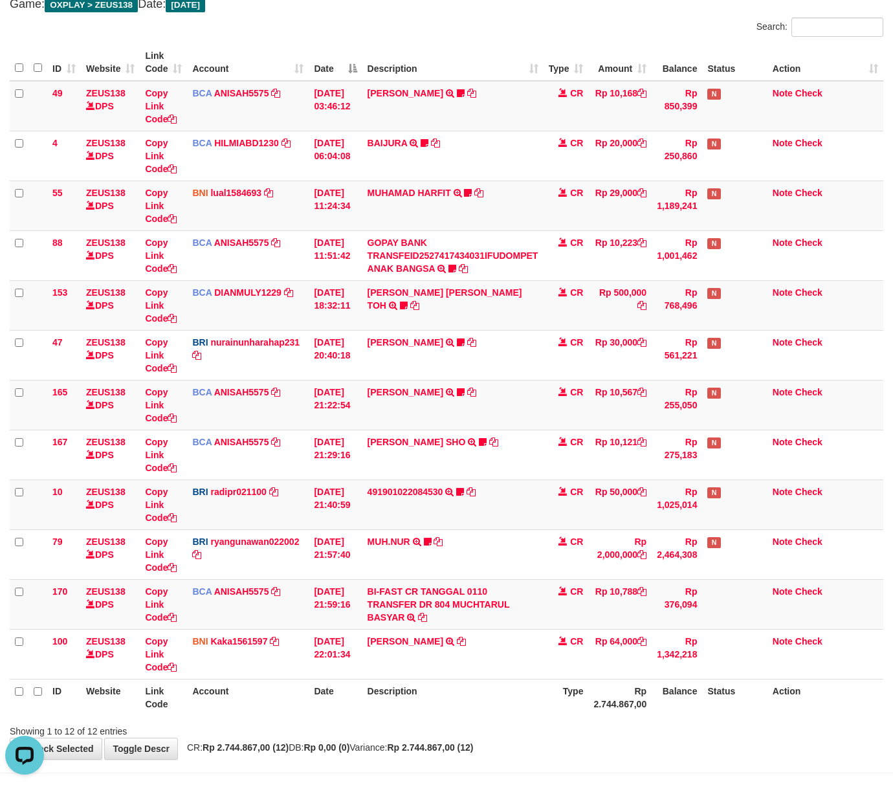
click at [440, 681] on table "ID Website Link Code Account Date Description Type Amount Balance Status Action…" at bounding box center [447, 380] width 874 height 672
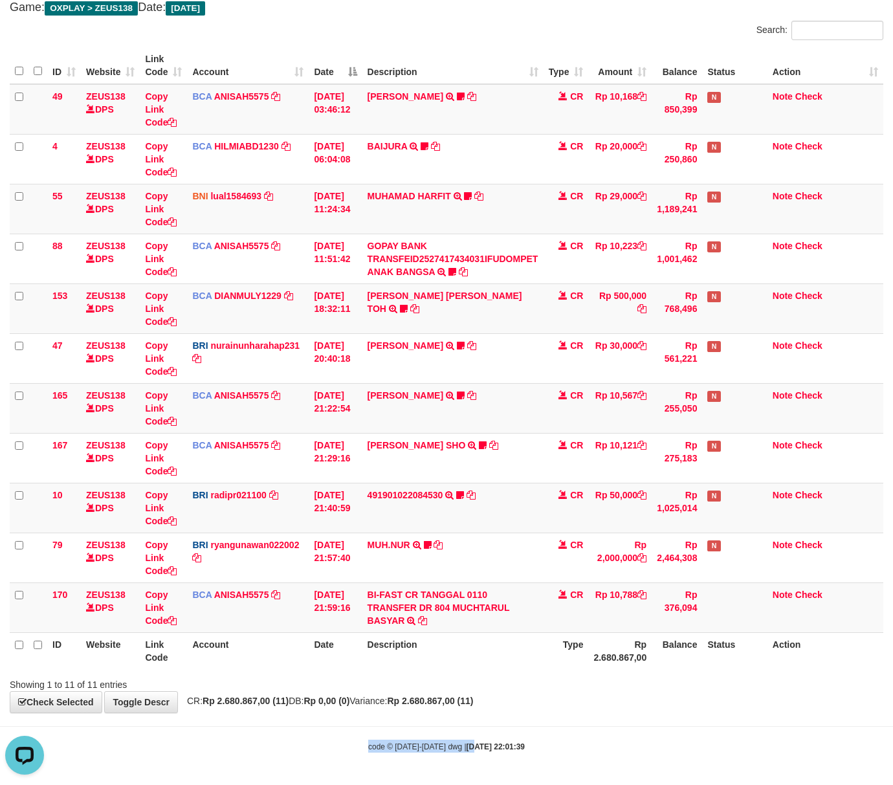
click at [464, 728] on body "Toggle navigation Home Bank Account List Load By Website Group [OXPLAY] ZEUS138…" at bounding box center [446, 353] width 893 height 863
drag, startPoint x: 447, startPoint y: 672, endPoint x: 260, endPoint y: 628, distance: 191.5
click at [445, 672] on div "Search: ID Website Link Code Account Date Description Type Amount Balance Statu…" at bounding box center [447, 356] width 874 height 671
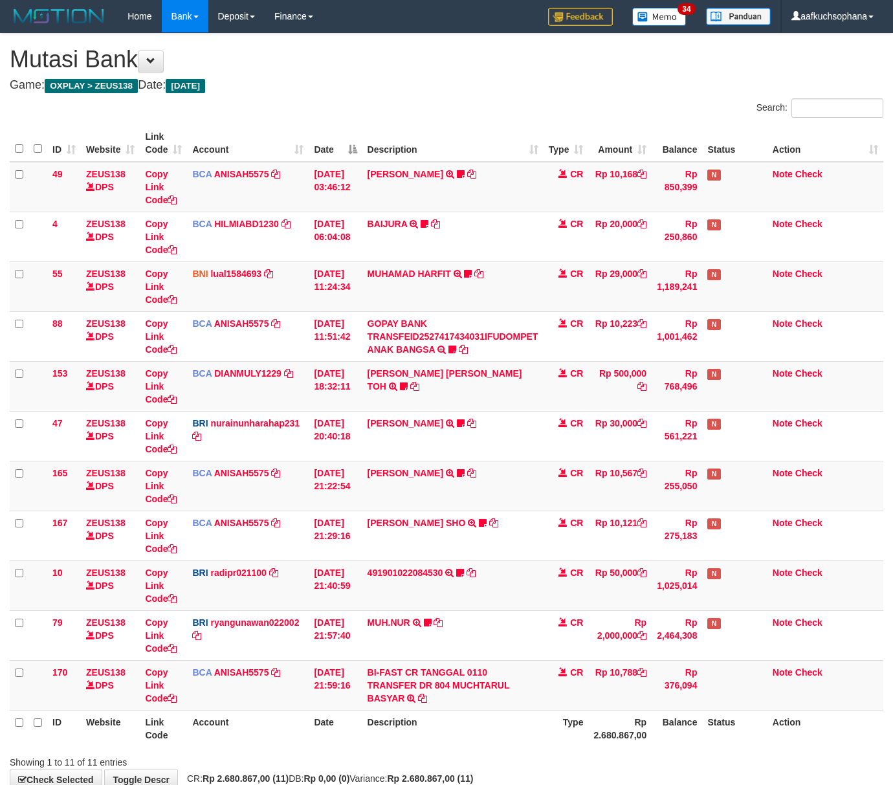
scroll to position [80, 0]
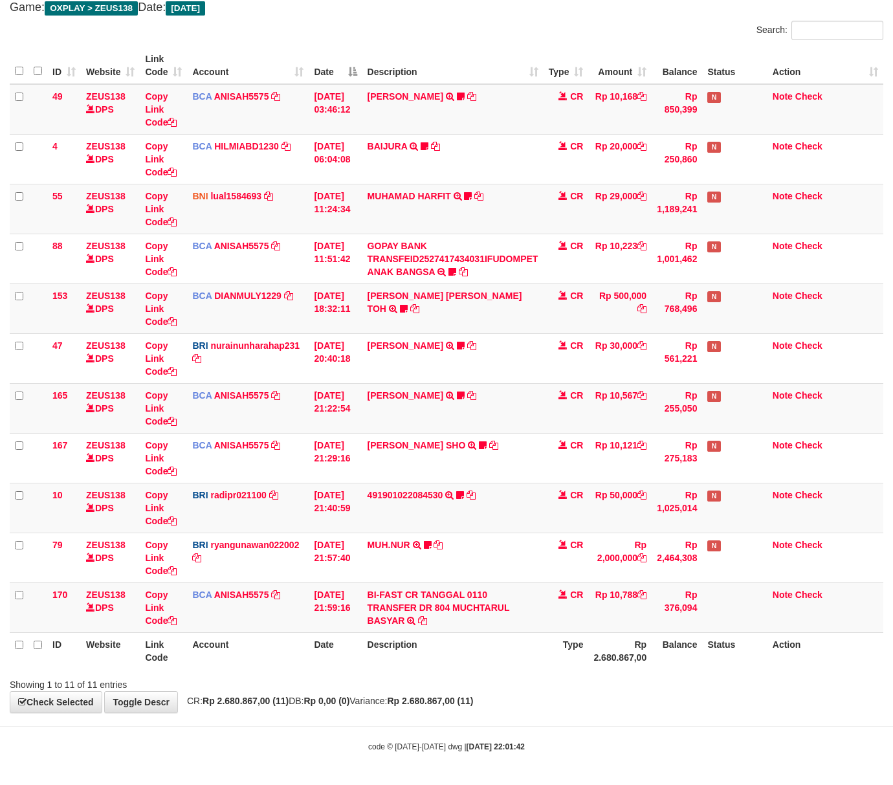
click at [423, 684] on div "Showing 1 to 11 of 11 entries" at bounding box center [446, 682] width 893 height 18
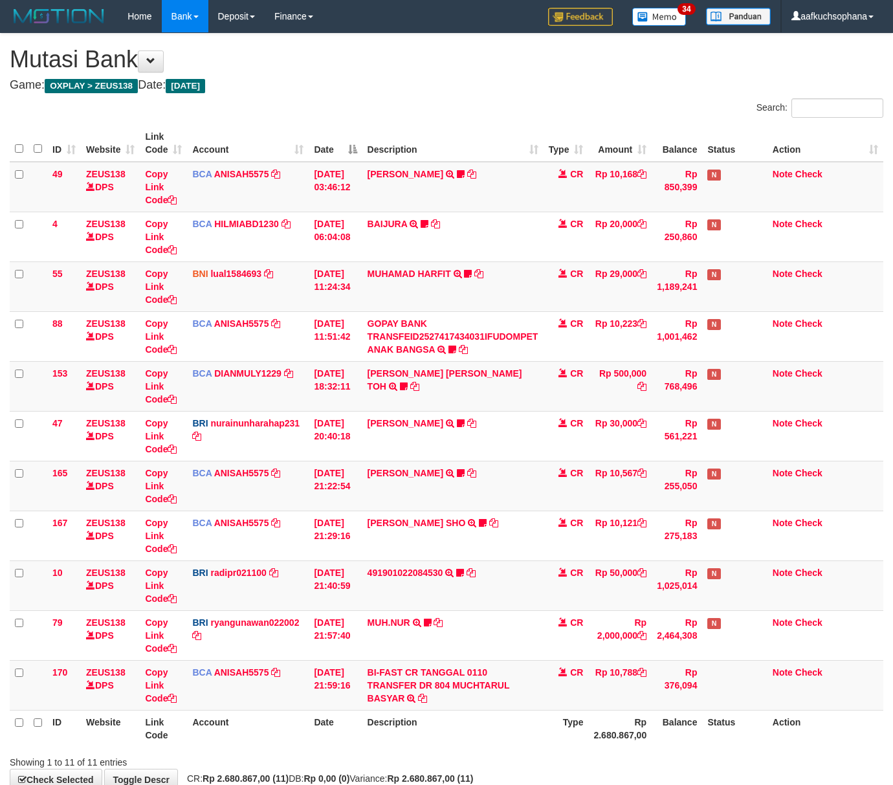
scroll to position [80, 0]
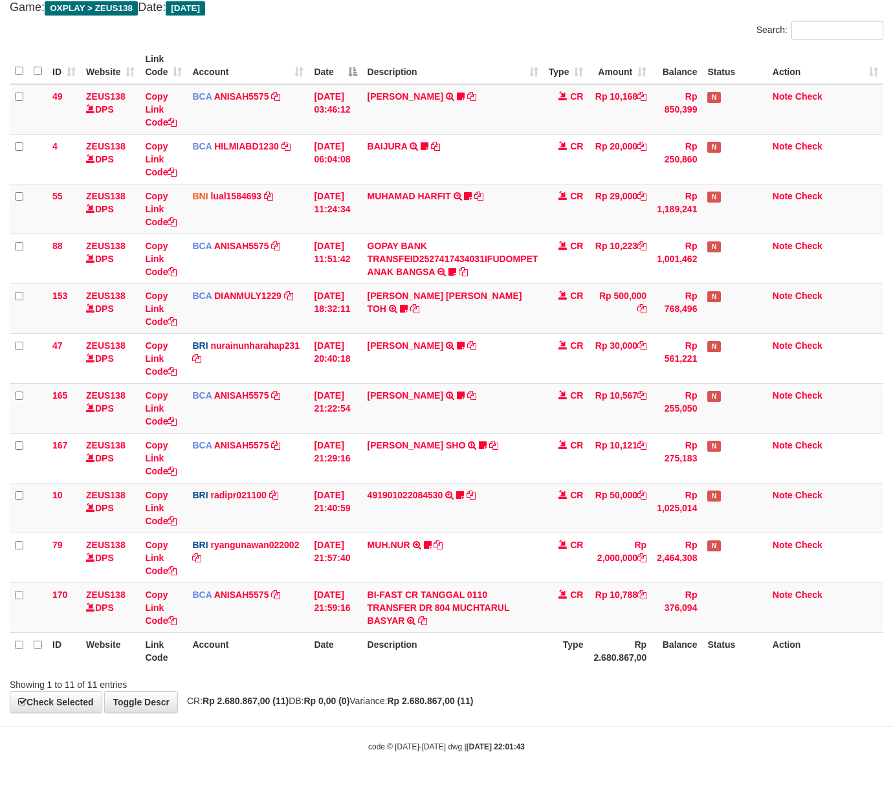
drag, startPoint x: 488, startPoint y: 709, endPoint x: 482, endPoint y: 700, distance: 11.1
click at [482, 702] on div "**********" at bounding box center [446, 334] width 893 height 757
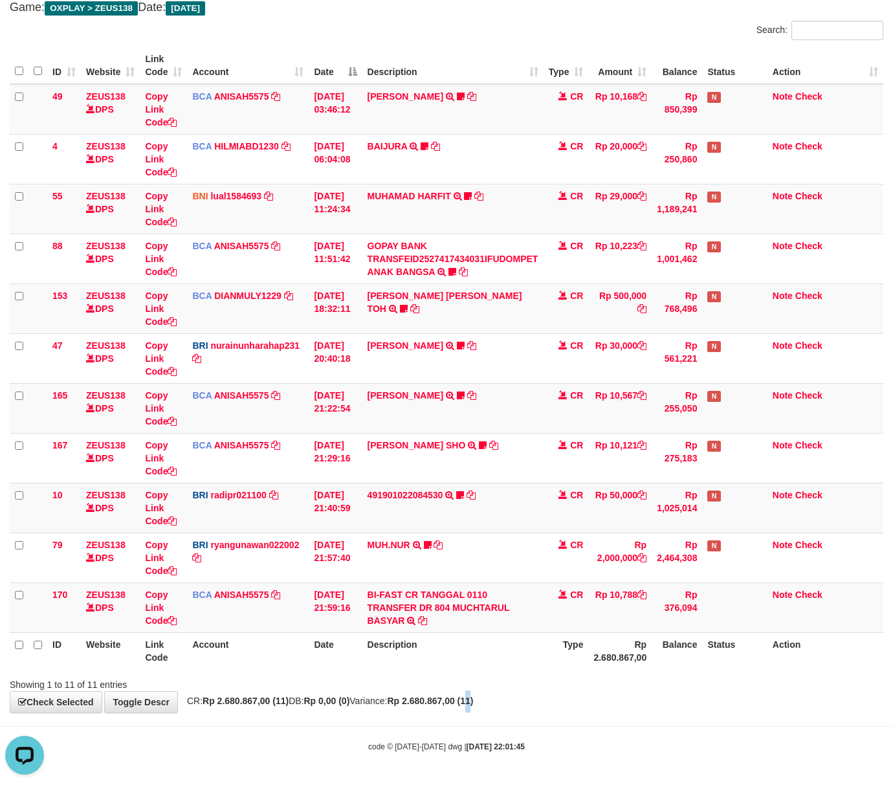
drag, startPoint x: 506, startPoint y: 694, endPoint x: 511, endPoint y: 687, distance: 7.9
click at [505, 694] on div "**********" at bounding box center [446, 334] width 893 height 757
drag, startPoint x: 511, startPoint y: 687, endPoint x: 366, endPoint y: 655, distance: 147.9
click at [511, 687] on div "Showing 1 to 11 of 11 entries" at bounding box center [446, 682] width 893 height 18
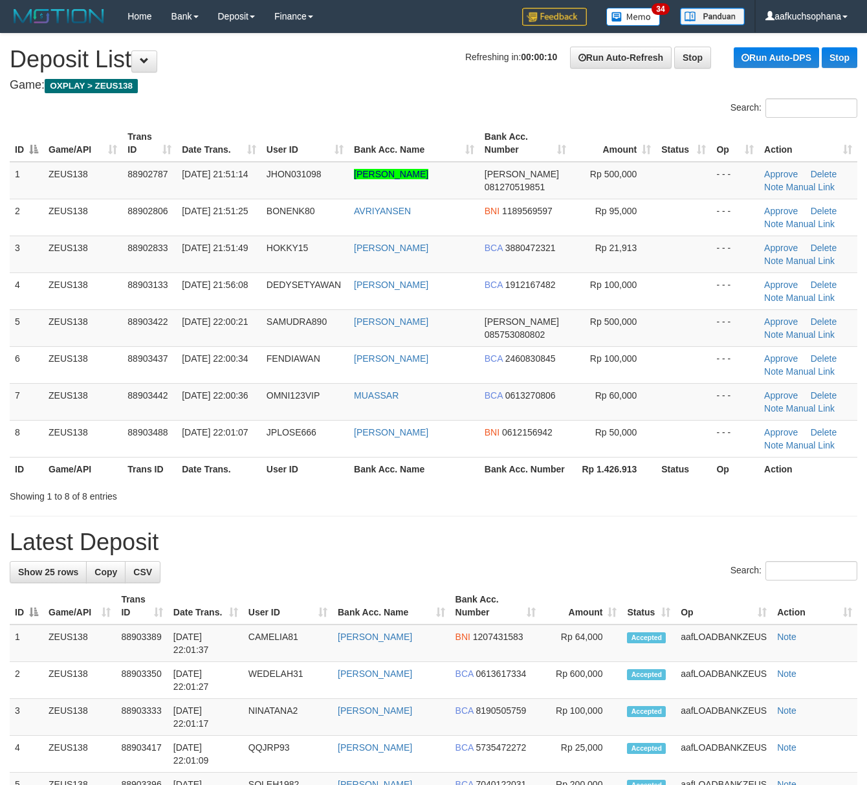
drag, startPoint x: 578, startPoint y: 520, endPoint x: 875, endPoint y: 564, distance: 300.3
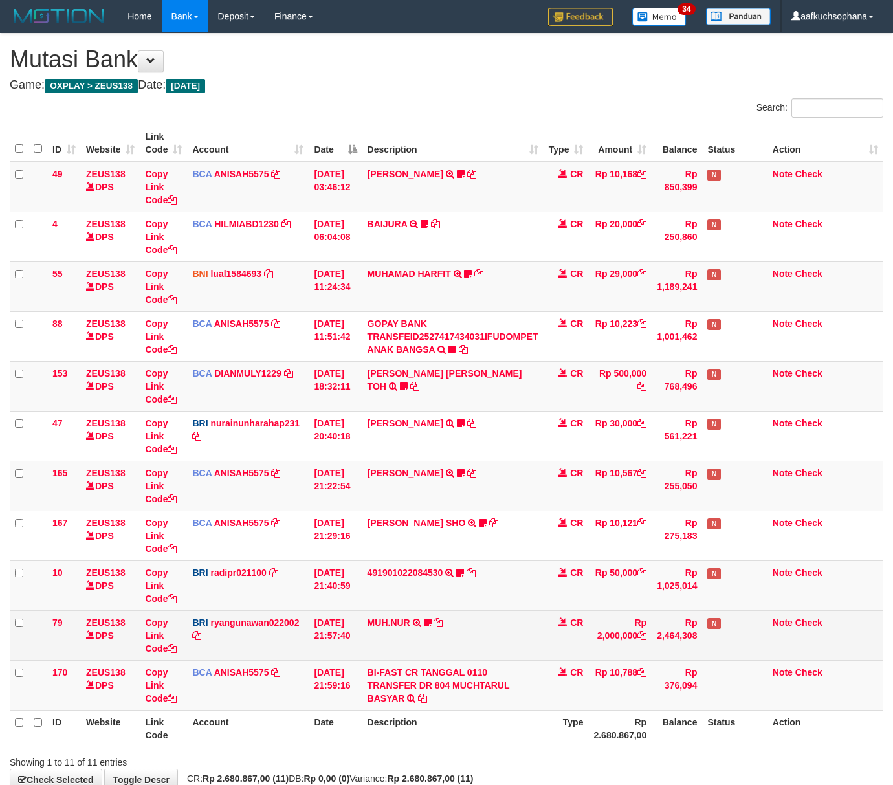
scroll to position [80, 0]
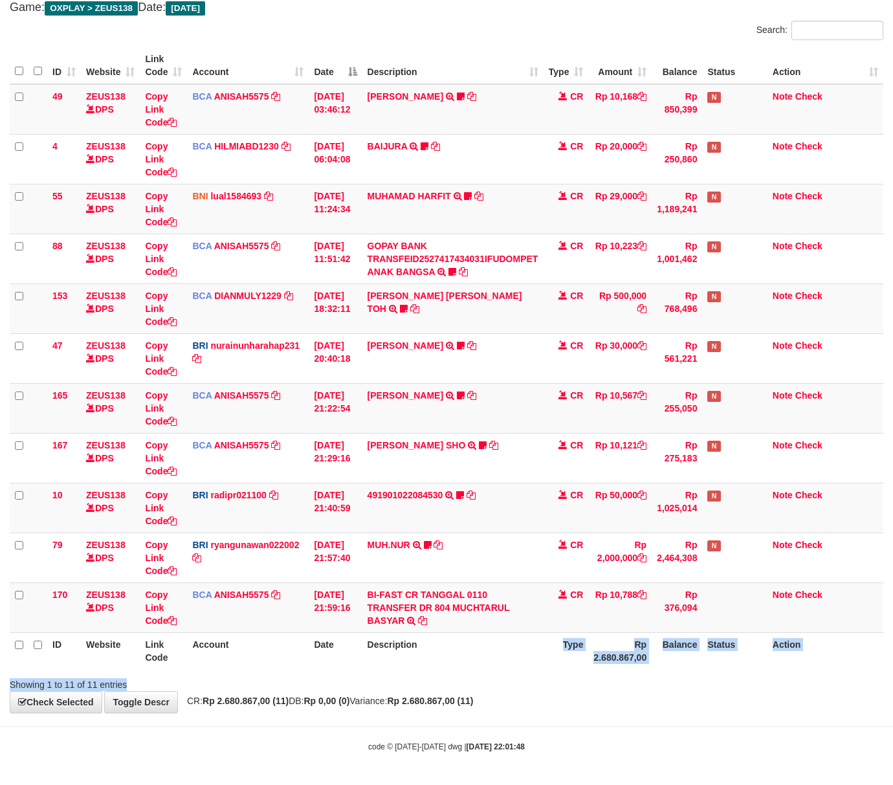
click at [526, 672] on div "Search: ID Website Link Code Account Date Description Type Amount Balance Statu…" at bounding box center [447, 356] width 874 height 671
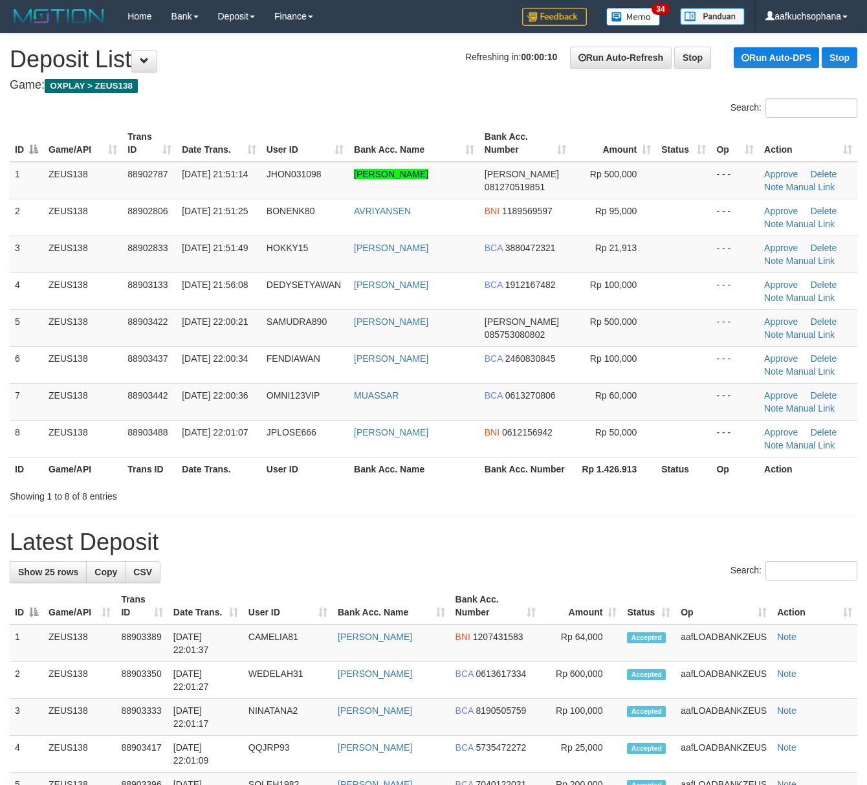
drag, startPoint x: 654, startPoint y: 541, endPoint x: 878, endPoint y: 577, distance: 227.5
drag, startPoint x: 500, startPoint y: 550, endPoint x: 599, endPoint y: 567, distance: 100.6
click at [506, 550] on h1 "Latest Deposit" at bounding box center [434, 542] width 848 height 26
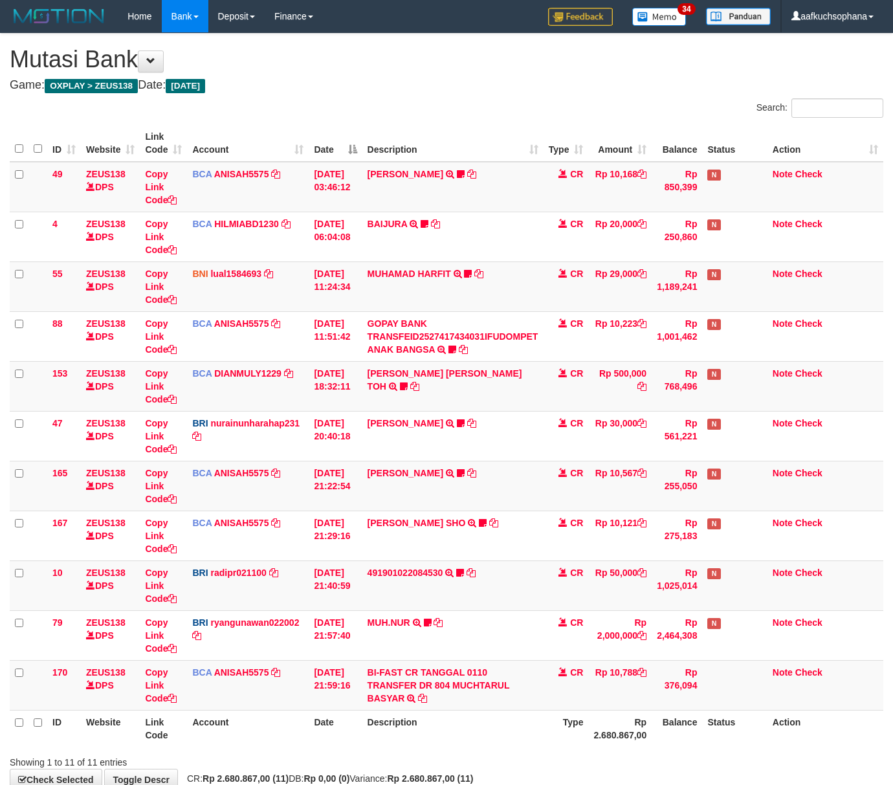
scroll to position [80, 0]
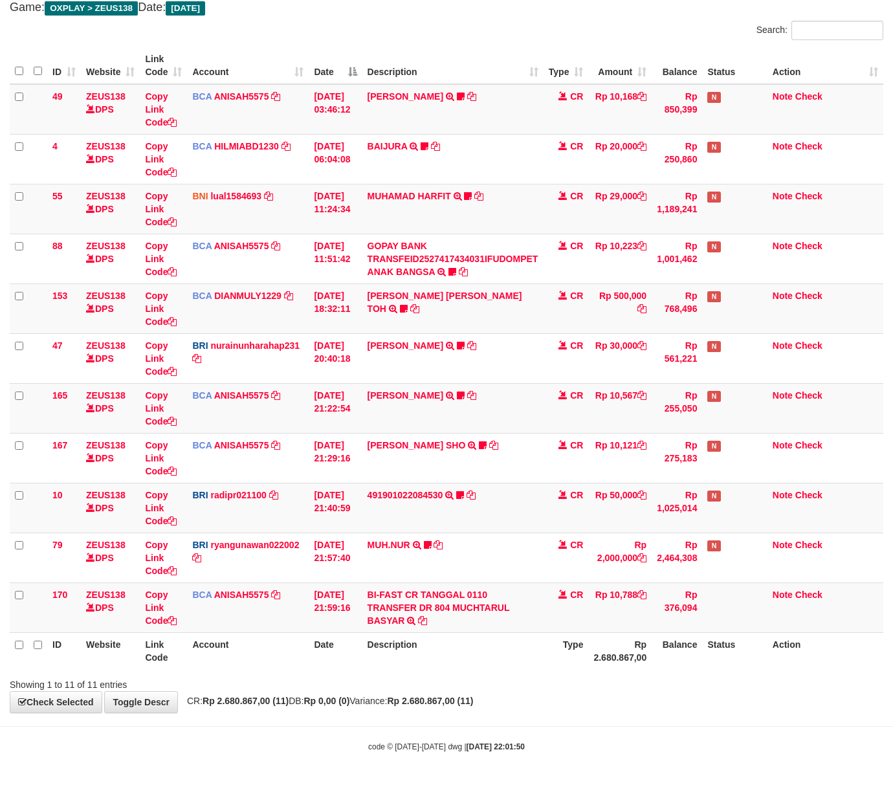
click at [343, 663] on th "Date" at bounding box center [335, 650] width 53 height 37
click at [340, 663] on th "Date" at bounding box center [335, 650] width 53 height 37
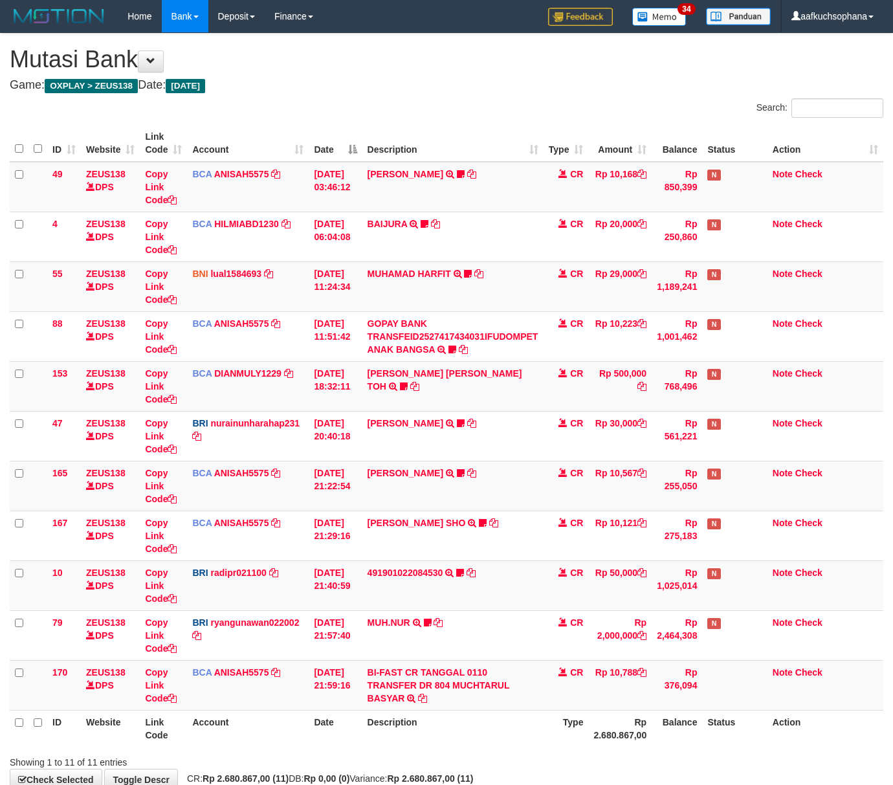
scroll to position [80, 0]
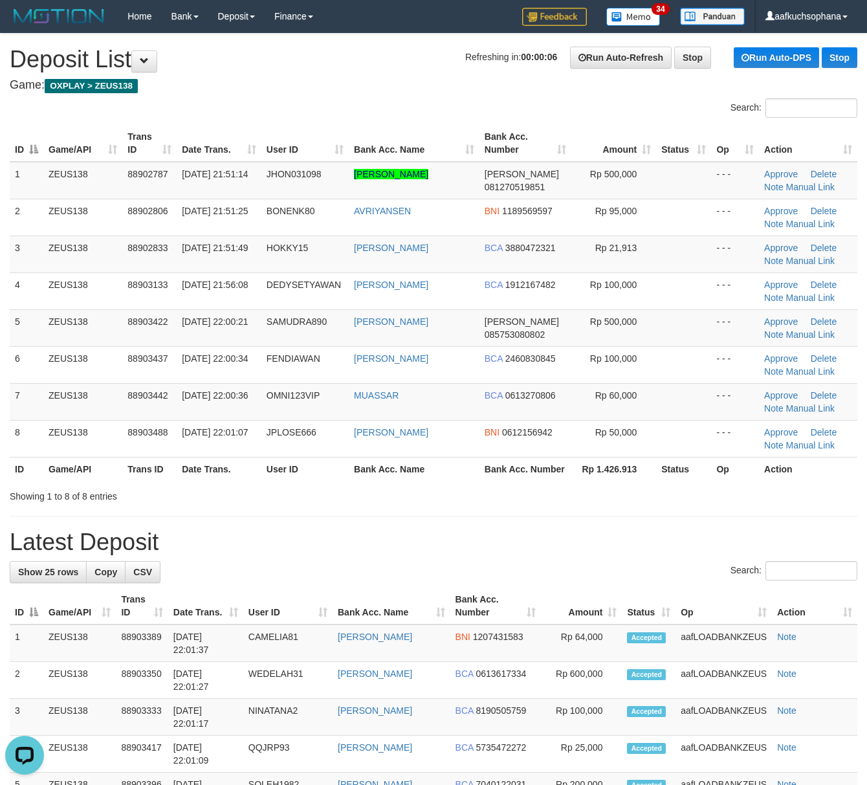
drag, startPoint x: 607, startPoint y: 557, endPoint x: 760, endPoint y: 588, distance: 156.7
click at [609, 555] on h1 "Latest Deposit" at bounding box center [434, 542] width 848 height 26
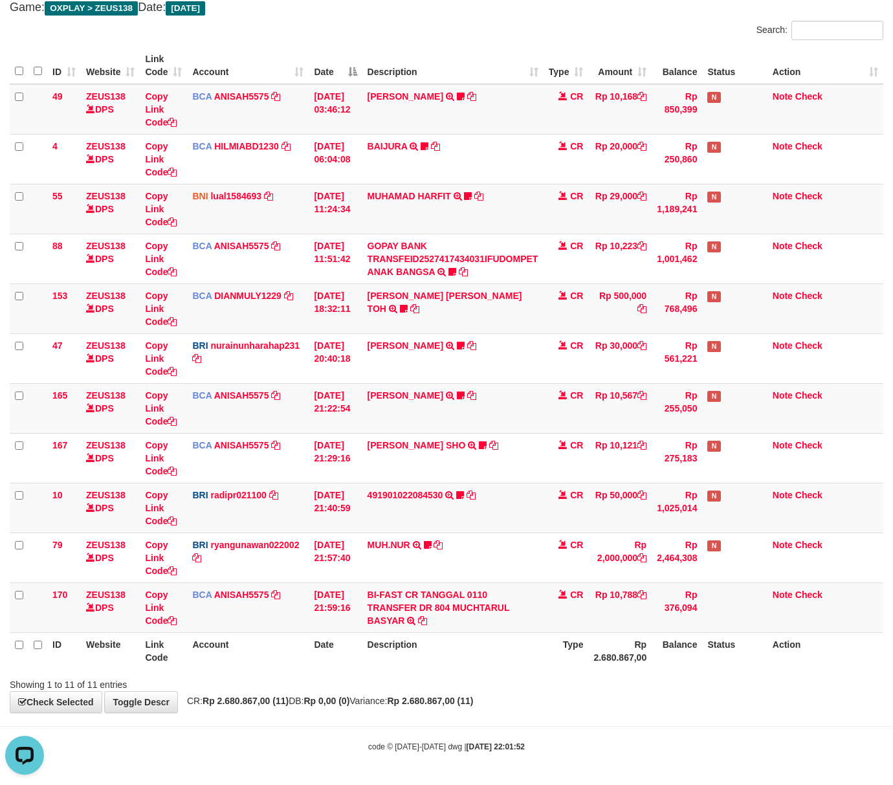
click at [372, 684] on div "Showing 1 to 11 of 11 entries" at bounding box center [186, 682] width 372 height 18
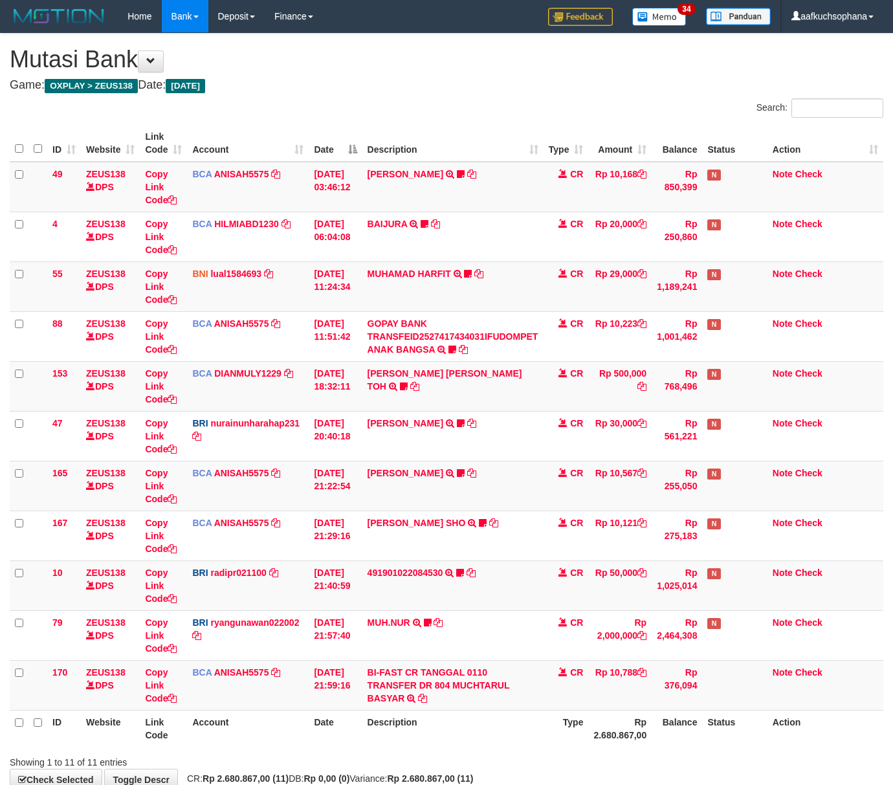
scroll to position [80, 0]
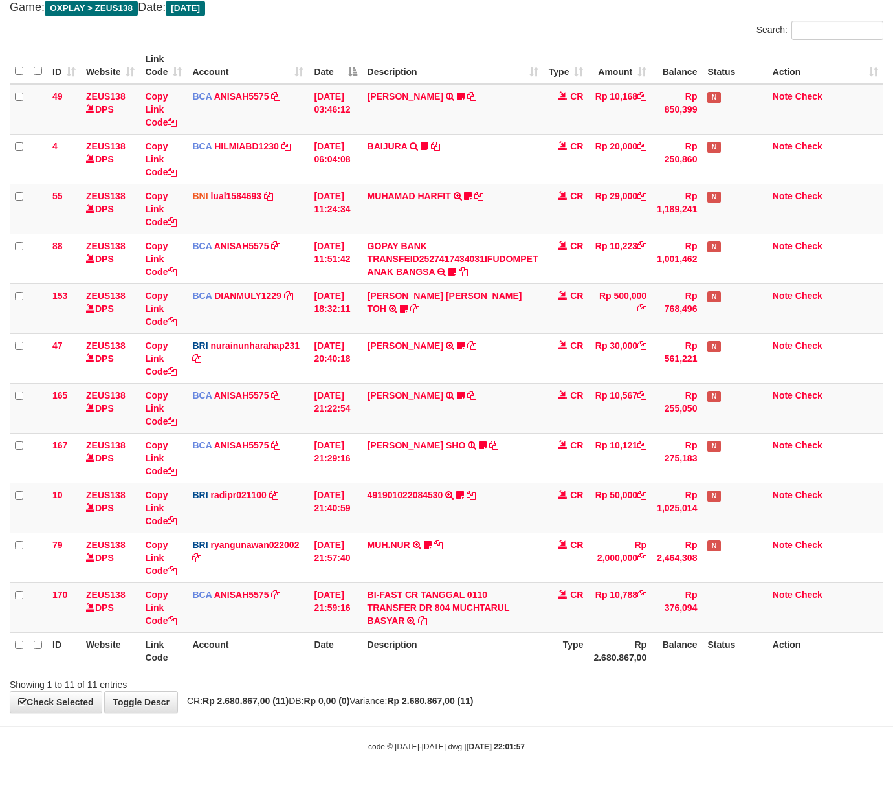
click at [342, 687] on div "Showing 1 to 11 of 11 entries" at bounding box center [186, 682] width 353 height 18
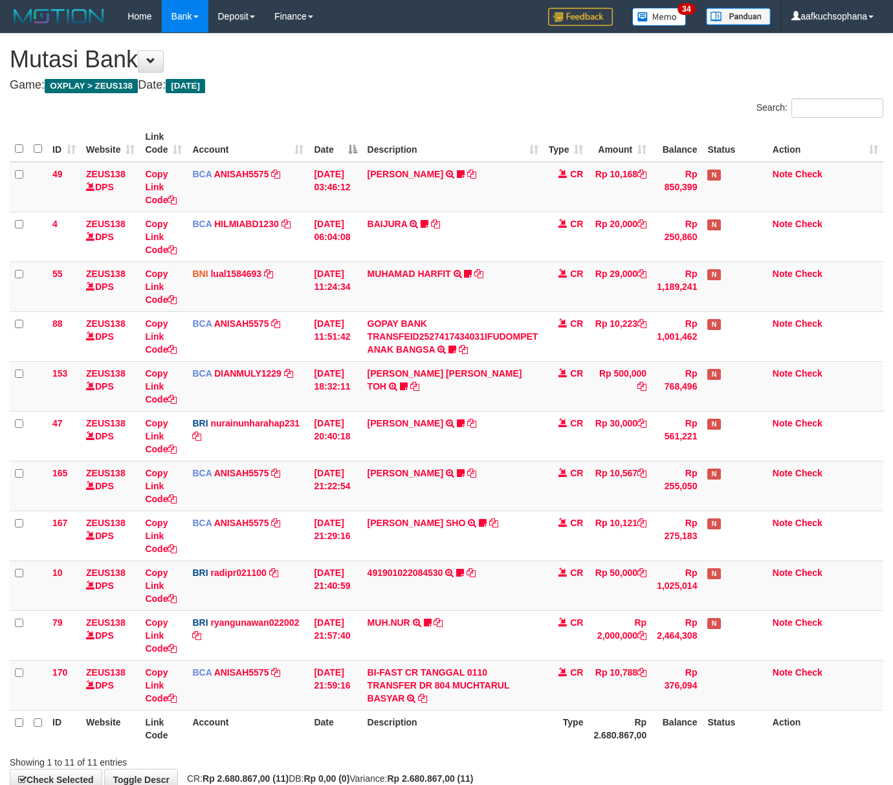
scroll to position [80, 0]
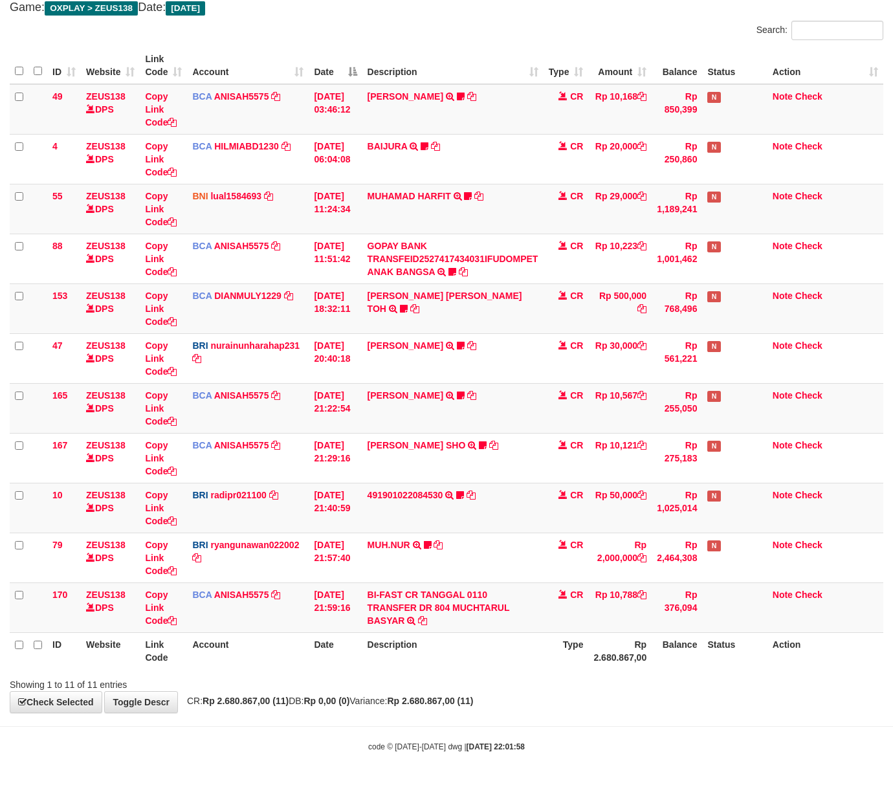
click at [405, 689] on div "Showing 1 to 11 of 11 entries" at bounding box center [446, 682] width 893 height 18
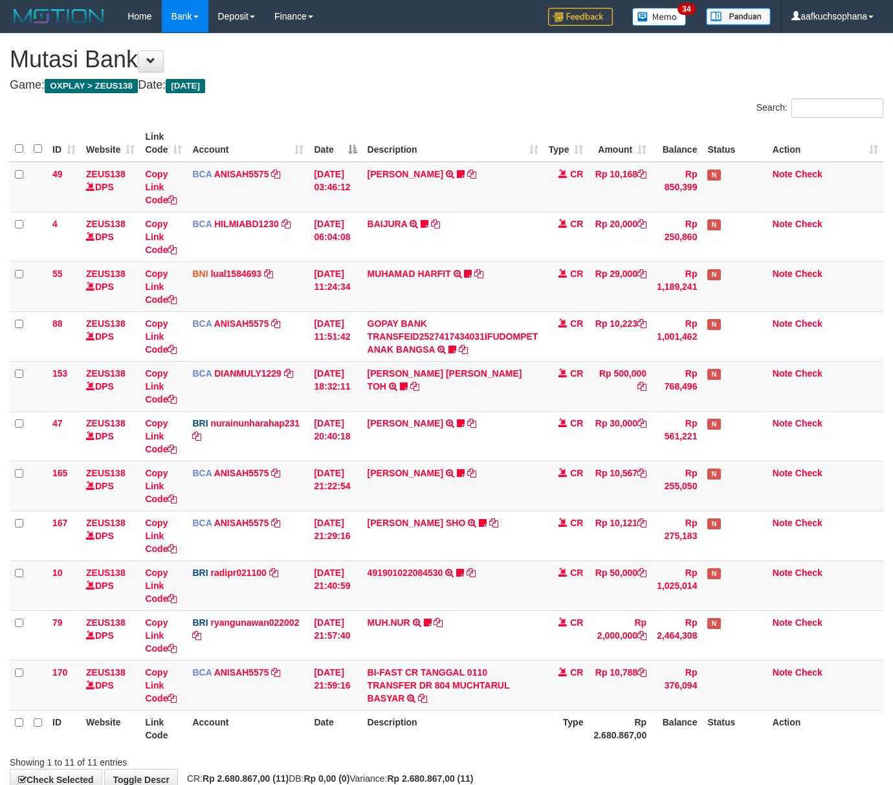
scroll to position [80, 0]
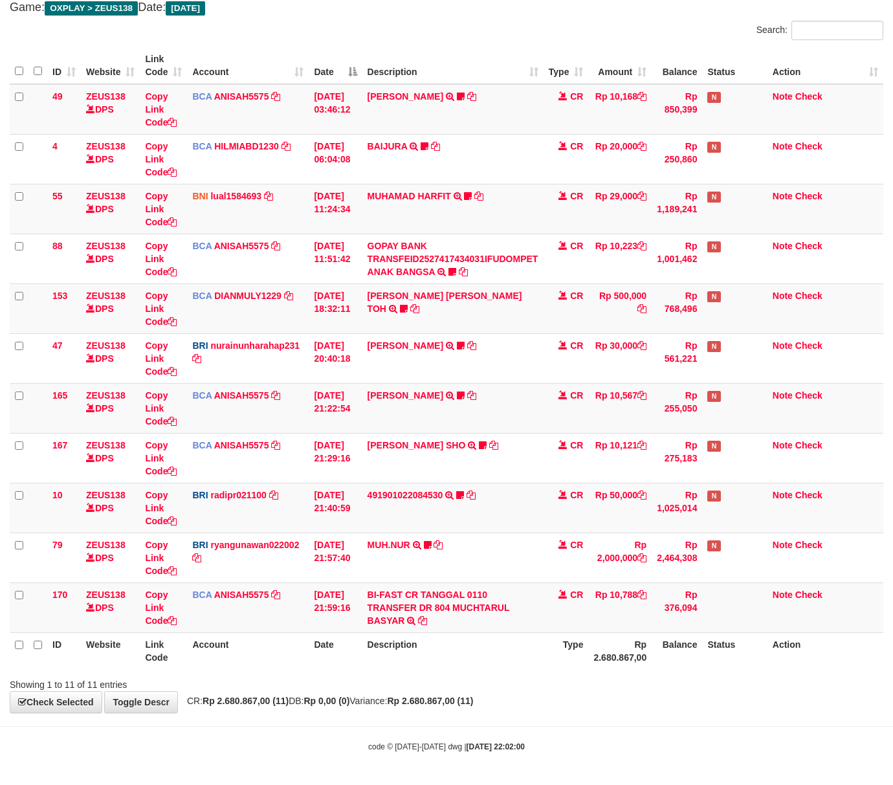
click at [483, 706] on div "**********" at bounding box center [446, 334] width 893 height 757
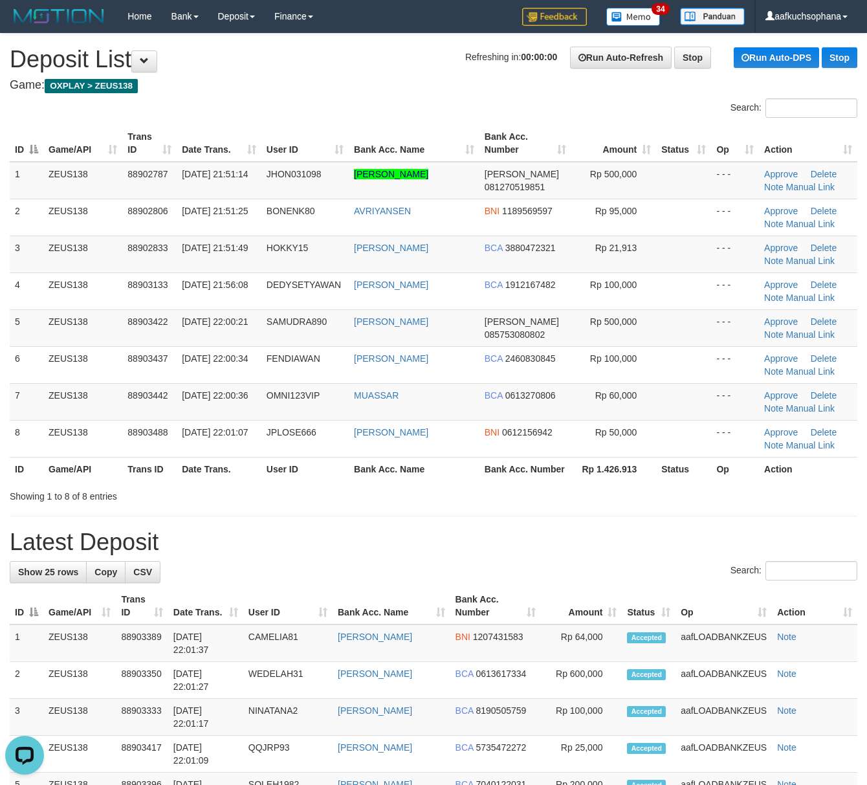
drag, startPoint x: 659, startPoint y: 483, endPoint x: 870, endPoint y: 568, distance: 227.7
click at [671, 481] on th "Status" at bounding box center [683, 469] width 55 height 24
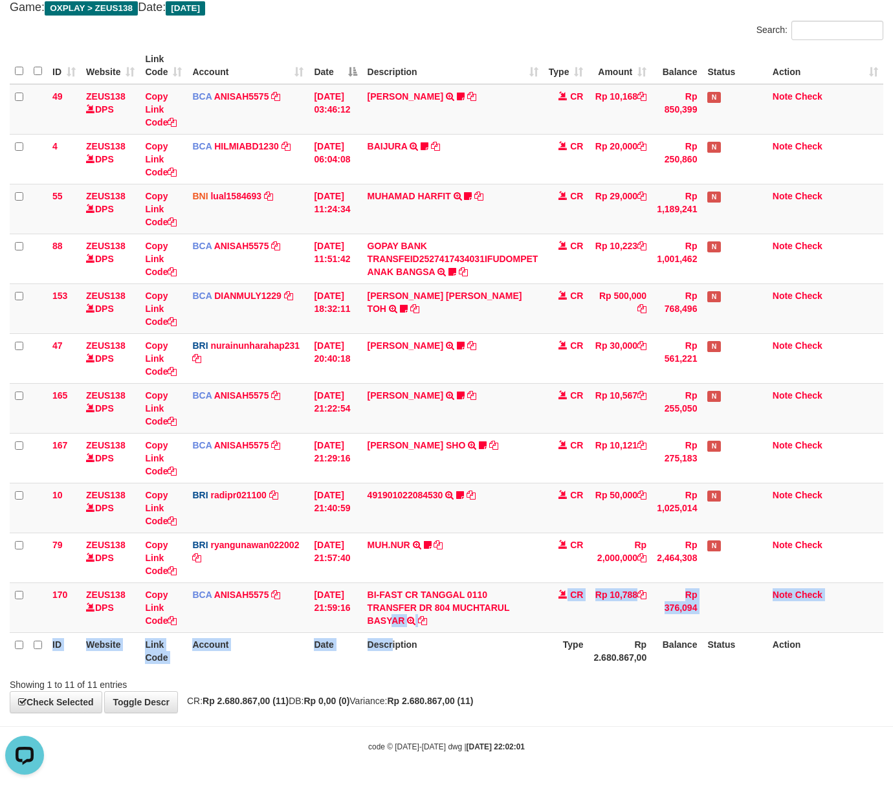
click at [397, 637] on table "ID Website Link Code Account Date Description Type Amount Balance Status Action…" at bounding box center [447, 358] width 874 height 622
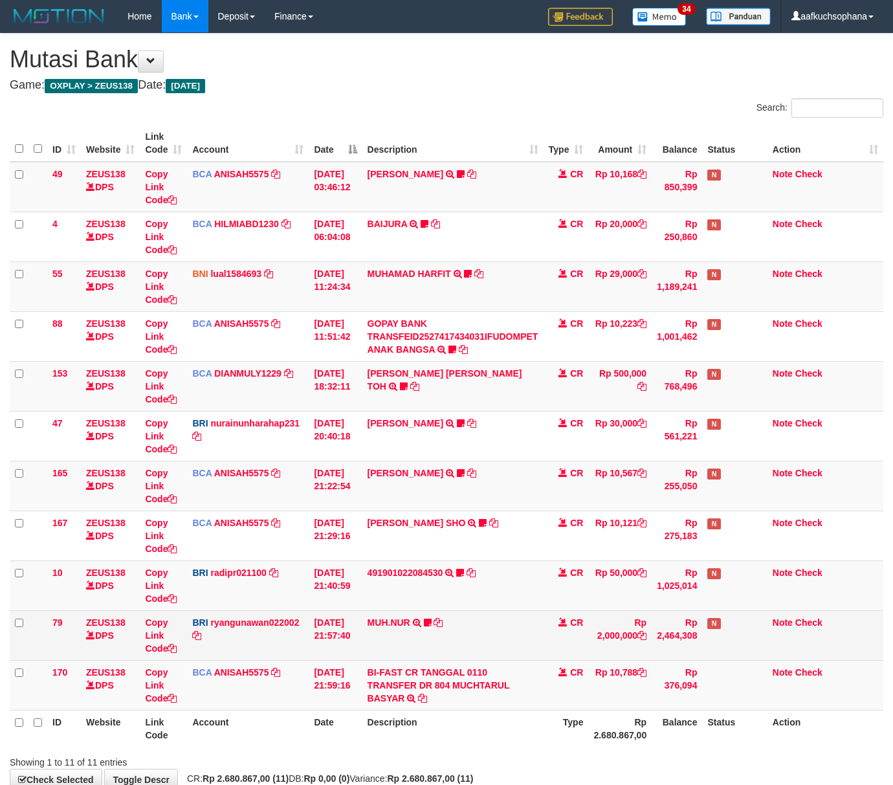
scroll to position [80, 0]
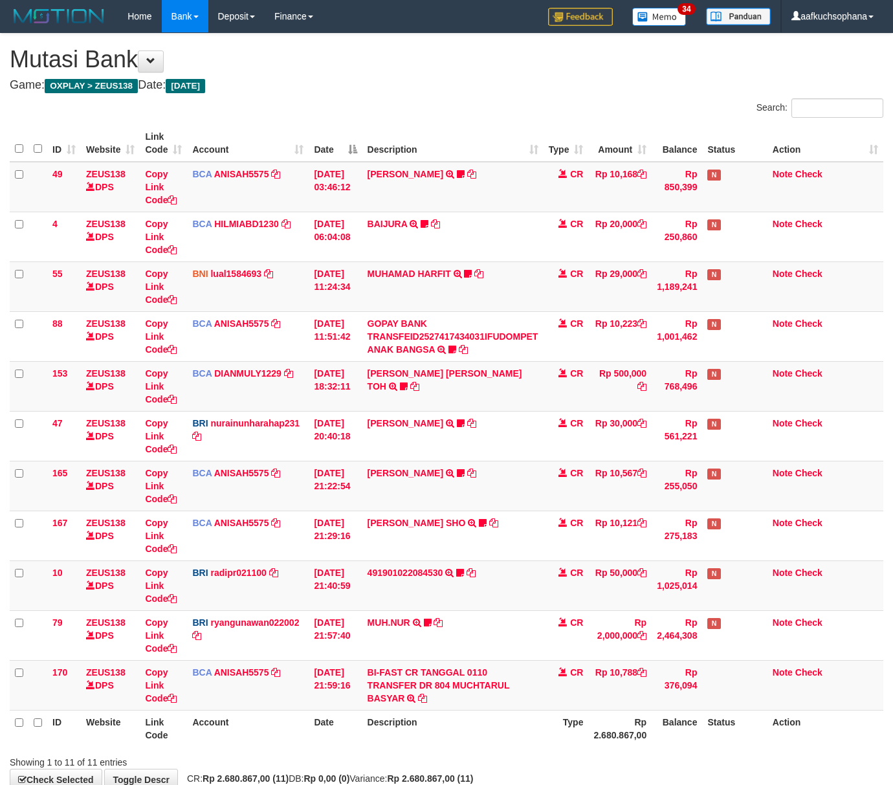
scroll to position [80, 0]
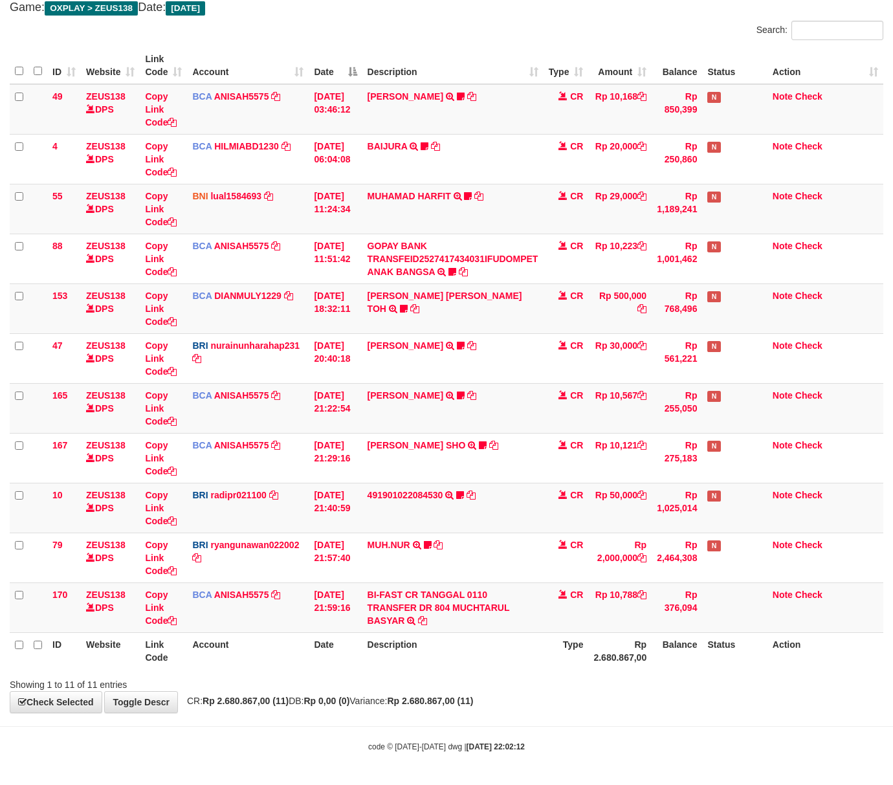
drag, startPoint x: 511, startPoint y: 743, endPoint x: 314, endPoint y: 632, distance: 226.7
click at [506, 741] on div "code © 2012-2018 dwg | 2025/10/01 22:02:12" at bounding box center [446, 746] width 893 height 13
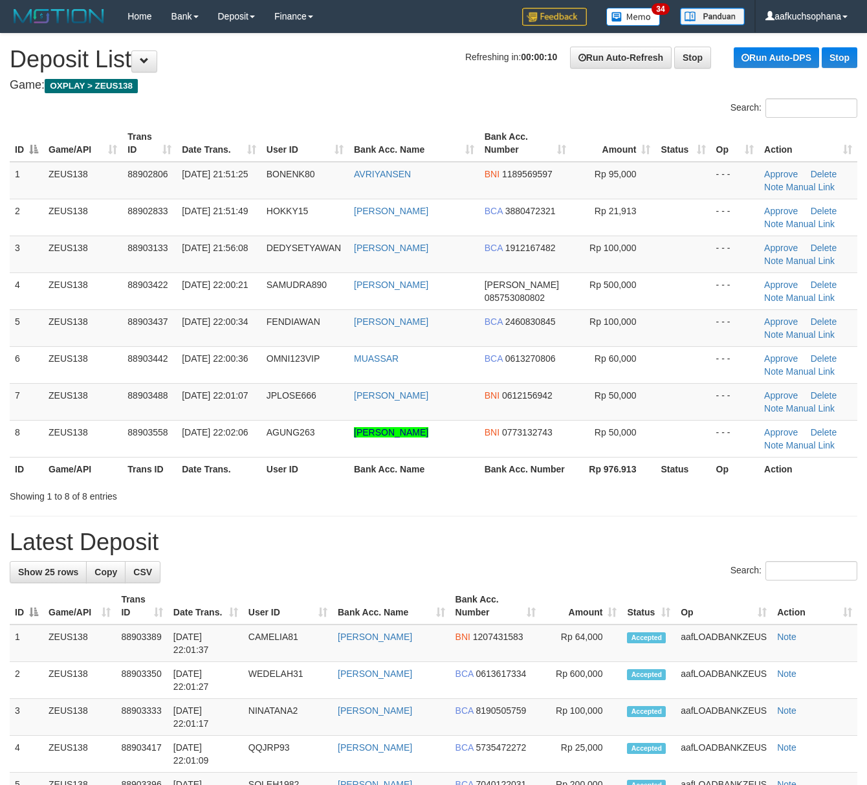
drag, startPoint x: 376, startPoint y: 540, endPoint x: 873, endPoint y: 638, distance: 506.1
drag, startPoint x: 467, startPoint y: 550, endPoint x: 580, endPoint y: 577, distance: 116.0
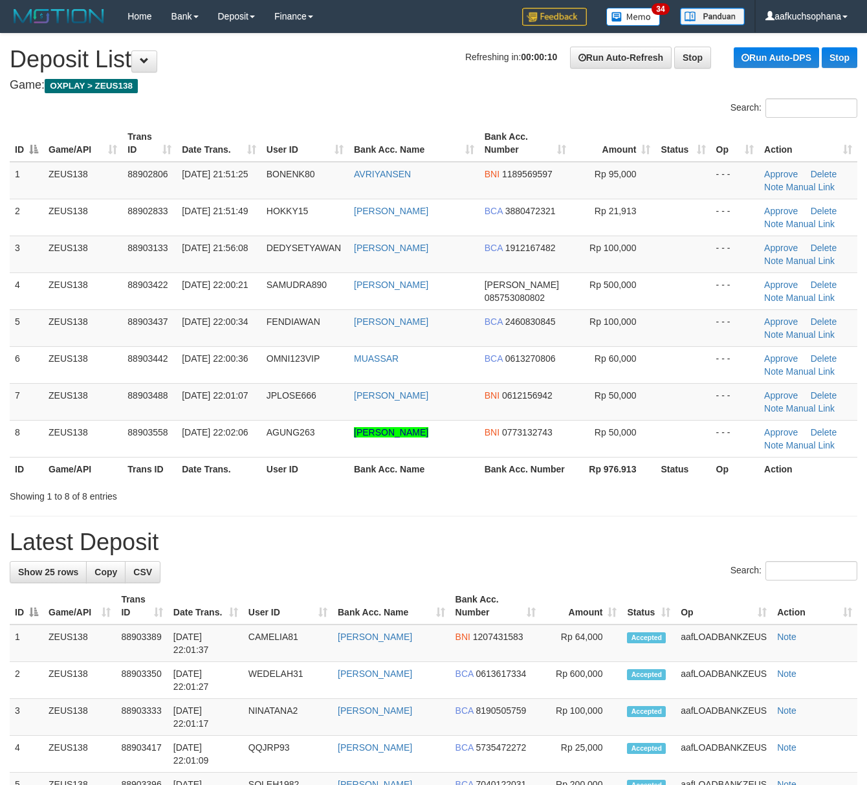
click at [504, 555] on h1 "Latest Deposit" at bounding box center [434, 542] width 848 height 26
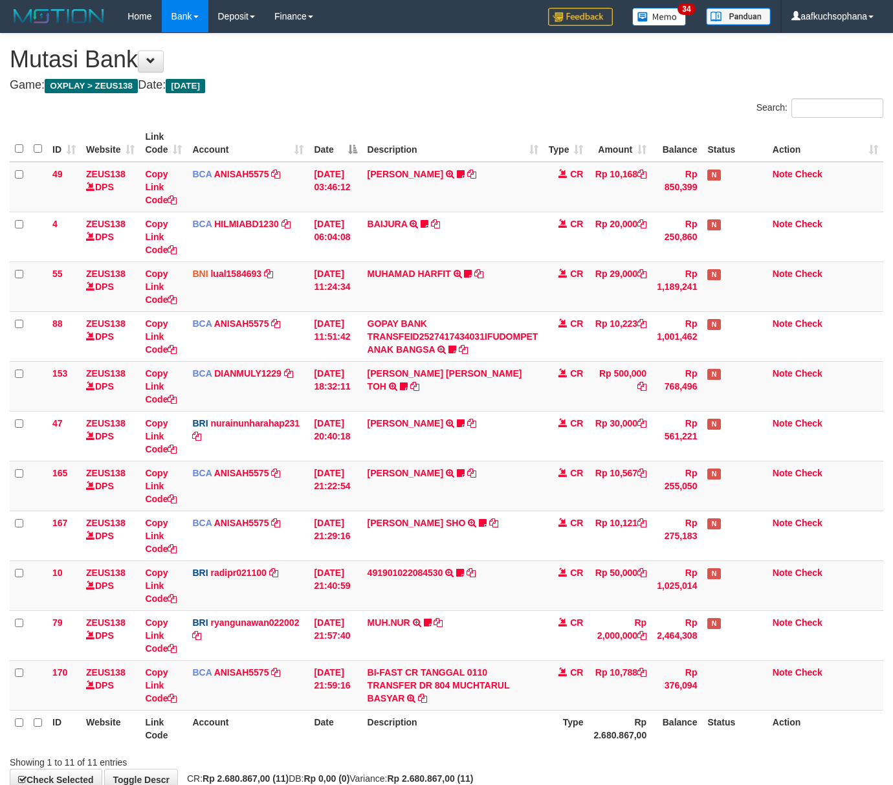
scroll to position [80, 0]
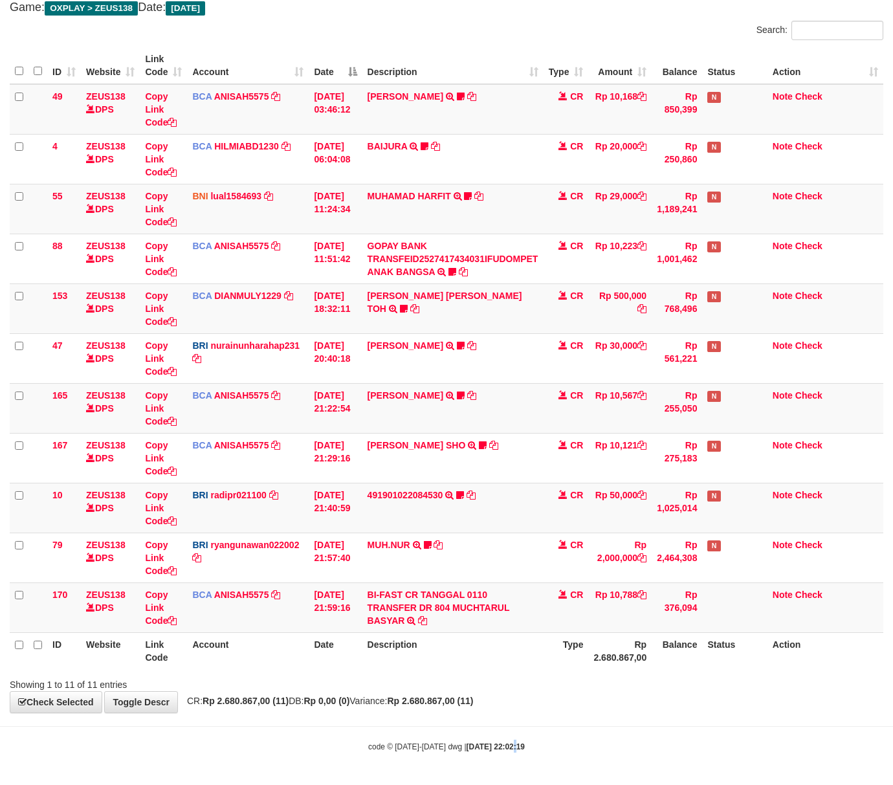
click at [503, 733] on body "Toggle navigation Home Bank Account List Load By Website Group [OXPLAY] ZEUS138…" at bounding box center [446, 353] width 893 height 863
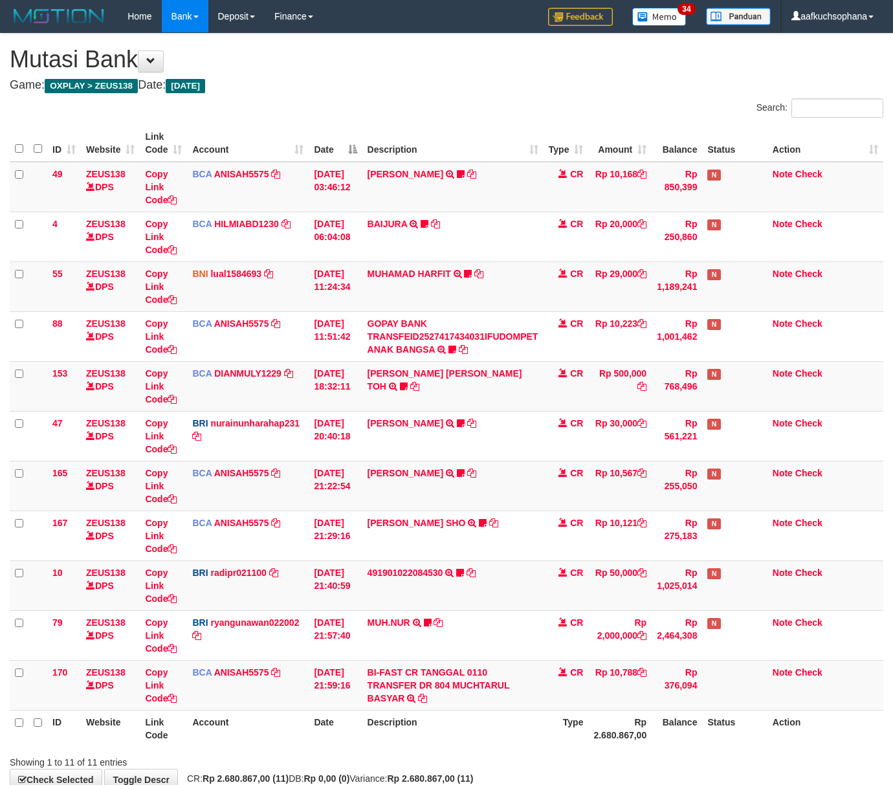
scroll to position [80, 0]
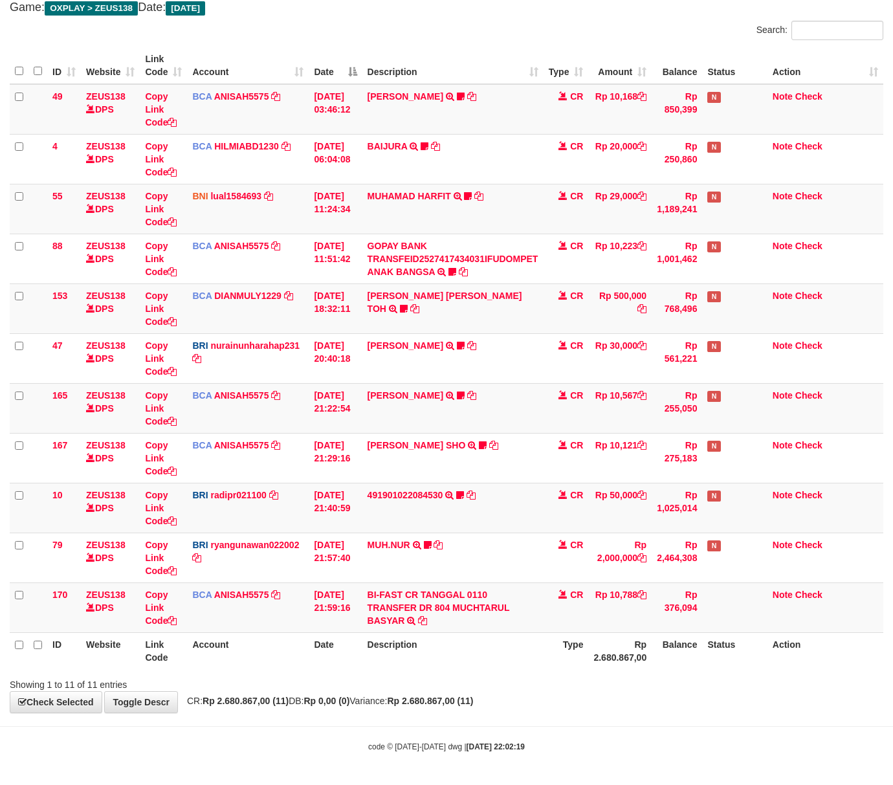
click at [581, 715] on body "Toggle navigation Home Bank Account List Load By Website Group [OXPLAY] ZEUS138…" at bounding box center [446, 353] width 893 height 863
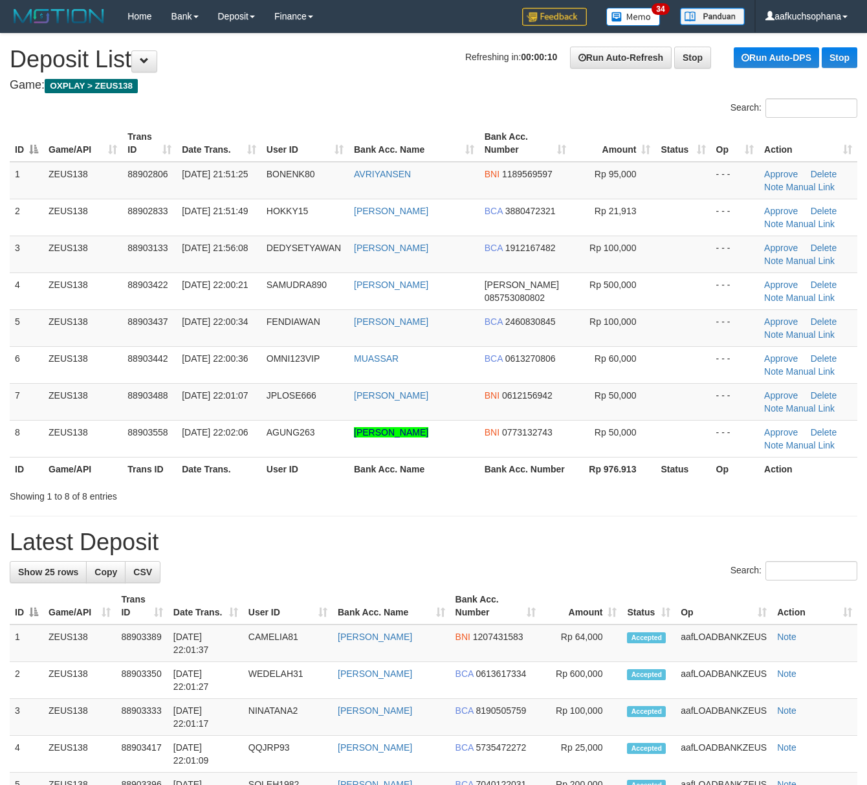
drag, startPoint x: 581, startPoint y: 545, endPoint x: 687, endPoint y: 565, distance: 108.7
click at [583, 545] on h1 "Latest Deposit" at bounding box center [434, 542] width 848 height 26
drag, startPoint x: 601, startPoint y: 537, endPoint x: 878, endPoint y: 614, distance: 287.5
